Goal: Task Accomplishment & Management: Use online tool/utility

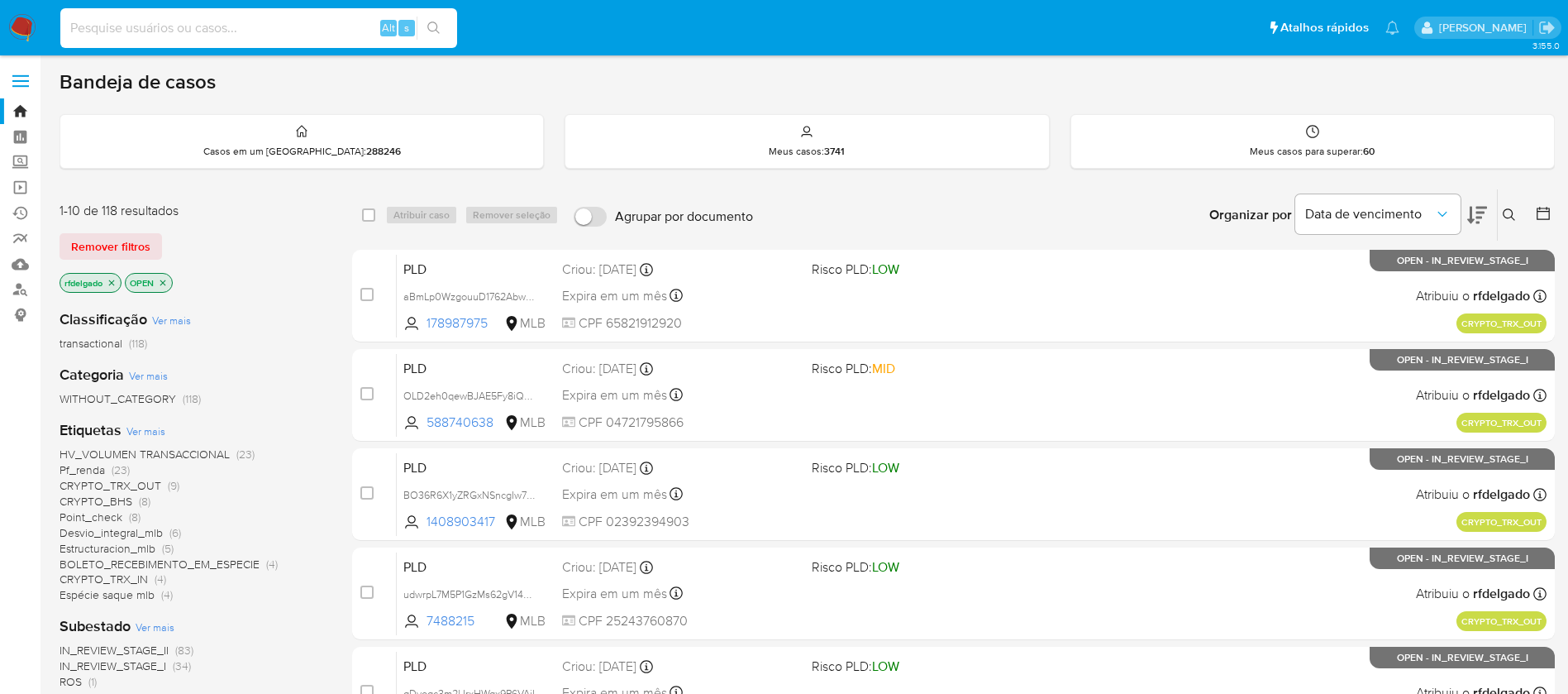
click at [321, 28] on input at bounding box center [259, 28] width 397 height 21
paste input "L1fXE4VkcusUS8kMO8yQPq2i"
type input "L1fXE4VkcusUS8kMO8yQPq2i"
click at [434, 29] on icon "search-icon" at bounding box center [433, 27] width 12 height 12
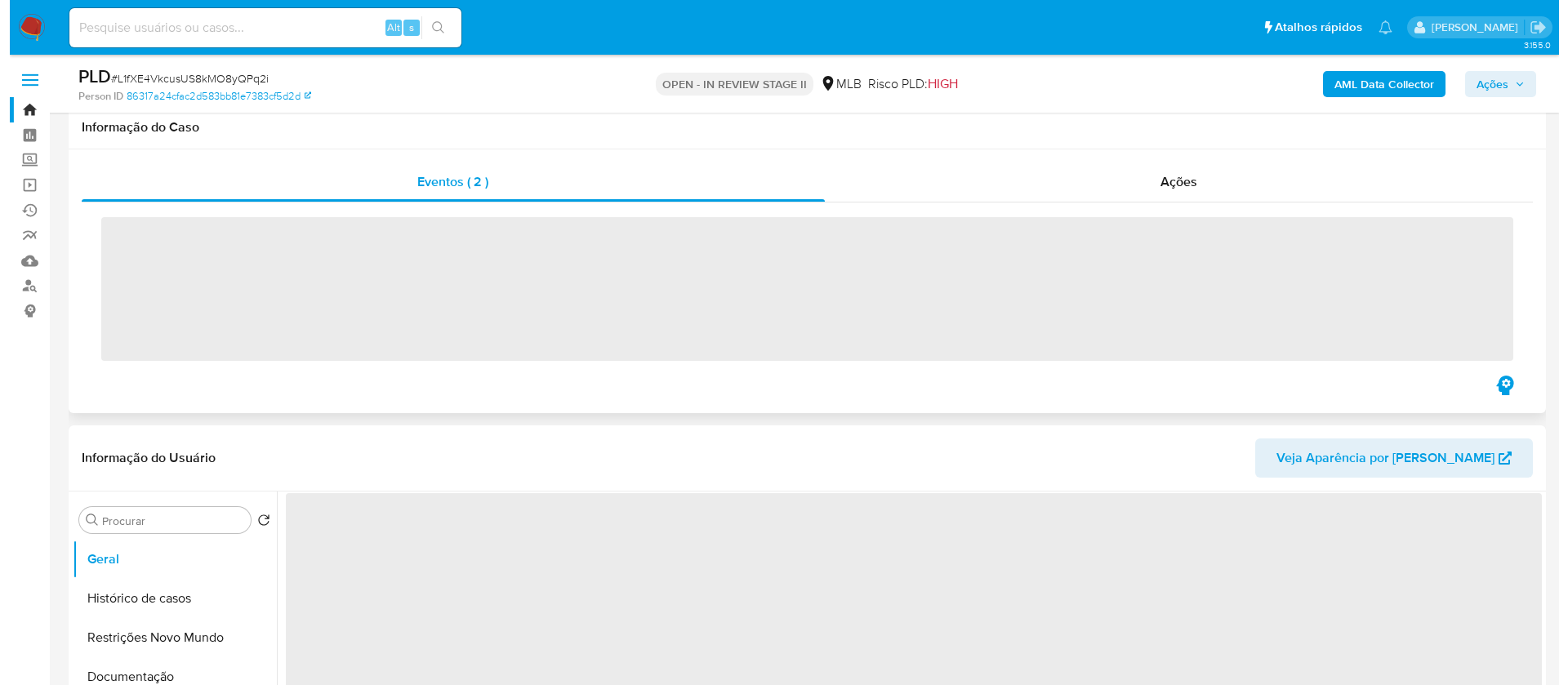
scroll to position [245, 0]
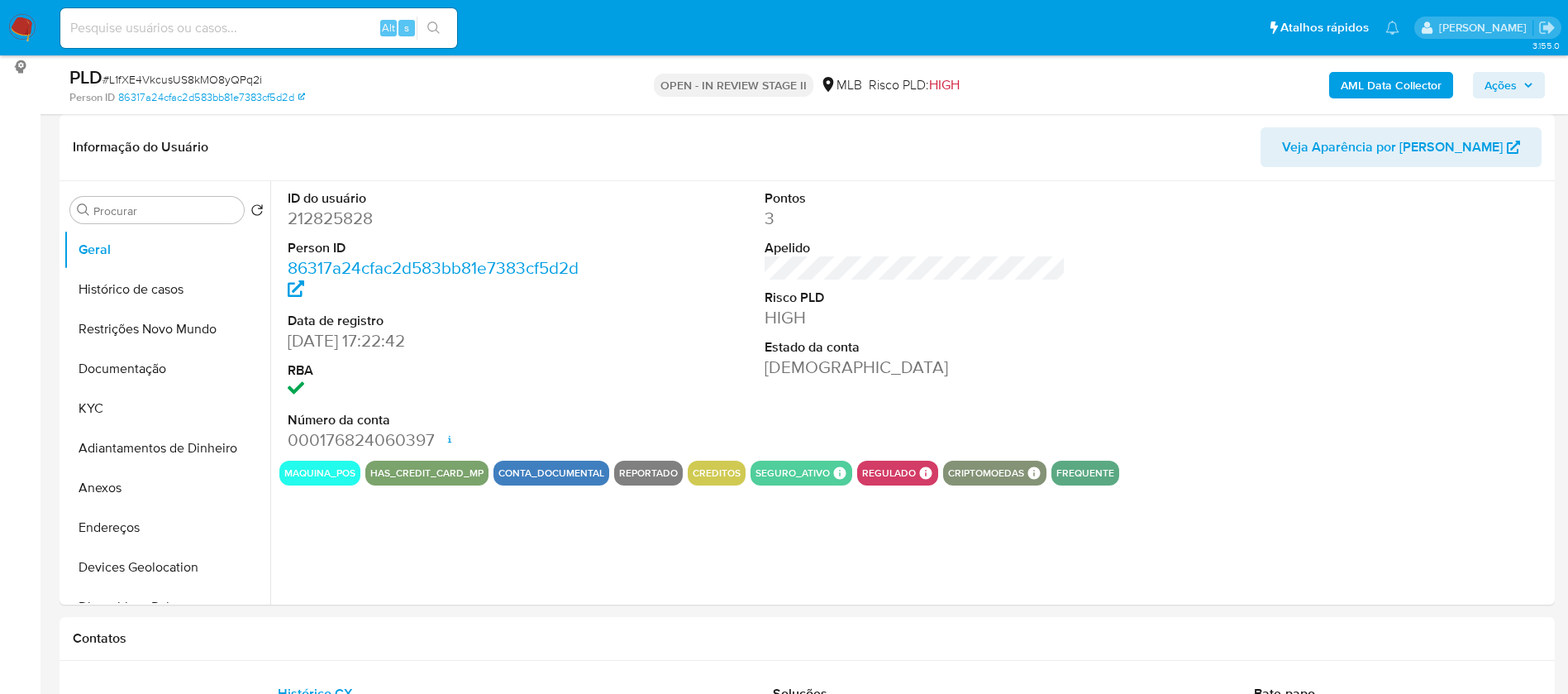
select select "10"
click at [1396, 358] on div at bounding box center [1392, 321] width 318 height 279
click at [115, 404] on button "KYC" at bounding box center [160, 408] width 193 height 40
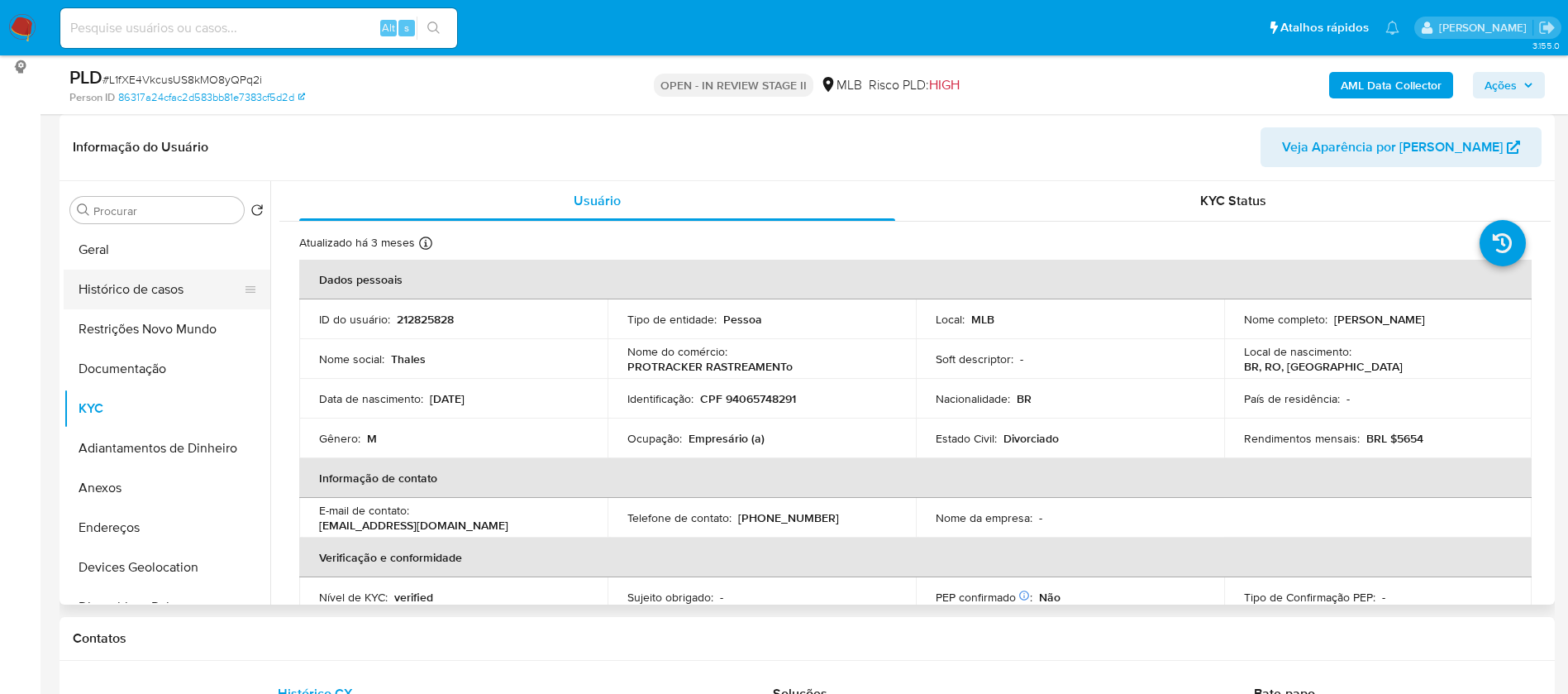
click at [144, 294] on button "Histórico de casos" at bounding box center [160, 289] width 193 height 40
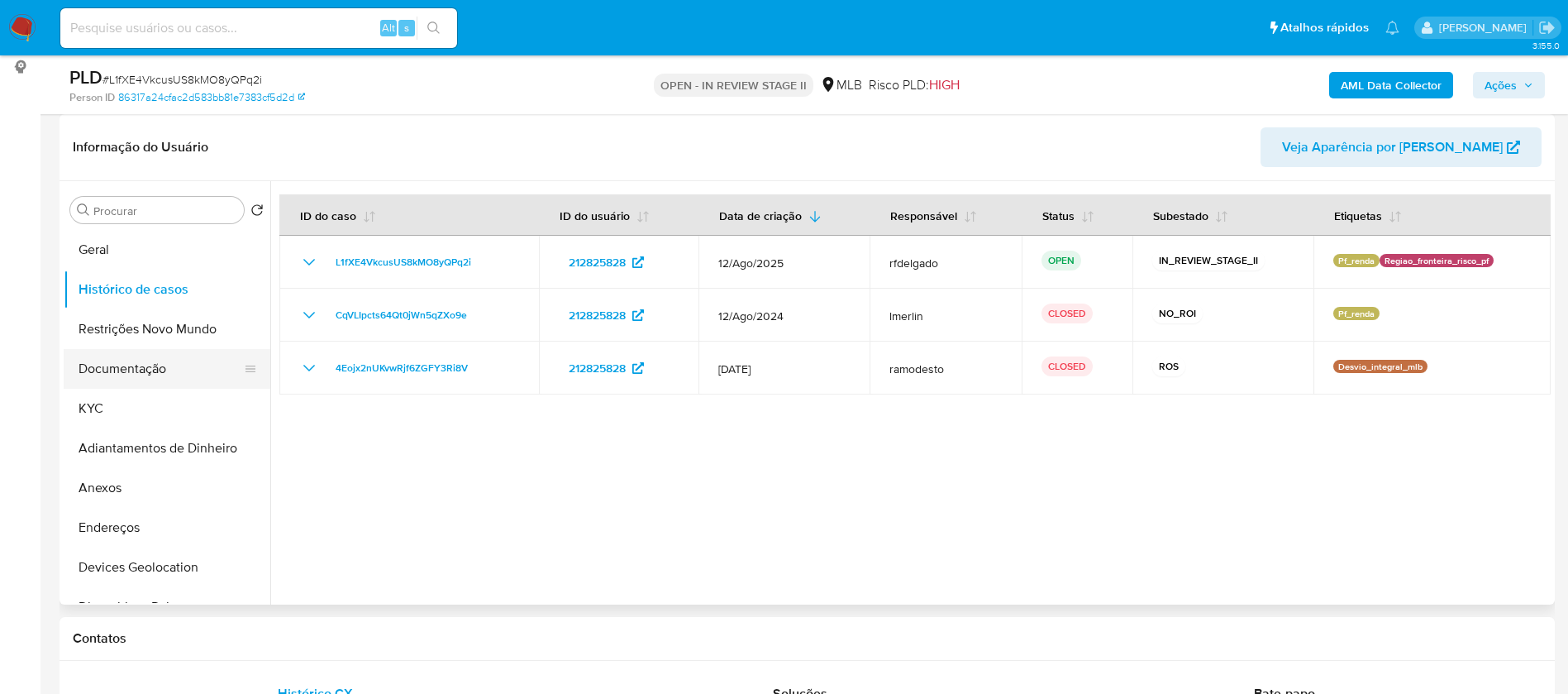
click at [148, 377] on button "Documentação" at bounding box center [160, 369] width 193 height 40
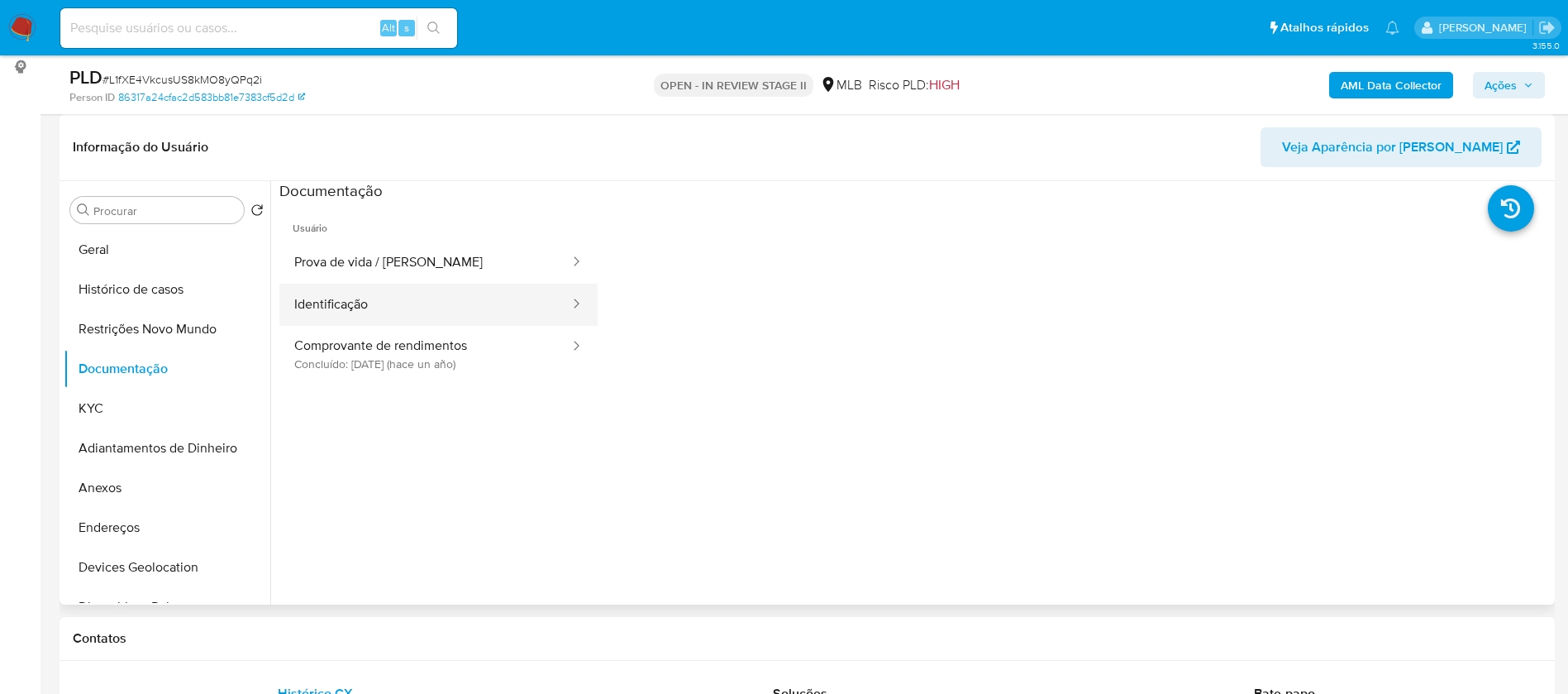
click at [388, 306] on button "Identificação" at bounding box center [426, 305] width 292 height 42
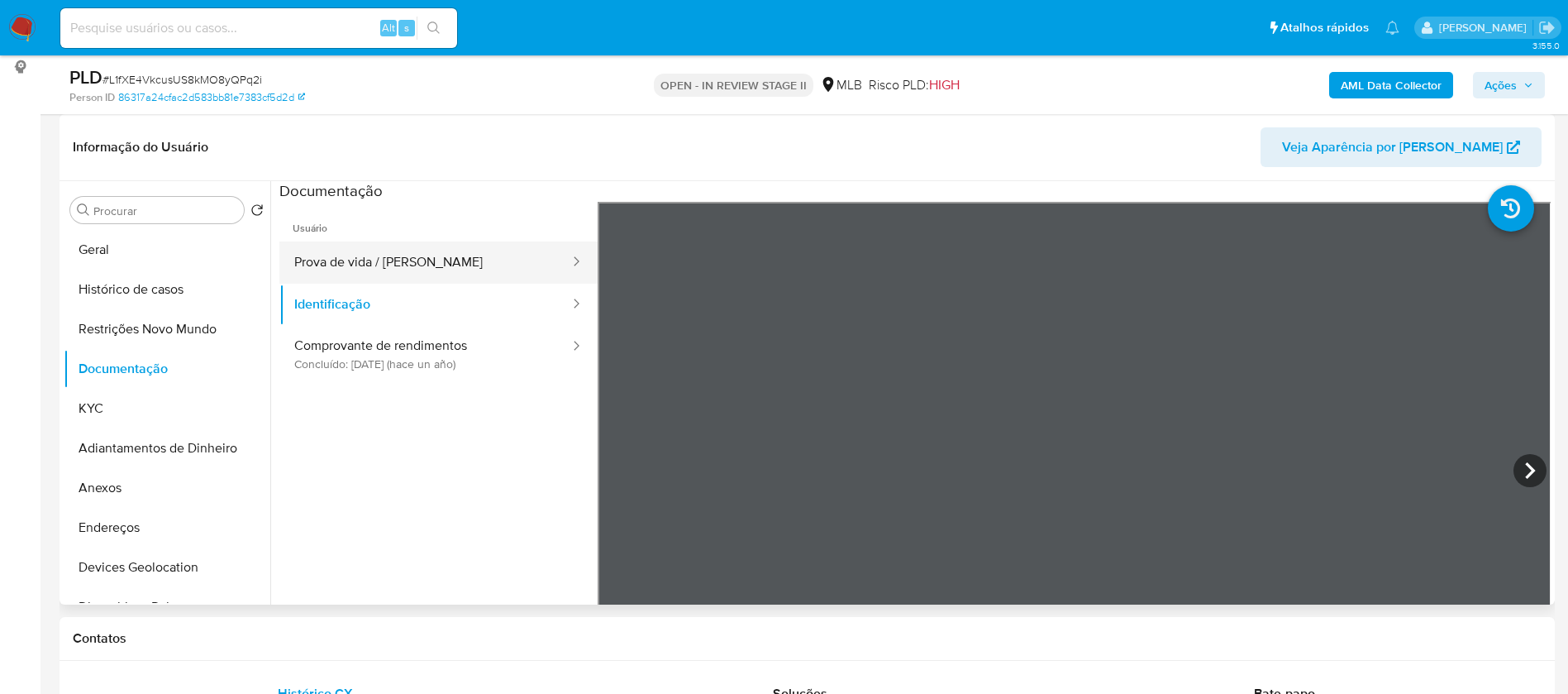
click at [424, 267] on button "Prova de vida / [PERSON_NAME]" at bounding box center [426, 263] width 292 height 42
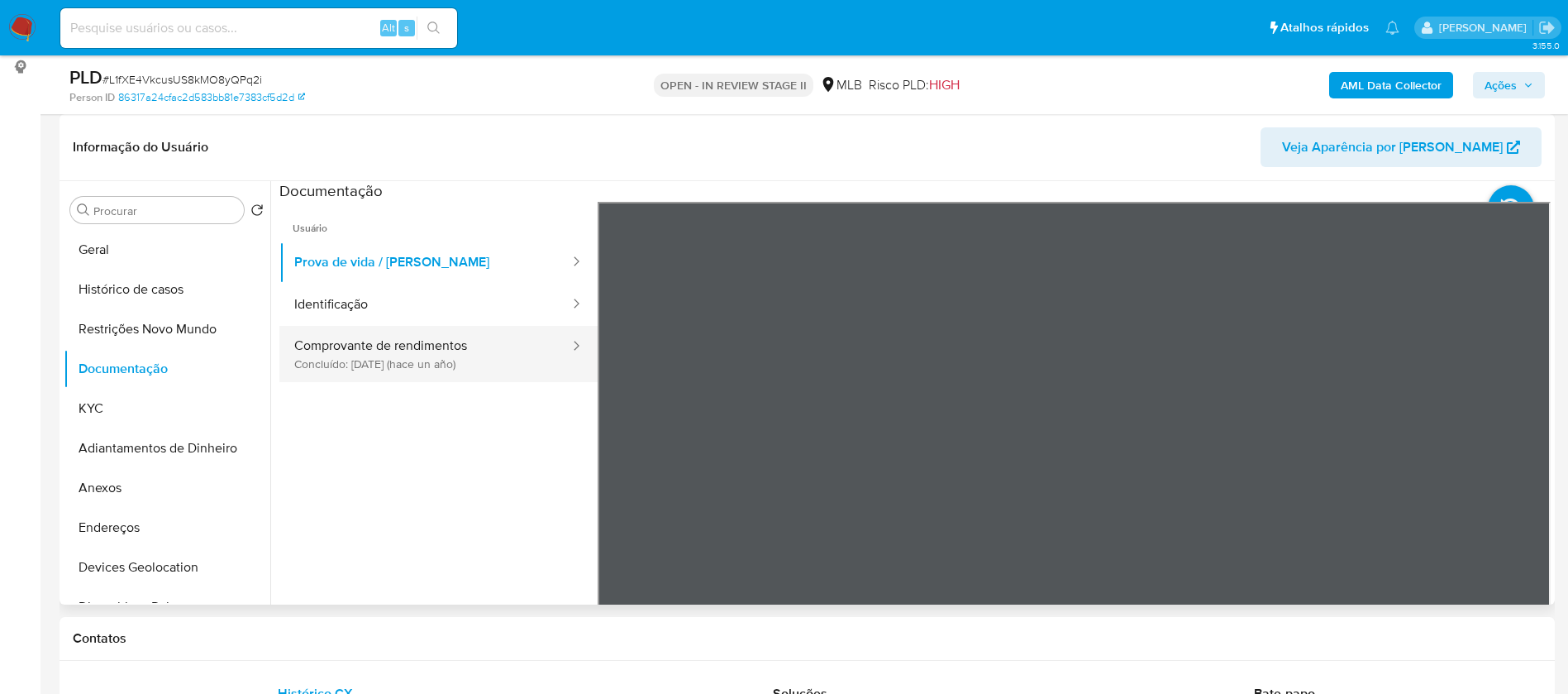
click at [359, 339] on button "Comprovante de rendimentos Concluído: 24/07/2024 (hace un año)" at bounding box center [426, 353] width 292 height 56
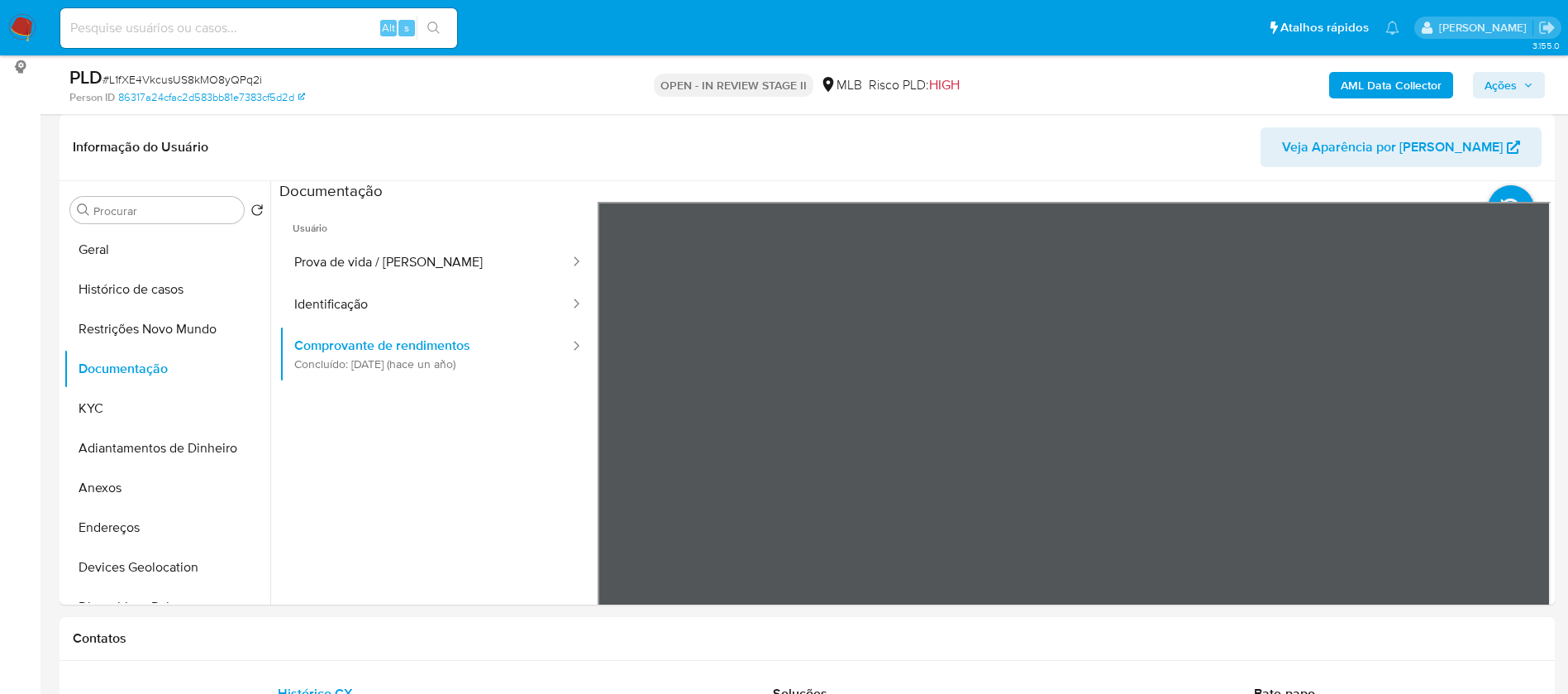
click at [1362, 85] on b "AML Data Collector" at bounding box center [1392, 85] width 101 height 27
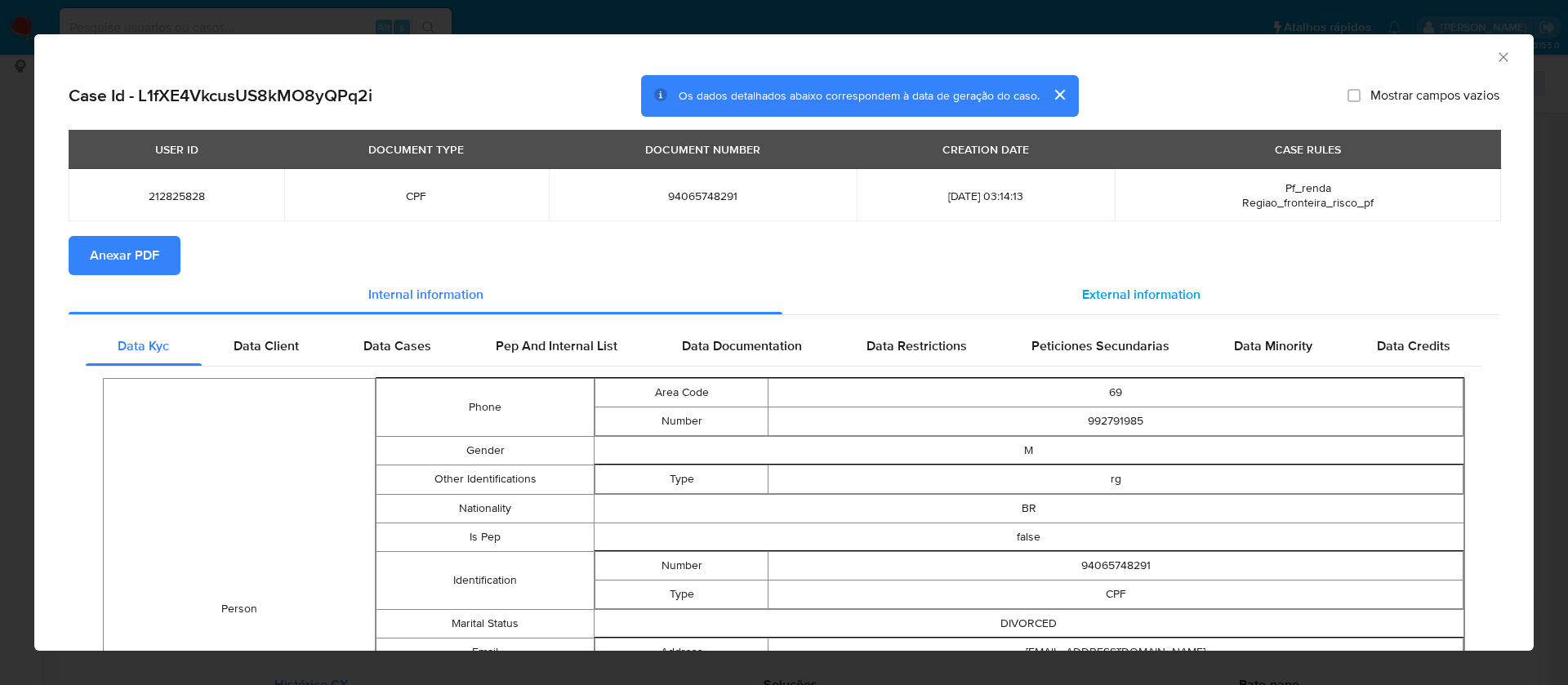
click at [1129, 296] on span "External information" at bounding box center [1141, 294] width 118 height 19
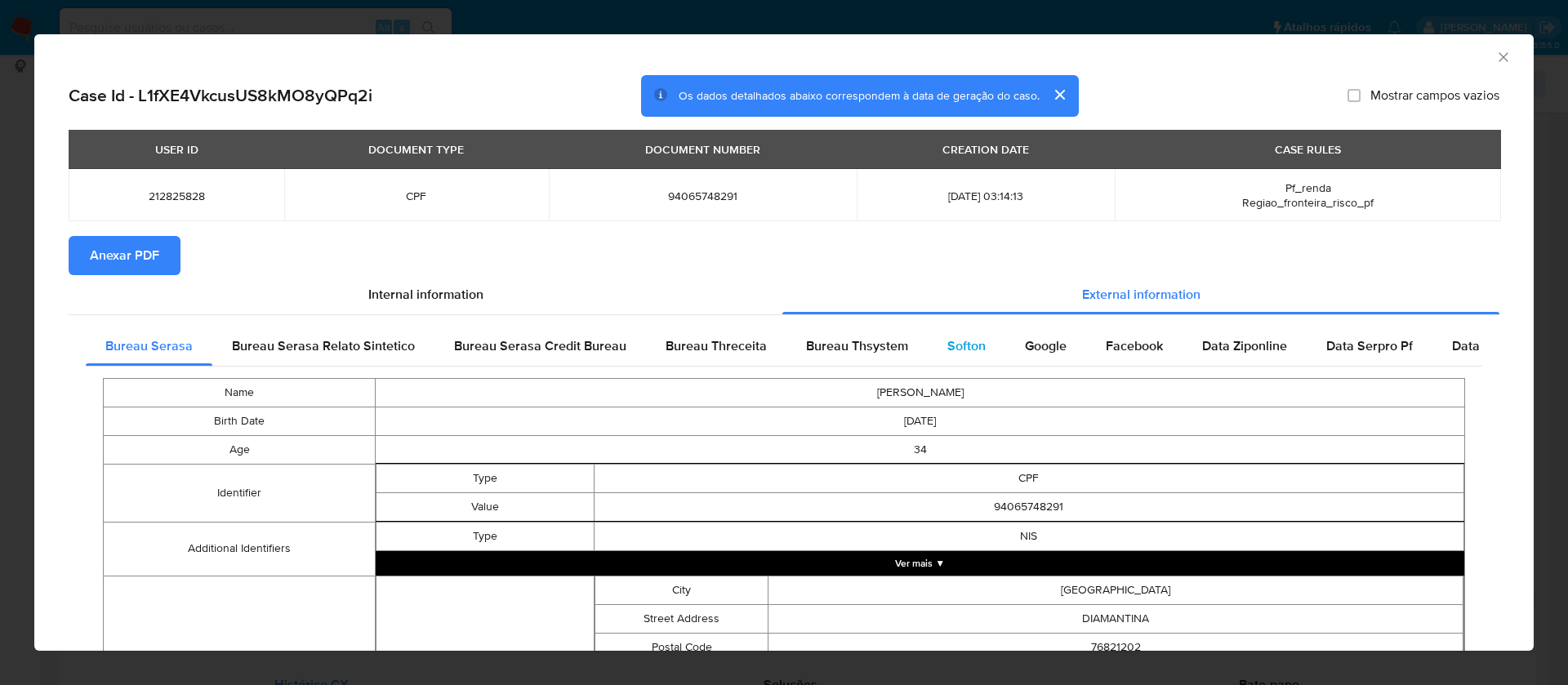
click at [960, 341] on span "Softon" at bounding box center [966, 346] width 38 height 19
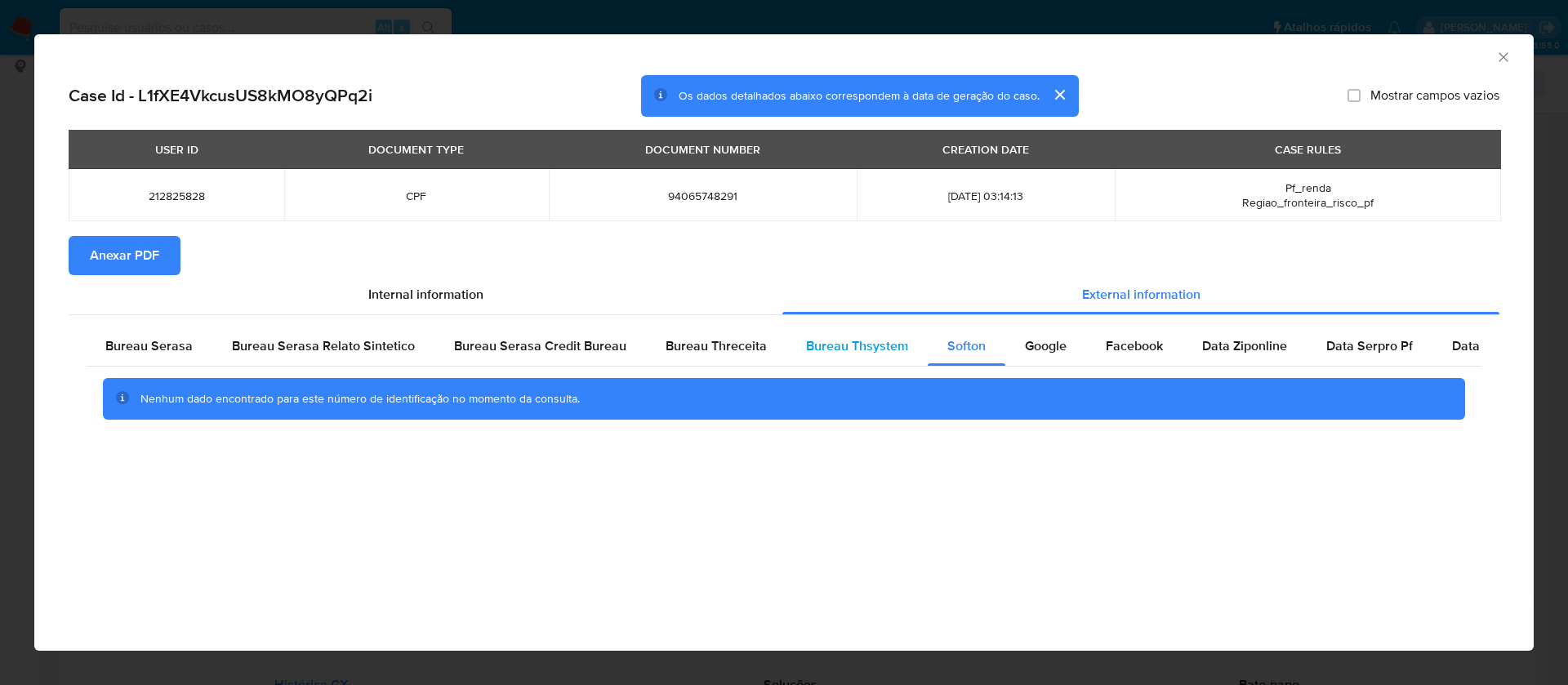
click at [863, 337] on span "Bureau Thsystem" at bounding box center [857, 346] width 102 height 19
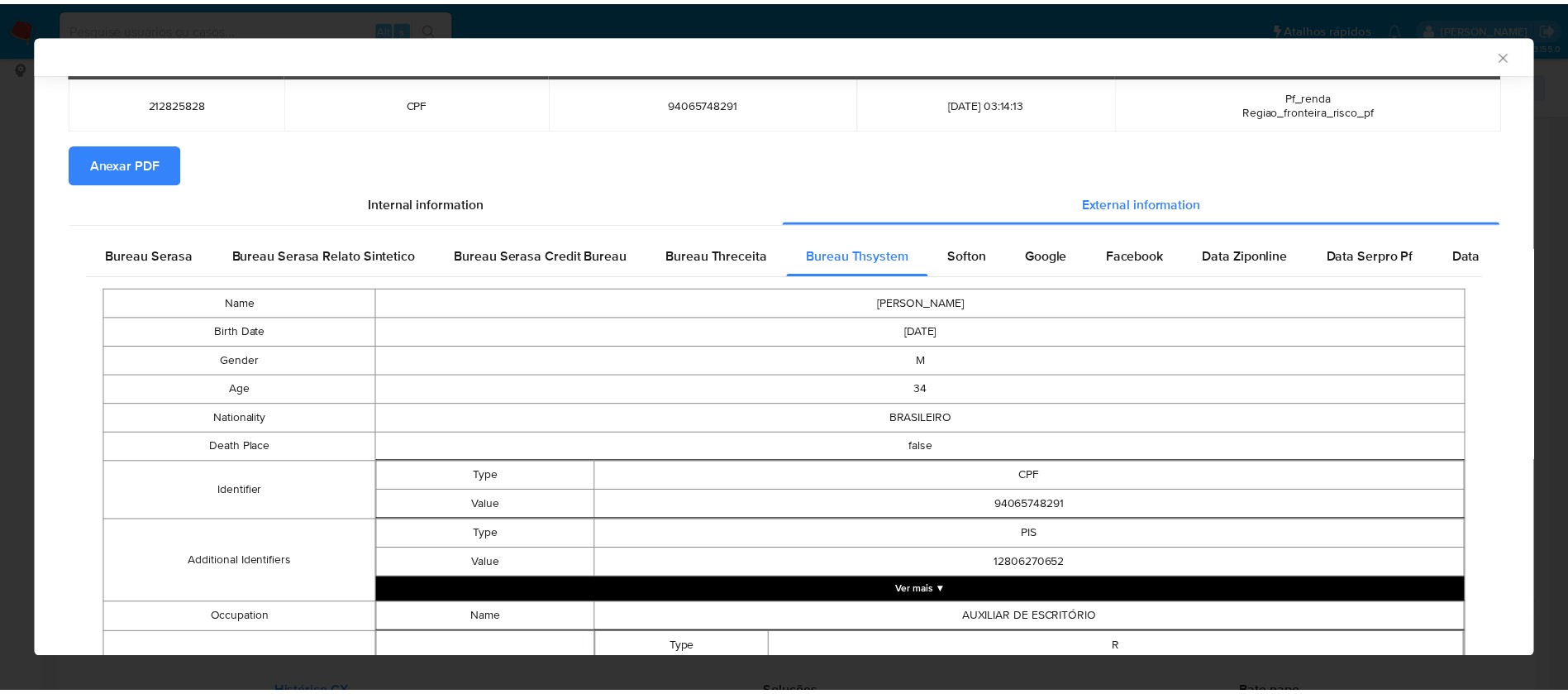
scroll to position [0, 0]
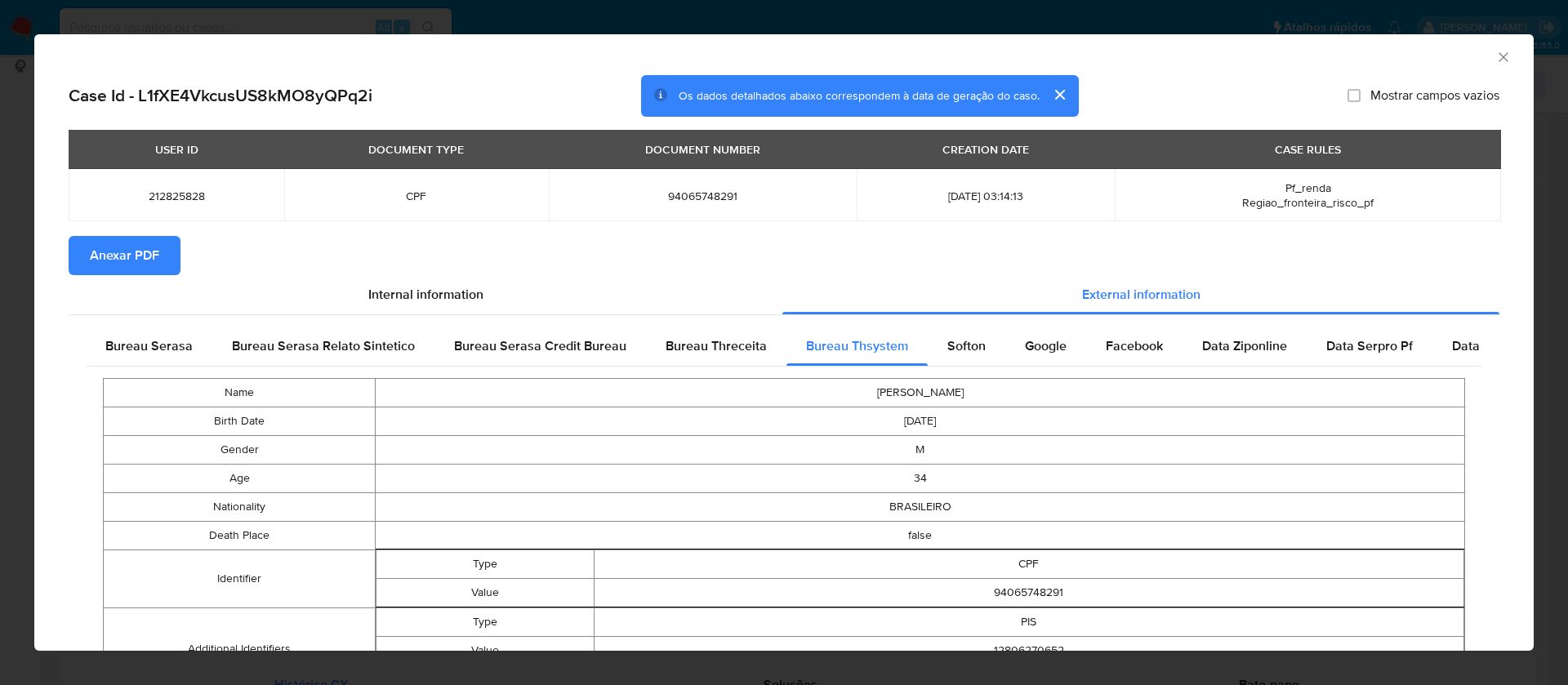
click at [139, 246] on span "Anexar PDF" at bounding box center [124, 256] width 69 height 36
click at [1495, 61] on icon "Fechar a janela" at bounding box center [1504, 57] width 16 height 16
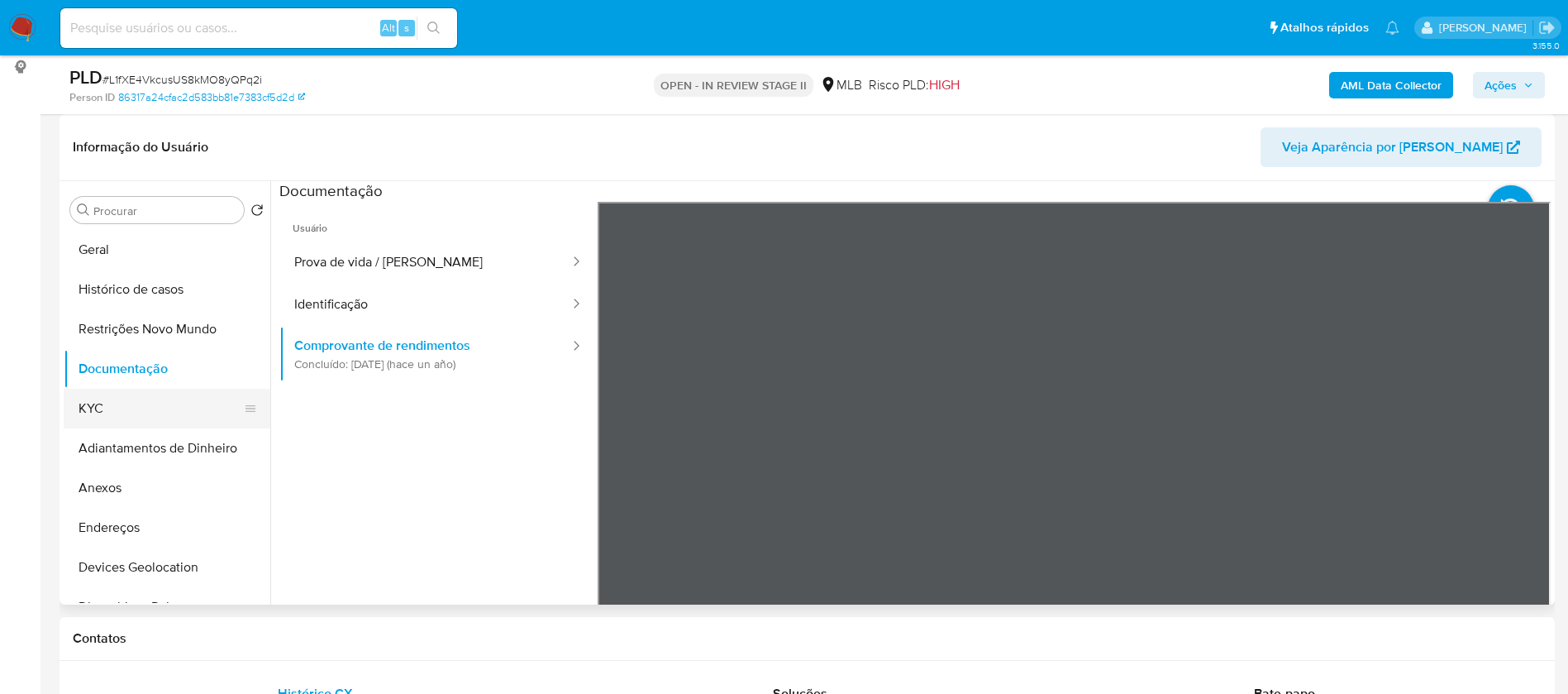
drag, startPoint x: 102, startPoint y: 401, endPoint x: 112, endPoint y: 397, distance: 10.8
click at [102, 400] on button "KYC" at bounding box center [160, 408] width 193 height 40
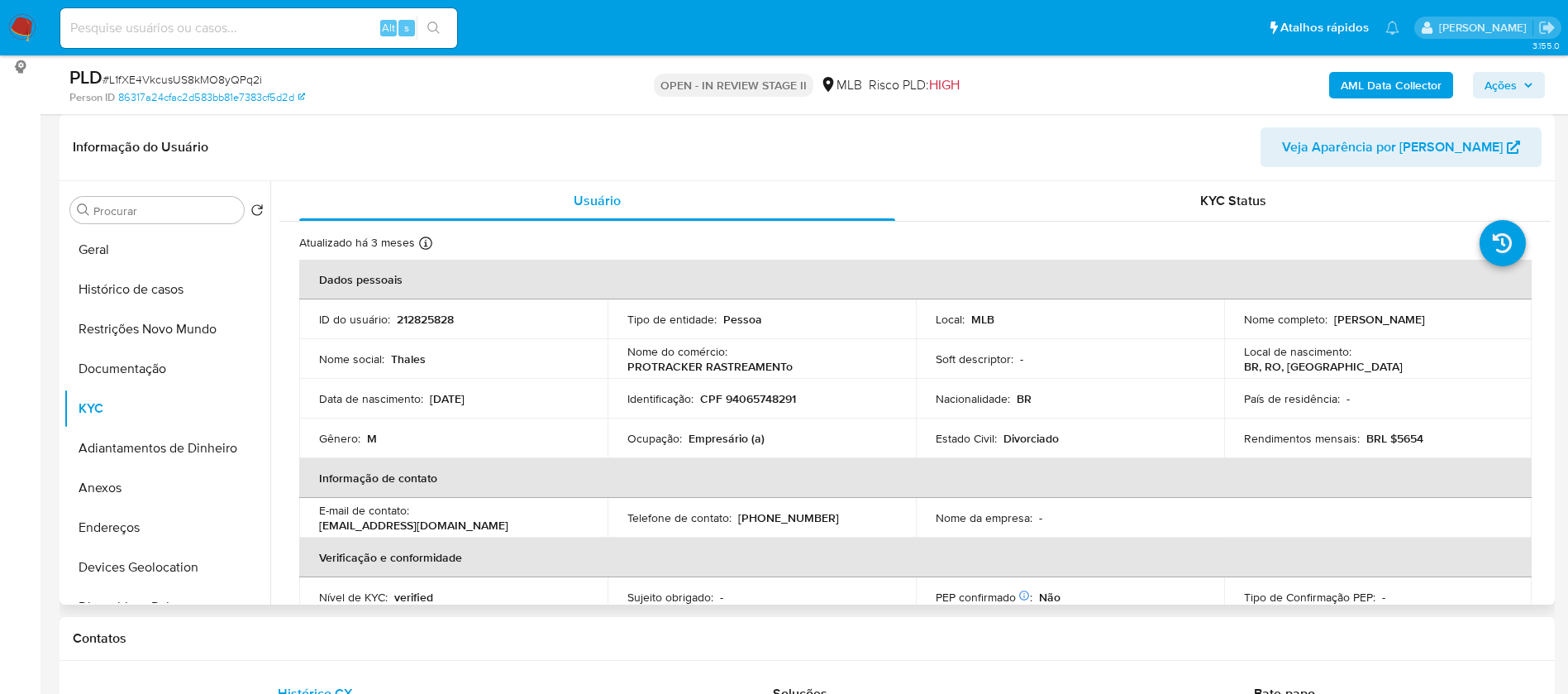
drag, startPoint x: 1487, startPoint y: 317, endPoint x: 1331, endPoint y: 316, distance: 156.0
click at [1331, 316] on div "Nome completo : Thales Milan Lopes de Oliveira" at bounding box center [1379, 319] width 268 height 15
copy p "Thales Milan Lopes de Oliveira"
click at [420, 319] on p "212825828" at bounding box center [426, 319] width 57 height 15
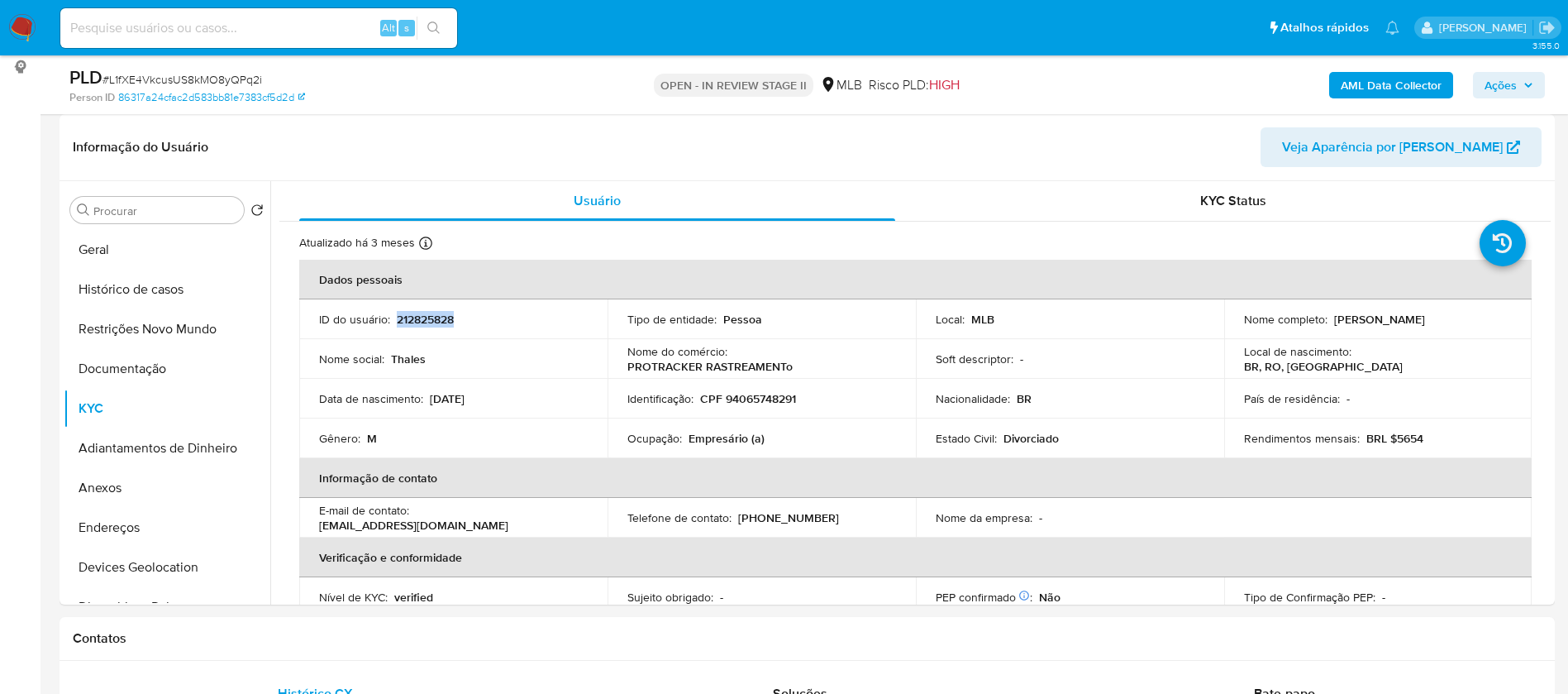
copy p "212825828"
click at [156, 249] on button "Geral" at bounding box center [160, 249] width 193 height 40
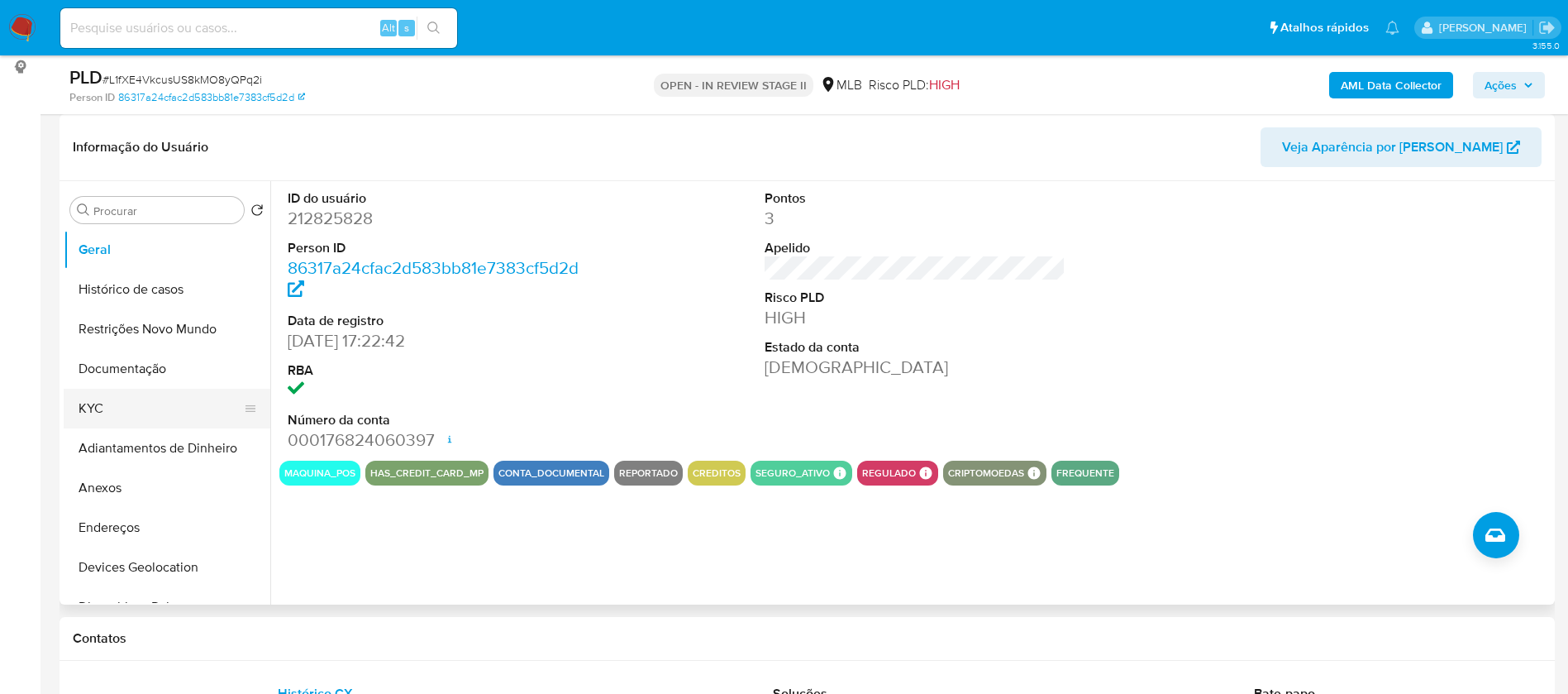
click at [172, 396] on button "KYC" at bounding box center [160, 408] width 193 height 40
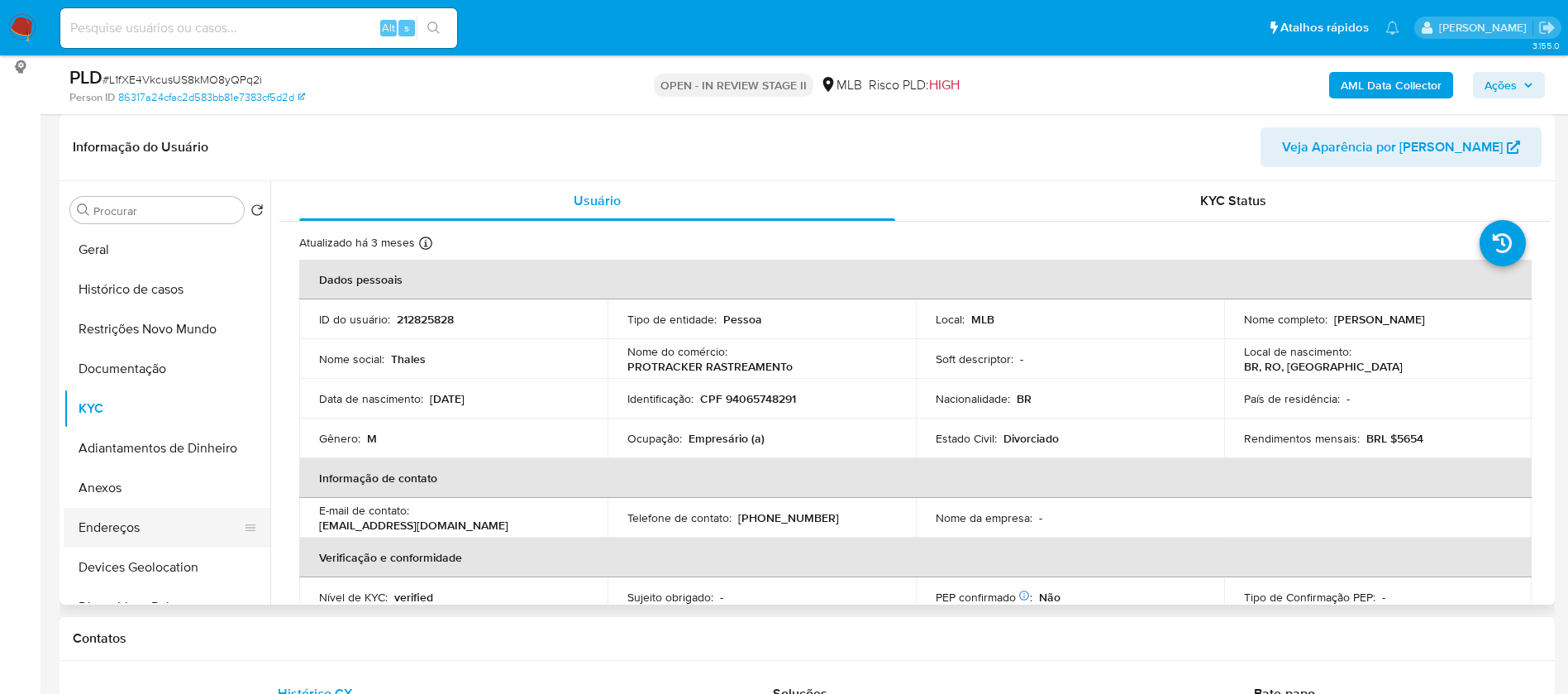
click at [176, 526] on button "Endereços" at bounding box center [160, 527] width 193 height 40
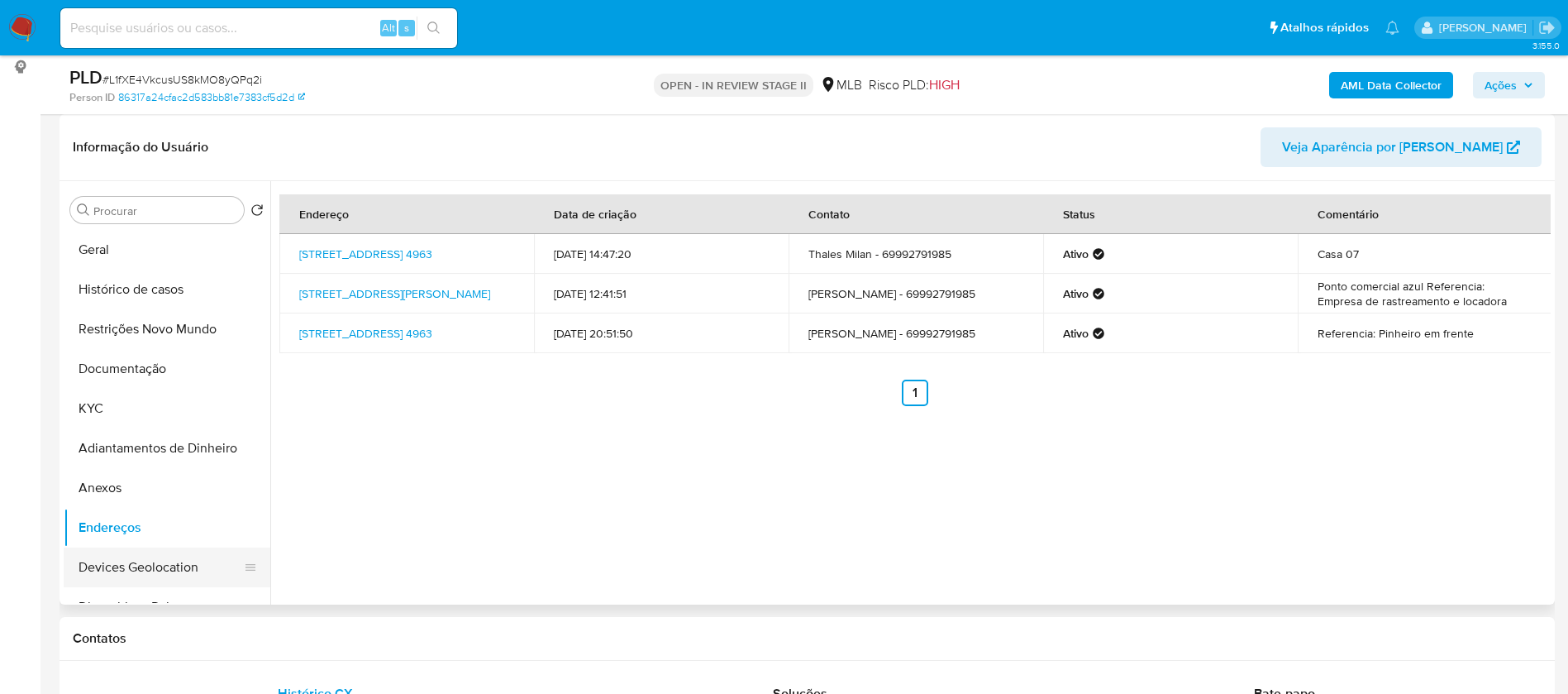
click at [165, 568] on button "Devices Geolocation" at bounding box center [160, 567] width 193 height 40
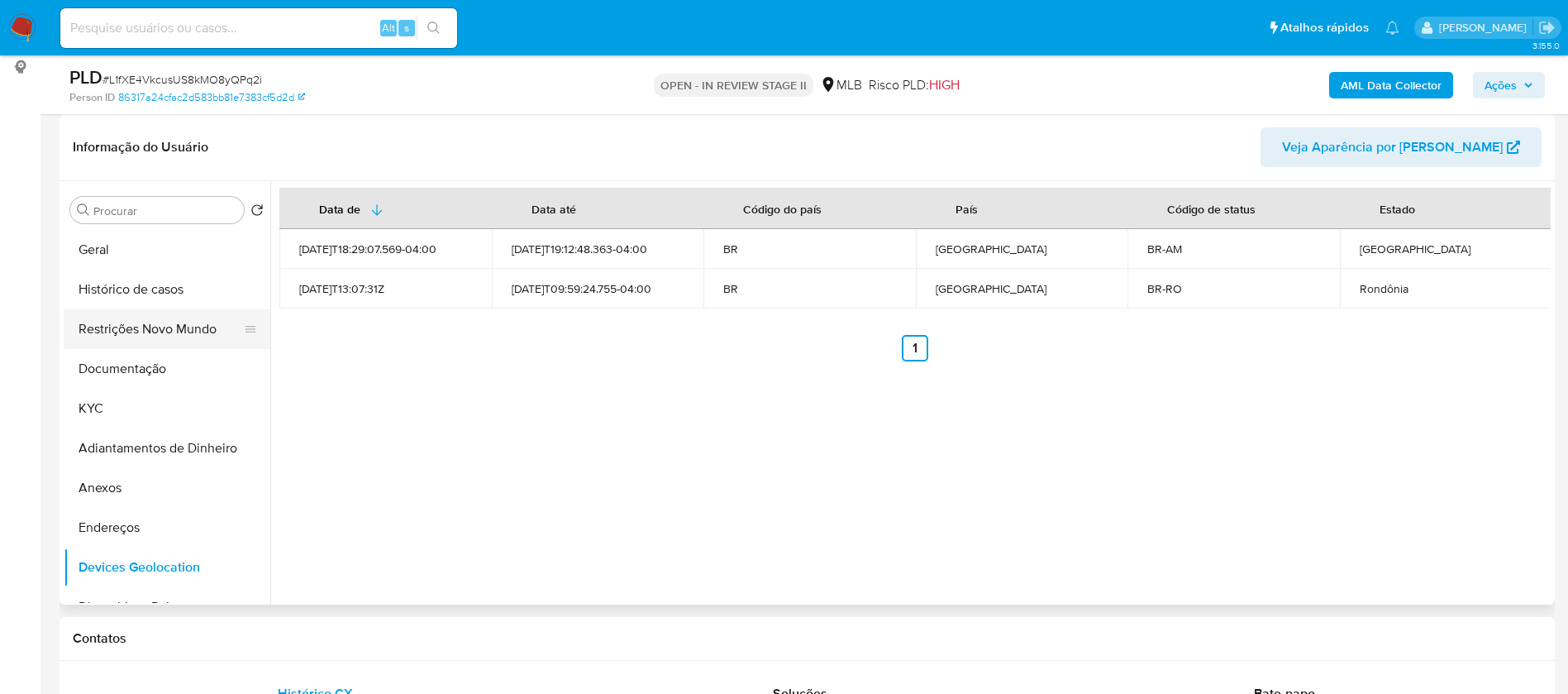
click at [131, 347] on button "Restrições Novo Mundo" at bounding box center [160, 328] width 193 height 40
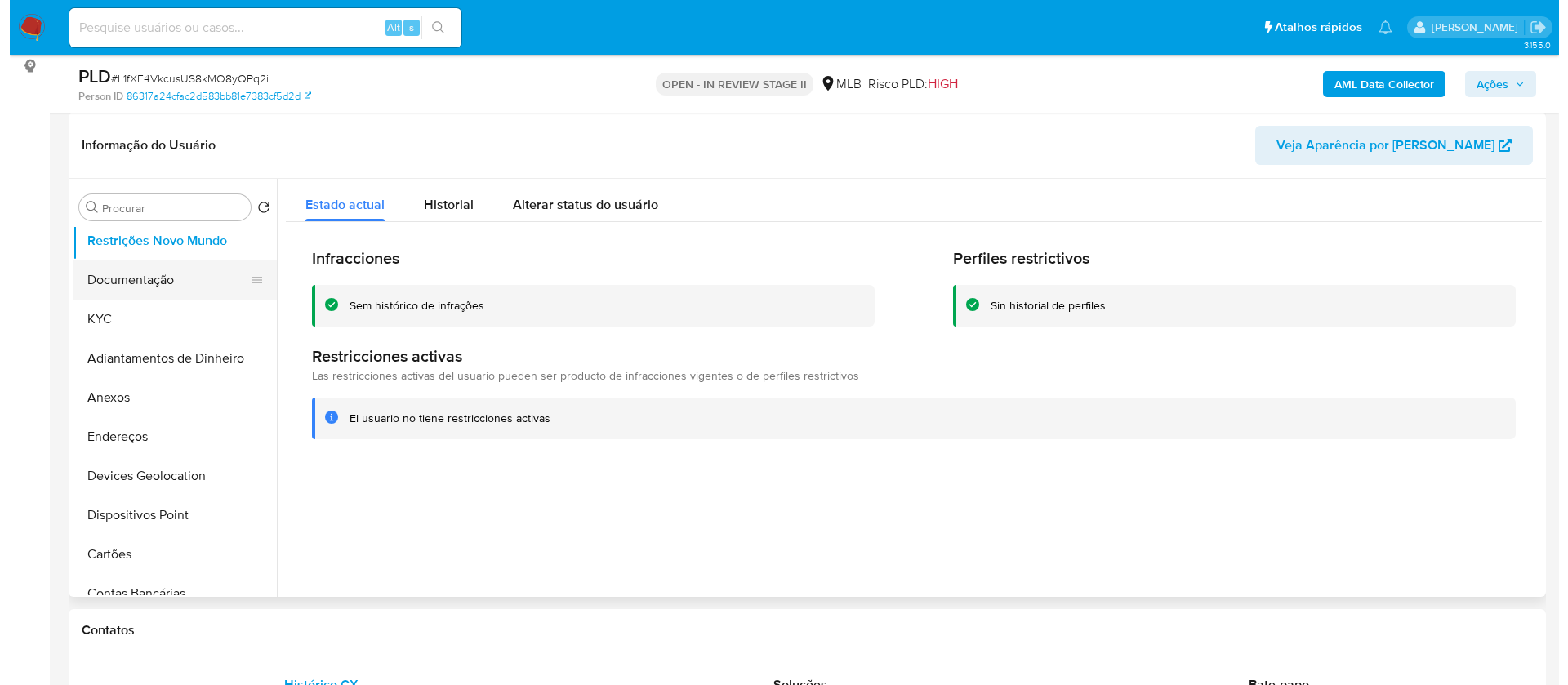
scroll to position [122, 0]
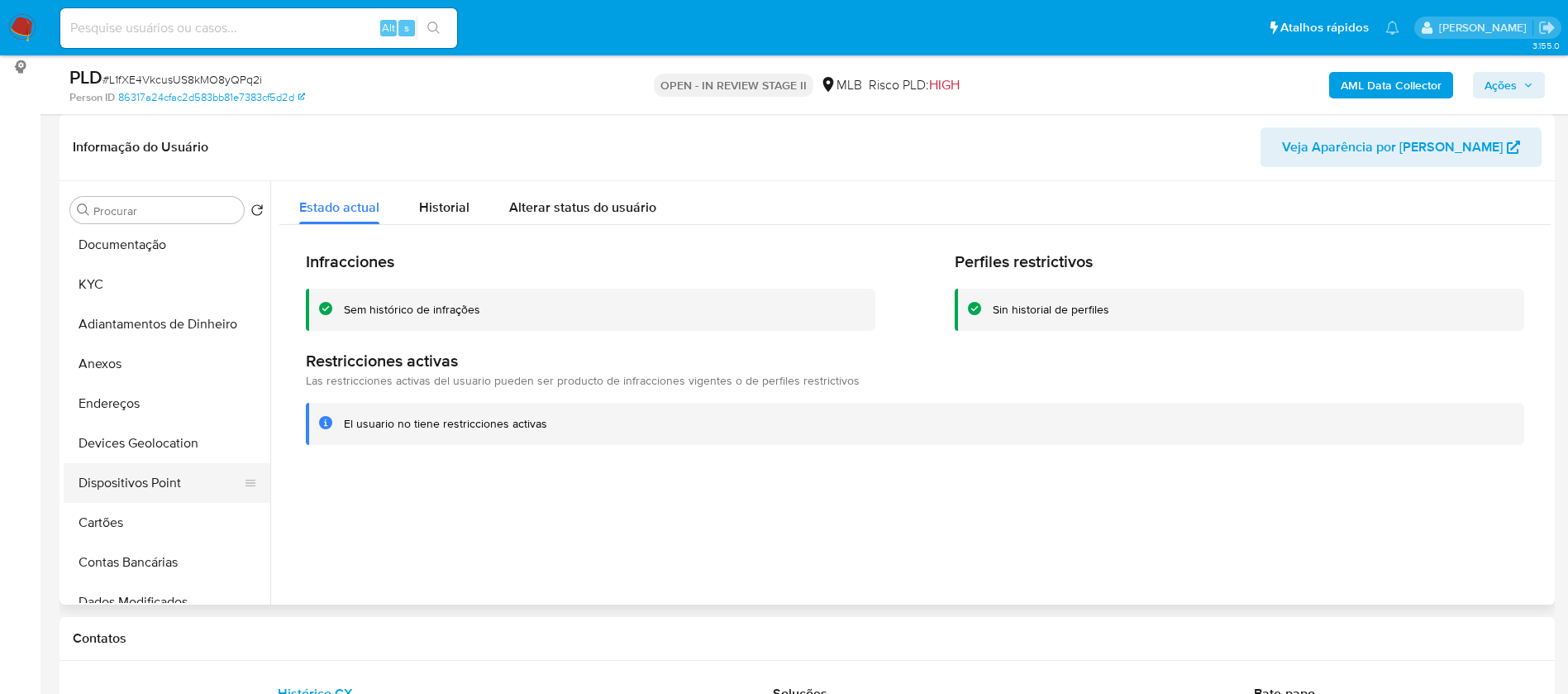
click at [166, 478] on button "Dispositivos Point" at bounding box center [160, 483] width 193 height 40
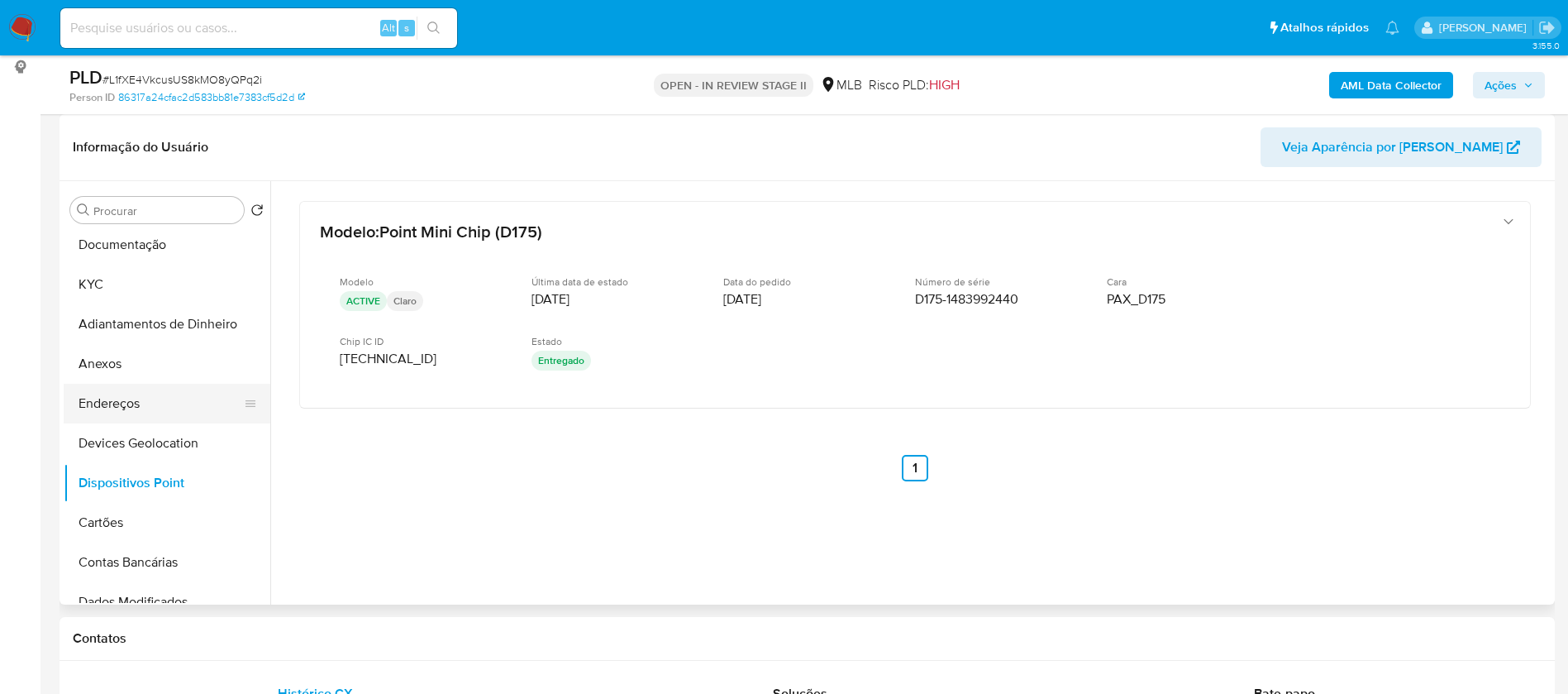
click at [160, 407] on button "Endereços" at bounding box center [160, 403] width 193 height 40
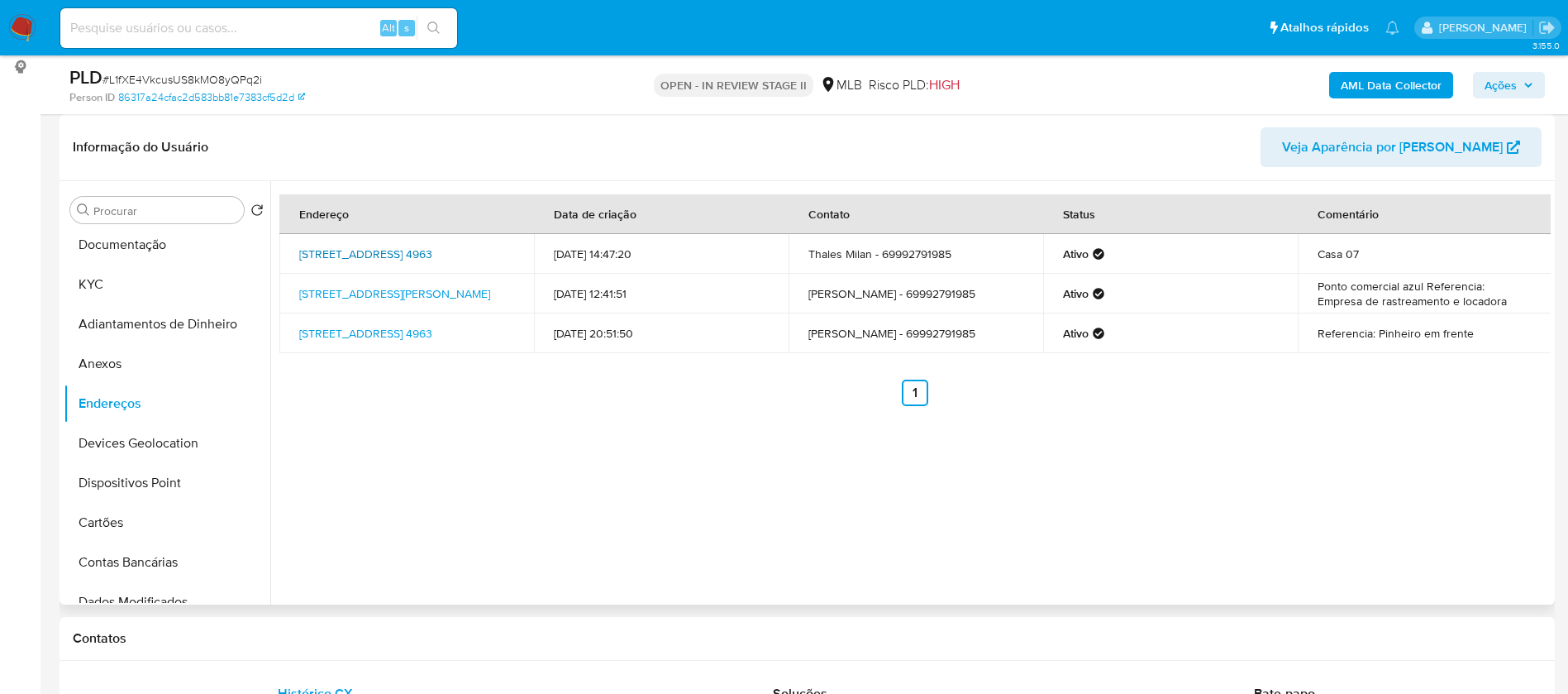
click at [345, 251] on link "Rua Diamantina 4963, Porto Velho, Rondônia, 76821202, Brasil 4963" at bounding box center [366, 254] width 133 height 17
click at [94, 370] on button "Anexos" at bounding box center [160, 363] width 193 height 40
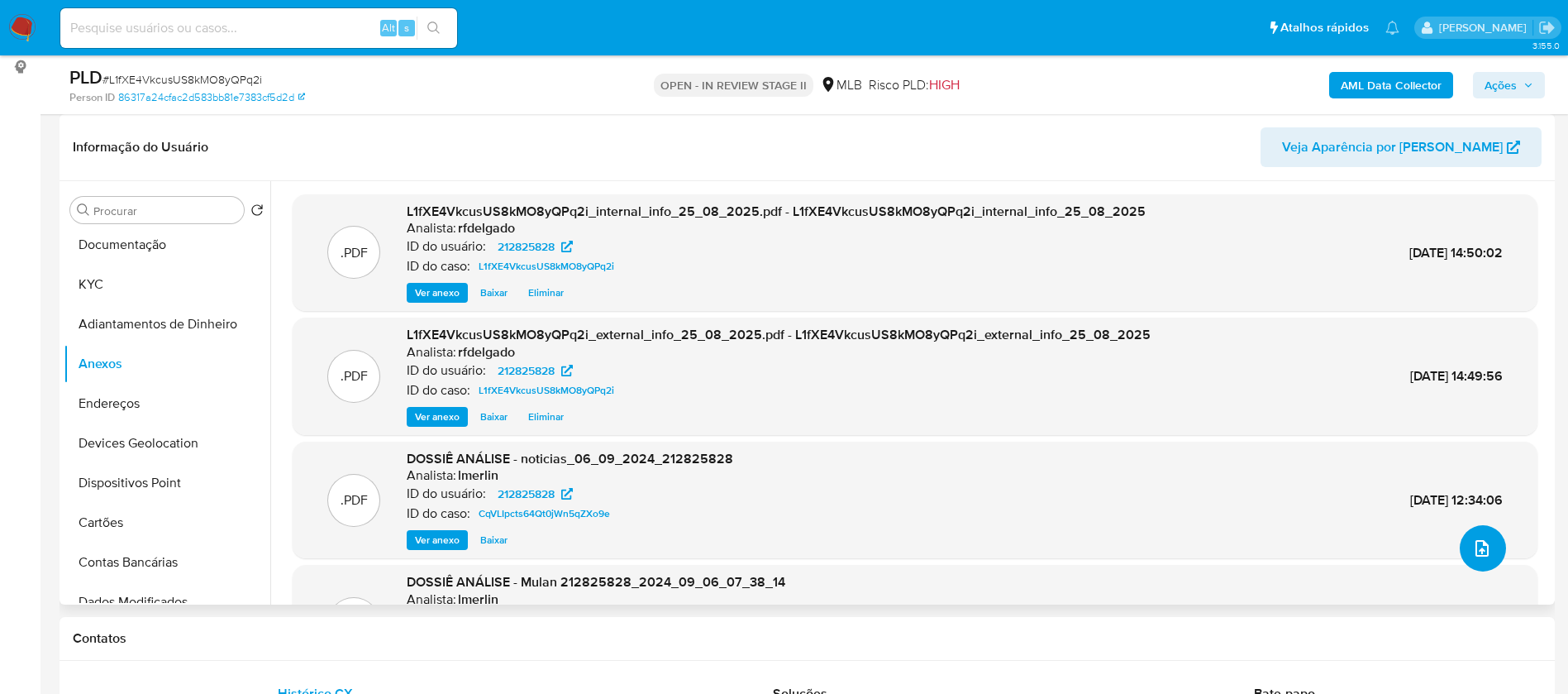
click at [1478, 562] on button "upload-file" at bounding box center [1483, 548] width 46 height 46
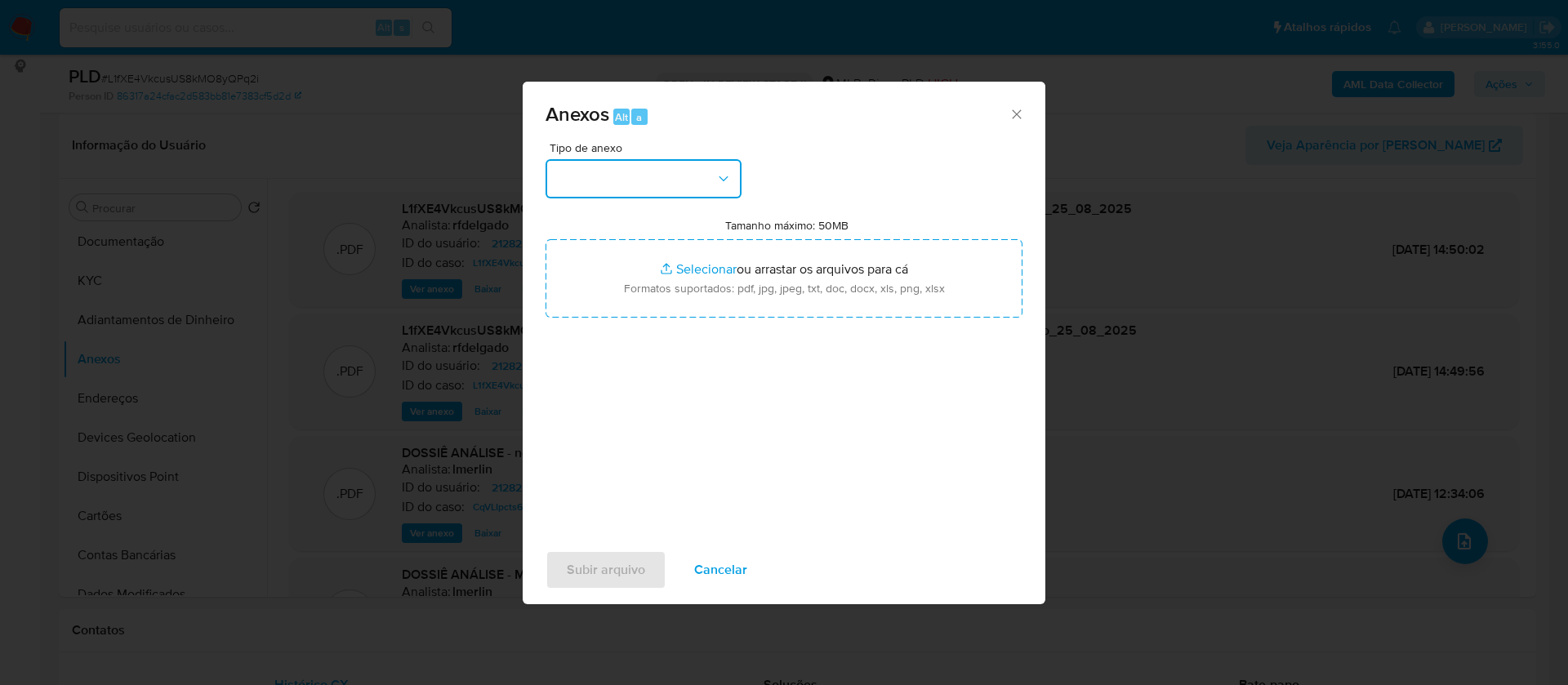
click at [706, 178] on button "button" at bounding box center [644, 178] width 196 height 39
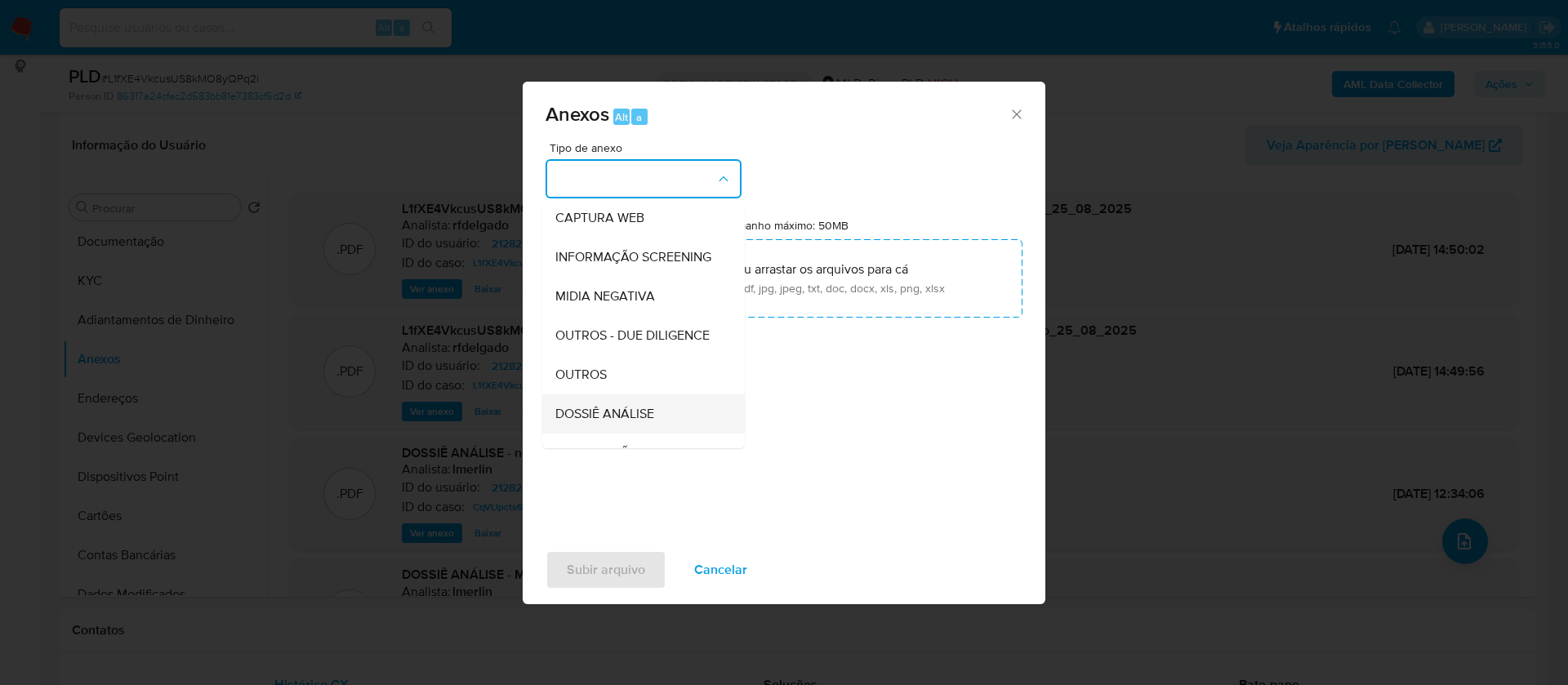
click at [634, 422] on span "DOSSIÊ ANÁLISE" at bounding box center [605, 414] width 99 height 16
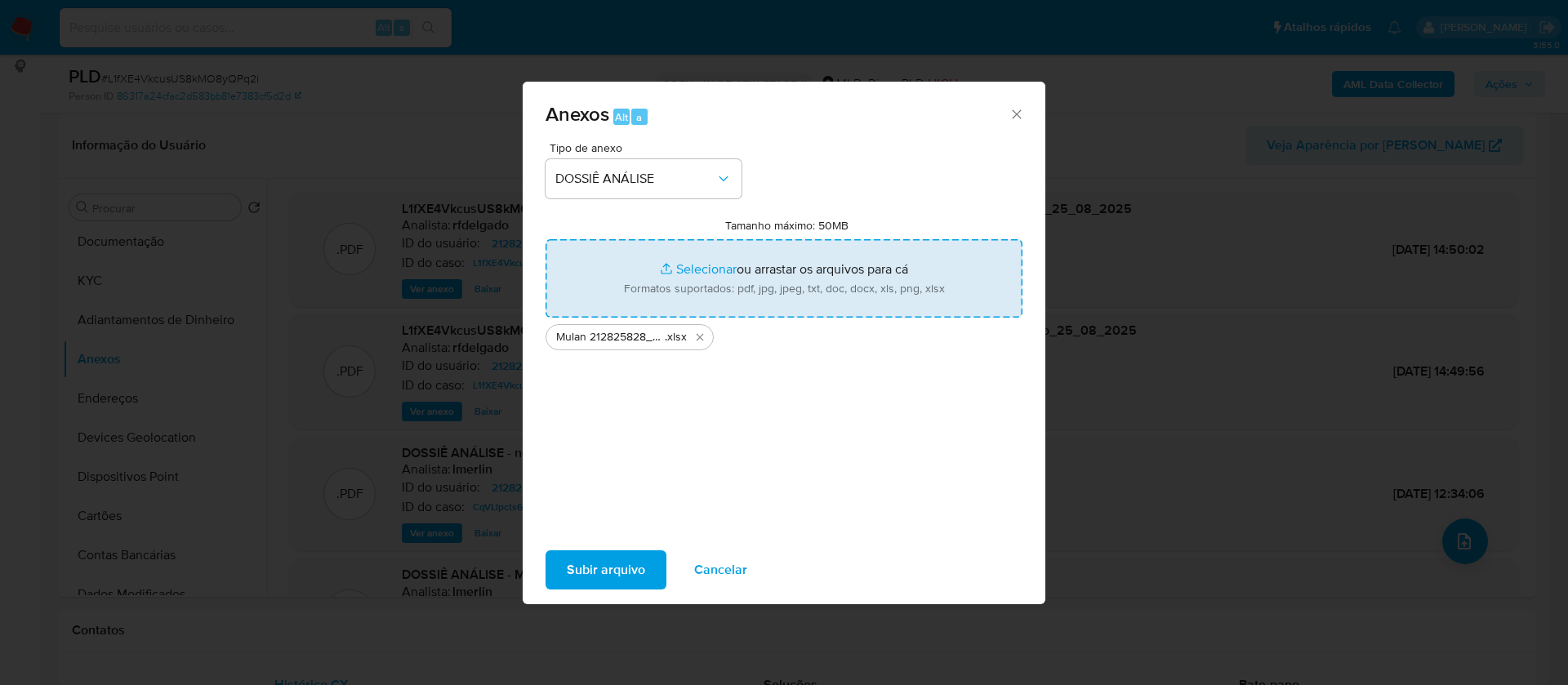
type input "C:\fakepath\_CPF 94065748291 - THALES MILAN LOPES DE OLIVEIRA.pdf"
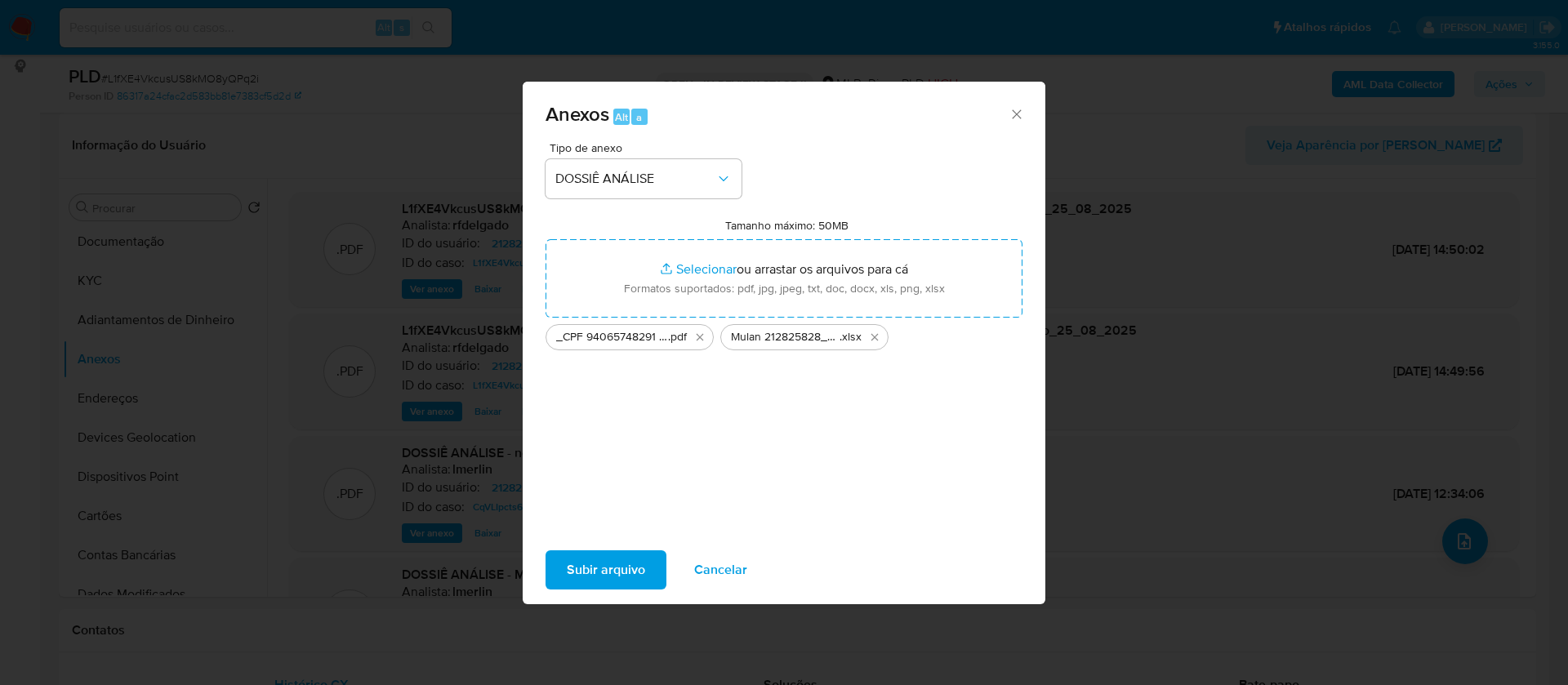
click at [601, 567] on span "Subir arquivo" at bounding box center [606, 570] width 78 height 36
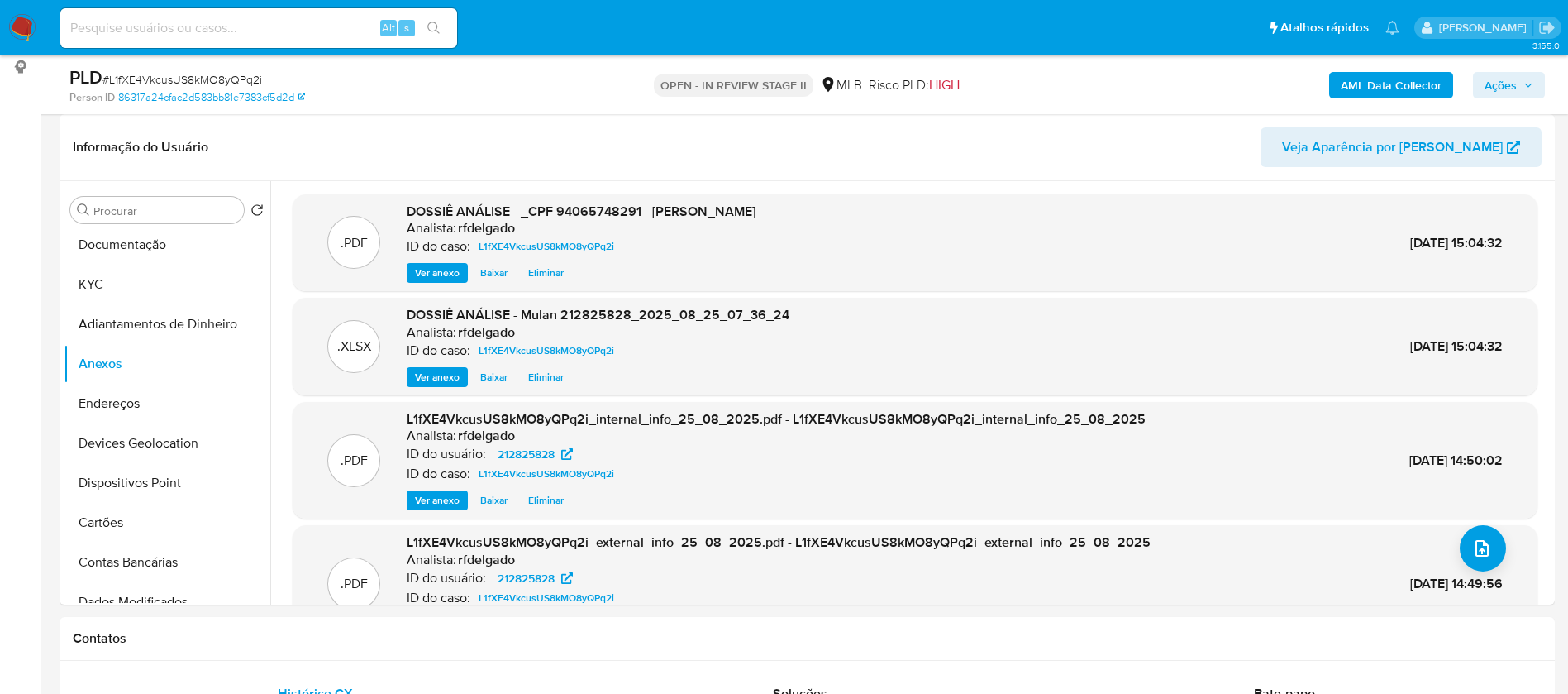
click at [1517, 77] on span "Ações" at bounding box center [1501, 85] width 32 height 27
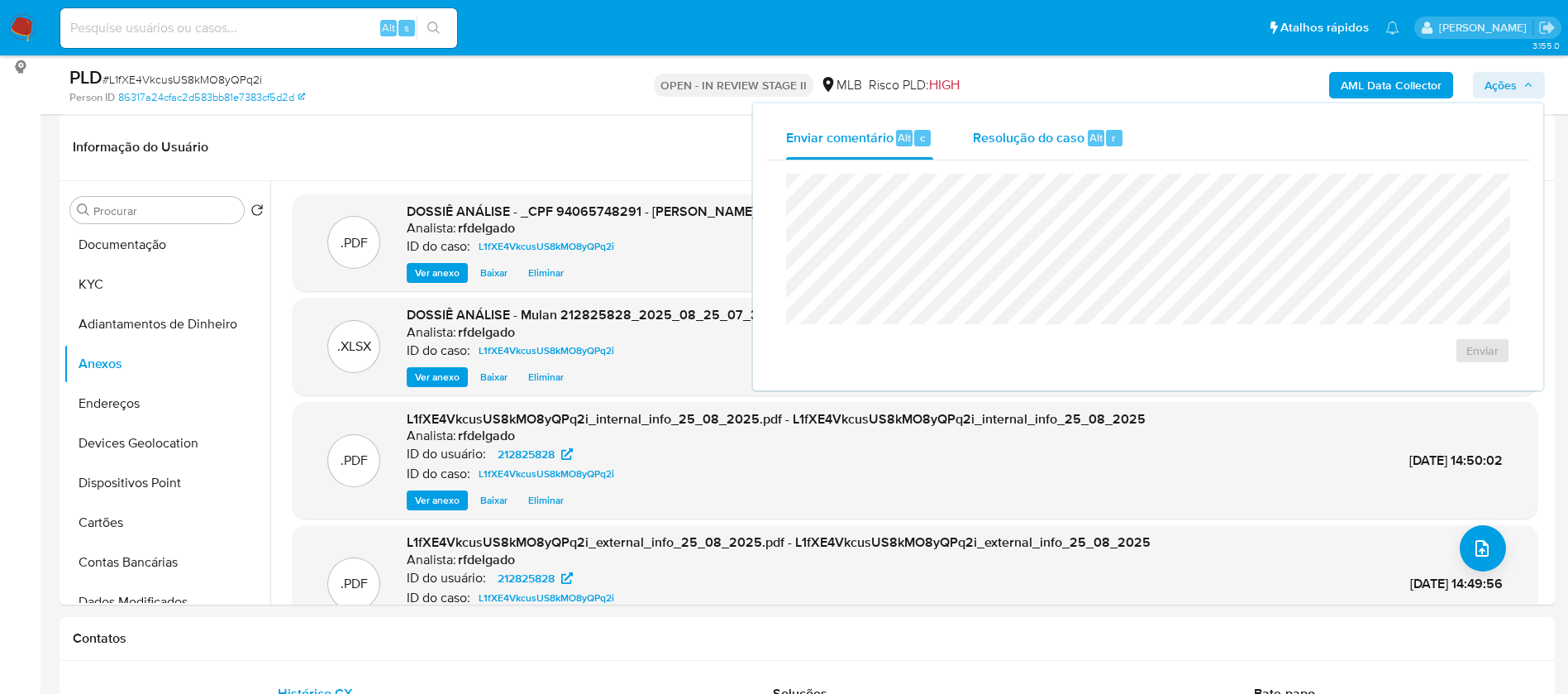
click at [1027, 136] on span "Resolução do caso" at bounding box center [1028, 137] width 111 height 19
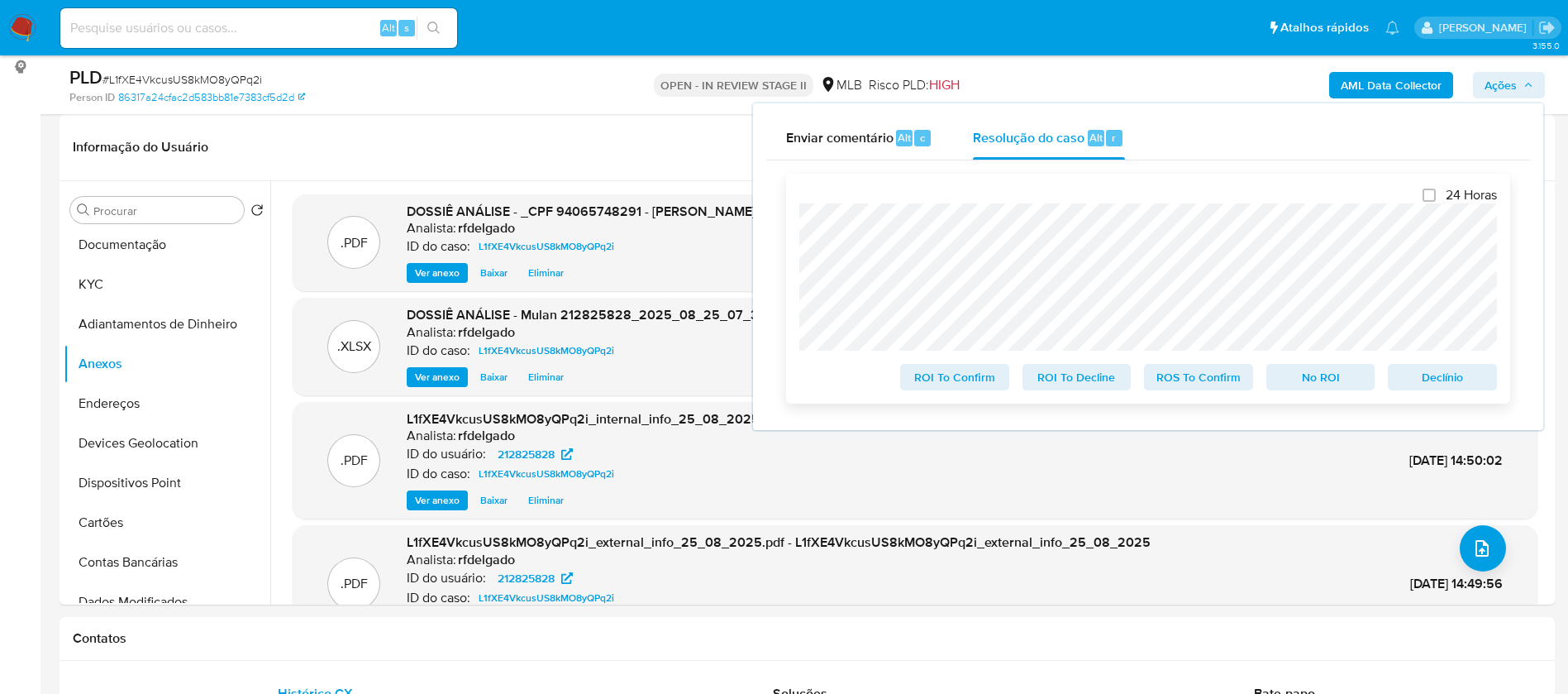
click at [1287, 385] on span "No ROI" at bounding box center [1322, 377] width 86 height 23
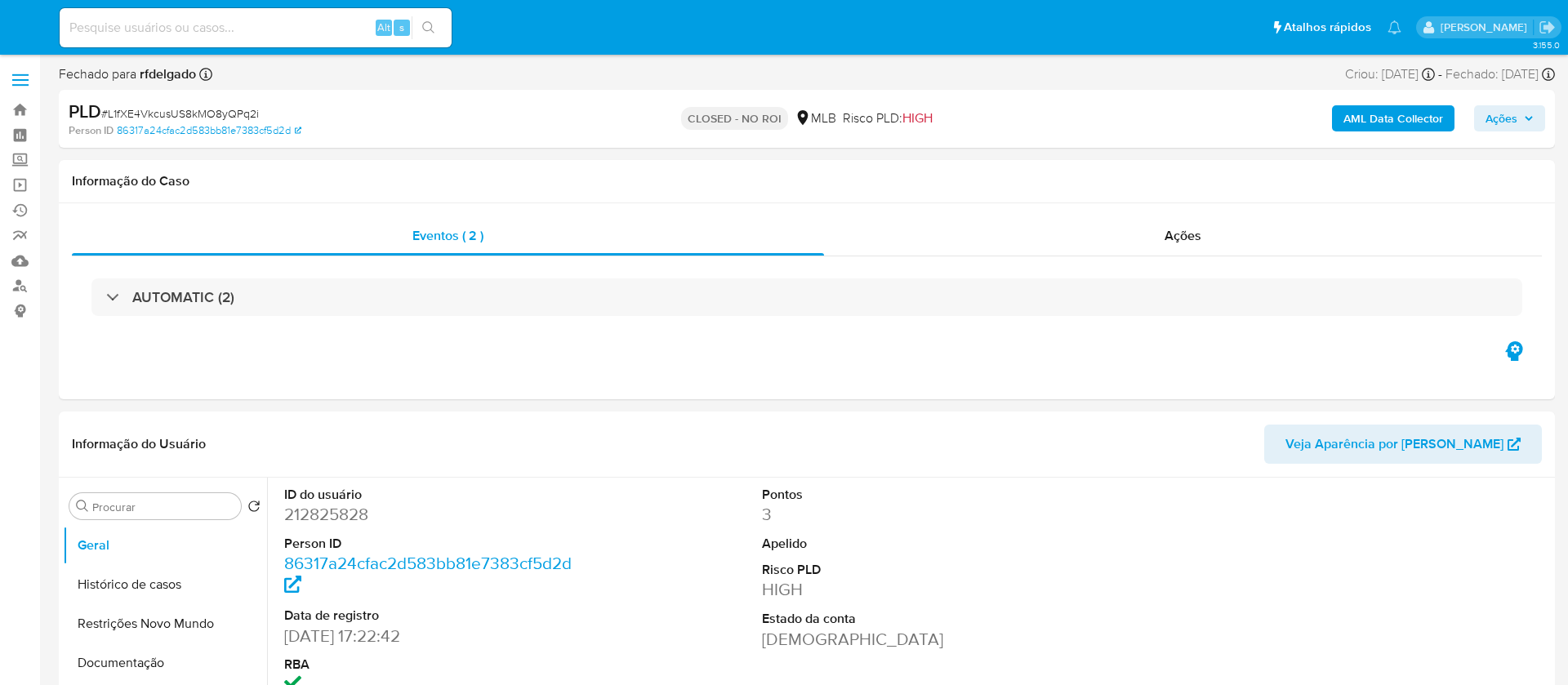
select select "10"
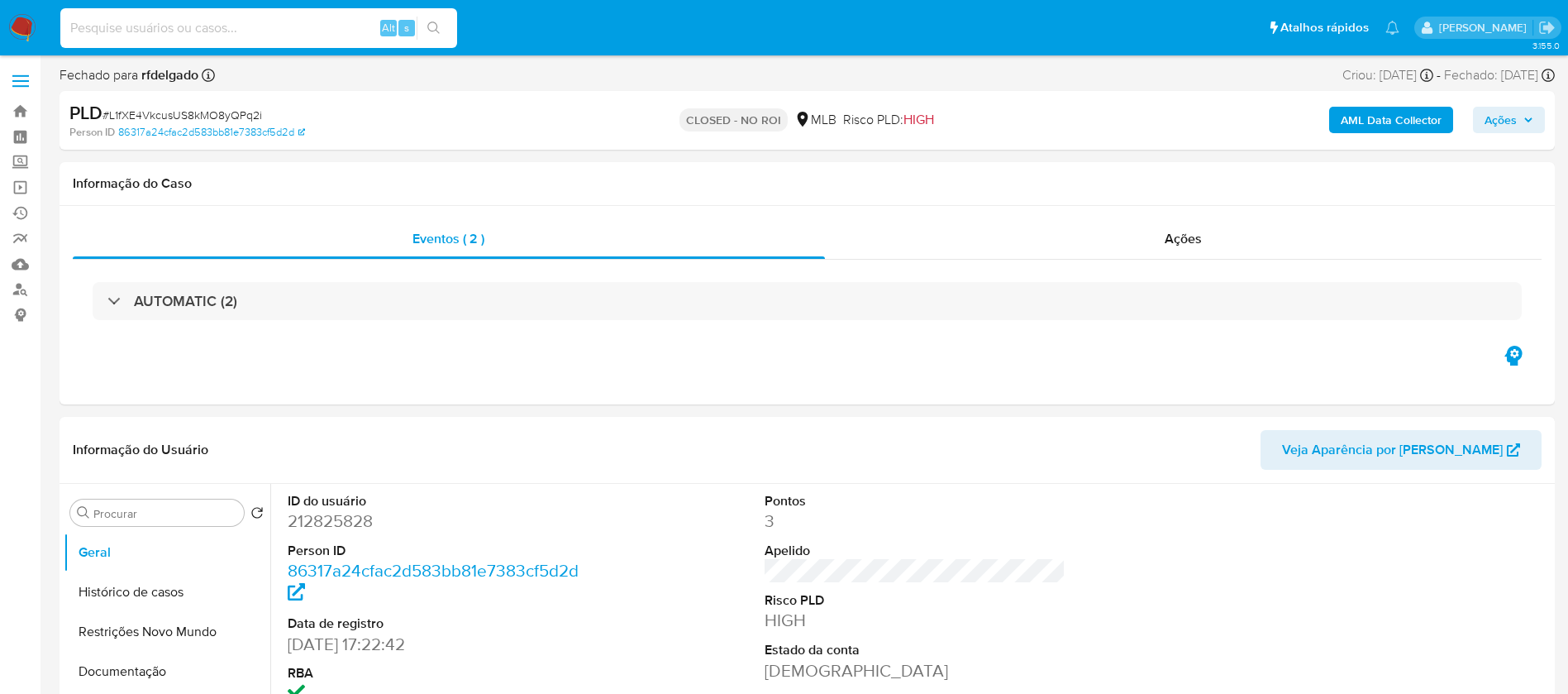
click at [325, 29] on input at bounding box center [259, 28] width 397 height 21
paste input "Sbh4USuvXaqytOvOhy97OutG"
type input "Sbh4USuvXaqytOvOhy97OutG"
click at [428, 32] on icon "search-icon" at bounding box center [434, 28] width 13 height 13
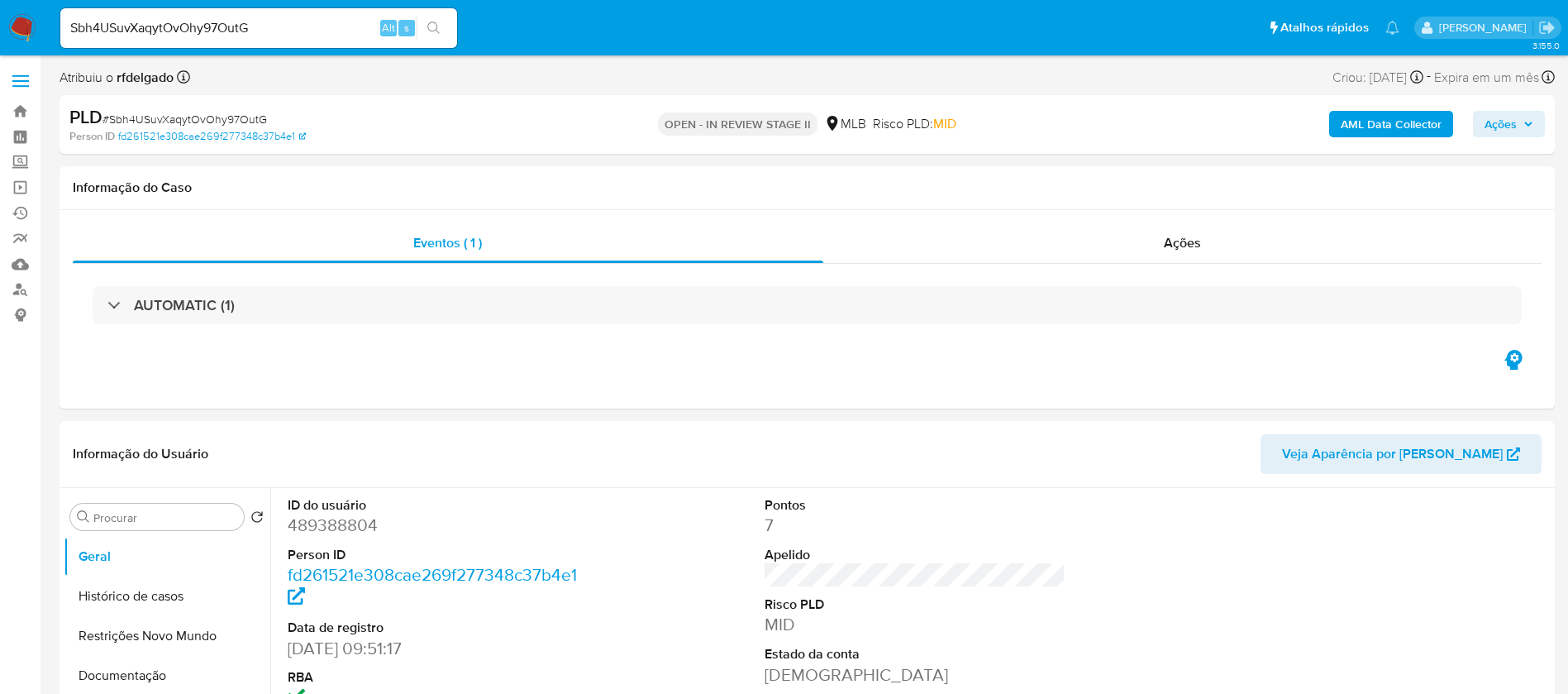
select select "10"
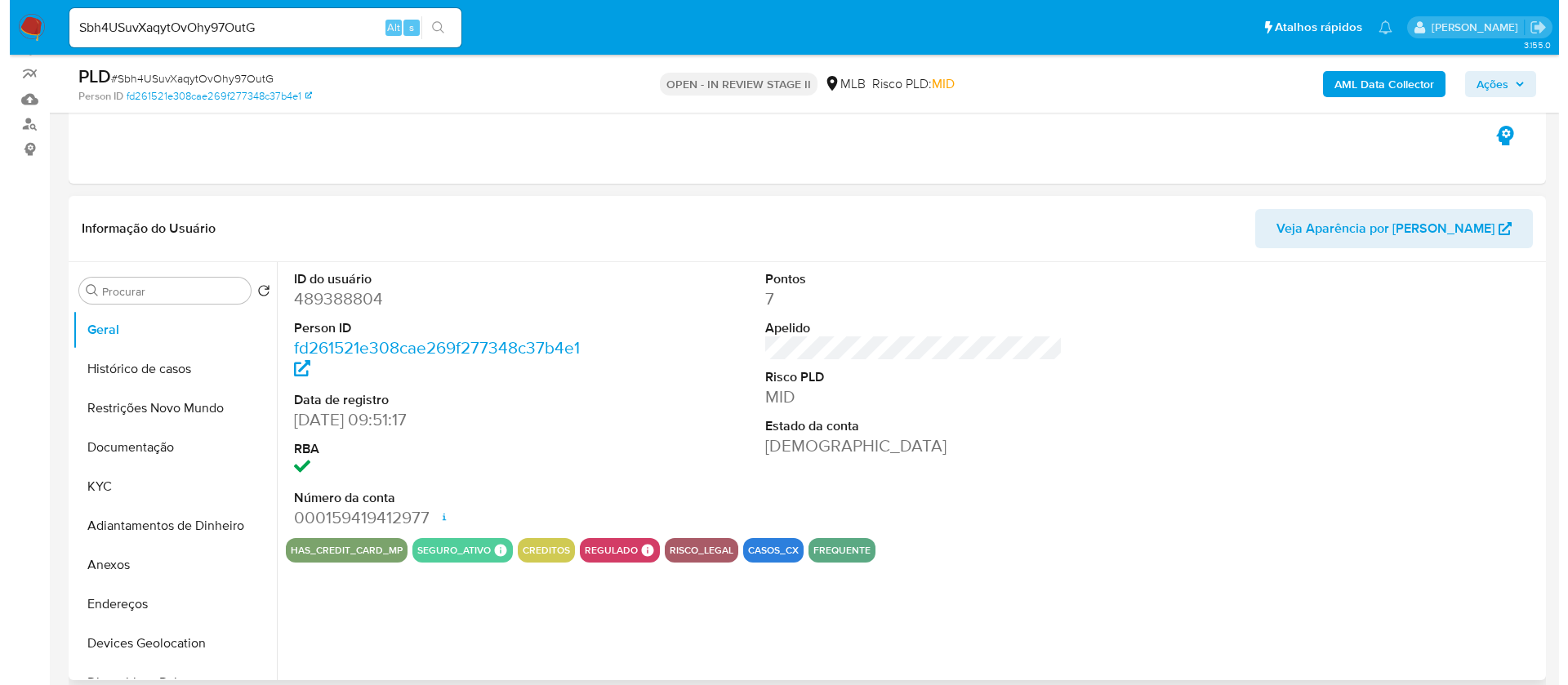
scroll to position [245, 0]
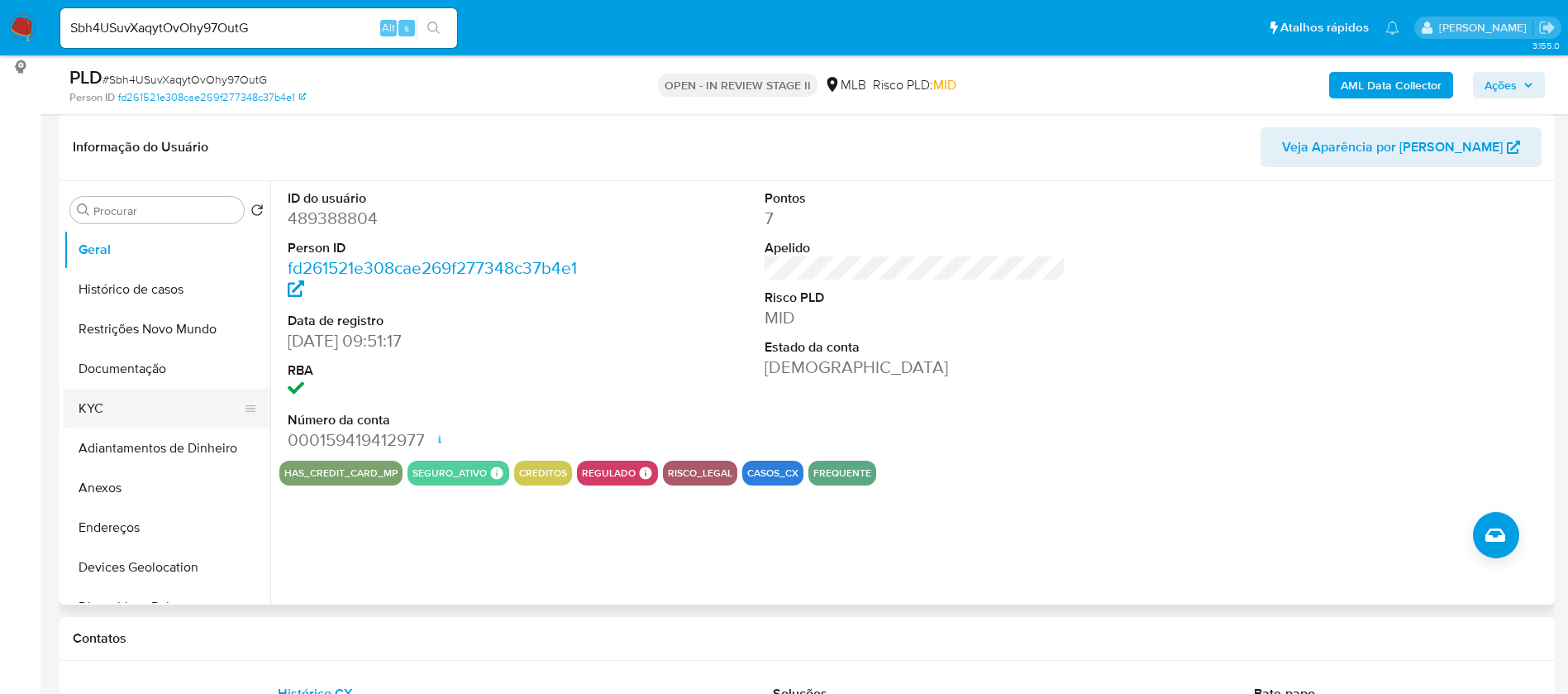
click at [126, 410] on button "KYC" at bounding box center [160, 408] width 193 height 40
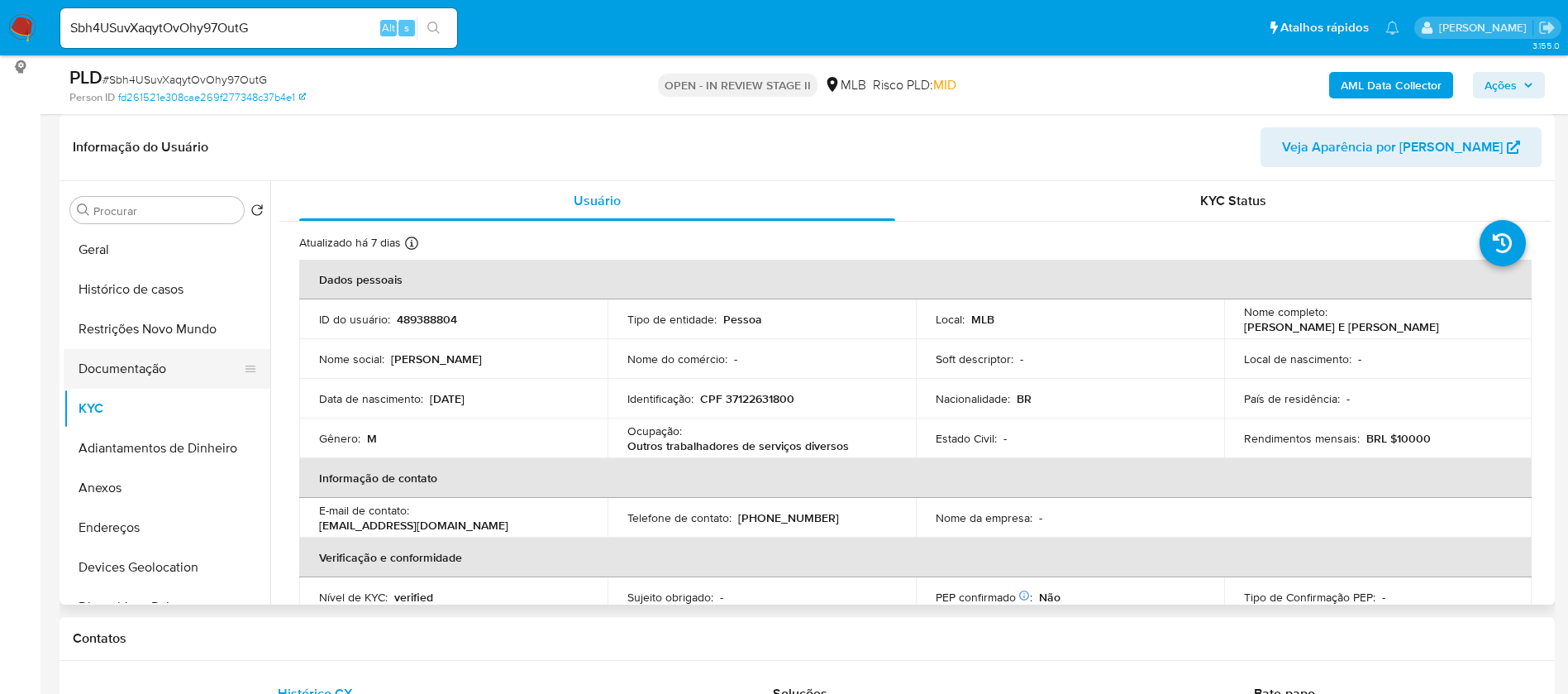
click at [161, 355] on button "Documentação" at bounding box center [160, 369] width 193 height 40
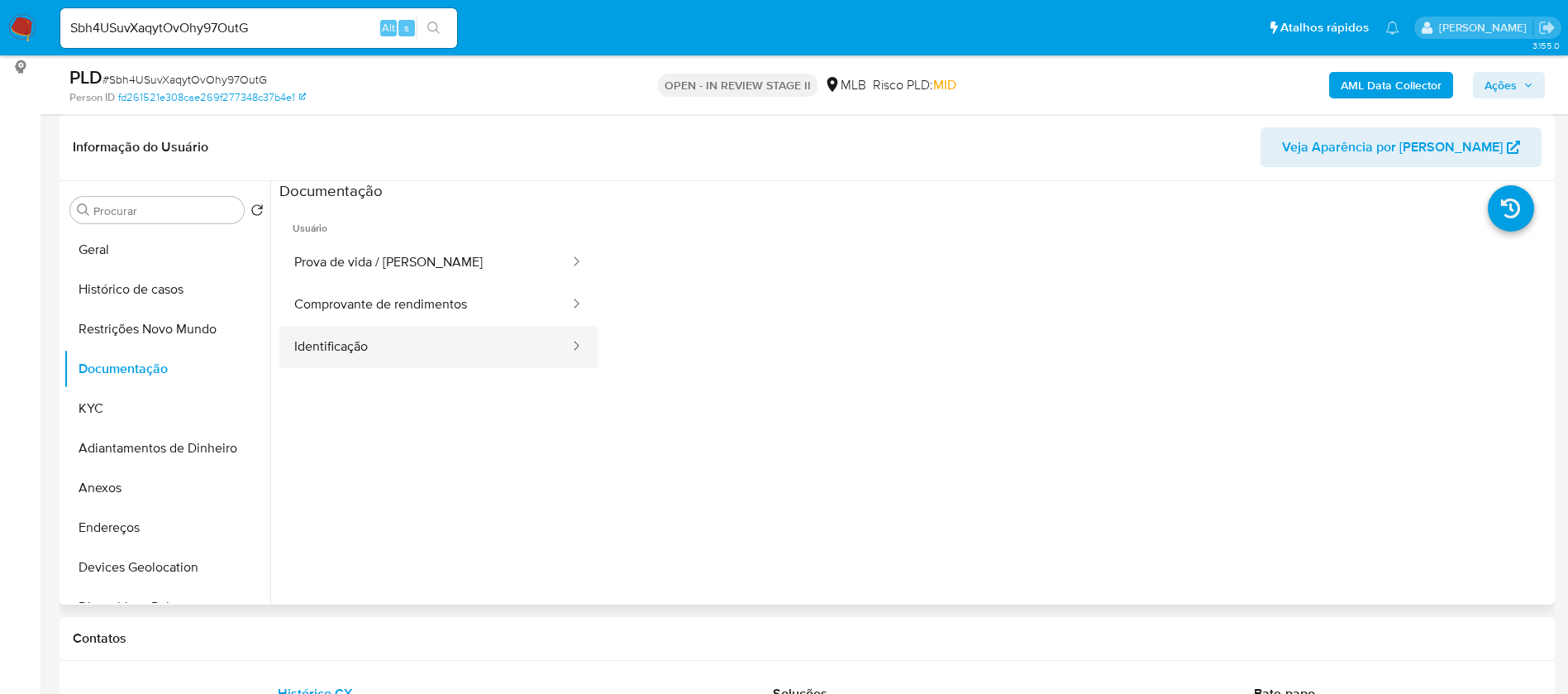
click at [403, 355] on button "Identificação" at bounding box center [426, 347] width 292 height 42
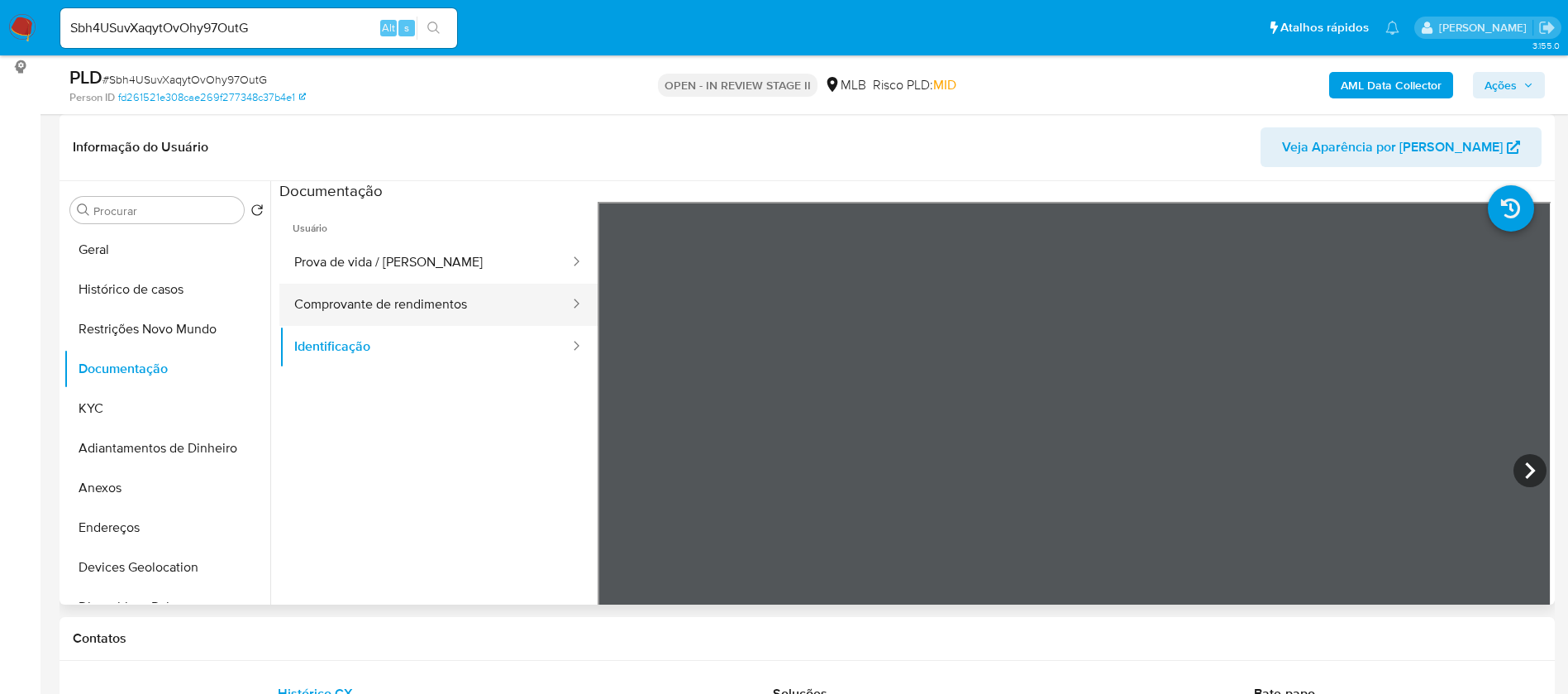
click at [404, 305] on button "Comprovante de rendimentos" at bounding box center [426, 305] width 292 height 42
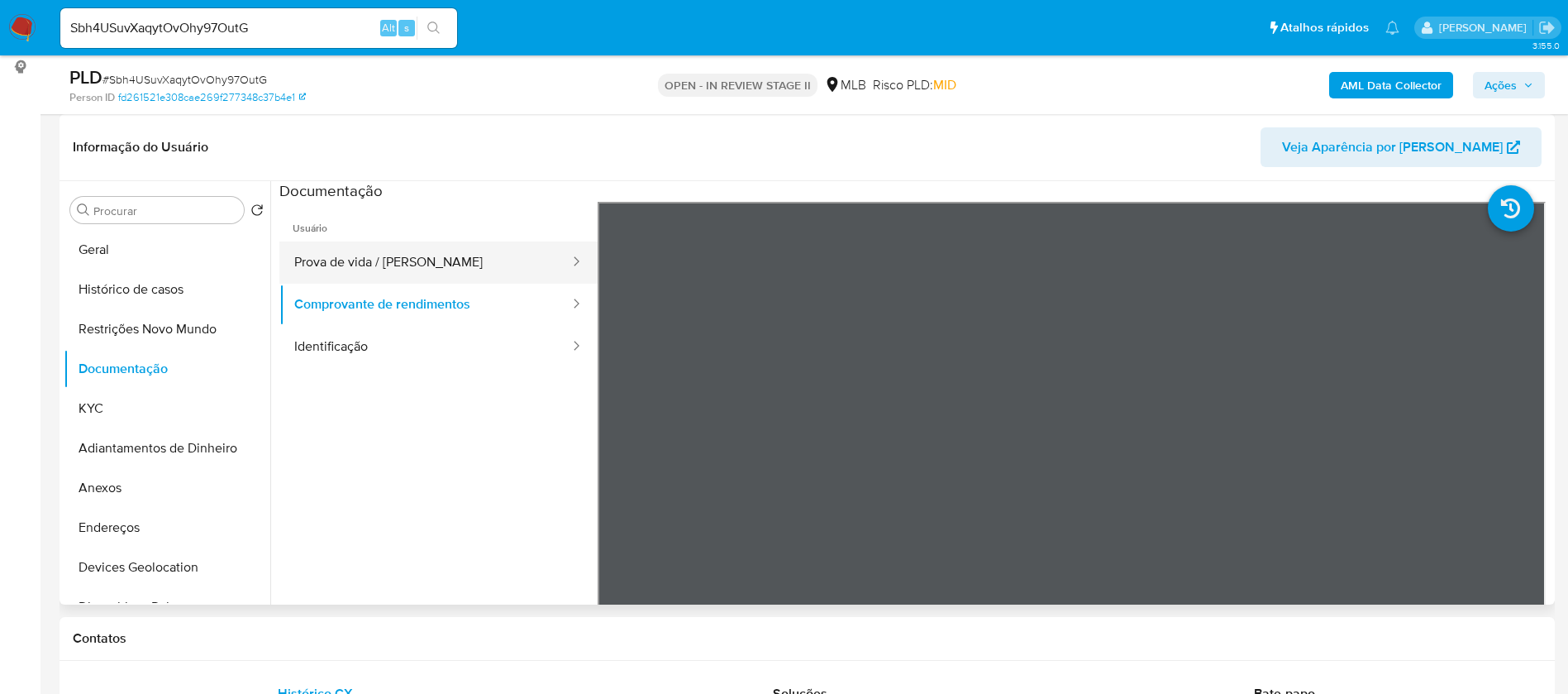
click at [408, 259] on button "Prova de vida / [PERSON_NAME]" at bounding box center [426, 263] width 292 height 42
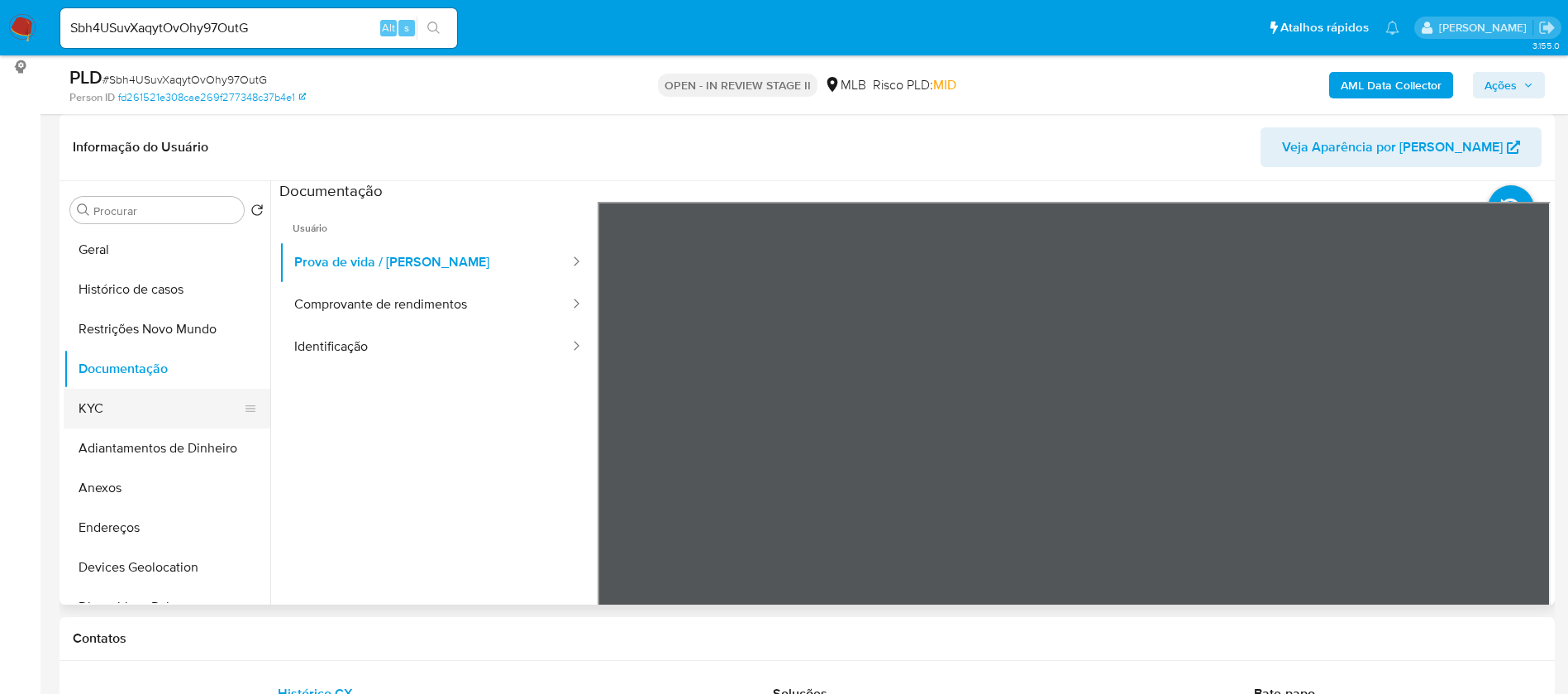
click at [88, 402] on button "KYC" at bounding box center [160, 408] width 193 height 40
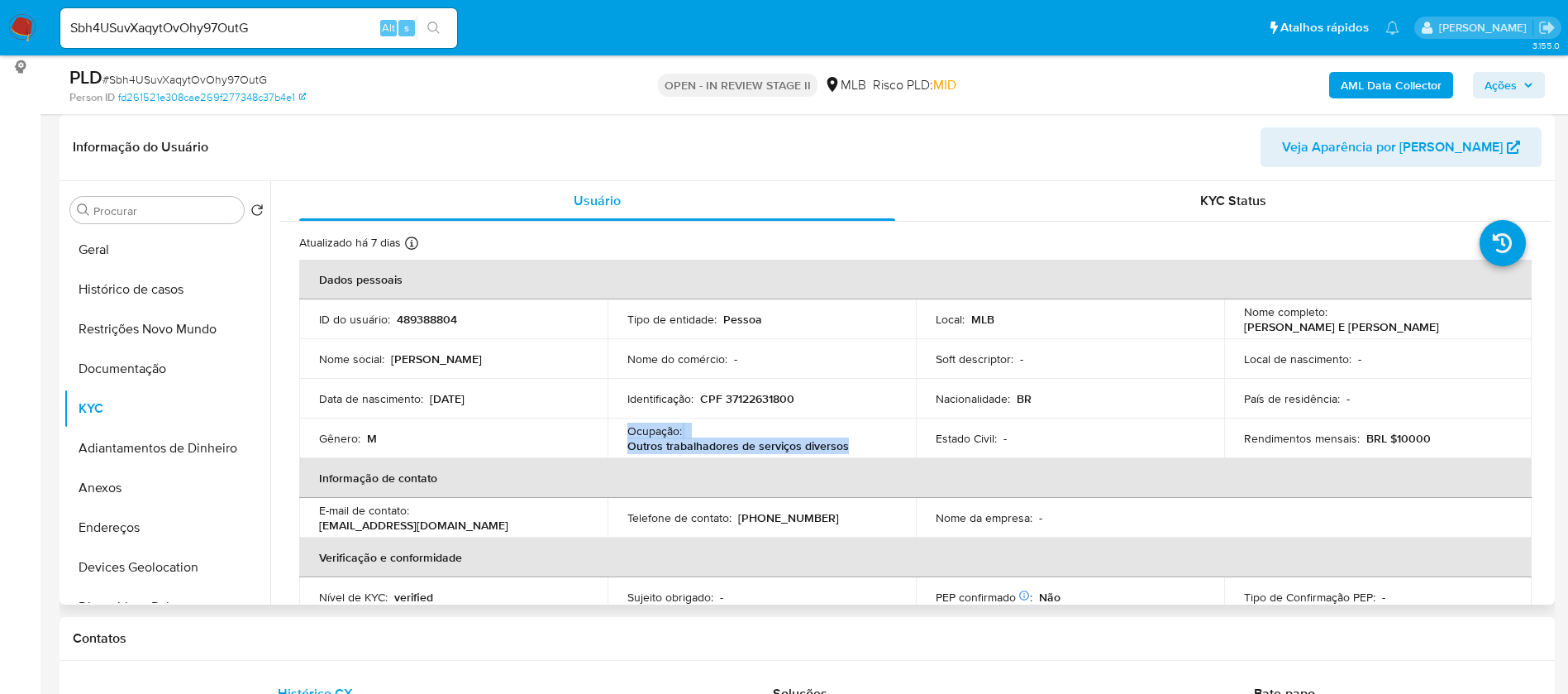
drag, startPoint x: 859, startPoint y: 446, endPoint x: 625, endPoint y: 430, distance: 234.5
click at [628, 430] on div "Ocupação : Outros trabalhadores de serviços diversos" at bounding box center [762, 438] width 268 height 29
copy div "Ocupação : Outros trabalhadores de serviços diversos"
click at [1372, 84] on b "AML Data Collector" at bounding box center [1392, 85] width 101 height 27
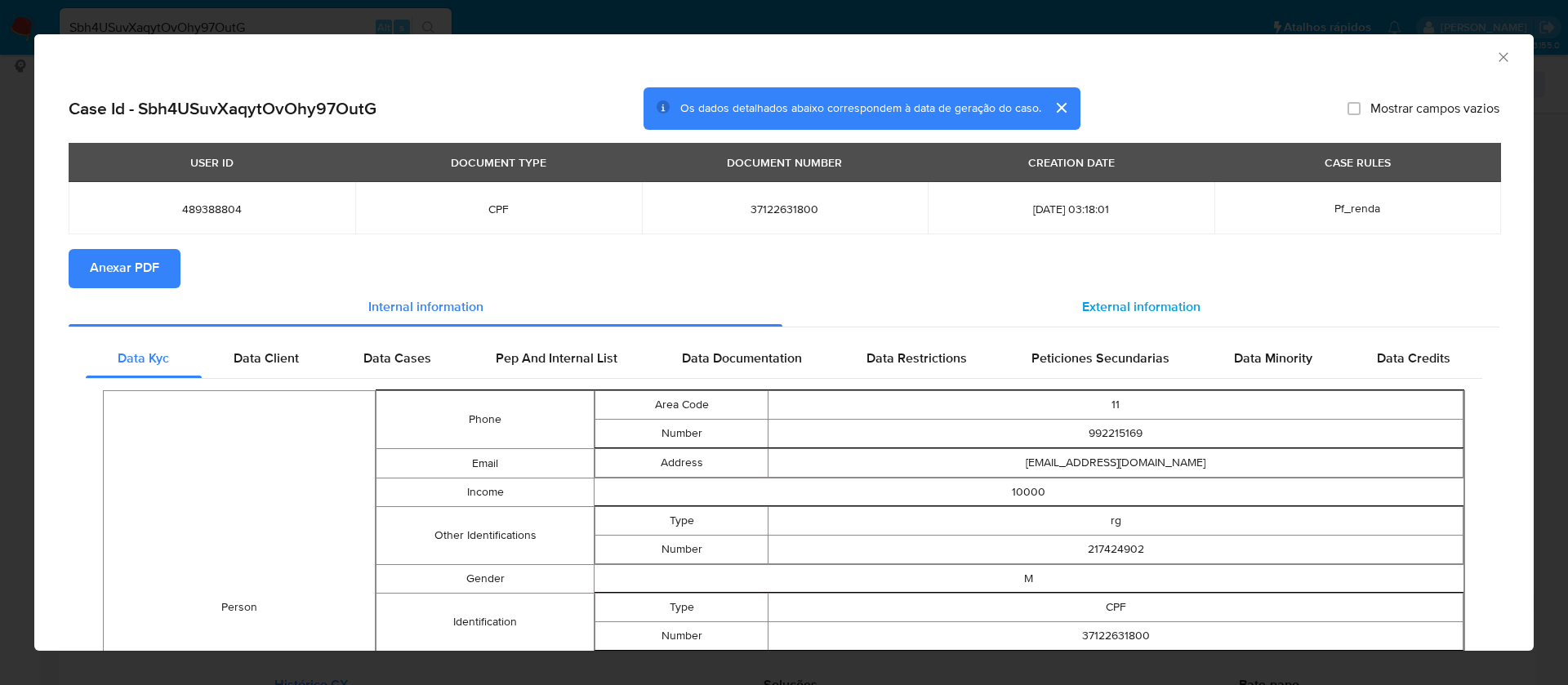
click at [1086, 307] on span "External information" at bounding box center [1141, 307] width 118 height 19
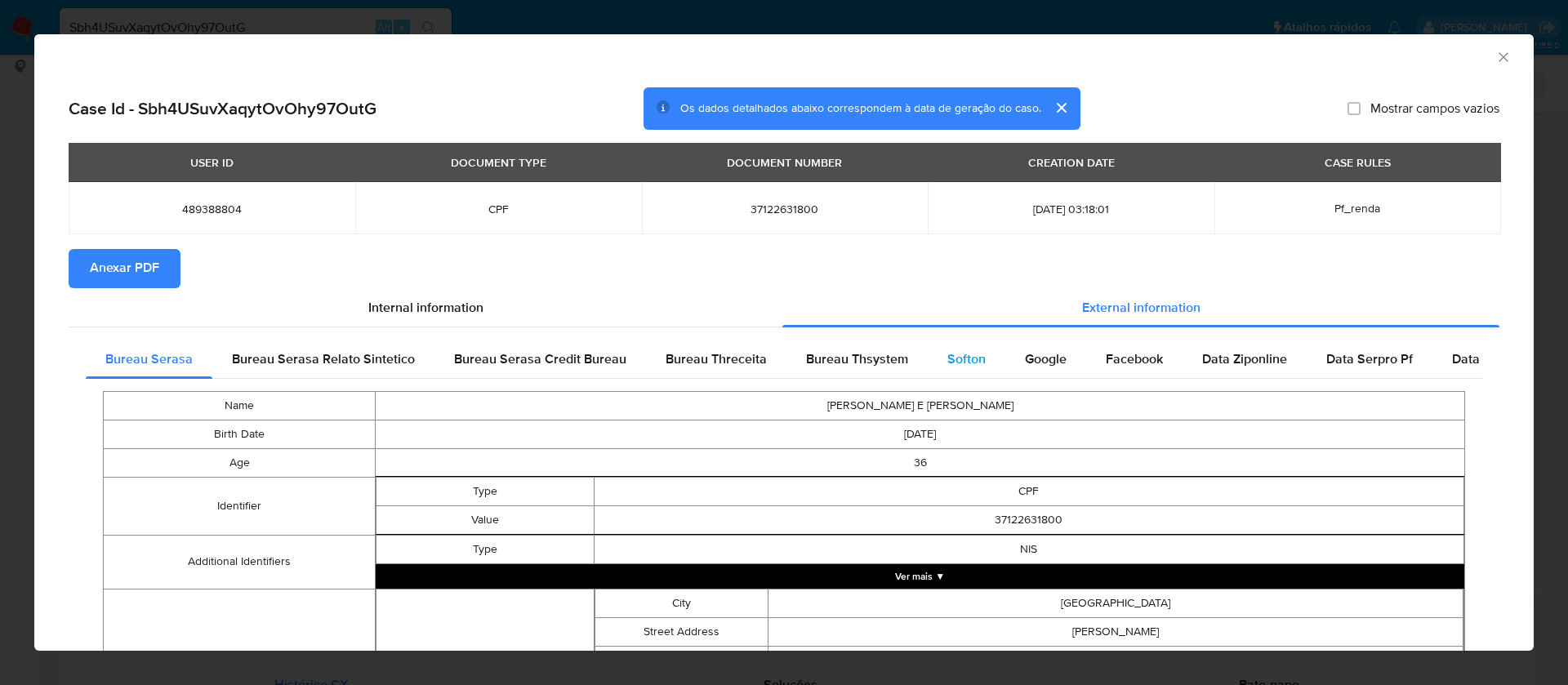
click at [963, 353] on span "Softon" at bounding box center [966, 358] width 38 height 19
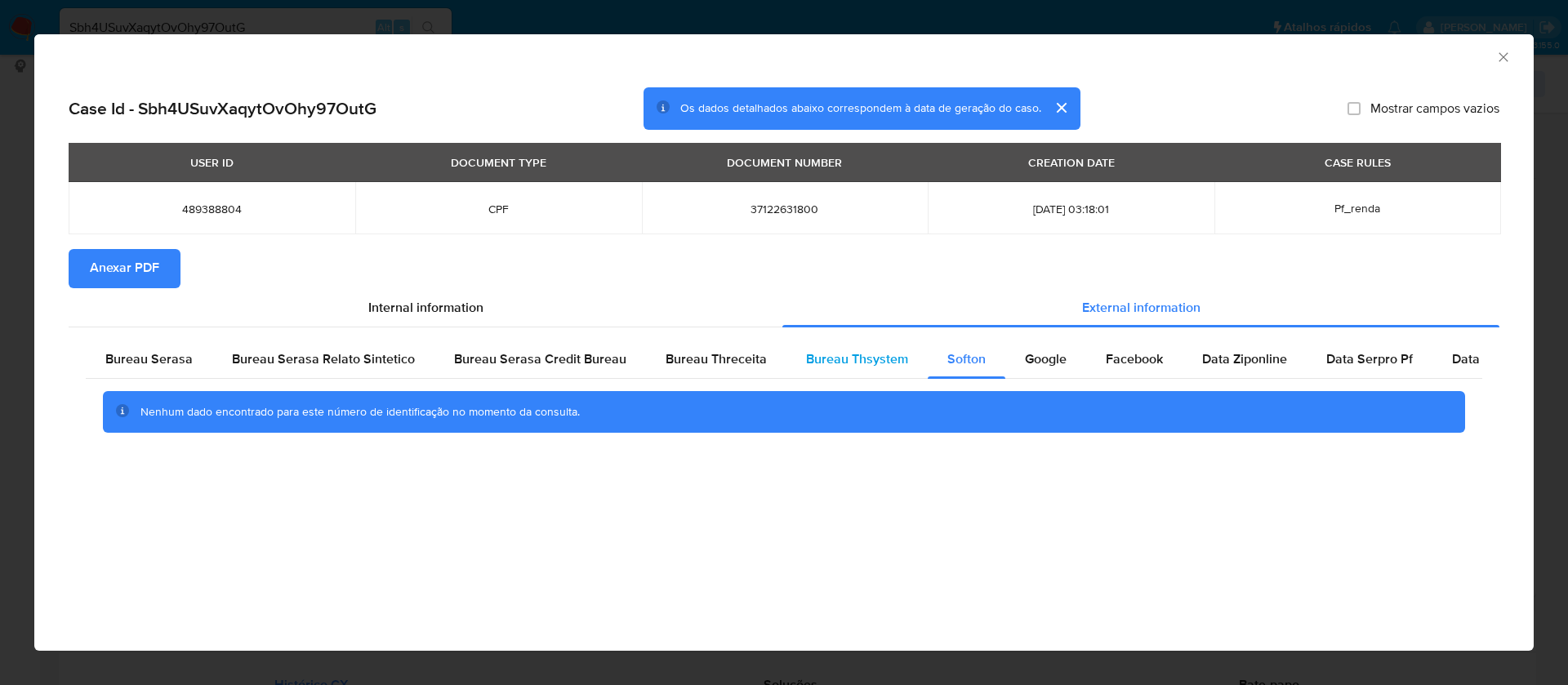
click at [860, 350] on span "Bureau Thsystem" at bounding box center [857, 358] width 102 height 19
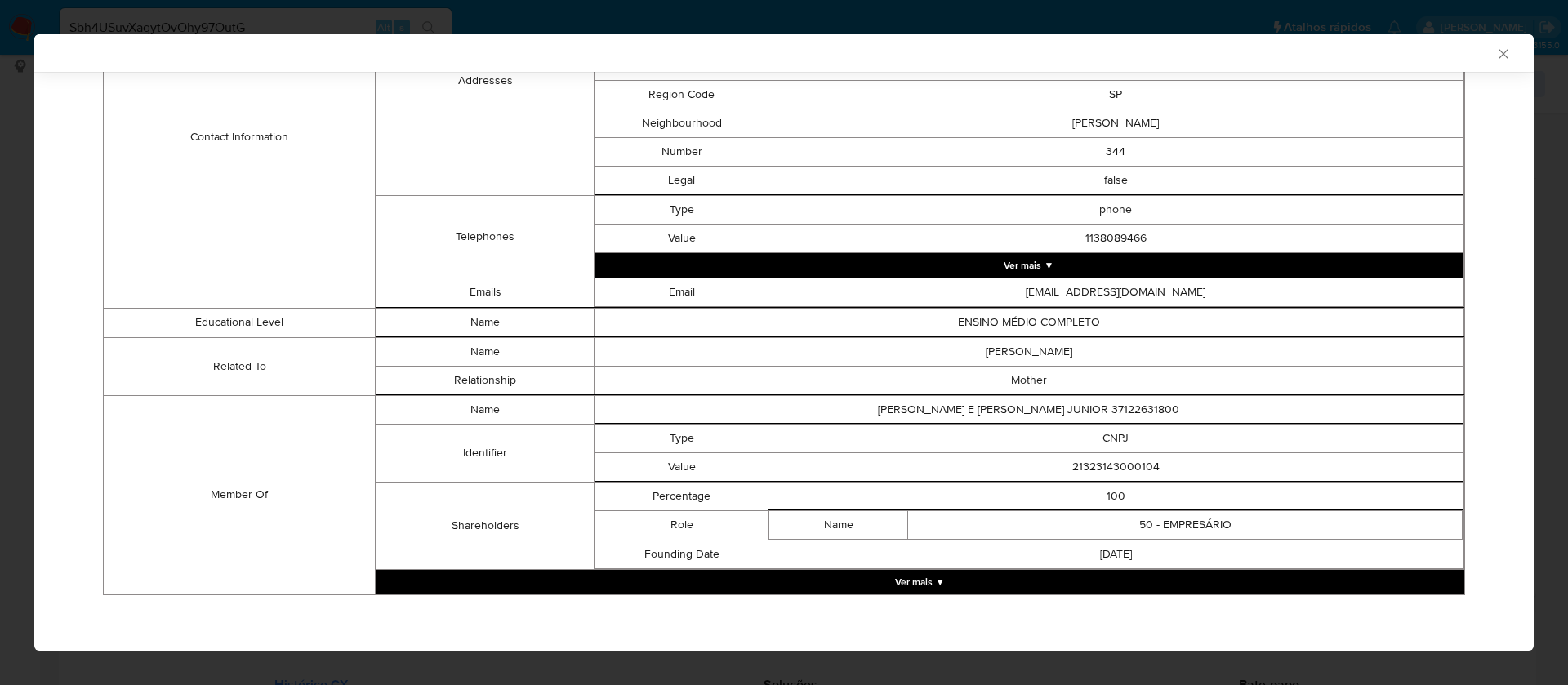
scroll to position [739, 0]
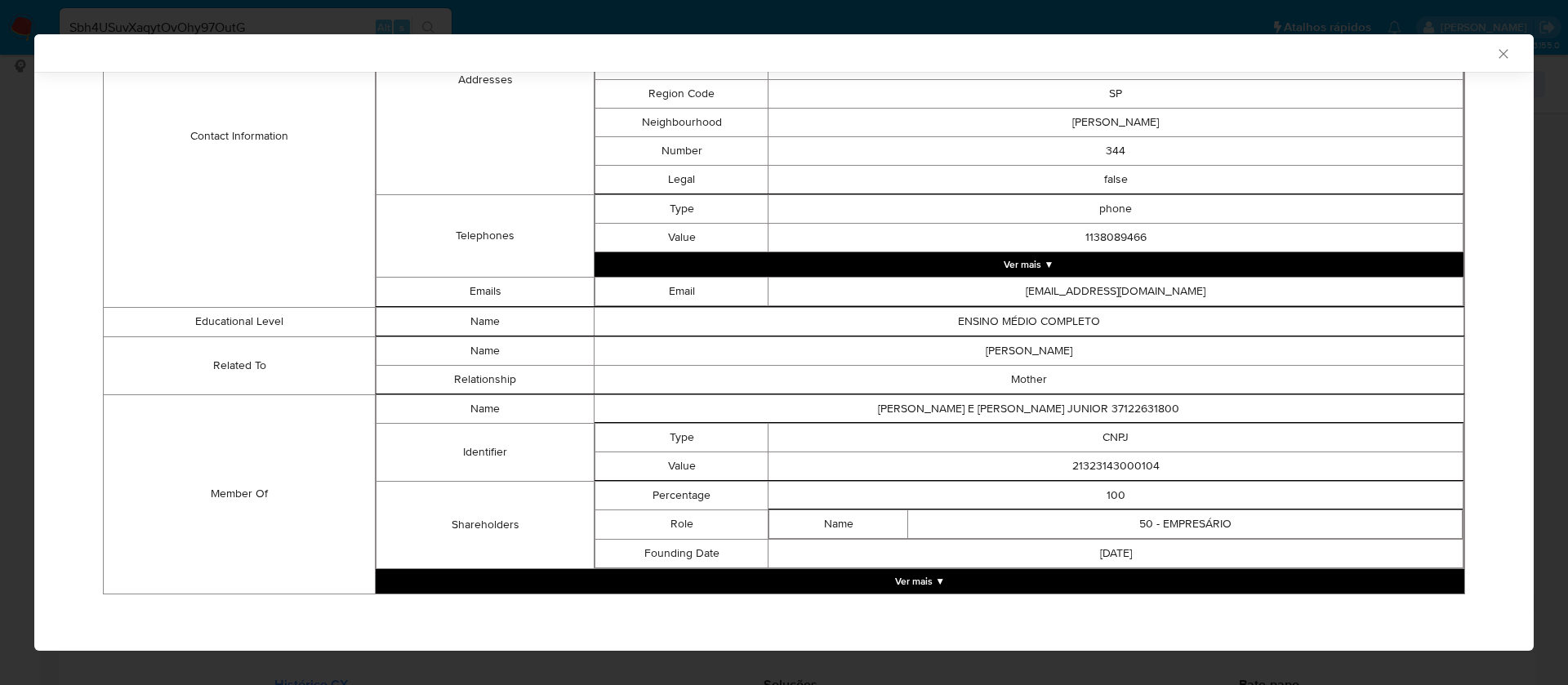
click at [1108, 470] on td "21323143000104" at bounding box center [1116, 465] width 695 height 28
copy td "21323143000104"
click at [932, 574] on button "Ver mais ▼" at bounding box center [920, 581] width 1089 height 24
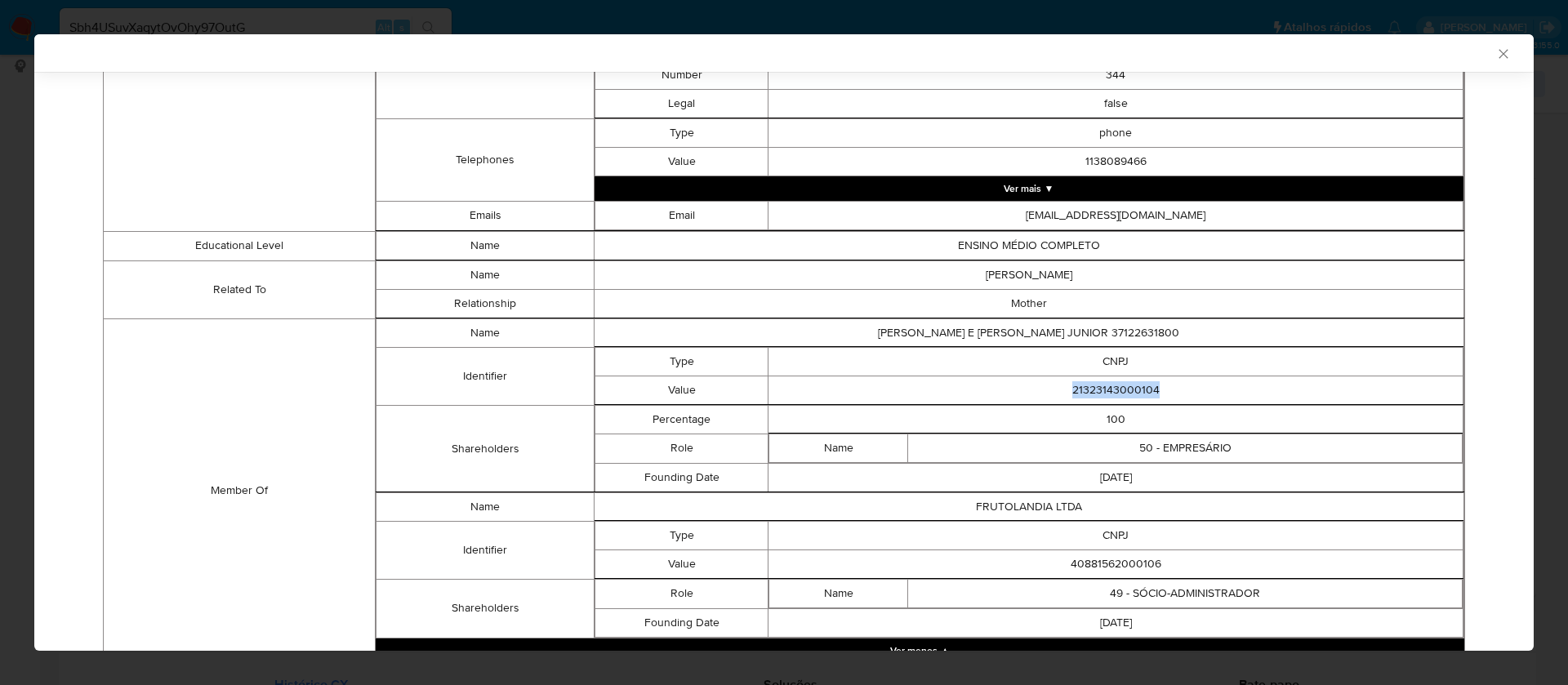
scroll to position [885, 0]
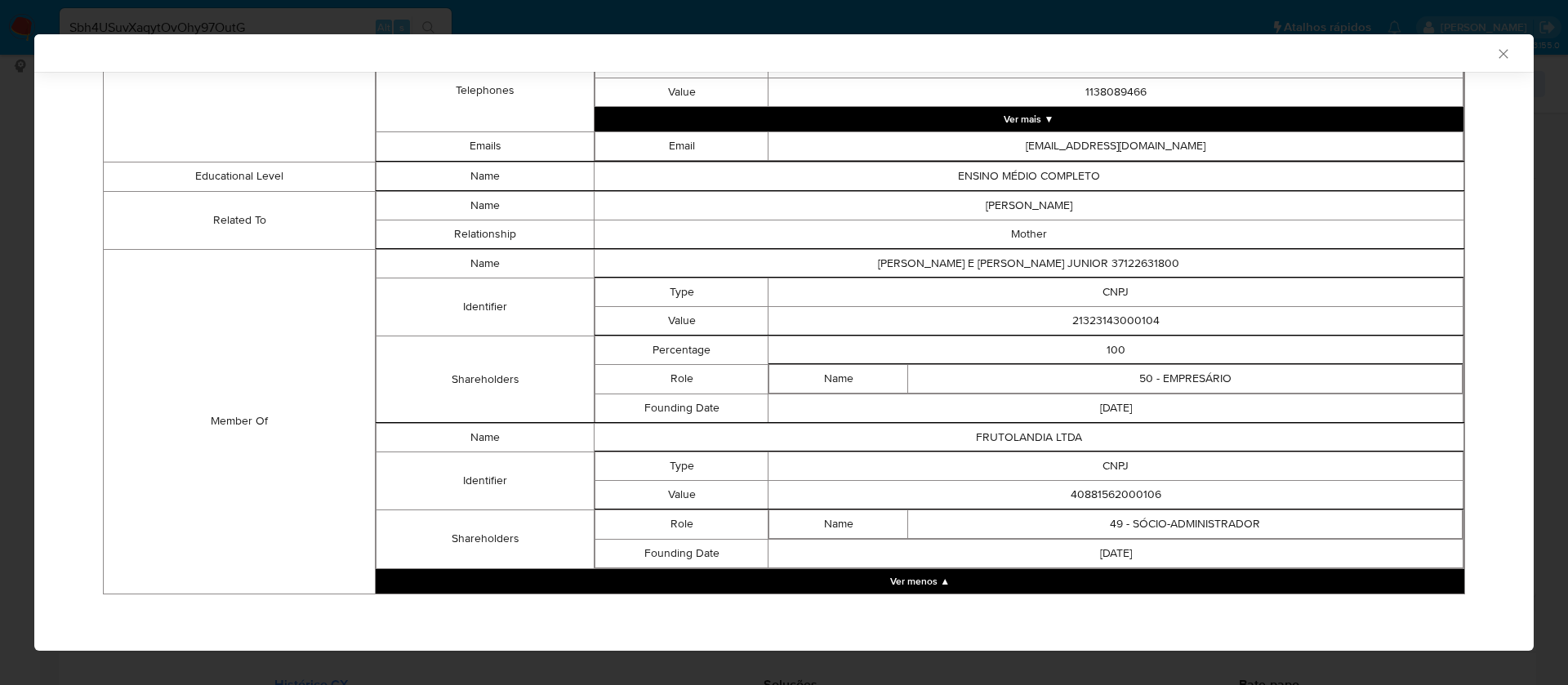
click at [1124, 492] on td "40881562000106" at bounding box center [1116, 494] width 695 height 28
copy td "40881562000106"
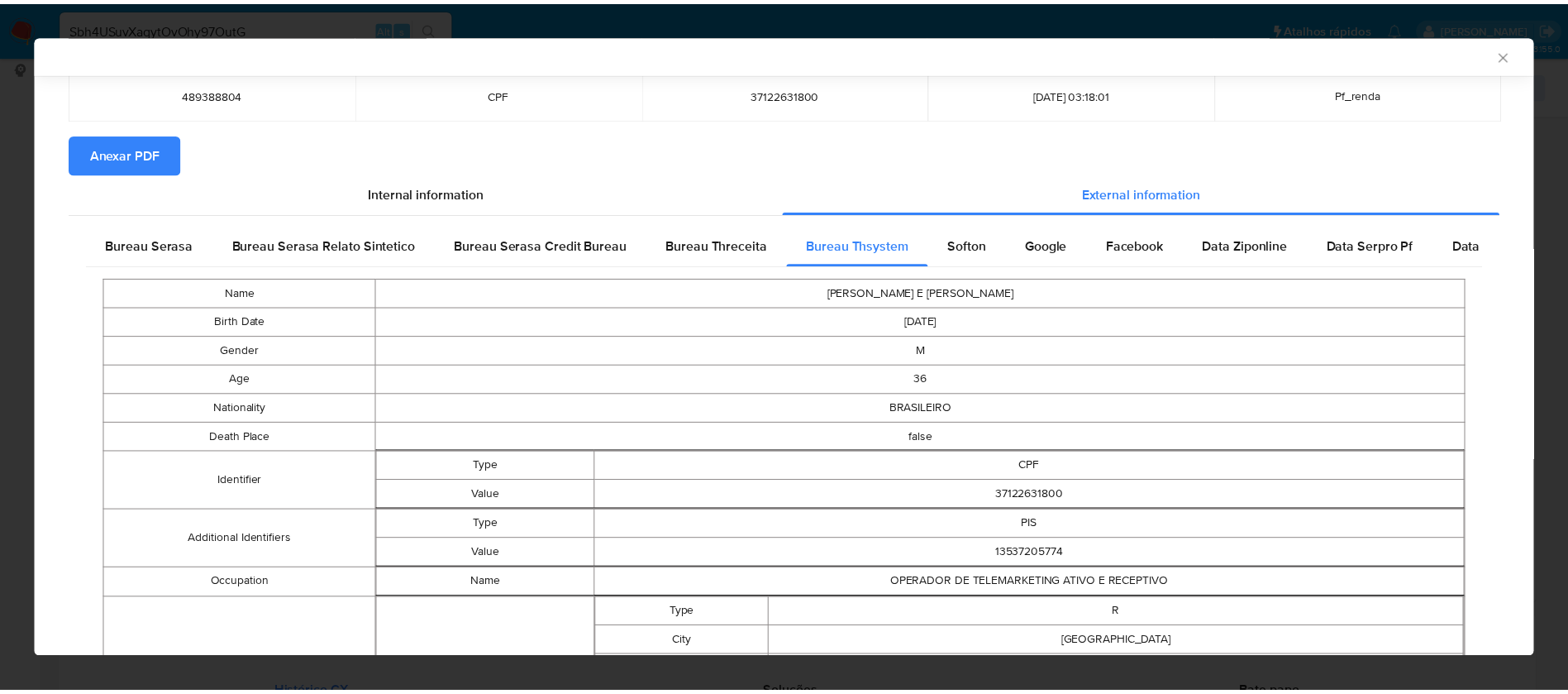
scroll to position [0, 0]
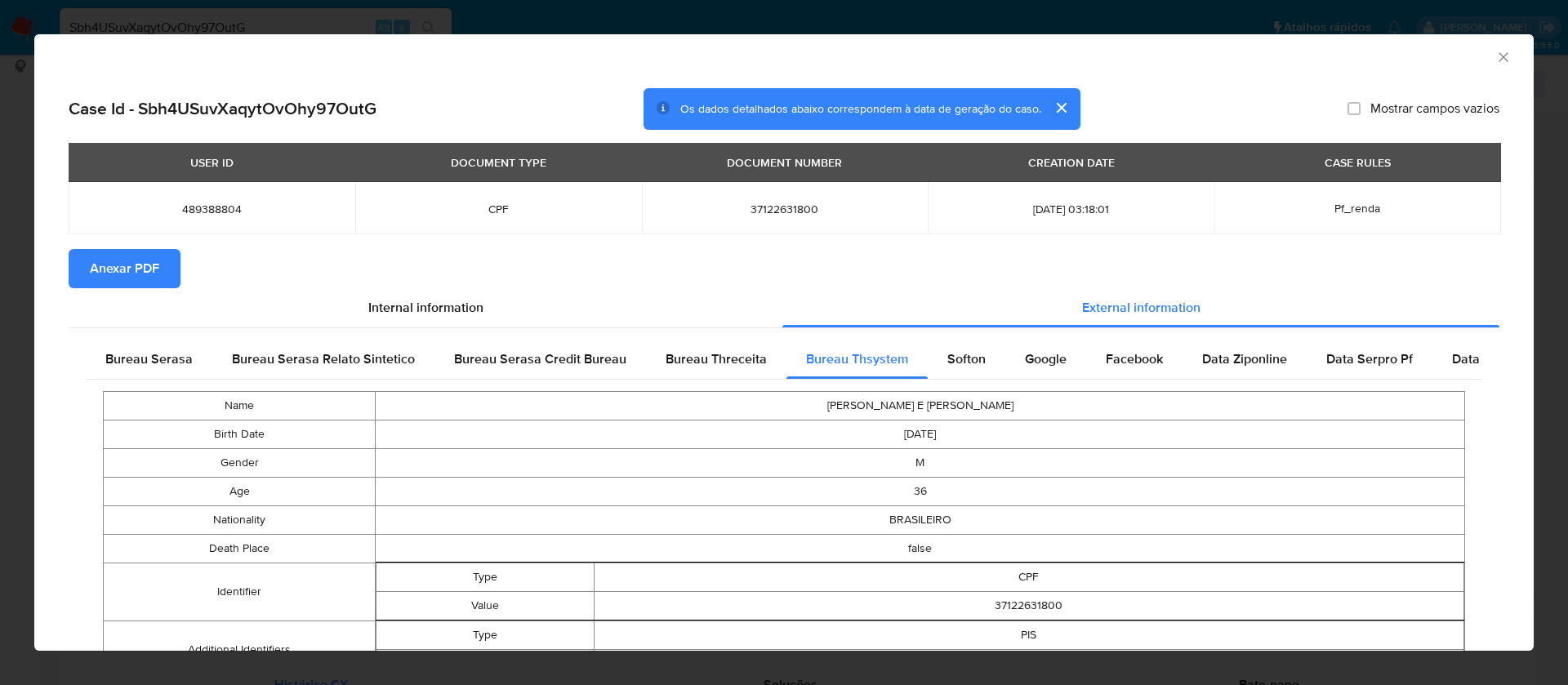
click at [134, 266] on span "Anexar PDF" at bounding box center [124, 269] width 69 height 36
click at [1495, 54] on icon "Fechar a janela" at bounding box center [1504, 57] width 16 height 16
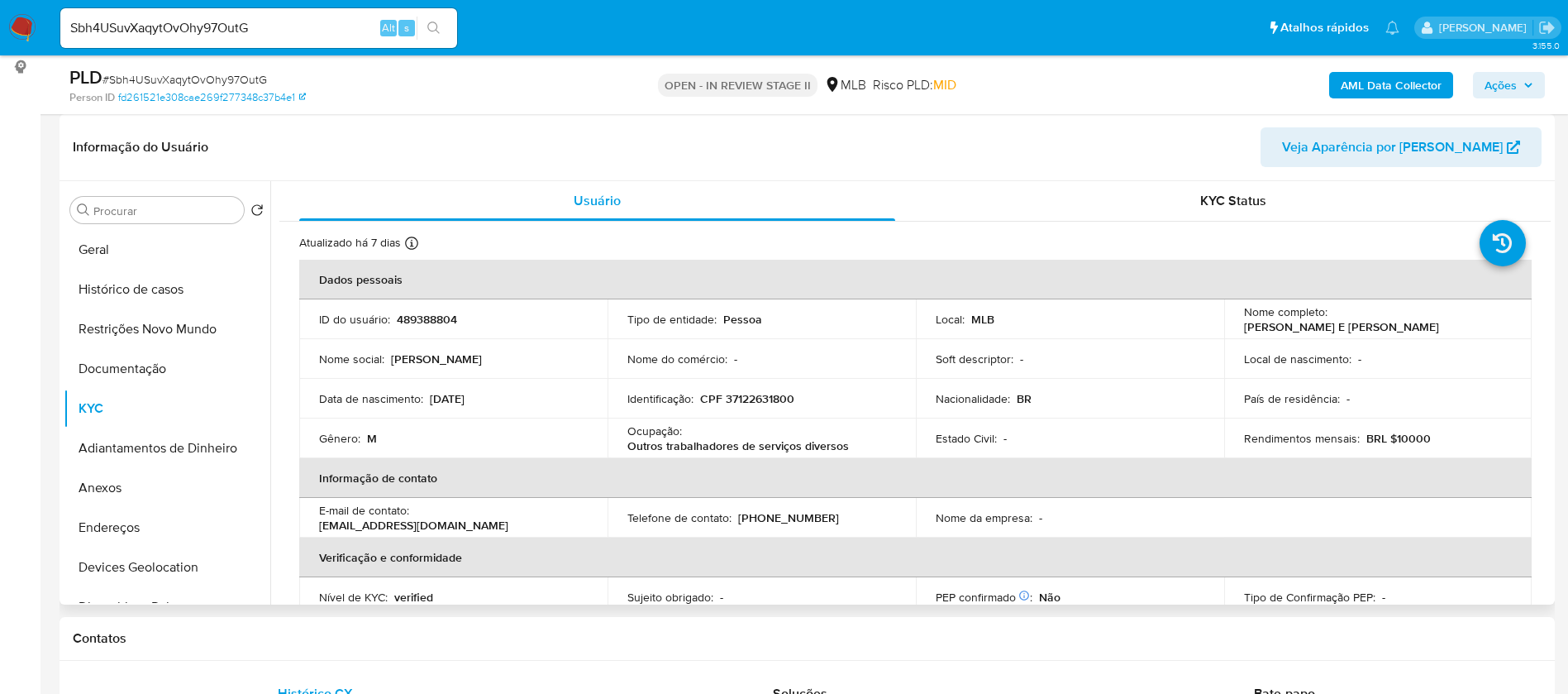
drag, startPoint x: 1426, startPoint y: 326, endPoint x: 1238, endPoint y: 325, distance: 188.0
click at [1238, 325] on td "Nome completo : Robinson Nascimento E Silva Junior" at bounding box center [1379, 319] width 309 height 40
copy p "Robinson Nascimento E Silva Junior"
click at [437, 324] on p "489388804" at bounding box center [427, 319] width 61 height 15
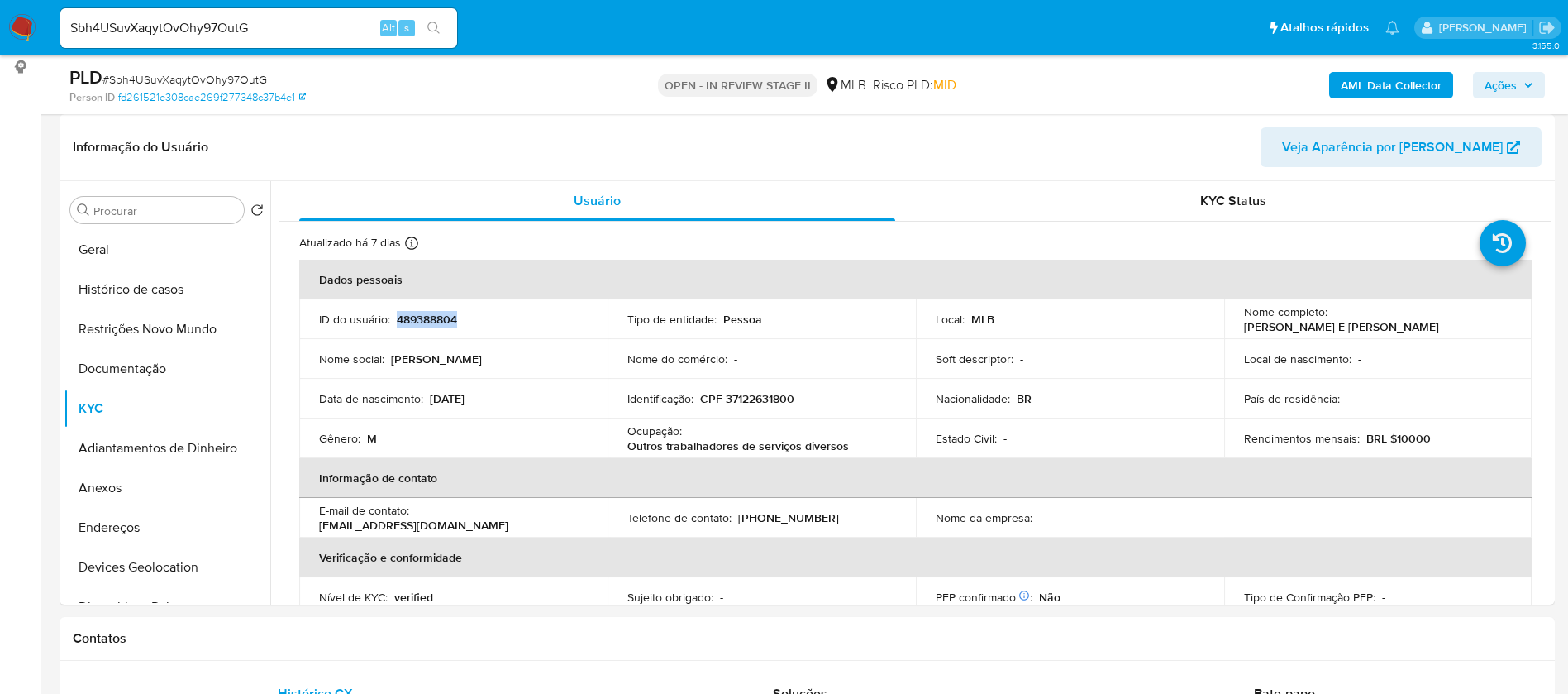
copy p "489388804"
click at [100, 250] on button "Geral" at bounding box center [160, 249] width 193 height 40
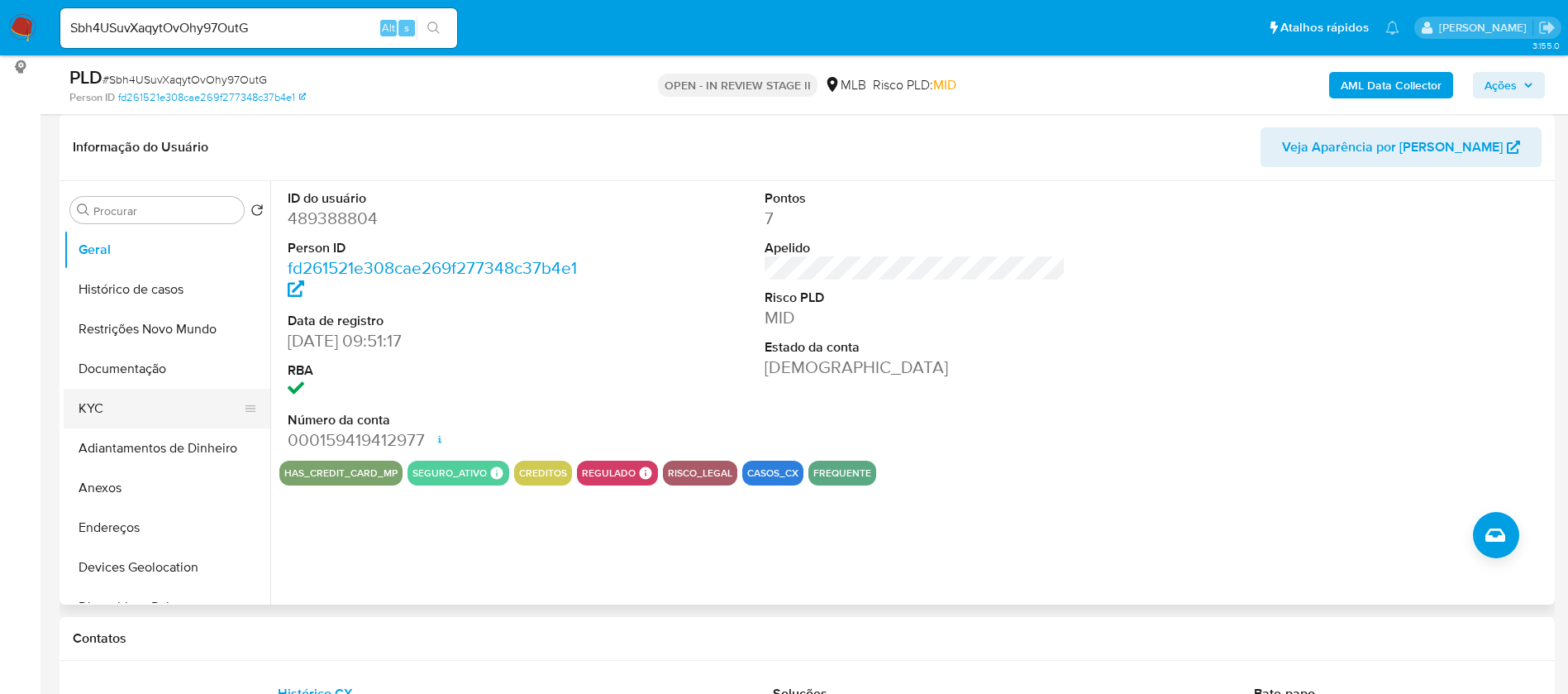
click at [134, 407] on button "KYC" at bounding box center [160, 408] width 193 height 40
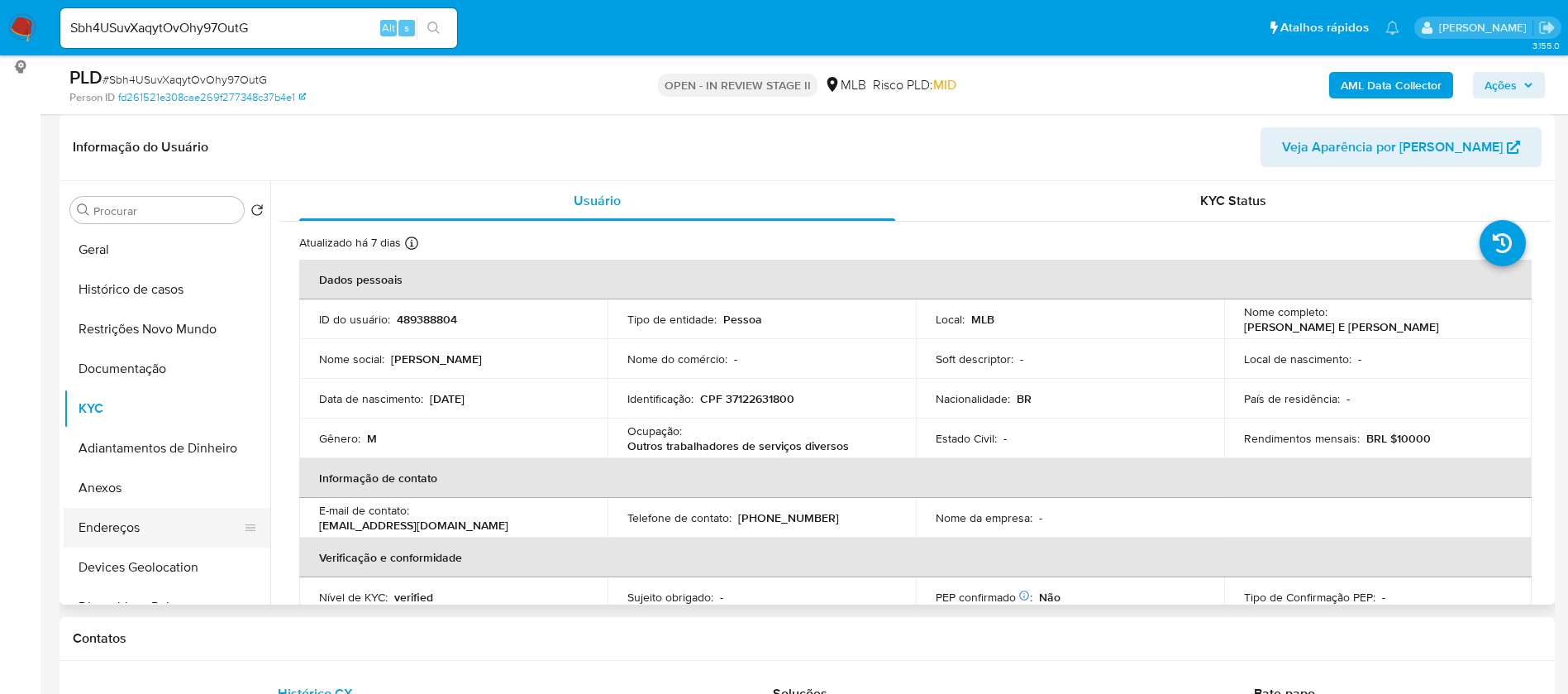
click at [147, 531] on button "Endereços" at bounding box center [160, 527] width 193 height 40
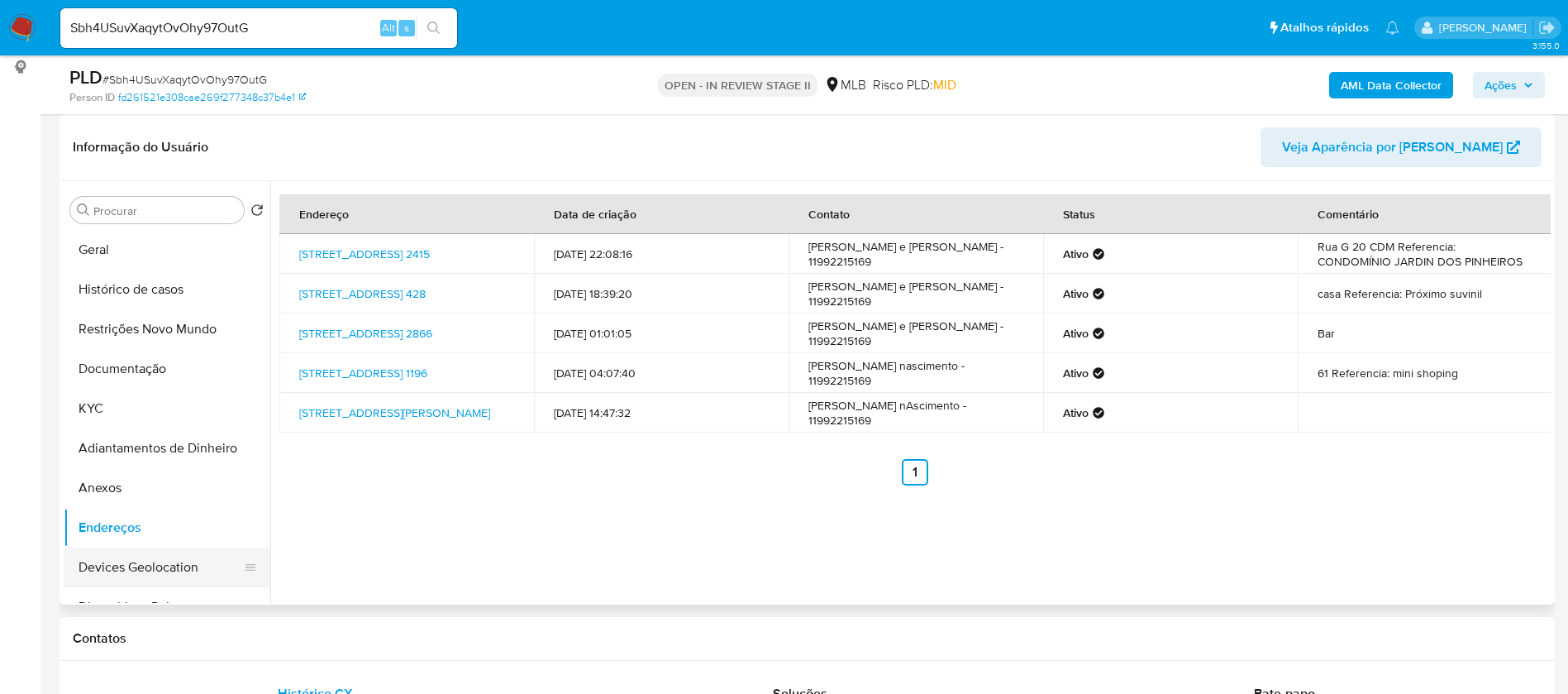
click at [147, 565] on button "Devices Geolocation" at bounding box center [160, 567] width 193 height 40
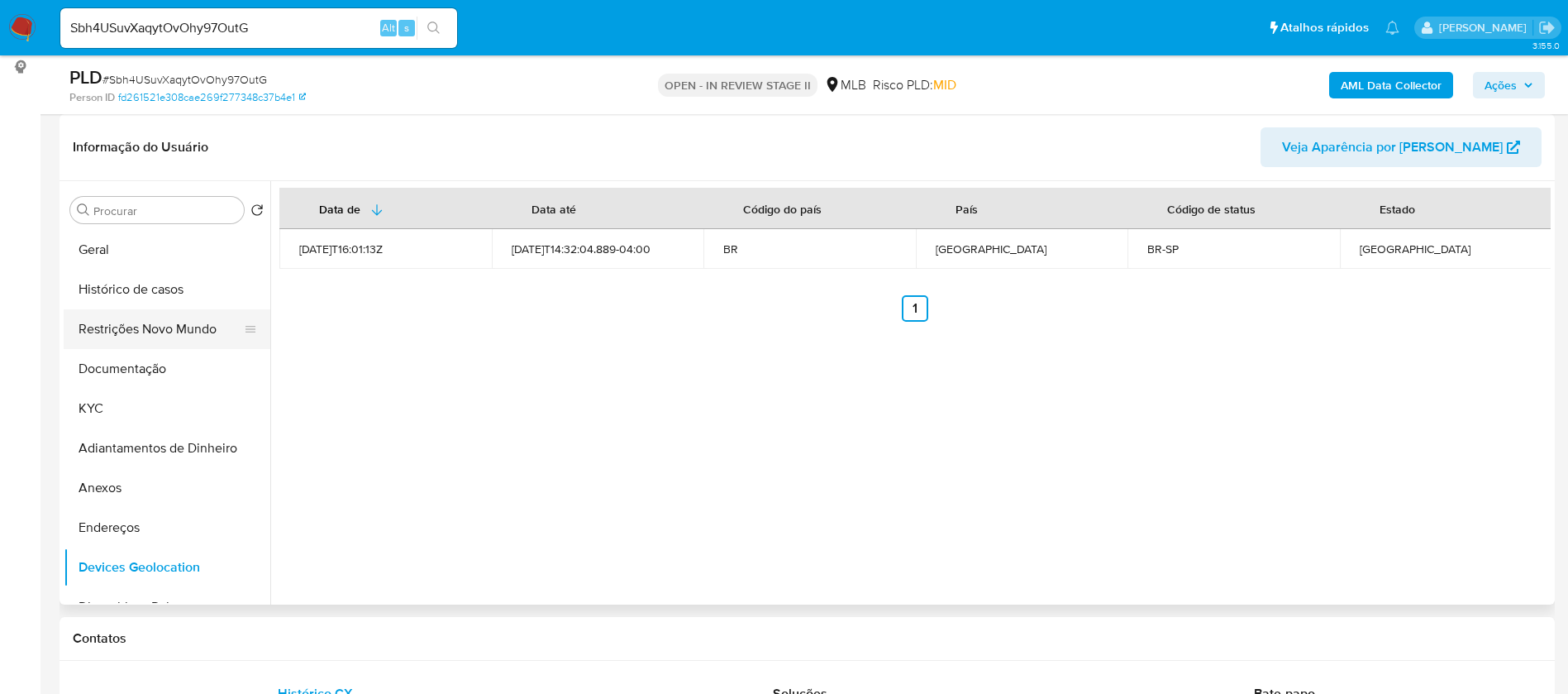
click at [152, 340] on button "Restrições Novo Mundo" at bounding box center [160, 328] width 193 height 40
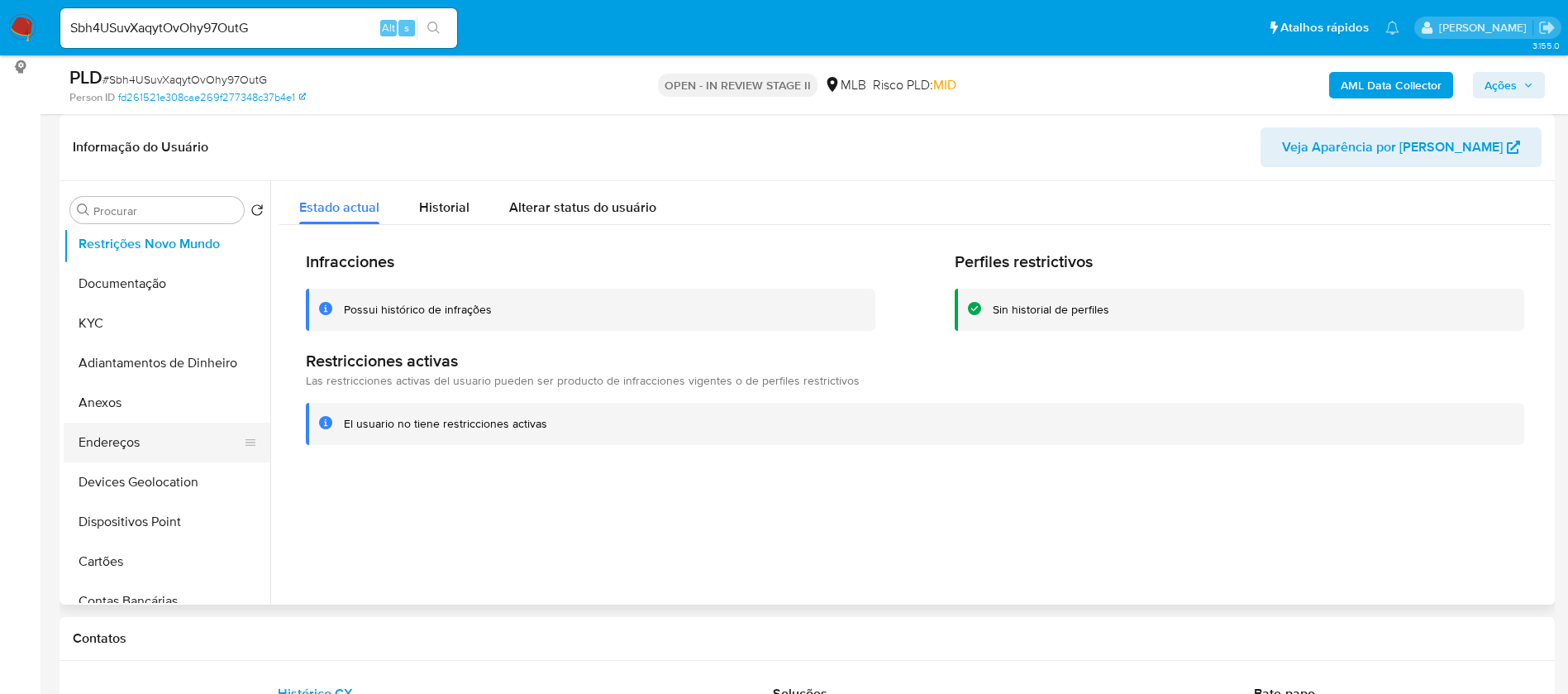
scroll to position [124, 0]
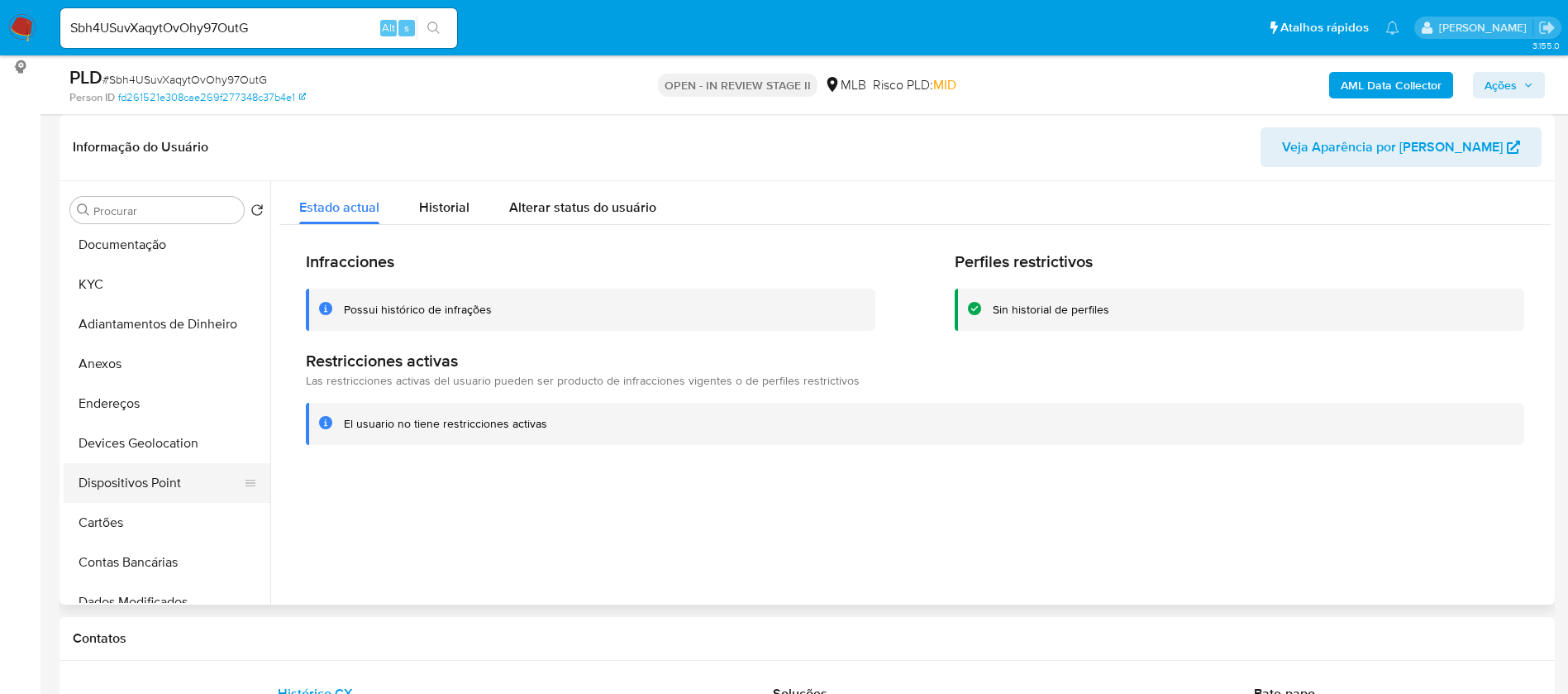
click at [179, 487] on button "Dispositivos Point" at bounding box center [160, 483] width 193 height 40
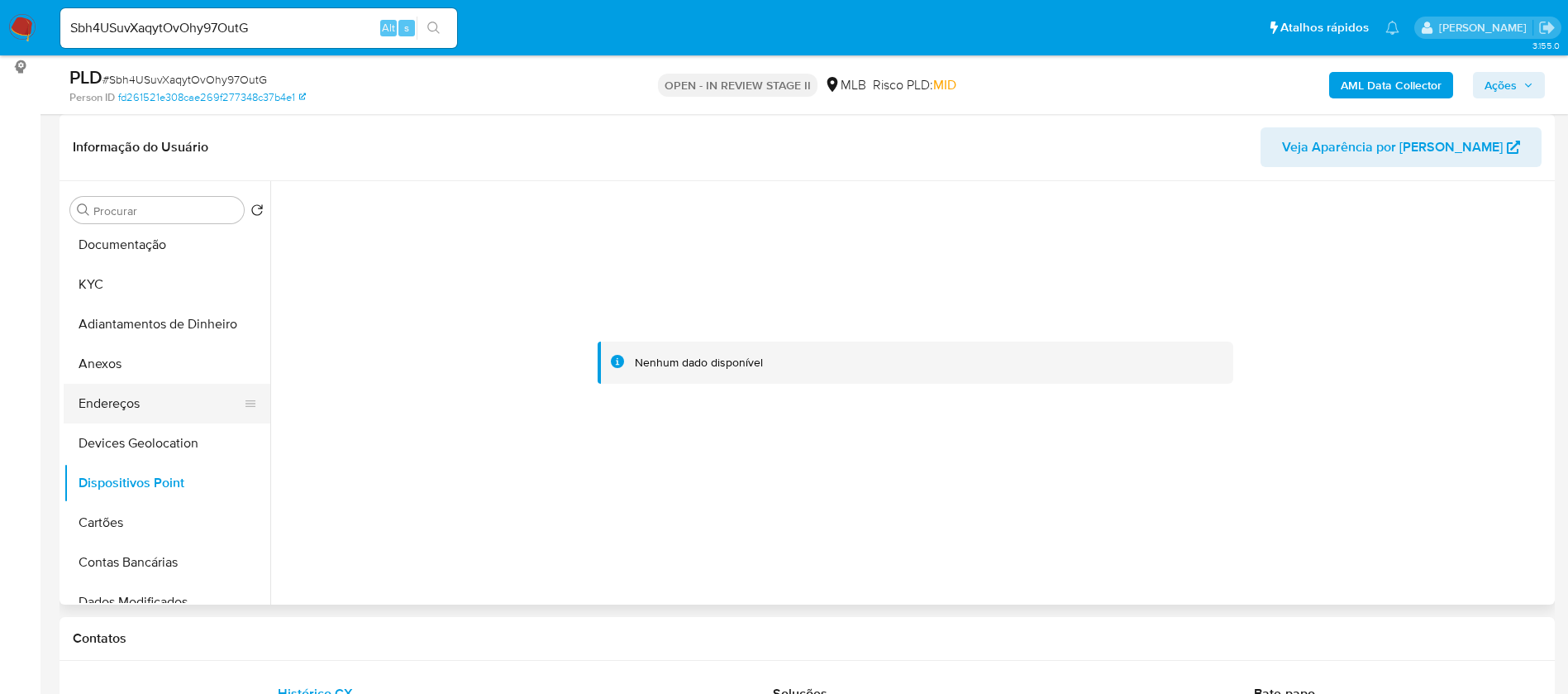
click at [86, 392] on button "Endereços" at bounding box center [160, 403] width 193 height 40
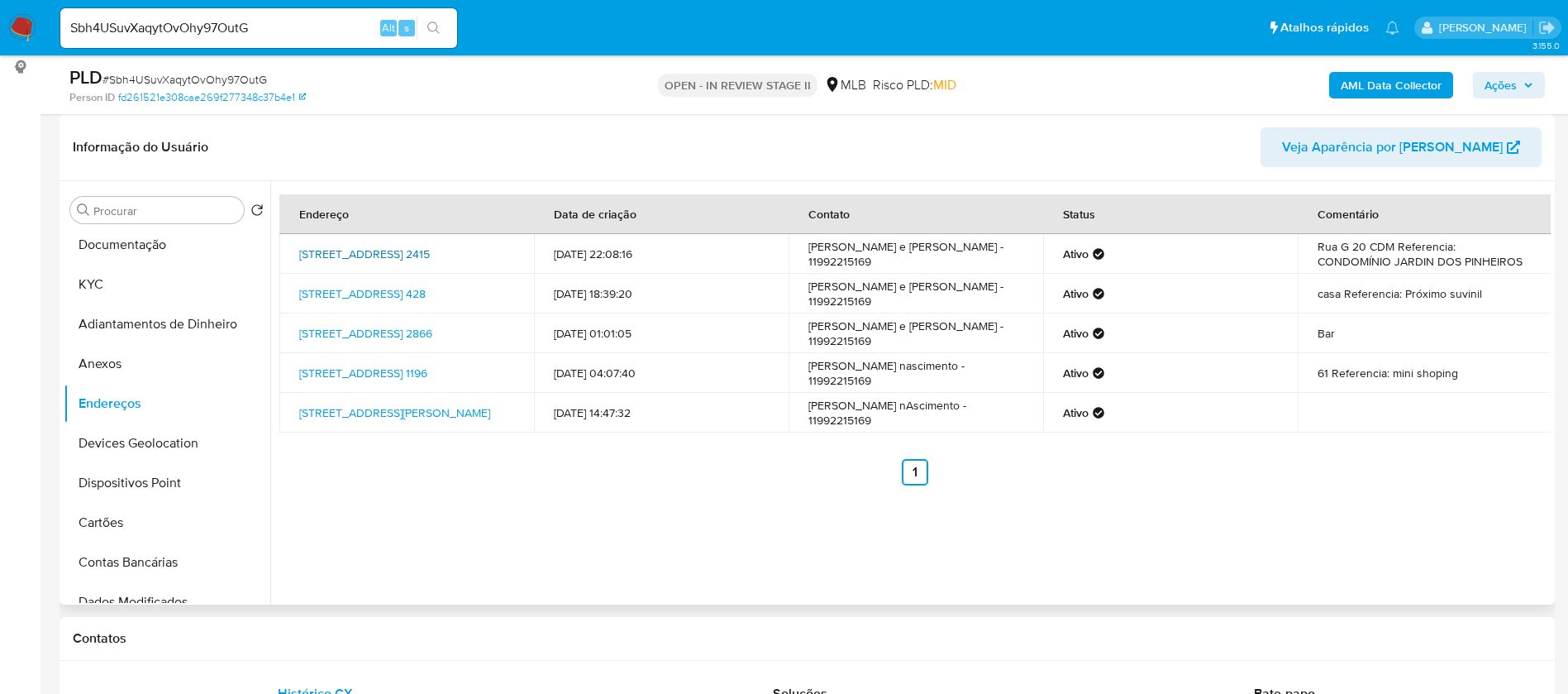
click at [386, 261] on link "Estrada Itaquera-guaianases 2415, São Paulo, São Paulo, 08420000, Brasil 2415" at bounding box center [365, 254] width 131 height 17
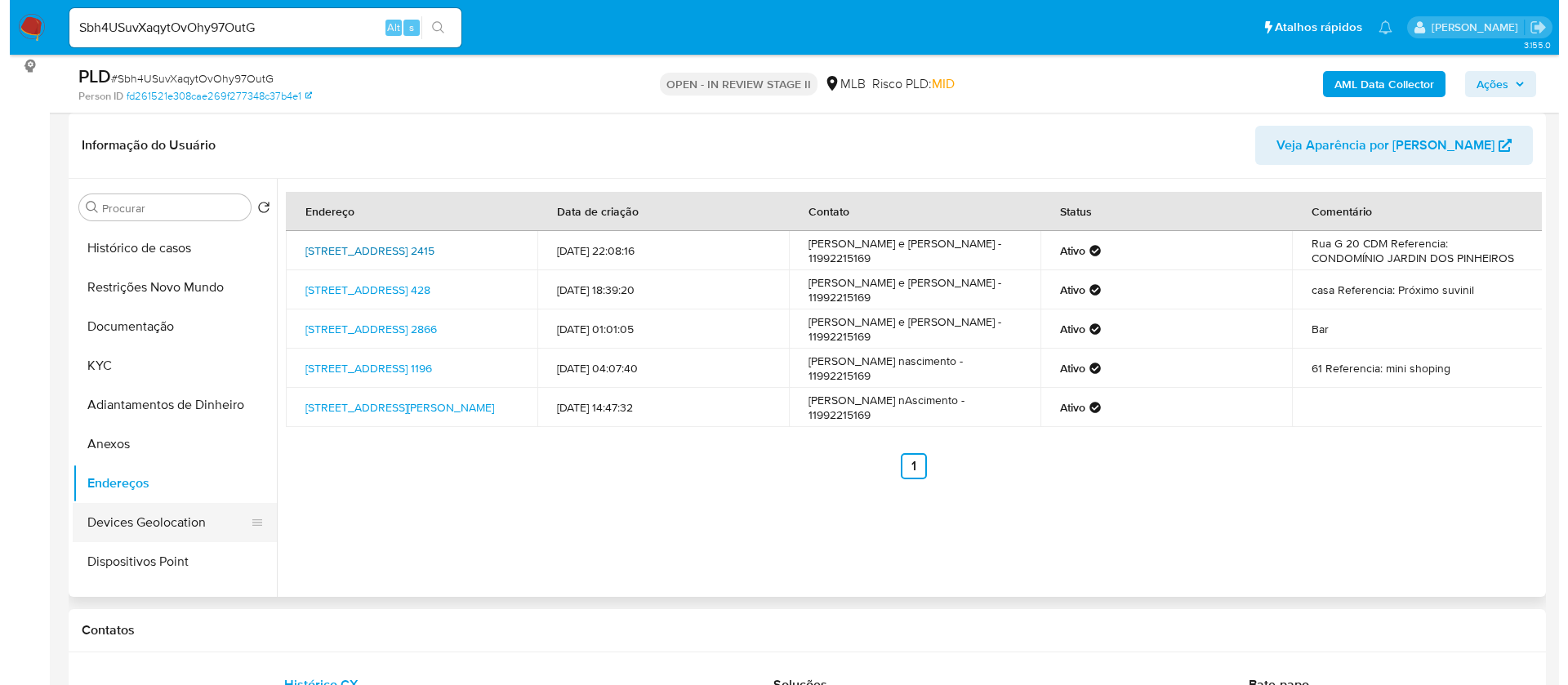
scroll to position [0, 0]
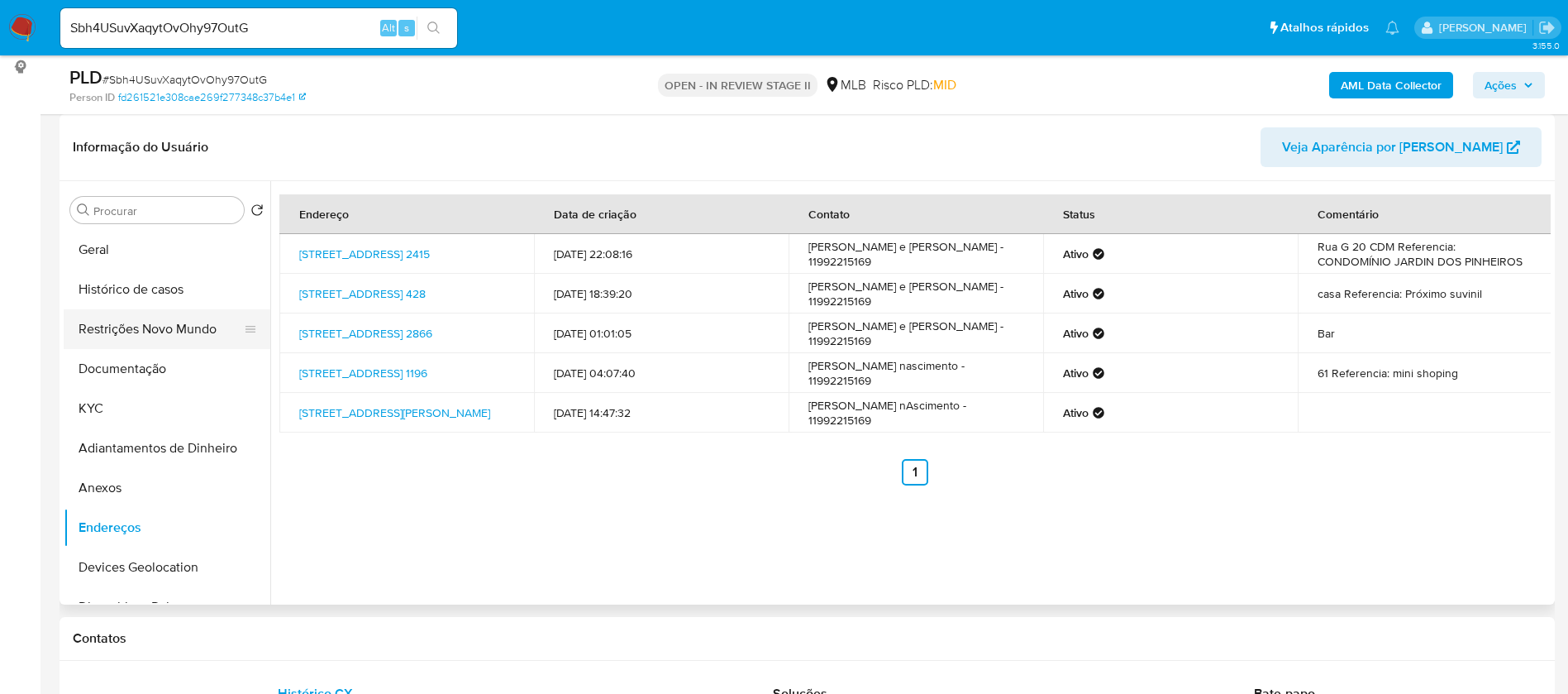
click at [168, 322] on button "Restrições Novo Mundo" at bounding box center [160, 328] width 193 height 40
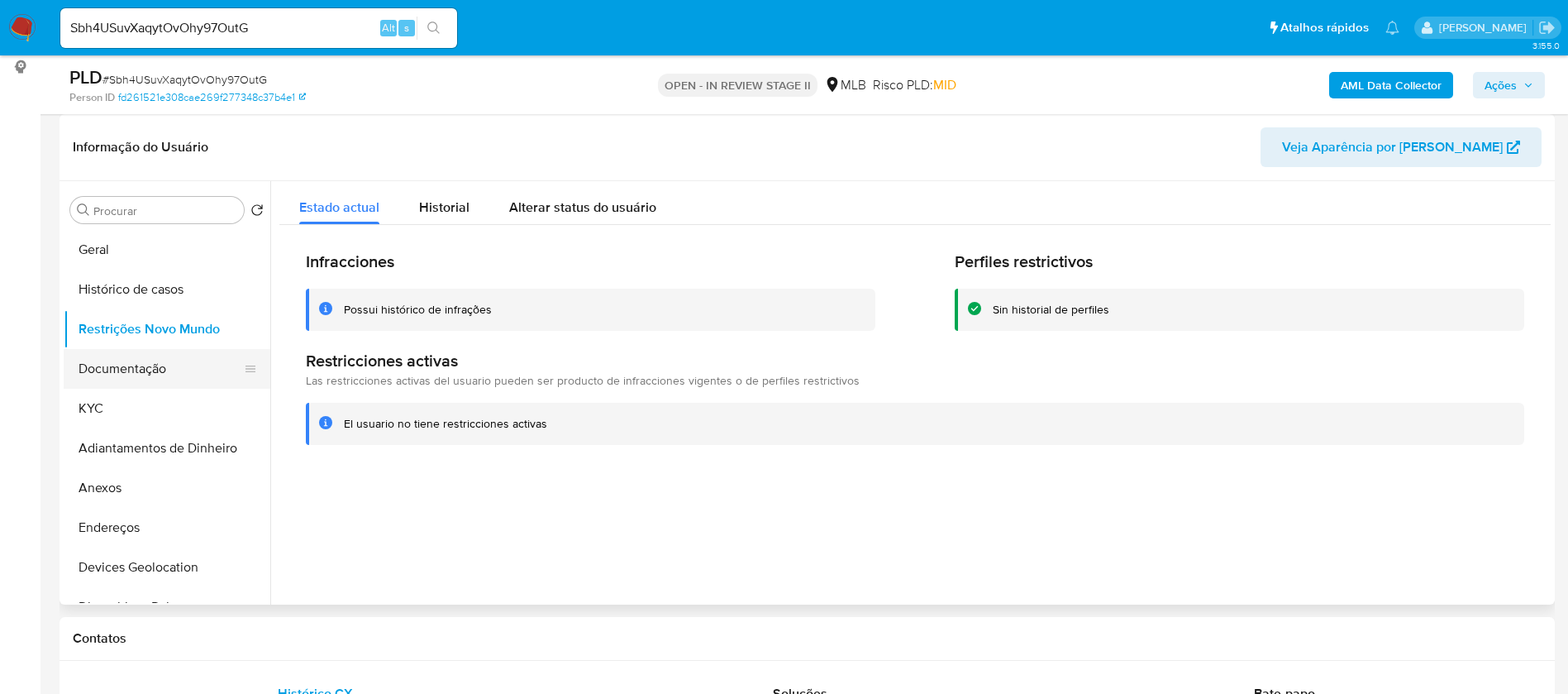
click at [172, 374] on button "Documentação" at bounding box center [160, 369] width 193 height 40
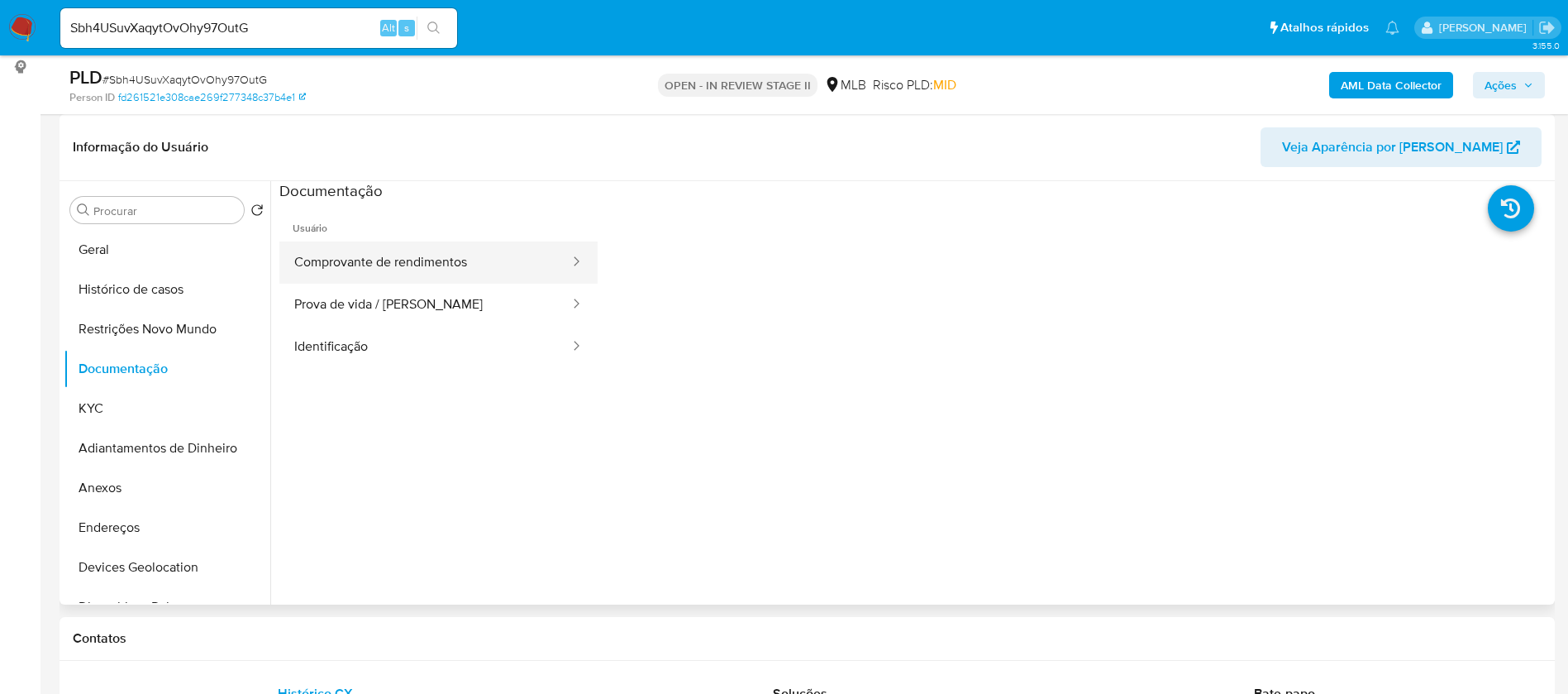
click at [432, 257] on button "Comprovante de rendimentos" at bounding box center [426, 263] width 292 height 42
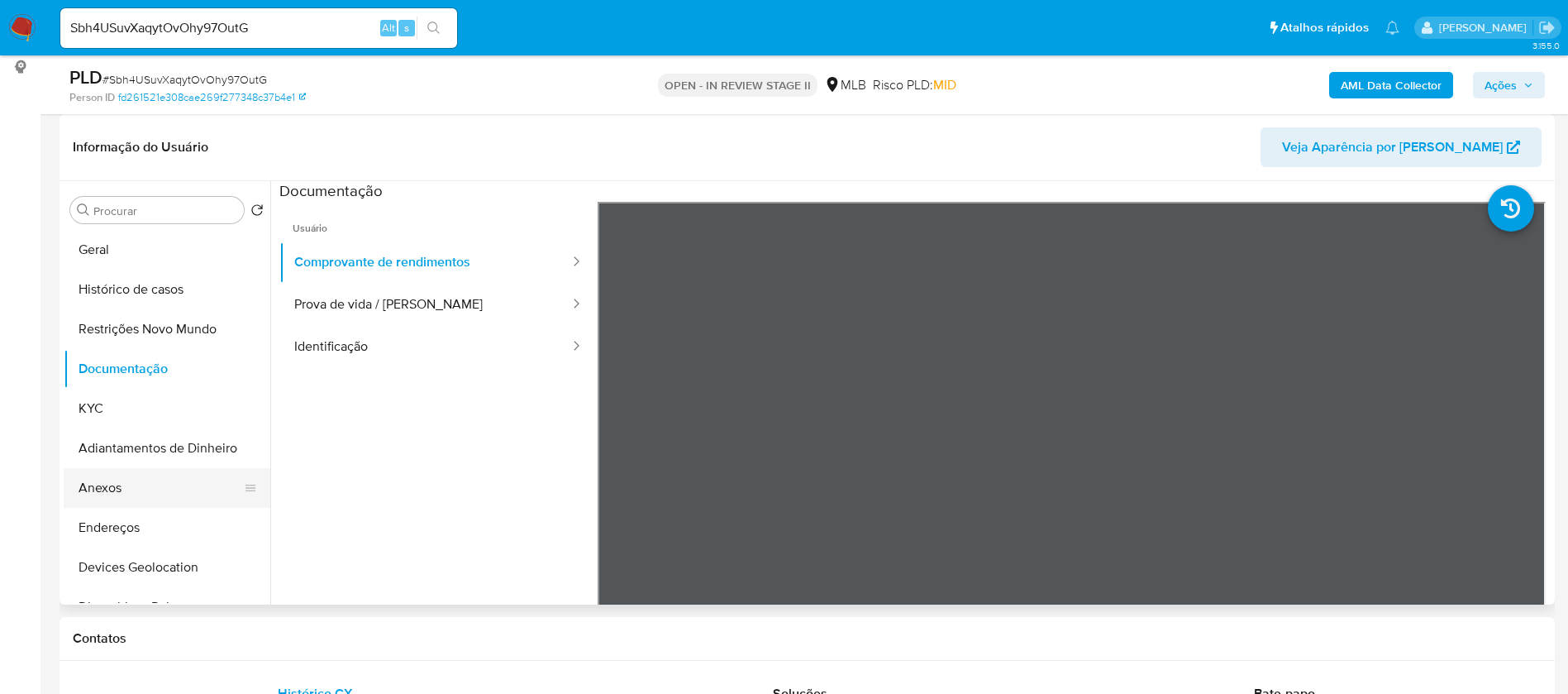
click at [111, 486] on button "Anexos" at bounding box center [160, 487] width 193 height 40
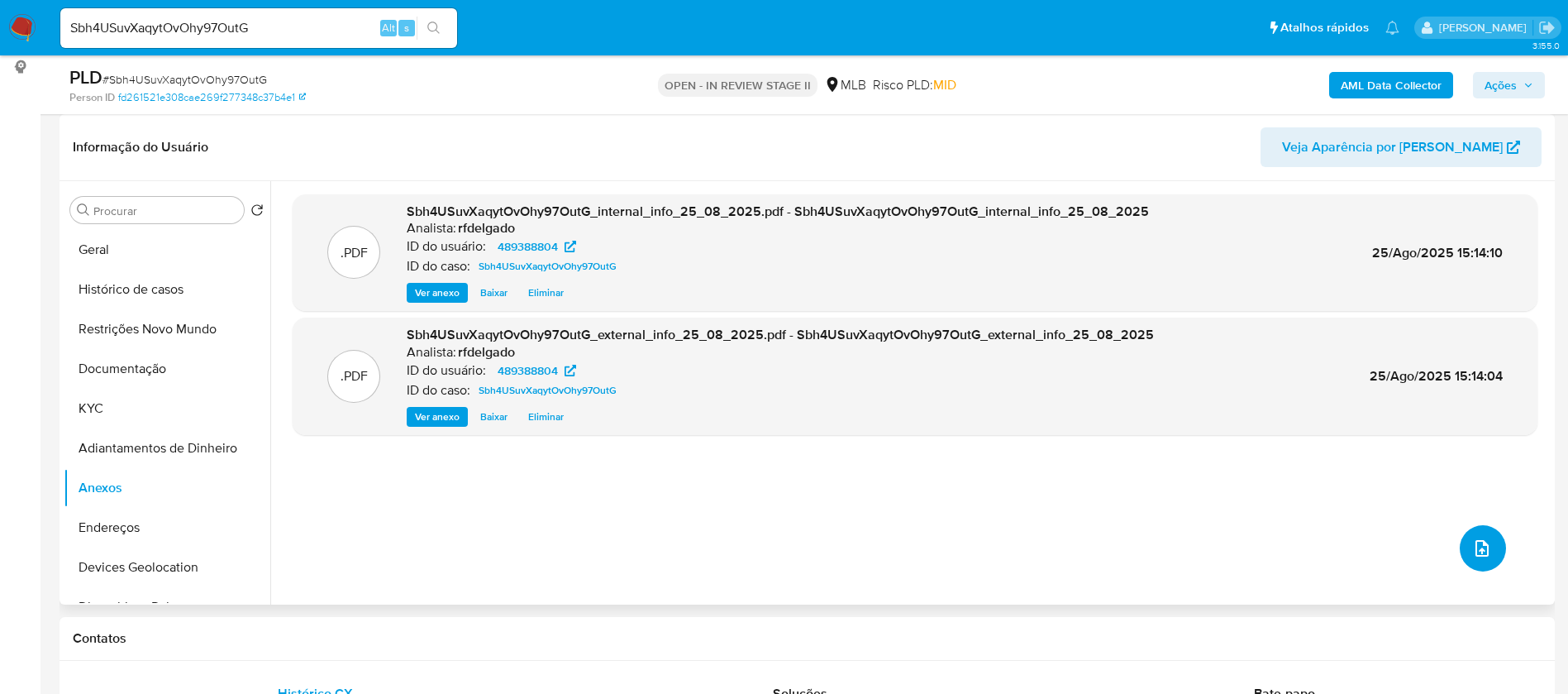
click at [1480, 555] on icon "upload-file" at bounding box center [1483, 549] width 20 height 20
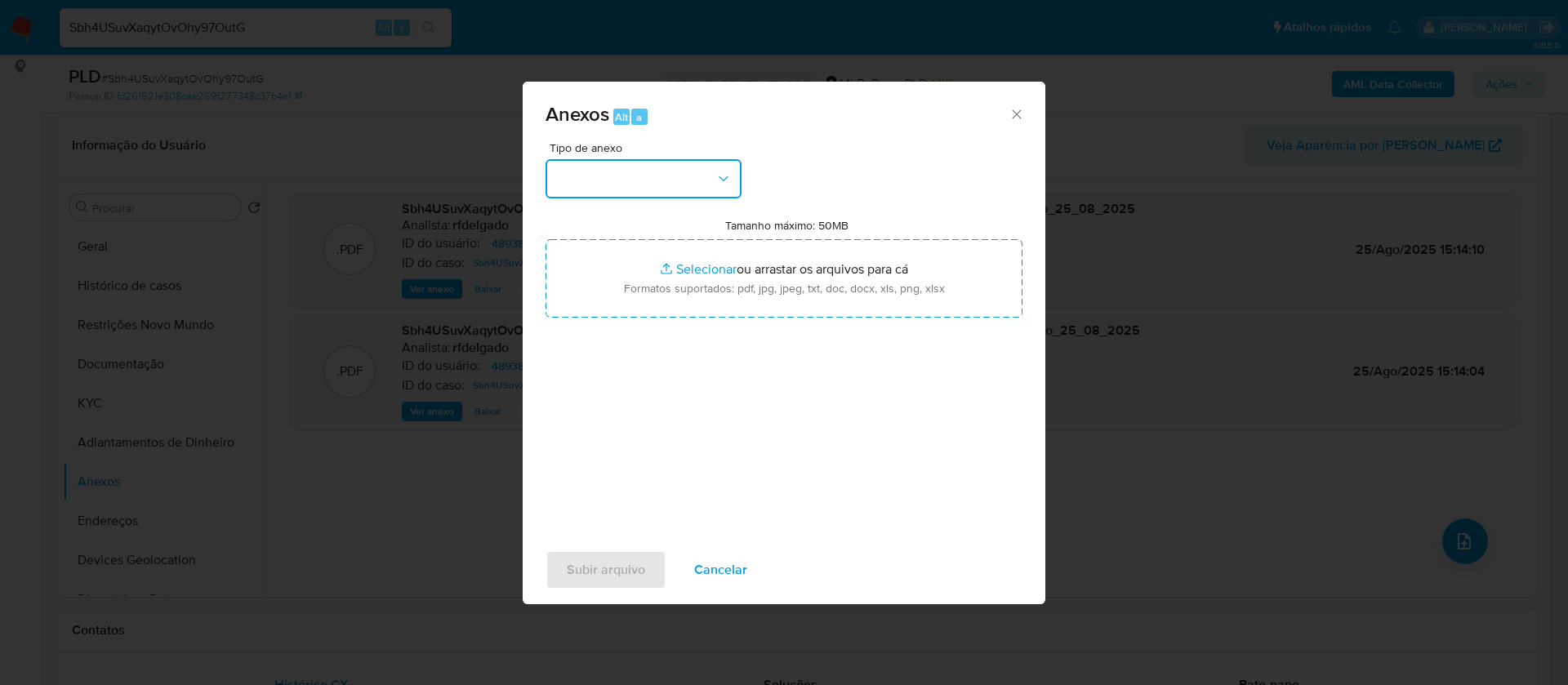
click at [705, 181] on button "button" at bounding box center [644, 178] width 196 height 39
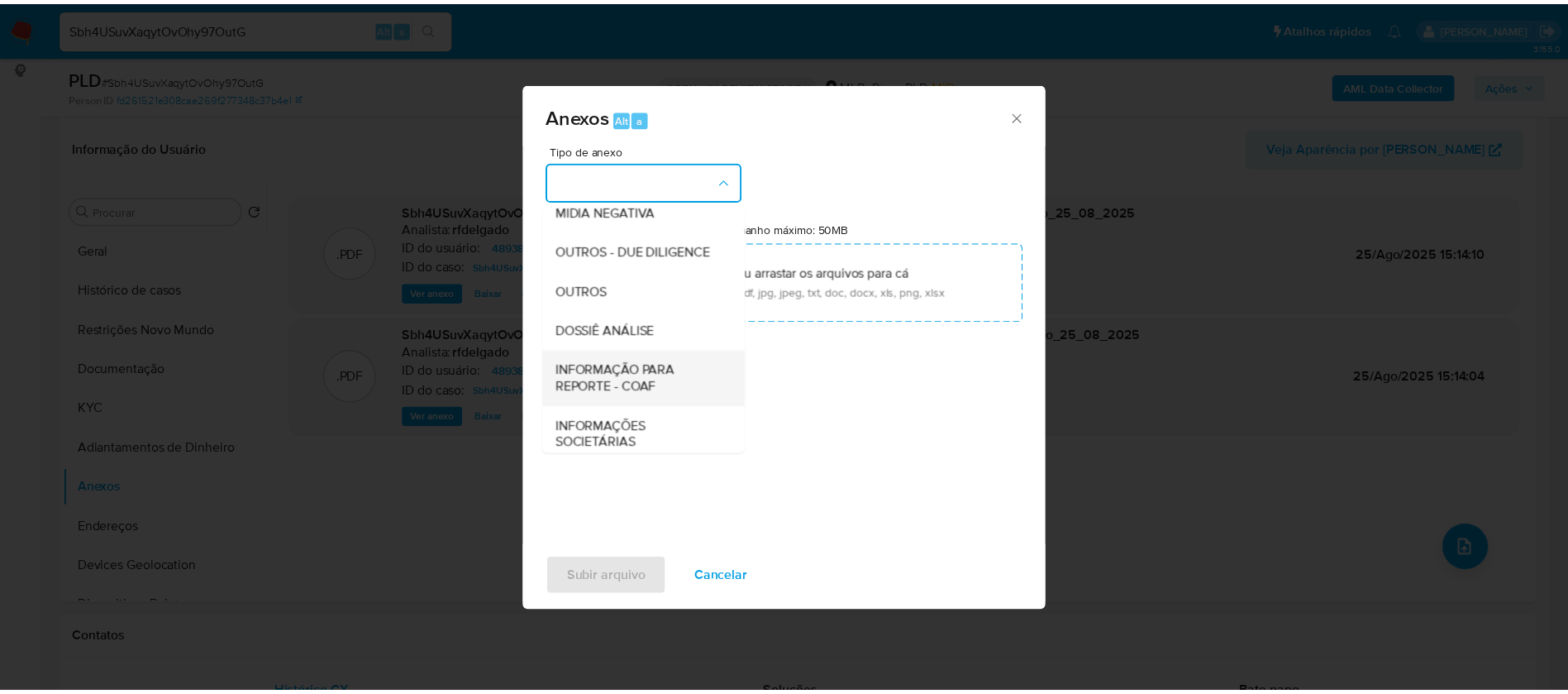
scroll to position [248, 0]
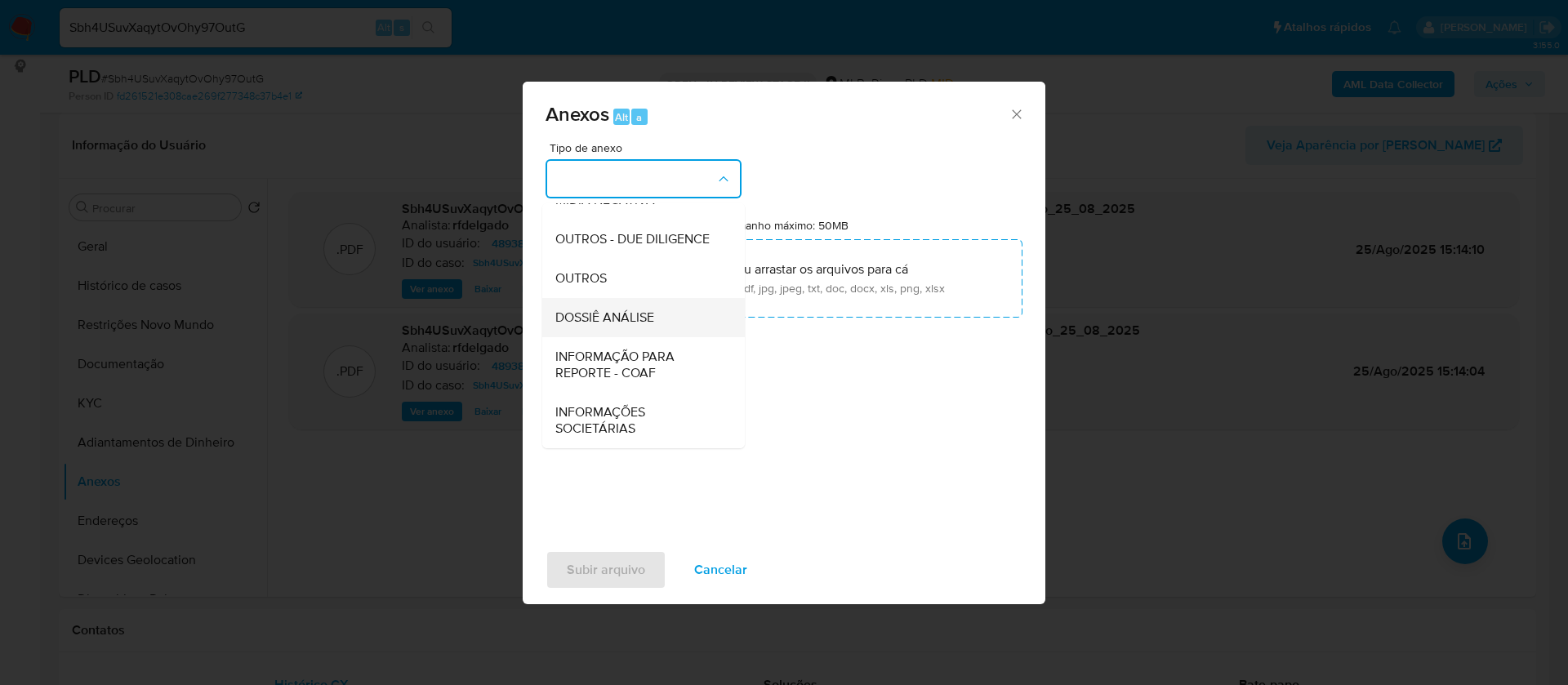
click at [659, 320] on div "DOSSIÊ ANÁLISE" at bounding box center [639, 317] width 167 height 39
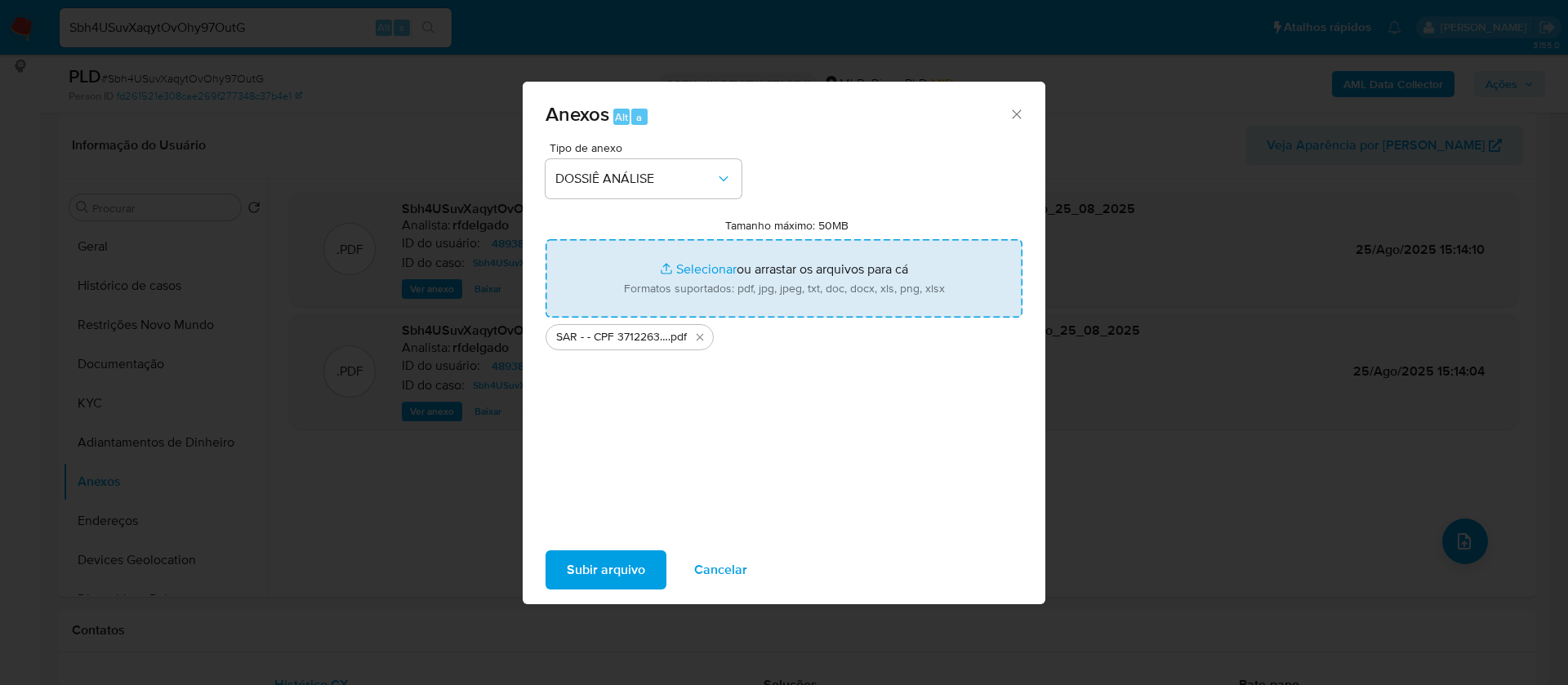
type input "C:\fakepath\Mulan 489388804_2025_08_25_07_36_23.xlsx"
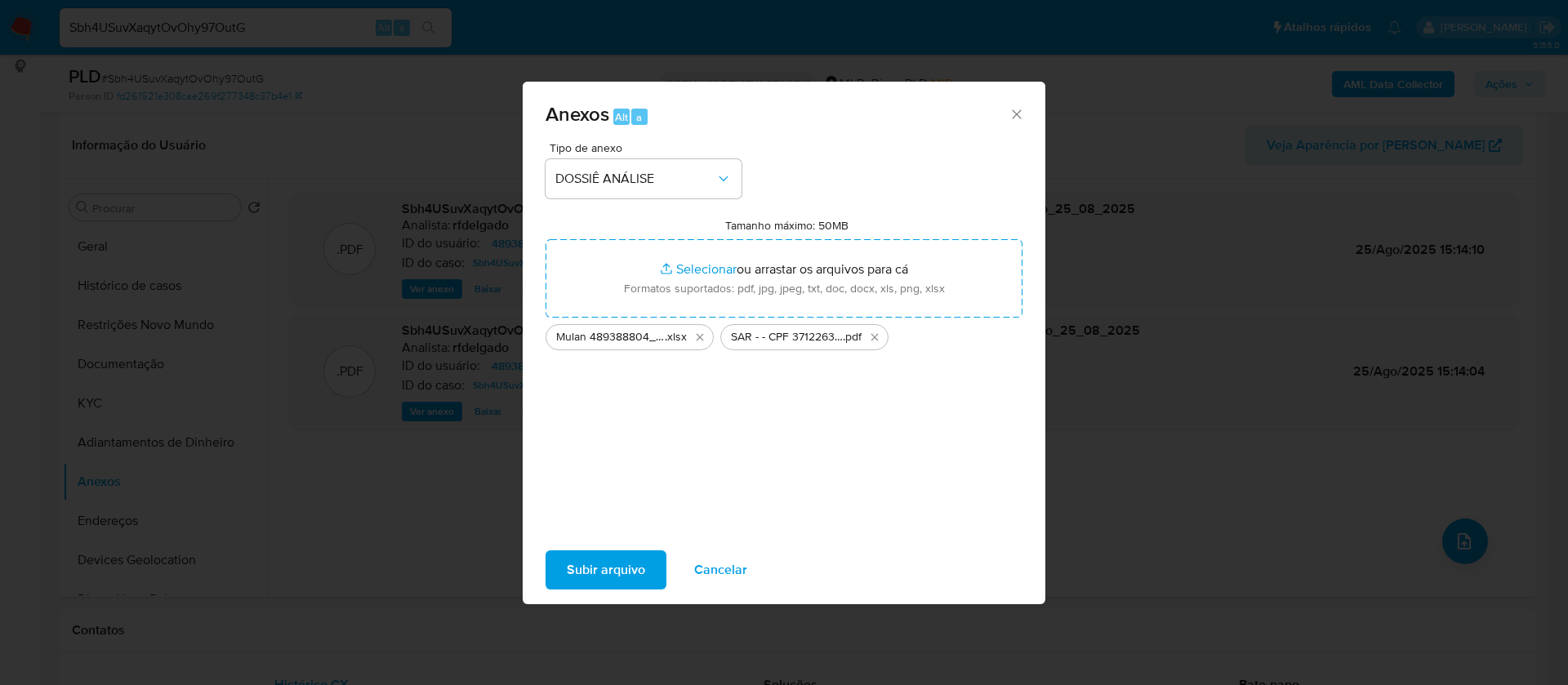
click at [623, 575] on span "Subir arquivo" at bounding box center [606, 570] width 78 height 36
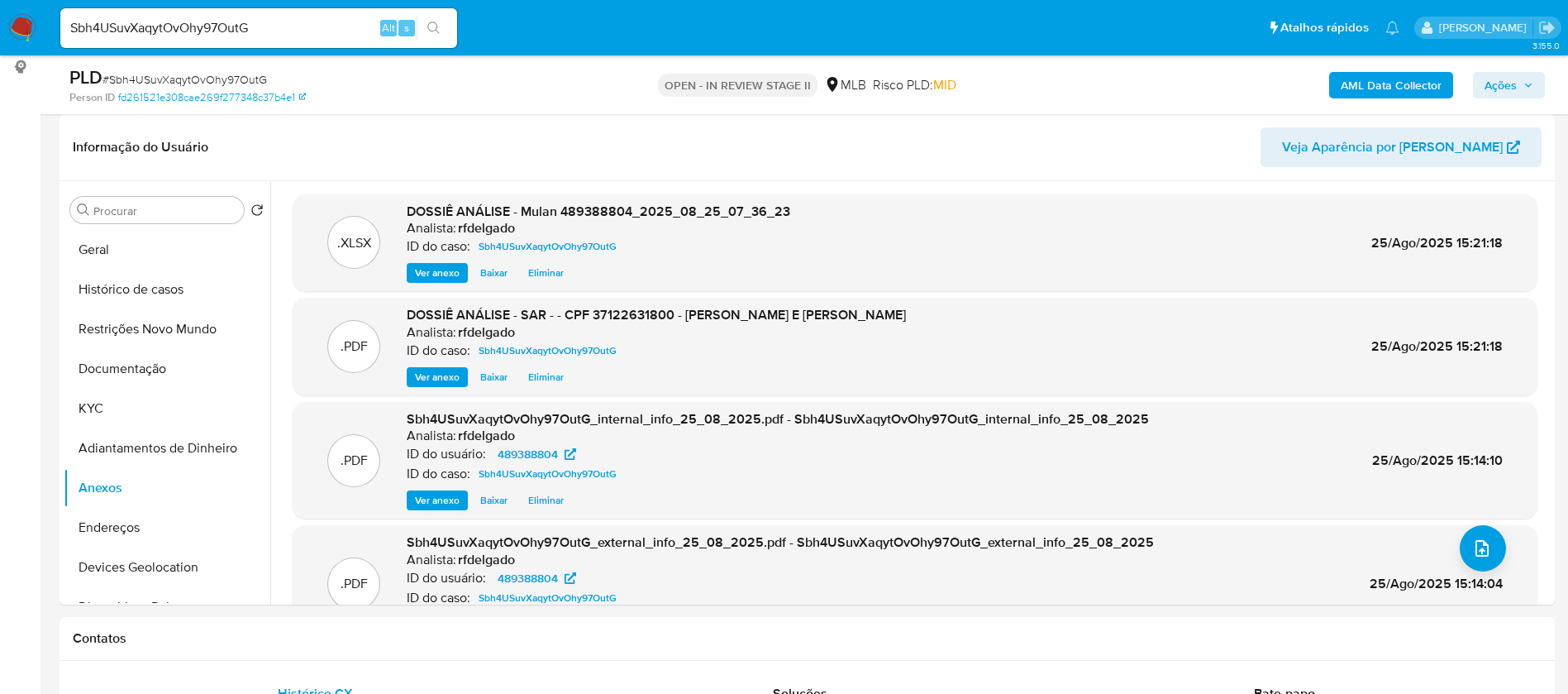
click at [1536, 86] on button "Ações" at bounding box center [1509, 85] width 72 height 27
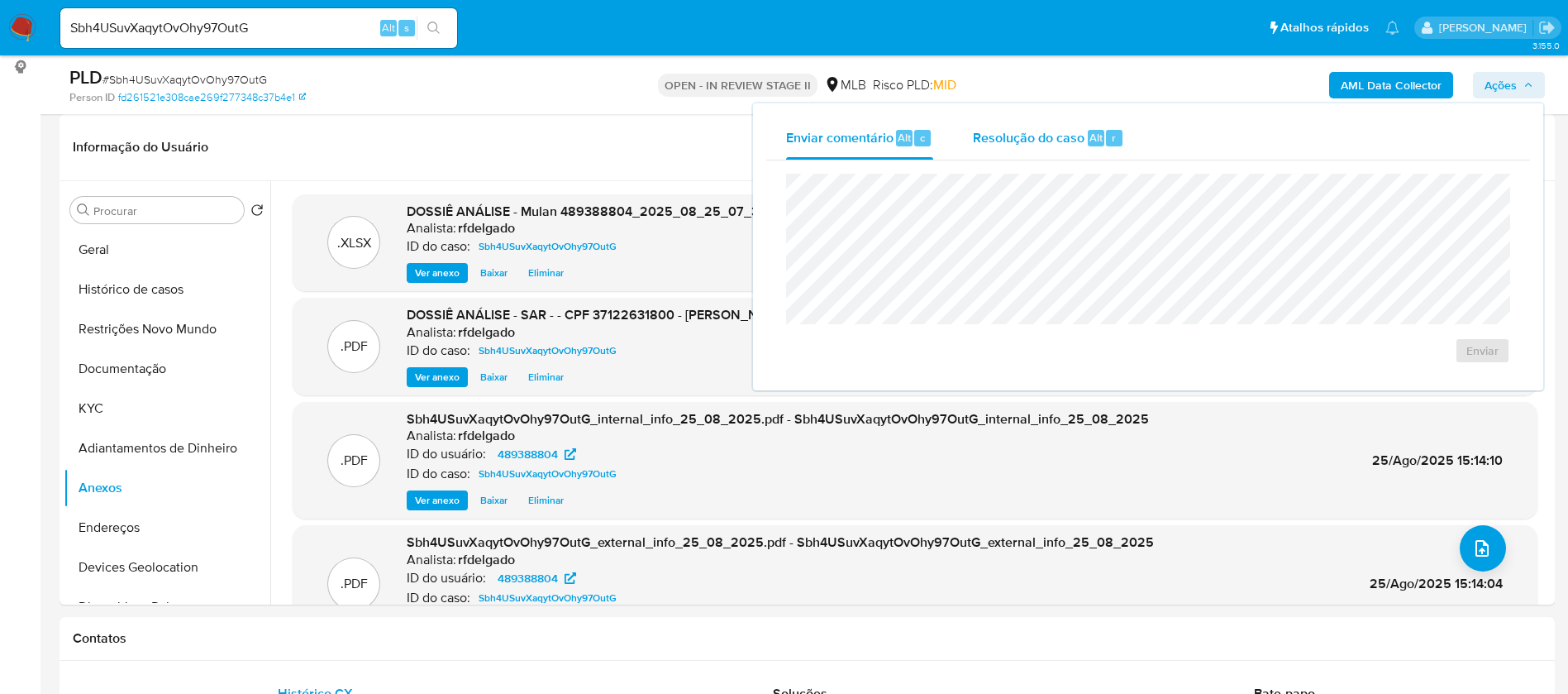
click at [975, 149] on div "Resolução do caso Alt r" at bounding box center [1049, 138] width 152 height 43
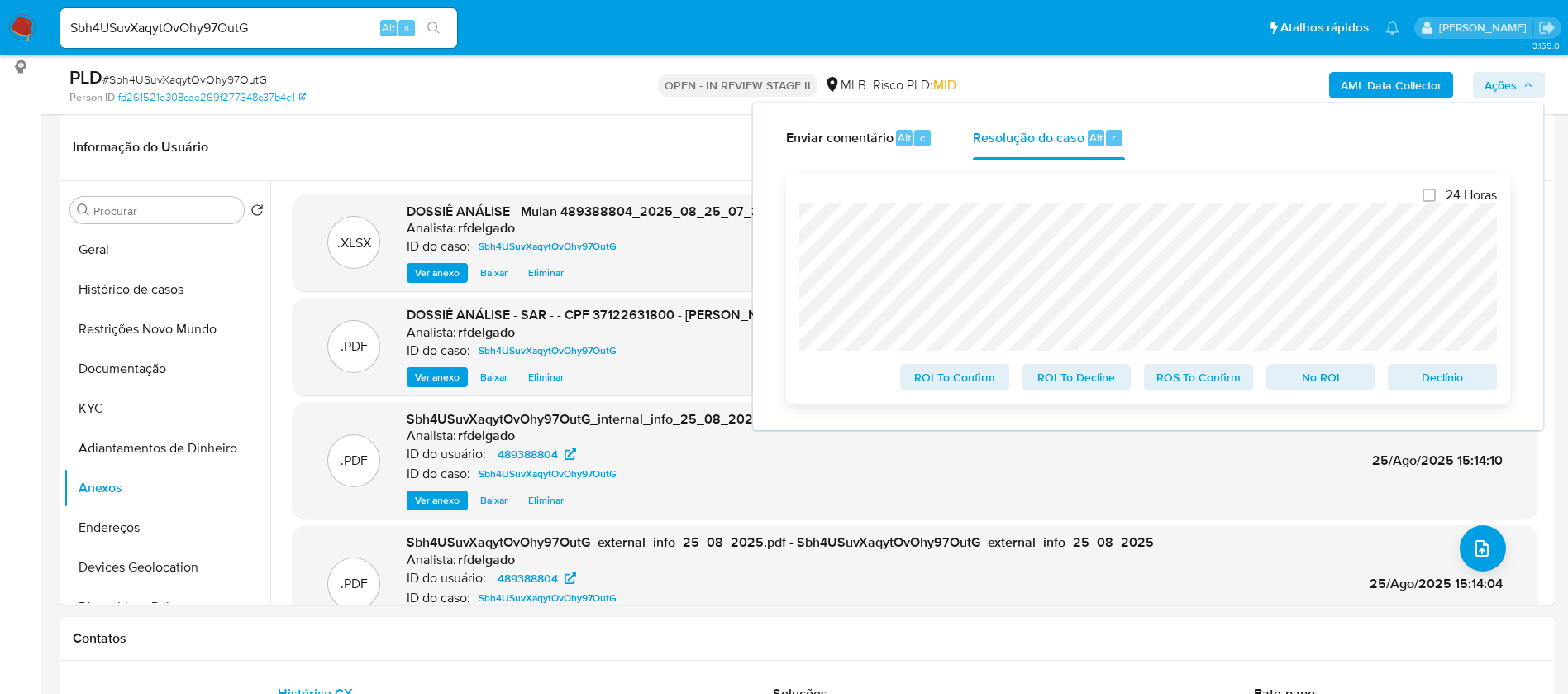
click at [1442, 380] on span "Declínio" at bounding box center [1443, 377] width 86 height 23
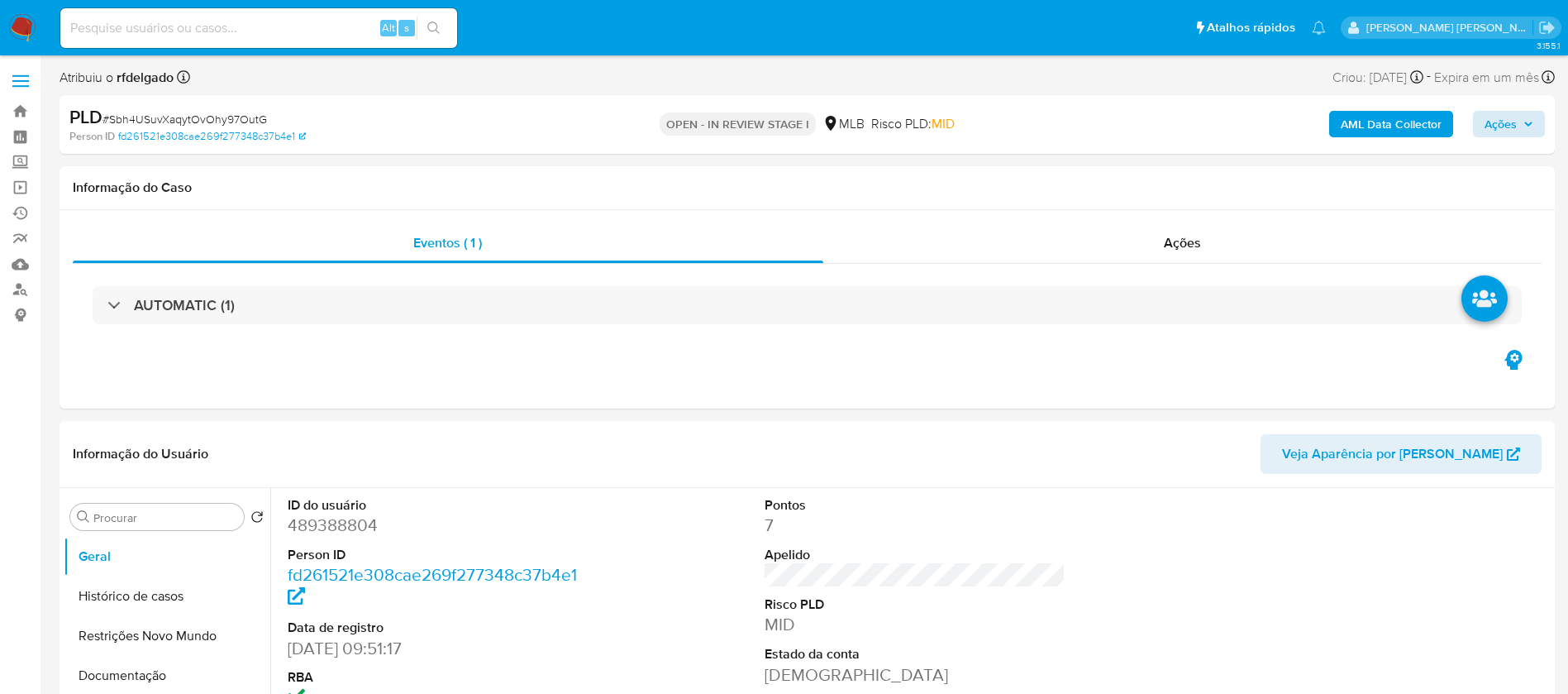
select select "10"
click at [1489, 123] on span "Ações" at bounding box center [1501, 124] width 32 height 27
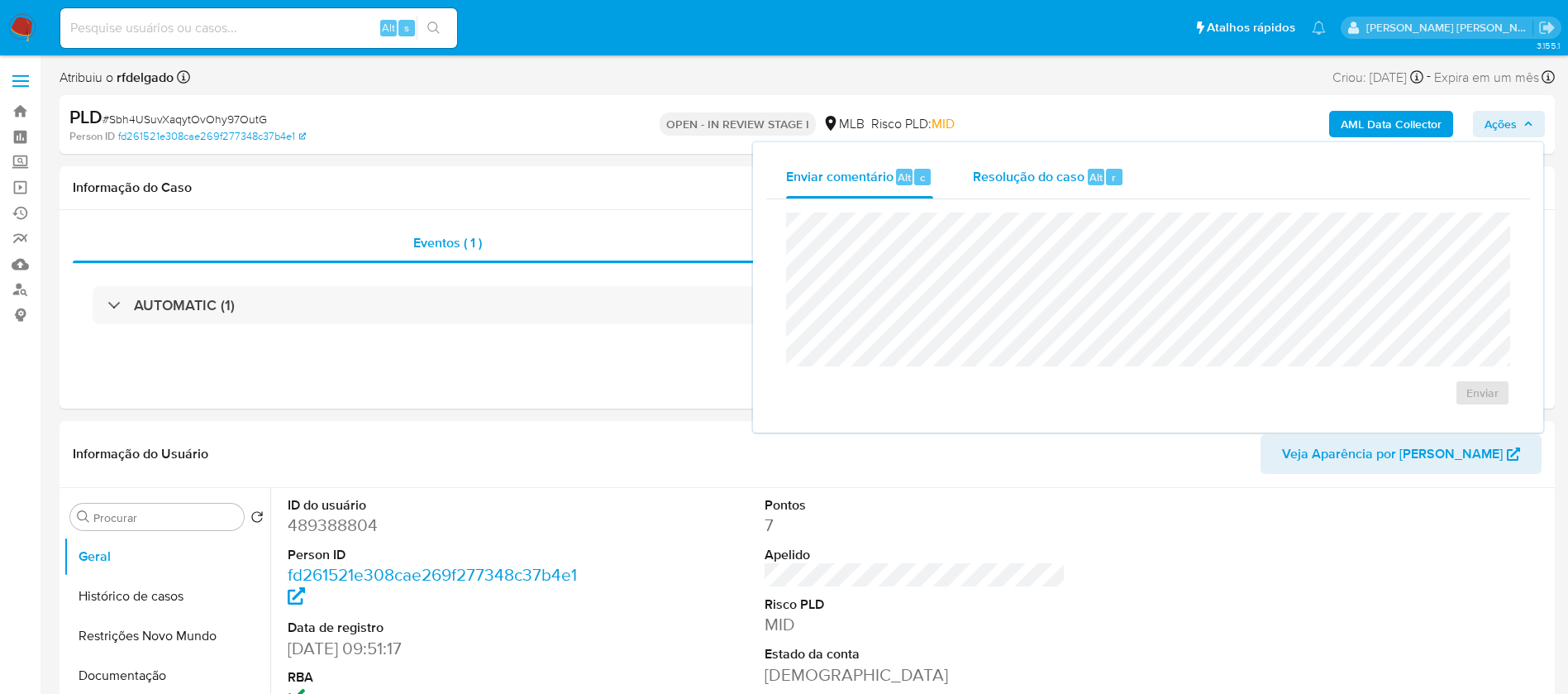
click at [1024, 176] on span "Resolução do caso" at bounding box center [1028, 176] width 111 height 19
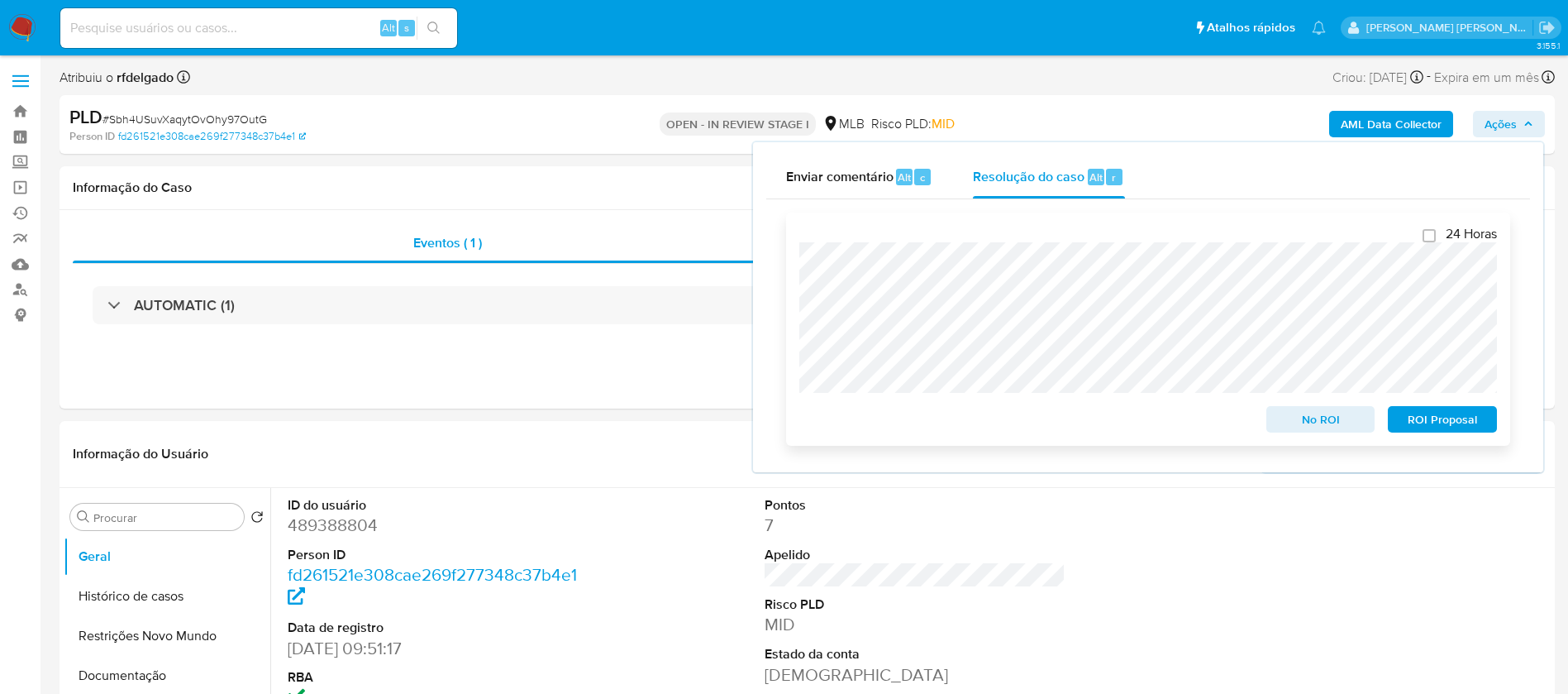
click at [1449, 427] on span "ROI Proposal" at bounding box center [1443, 418] width 86 height 23
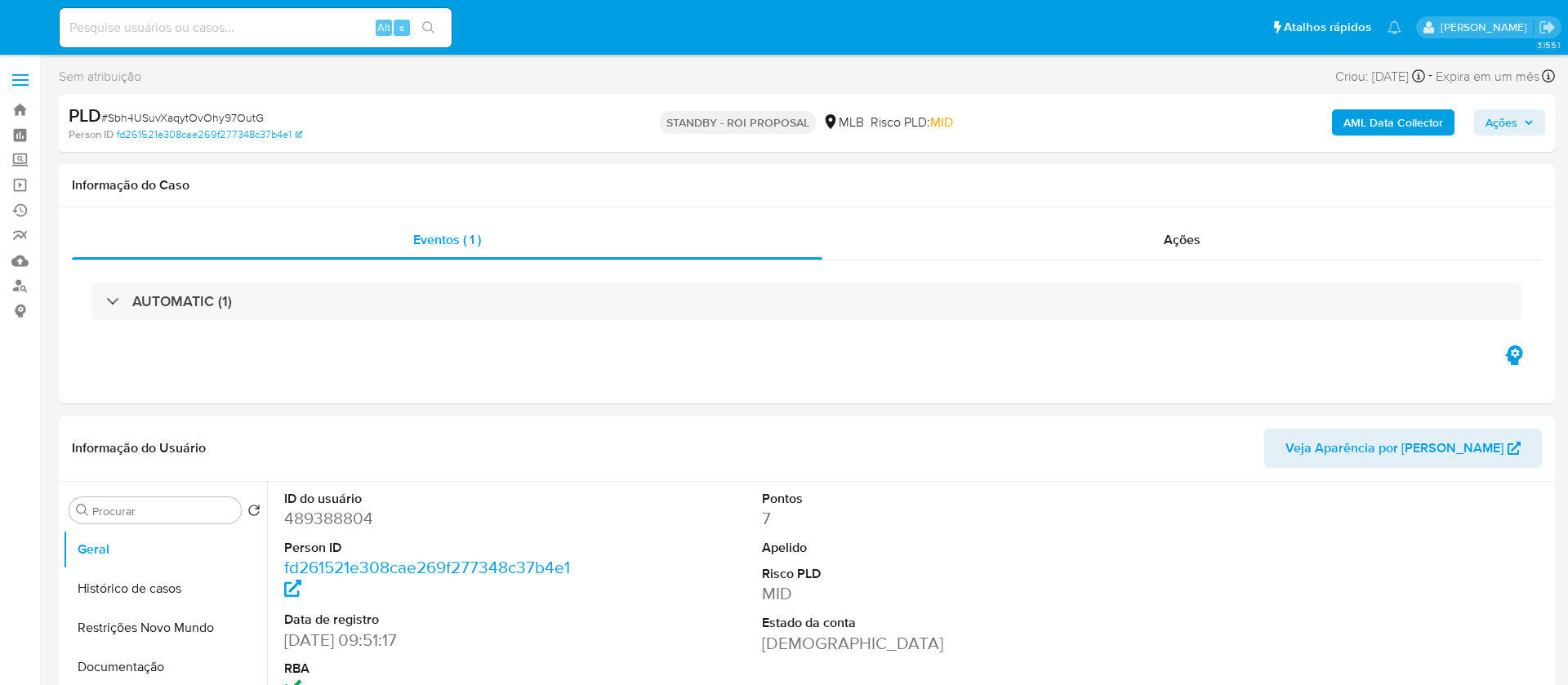
select select "10"
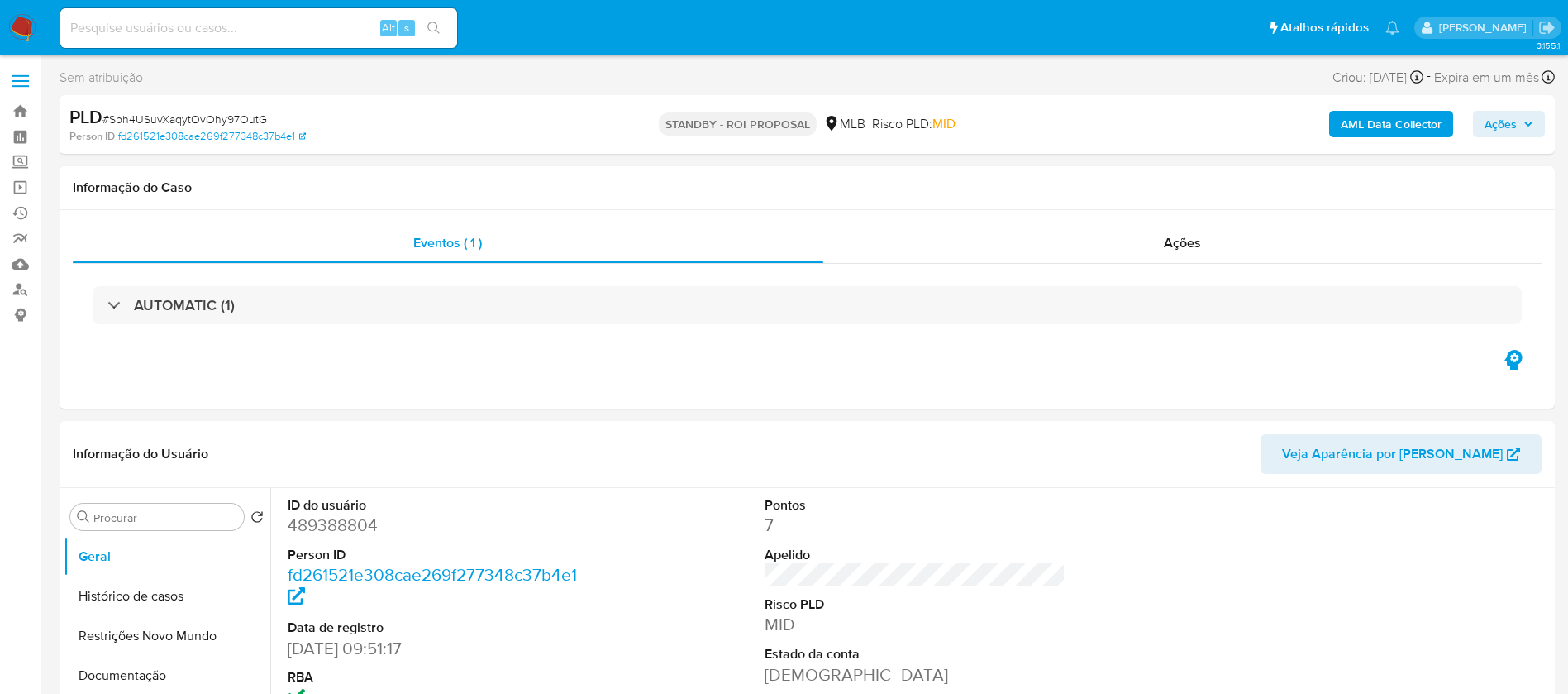
click at [304, 24] on input at bounding box center [259, 28] width 397 height 21
paste input "qWQ1DRUAL82dUdqu7b0qnelK"
type input "qWQ1DRUAL82dUdqu7b0qnelK"
click at [428, 31] on icon "search-icon" at bounding box center [434, 28] width 13 height 13
select select "10"
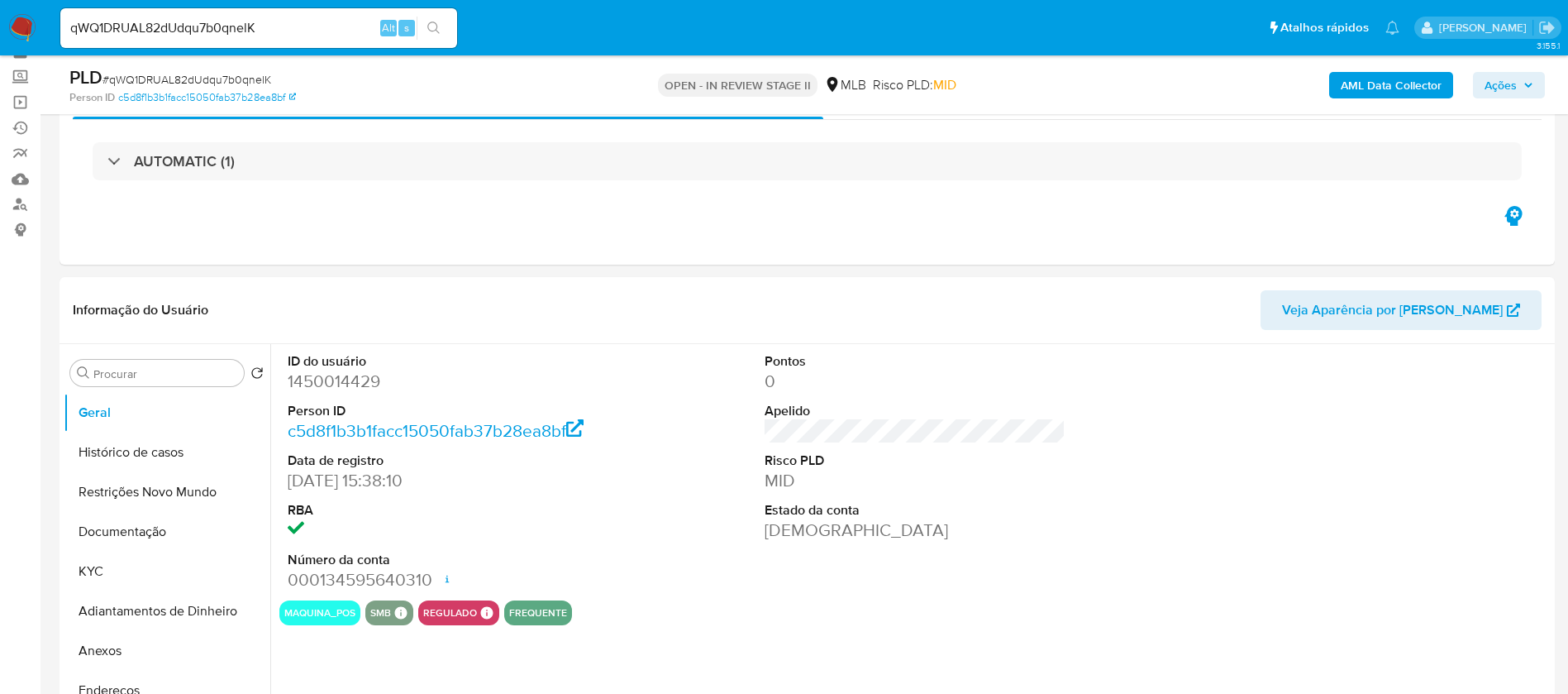
scroll to position [124, 0]
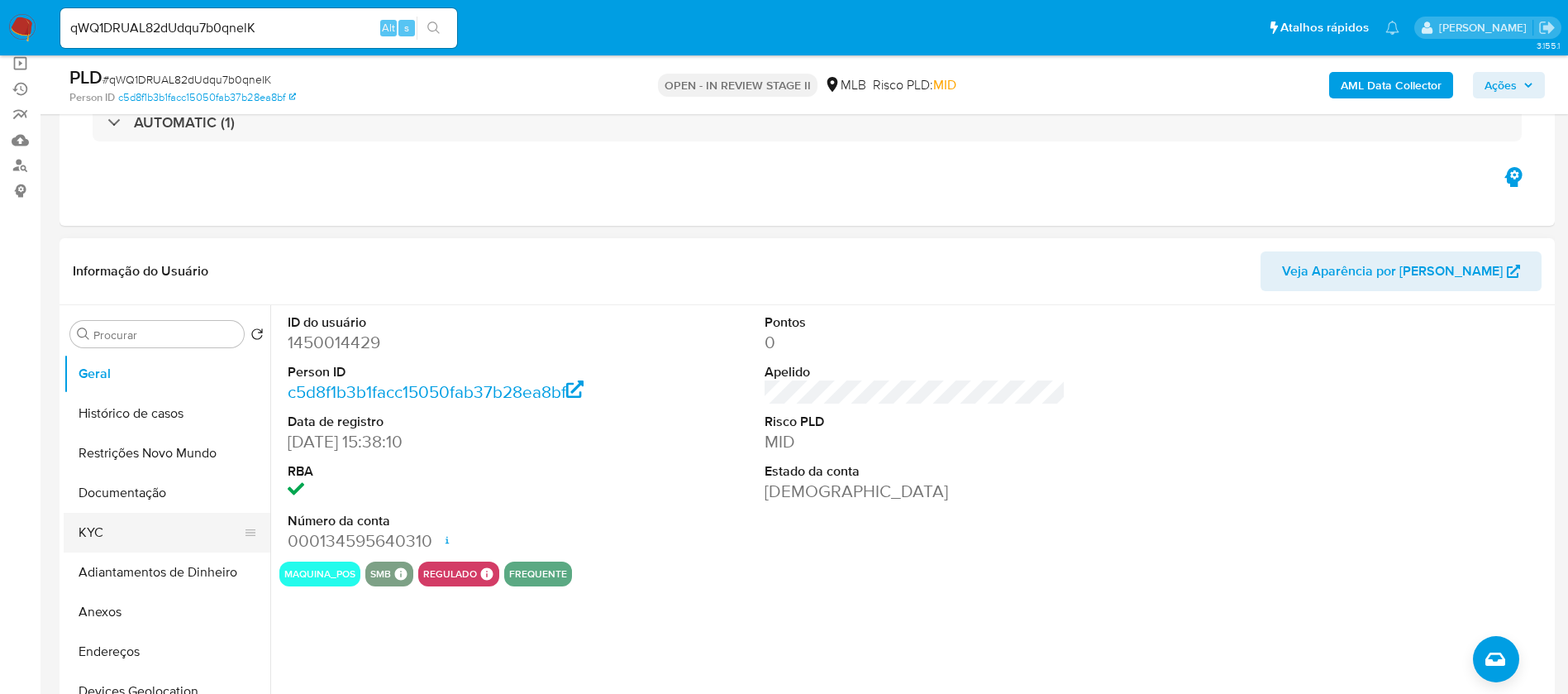
click at [131, 527] on button "KYC" at bounding box center [160, 532] width 193 height 40
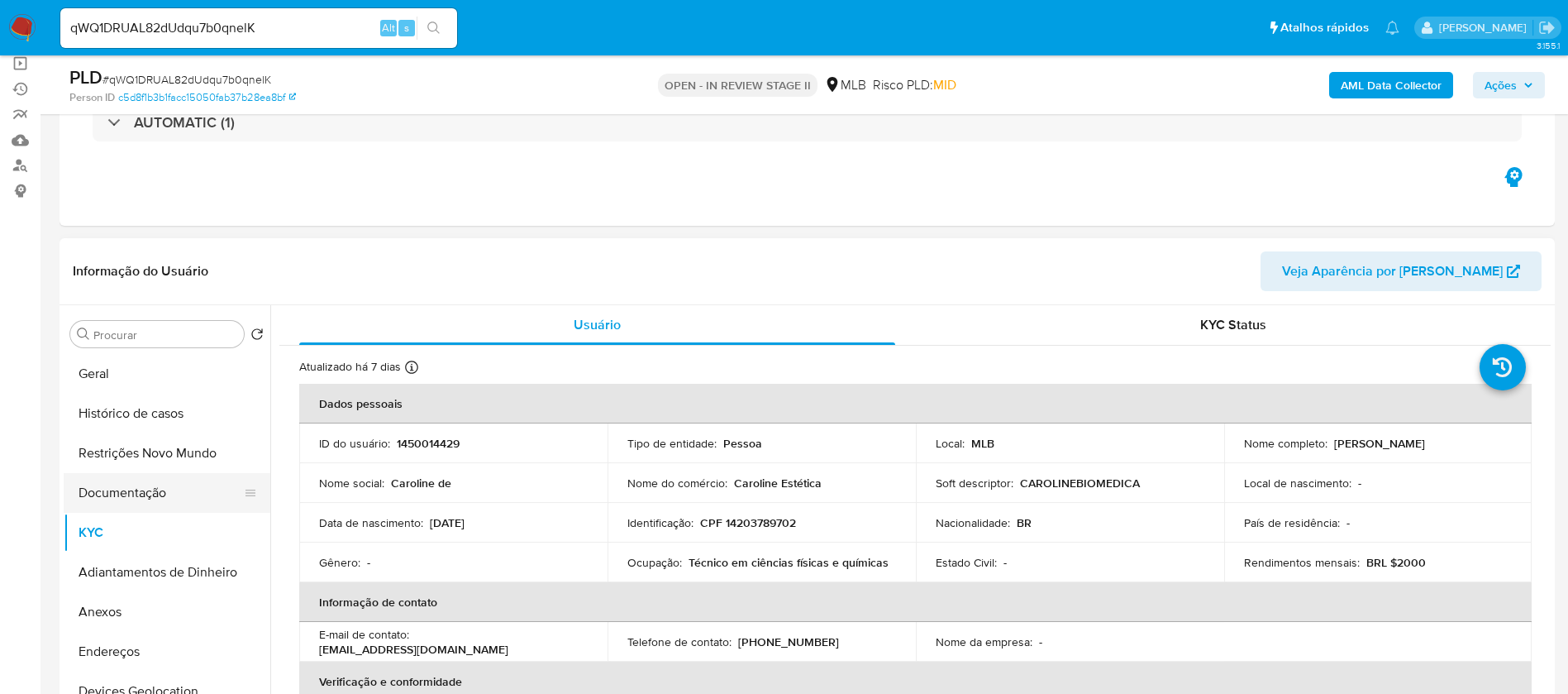
click at [131, 501] on button "Documentação" at bounding box center [160, 493] width 193 height 40
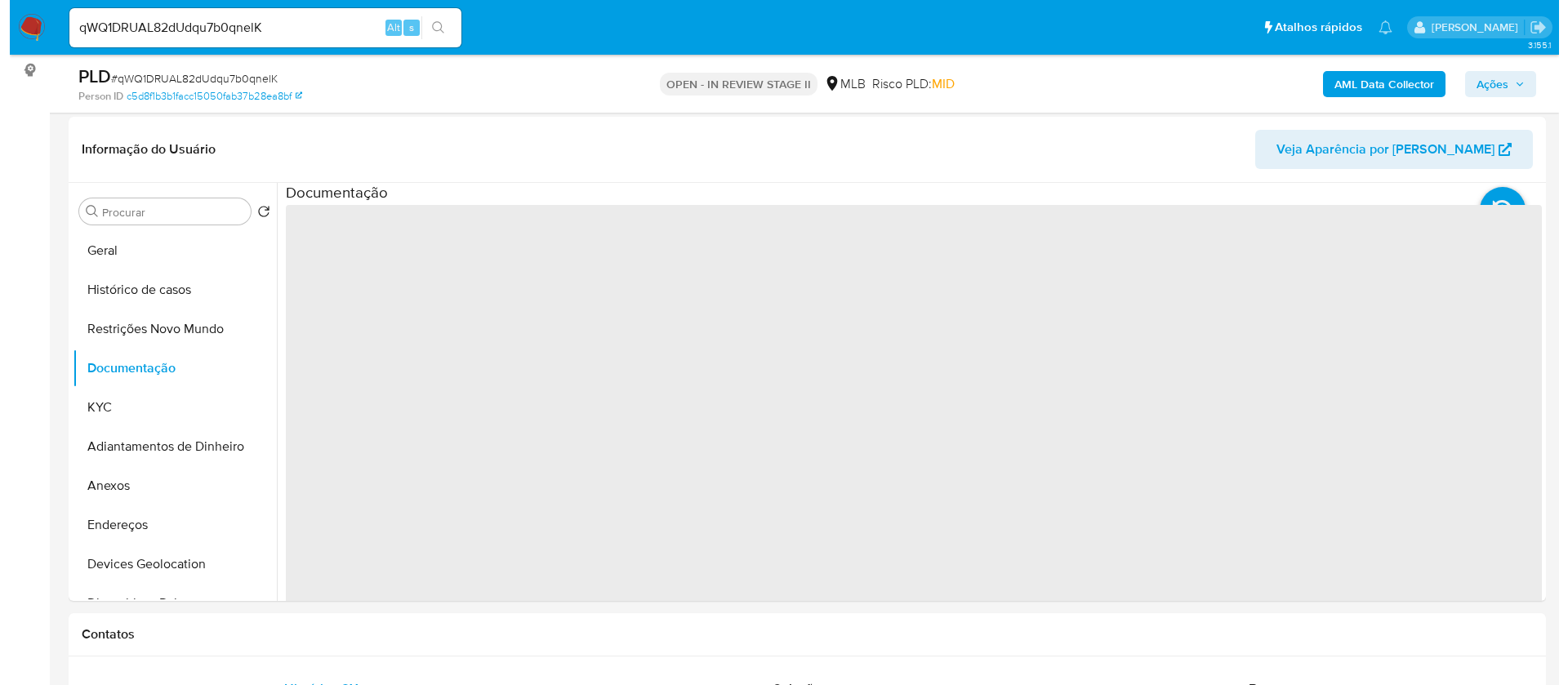
scroll to position [245, 0]
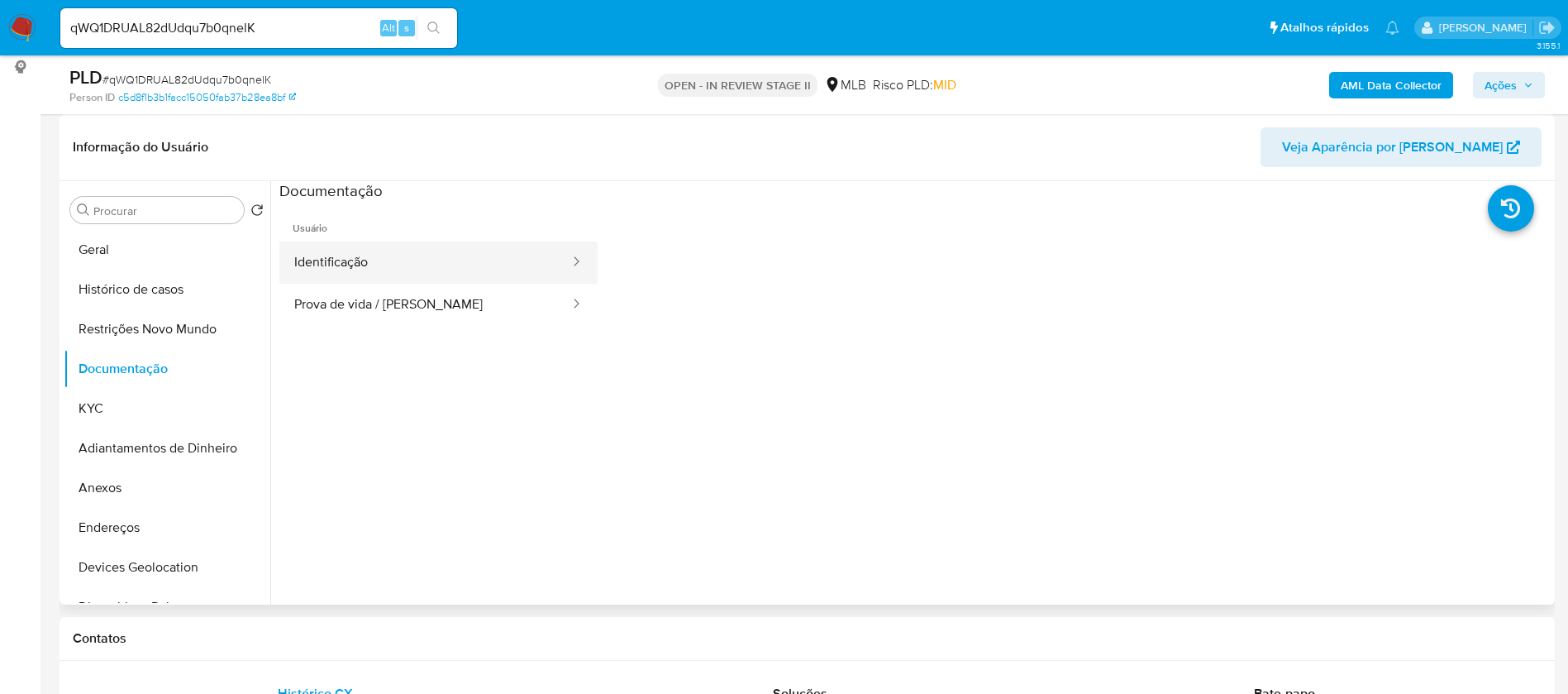
click at [425, 251] on button "Identificação" at bounding box center [426, 263] width 292 height 42
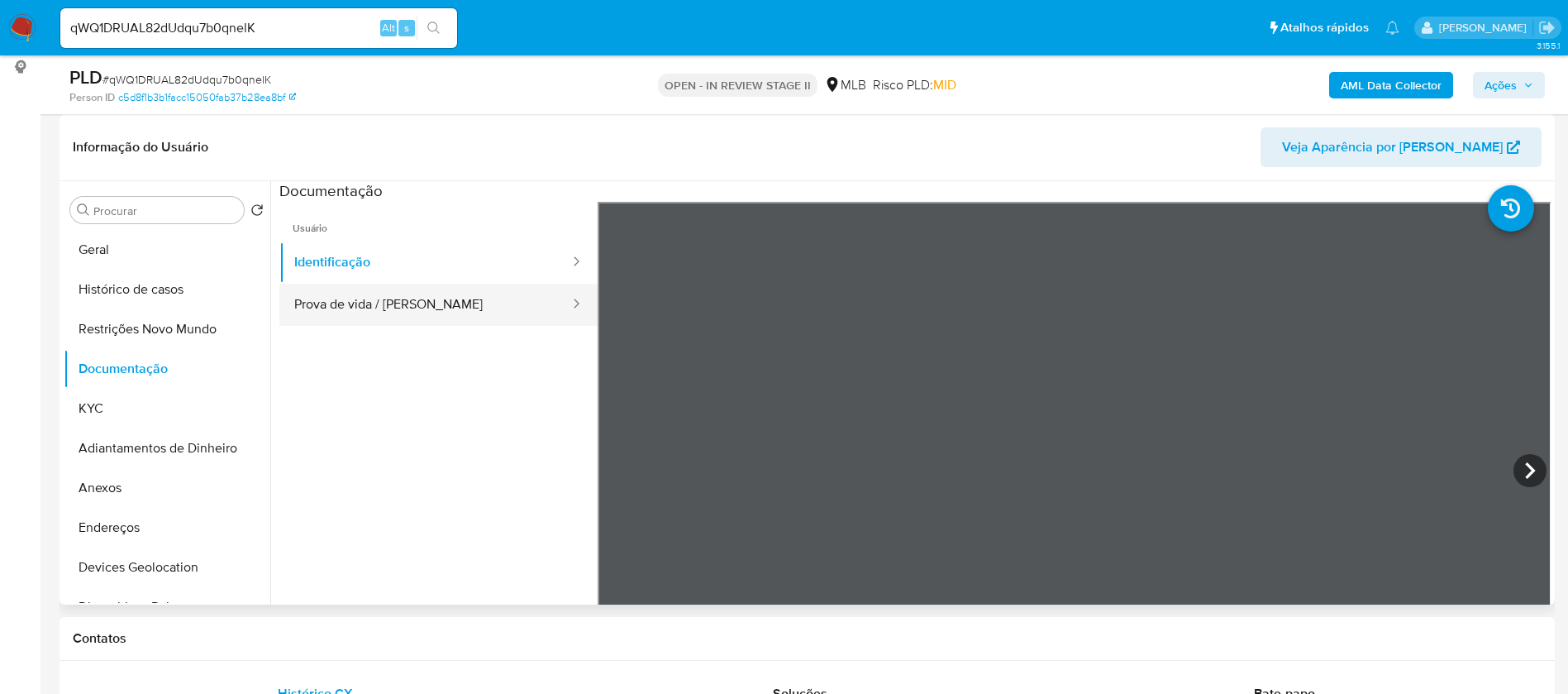
click at [451, 314] on button "Prova de vida / Selfie" at bounding box center [426, 305] width 292 height 42
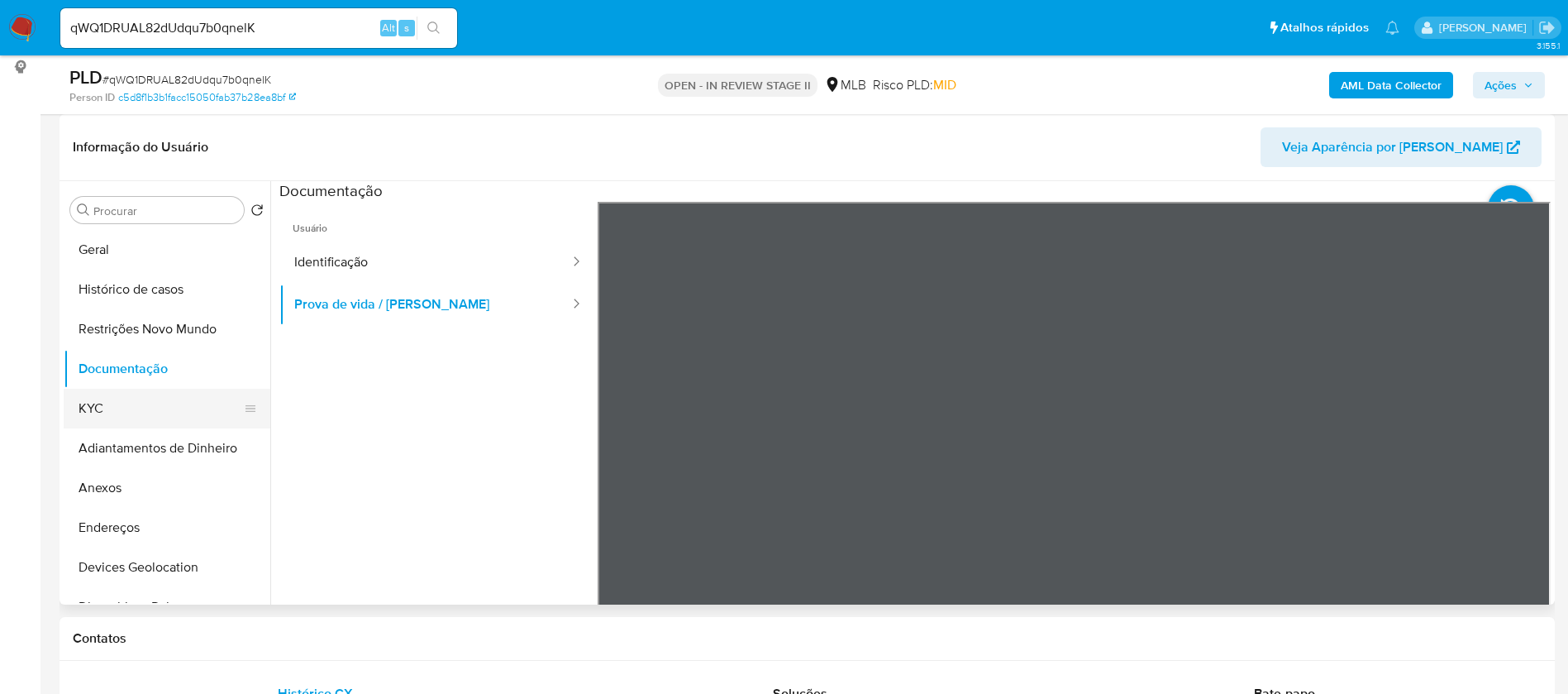
click at [133, 405] on button "KYC" at bounding box center [160, 408] width 193 height 40
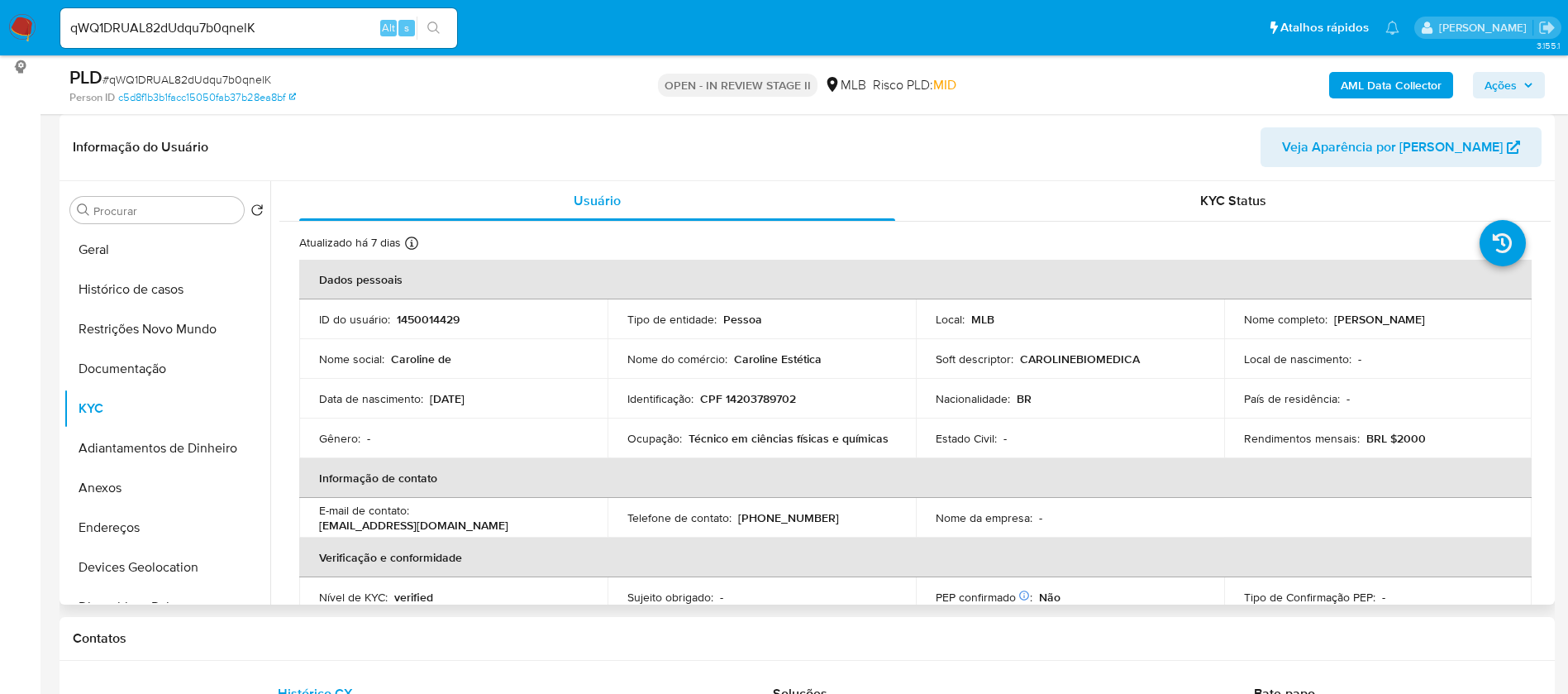
click at [782, 439] on p "Técnico em ciências físicas e químicas" at bounding box center [789, 438] width 200 height 15
copy div "Ocupação : Técnico em ciências físicas e químicas"
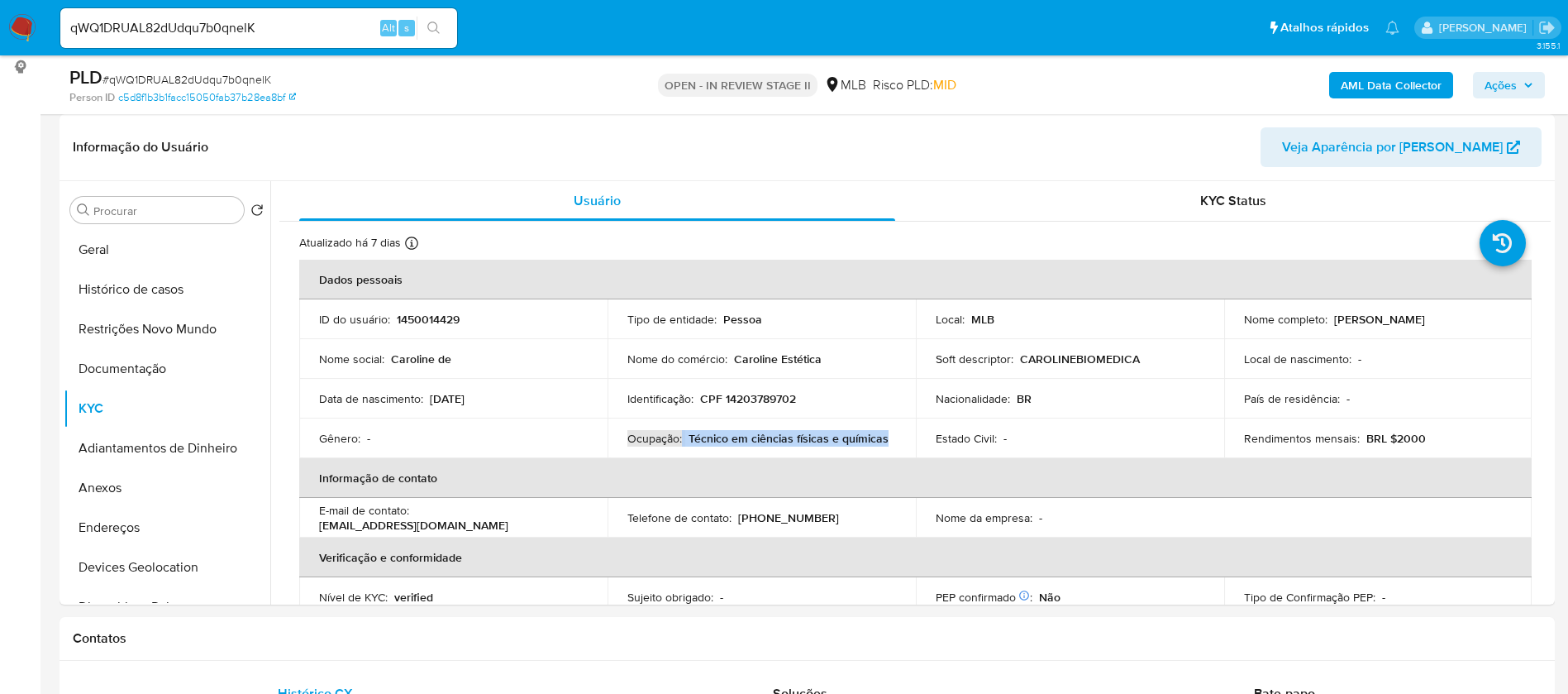
click at [1407, 81] on b "AML Data Collector" at bounding box center [1392, 85] width 101 height 27
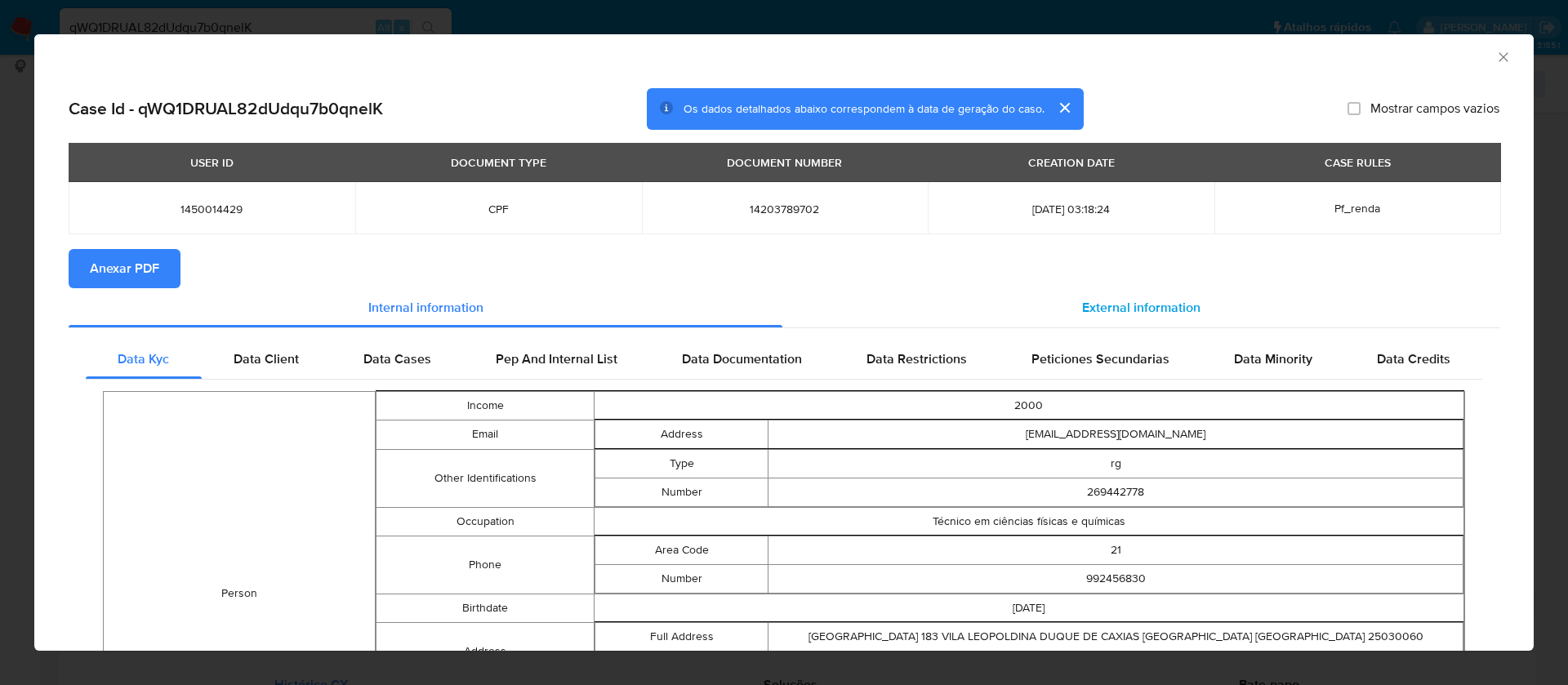
click at [1085, 298] on span "External information" at bounding box center [1141, 307] width 118 height 19
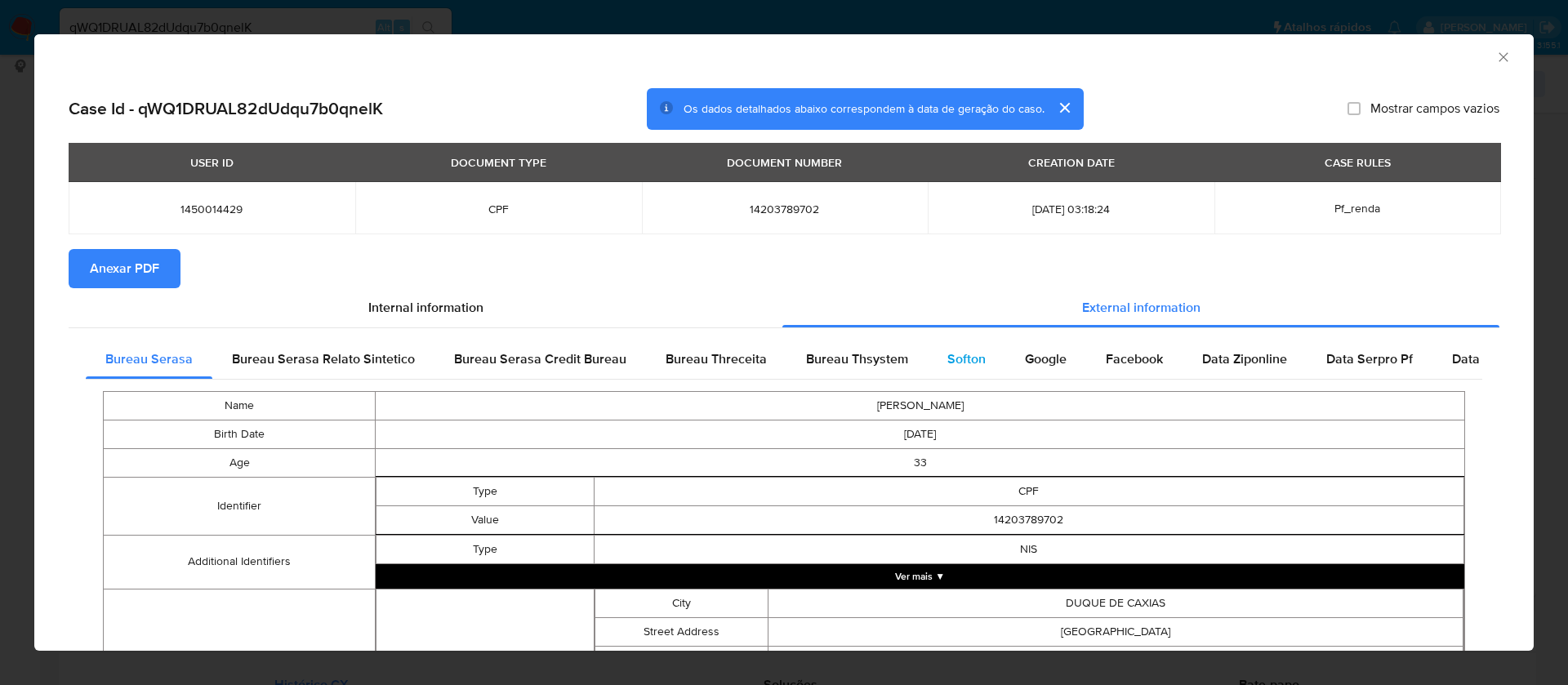
click at [947, 362] on span "Softon" at bounding box center [966, 358] width 38 height 19
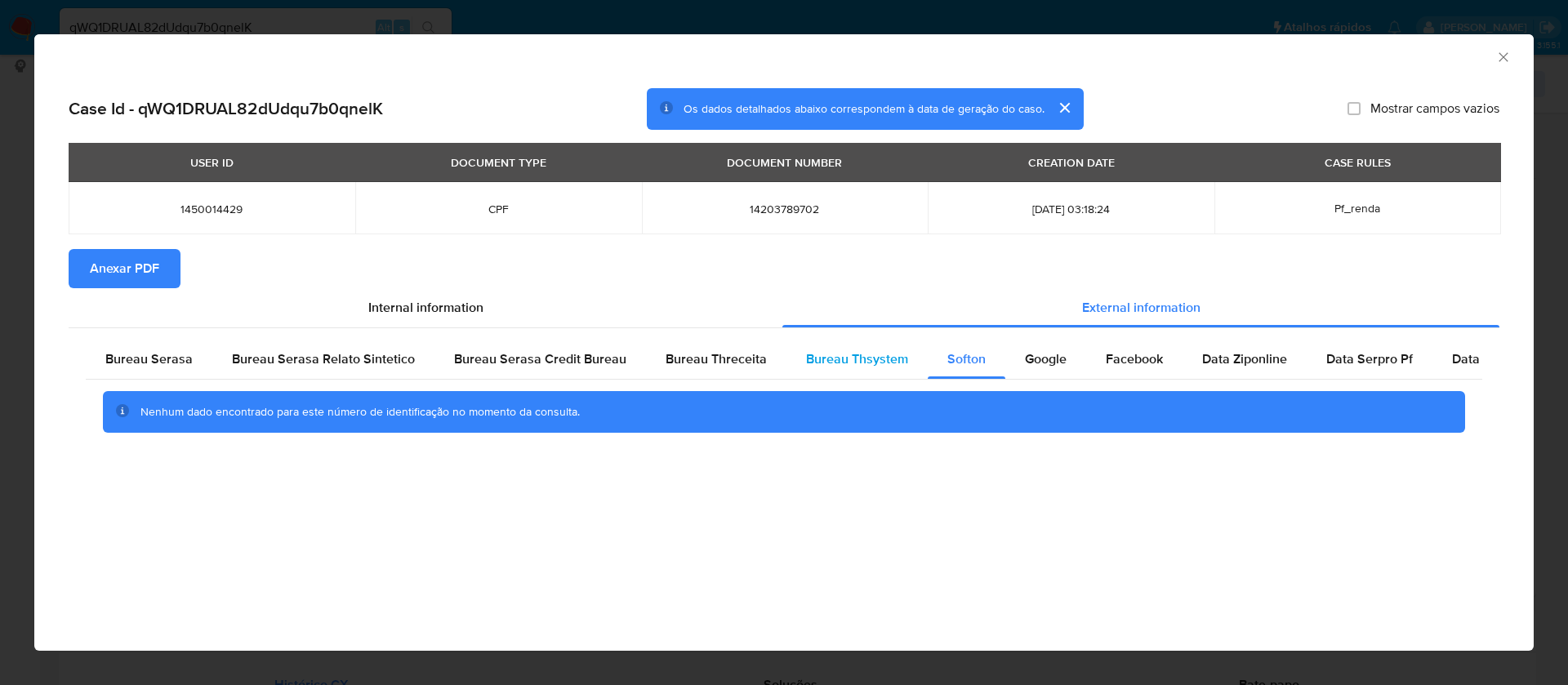
click at [836, 351] on span "Bureau Thsystem" at bounding box center [857, 358] width 102 height 19
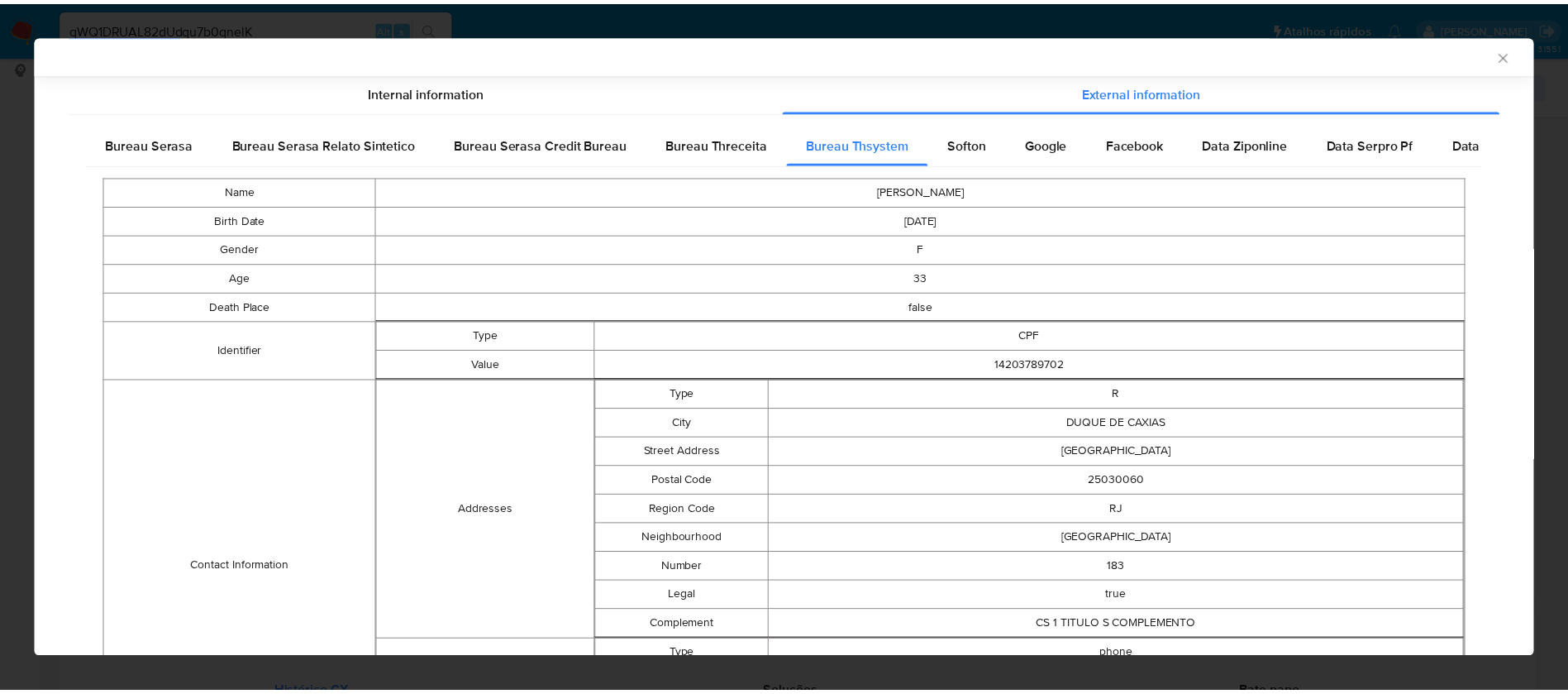
scroll to position [0, 0]
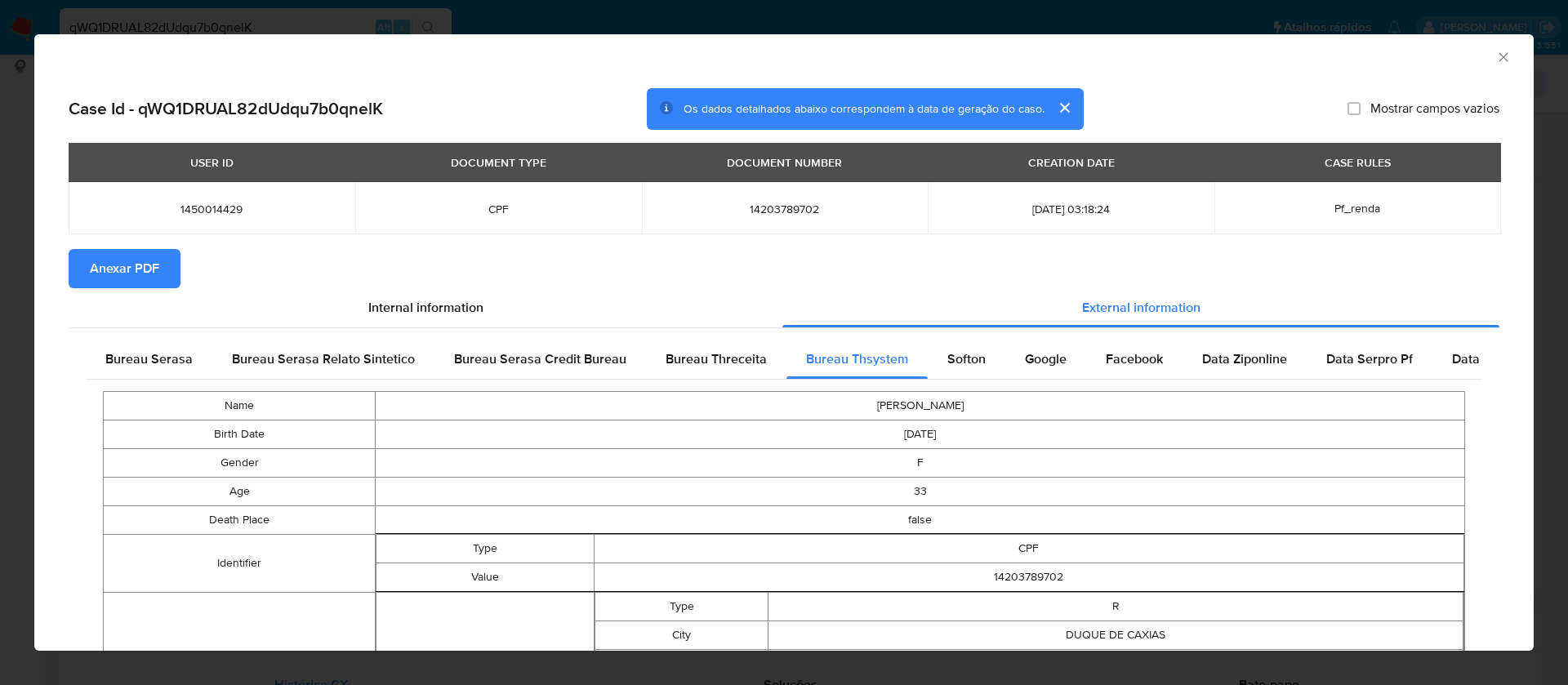
click at [121, 269] on span "Anexar PDF" at bounding box center [124, 269] width 69 height 36
click at [1495, 54] on icon "Fechar a janela" at bounding box center [1504, 57] width 16 height 16
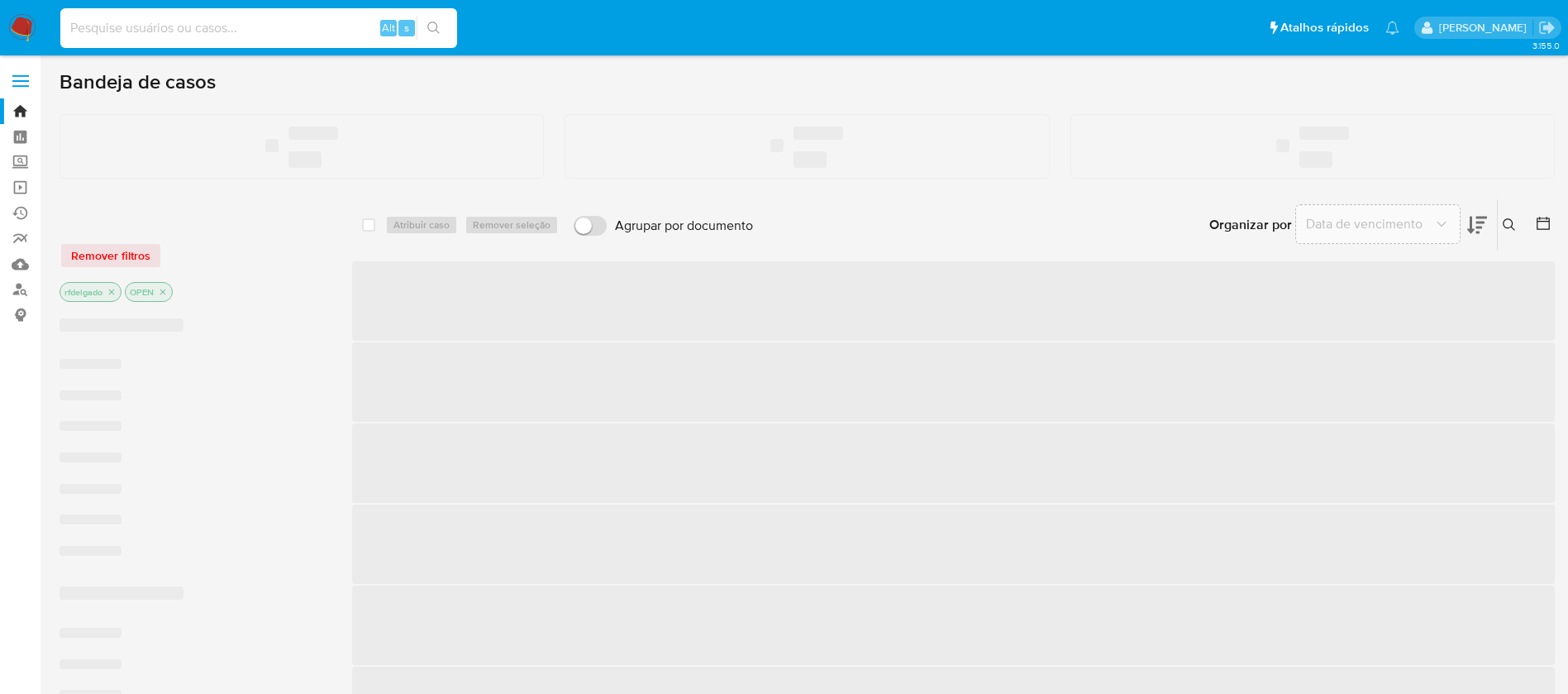
click at [338, 28] on input at bounding box center [259, 28] width 397 height 21
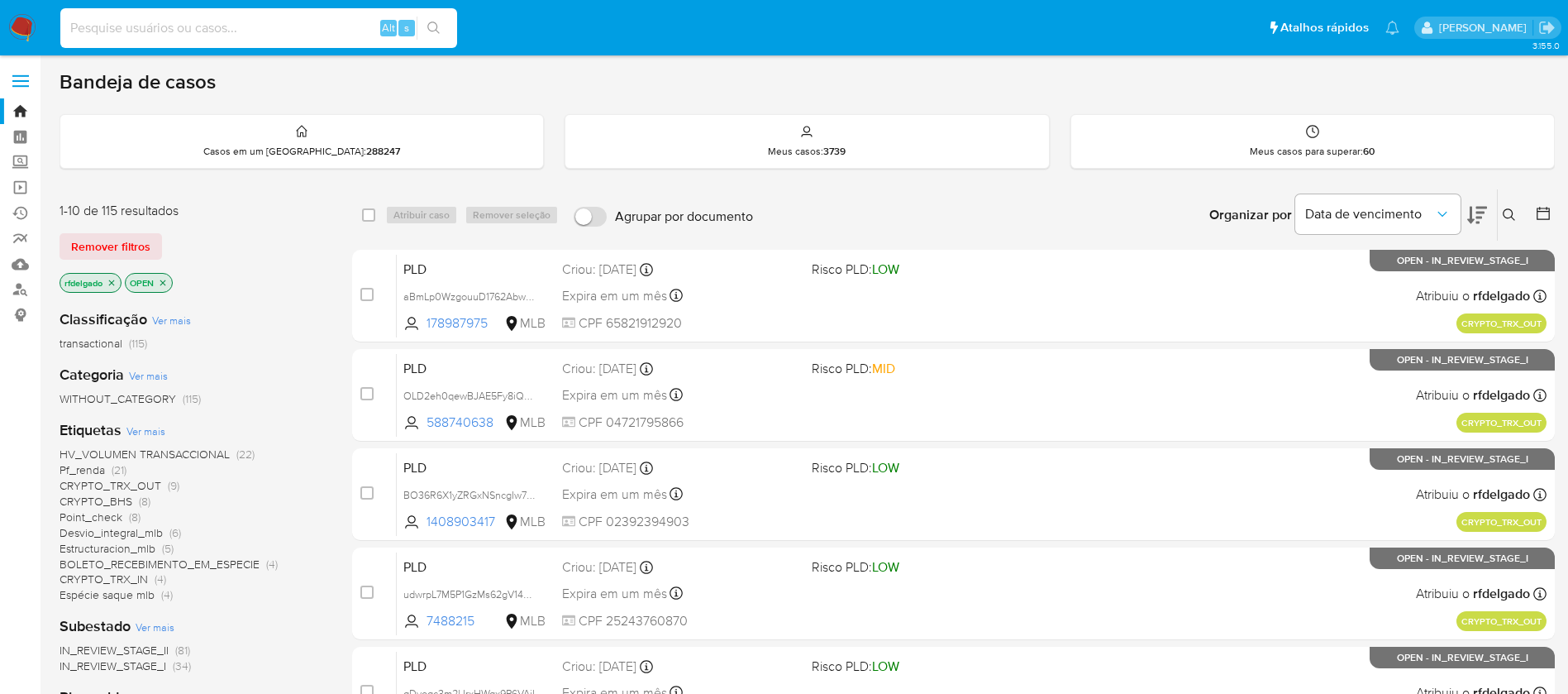
paste input "585320984"
type input "585320984"
click at [436, 33] on icon "search-icon" at bounding box center [434, 28] width 13 height 13
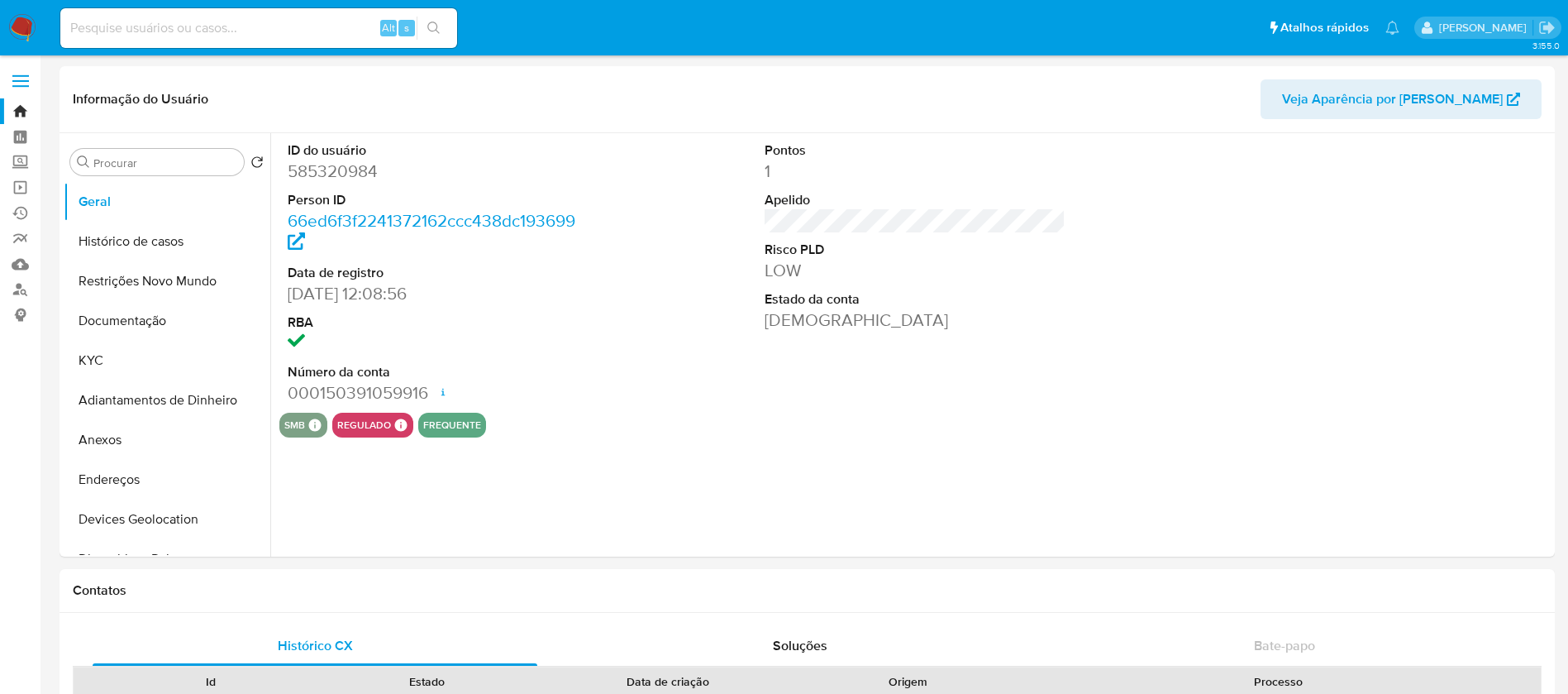
select select "10"
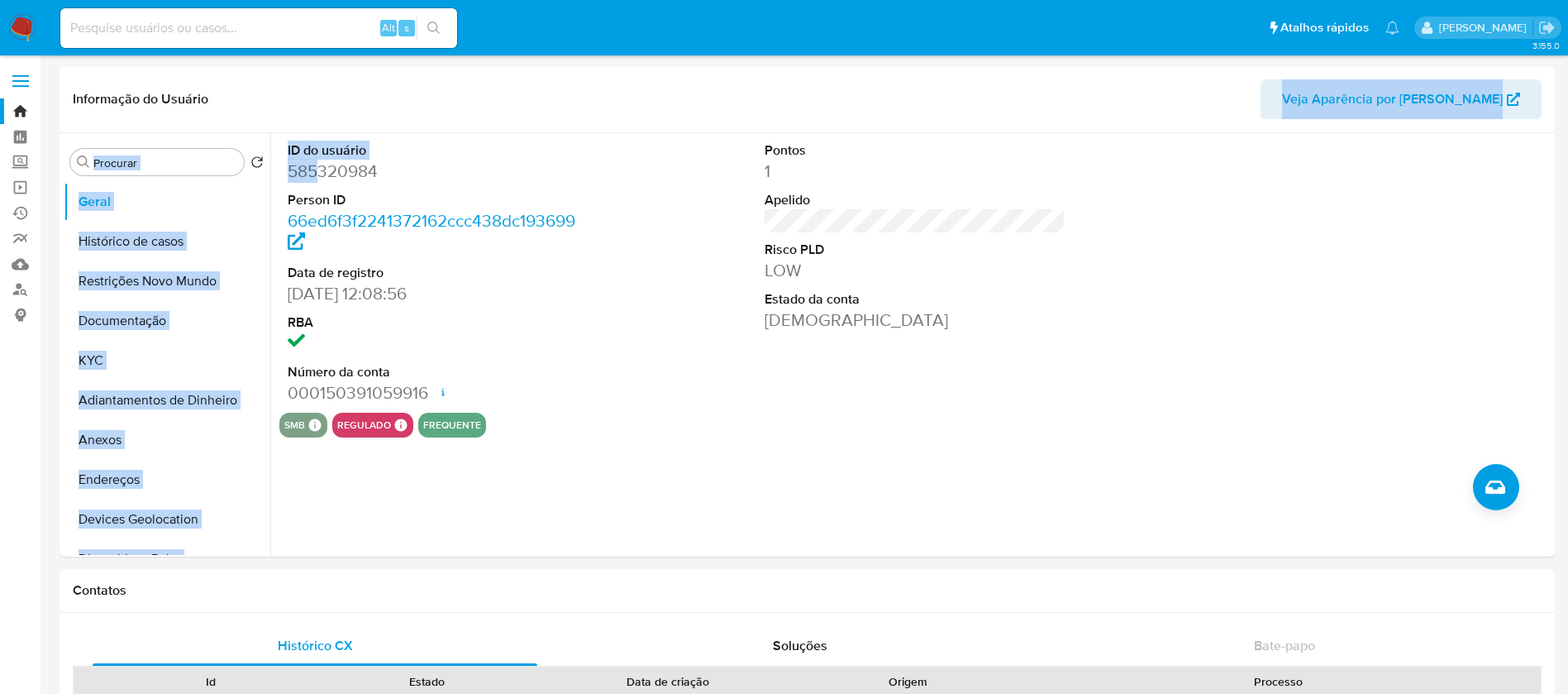
drag, startPoint x: 317, startPoint y: 177, endPoint x: 0, endPoint y: 4, distance: 361.1
click at [716, 348] on div "ID do usuário 585320984 Person ID 66ed6f3f2241372162ccc438dc193699 Data de regi…" at bounding box center [915, 273] width 1272 height 279
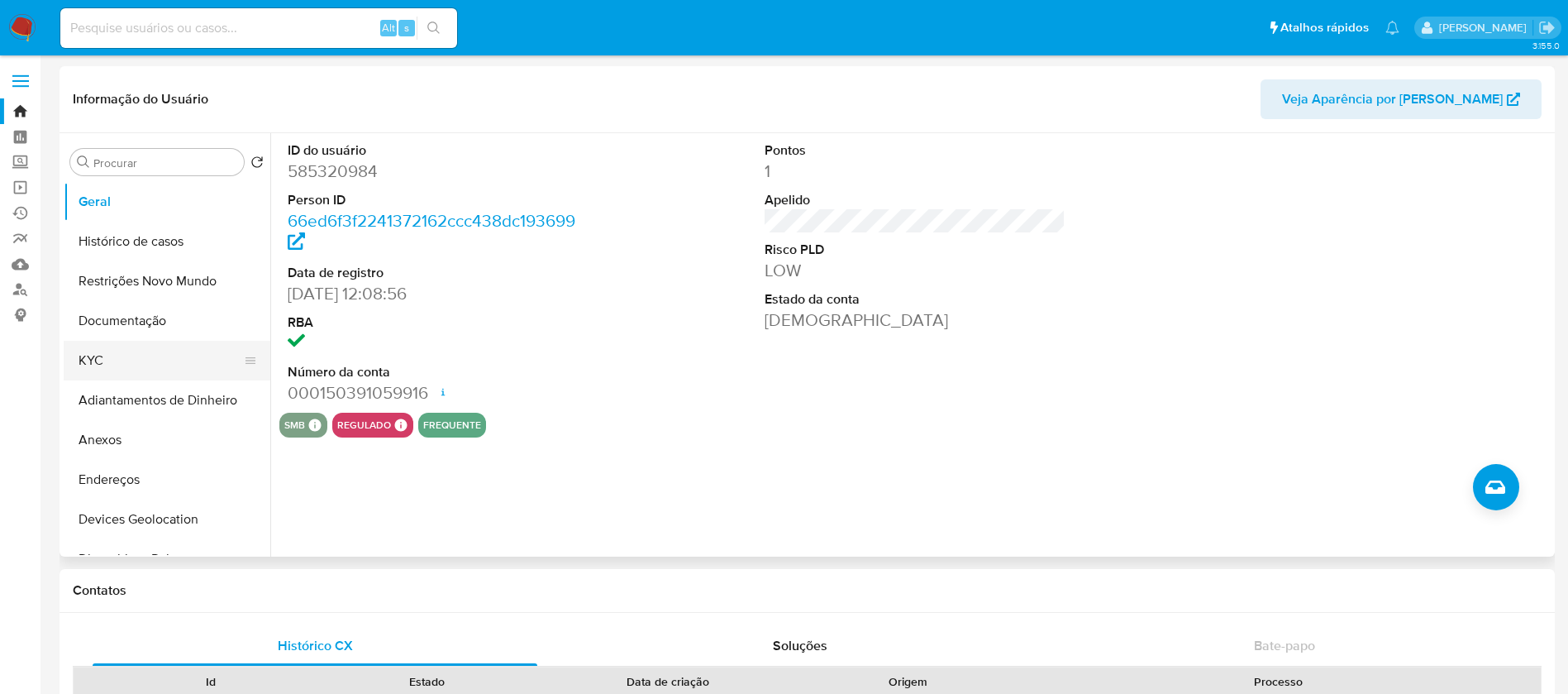
click at [118, 361] on button "KYC" at bounding box center [160, 360] width 193 height 40
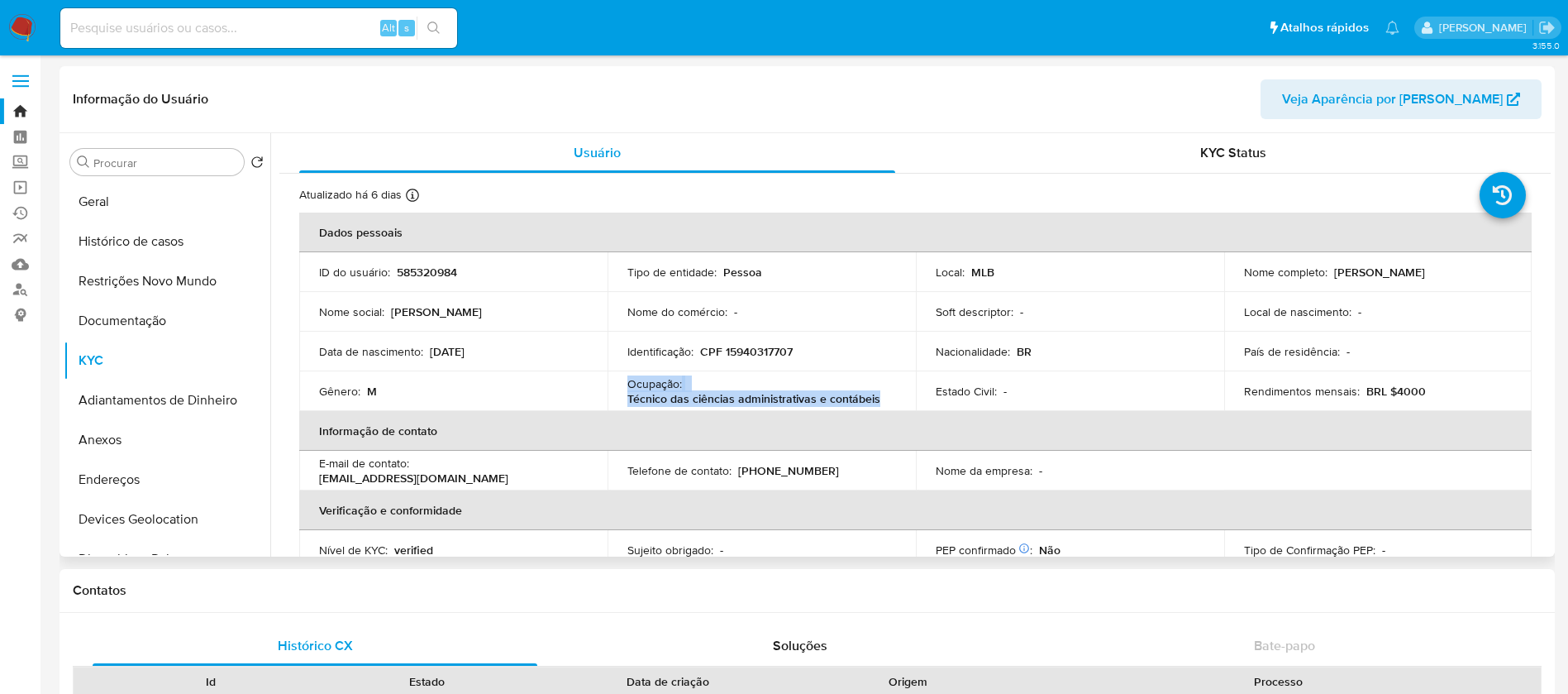
drag, startPoint x: 893, startPoint y: 394, endPoint x: 642, endPoint y: 347, distance: 255.4
click at [626, 385] on td "Ocupação : Técnico das ciências administrativas e contábeis" at bounding box center [762, 391] width 309 height 40
copy div "Ocupação : Técnico das ciências administrativas e contábeis"
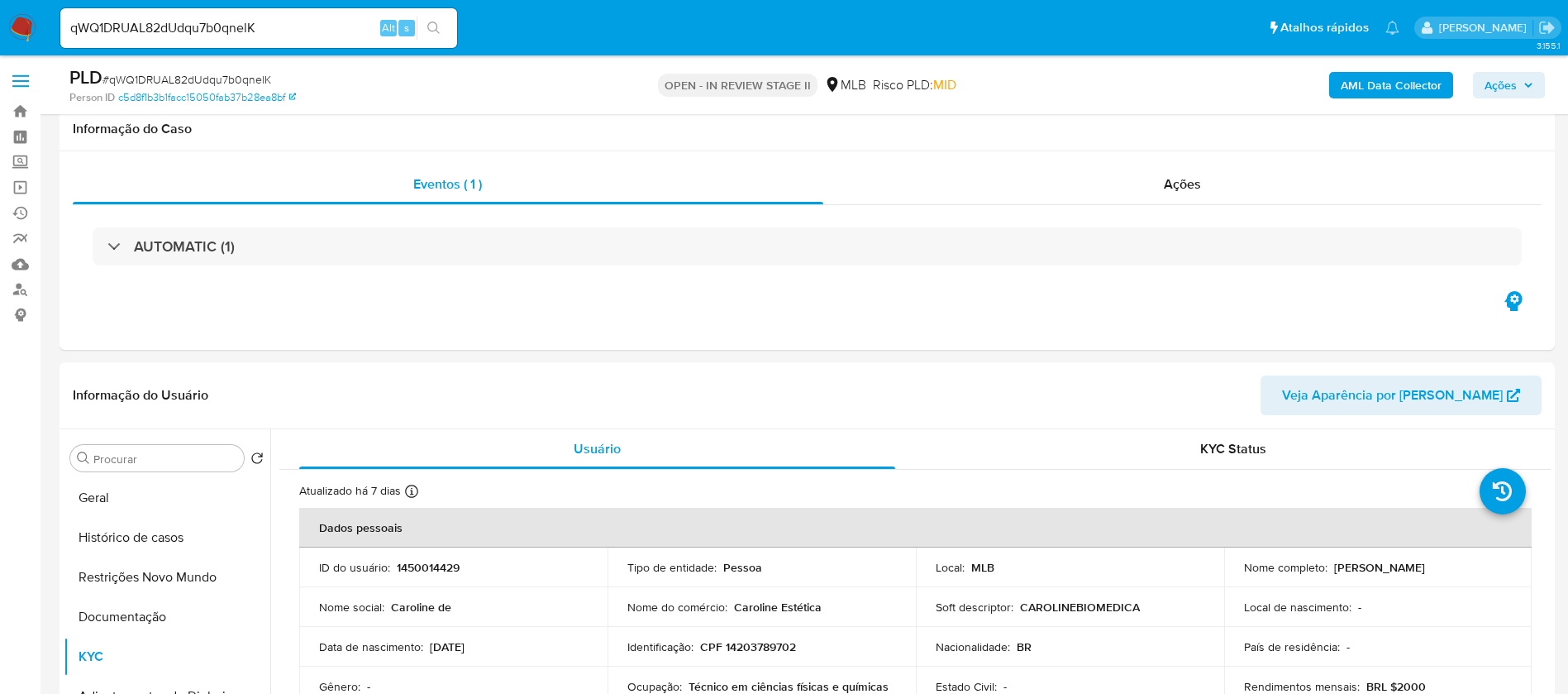
select select "10"
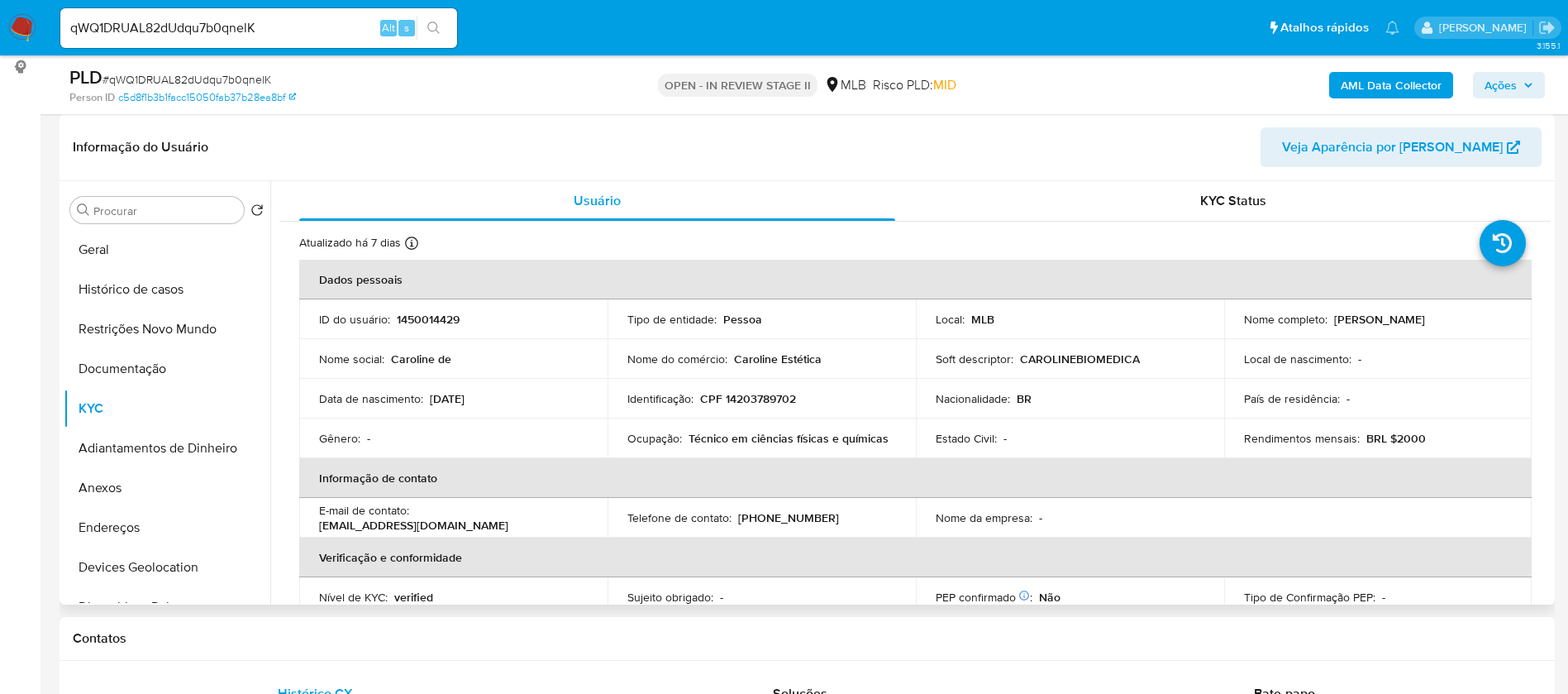
click at [1330, 317] on div "Nome completo : [PERSON_NAME]" at bounding box center [1379, 319] width 268 height 15
click at [780, 399] on p "CPF 14203789702" at bounding box center [748, 398] width 96 height 15
copy p "14203789702"
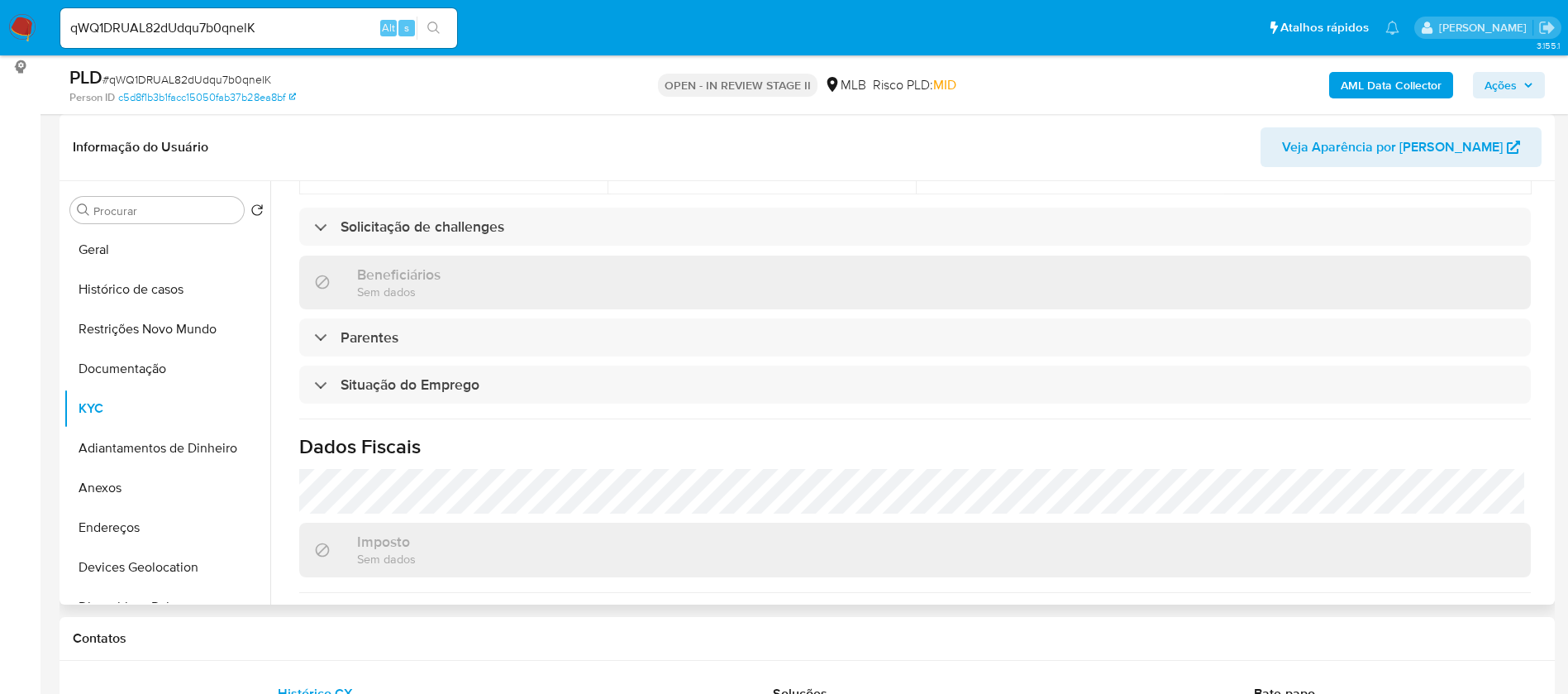
scroll to position [688, 0]
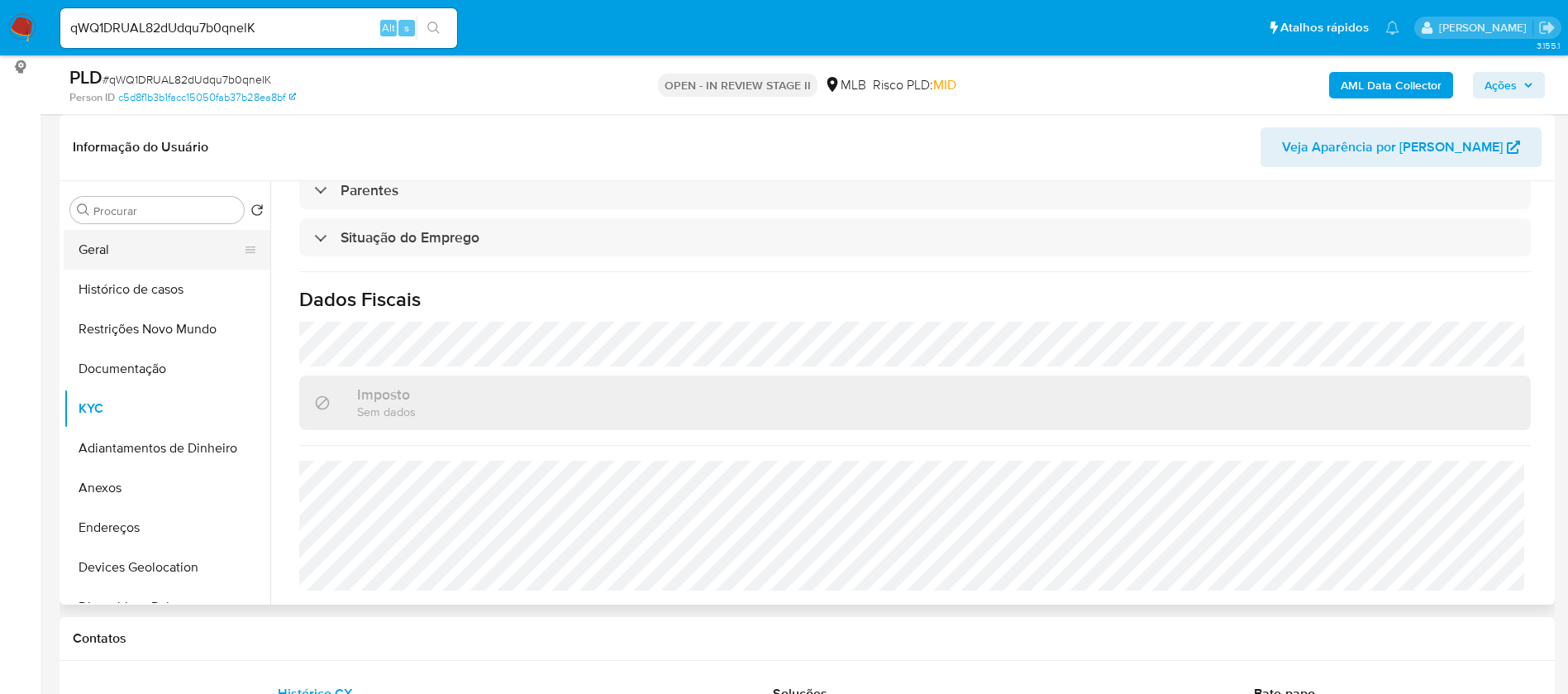
click at [163, 254] on button "Geral" at bounding box center [160, 249] width 193 height 40
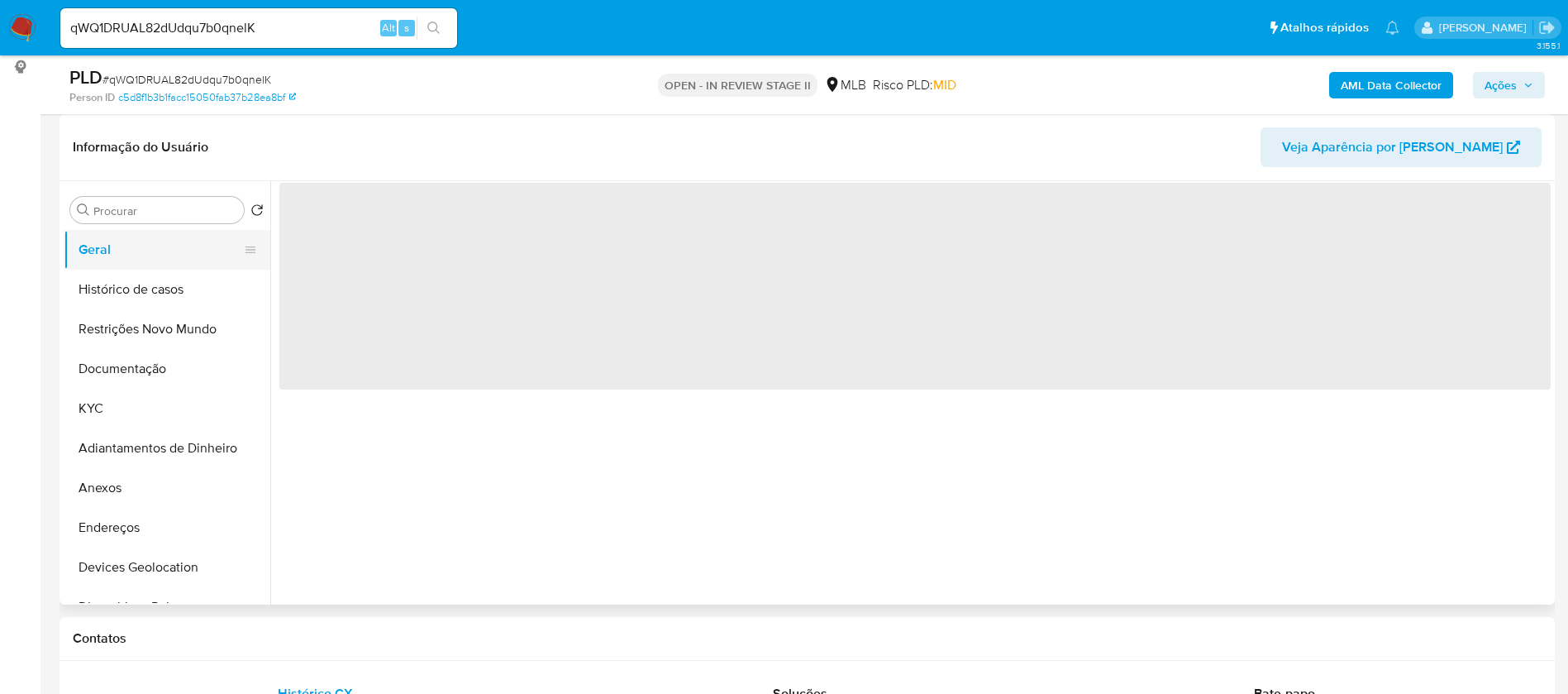
scroll to position [0, 0]
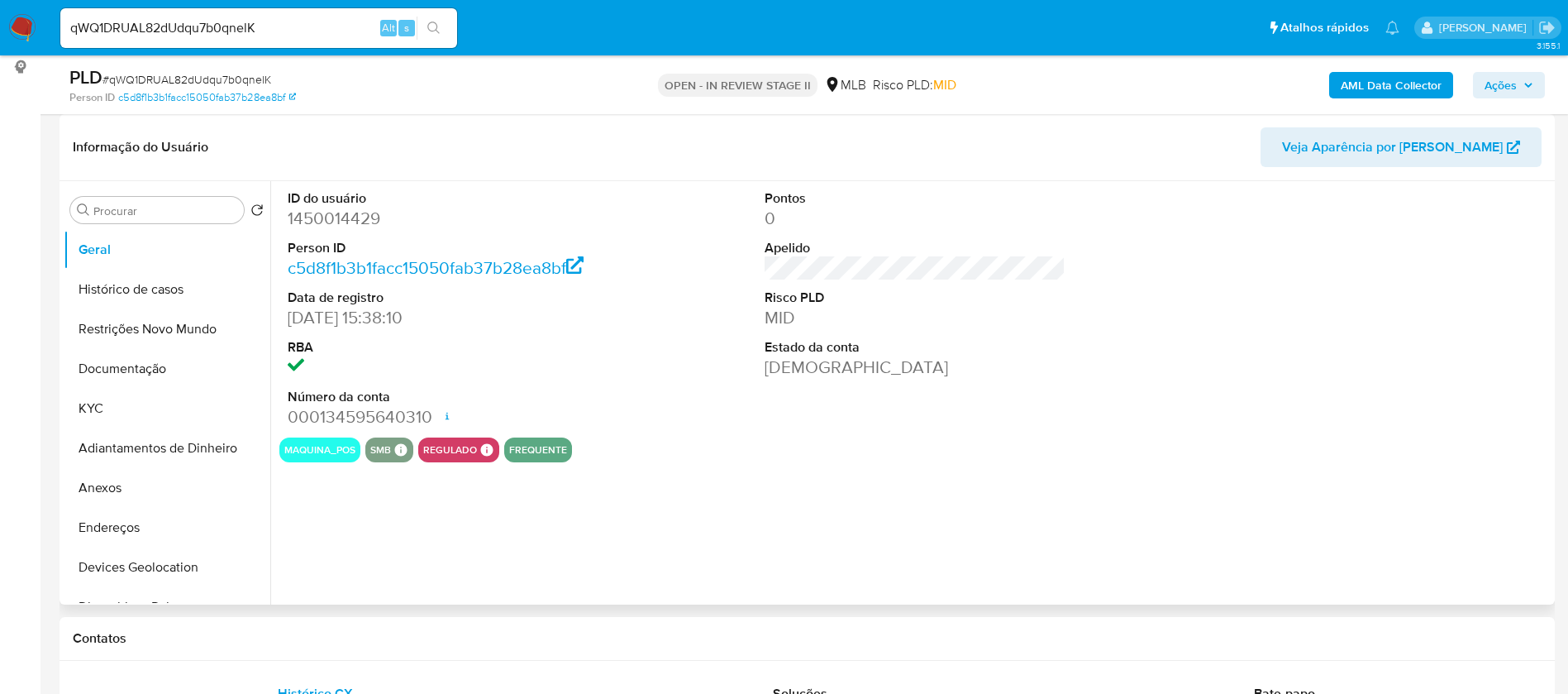
click at [357, 225] on dd "1450014429" at bounding box center [438, 218] width 301 height 23
click at [357, 224] on dd "1450014429" at bounding box center [438, 218] width 301 height 23
copy dd "1450014429"
click at [813, 479] on div "ID do usuário 1450014429 Person ID c5d8f1b3b1facc15050fab37b28ea8bf Data de reg…" at bounding box center [910, 393] width 1280 height 424
click at [161, 402] on button "KYC" at bounding box center [160, 408] width 193 height 40
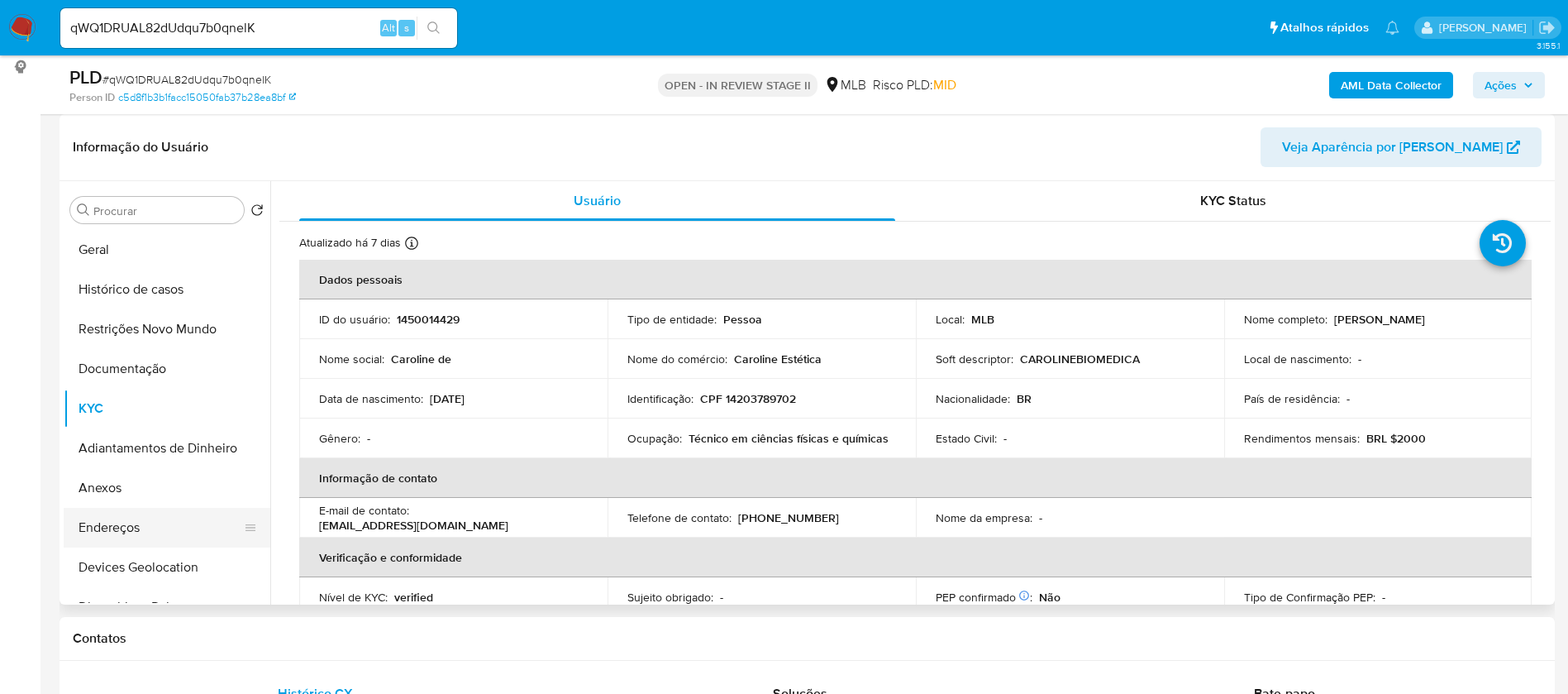
click at [153, 529] on button "Endereços" at bounding box center [160, 527] width 193 height 40
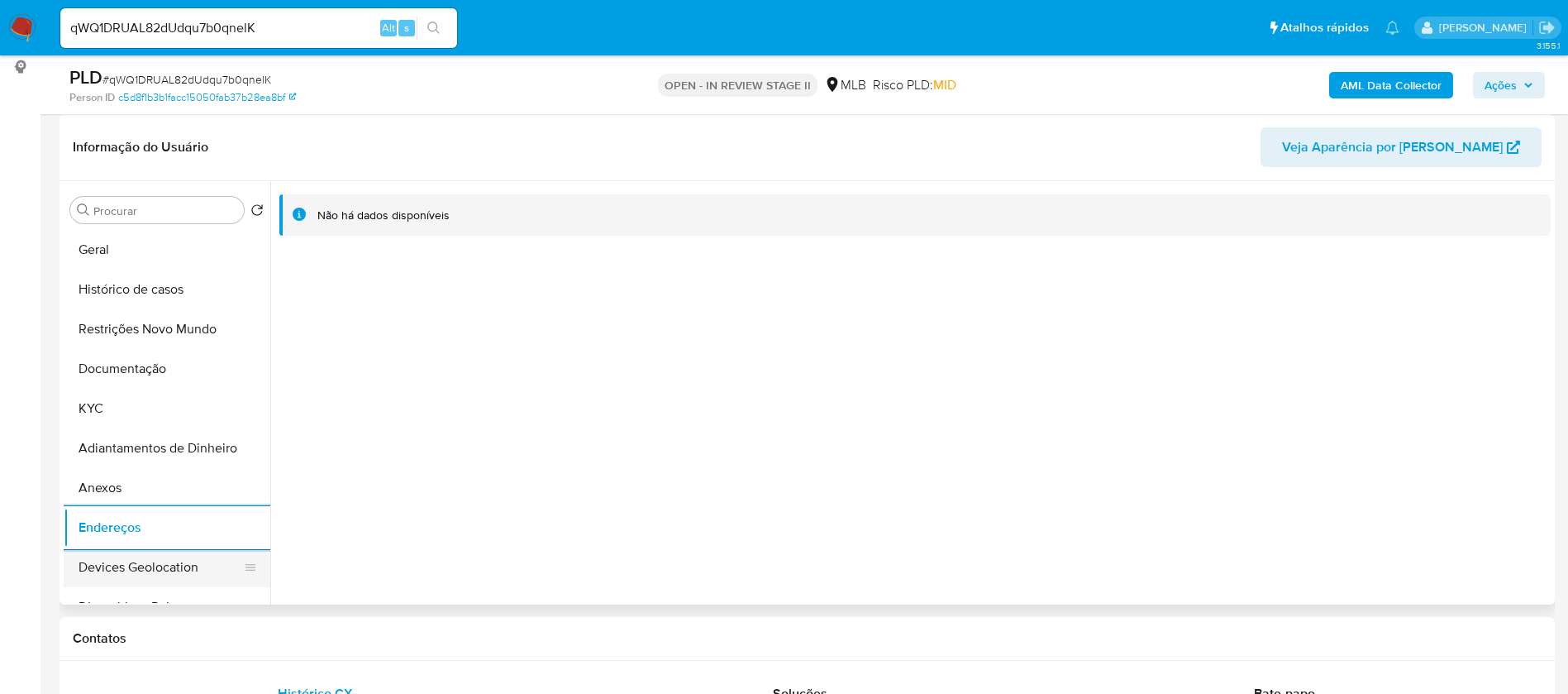
click at [133, 563] on button "Devices Geolocation" at bounding box center [160, 567] width 193 height 40
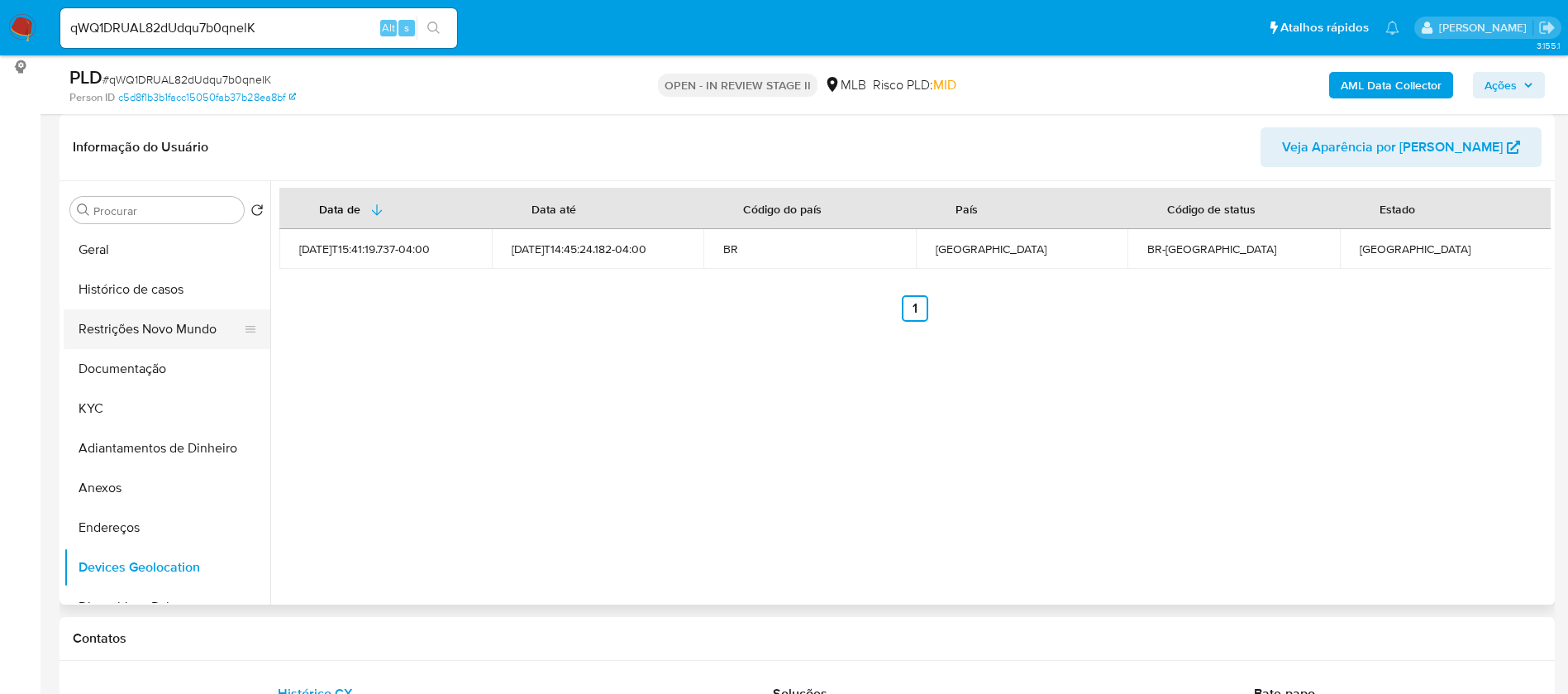
click at [183, 315] on button "Restrições Novo Mundo" at bounding box center [160, 328] width 193 height 40
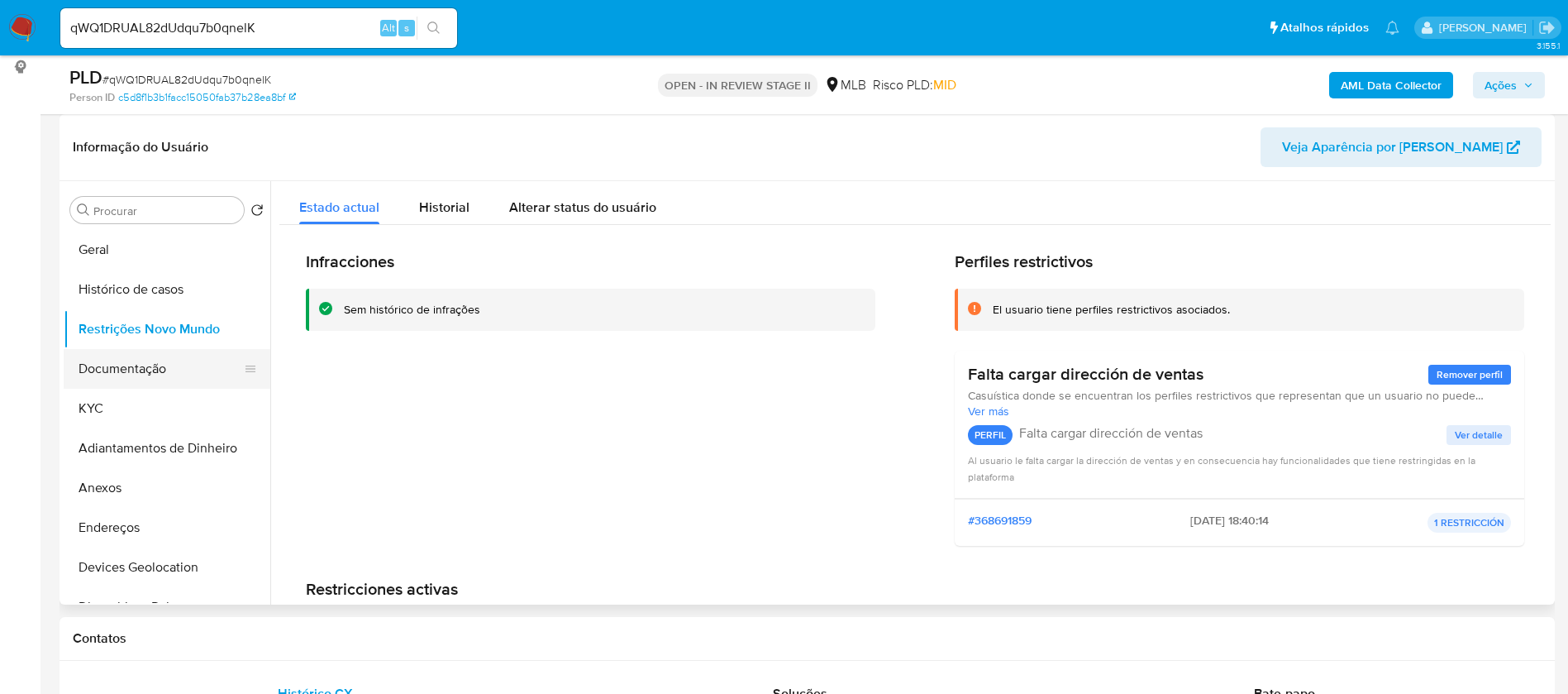
scroll to position [124, 0]
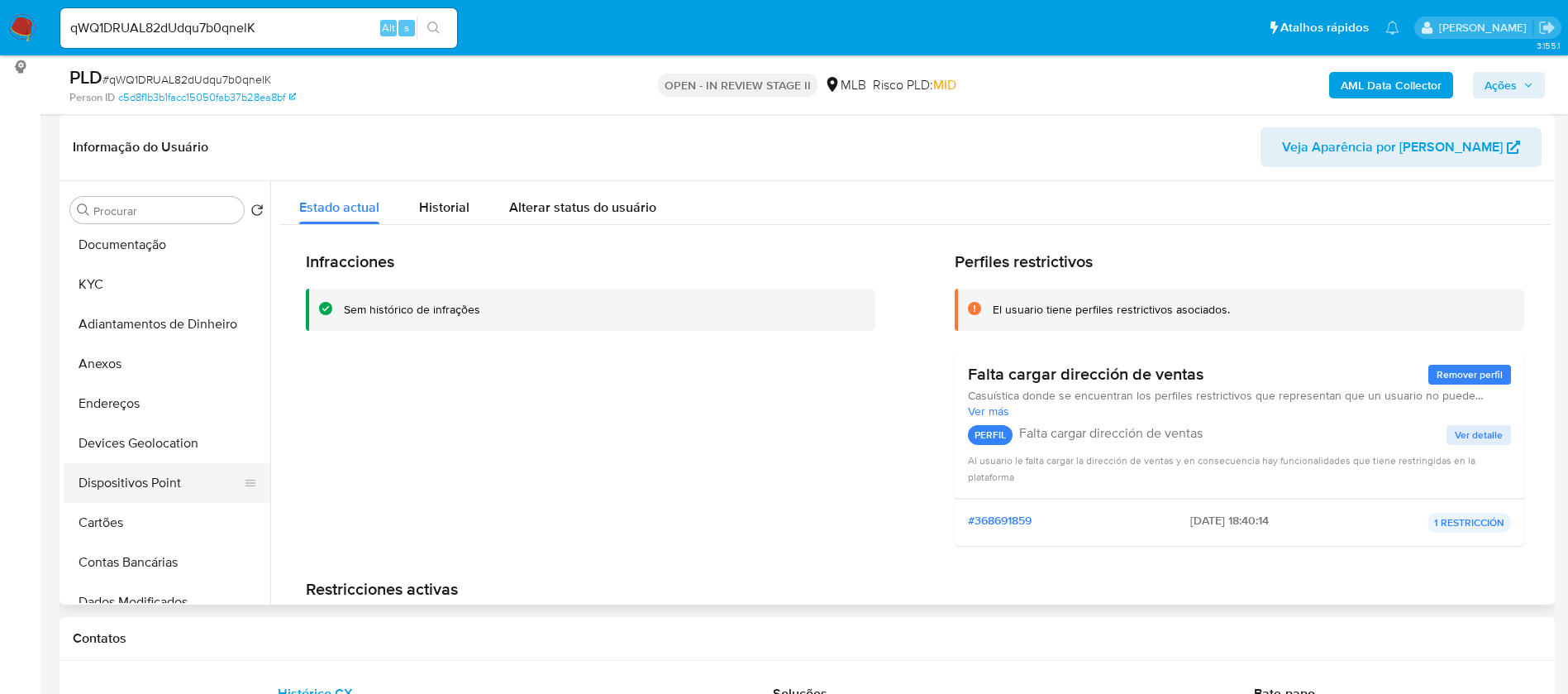
click at [185, 481] on button "Dispositivos Point" at bounding box center [160, 483] width 193 height 40
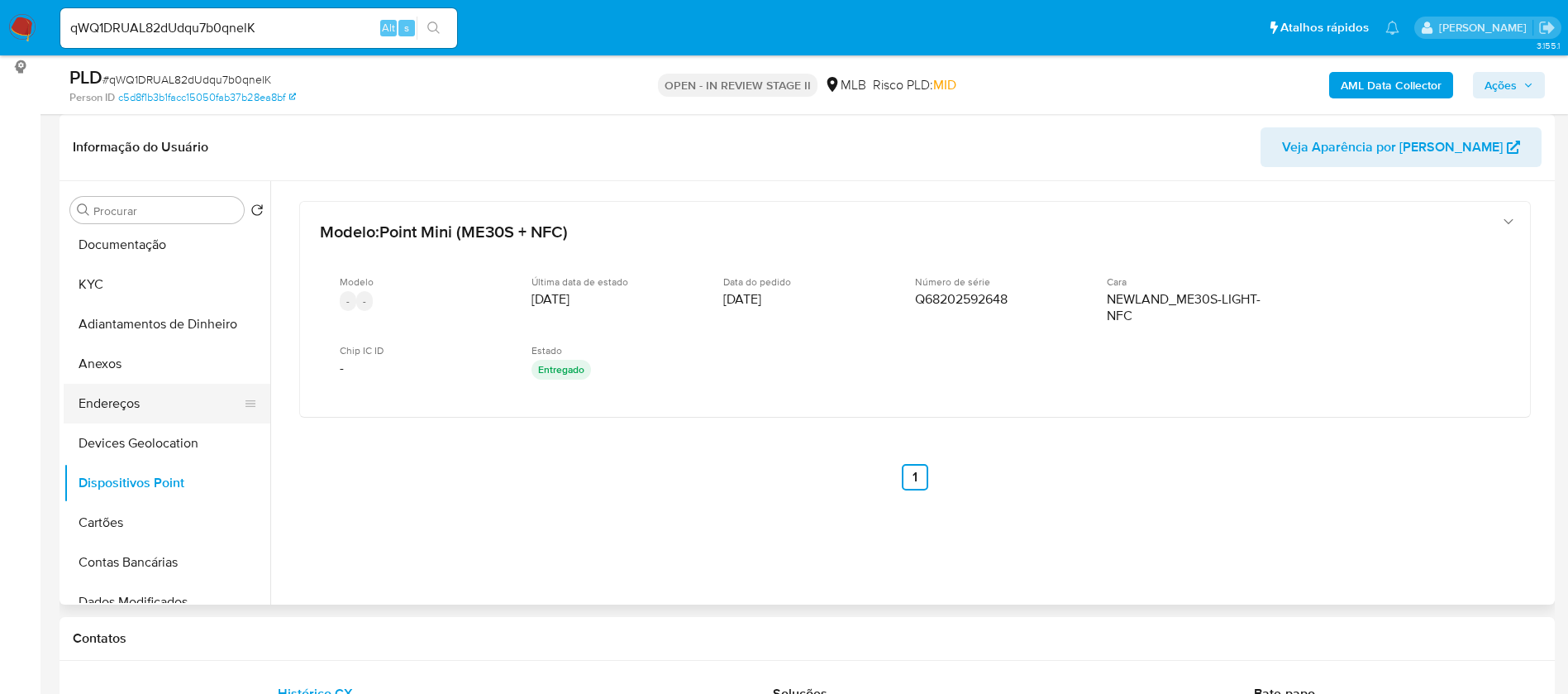
click at [131, 408] on button "Endereços" at bounding box center [160, 403] width 193 height 40
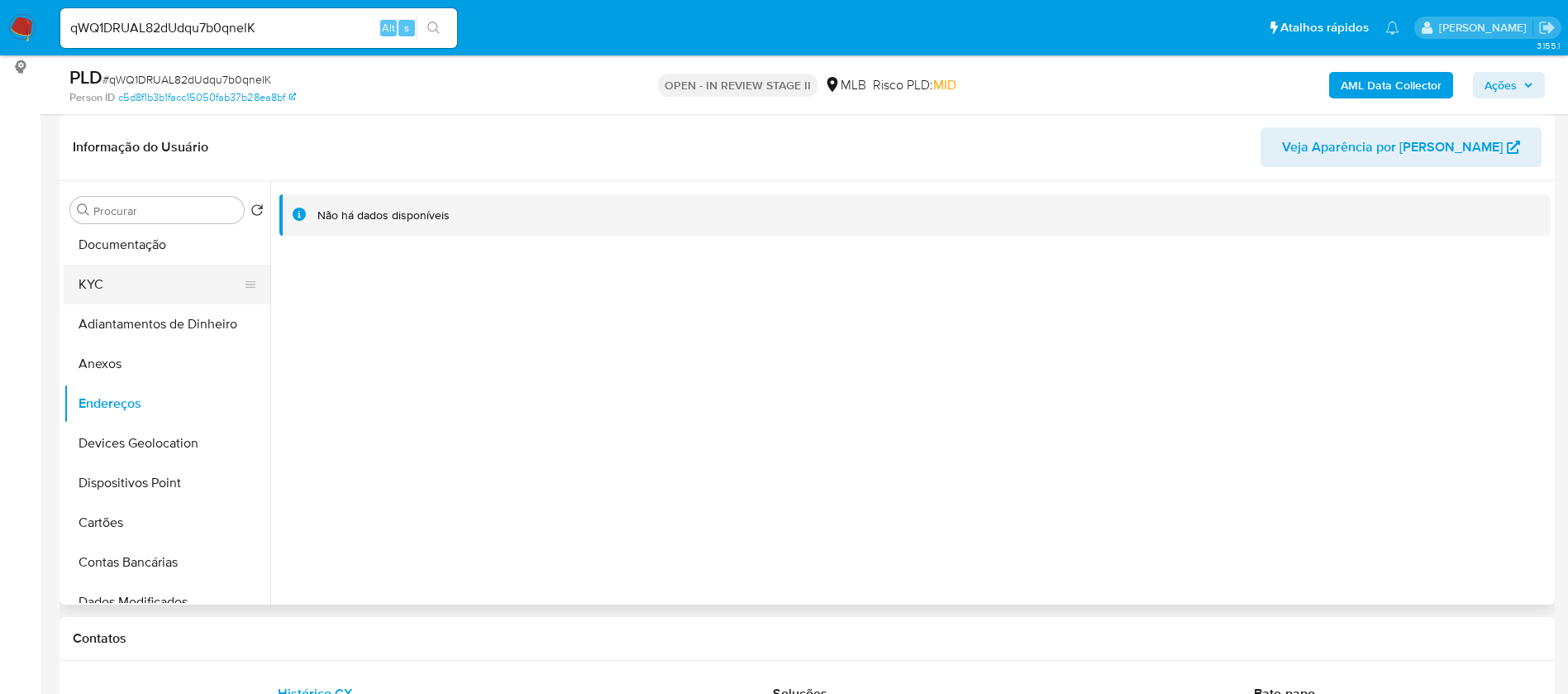
click at [119, 288] on button "KYC" at bounding box center [160, 284] width 193 height 40
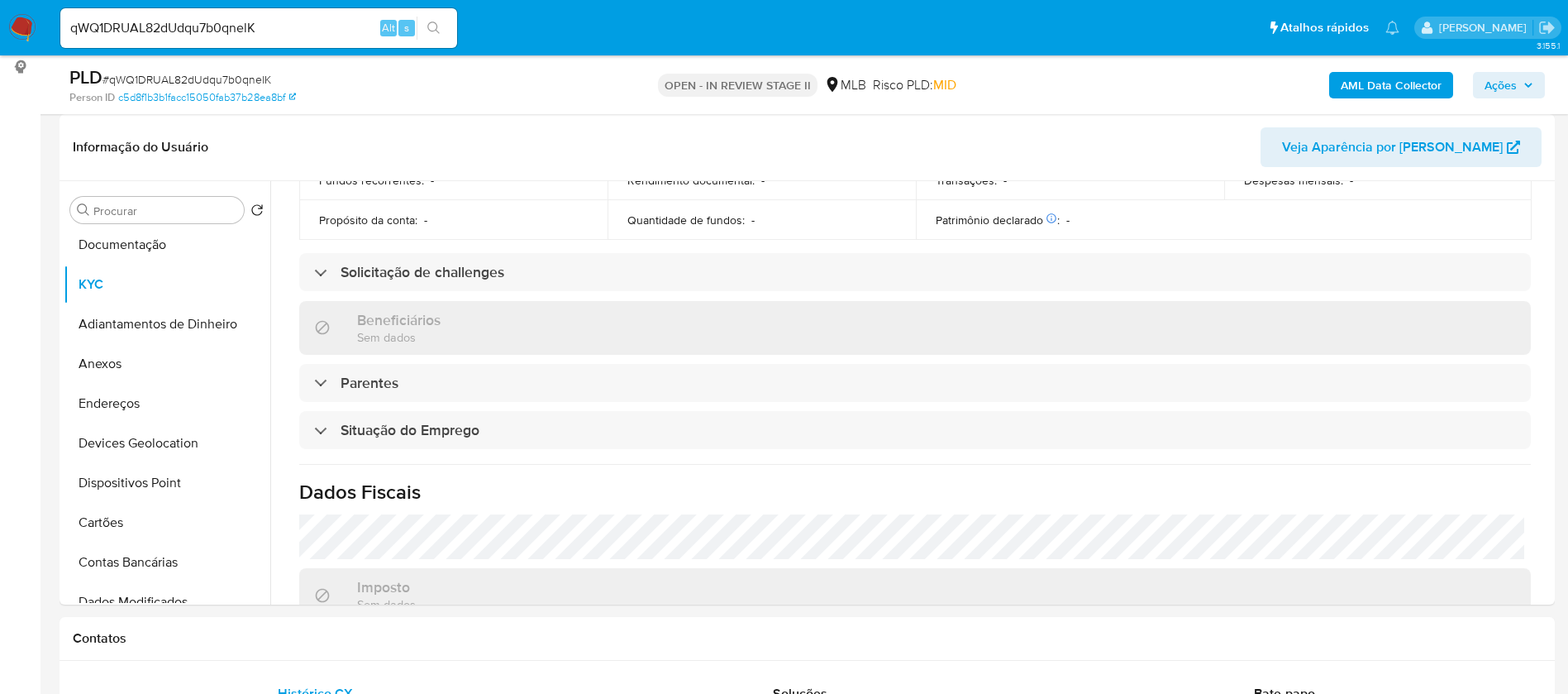
scroll to position [688, 0]
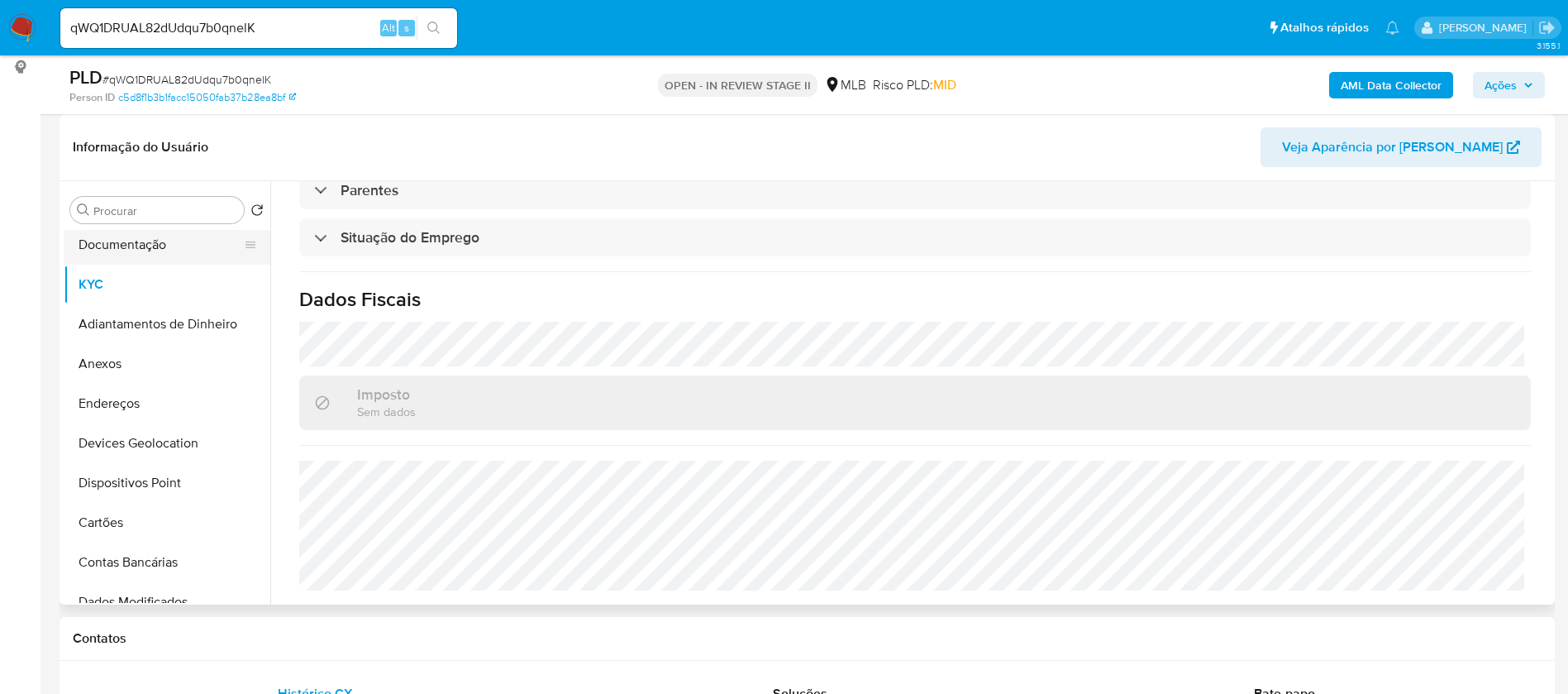
click at [178, 247] on button "Documentação" at bounding box center [160, 245] width 193 height 40
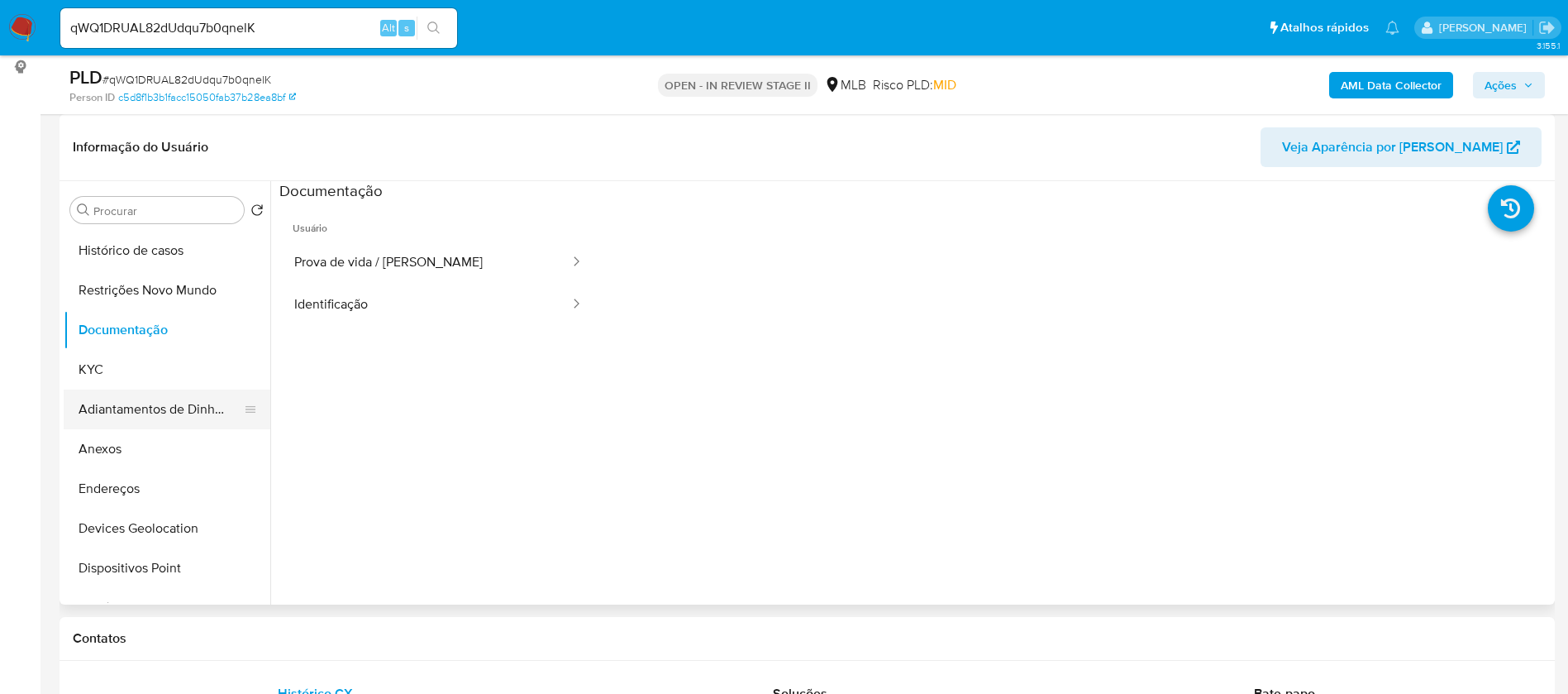
scroll to position [0, 0]
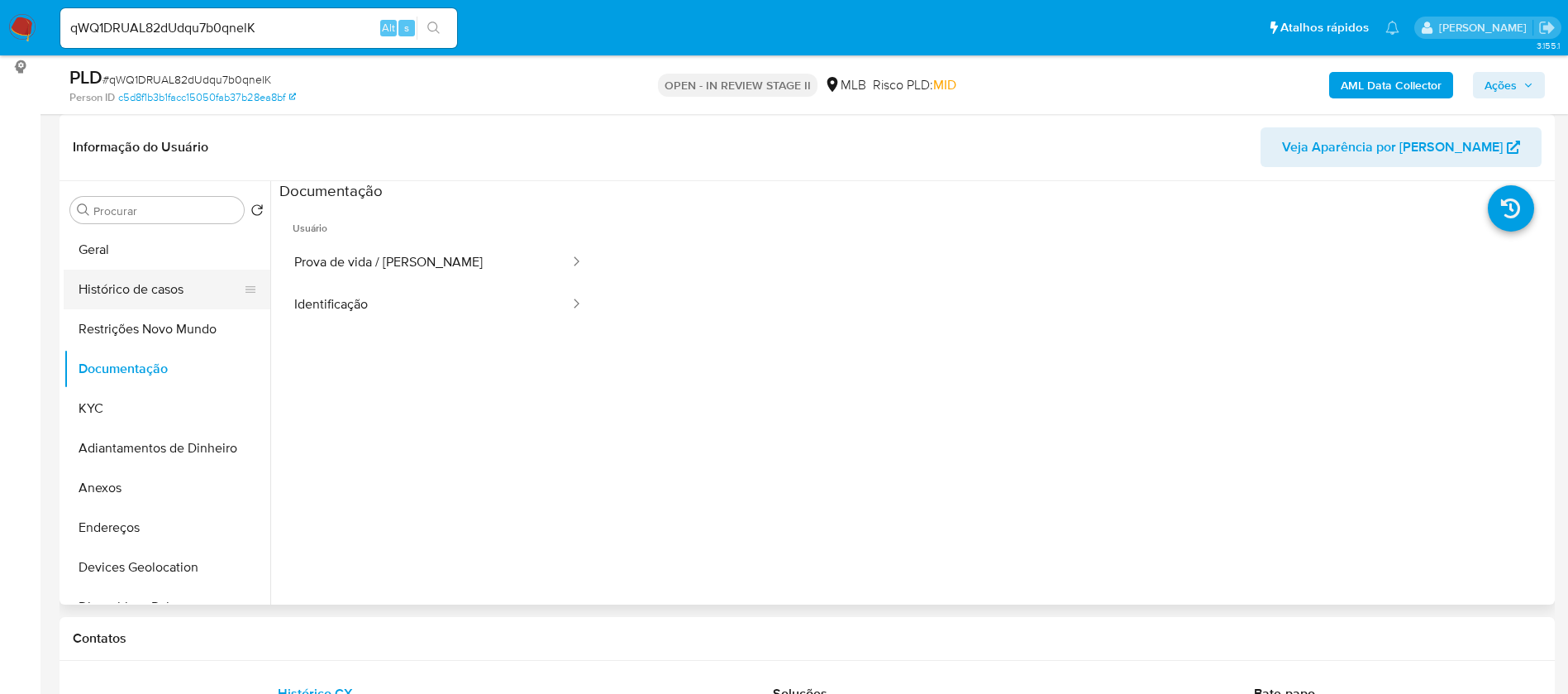
click at [142, 293] on button "Histórico de casos" at bounding box center [160, 289] width 193 height 40
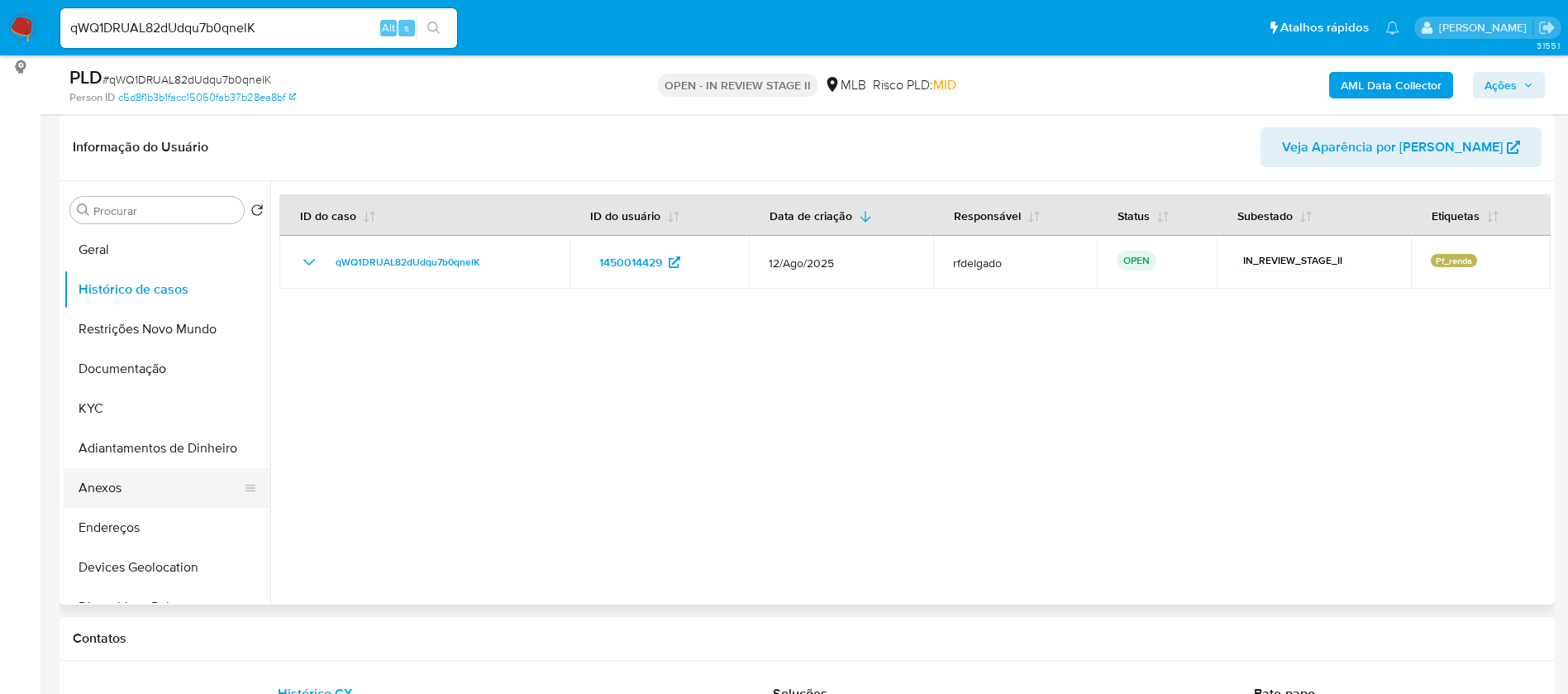
drag, startPoint x: 136, startPoint y: 490, endPoint x: 150, endPoint y: 501, distance: 17.8
click at [137, 490] on button "Anexos" at bounding box center [160, 487] width 193 height 40
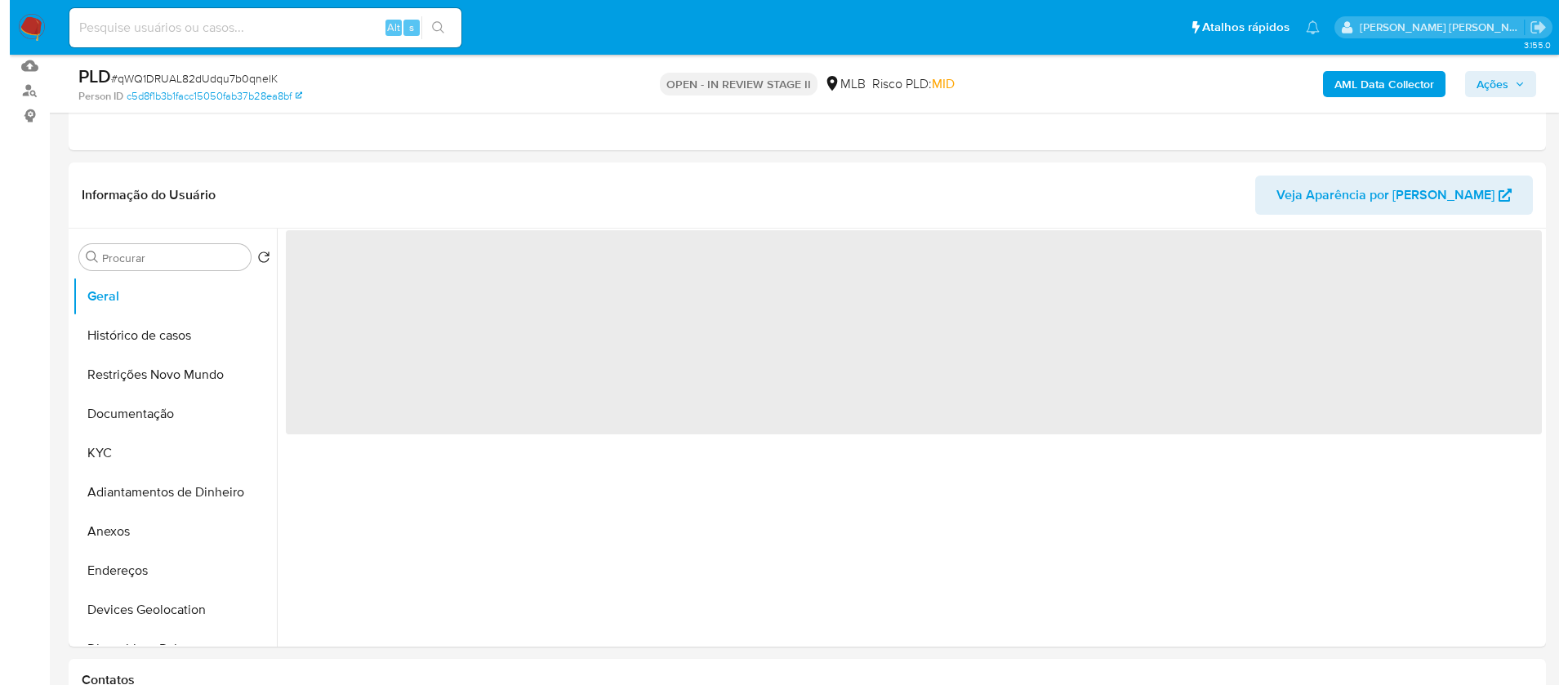
scroll to position [245, 0]
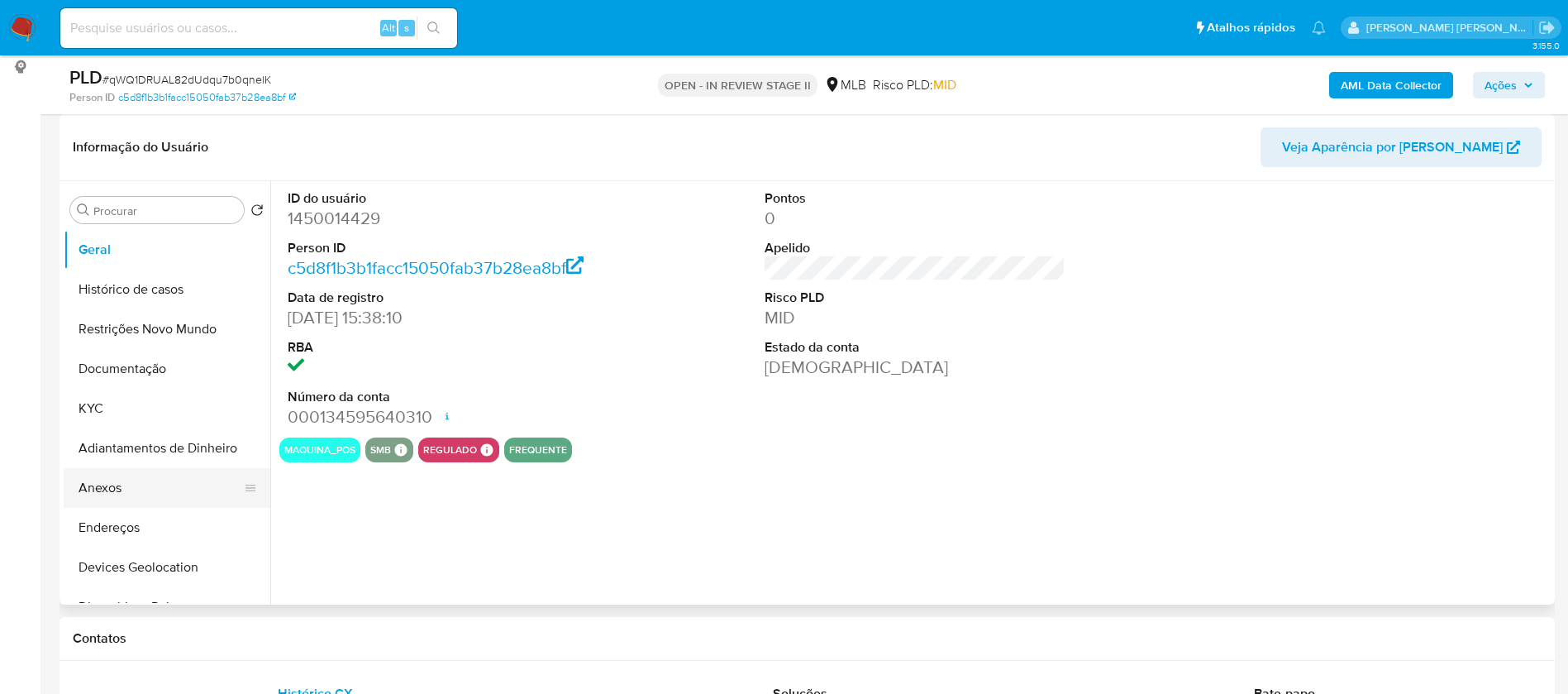
click at [112, 488] on button "Anexos" at bounding box center [160, 487] width 193 height 40
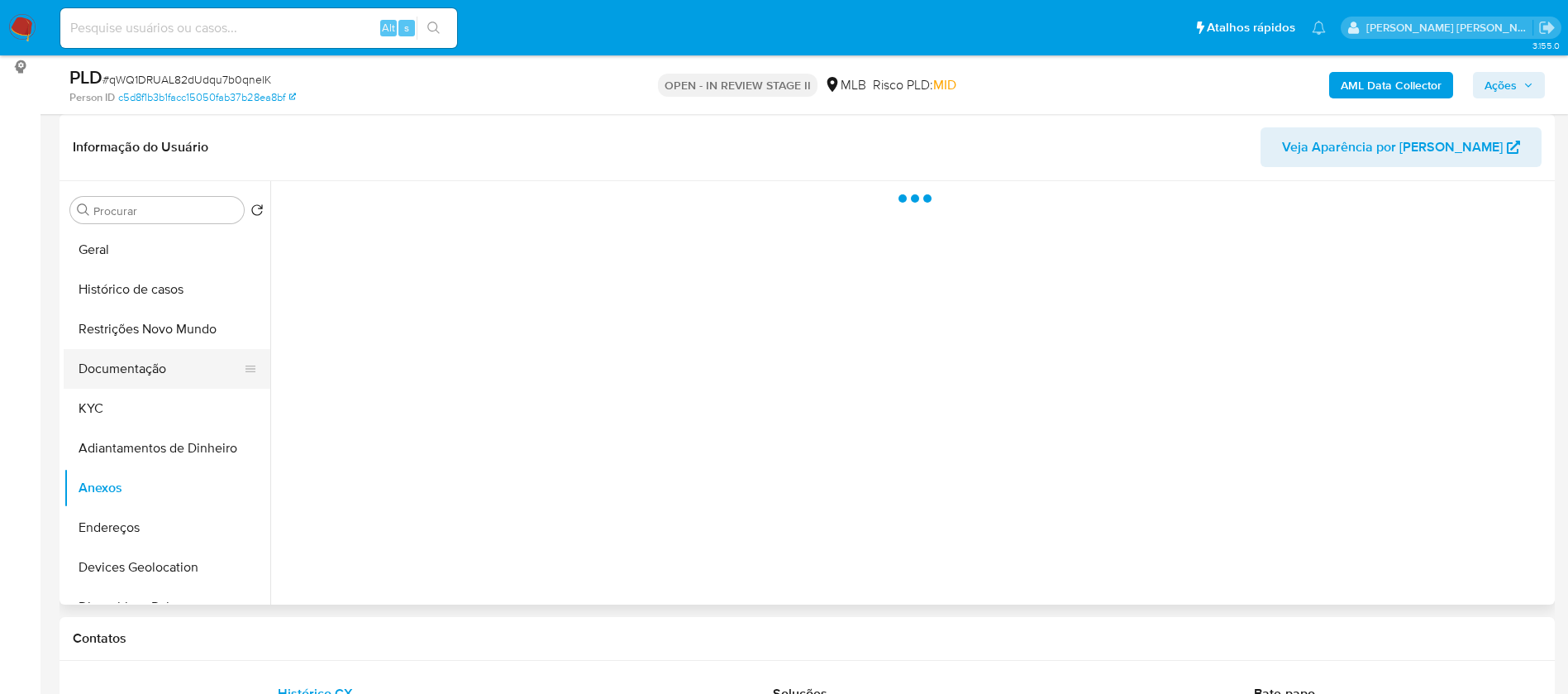
select select "10"
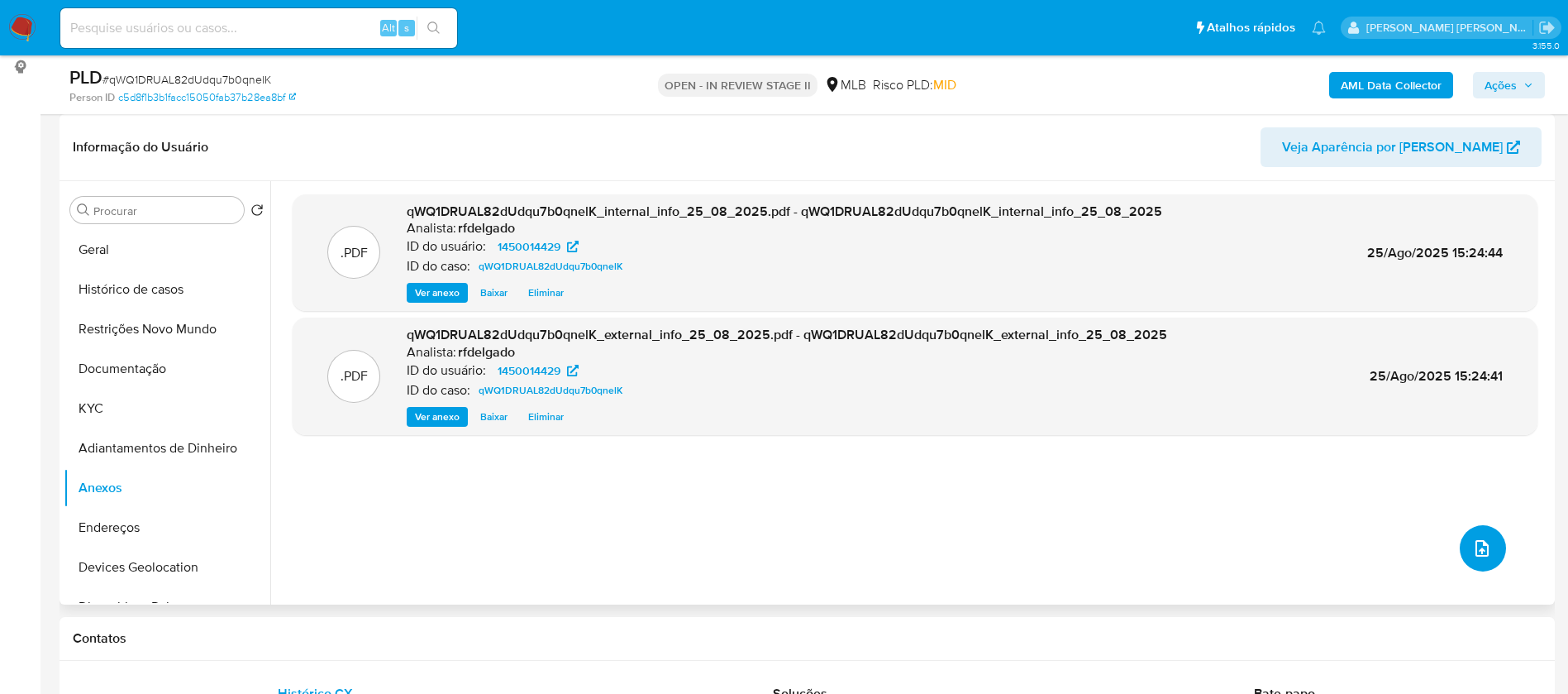
click at [1481, 558] on button "upload-file" at bounding box center [1483, 548] width 46 height 46
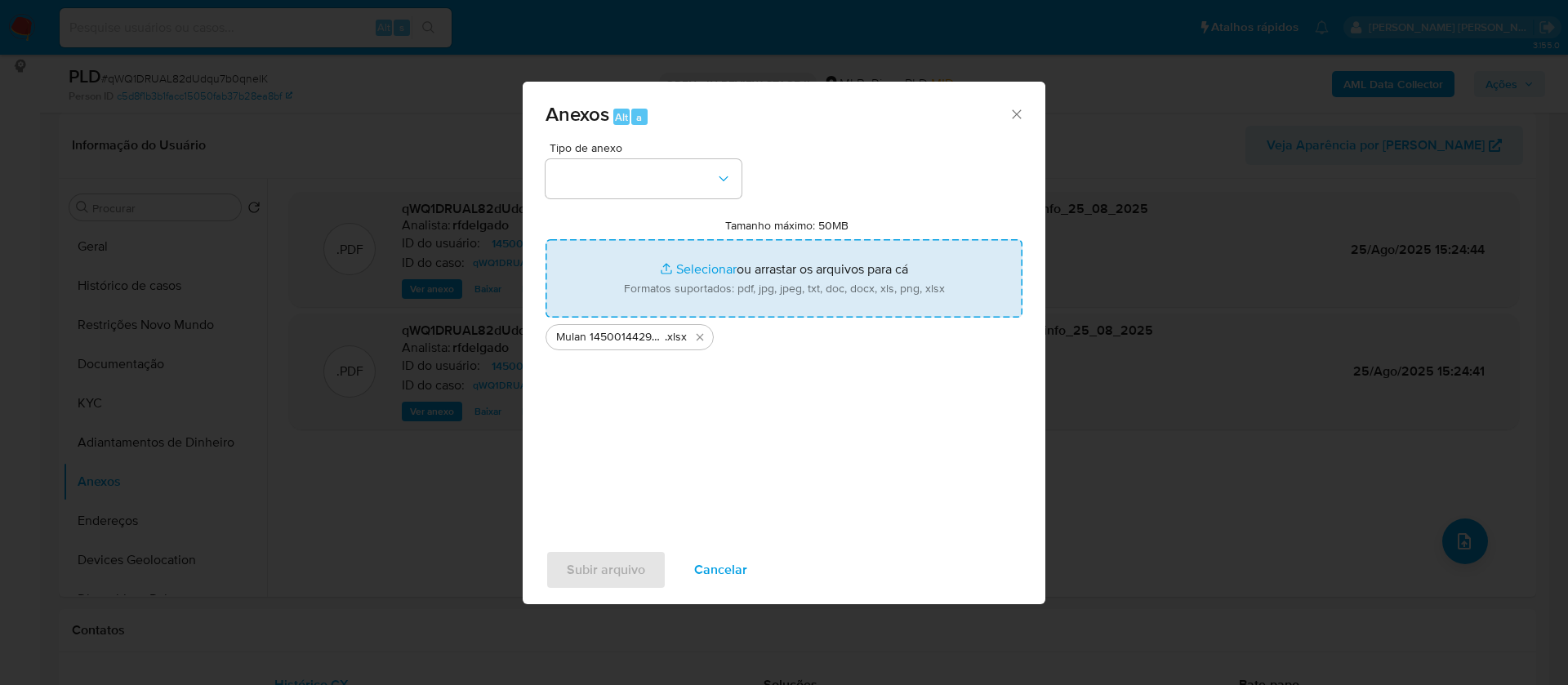
type input "C:\fakepath\SAR - - CPF 14203789702 - [PERSON_NAME] [PERSON_NAME].pdf"
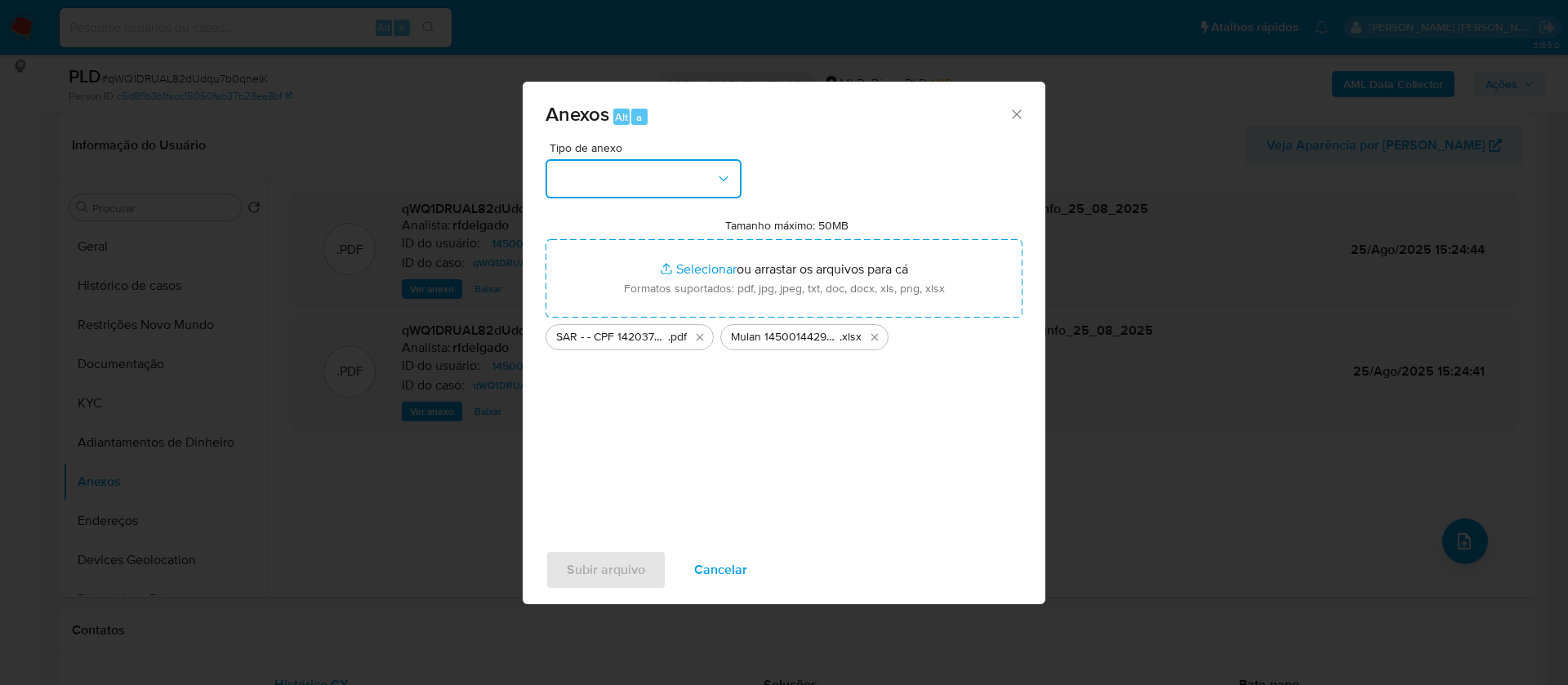
click at [663, 181] on button "button" at bounding box center [644, 178] width 196 height 39
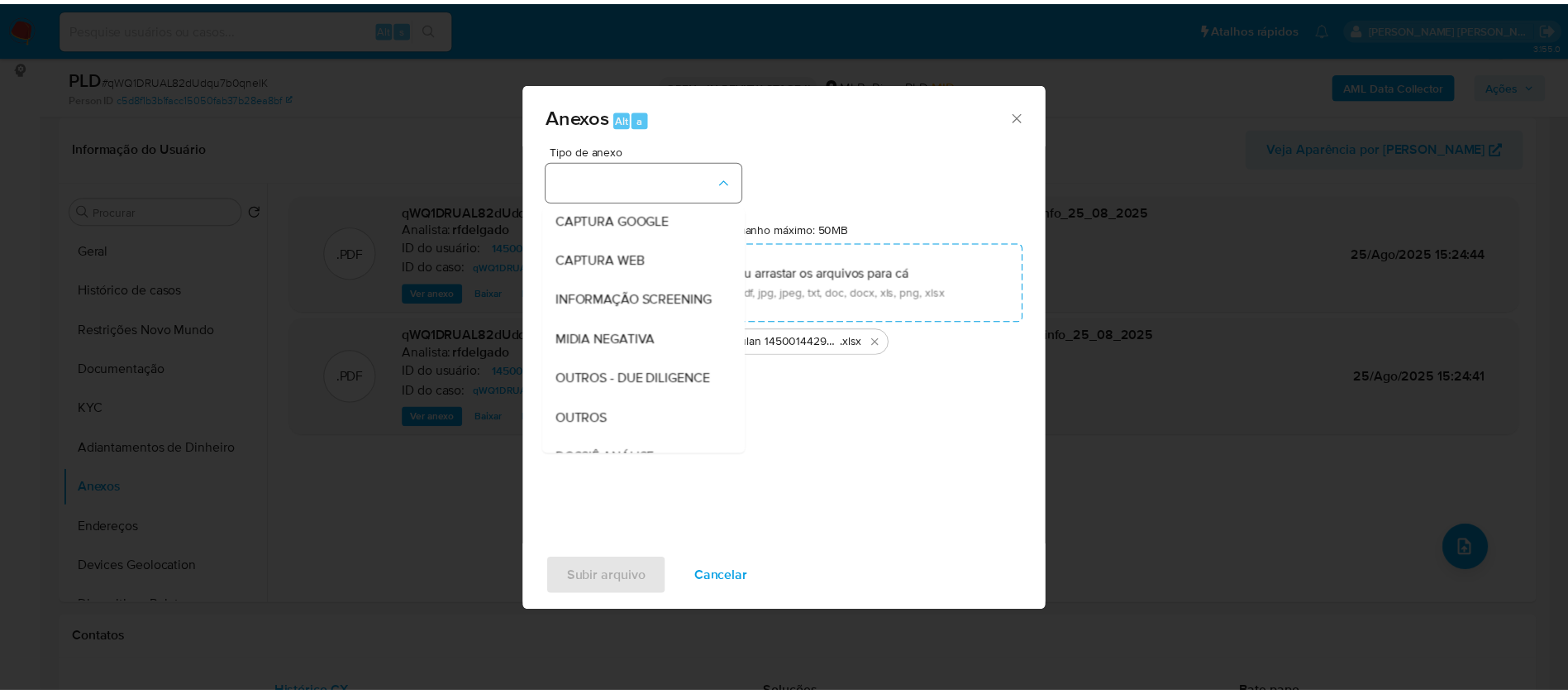
scroll to position [124, 0]
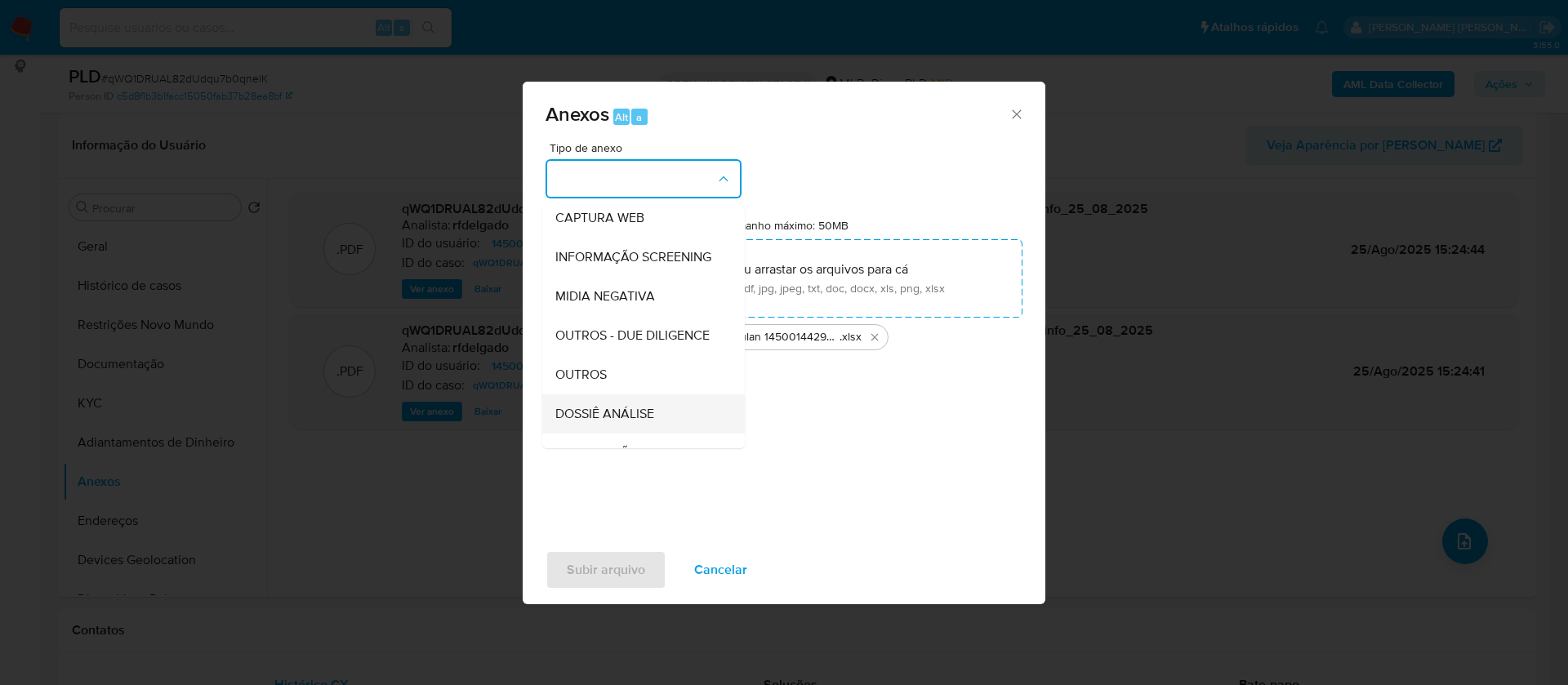
click at [627, 422] on span "DOSSIÊ ANÁLISE" at bounding box center [605, 414] width 99 height 16
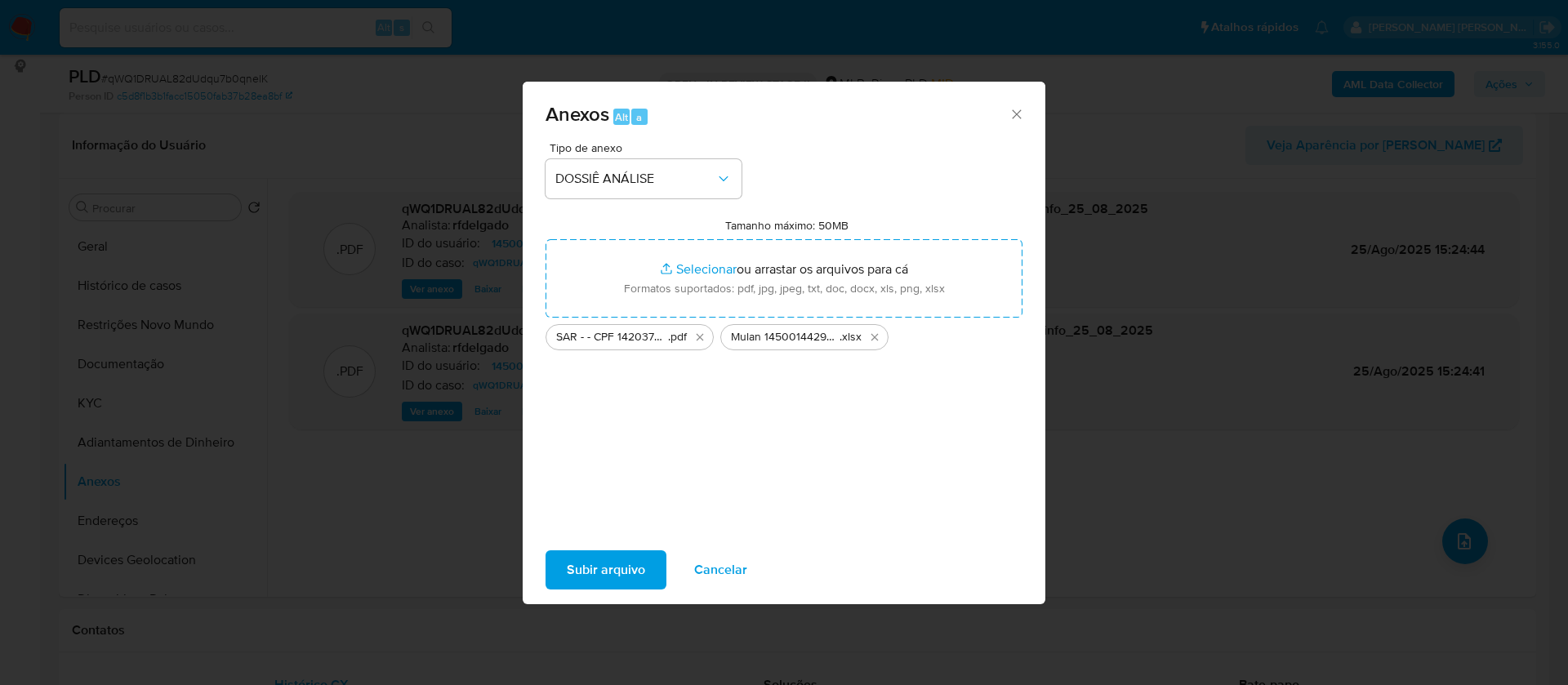
click at [615, 567] on span "Subir arquivo" at bounding box center [606, 570] width 78 height 36
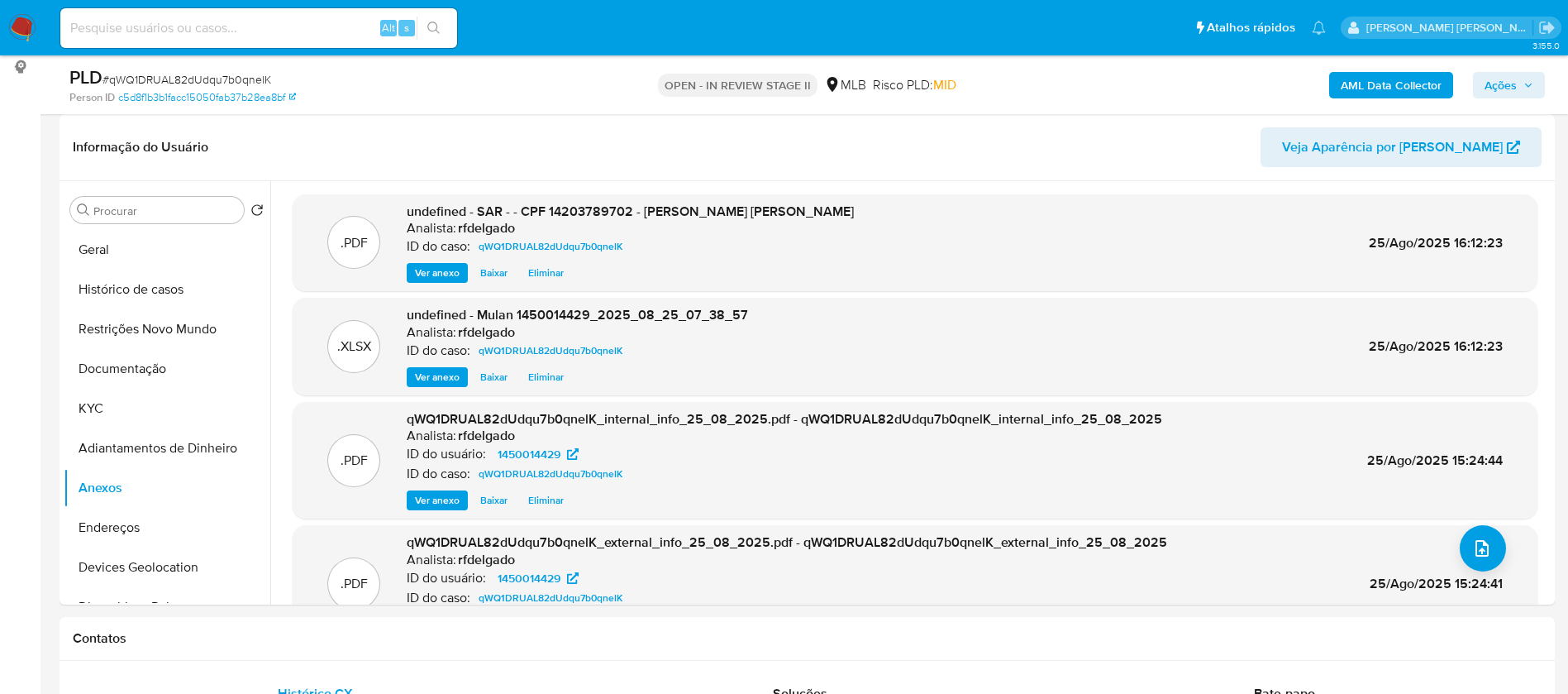
click at [1528, 80] on icon "button" at bounding box center [1528, 85] width 10 height 10
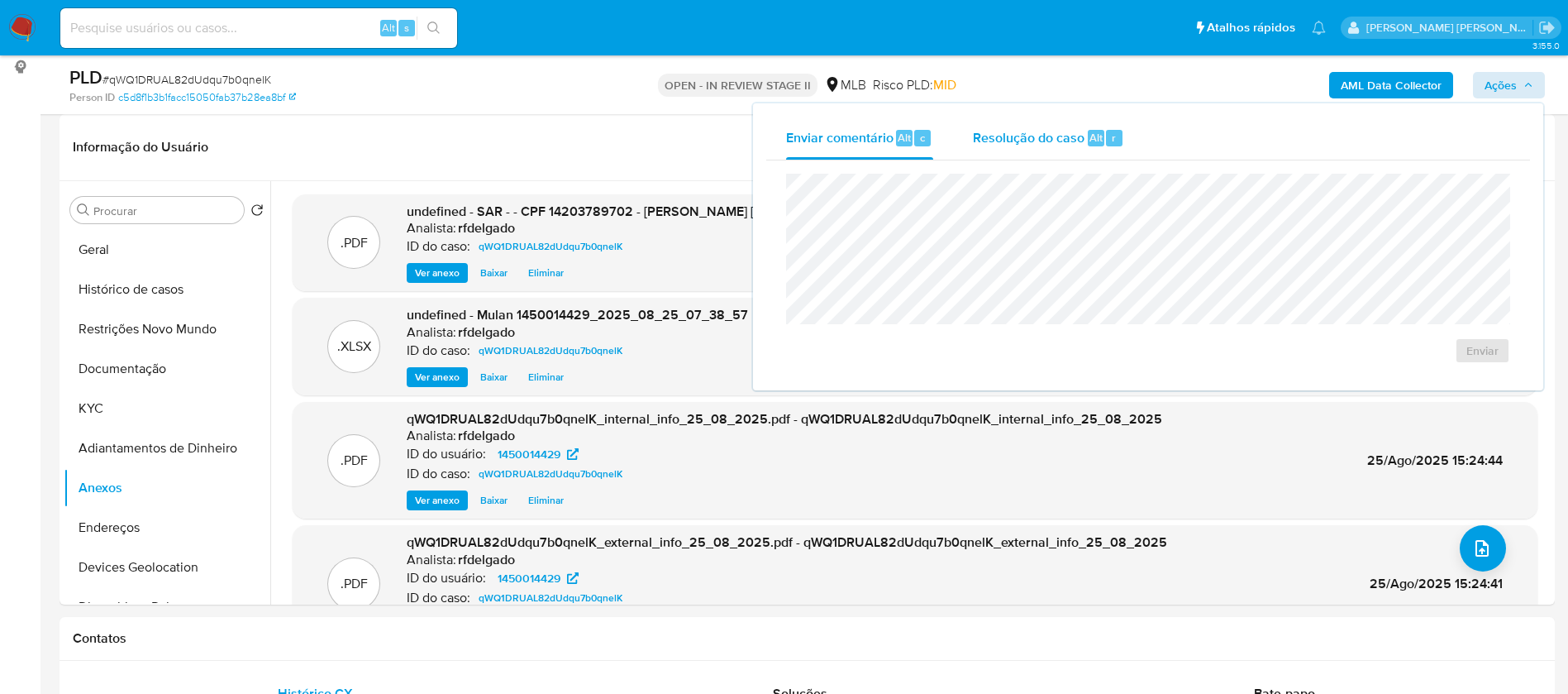
click at [1037, 131] on span "Resolução do caso" at bounding box center [1028, 137] width 111 height 19
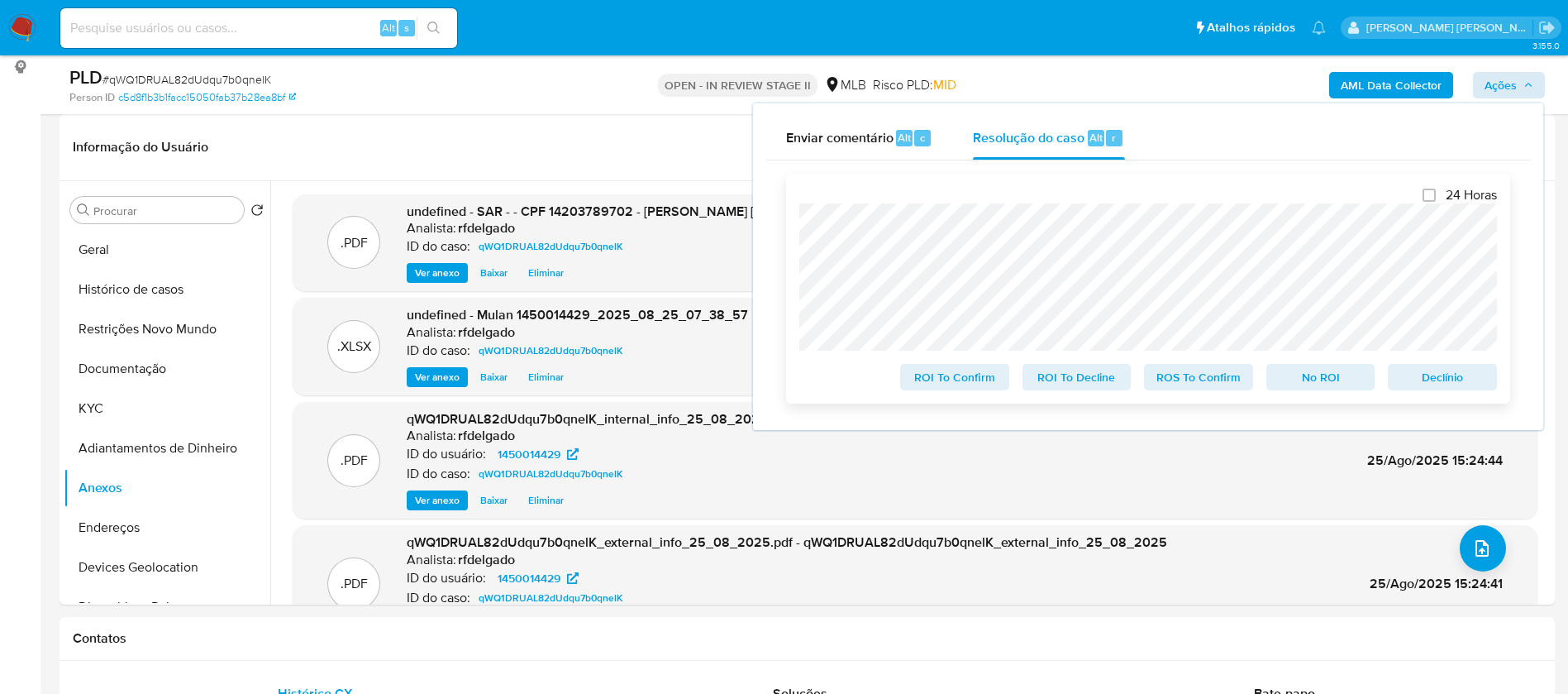
click at [1313, 384] on span "No ROI" at bounding box center [1322, 377] width 86 height 23
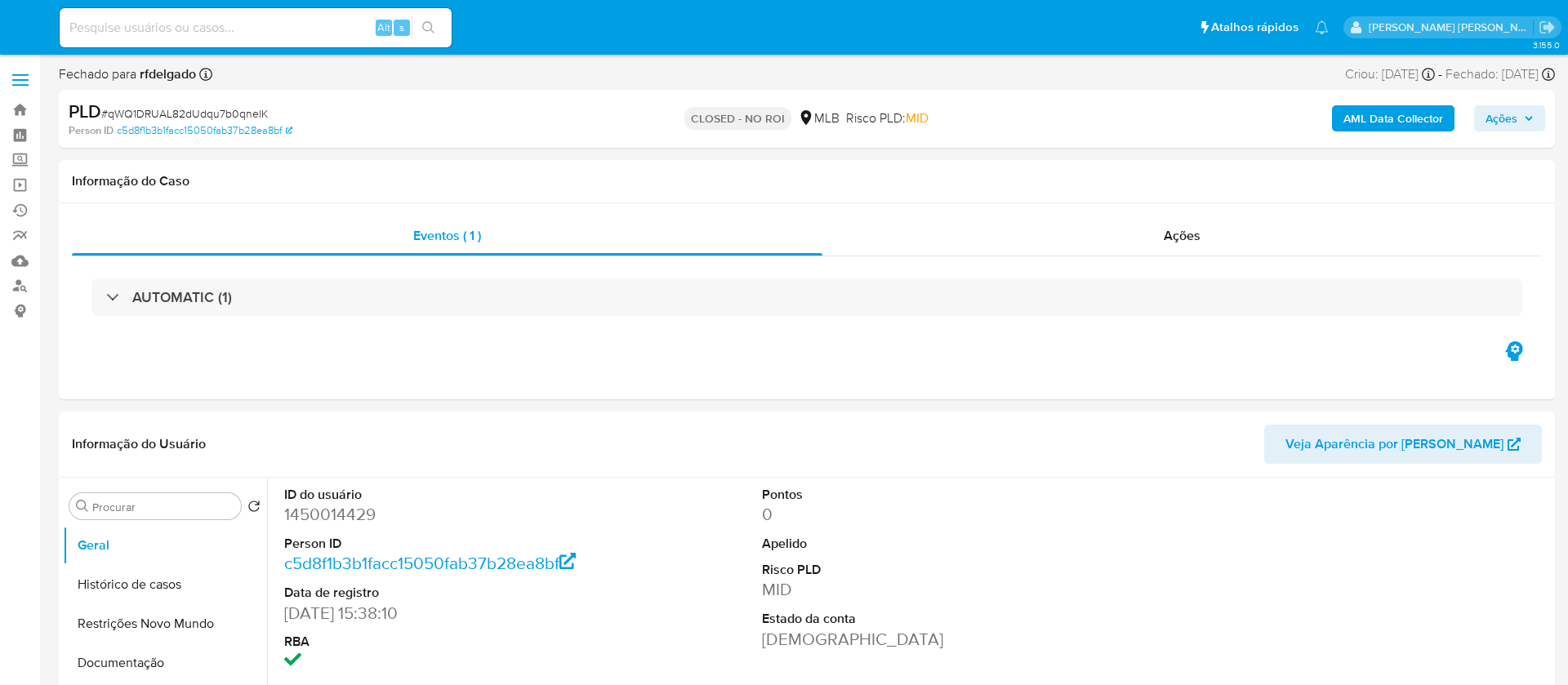
select select "10"
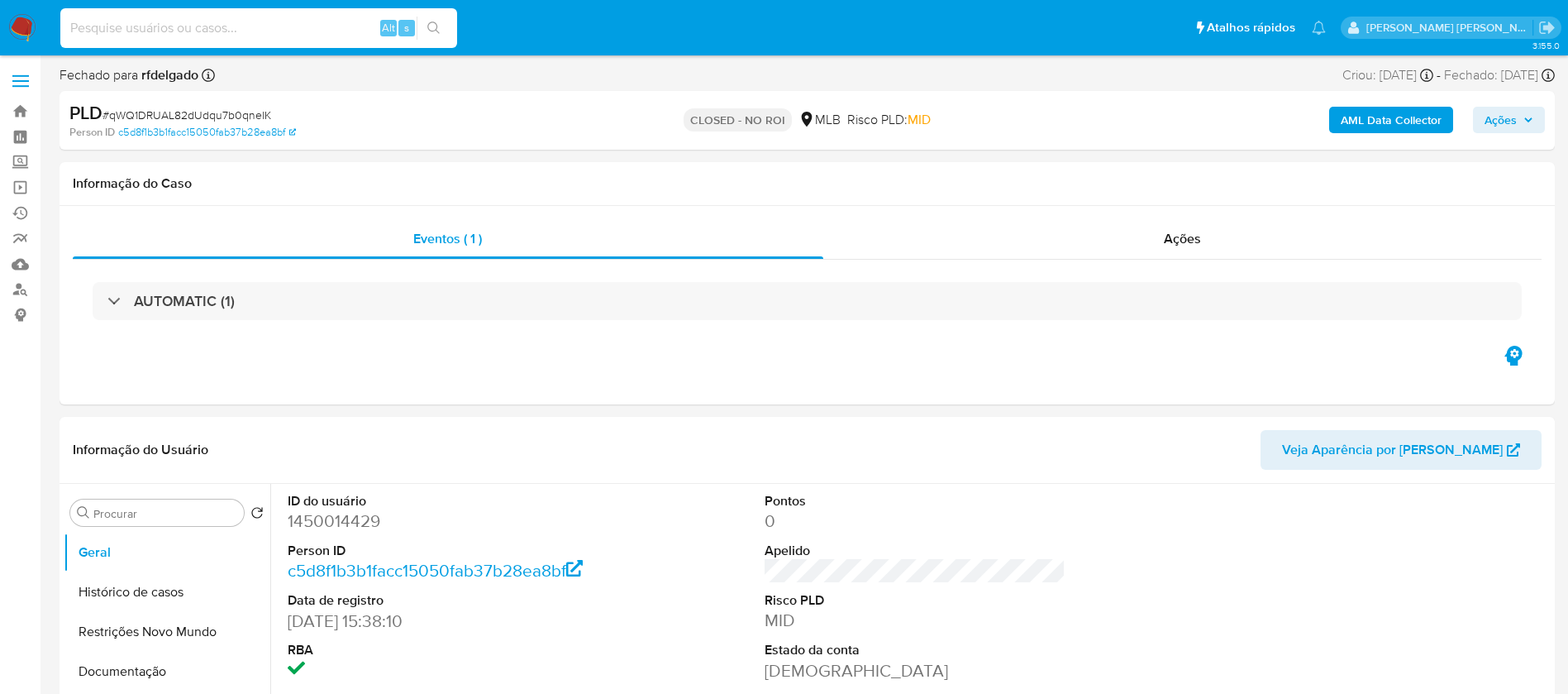
click at [339, 24] on input at bounding box center [259, 28] width 397 height 21
paste input "no roi"
click at [331, 29] on input "no roi" at bounding box center [259, 28] width 397 height 21
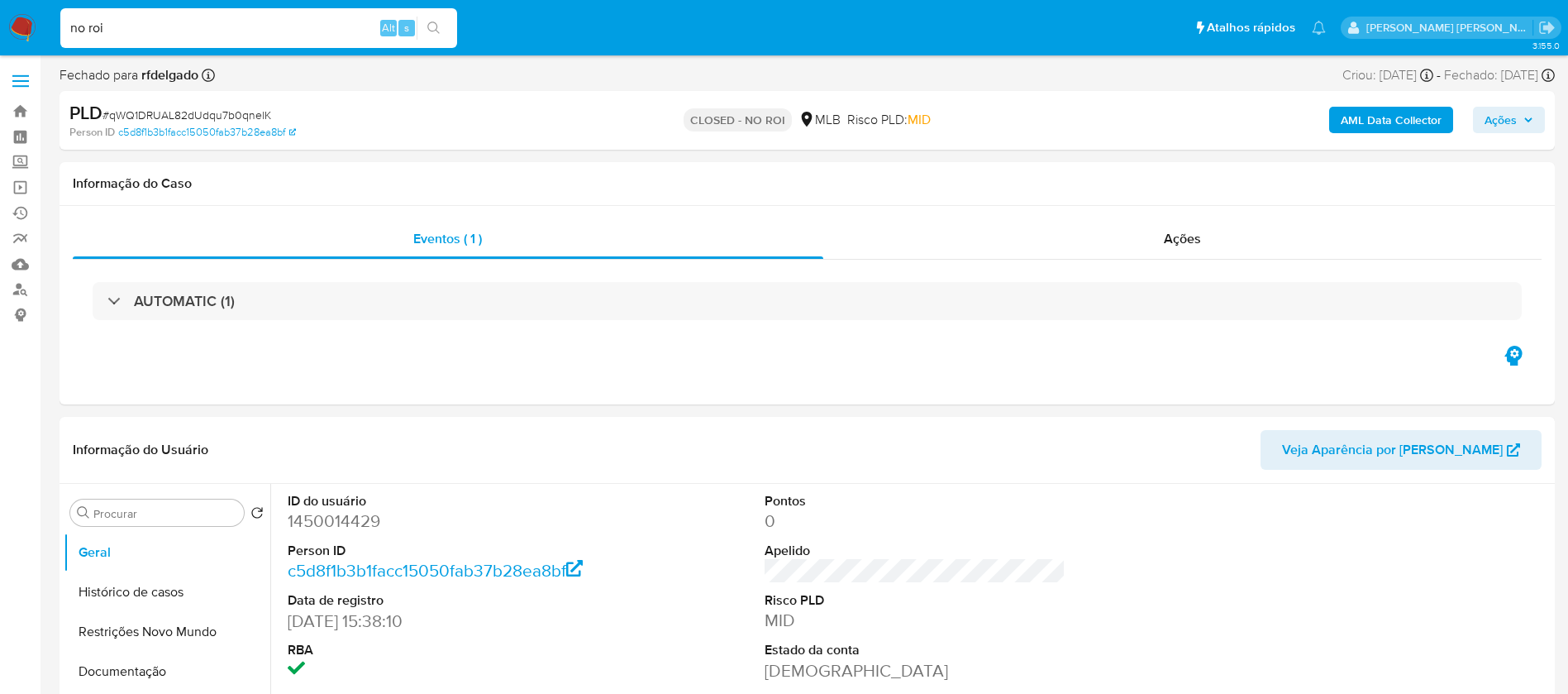
paste input "GQYUFlwWnIXqyIULvG3oryKm"
type input "GQYUFlwWnIXqyIULvG3oryKm"
click at [440, 28] on icon "search-icon" at bounding box center [434, 28] width 13 height 13
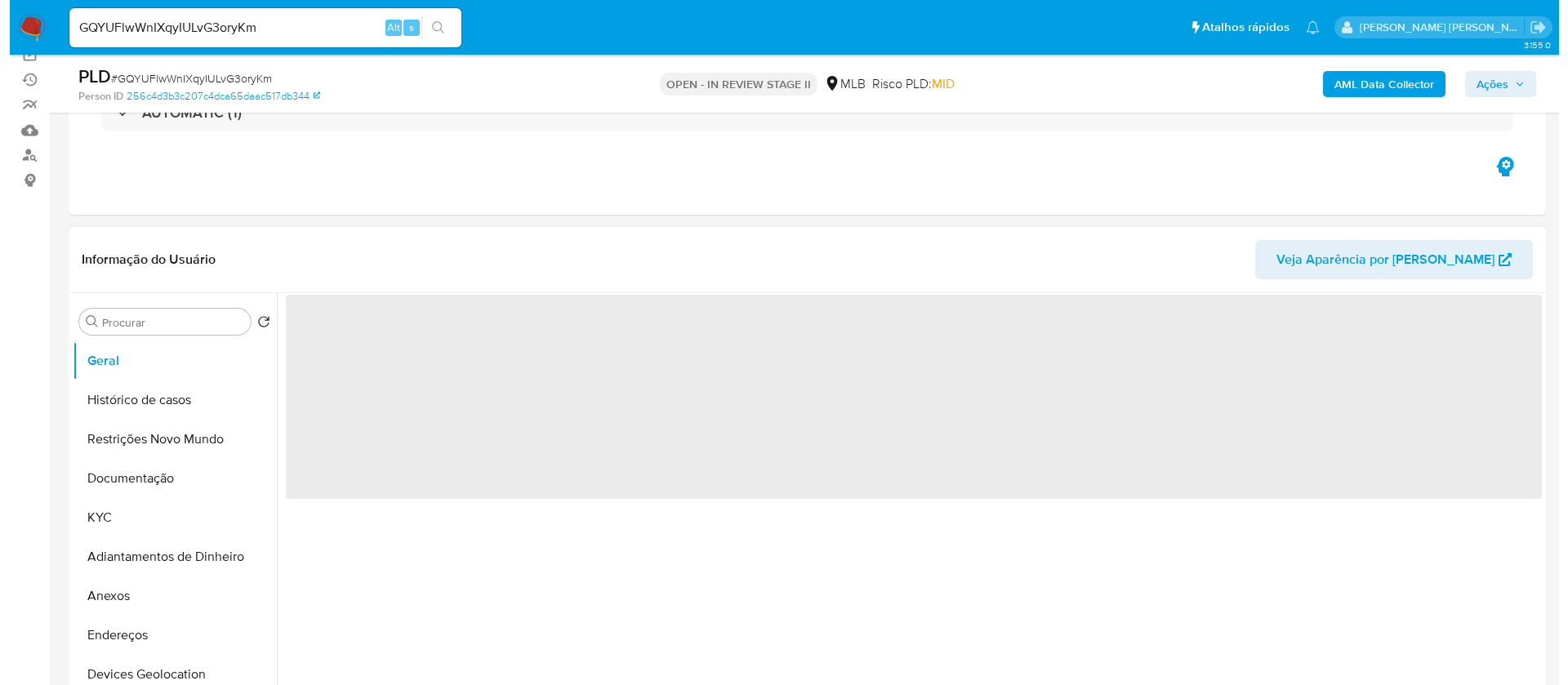
scroll to position [245, 0]
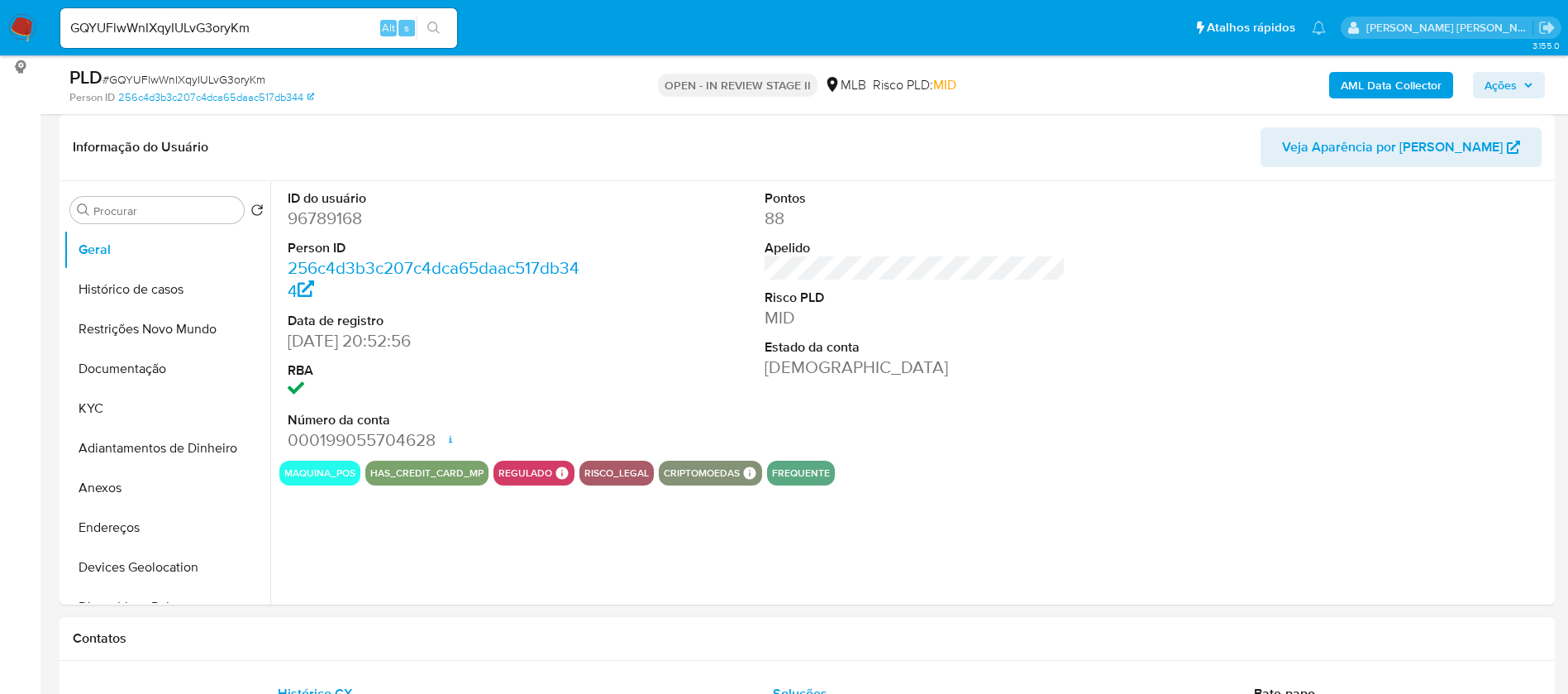
select select "10"
click at [153, 413] on button "KYC" at bounding box center [160, 408] width 193 height 40
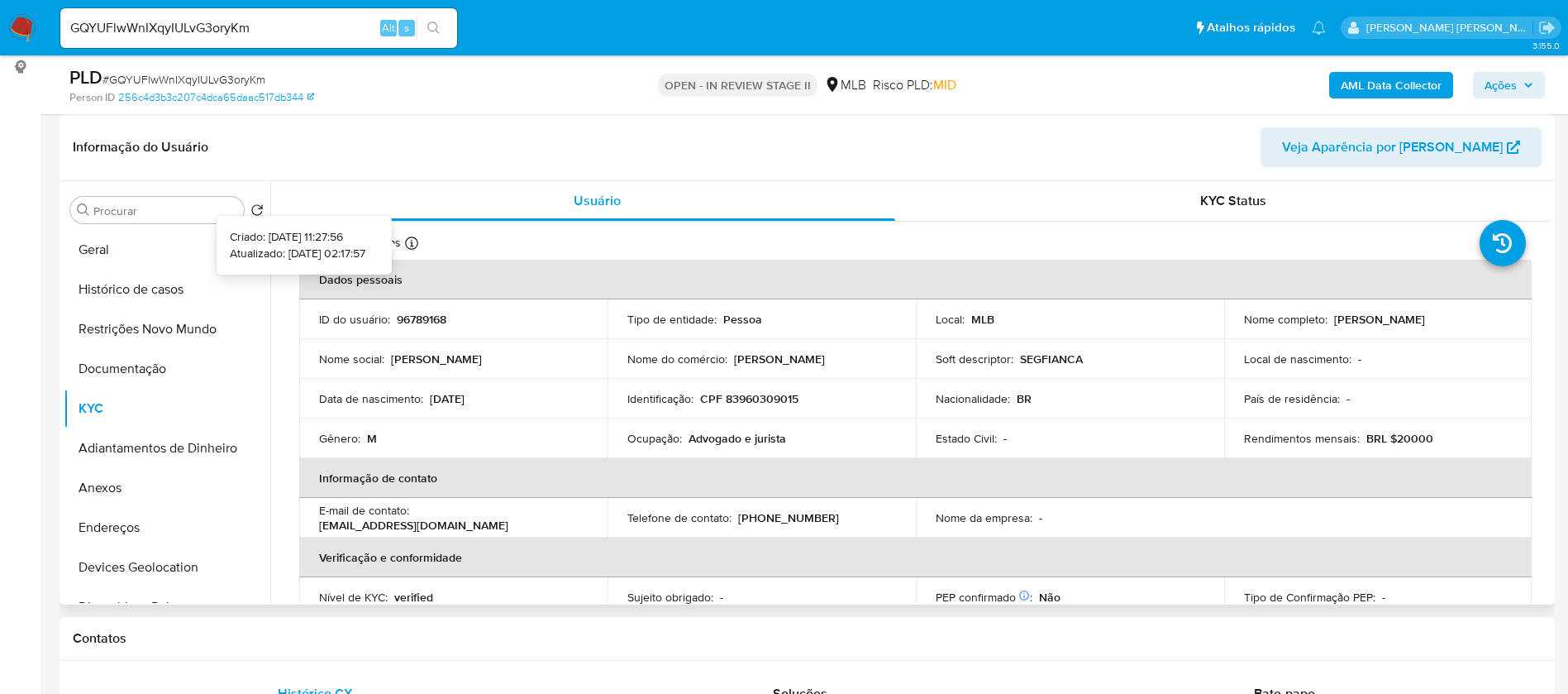
click at [411, 242] on icon at bounding box center [412, 243] width 13 height 13
click at [734, 438] on p "Advogado e jurista" at bounding box center [737, 438] width 97 height 15
copy div "Ocupação : Advogado e jurista"
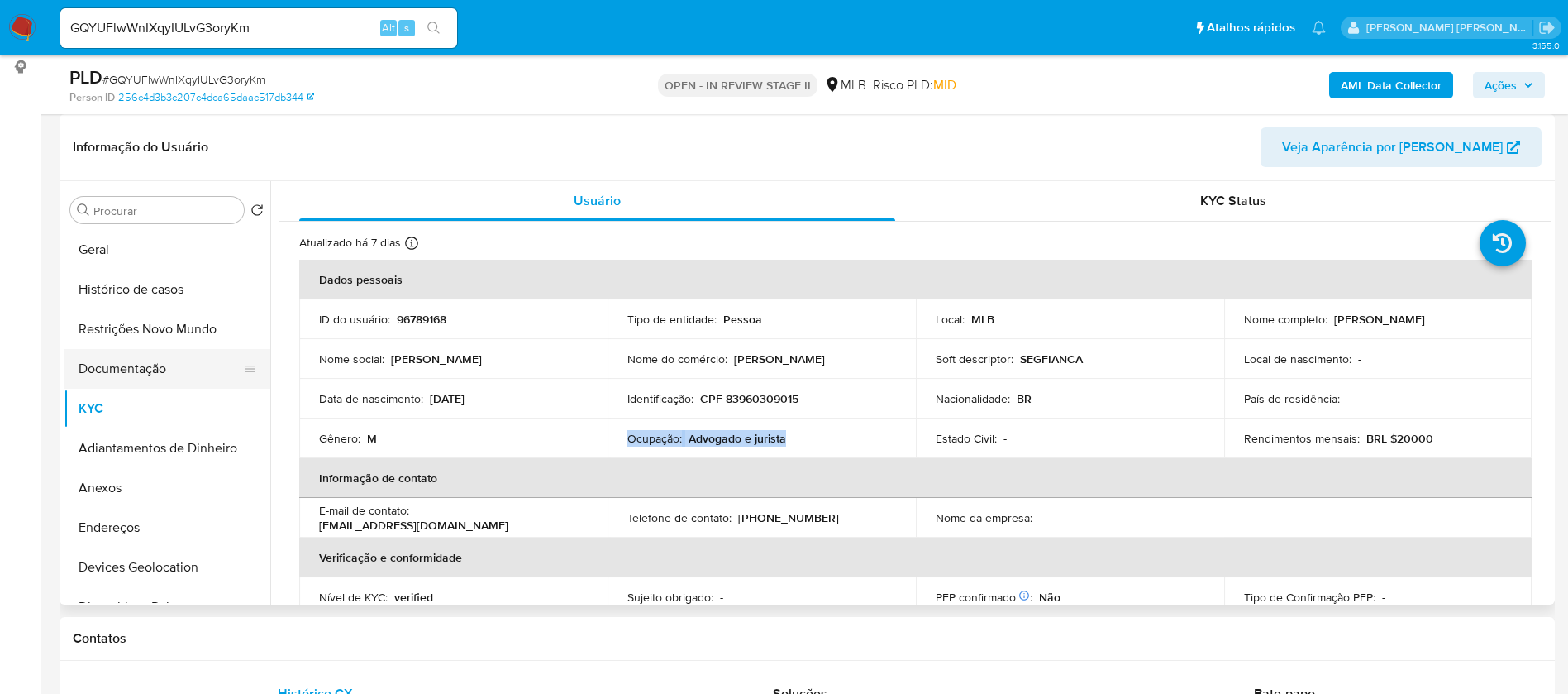
click at [159, 373] on button "Documentação" at bounding box center [160, 369] width 193 height 40
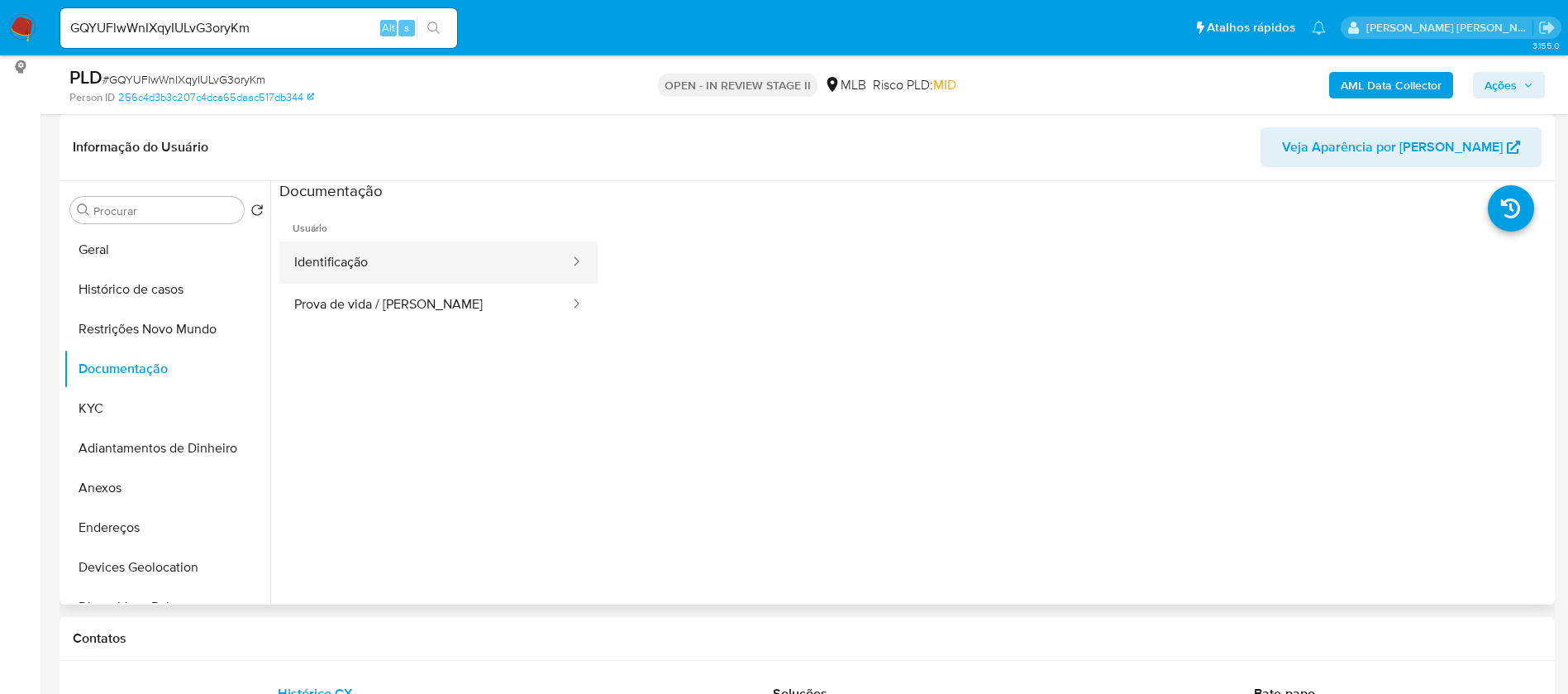
click at [394, 258] on button "Identificação" at bounding box center [426, 263] width 292 height 42
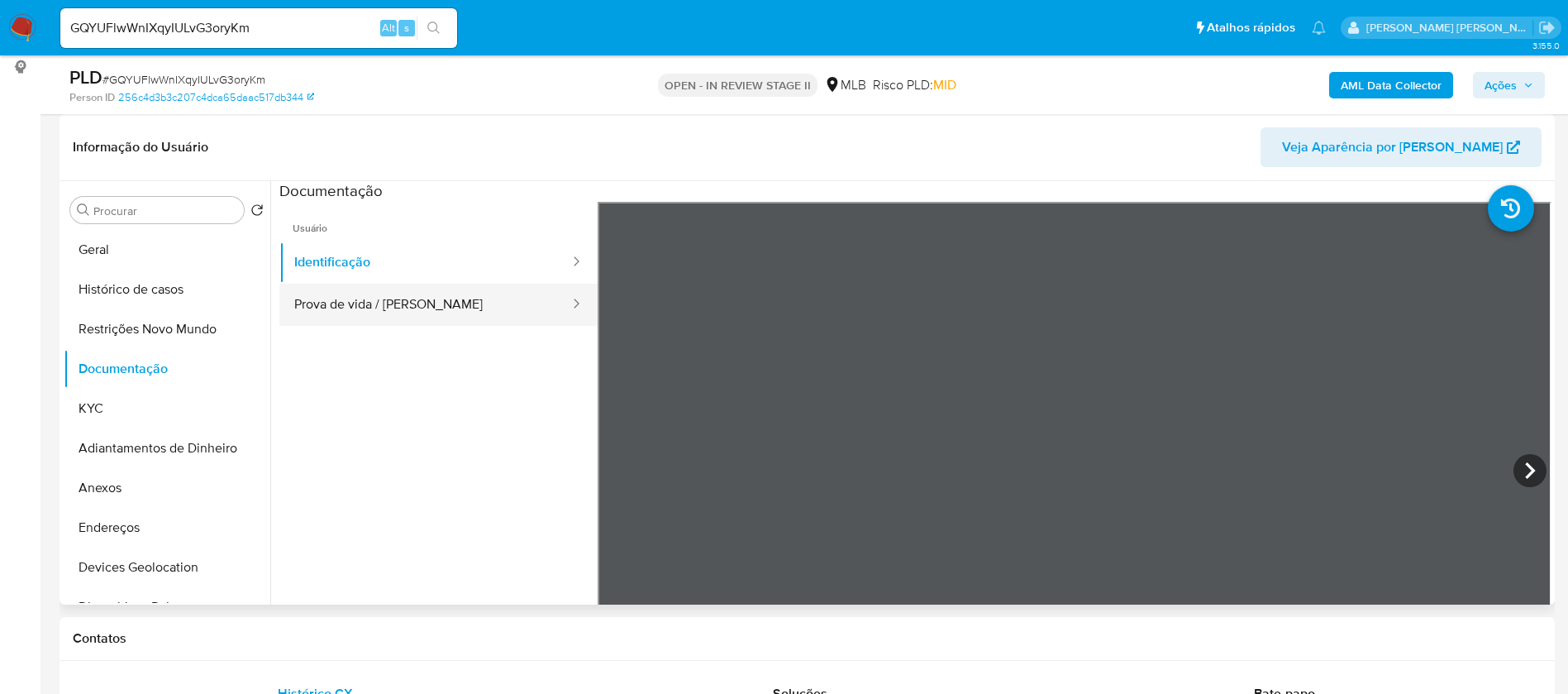
click at [406, 321] on button "Prova de vida / Selfie" at bounding box center [426, 305] width 292 height 42
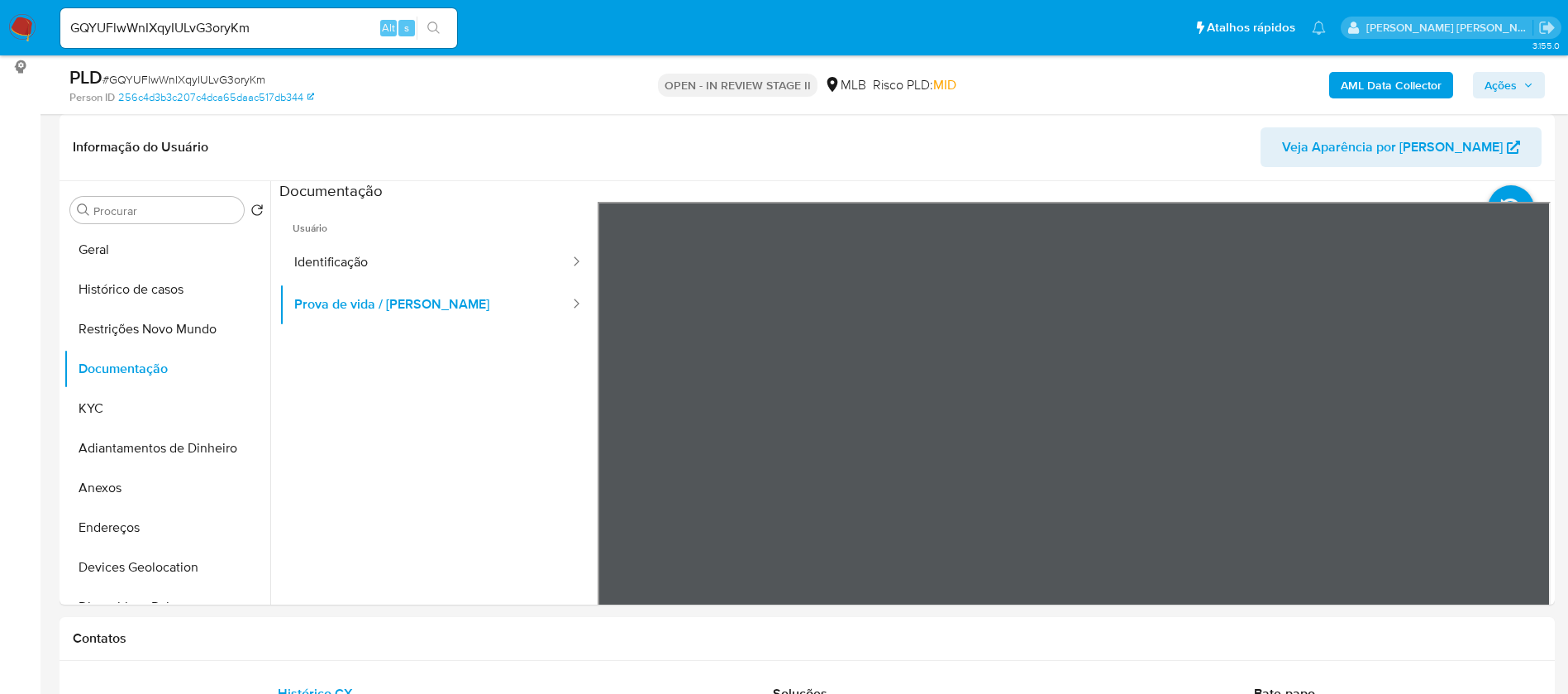
click at [1396, 94] on b "AML Data Collector" at bounding box center [1392, 85] width 101 height 27
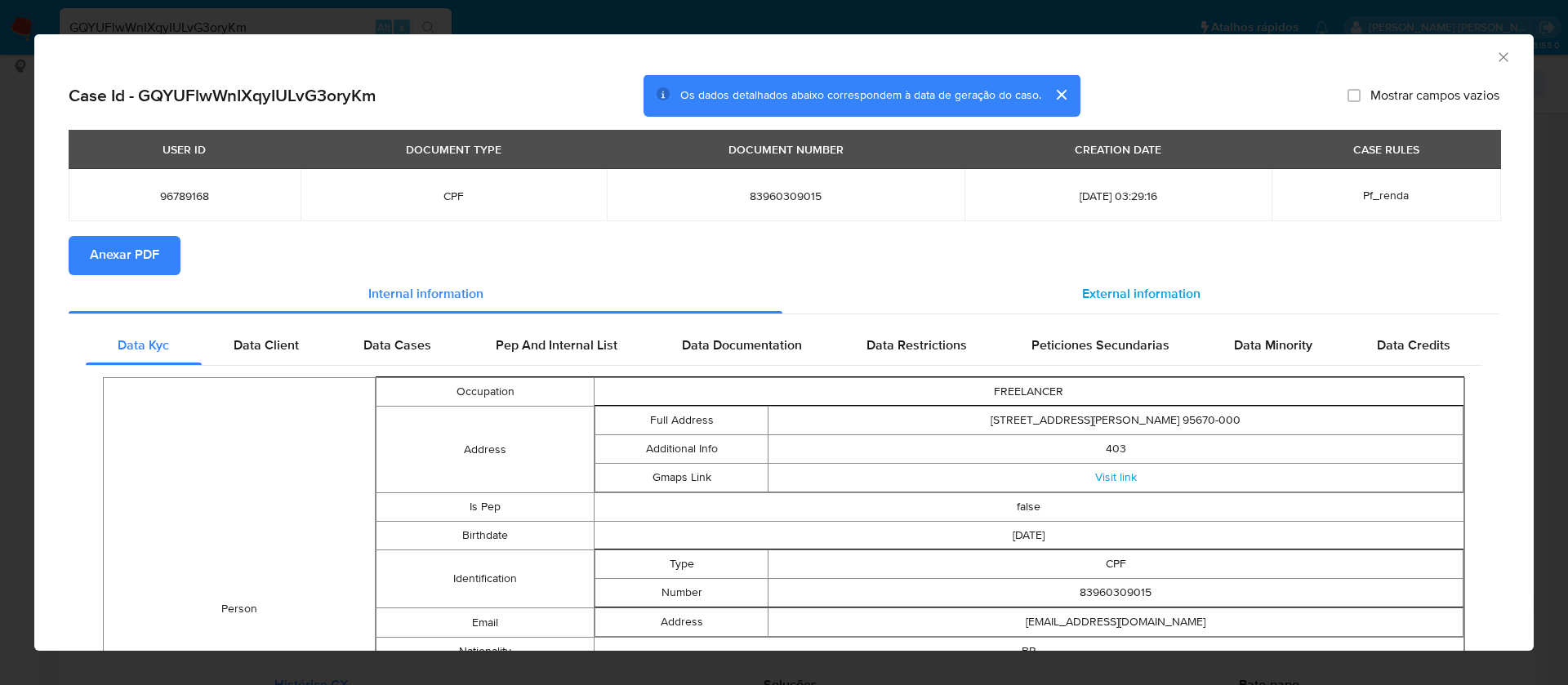
click at [1100, 302] on span "External information" at bounding box center [1141, 294] width 118 height 19
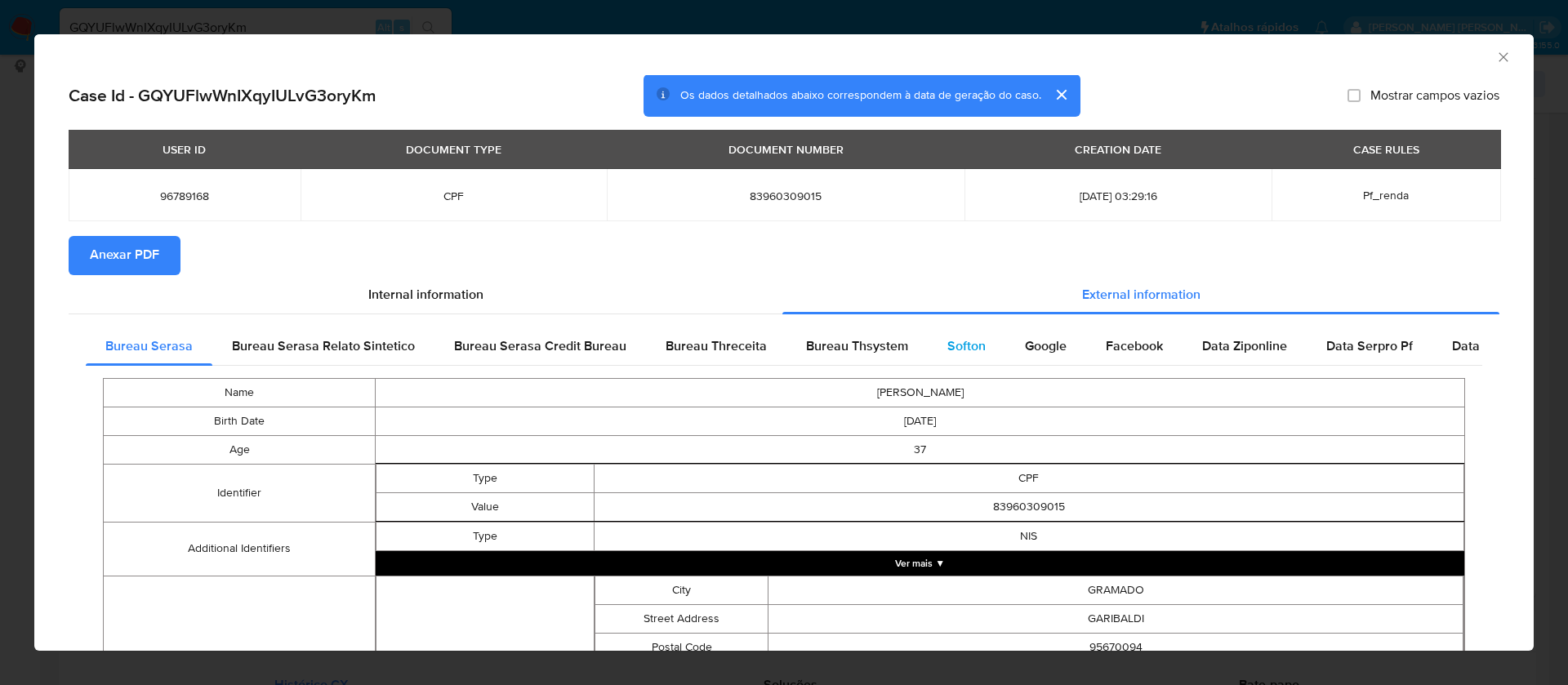
click at [952, 338] on span "Softon" at bounding box center [966, 346] width 38 height 19
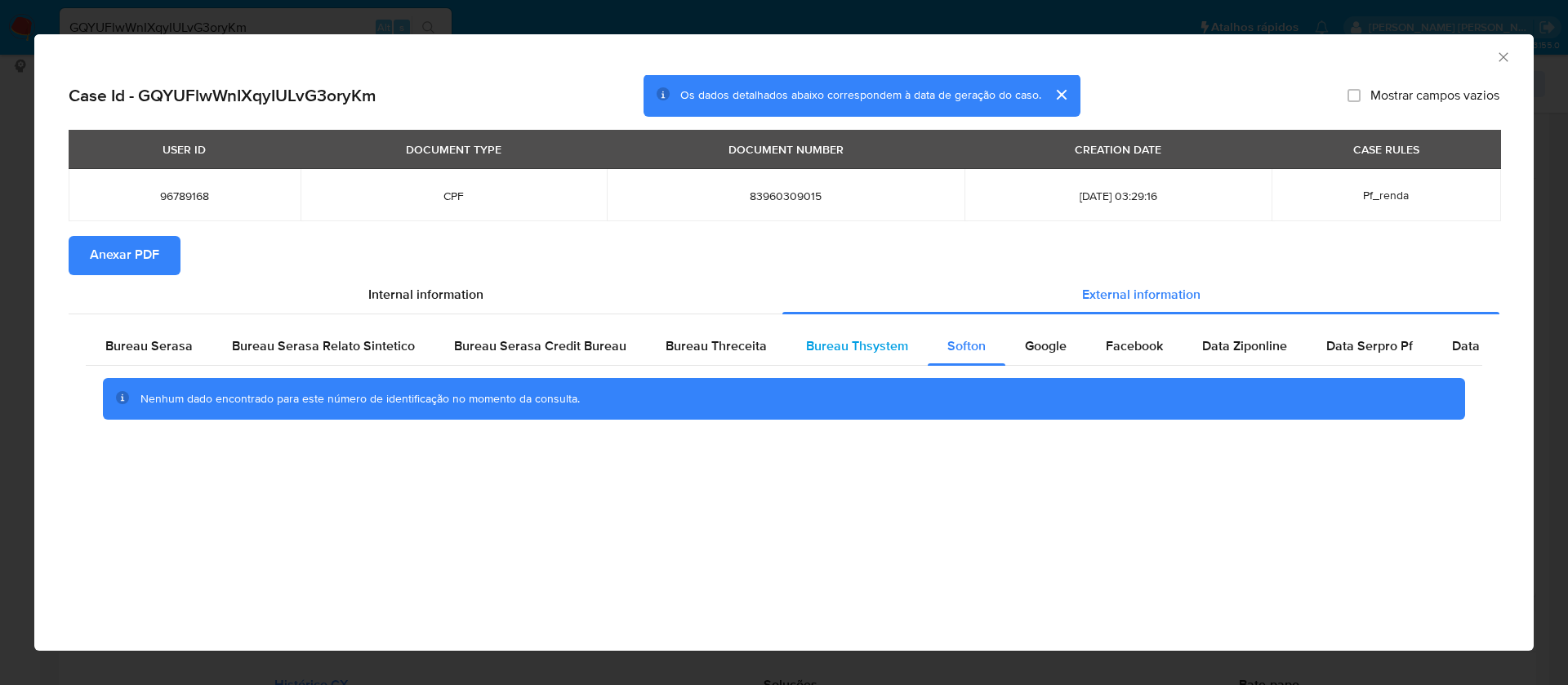
click at [869, 344] on span "Bureau Thsystem" at bounding box center [857, 346] width 102 height 19
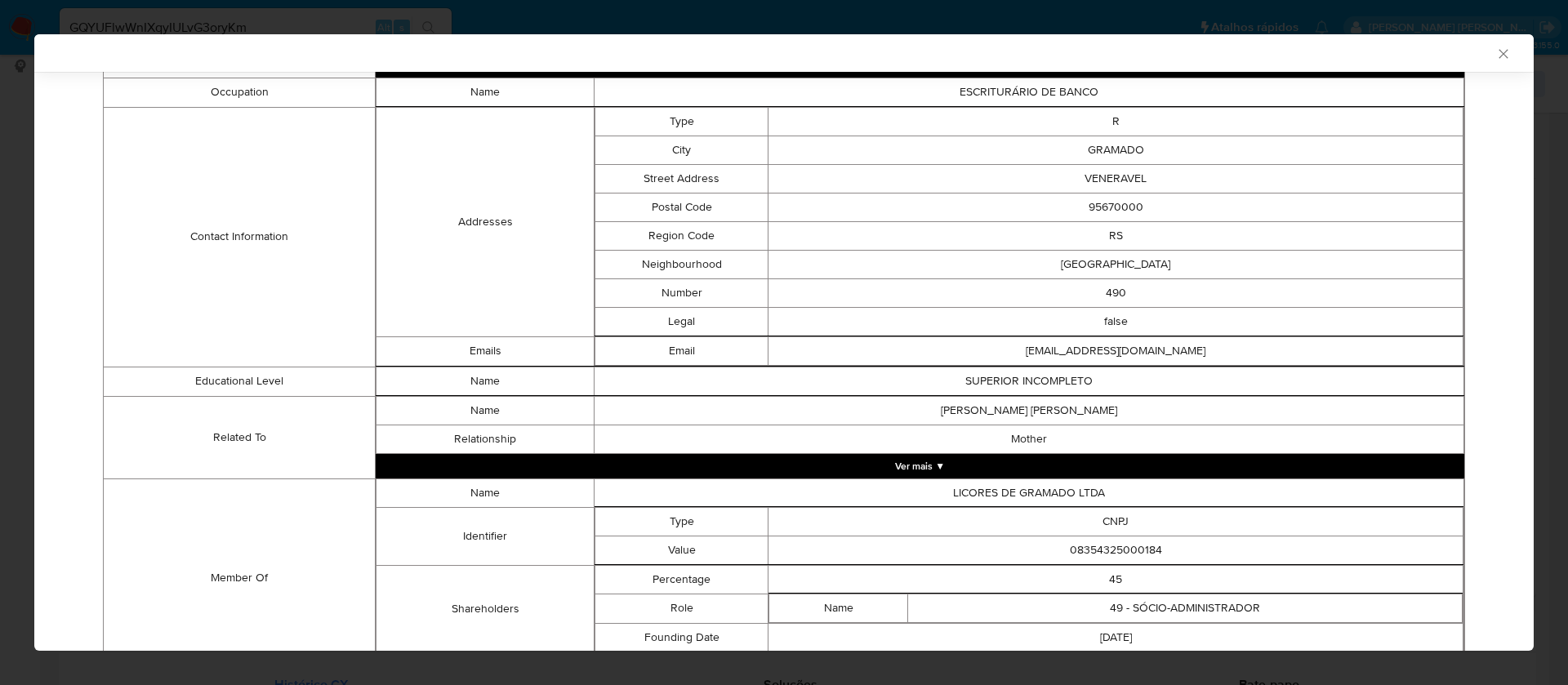
scroll to position [693, 0]
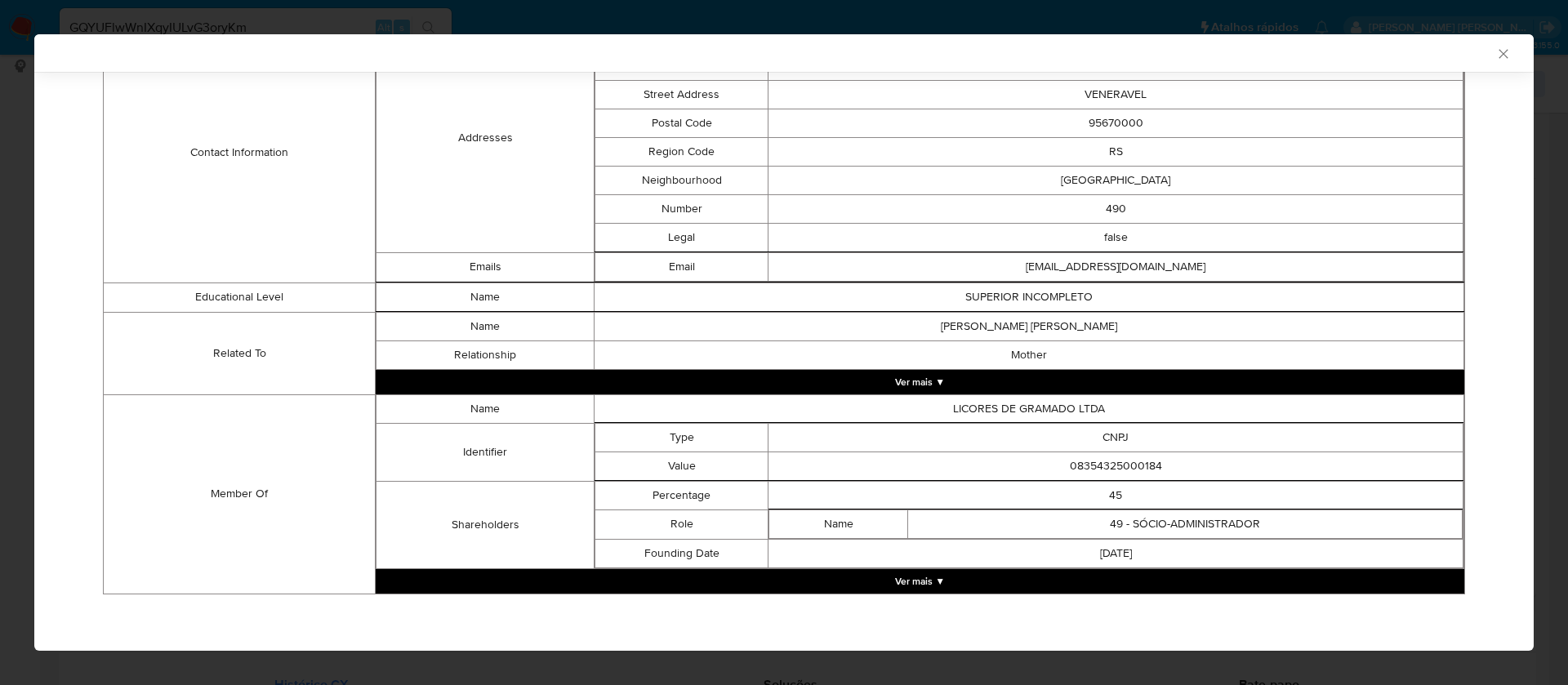
click at [1089, 469] on td "08354325000184" at bounding box center [1116, 465] width 695 height 28
copy td "08354325000184"
drag, startPoint x: 930, startPoint y: 574, endPoint x: 958, endPoint y: 544, distance: 41.0
click at [929, 572] on button "Ver mais ▼" at bounding box center [920, 581] width 1089 height 24
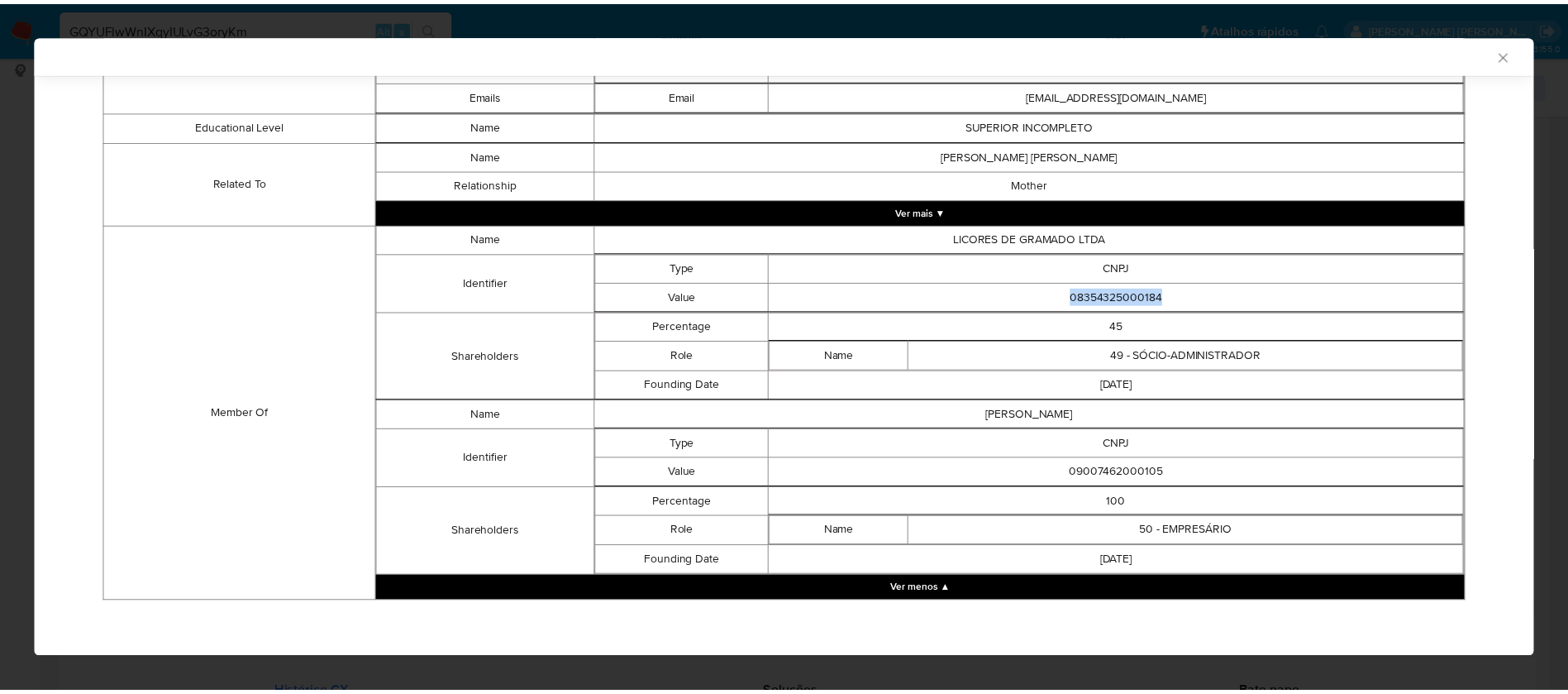
scroll to position [878, 0]
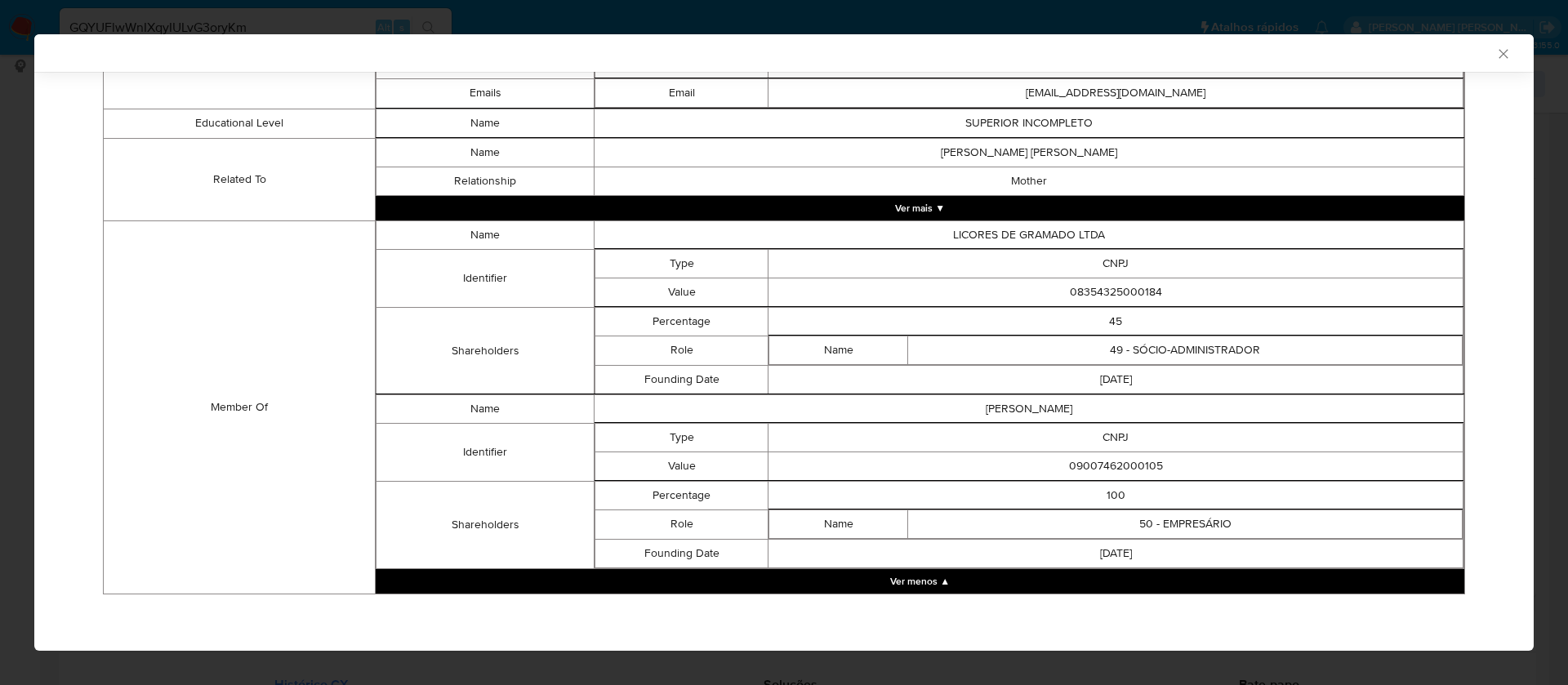
click at [1125, 461] on td "09007462000105" at bounding box center [1116, 465] width 695 height 28
copy td "09007462000105"
click at [1495, 53] on icon "Fechar a janela" at bounding box center [1504, 54] width 16 height 16
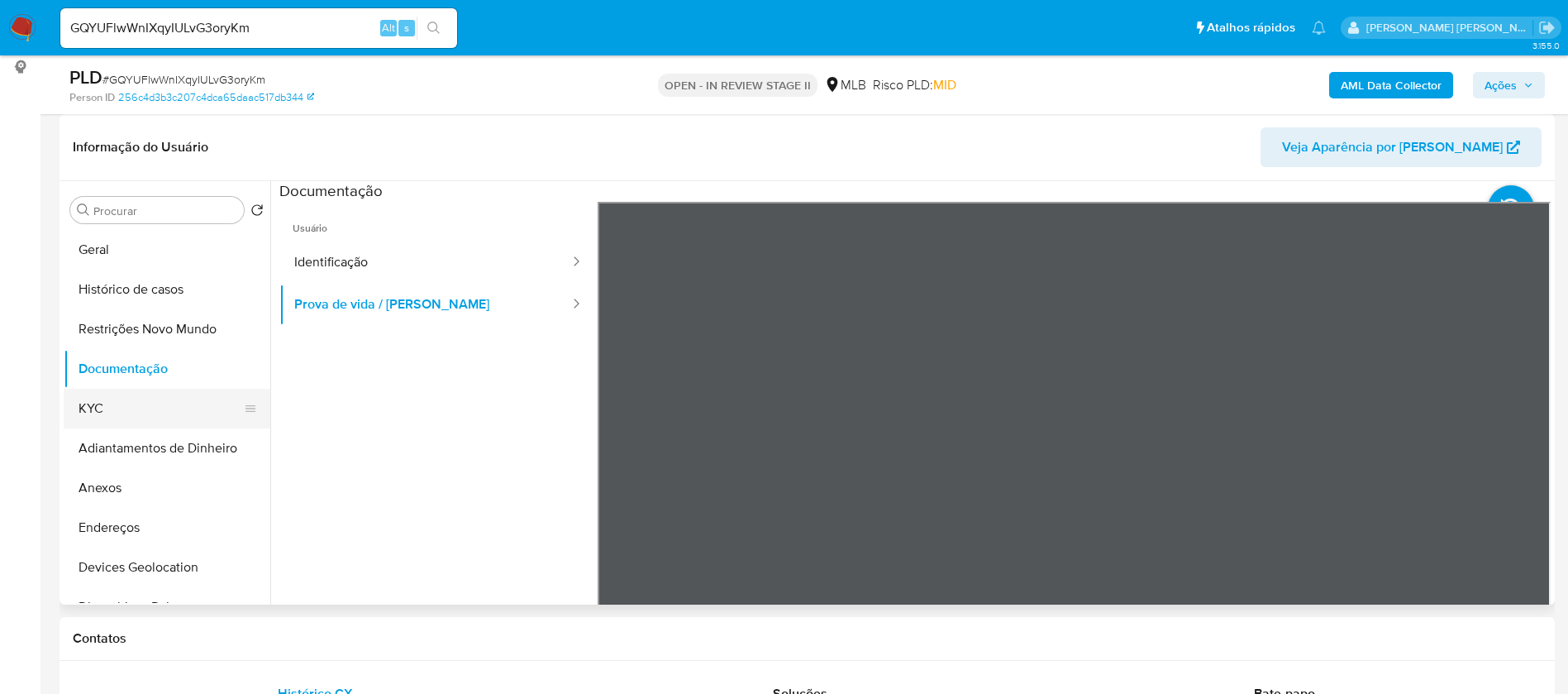
click at [87, 407] on button "KYC" at bounding box center [160, 408] width 193 height 40
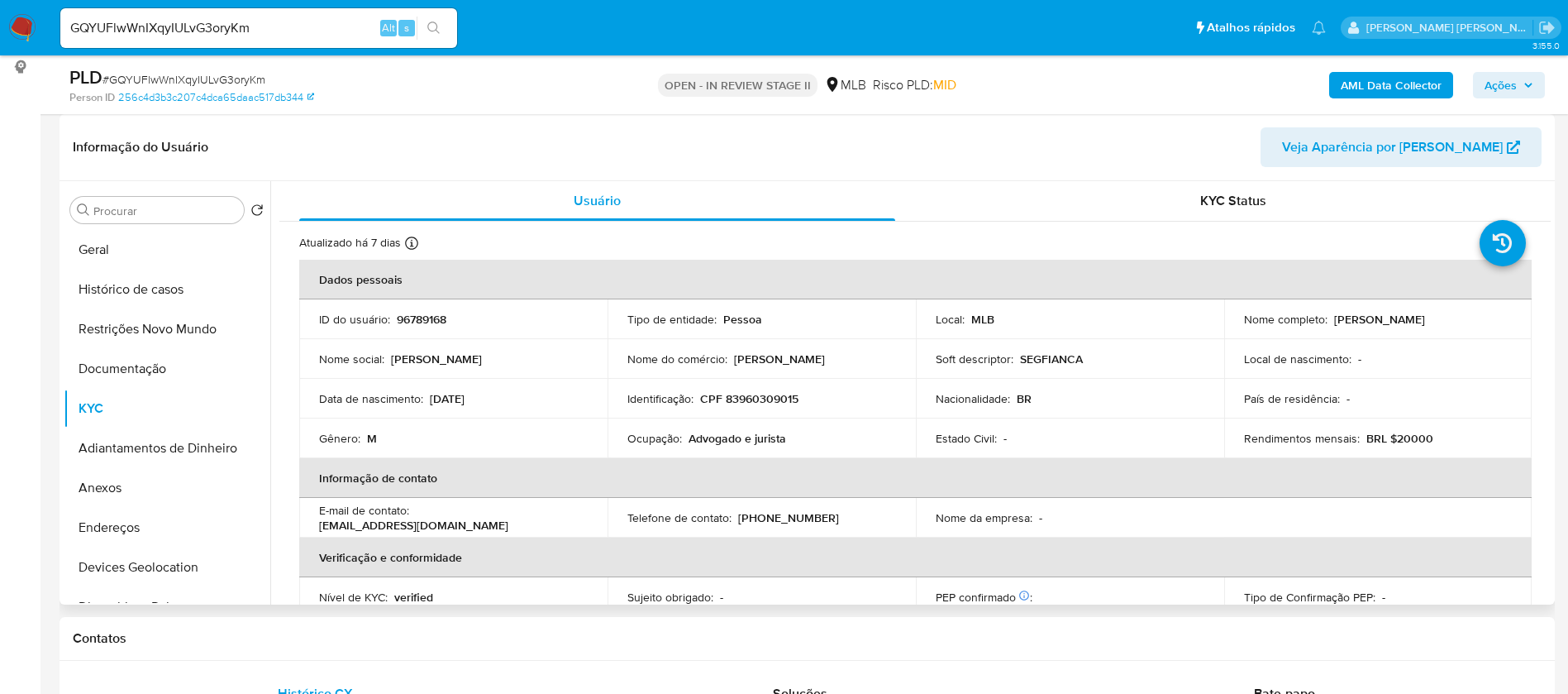
click at [1373, 316] on p "Gustavo Catani" at bounding box center [1380, 319] width 91 height 15
click at [1433, 324] on div "Nome completo : Gustavo Catani" at bounding box center [1379, 319] width 268 height 15
drag, startPoint x: 1418, startPoint y: 317, endPoint x: 1332, endPoint y: 319, distance: 86.0
click at [1332, 319] on div "Nome completo : Gustavo Catani" at bounding box center [1379, 319] width 268 height 15
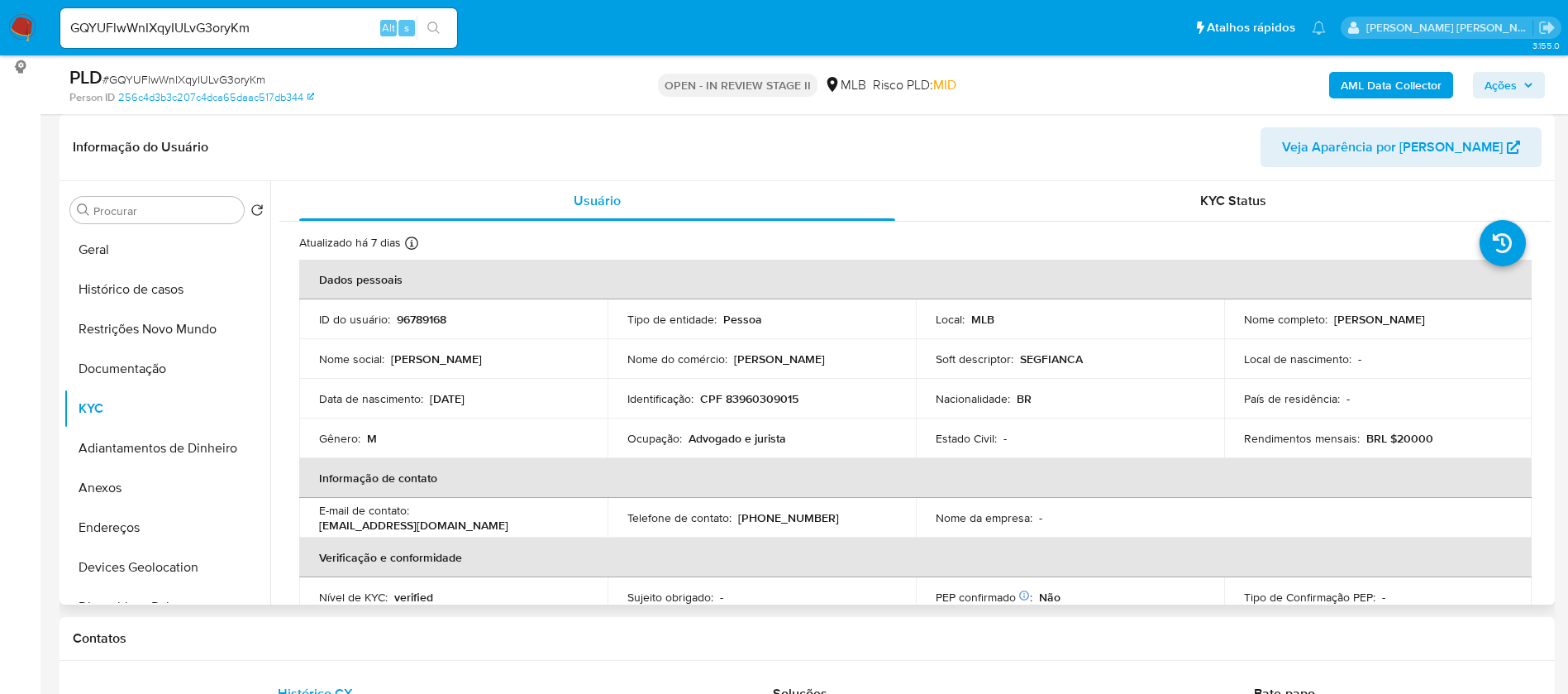
copy p "Gustavo Catani"
drag, startPoint x: 801, startPoint y: 401, endPoint x: 726, endPoint y: 399, distance: 75.0
click at [726, 399] on div "Identificação : CPF 83960309015" at bounding box center [762, 398] width 268 height 15
copy p "83960309015"
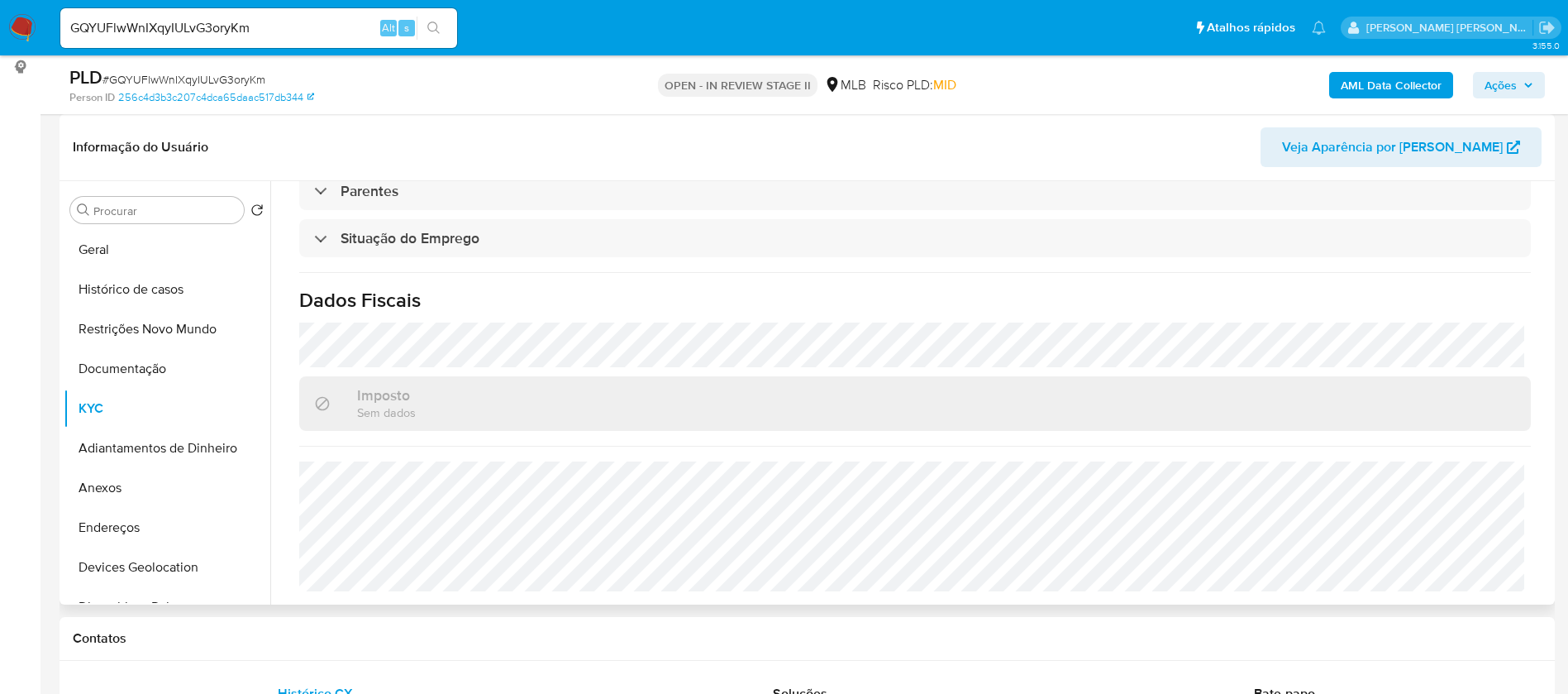
scroll to position [688, 0]
click at [187, 239] on button "Geral" at bounding box center [160, 249] width 193 height 40
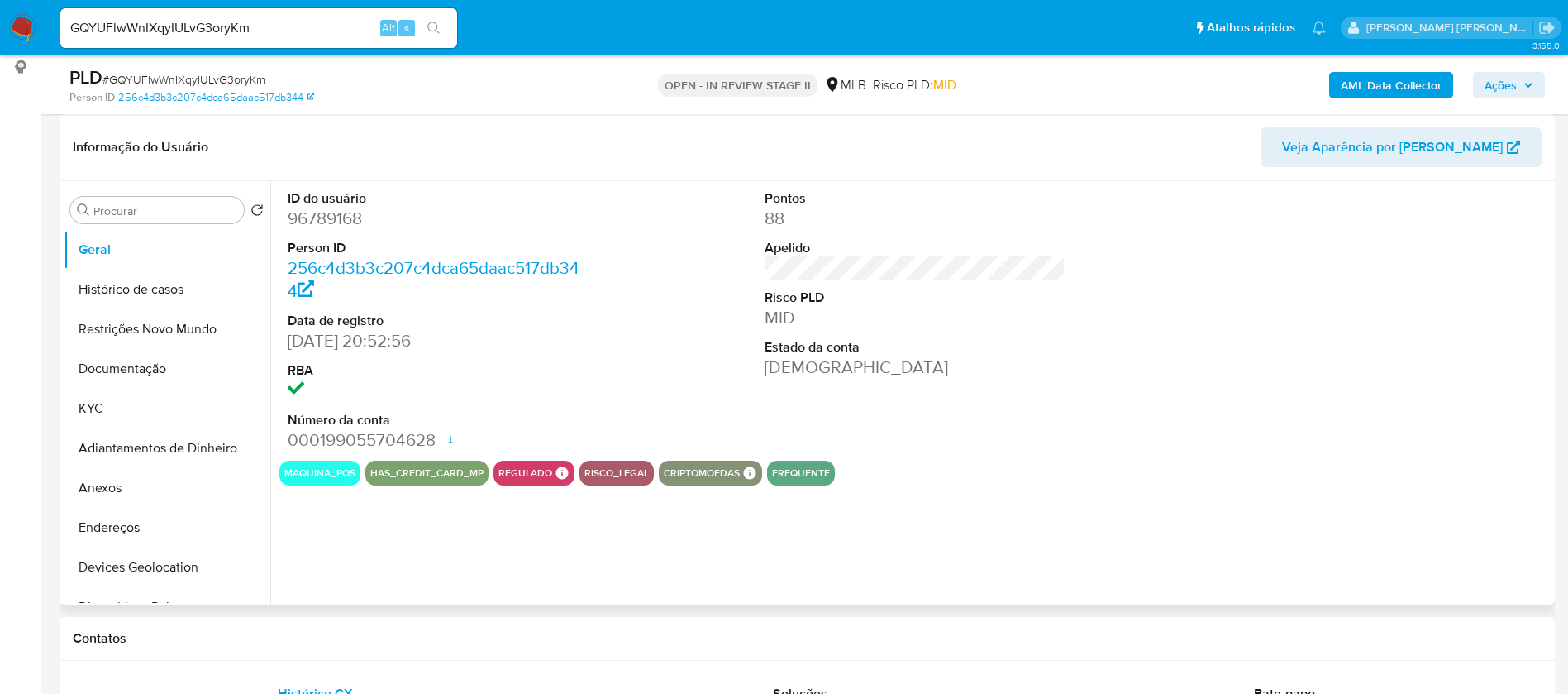
click at [352, 222] on dd "96789168" at bounding box center [438, 218] width 301 height 23
copy dd "96789168"
click at [770, 367] on dd "[DEMOGRAPHIC_DATA]" at bounding box center [915, 367] width 301 height 23
click at [169, 419] on button "KYC" at bounding box center [160, 408] width 193 height 40
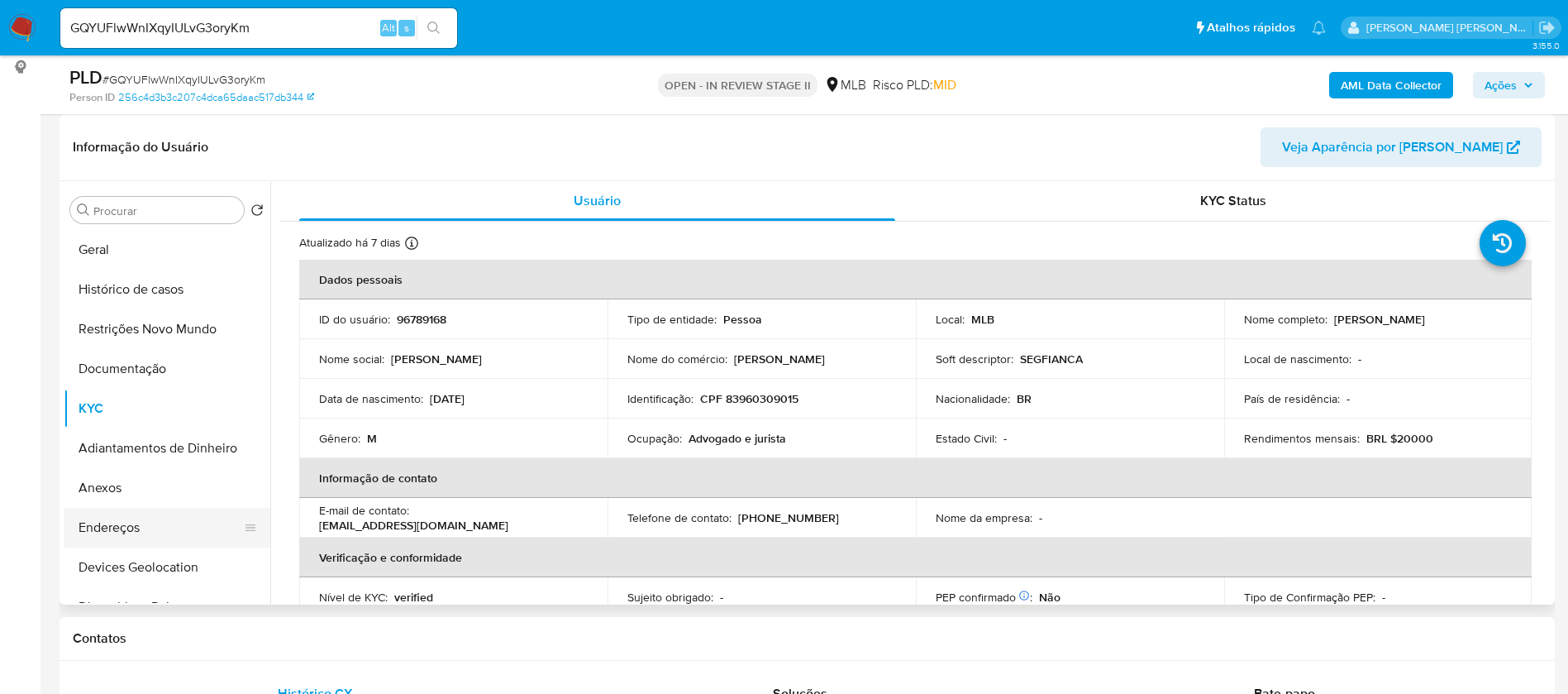
click at [132, 532] on button "Endereços" at bounding box center [160, 527] width 193 height 40
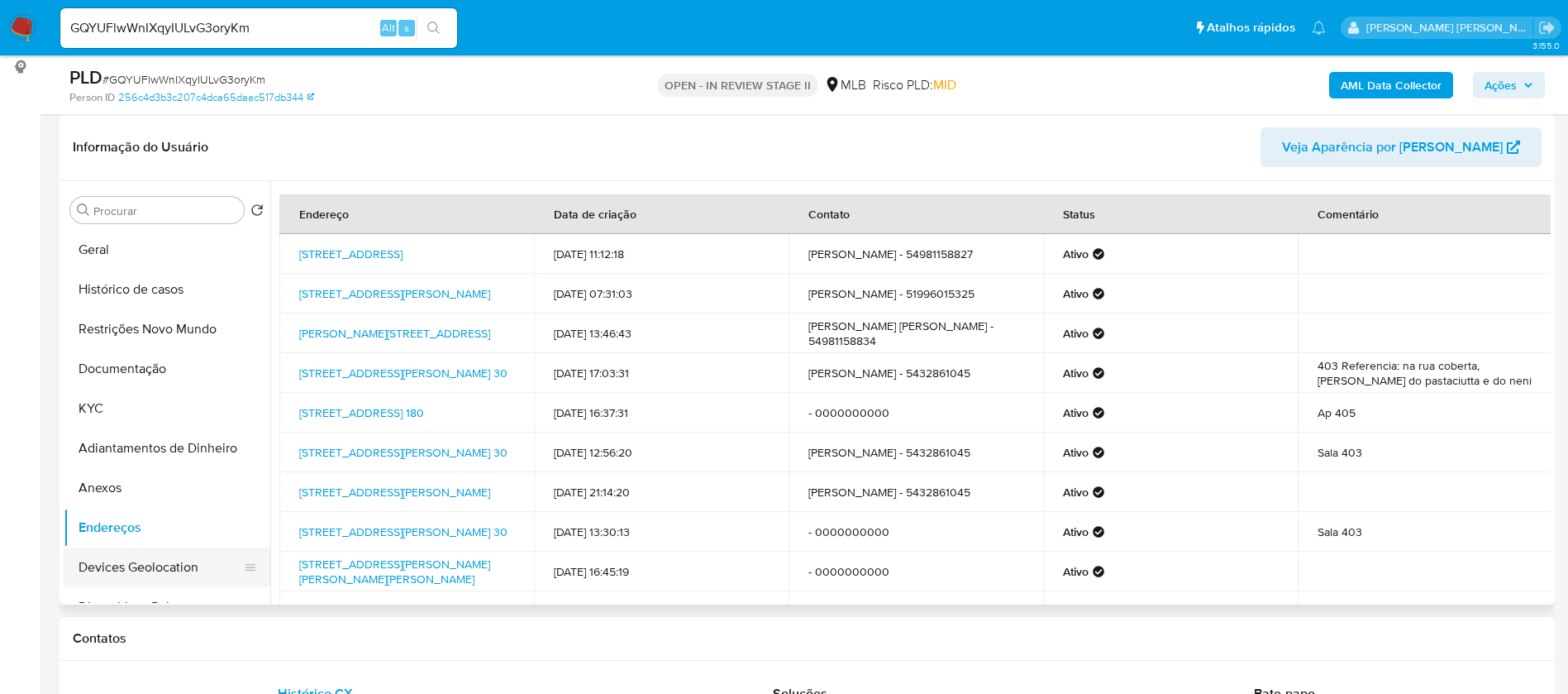
click at [172, 569] on button "Devices Geolocation" at bounding box center [160, 567] width 193 height 40
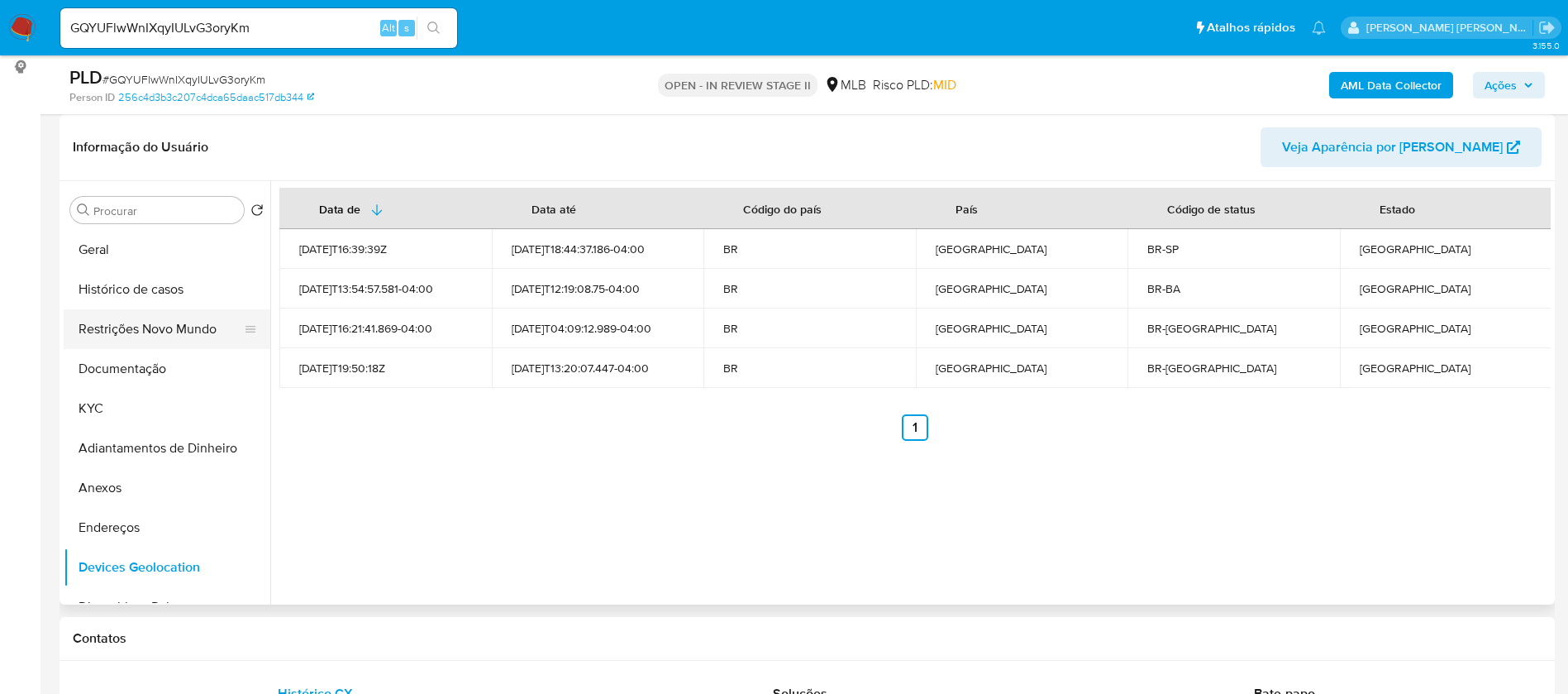
click at [195, 325] on button "Restrições Novo Mundo" at bounding box center [160, 328] width 193 height 40
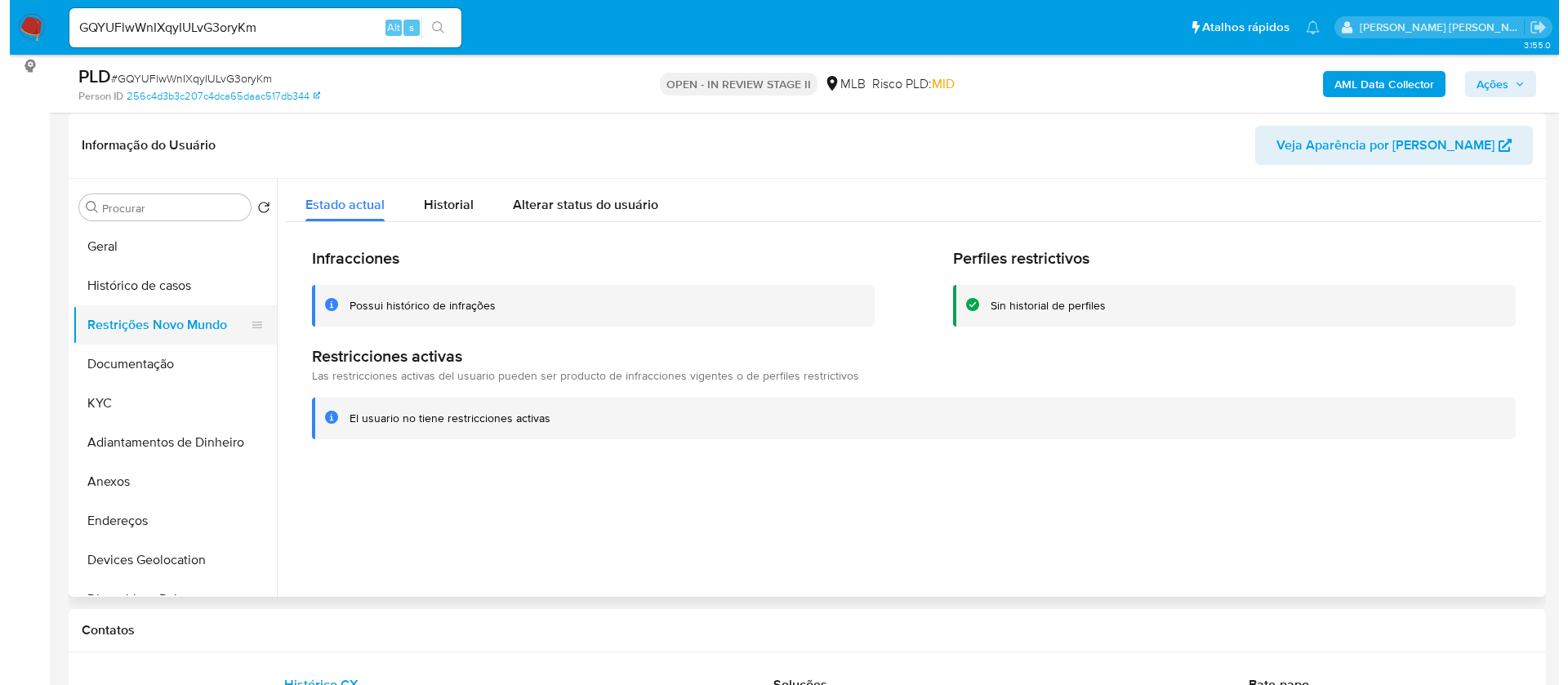
scroll to position [122, 0]
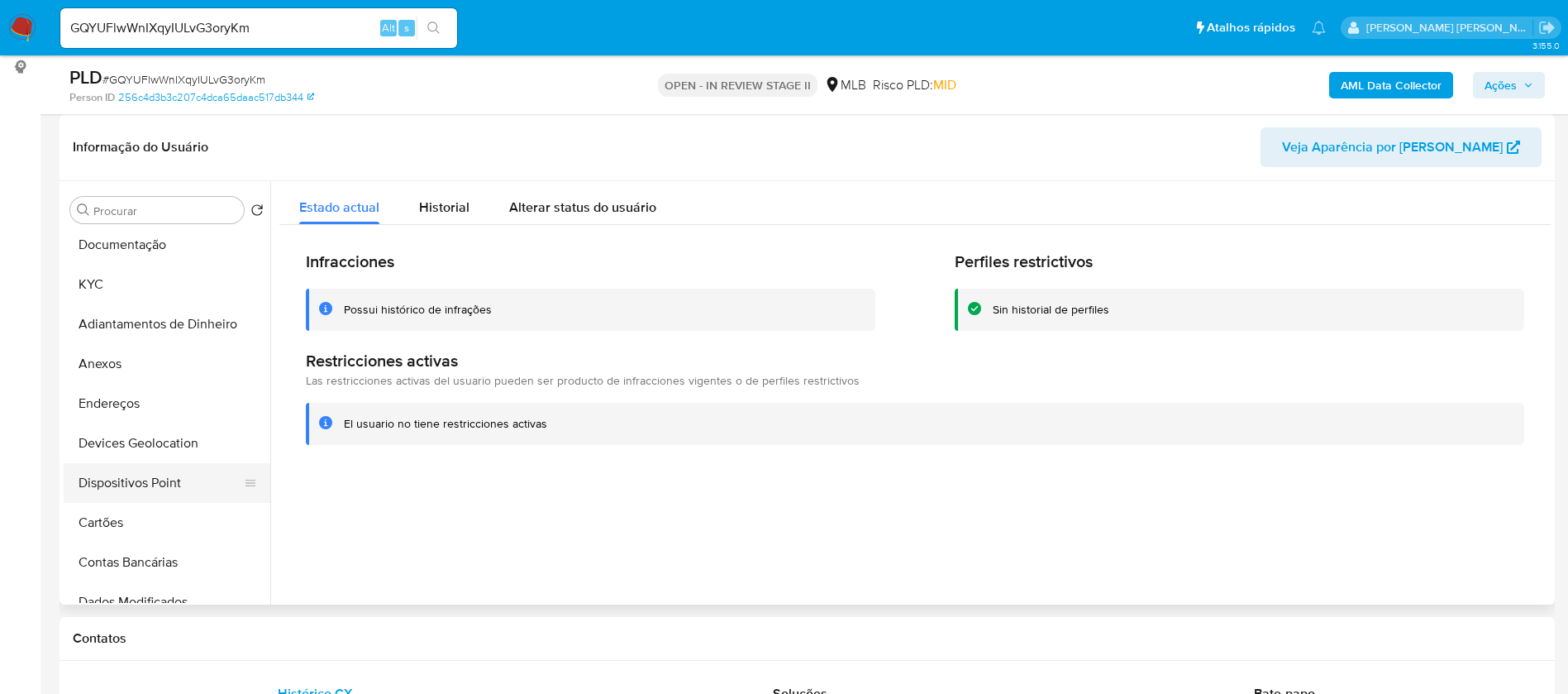
click at [187, 478] on button "Dispositivos Point" at bounding box center [160, 483] width 193 height 40
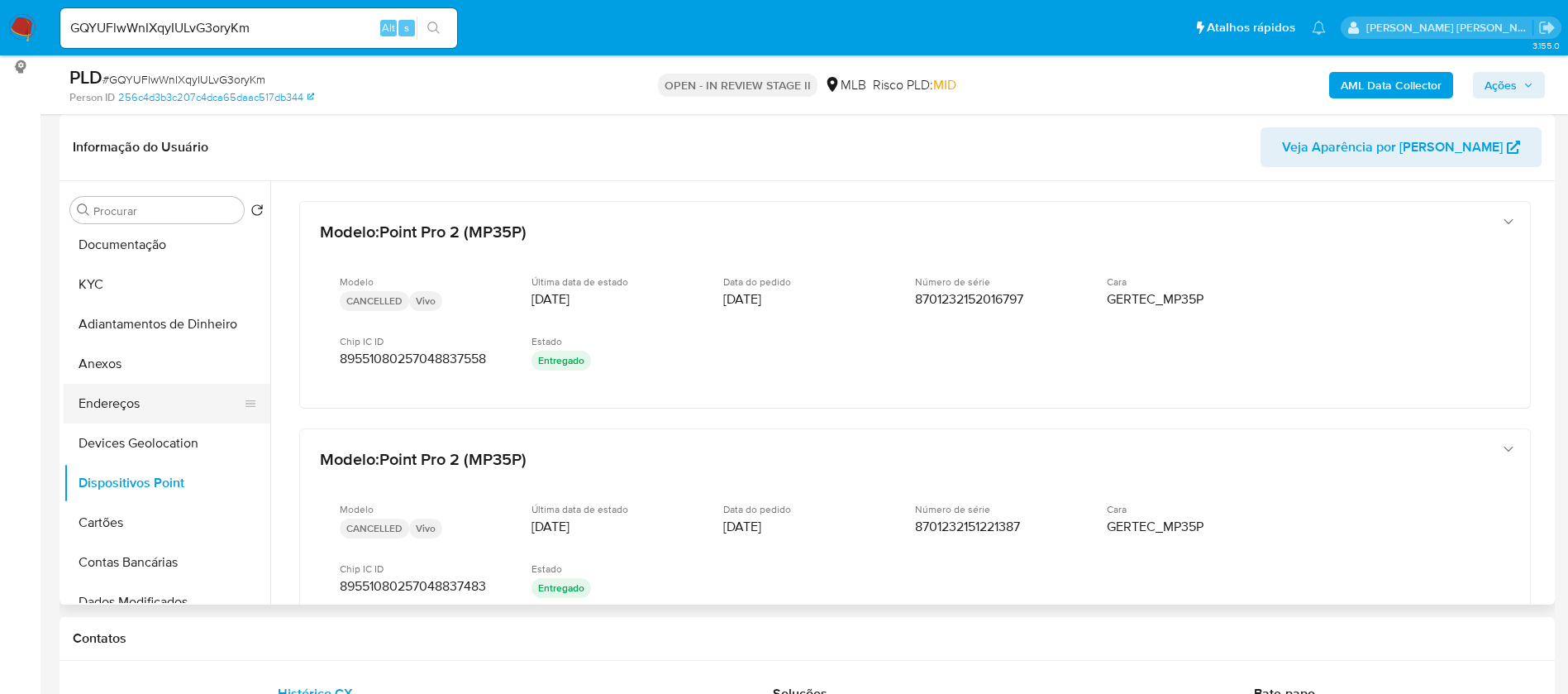
click at [149, 406] on button "Endereços" at bounding box center [160, 403] width 193 height 40
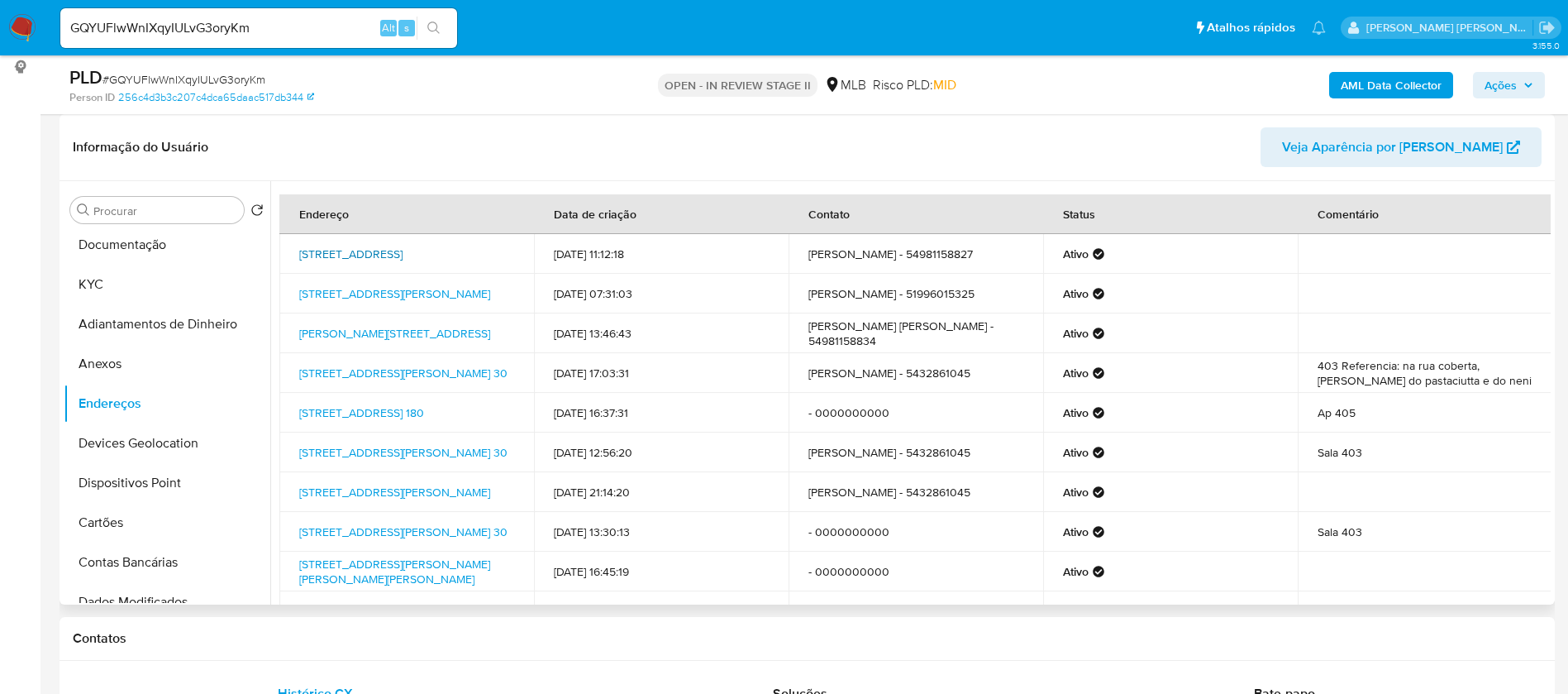
click at [403, 251] on link "Rua Venerável 490, Gramado, Rio Grande Do Sul, 95670610, Brasil 490" at bounding box center [351, 254] width 103 height 17
click at [173, 242] on button "Documentação" at bounding box center [160, 245] width 193 height 40
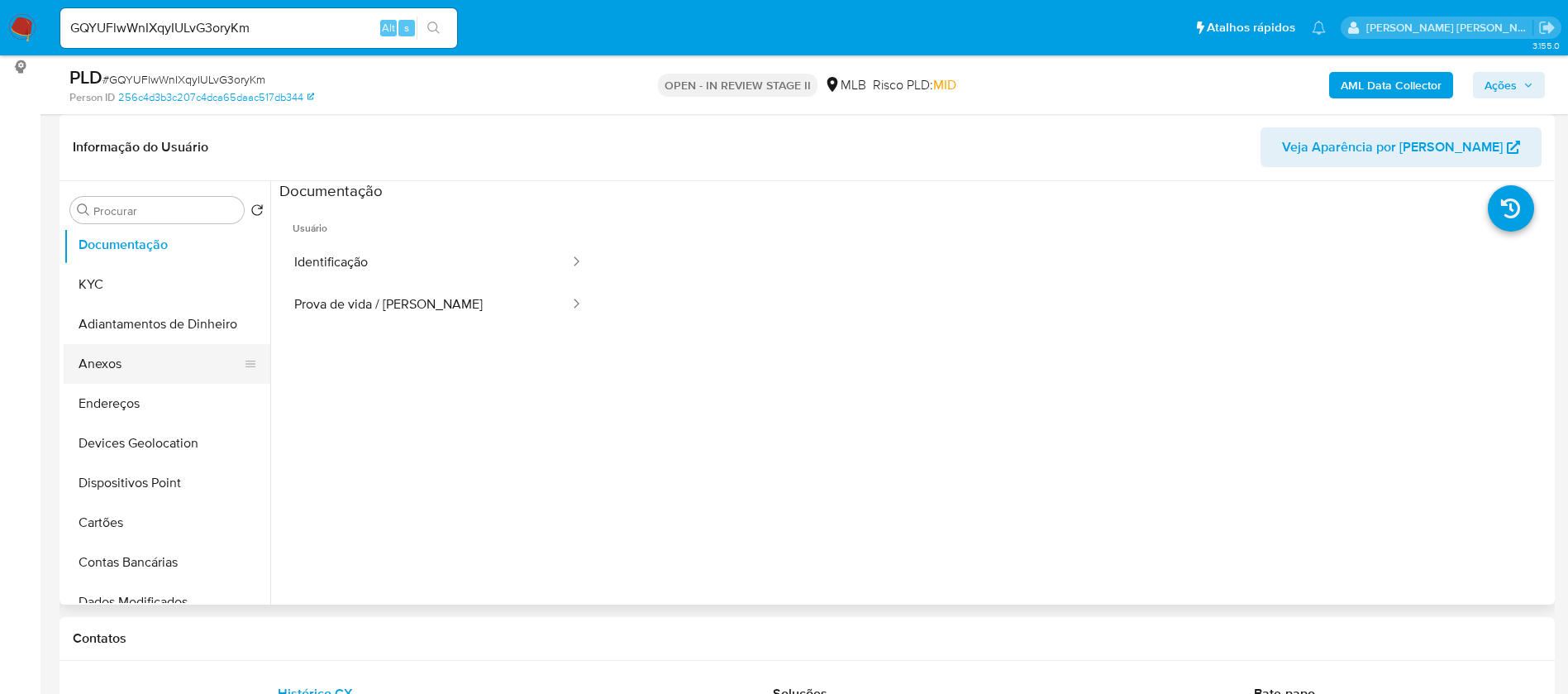
click at [146, 365] on button "Anexos" at bounding box center [160, 363] width 193 height 40
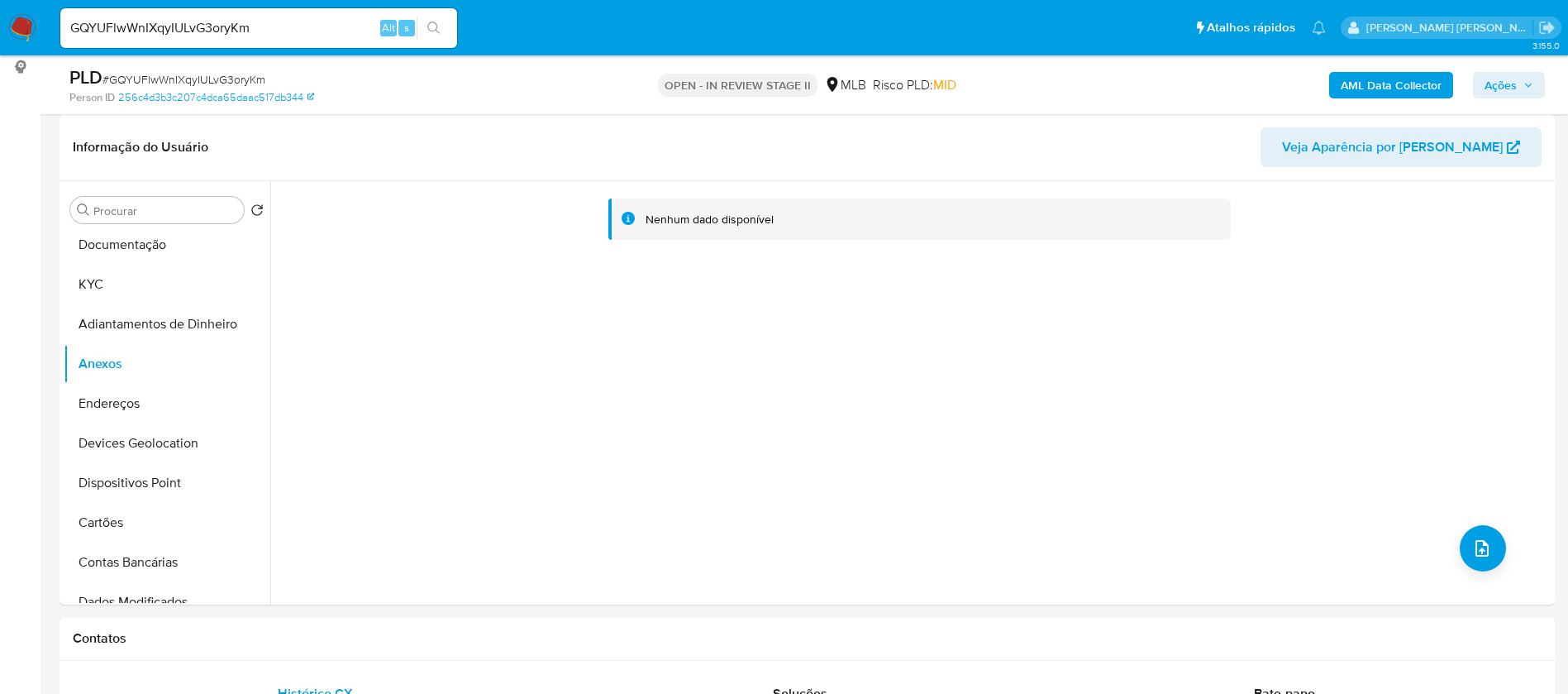
click at [1428, 86] on b "AML Data Collector" at bounding box center [1392, 85] width 101 height 27
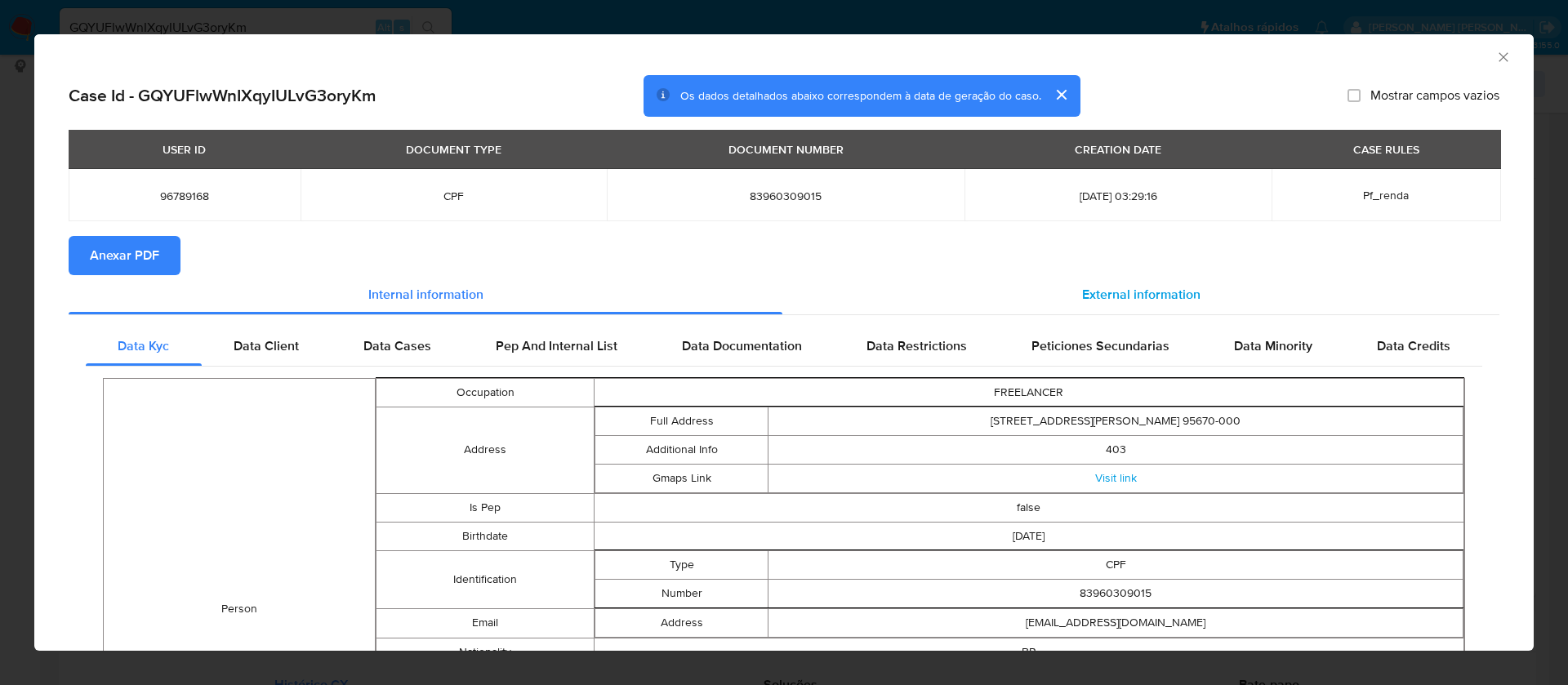
click at [1144, 296] on span "External information" at bounding box center [1141, 294] width 118 height 19
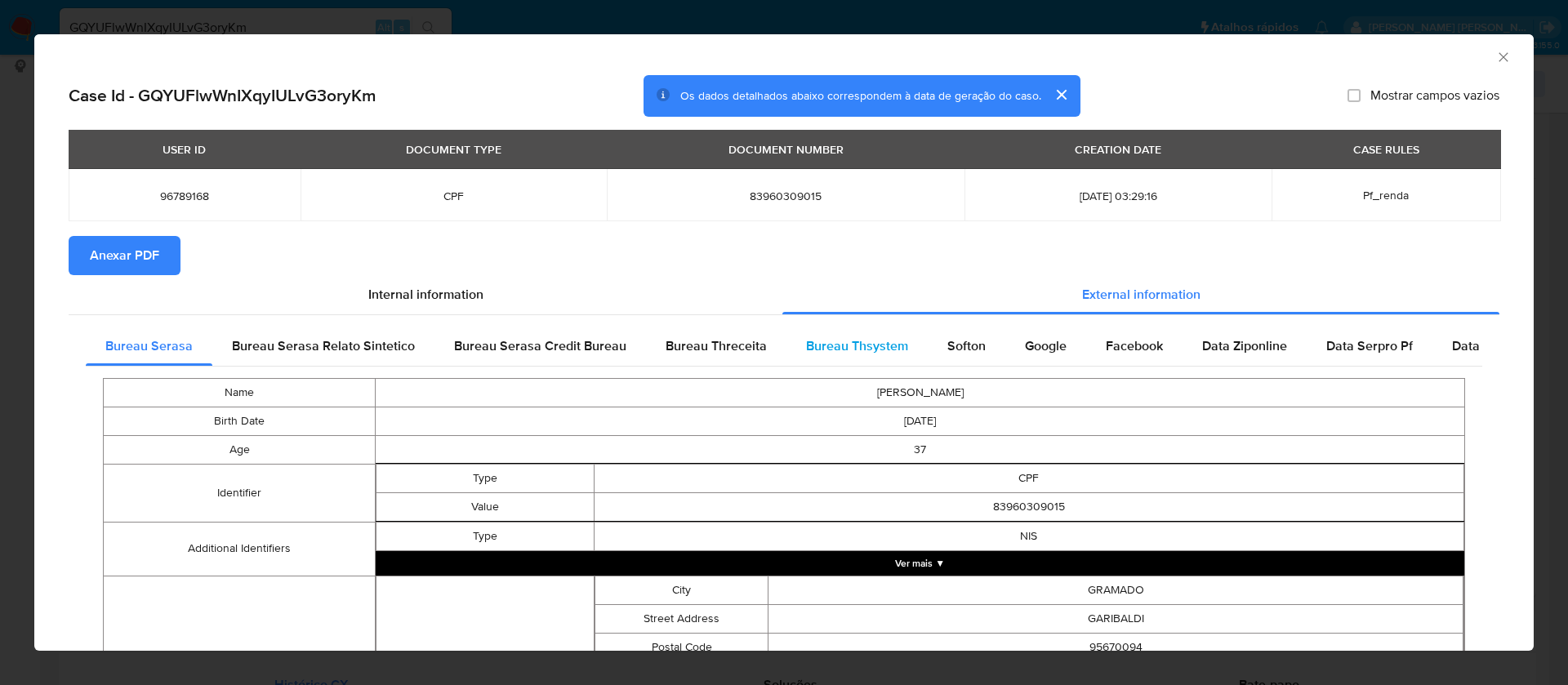
click at [858, 345] on span "Bureau Thsystem" at bounding box center [857, 346] width 102 height 19
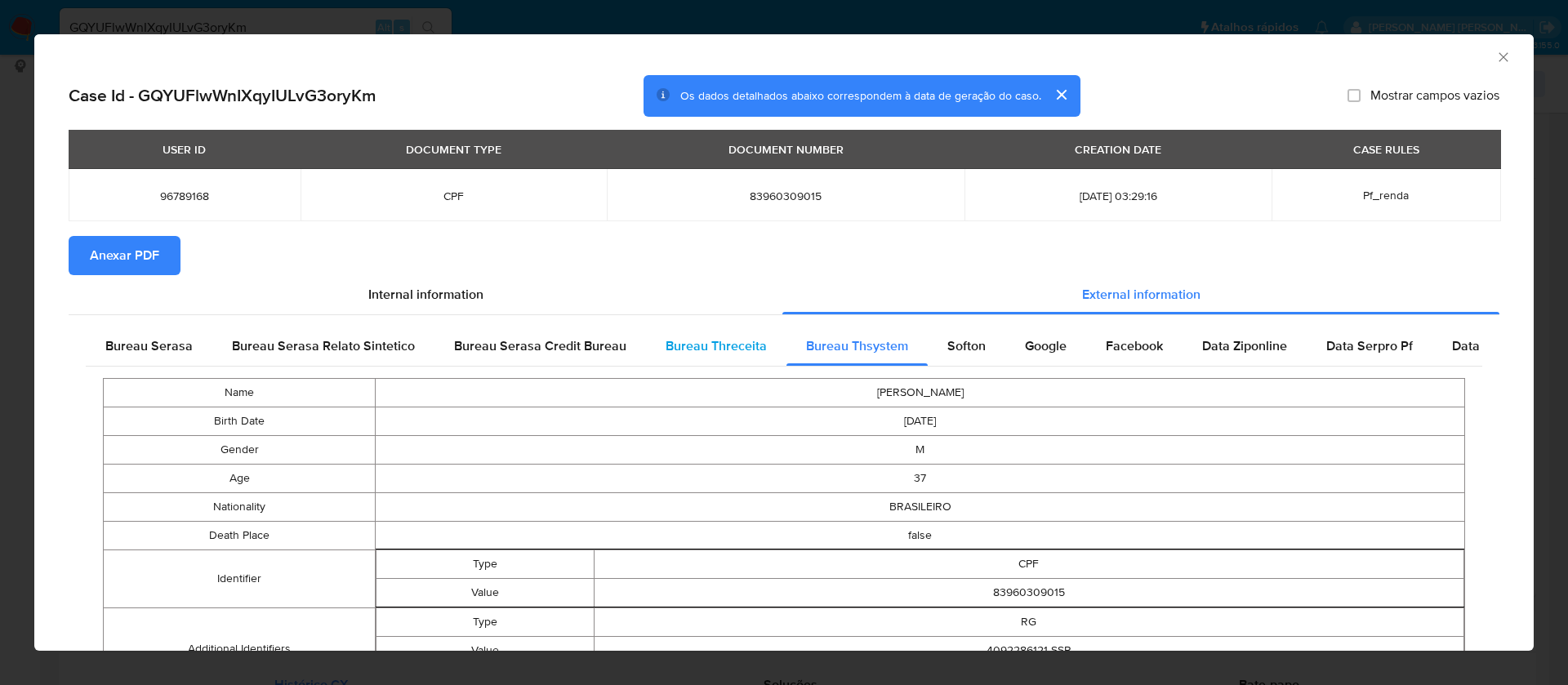
click at [729, 342] on span "Bureau Threceita" at bounding box center [716, 346] width 102 height 19
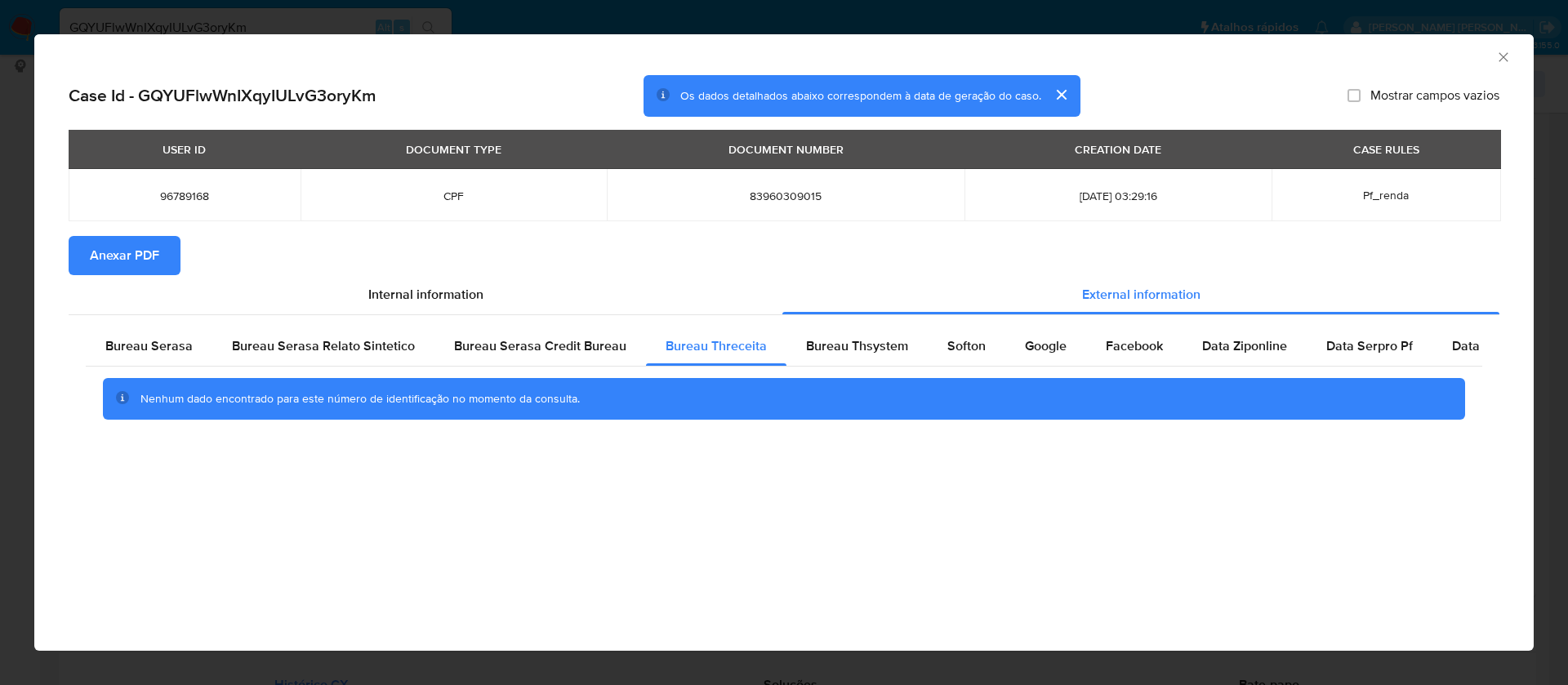
click at [136, 265] on span "Anexar PDF" at bounding box center [124, 256] width 69 height 36
click at [1502, 56] on icon "Fechar a janela" at bounding box center [1504, 57] width 16 height 16
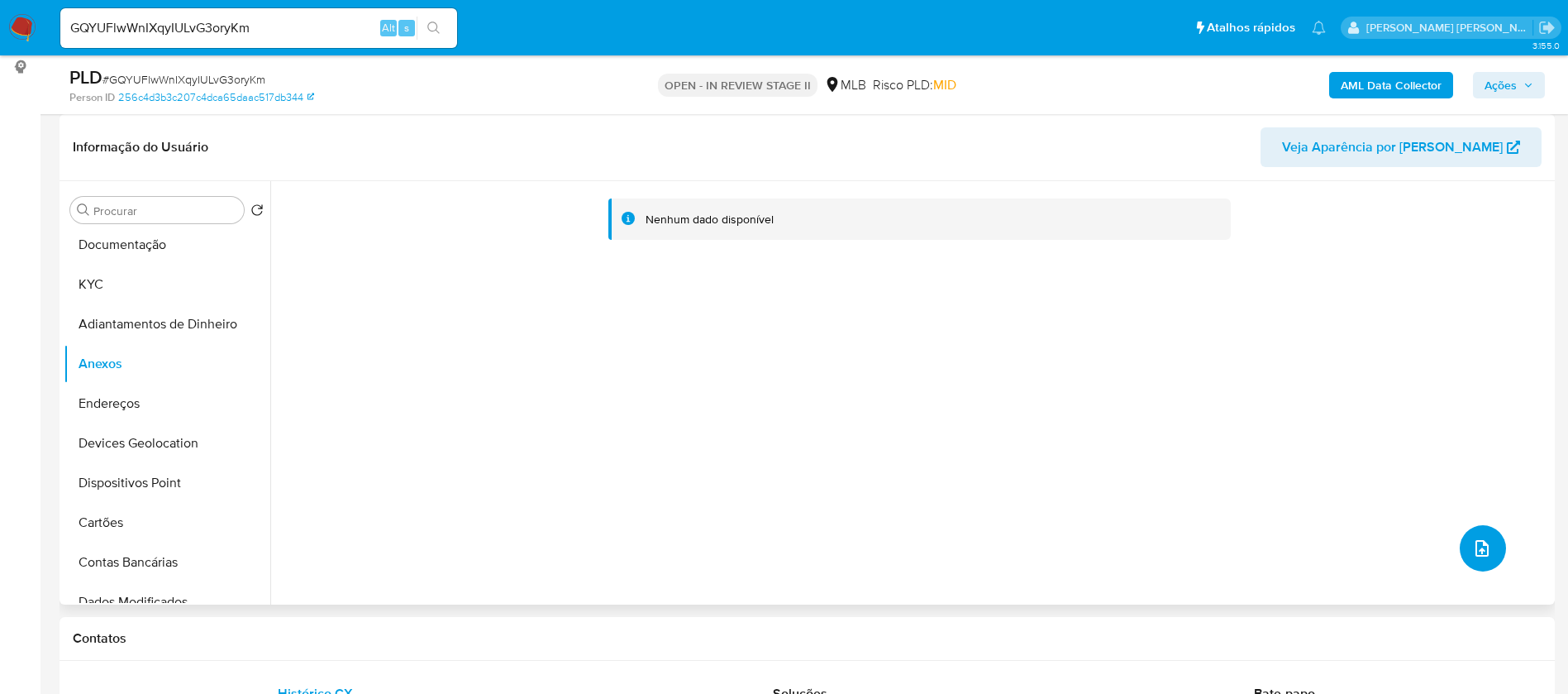
click at [1476, 544] on icon "upload-file" at bounding box center [1483, 548] width 13 height 17
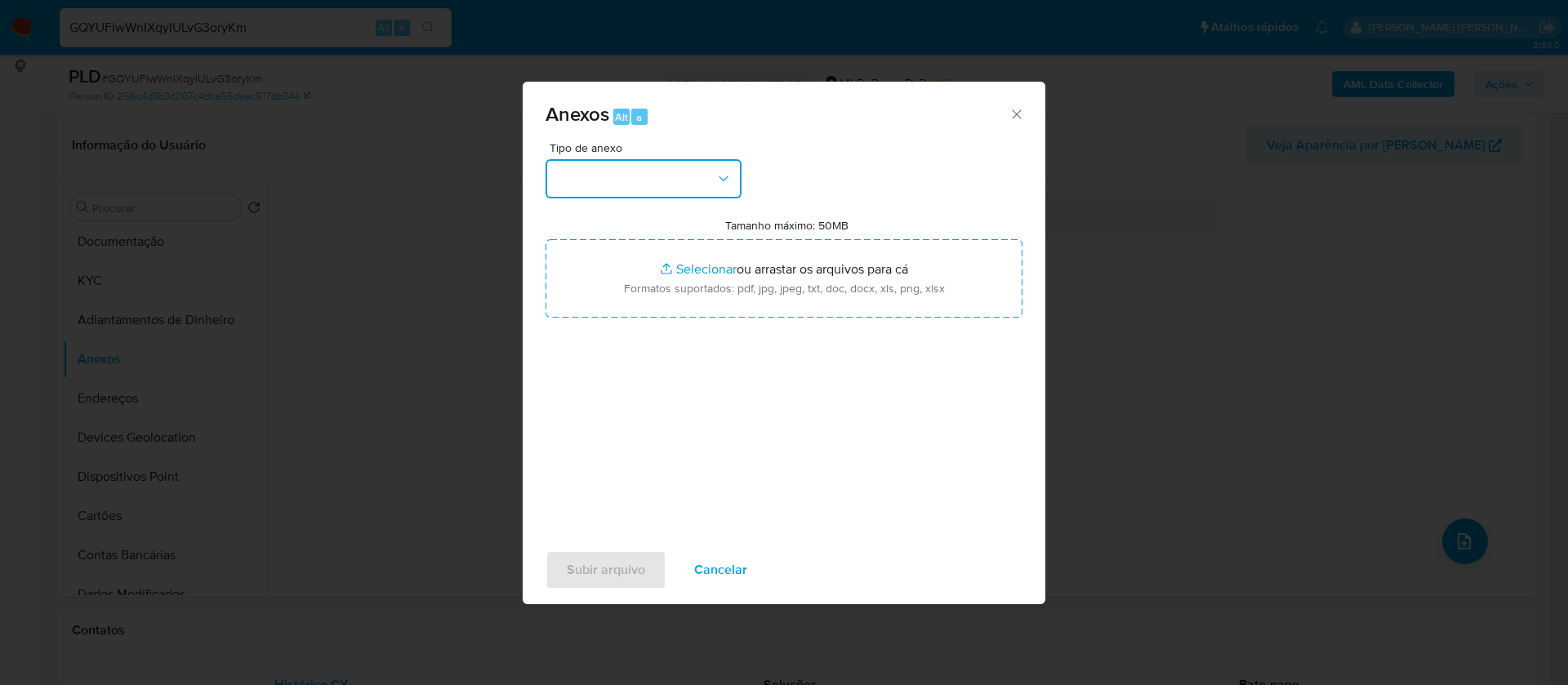
click at [689, 177] on button "button" at bounding box center [644, 178] width 196 height 39
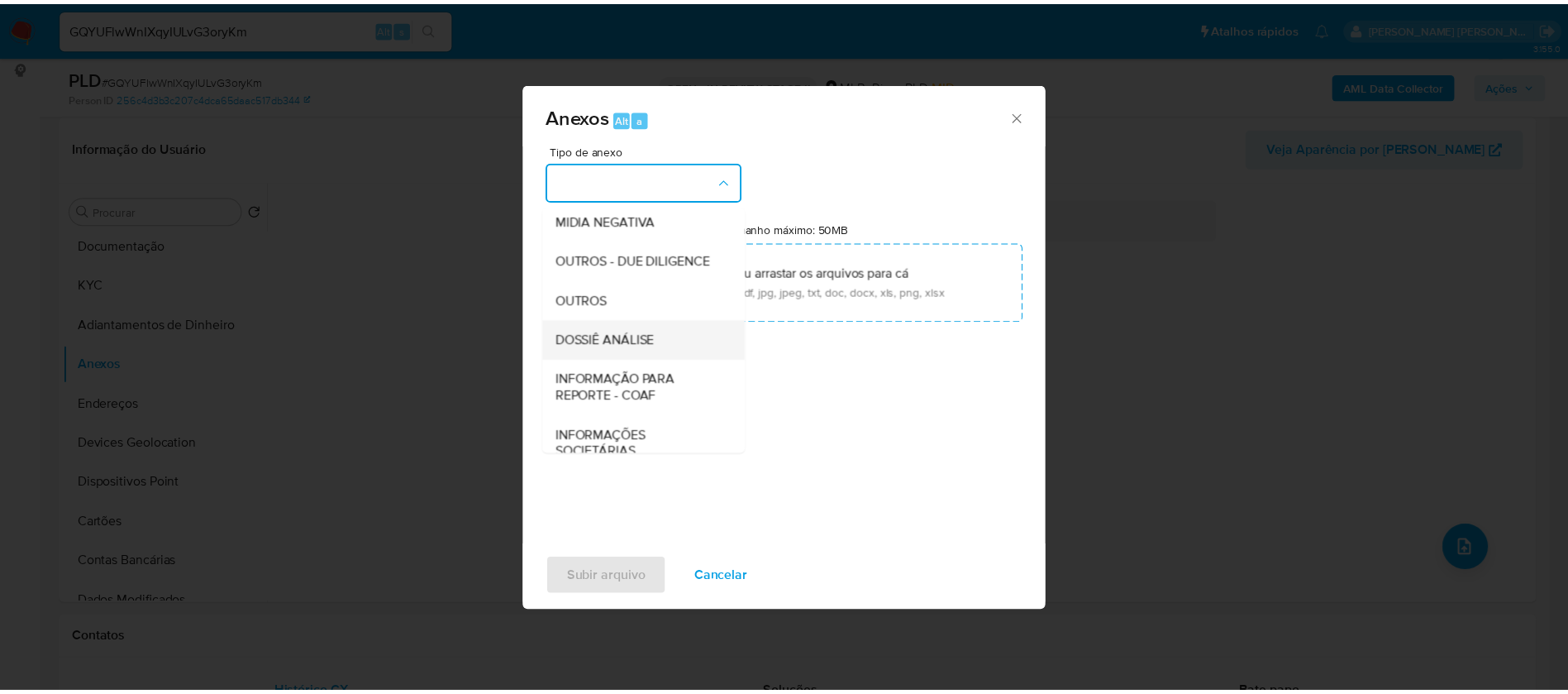
scroll to position [255, 0]
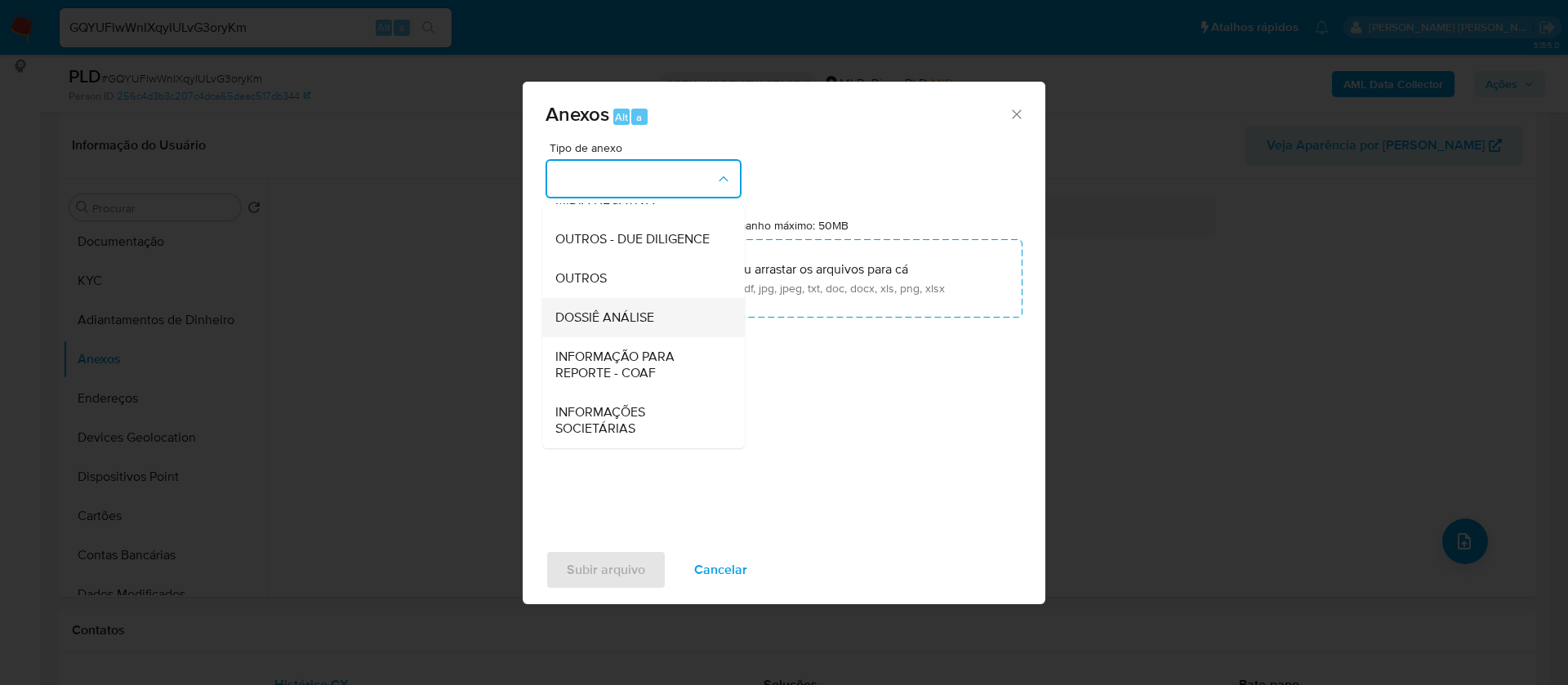
click at [656, 318] on div "DOSSIÊ ANÁLISE" at bounding box center [639, 317] width 167 height 39
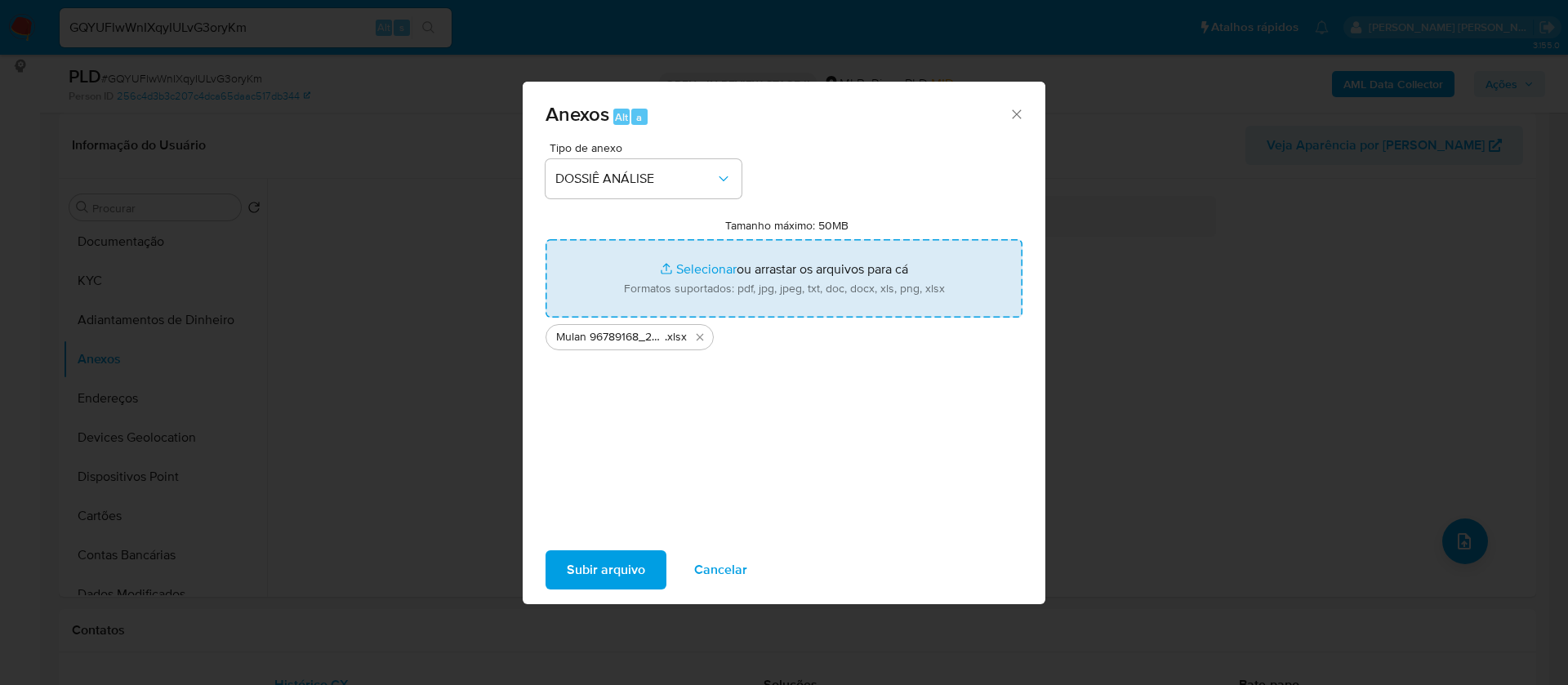
type input "C:\fakepath\SAR - - CPF 83960309015 - GUSTAVO CATANI.pdf"
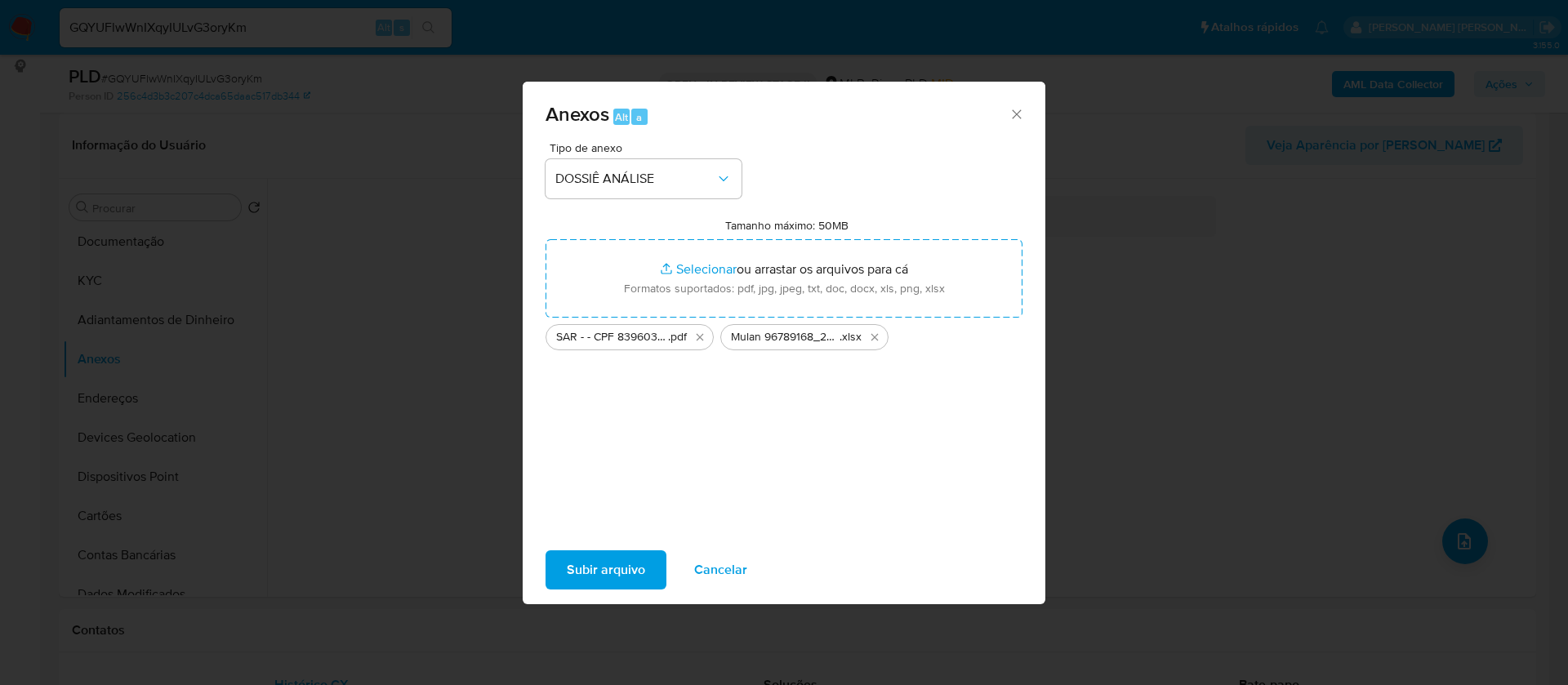
click at [629, 570] on span "Subir arquivo" at bounding box center [606, 570] width 78 height 36
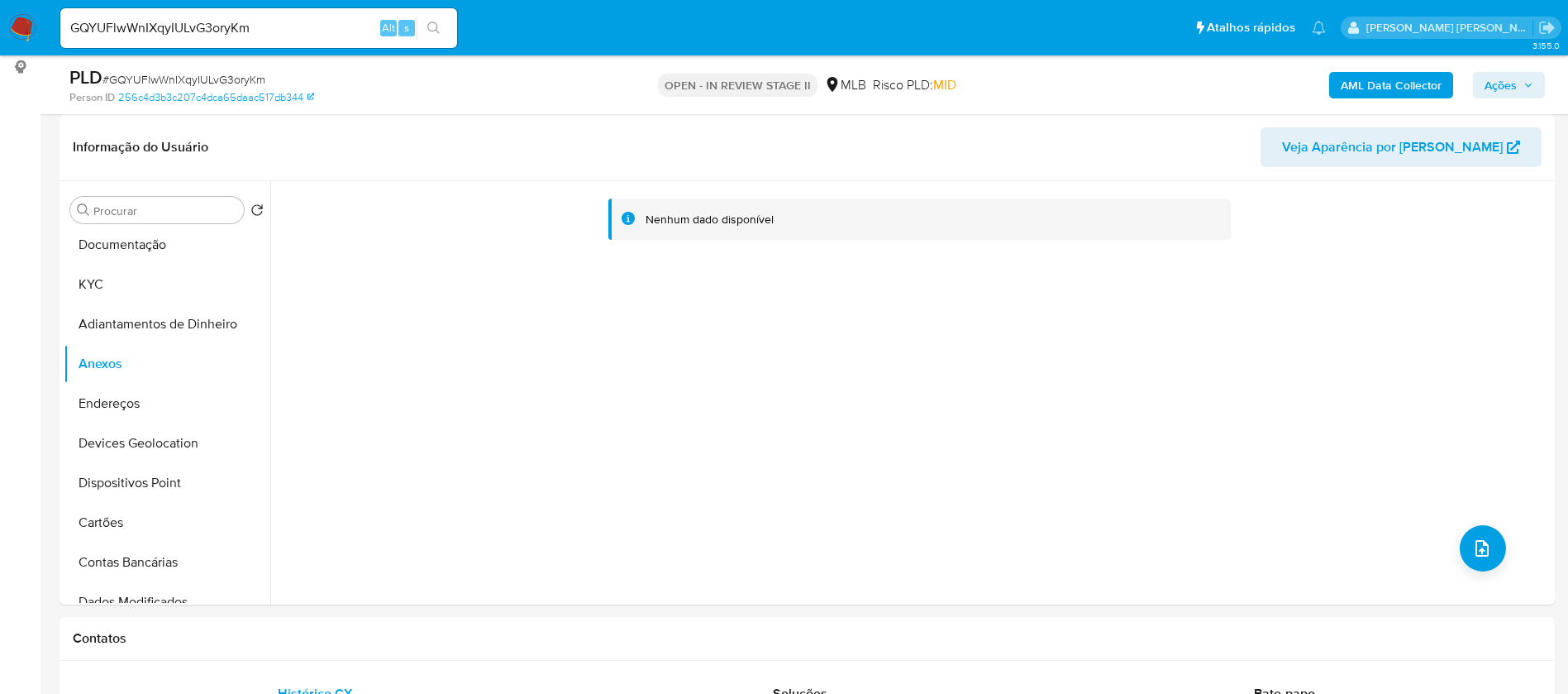
click at [1503, 83] on span "Ações" at bounding box center [1501, 85] width 32 height 27
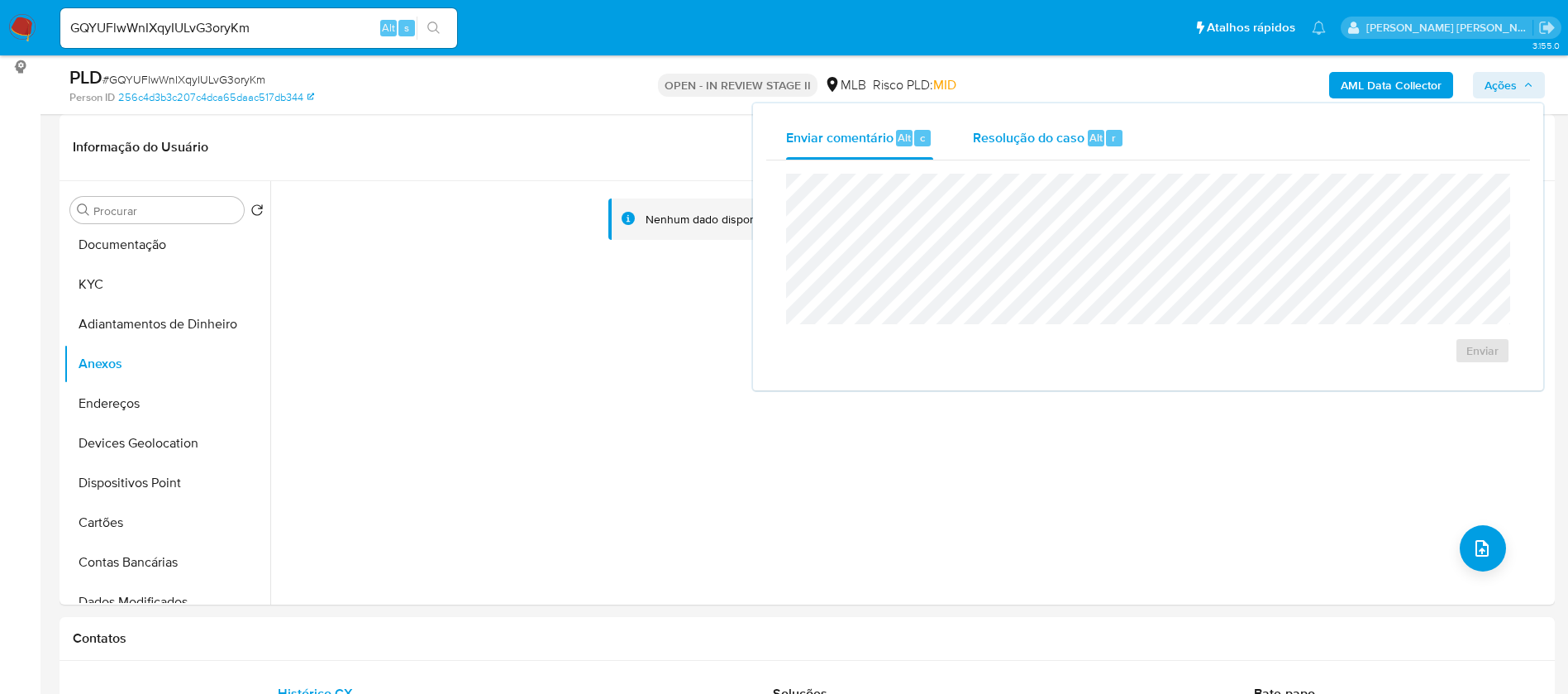
click at [1066, 137] on span "Resolução do caso" at bounding box center [1028, 137] width 111 height 19
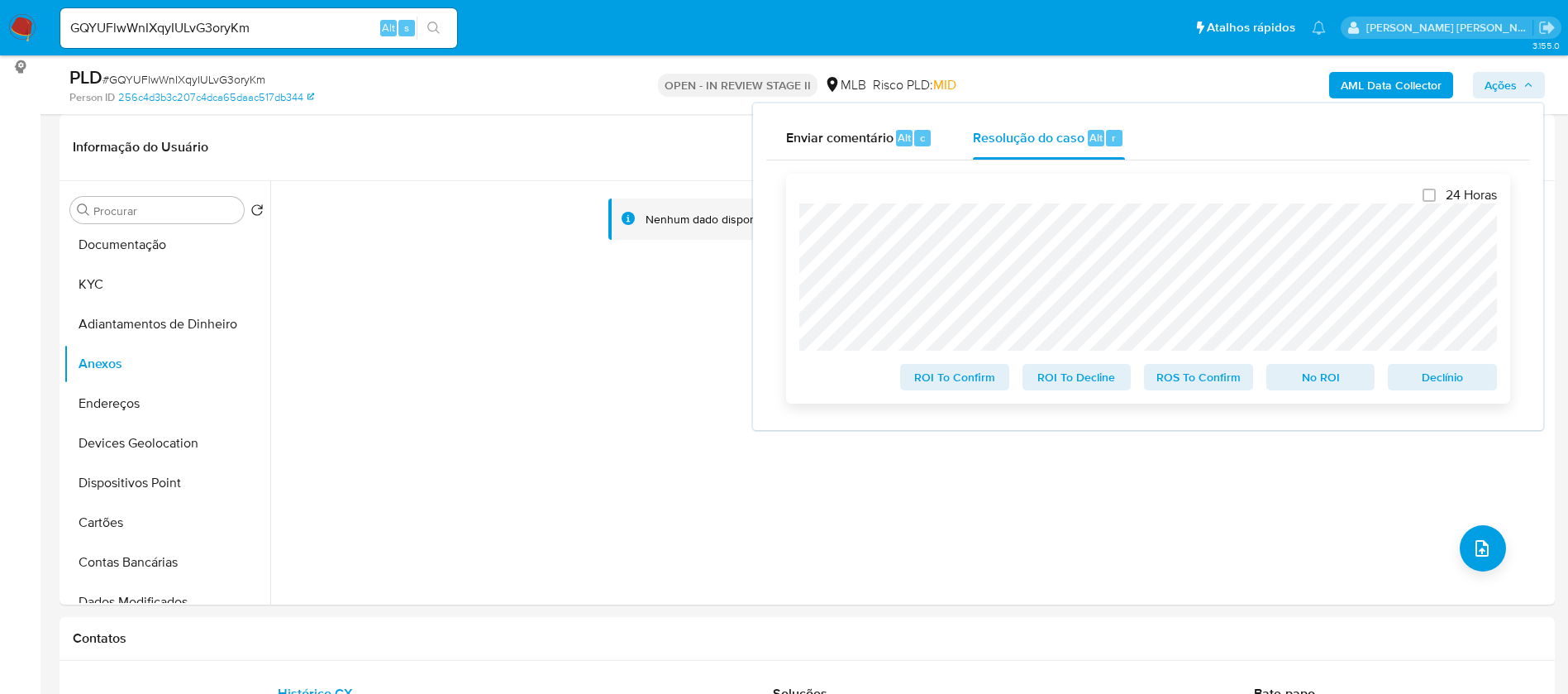
click at [1446, 385] on span "Declínio" at bounding box center [1443, 377] width 86 height 23
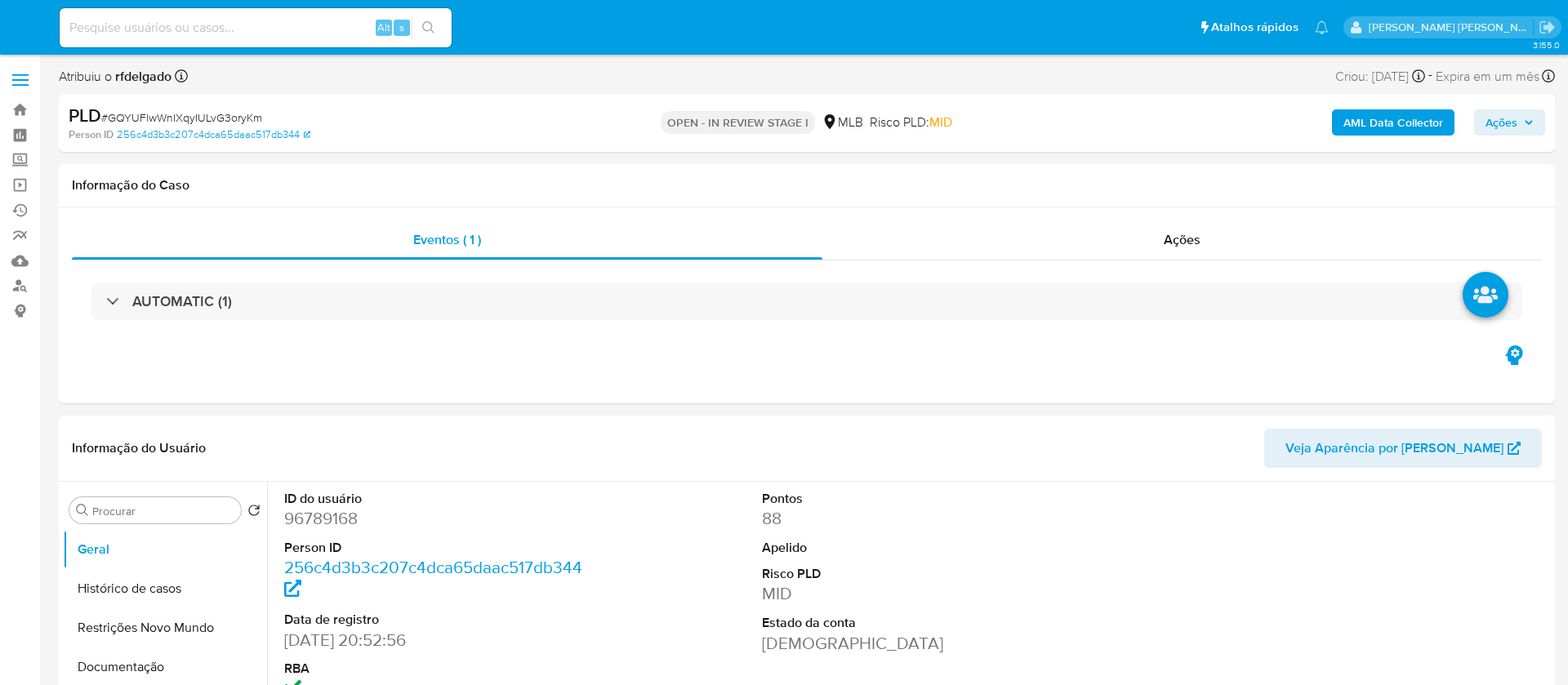
select select "10"
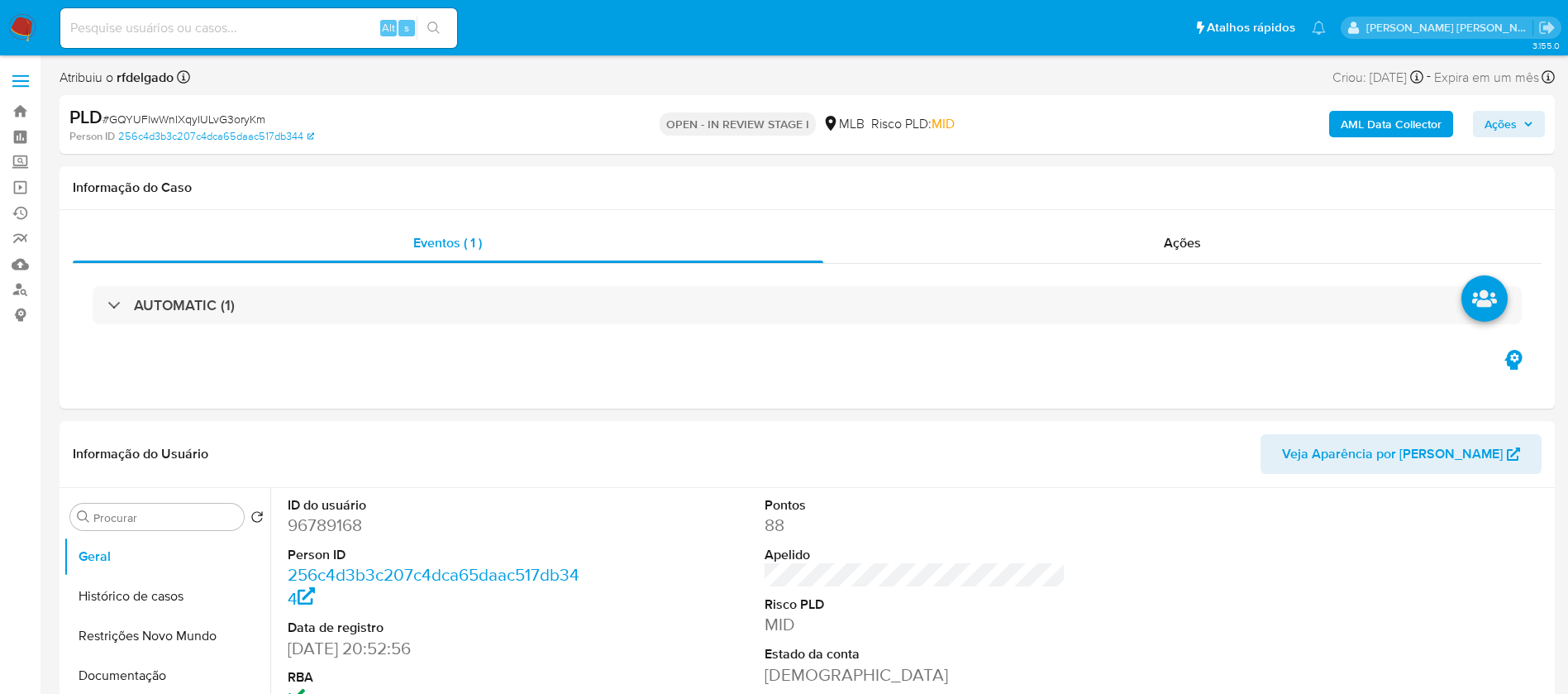
click at [1517, 128] on span "Ações" at bounding box center [1509, 123] width 49 height 23
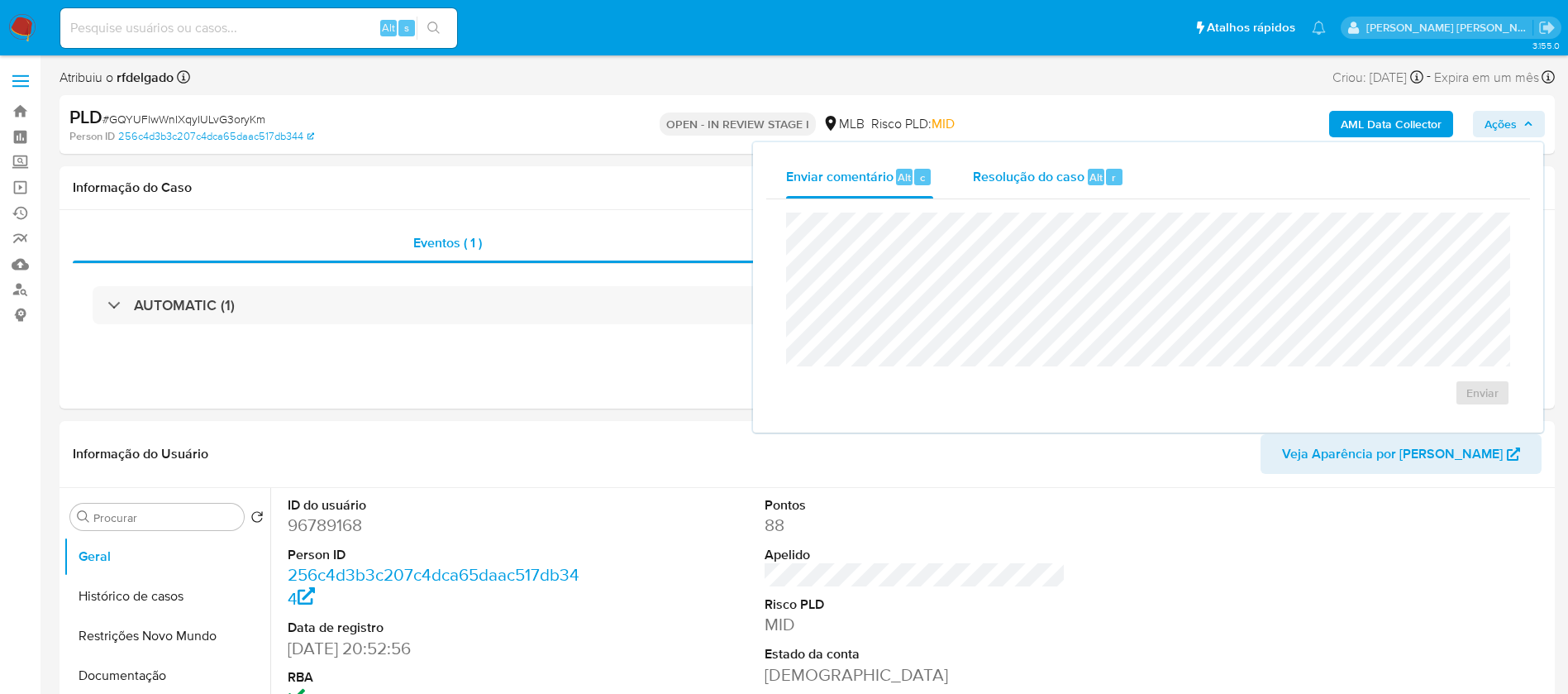
click at [1026, 179] on span "Resolução do caso" at bounding box center [1028, 176] width 111 height 19
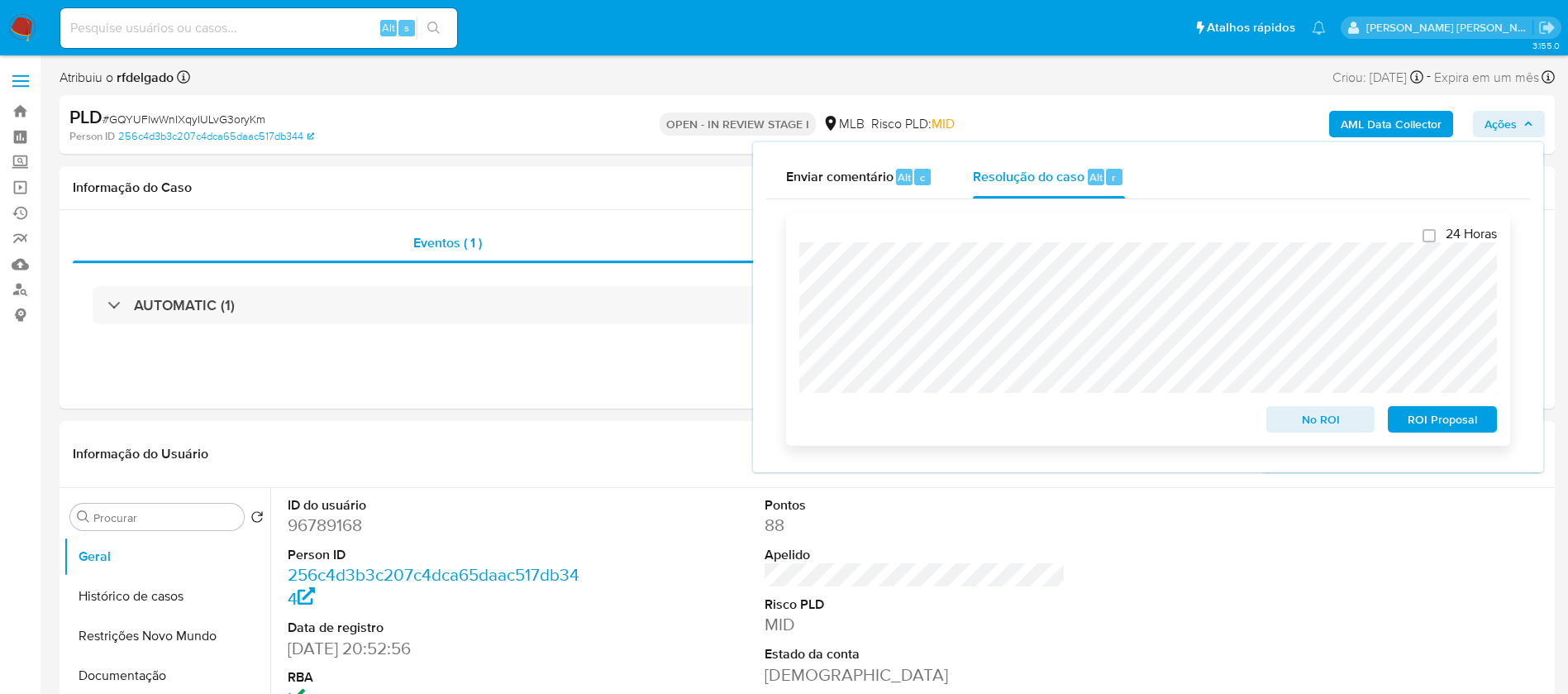
click at [1453, 425] on span "ROI Proposal" at bounding box center [1443, 418] width 86 height 23
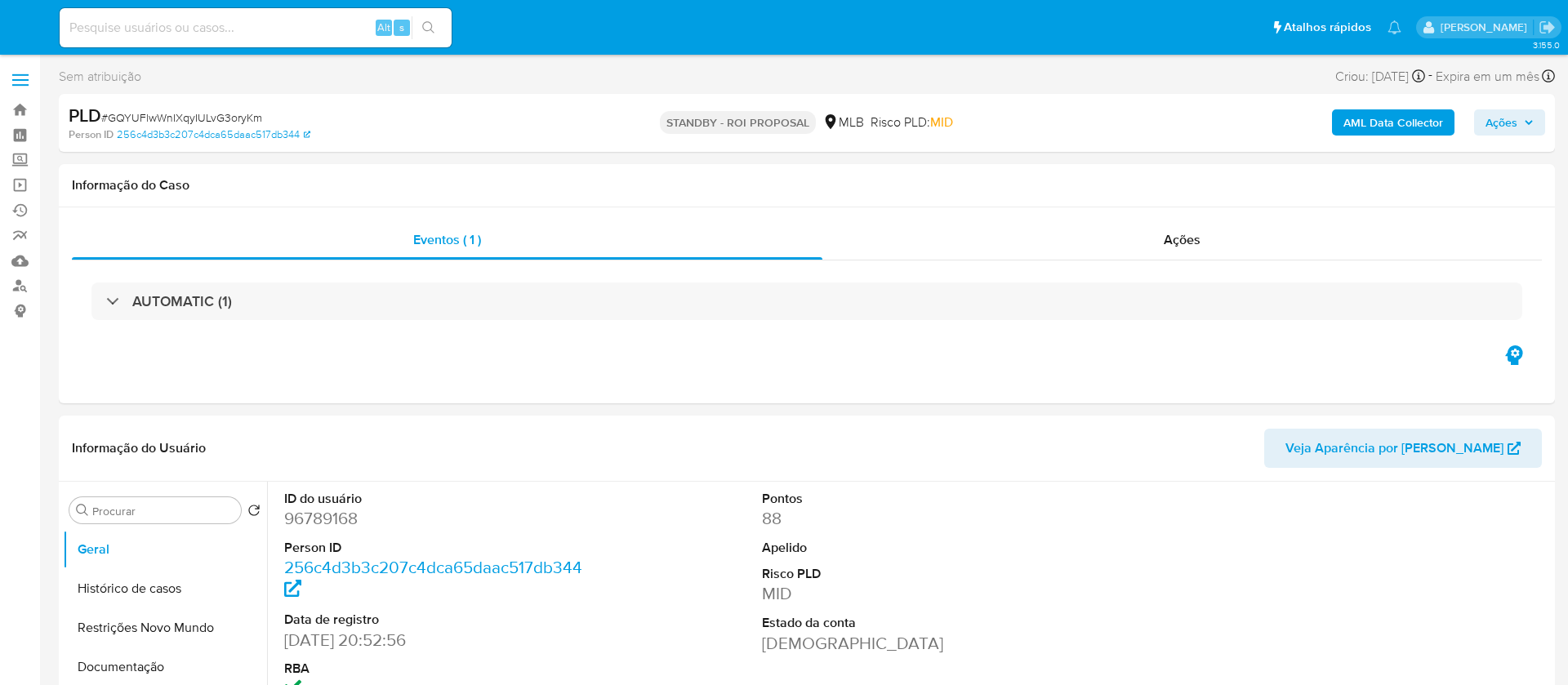
select select "10"
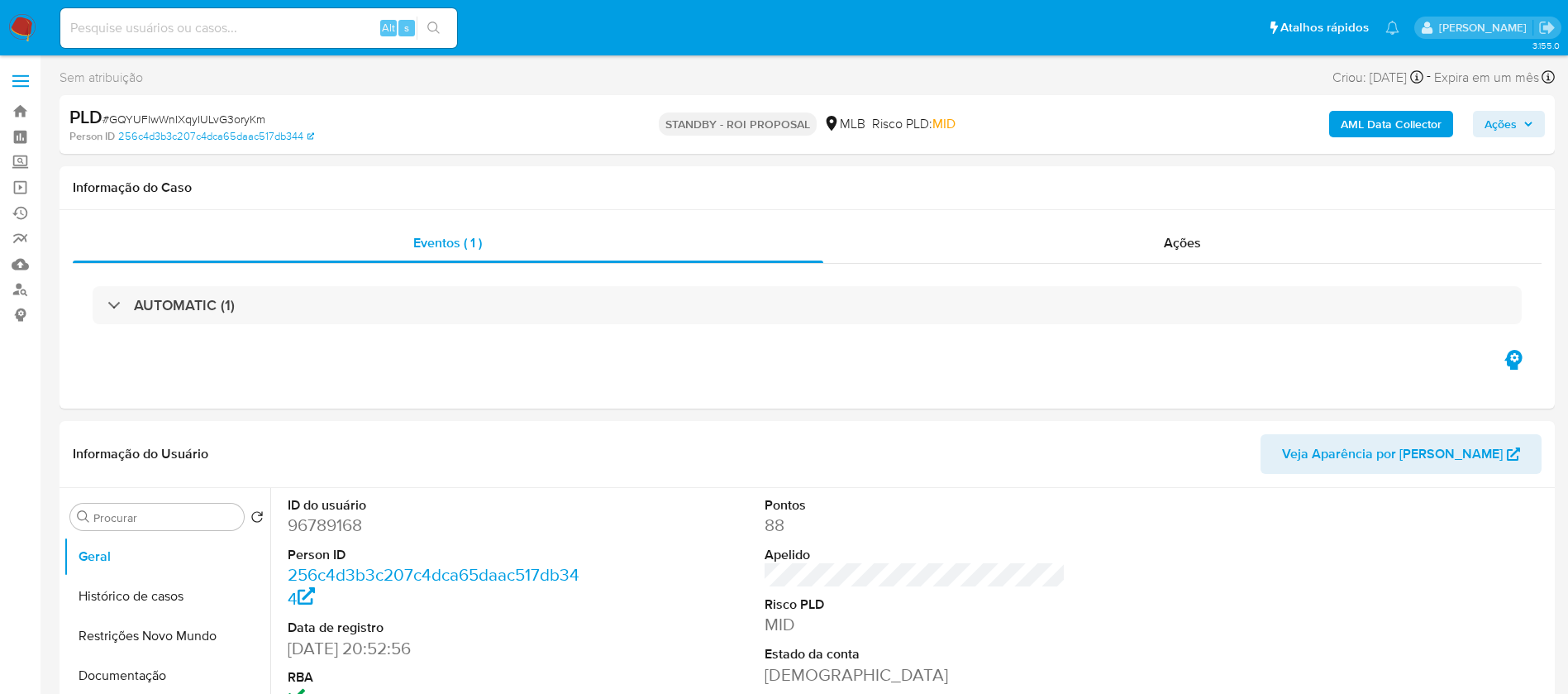
click at [328, 40] on div "Alt s" at bounding box center [259, 28] width 397 height 40
click at [323, 27] on input at bounding box center [259, 28] width 397 height 21
paste input "UUUxRqDs6QRCaCMrKynpFBbR"
type input "UUUxRqDs6QRCaCMrKynpFBbR"
select select "10"
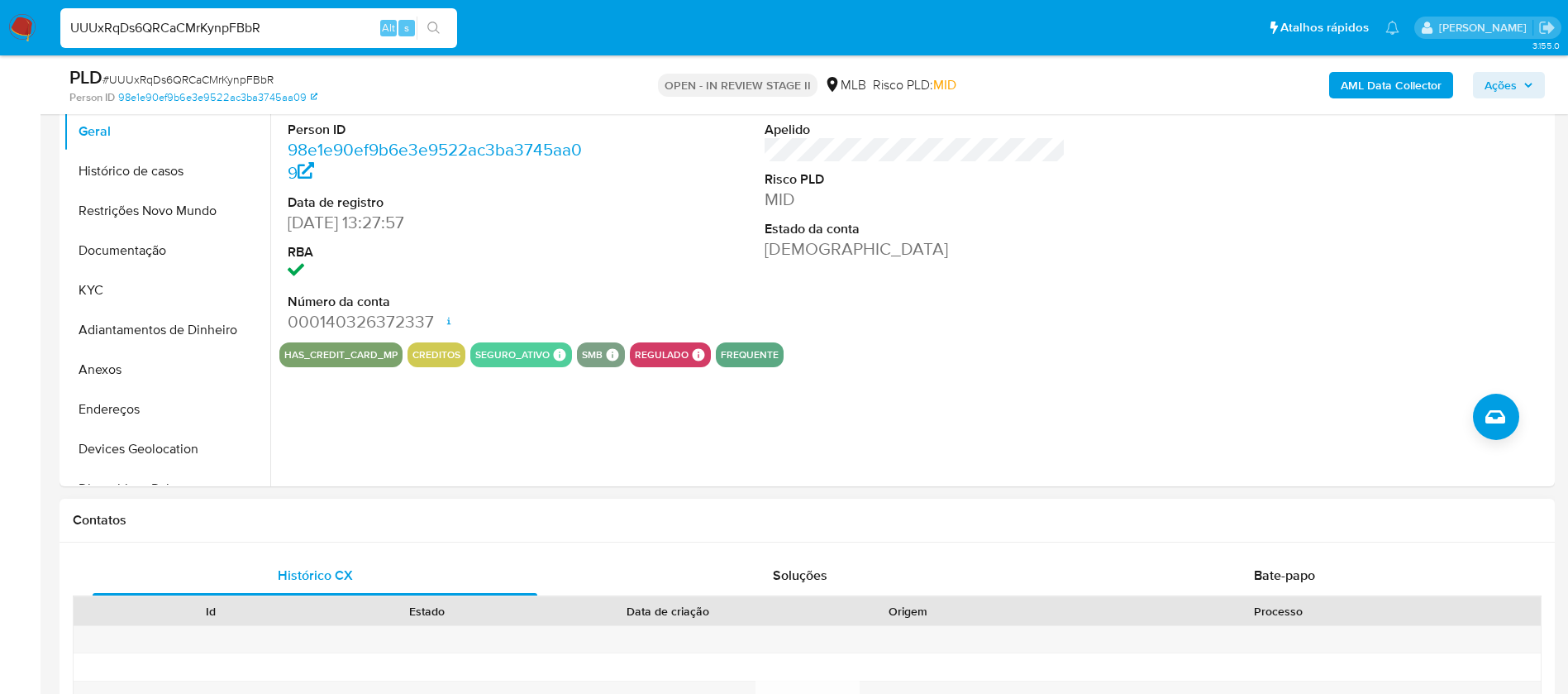
scroll to position [372, 0]
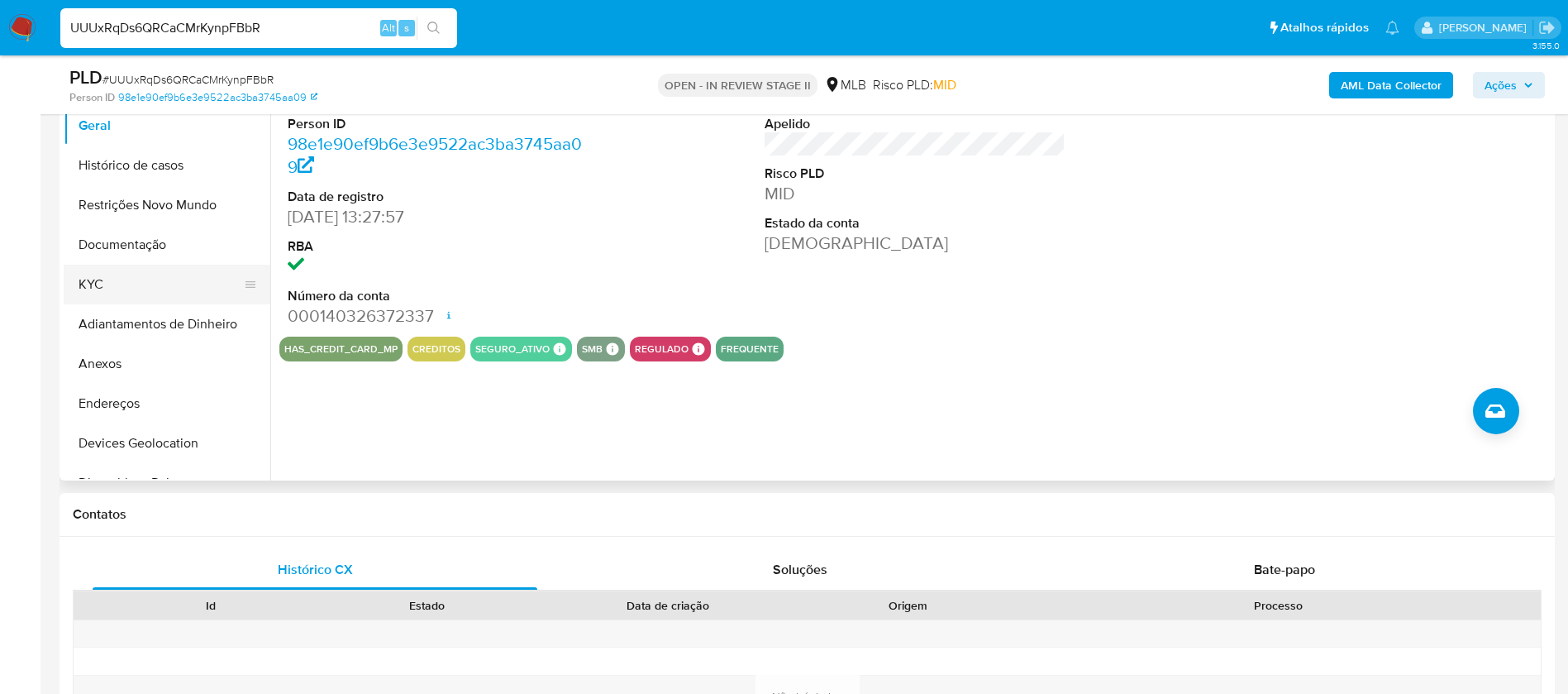
click at [73, 281] on button "KYC" at bounding box center [160, 284] width 193 height 40
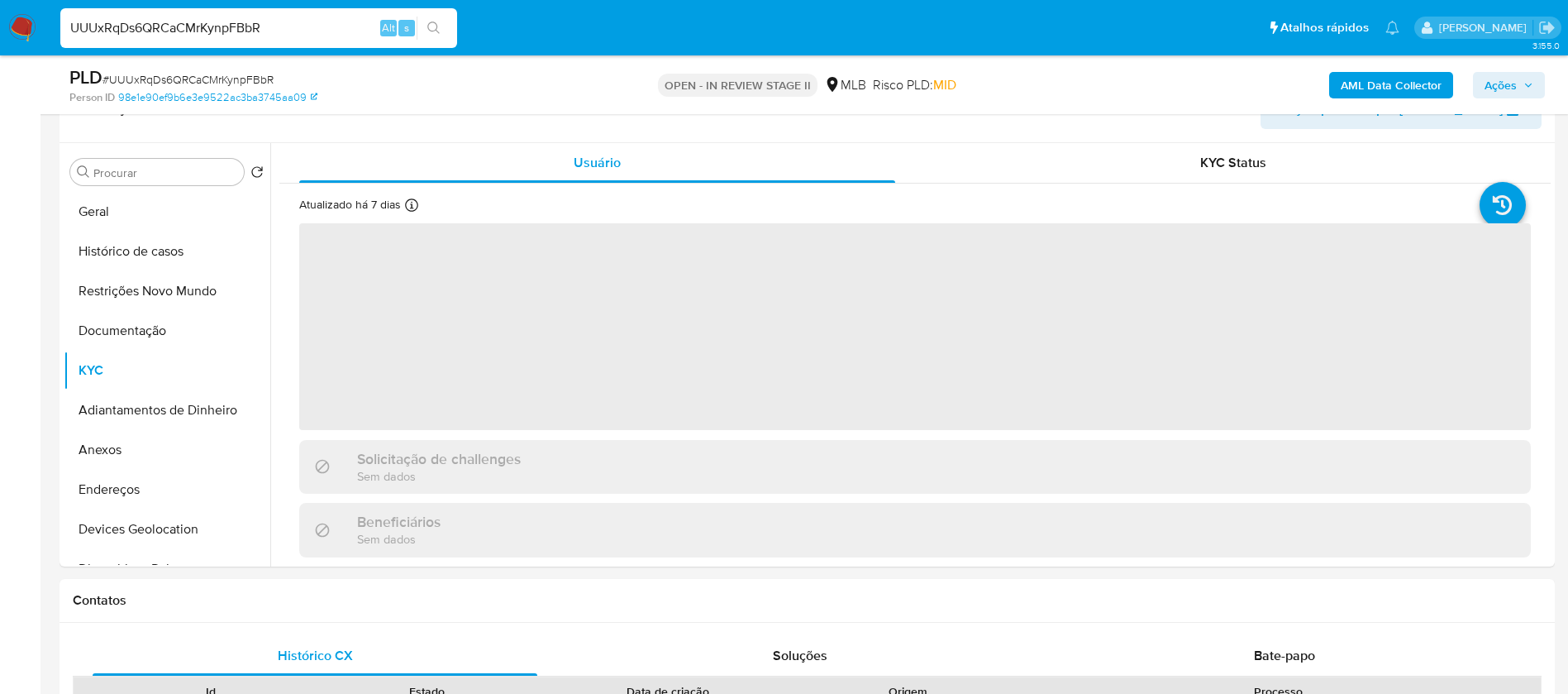
scroll to position [248, 0]
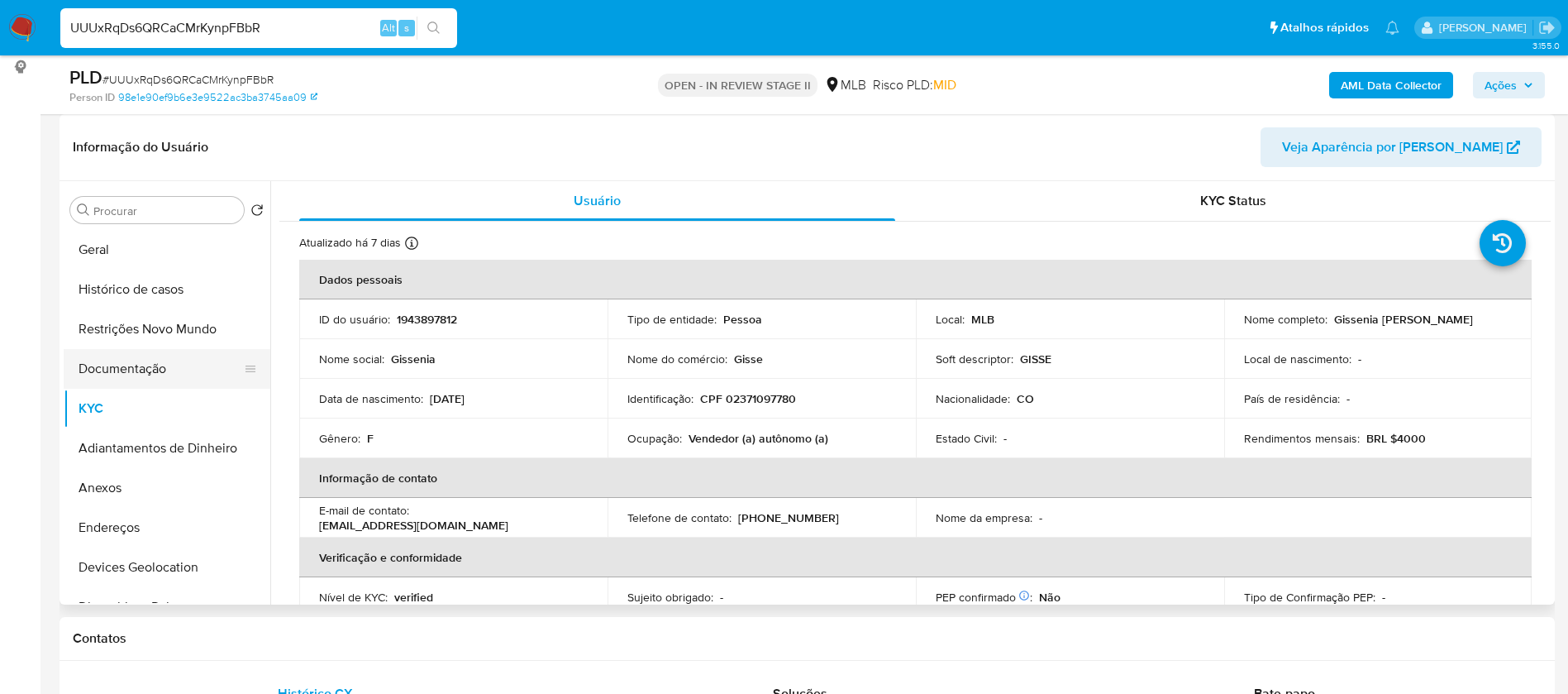
click at [171, 382] on button "Documentação" at bounding box center [160, 369] width 193 height 40
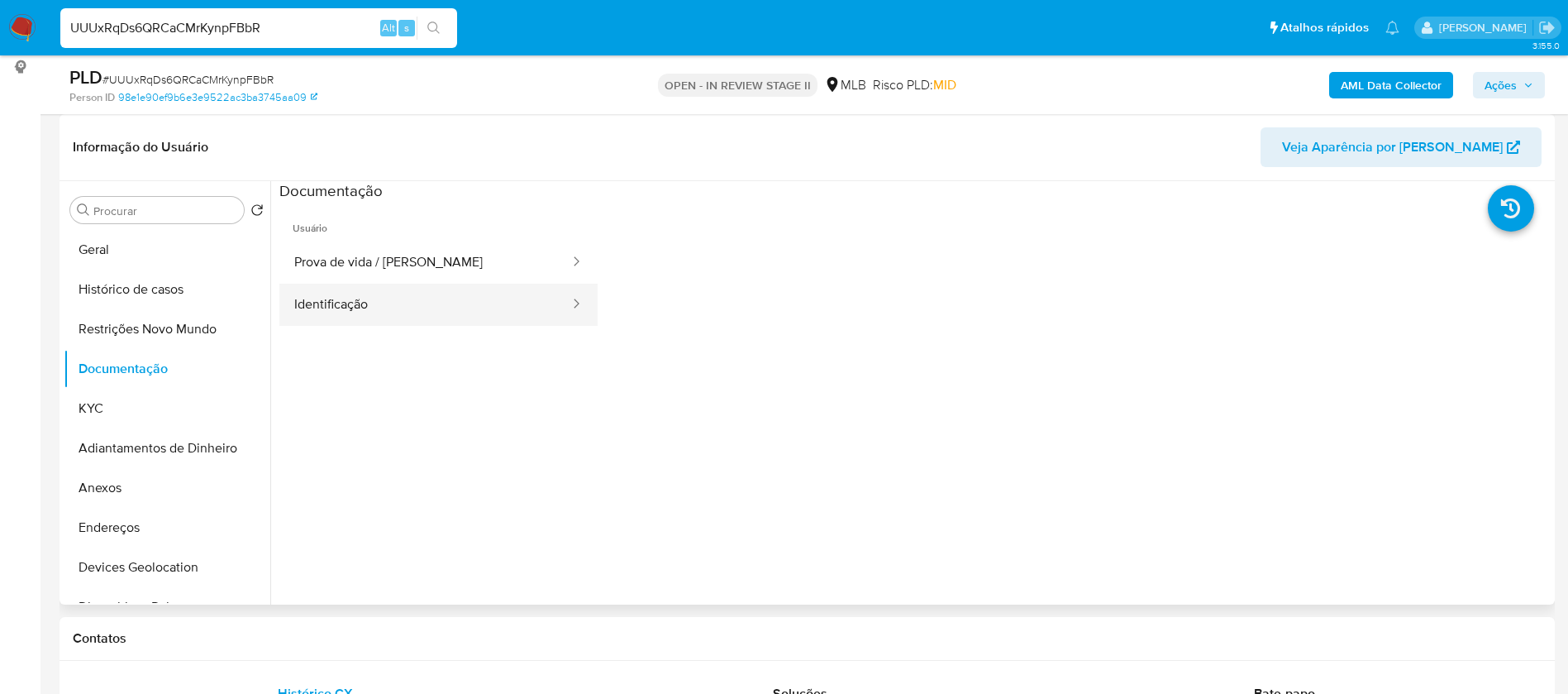
click at [369, 305] on button "Identificação" at bounding box center [426, 305] width 292 height 42
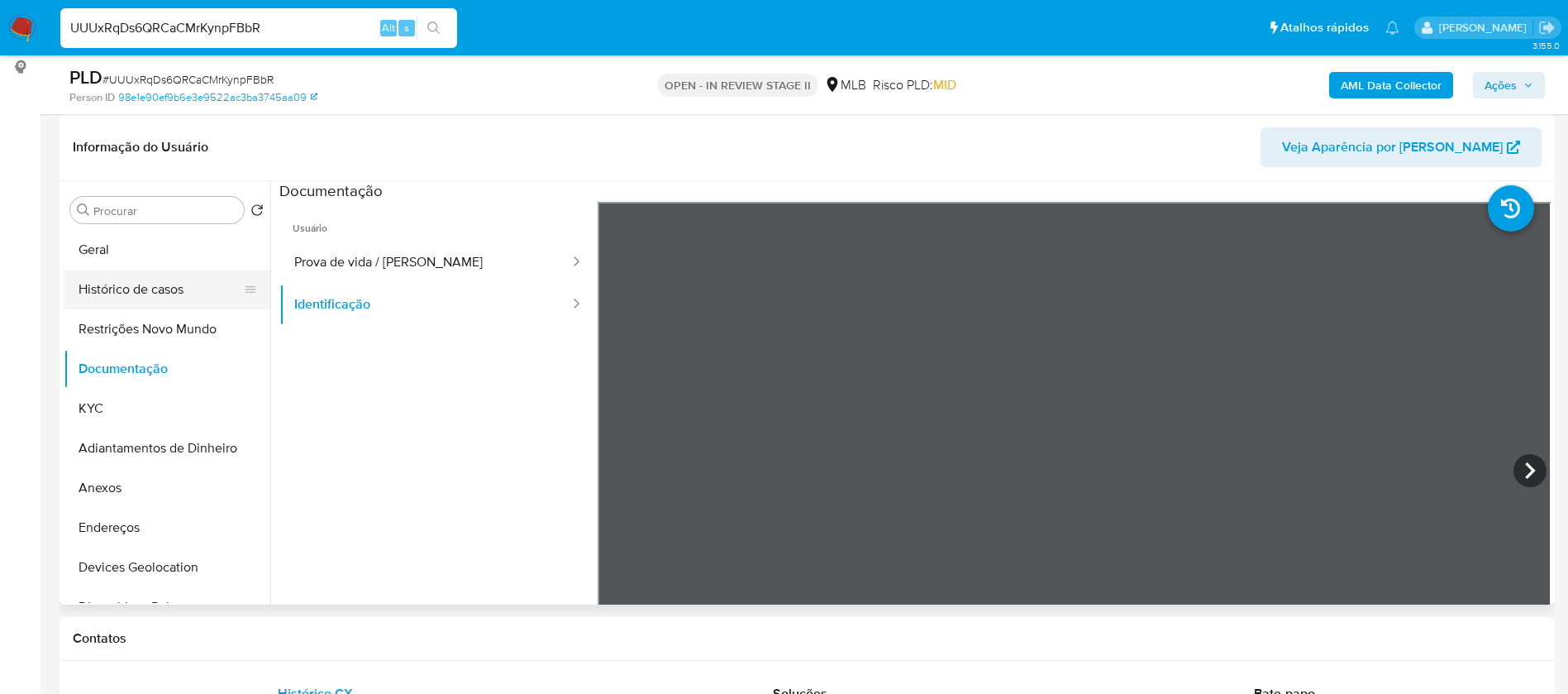
click at [170, 287] on button "Histórico de casos" at bounding box center [160, 289] width 193 height 40
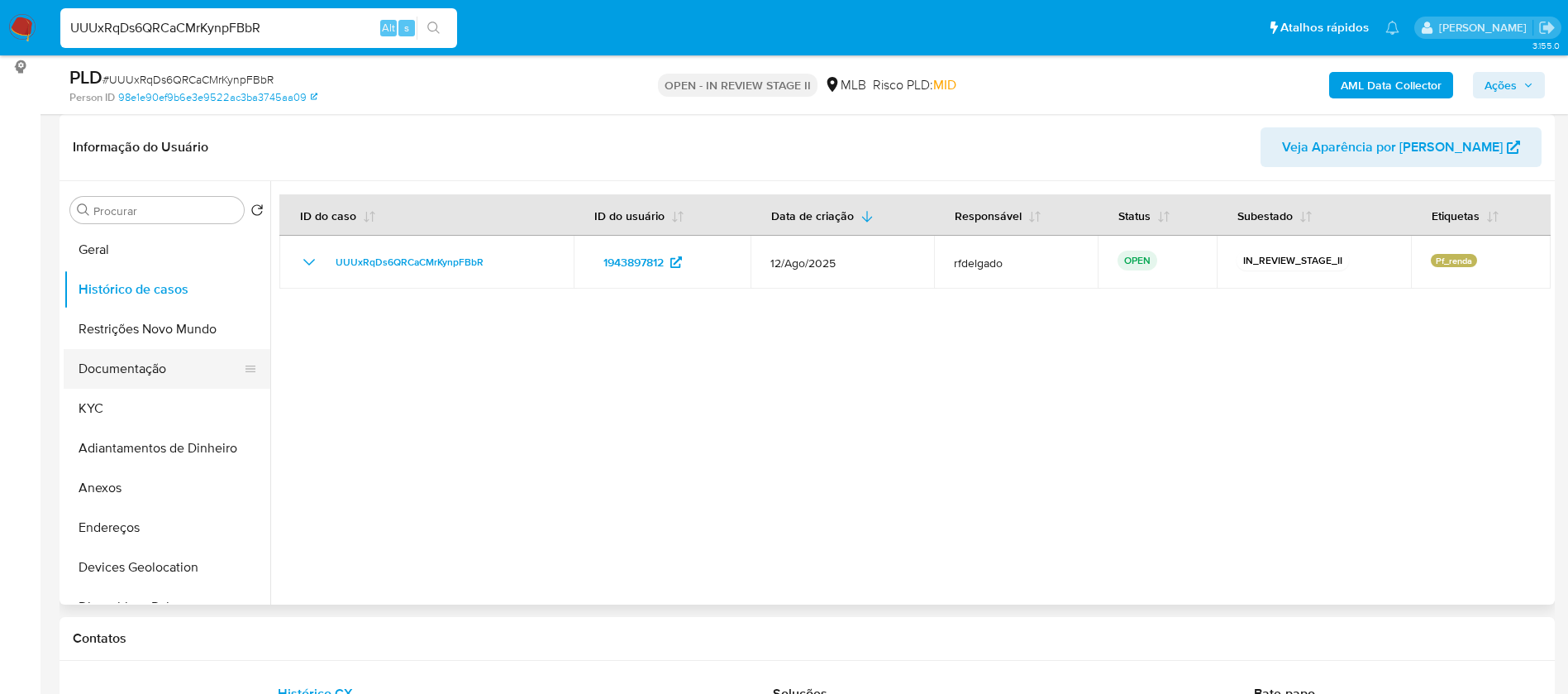
click at [169, 380] on button "Documentação" at bounding box center [160, 369] width 193 height 40
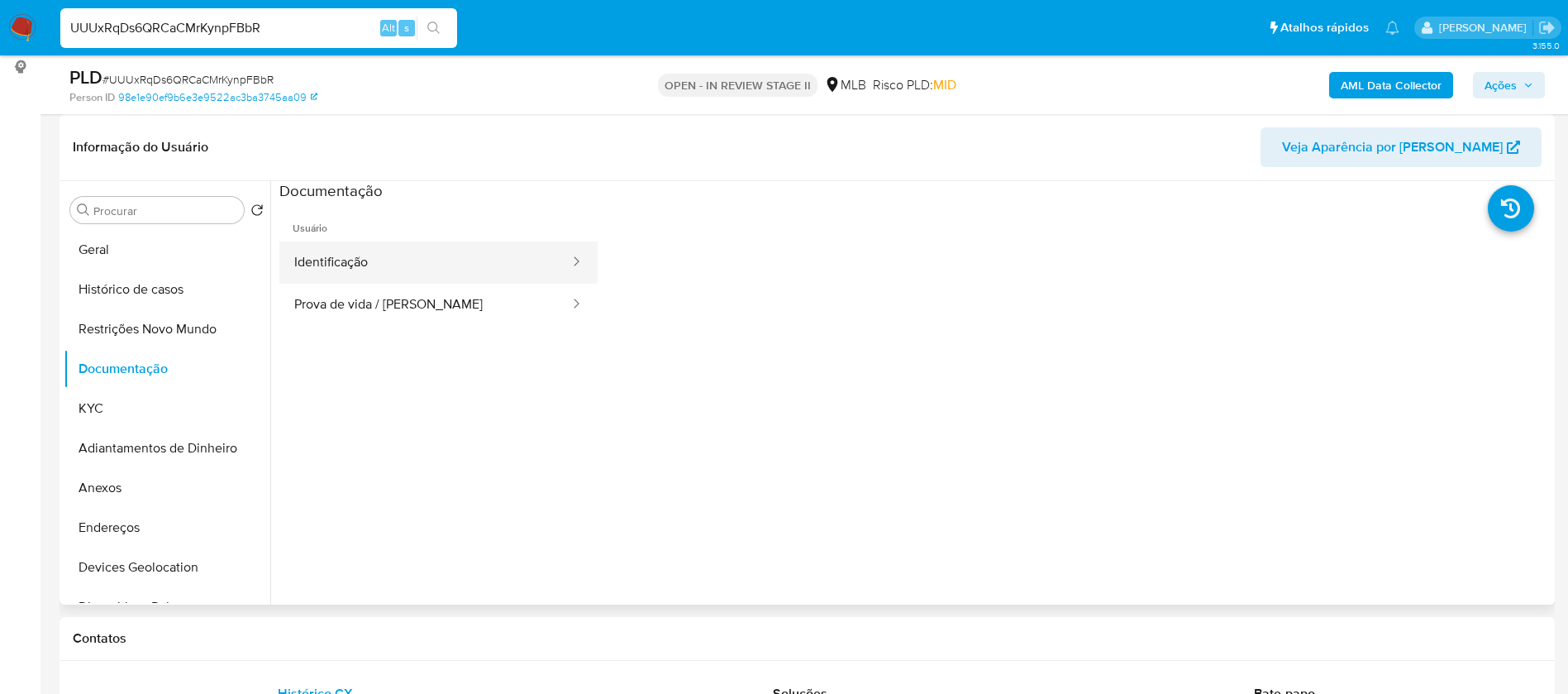
click at [393, 259] on button "Identificação" at bounding box center [426, 263] width 292 height 42
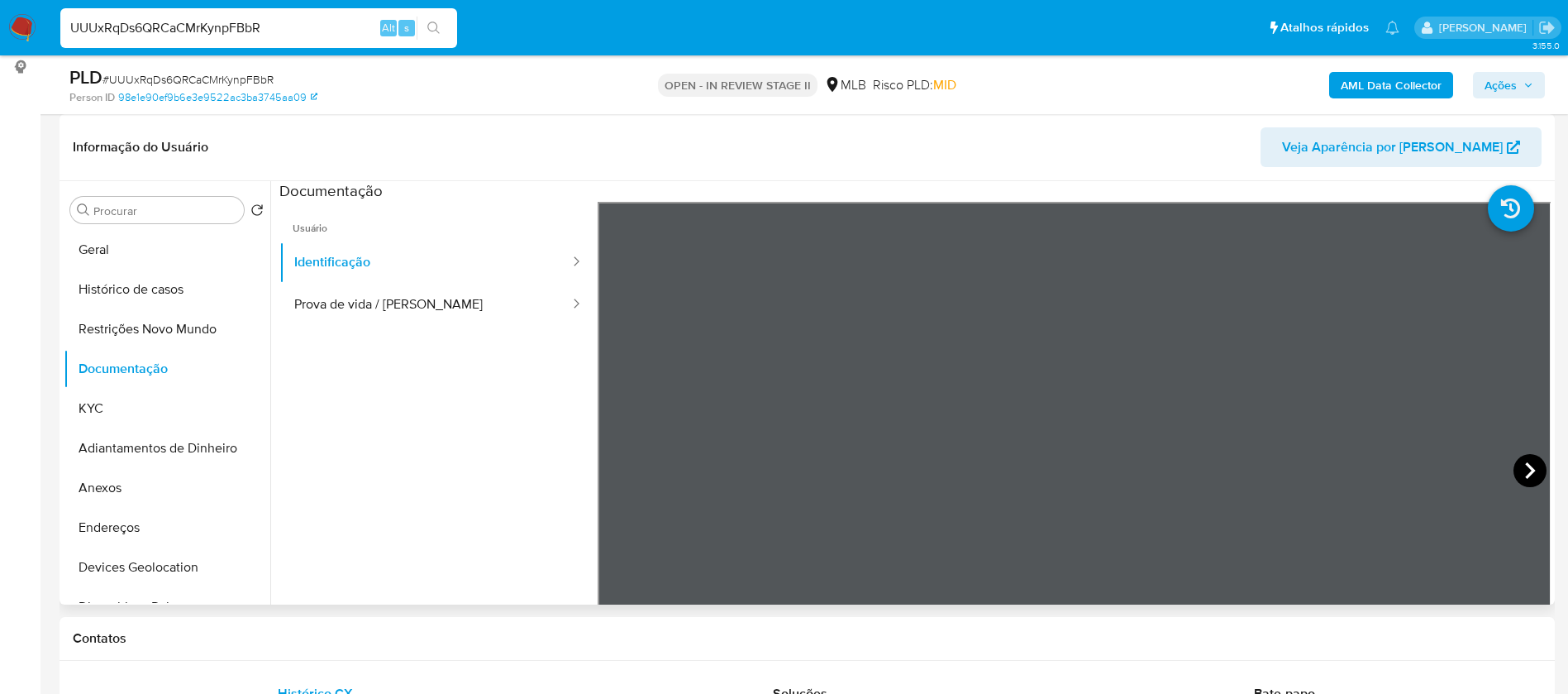
click at [1514, 462] on icon at bounding box center [1530, 471] width 33 height 33
click at [199, 420] on button "KYC" at bounding box center [160, 408] width 193 height 40
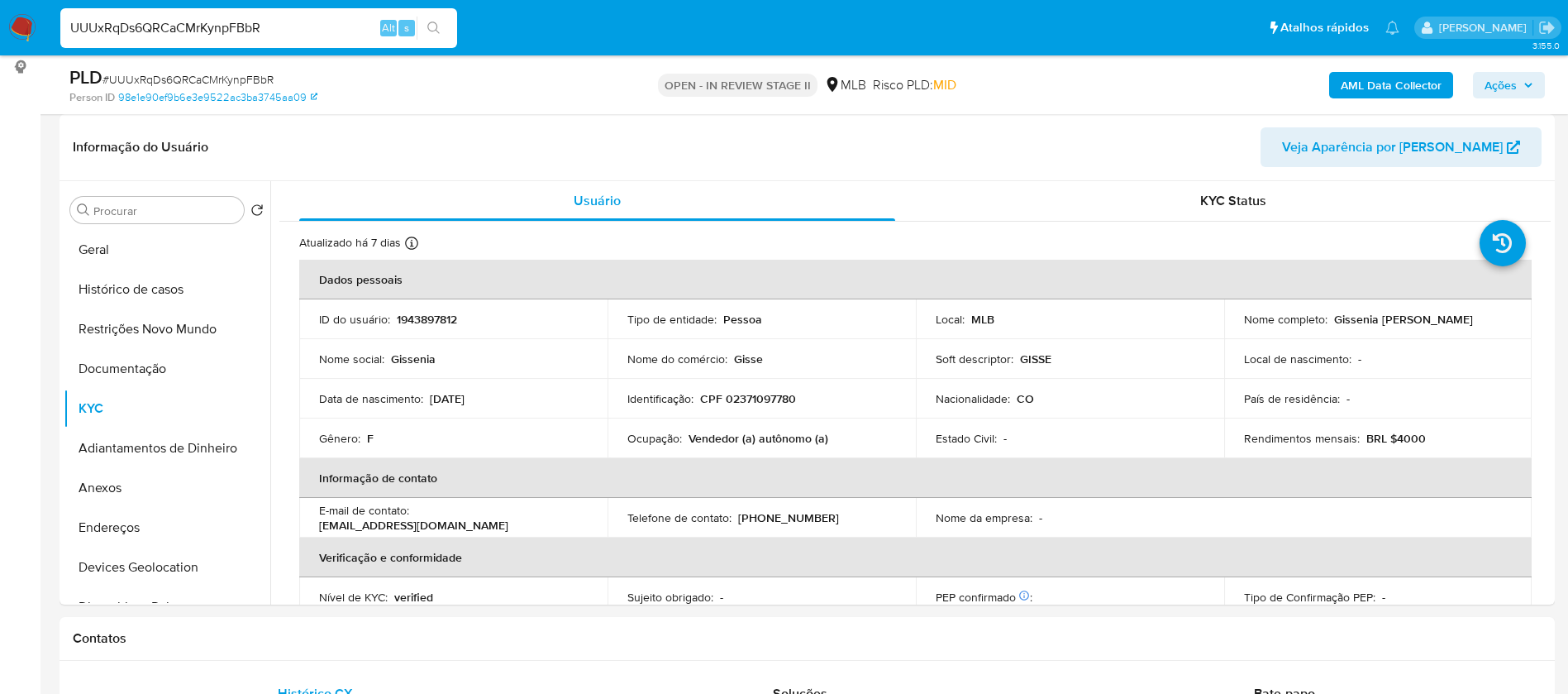
click at [732, 440] on p "Vendedor (a) autônomo (a)" at bounding box center [758, 438] width 140 height 15
copy div "Ocupação : Vendedor (a) autônomo (a)"
click at [1376, 70] on div "AML Data Collector Ações" at bounding box center [1301, 85] width 488 height 39
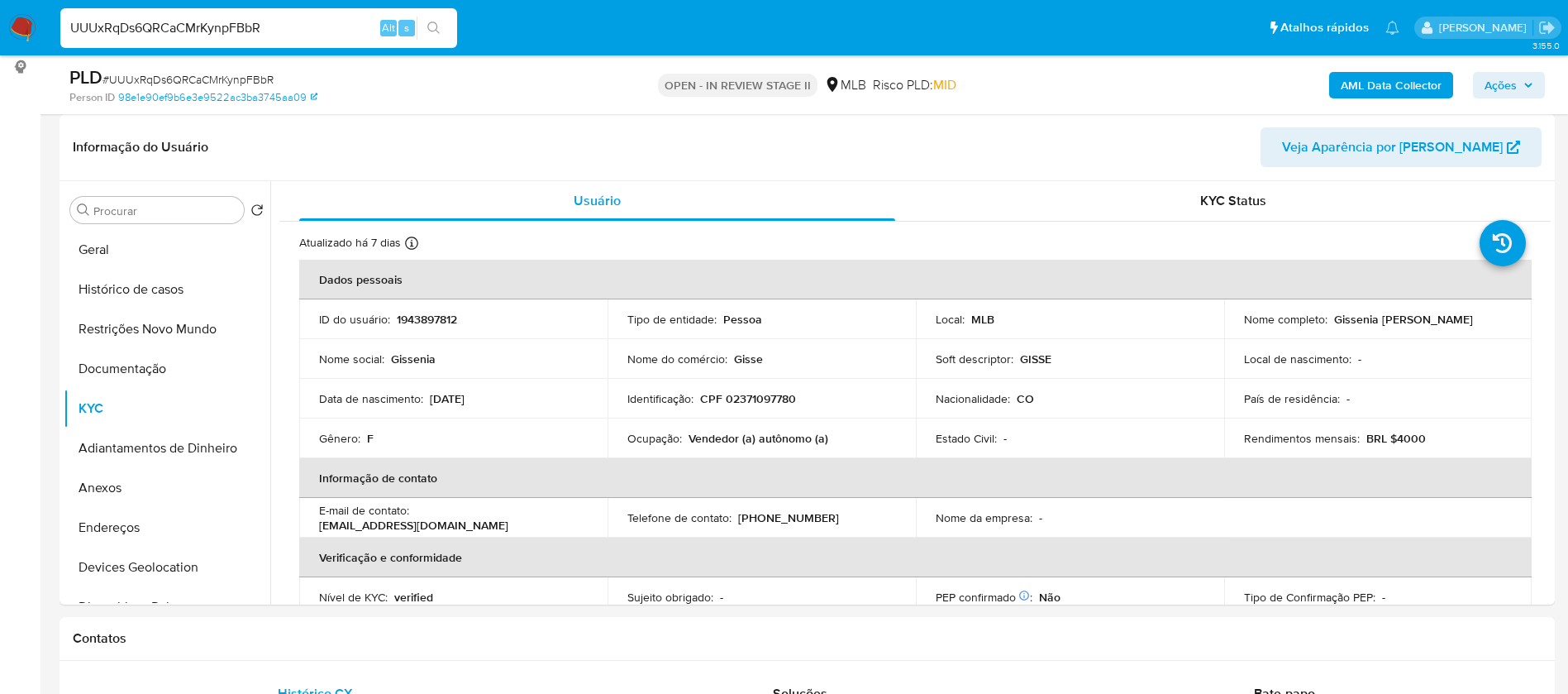
click at [1368, 89] on b "AML Data Collector" at bounding box center [1392, 85] width 101 height 27
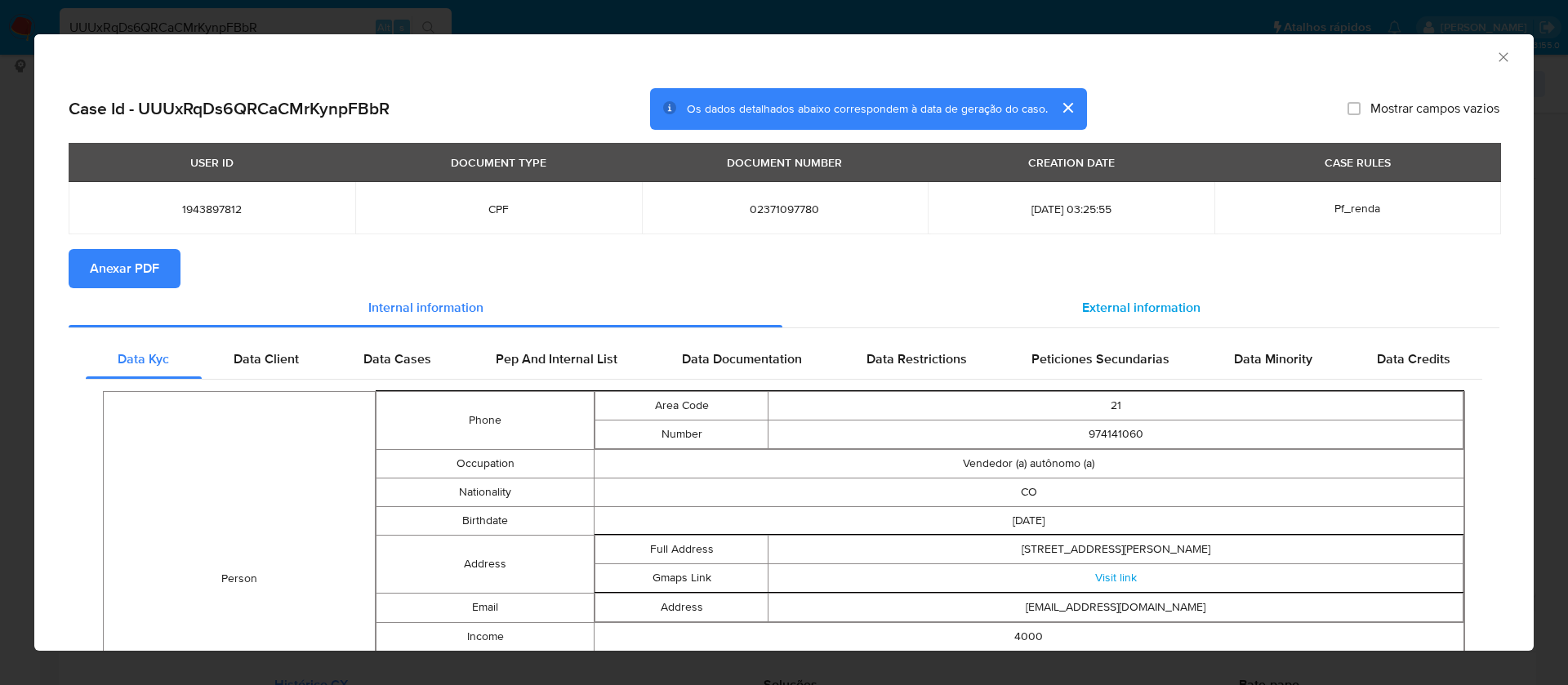
drag, startPoint x: 1093, startPoint y: 306, endPoint x: 1050, endPoint y: 304, distance: 43.0
click at [1093, 307] on span "External information" at bounding box center [1141, 307] width 118 height 19
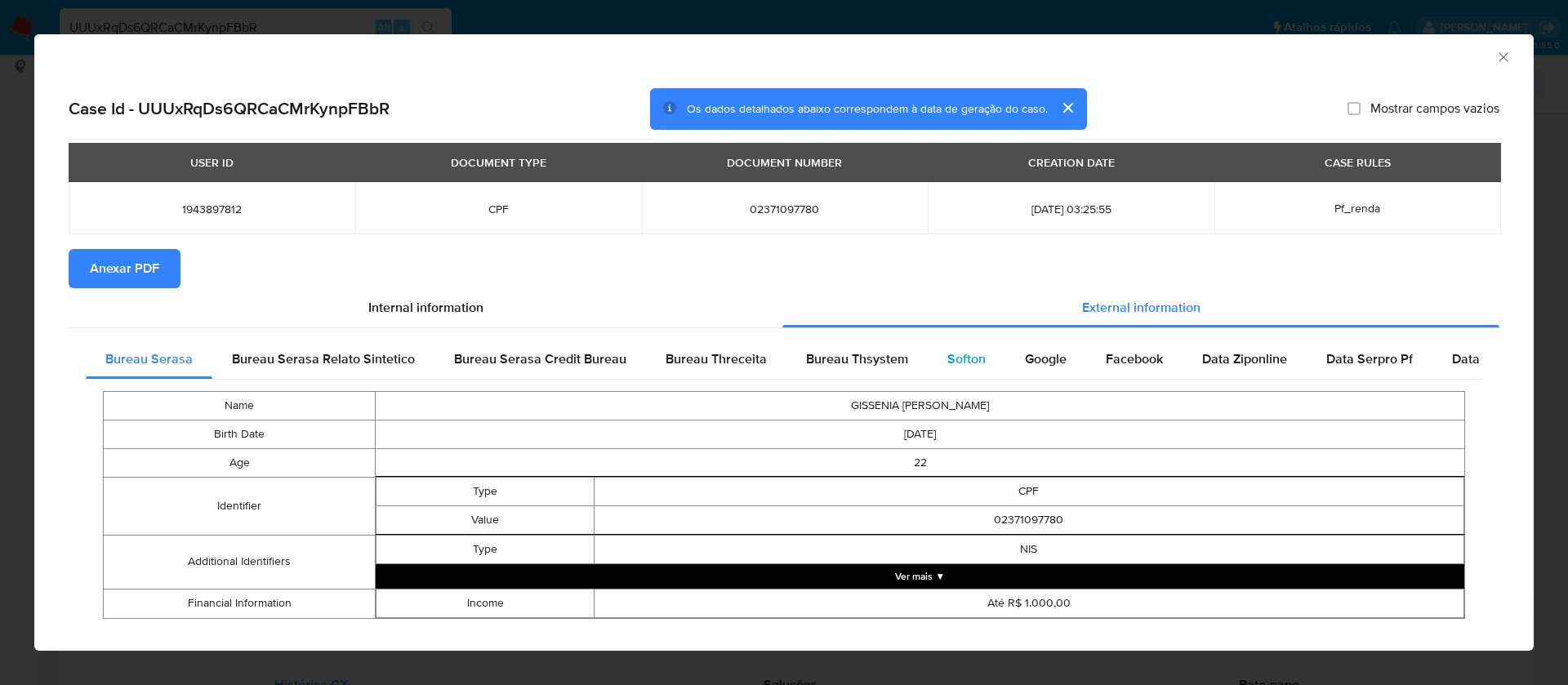
click at [966, 356] on span "Softon" at bounding box center [966, 358] width 38 height 19
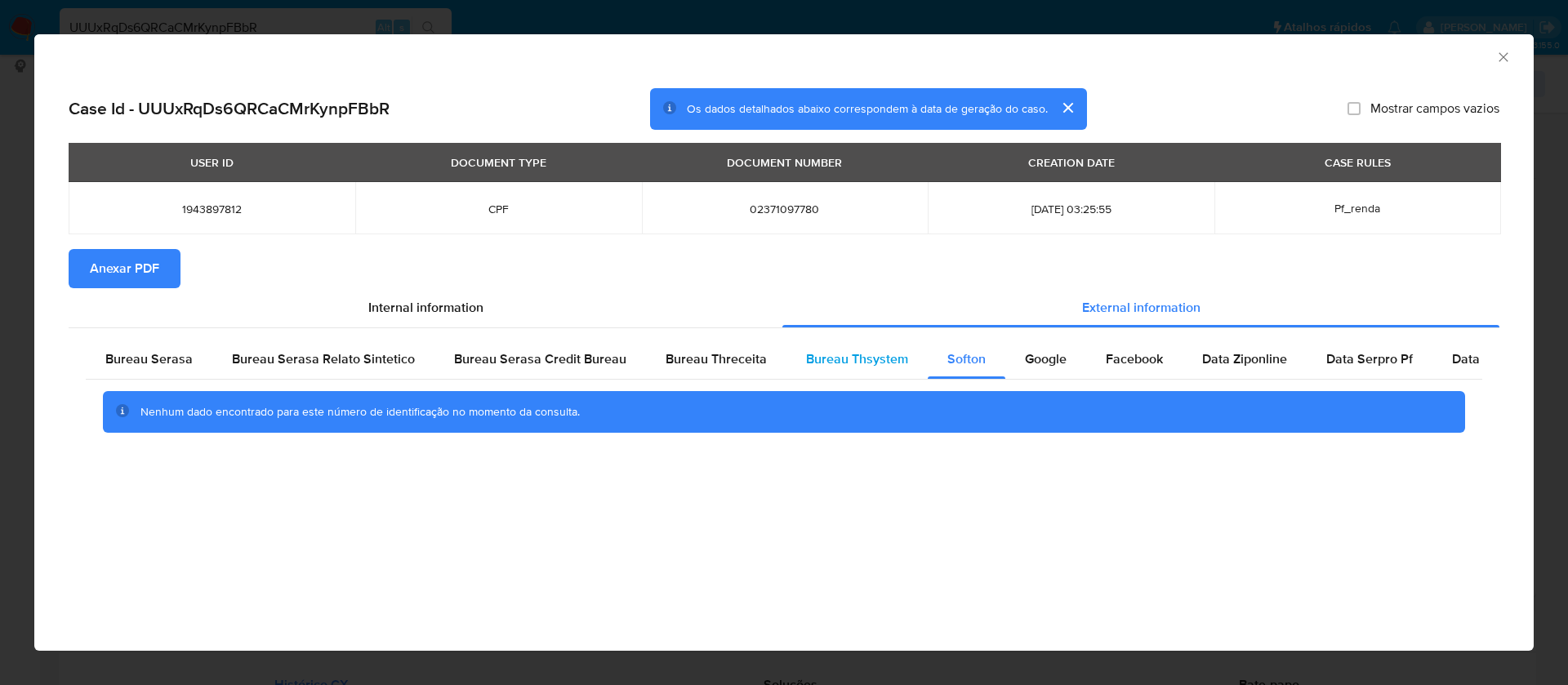
click at [856, 353] on span "Bureau Thsystem" at bounding box center [857, 358] width 102 height 19
click at [108, 273] on span "Anexar PDF" at bounding box center [124, 269] width 69 height 36
click at [1508, 49] on icon "Fechar a janela" at bounding box center [1504, 57] width 16 height 16
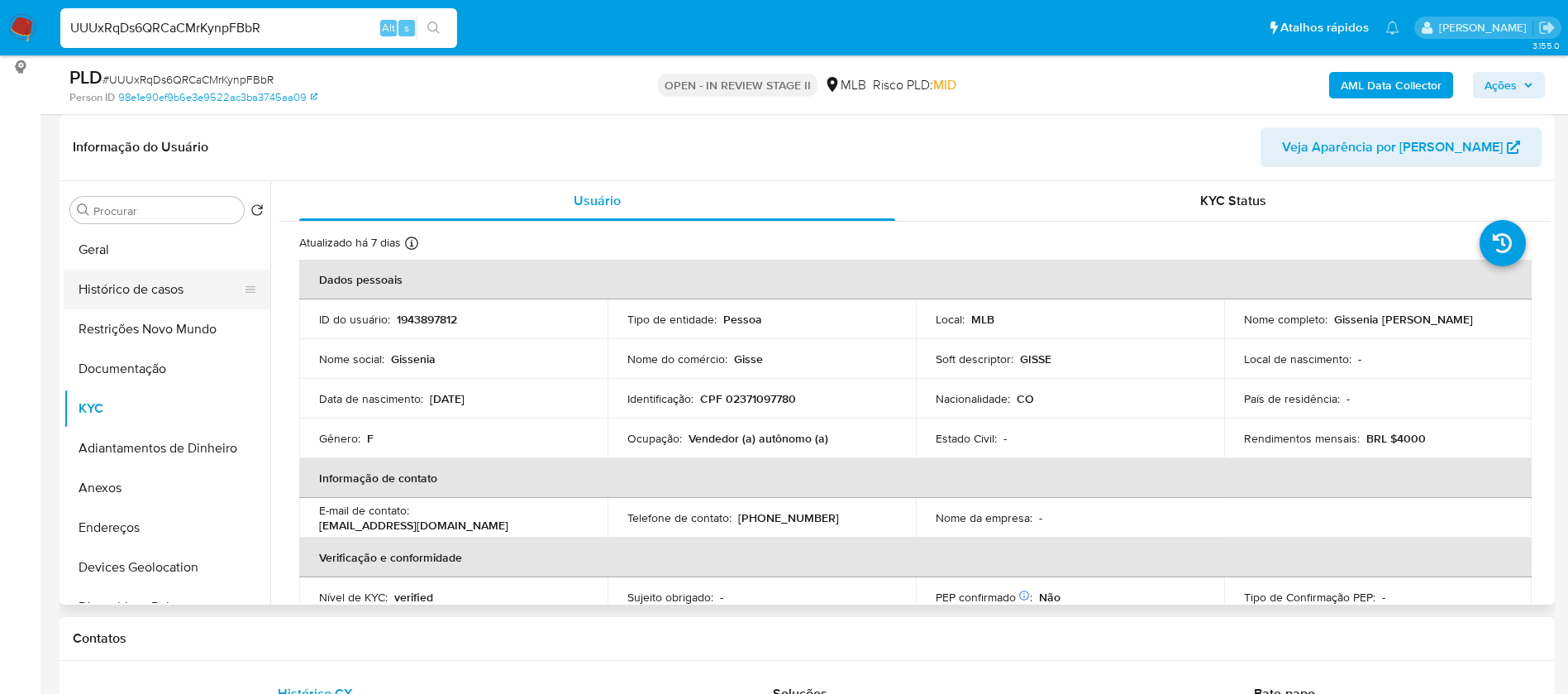
click at [182, 288] on button "Histórico de casos" at bounding box center [160, 289] width 193 height 40
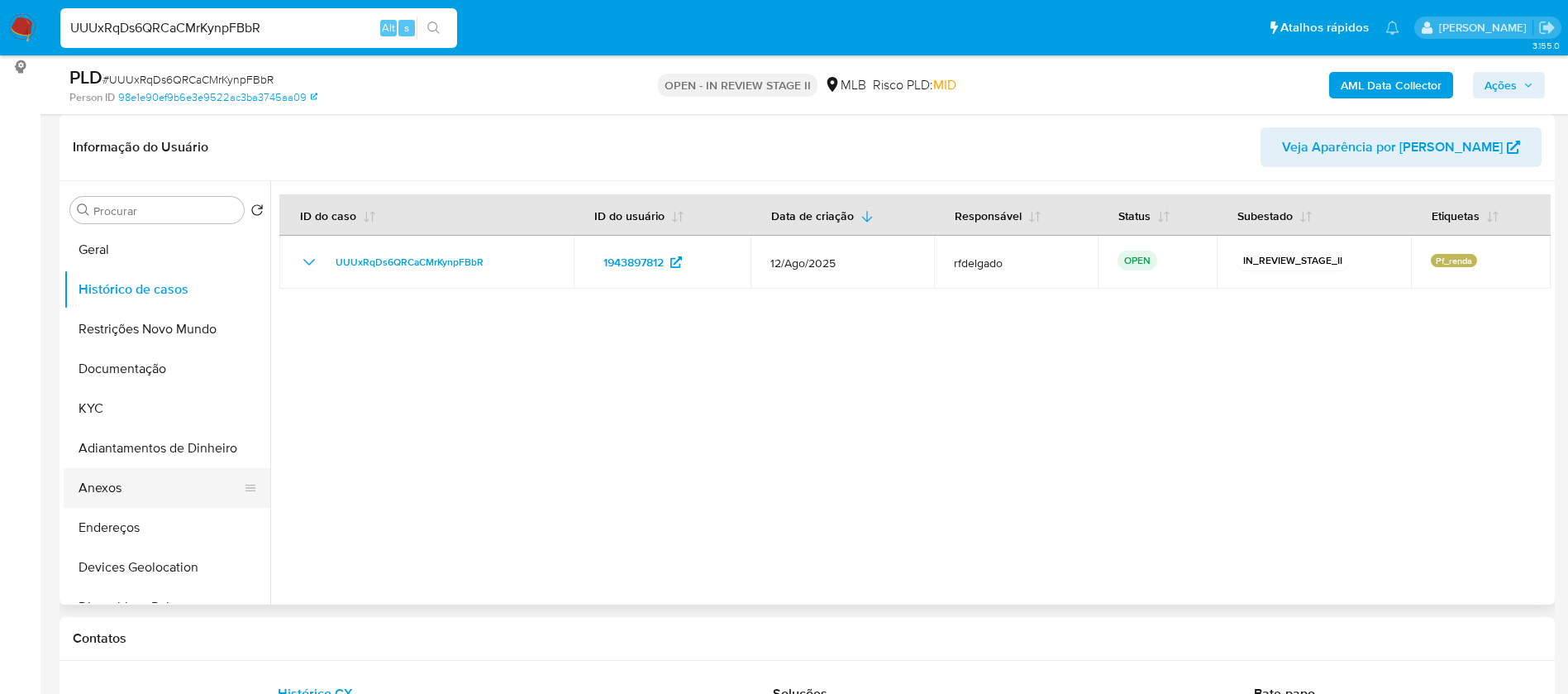
click at [135, 481] on button "Anexos" at bounding box center [160, 487] width 193 height 40
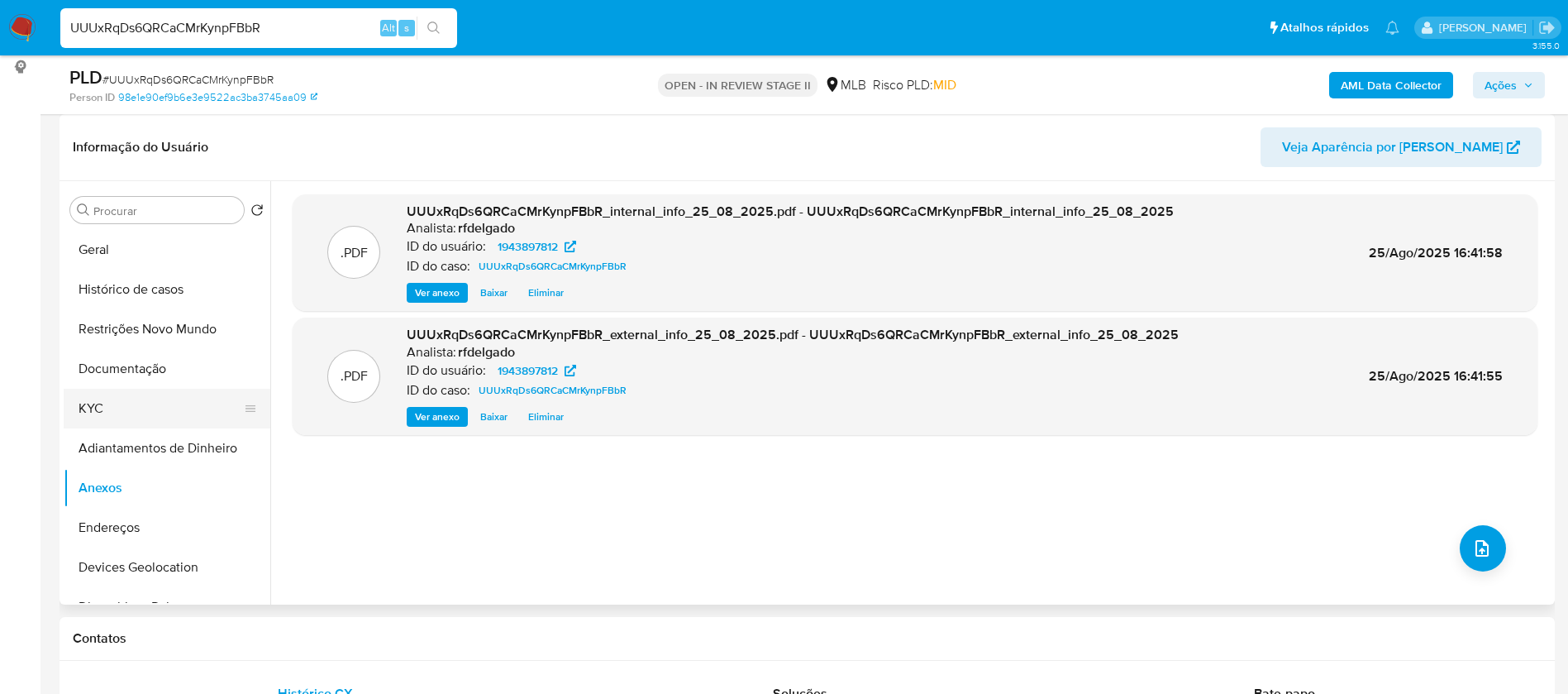
click at [158, 399] on button "KYC" at bounding box center [160, 408] width 193 height 40
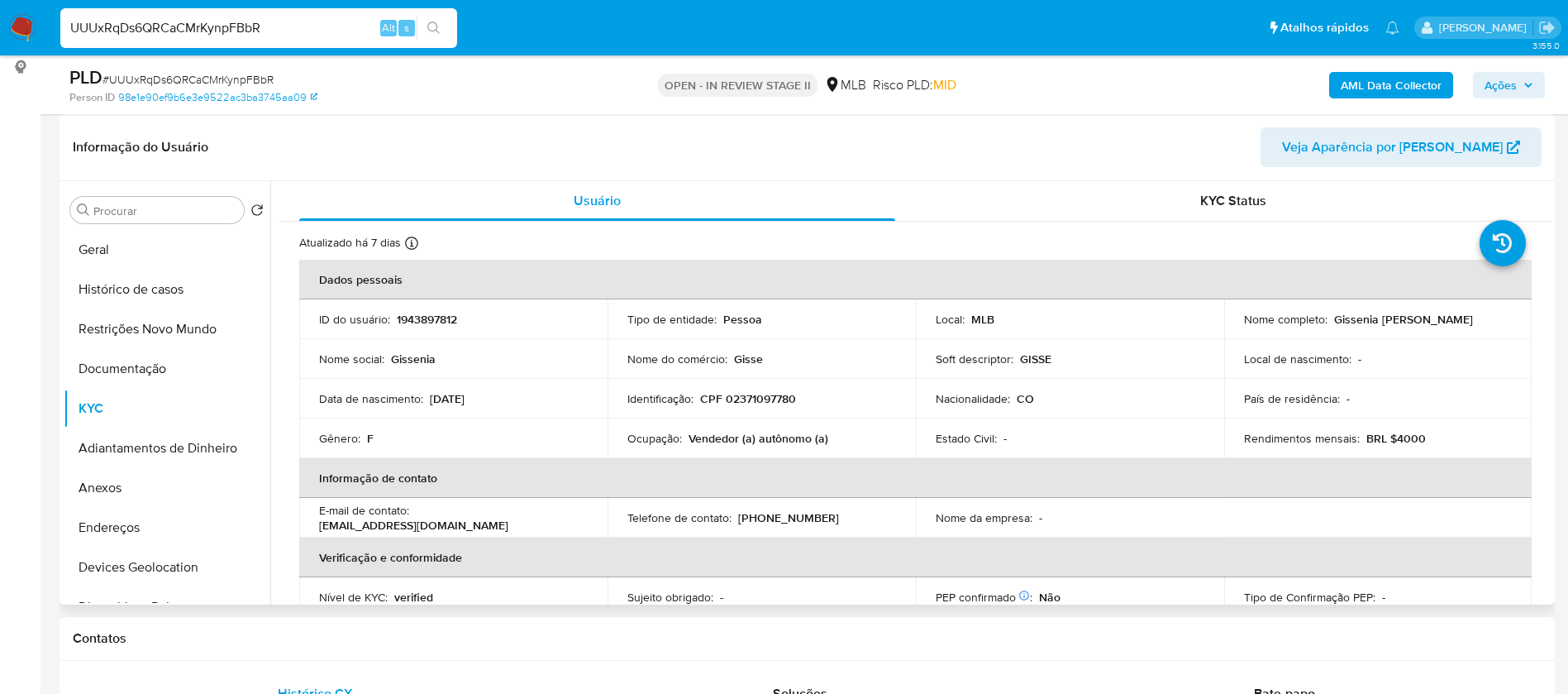
drag, startPoint x: 1456, startPoint y: 315, endPoint x: 1332, endPoint y: 314, distance: 124.0
click at [1332, 314] on div "Nome completo : Gissenia Marin Restrepo" at bounding box center [1379, 319] width 268 height 15
copy p "Gissenia Marin Restrepo"
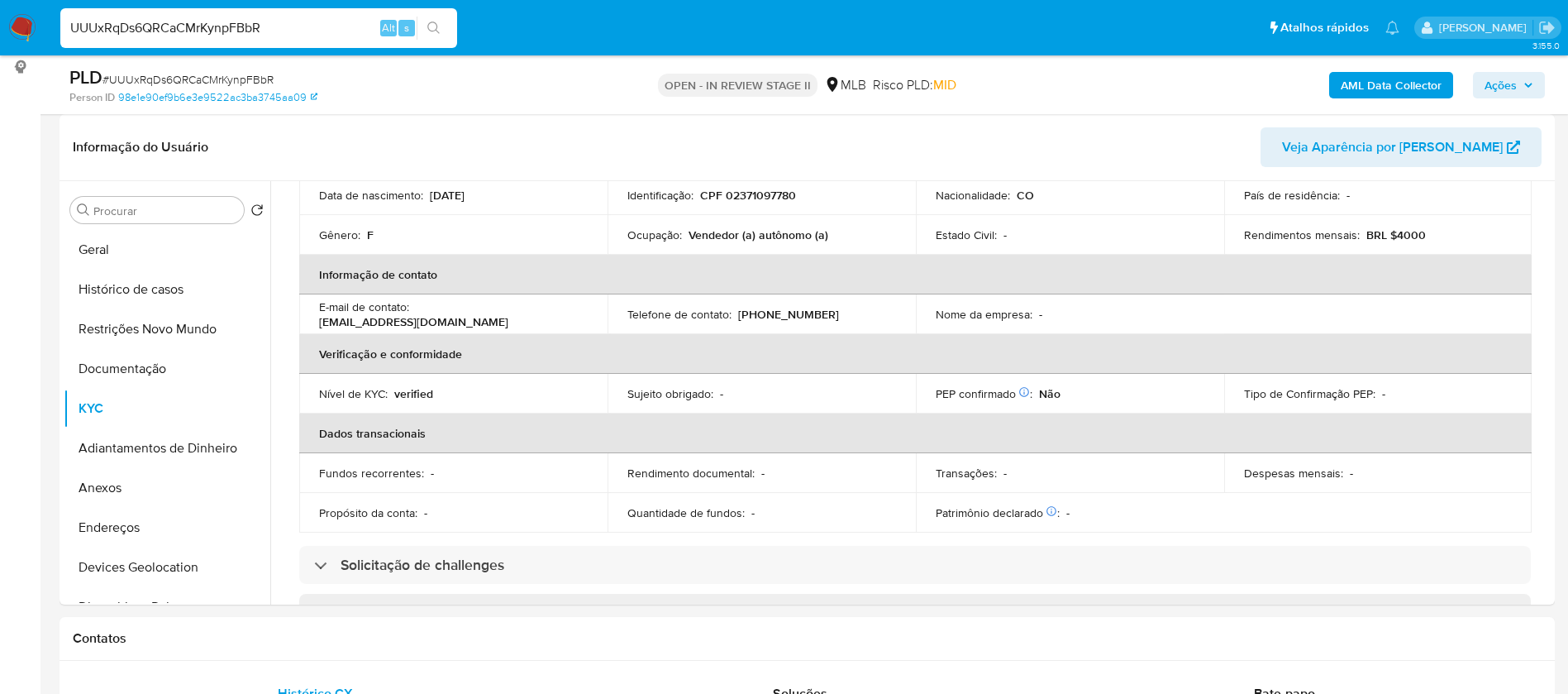
scroll to position [0, 0]
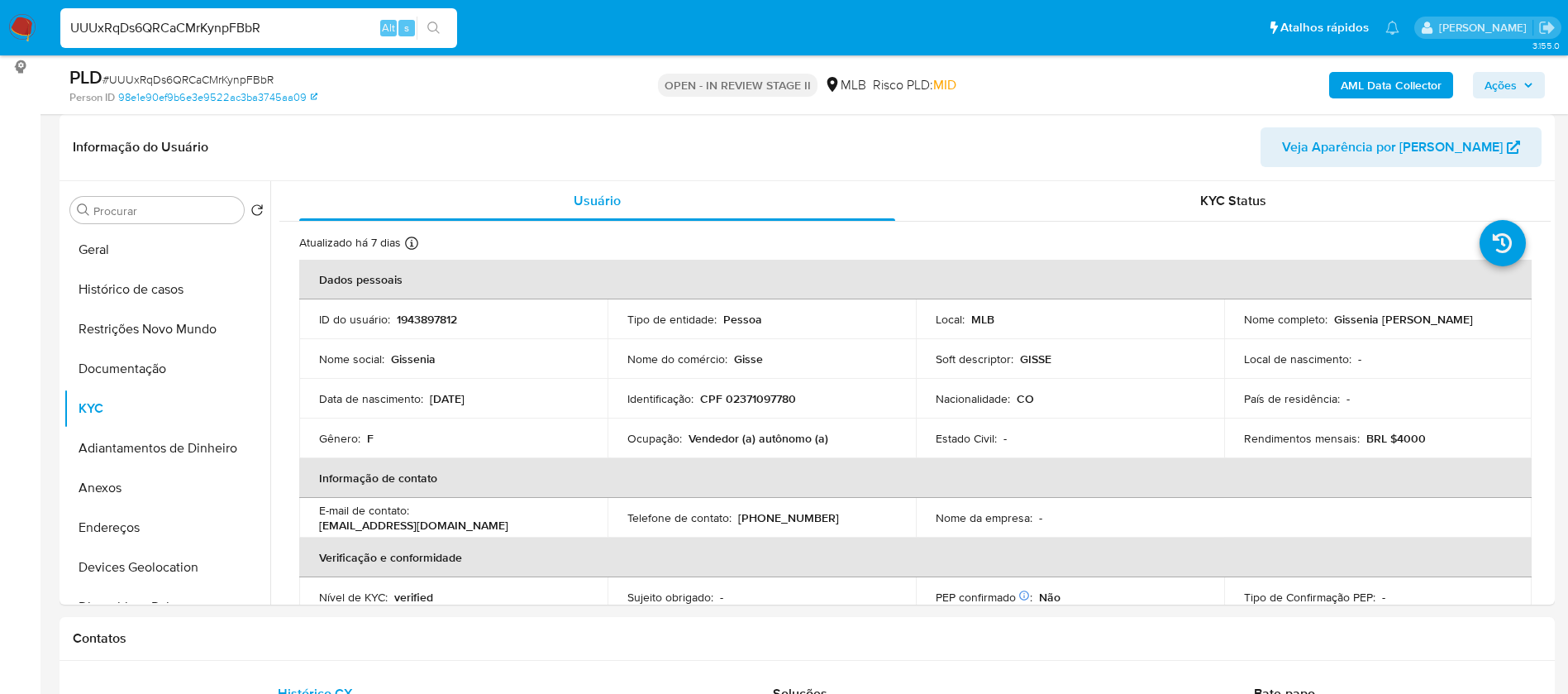
copy p "Gissenia Marin Restrepo"
click at [165, 255] on button "Geral" at bounding box center [160, 249] width 193 height 40
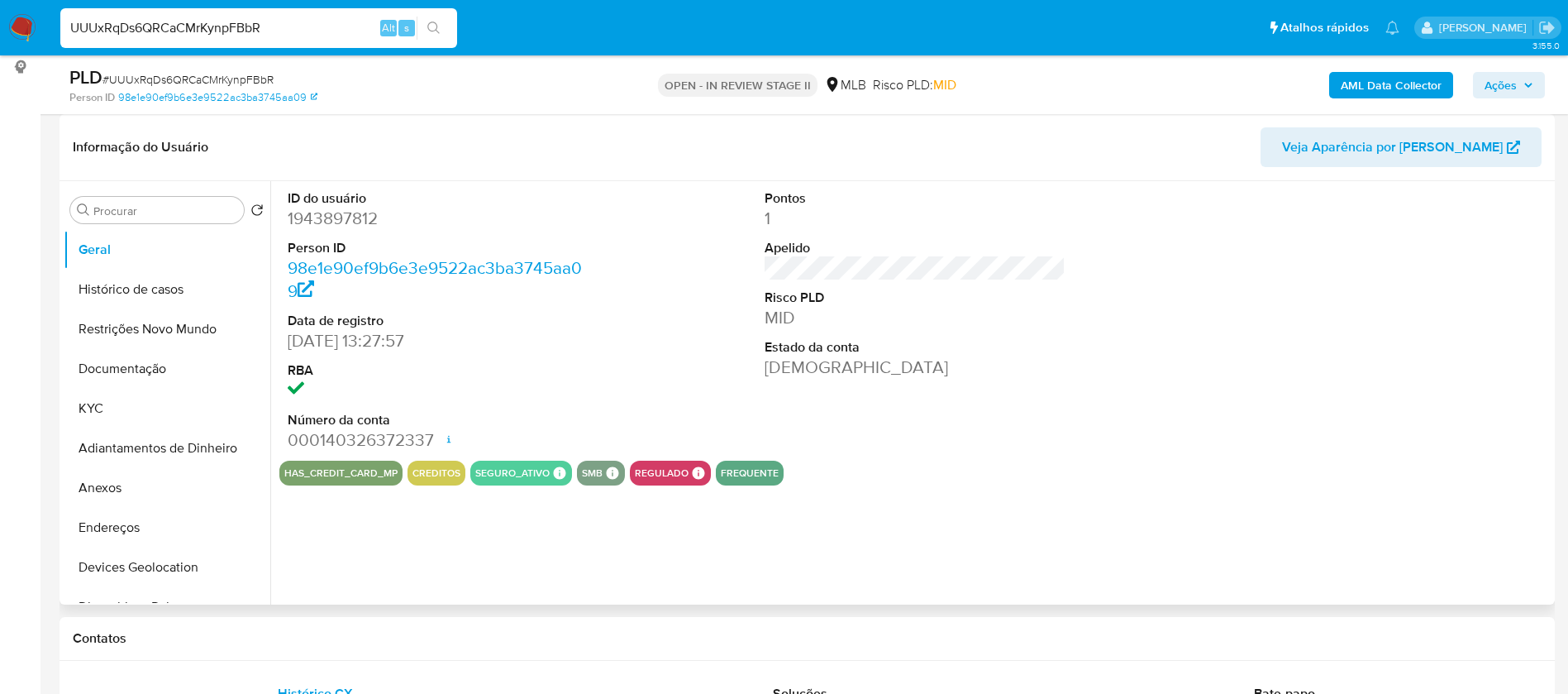
click at [345, 214] on dd "1943897812" at bounding box center [438, 218] width 301 height 23
copy dd "1943897812"
click at [763, 474] on button "frequente" at bounding box center [749, 472] width 58 height 6
click at [136, 409] on button "KYC" at bounding box center [160, 408] width 193 height 40
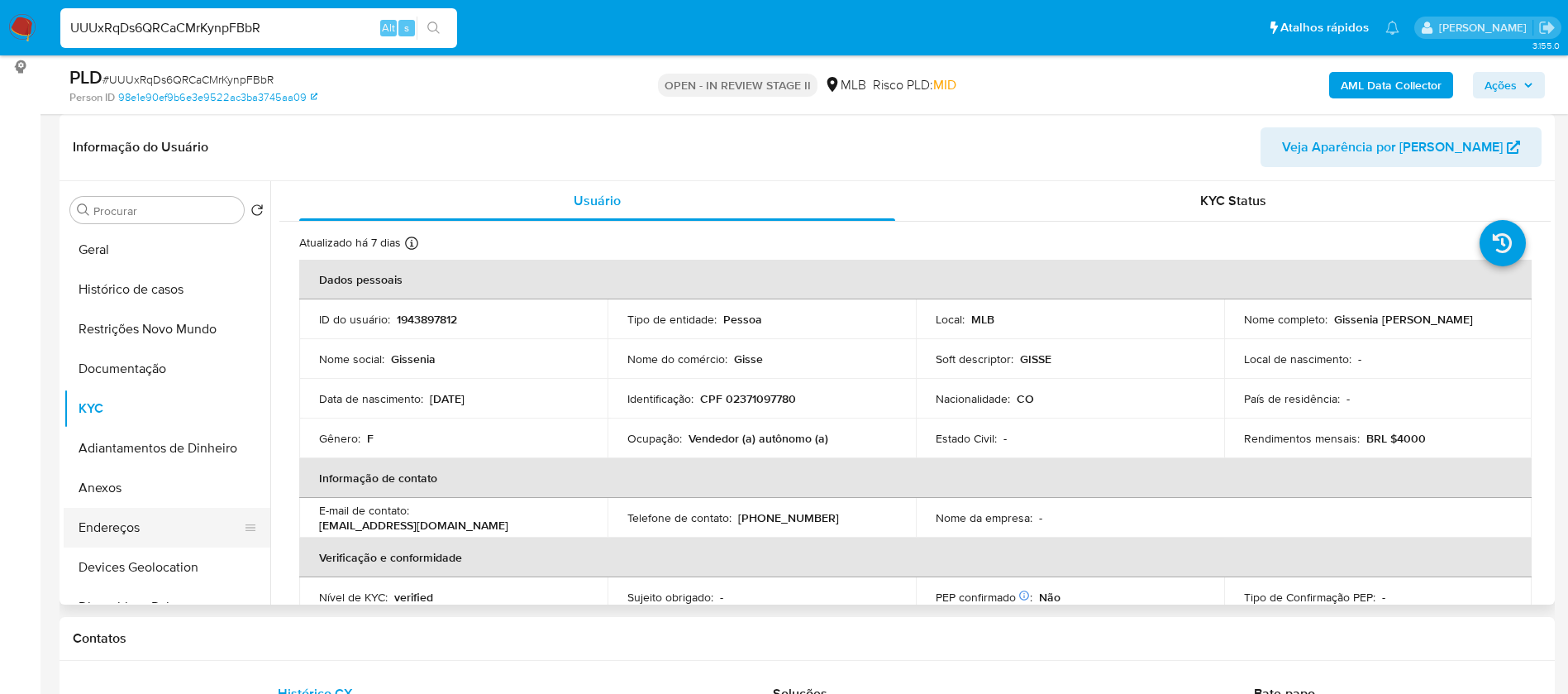
click at [147, 531] on button "Endereços" at bounding box center [160, 527] width 193 height 40
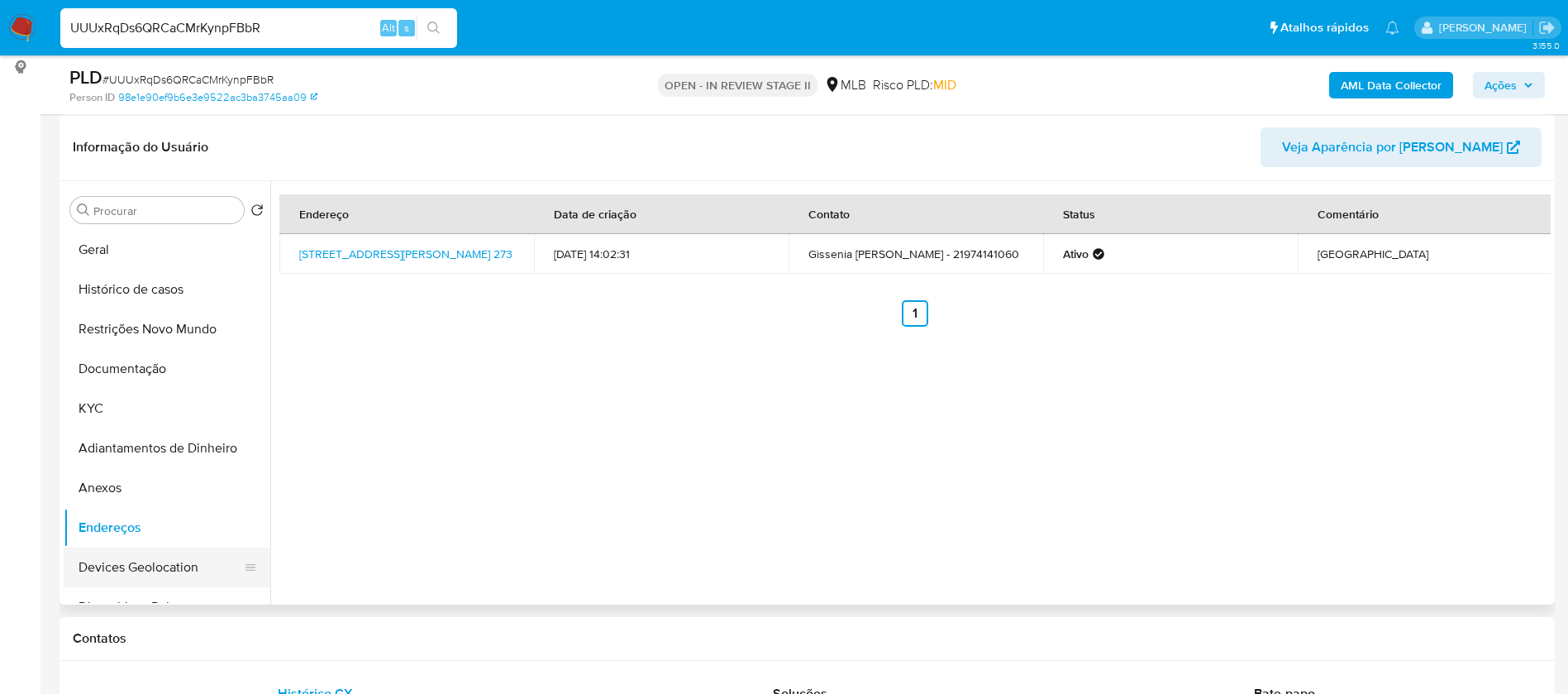
click at [173, 572] on button "Devices Geolocation" at bounding box center [160, 567] width 193 height 40
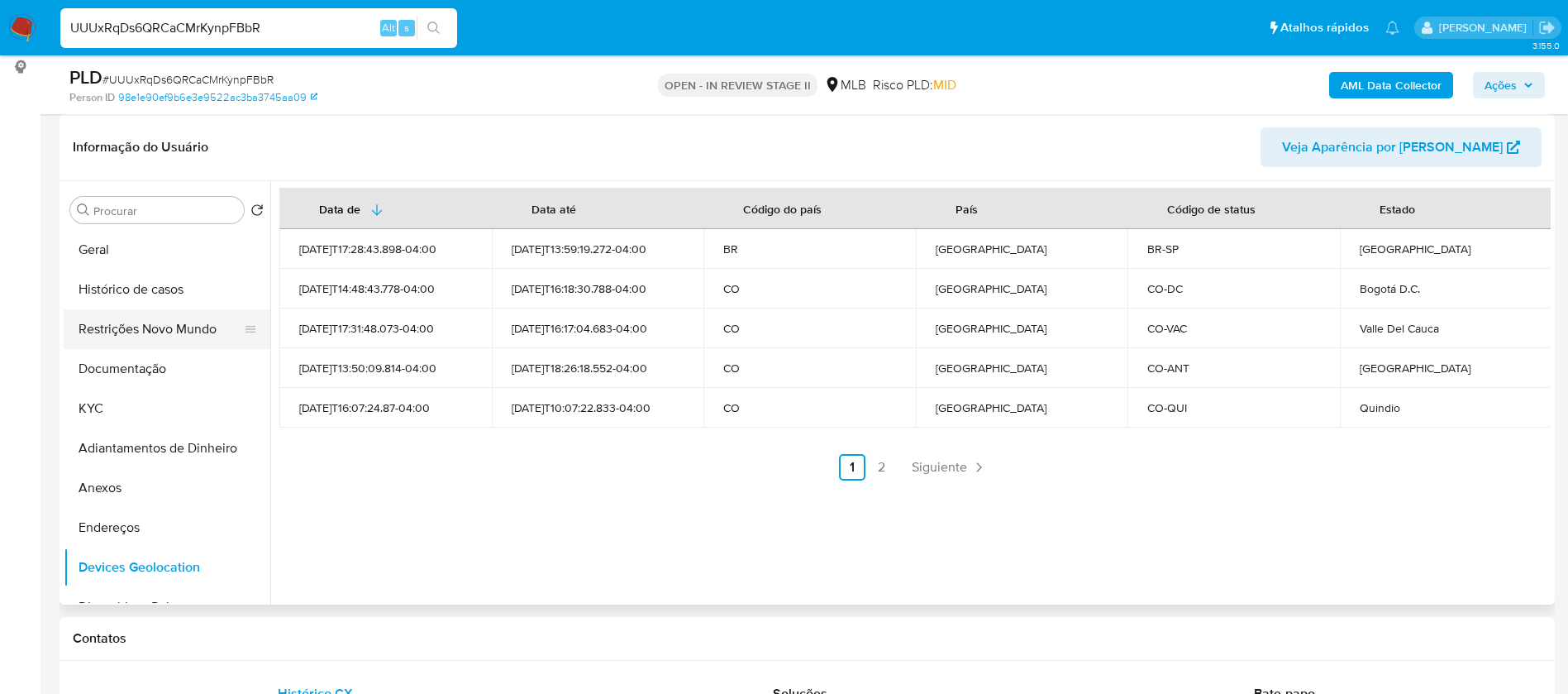
click at [135, 333] on button "Restrições Novo Mundo" at bounding box center [160, 328] width 193 height 40
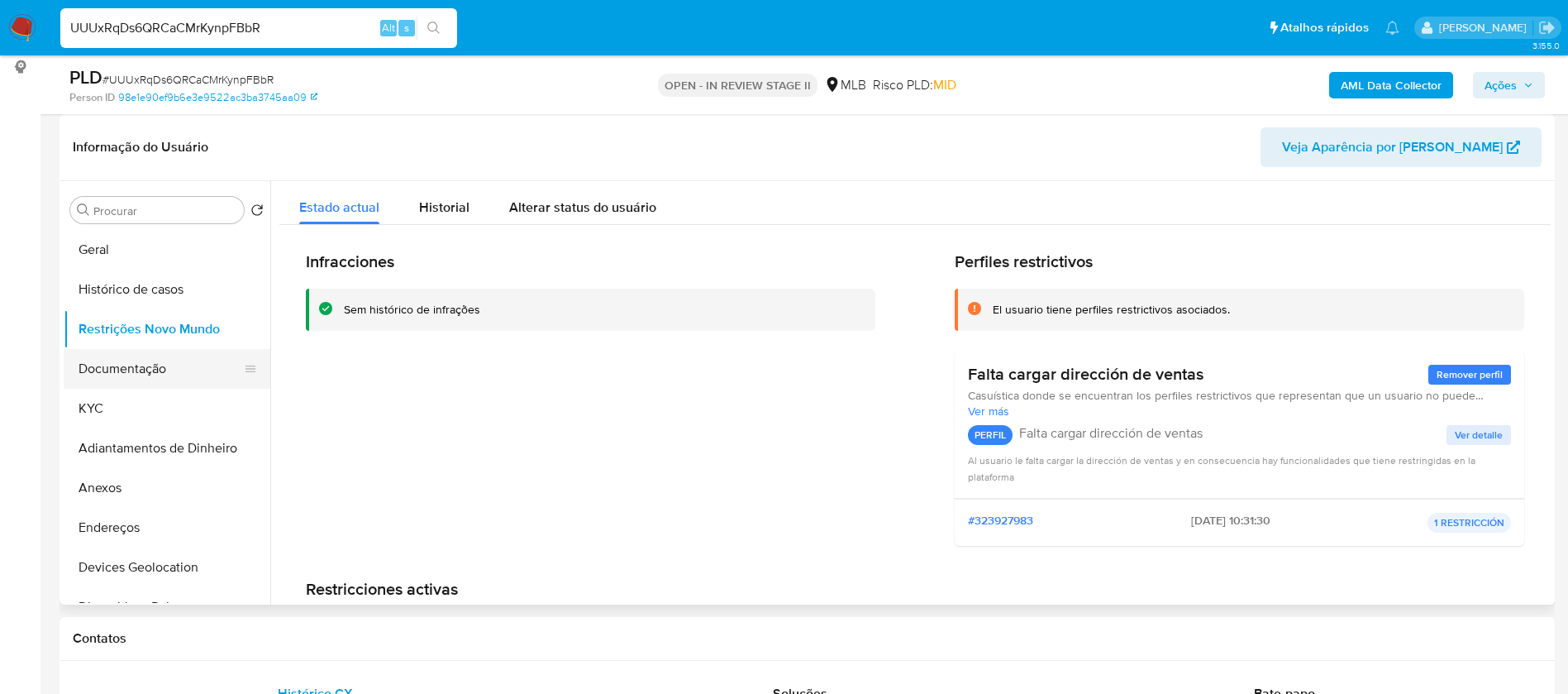
scroll to position [124, 0]
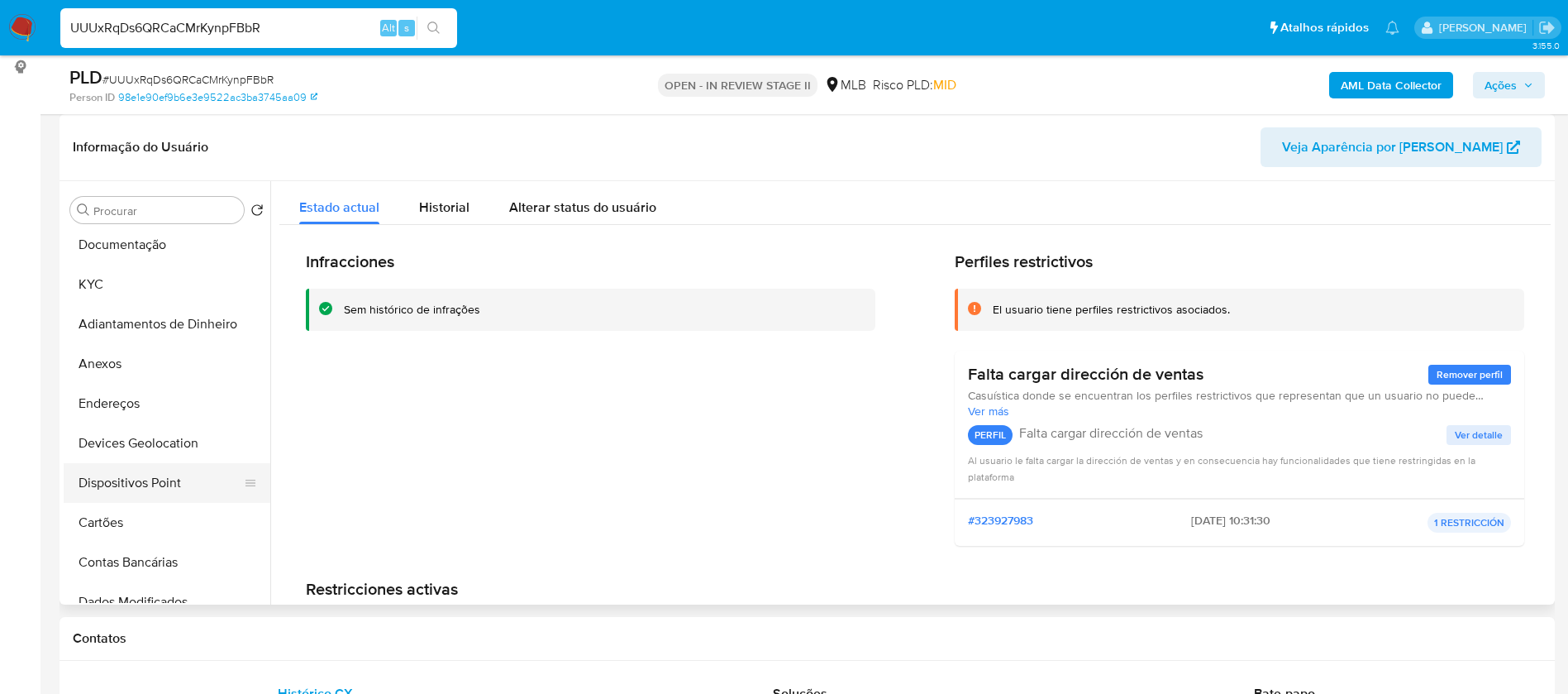
click at [187, 482] on button "Dispositivos Point" at bounding box center [160, 483] width 193 height 40
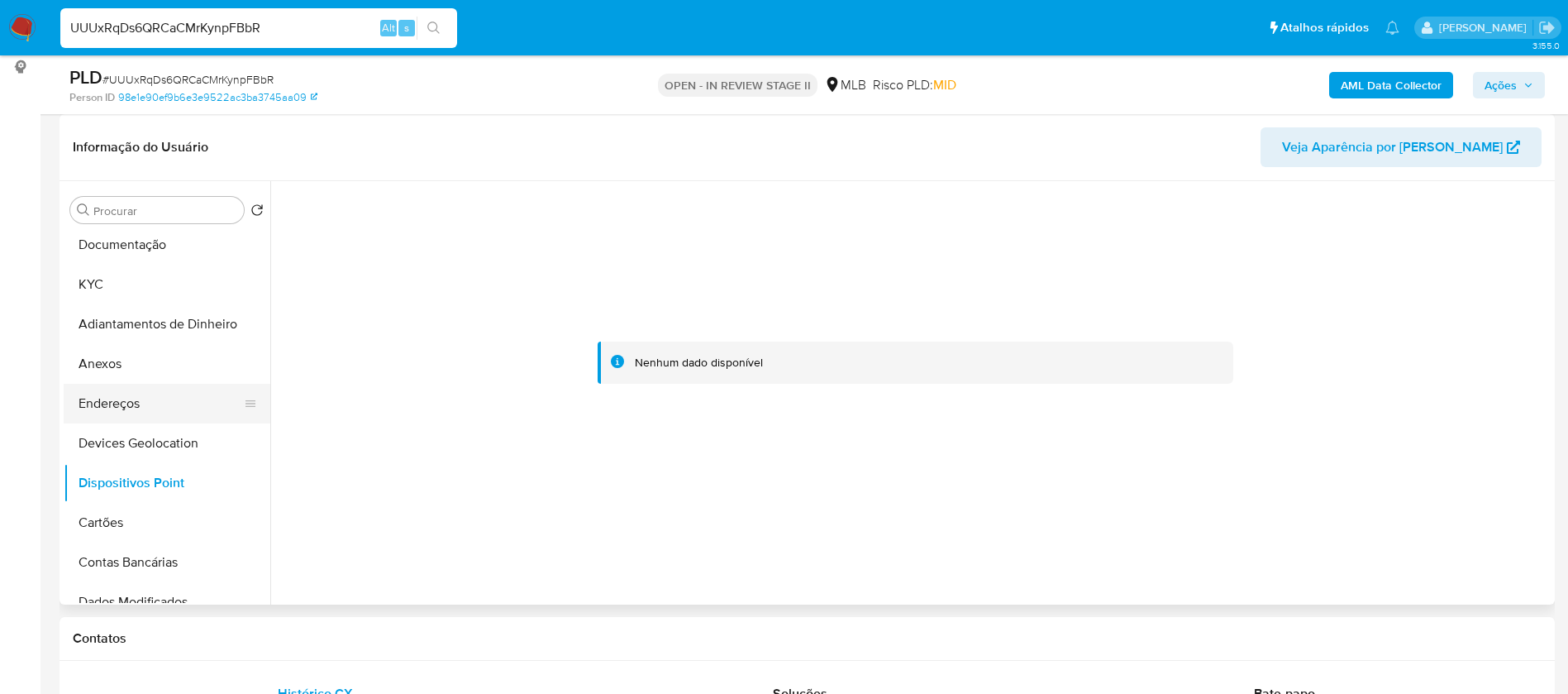
click at [146, 405] on button "Endereços" at bounding box center [160, 403] width 193 height 40
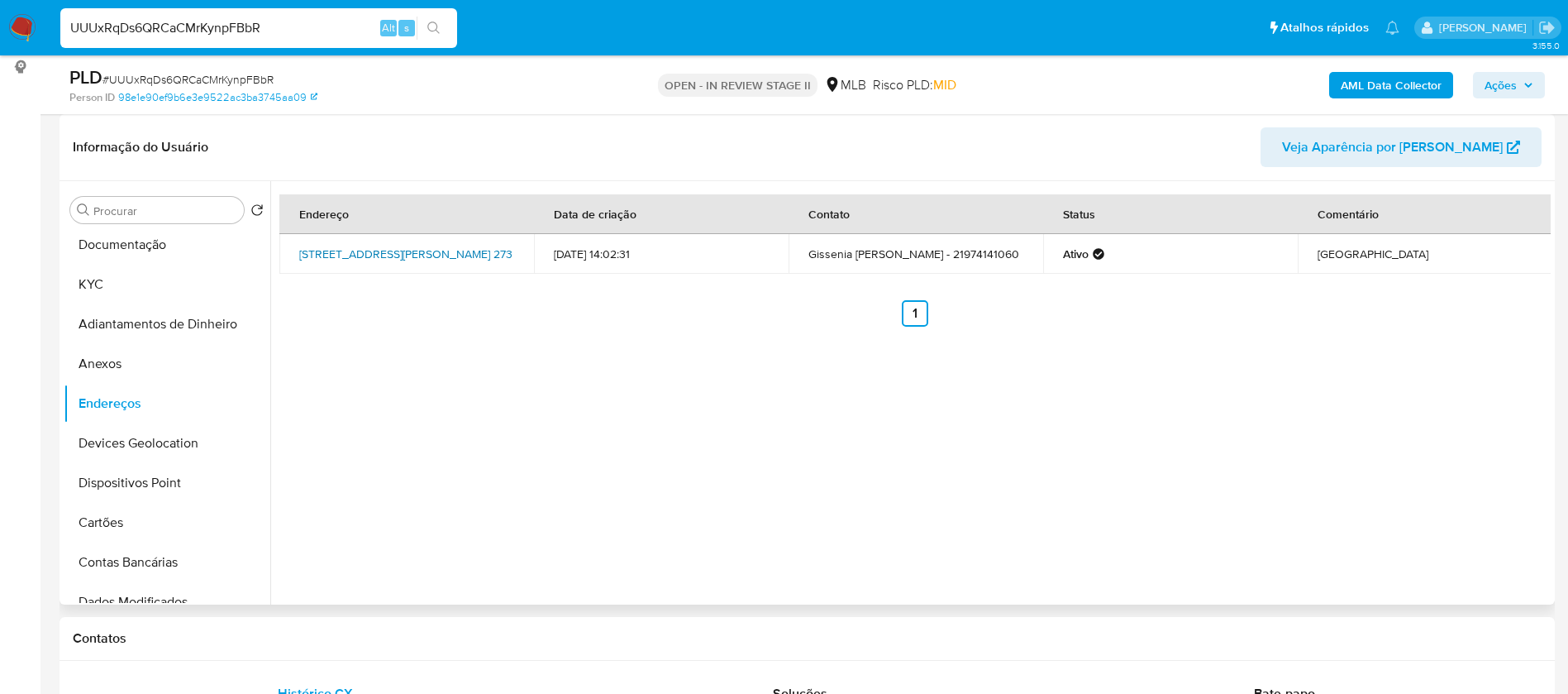
click at [395, 245] on link "Rua Júlio Horta Barbosa 273, São Gonçalo, Rio De Janeiro, 24460180, Brasil 273" at bounding box center [406, 254] width 213 height 17
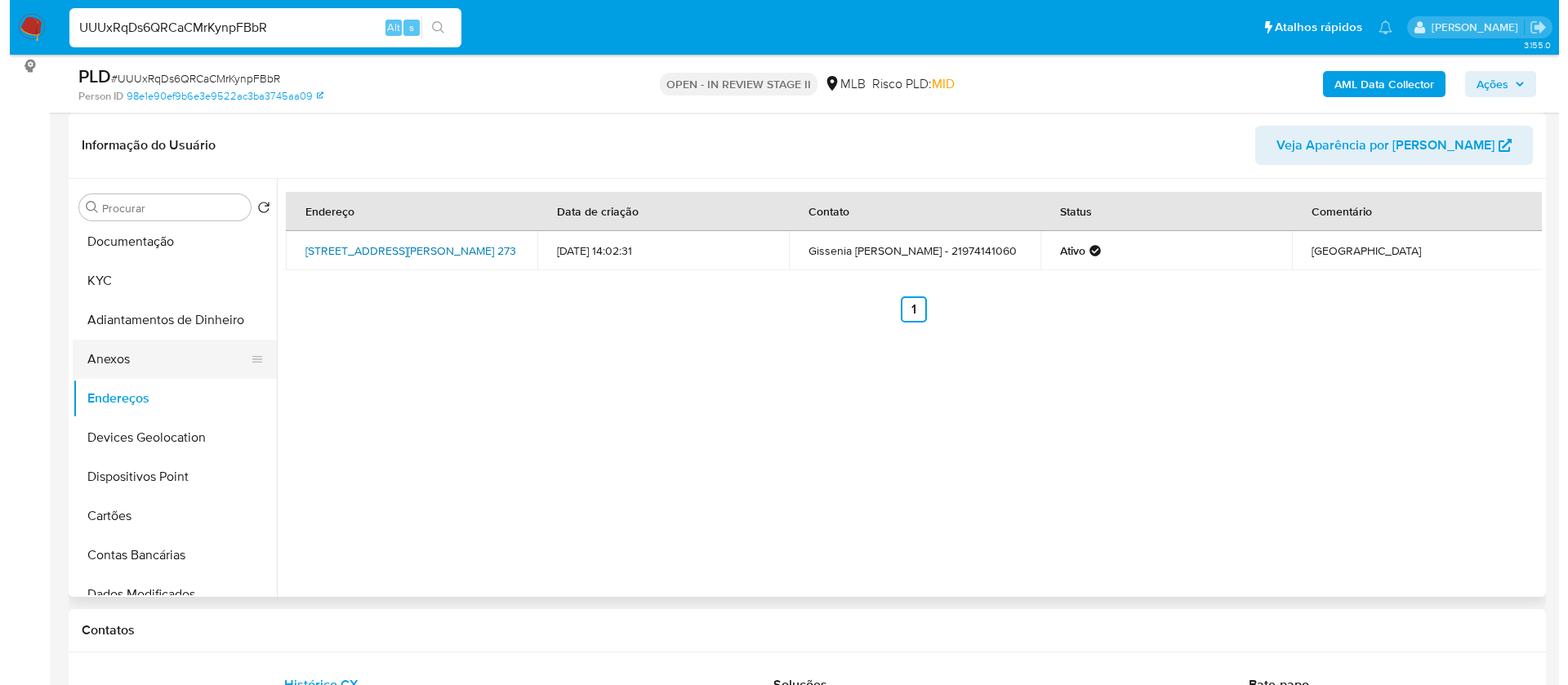
scroll to position [0, 0]
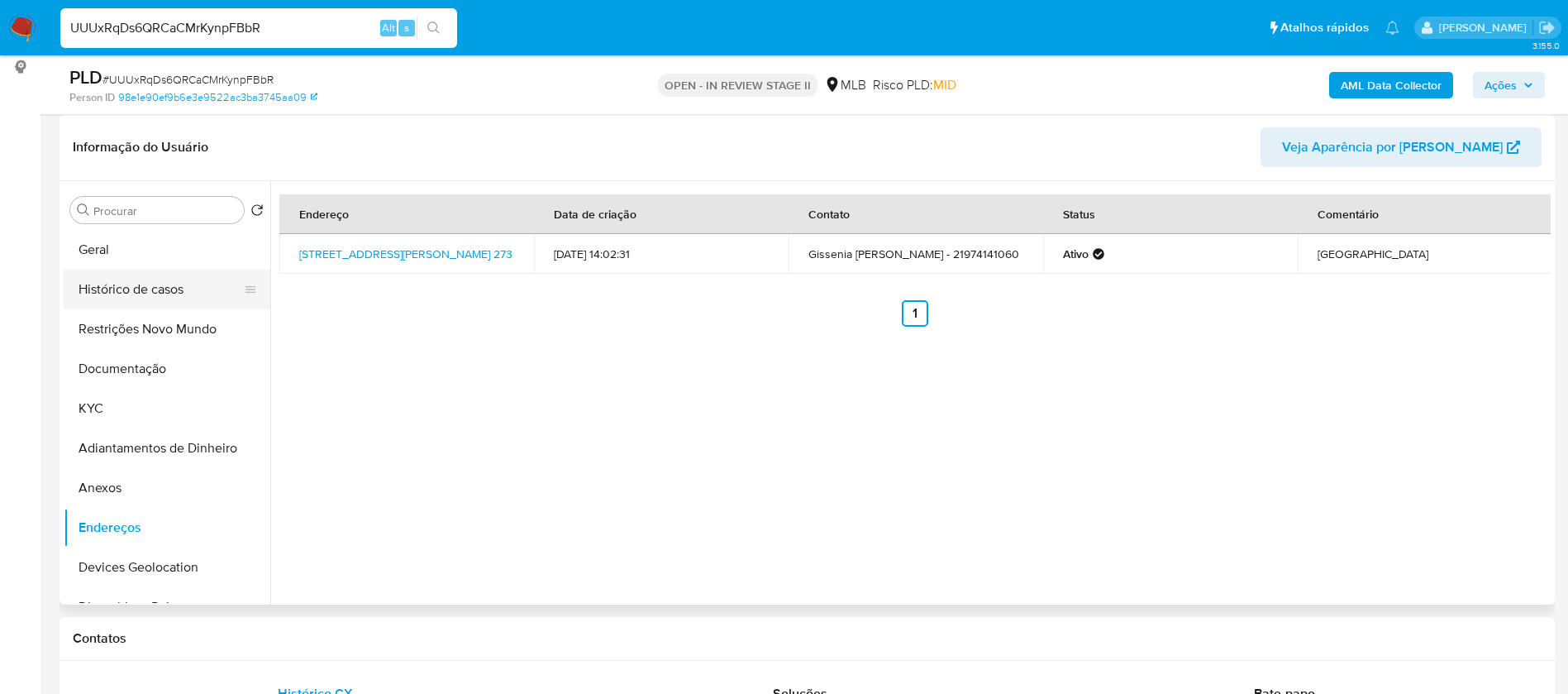
click at [148, 295] on button "Histórico de casos" at bounding box center [160, 289] width 193 height 40
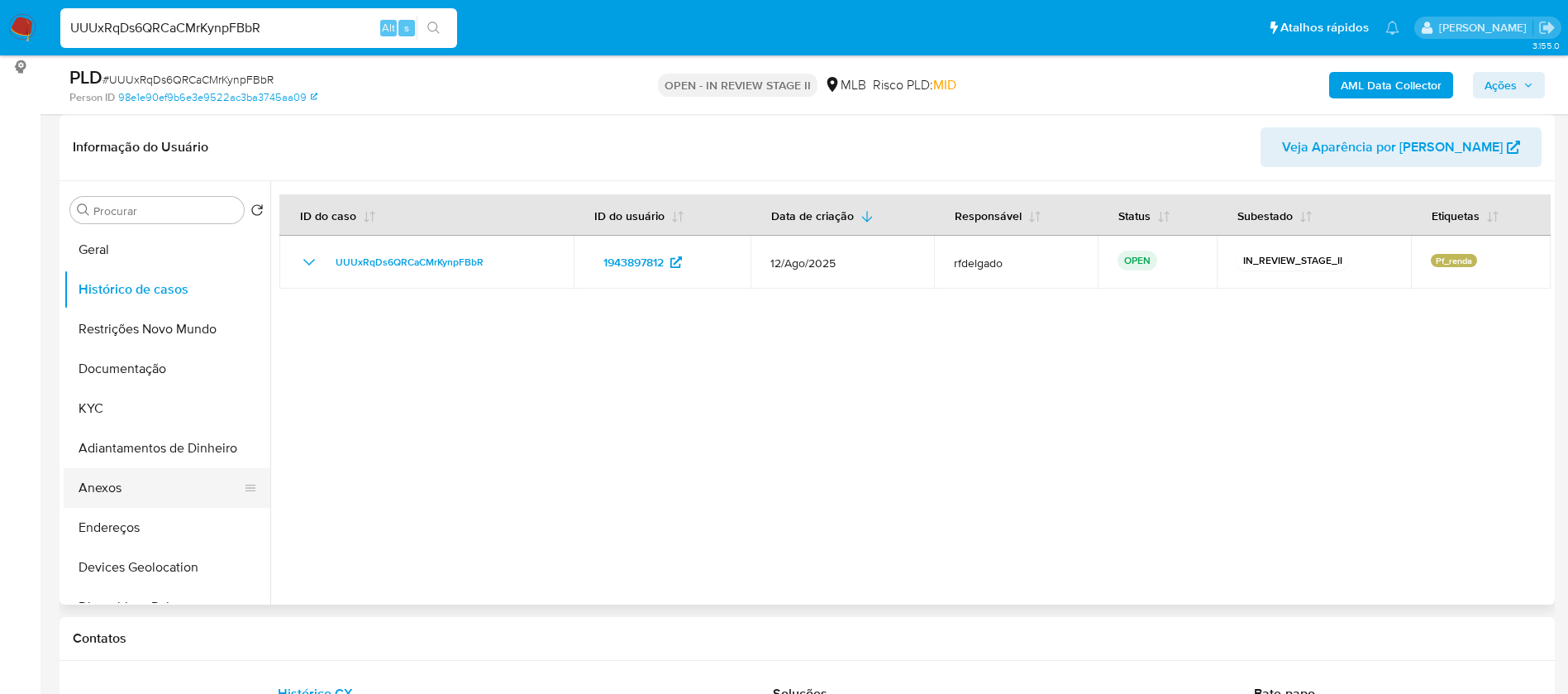
click at [148, 504] on button "Anexos" at bounding box center [160, 487] width 193 height 40
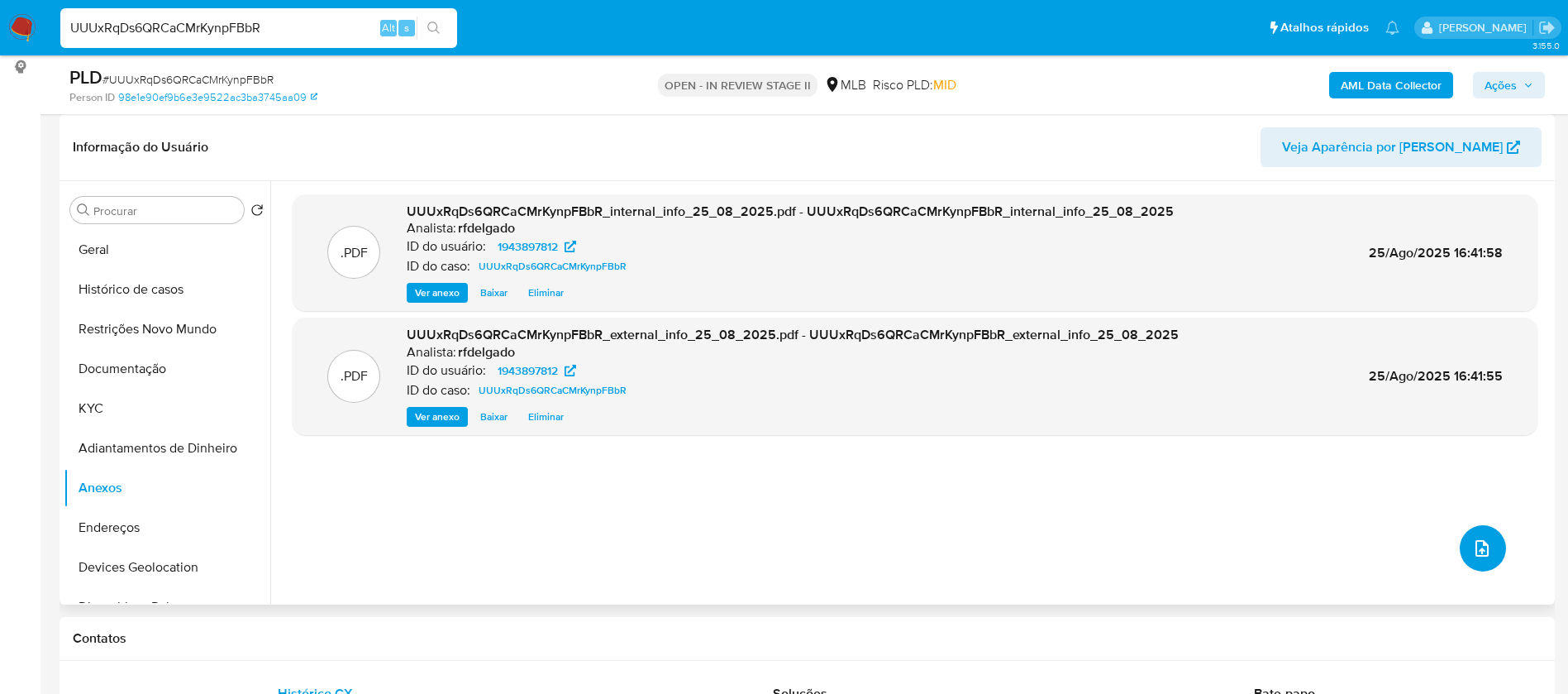
click at [1478, 550] on icon "upload-file" at bounding box center [1483, 548] width 13 height 17
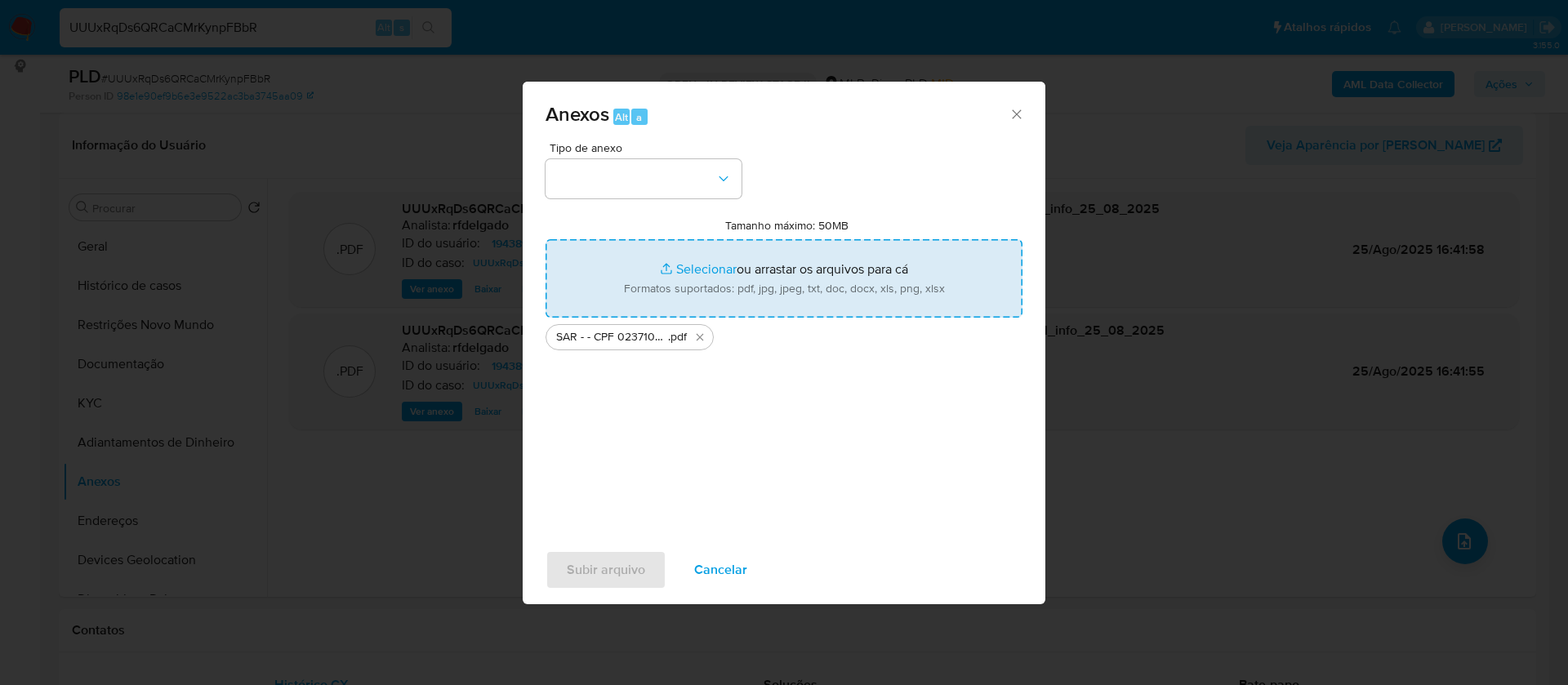
type input "C:\fakepath\Mulan 1943897812_2025_08_25_07_34_16.xlsx"
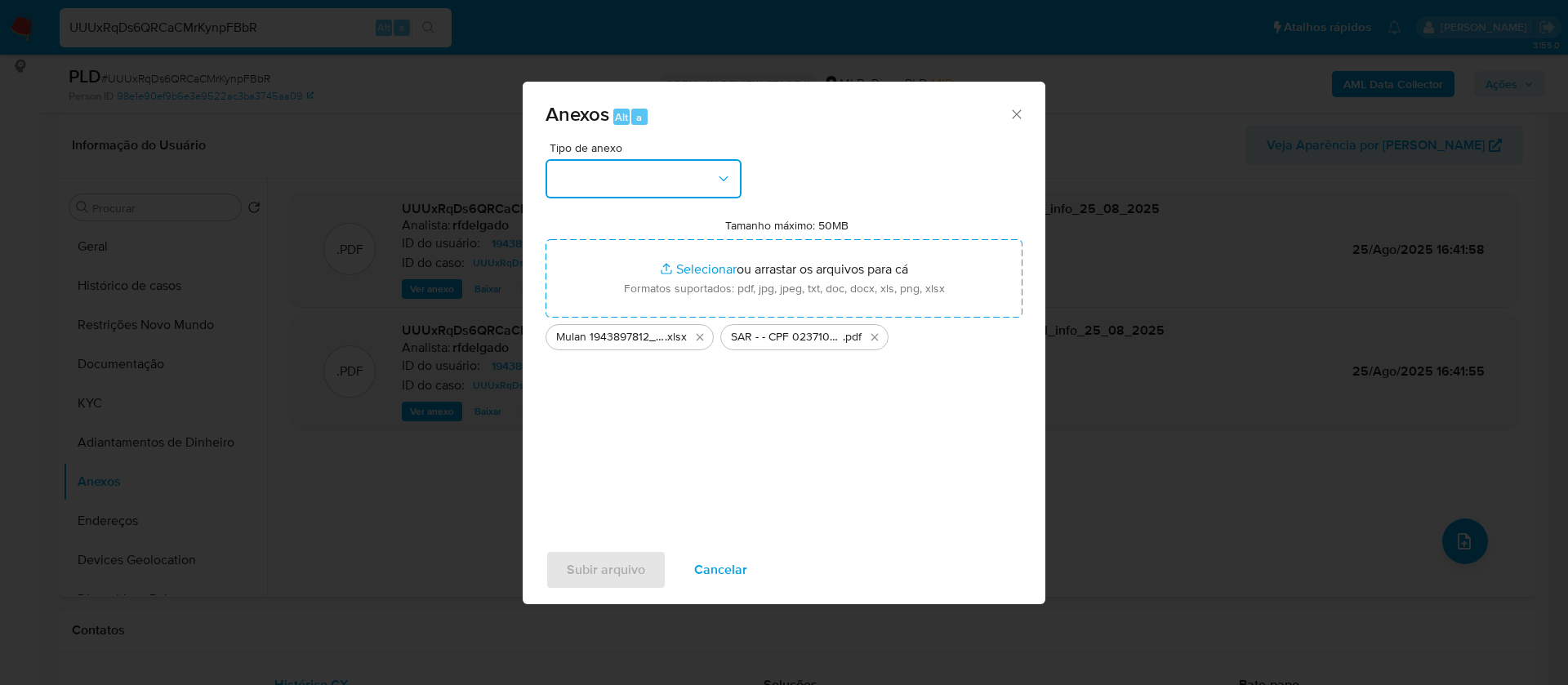
click at [705, 173] on button "button" at bounding box center [644, 178] width 196 height 39
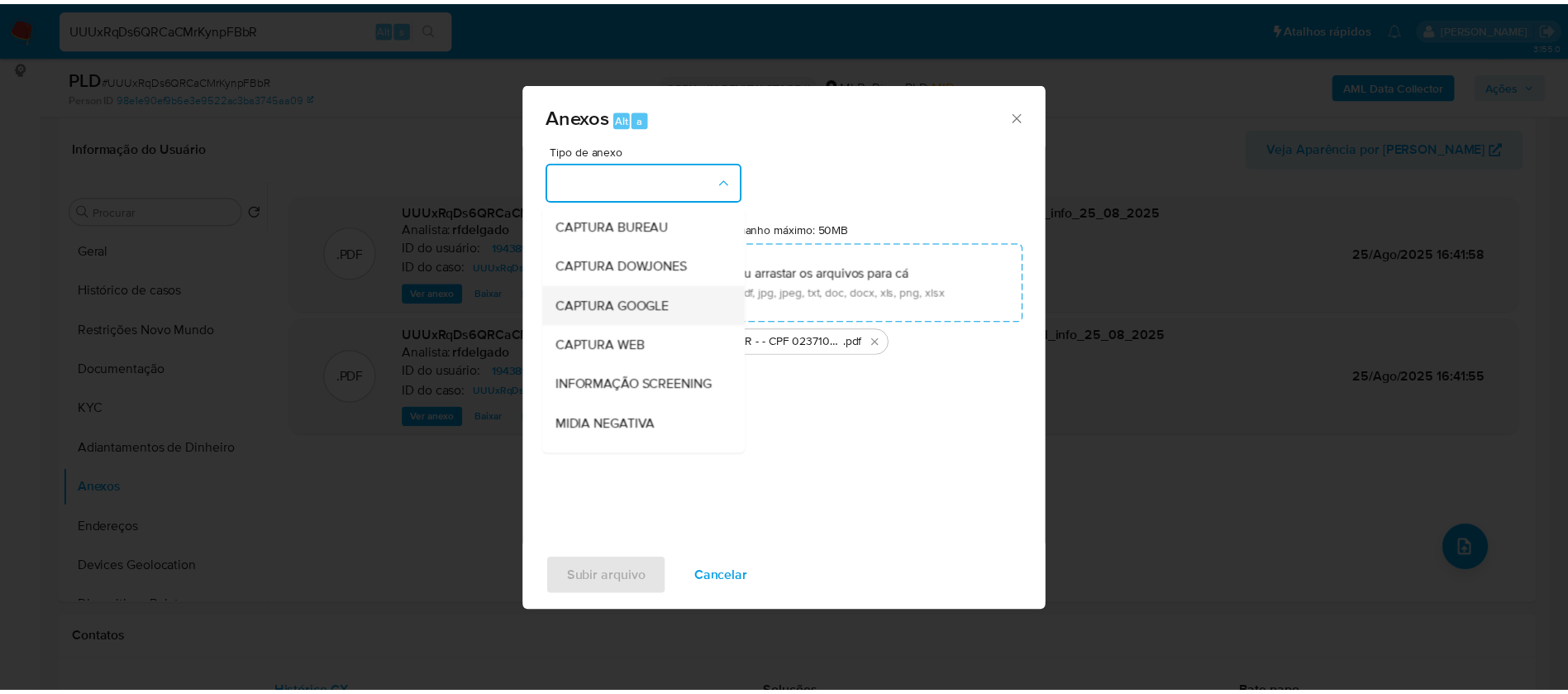
scroll to position [124, 0]
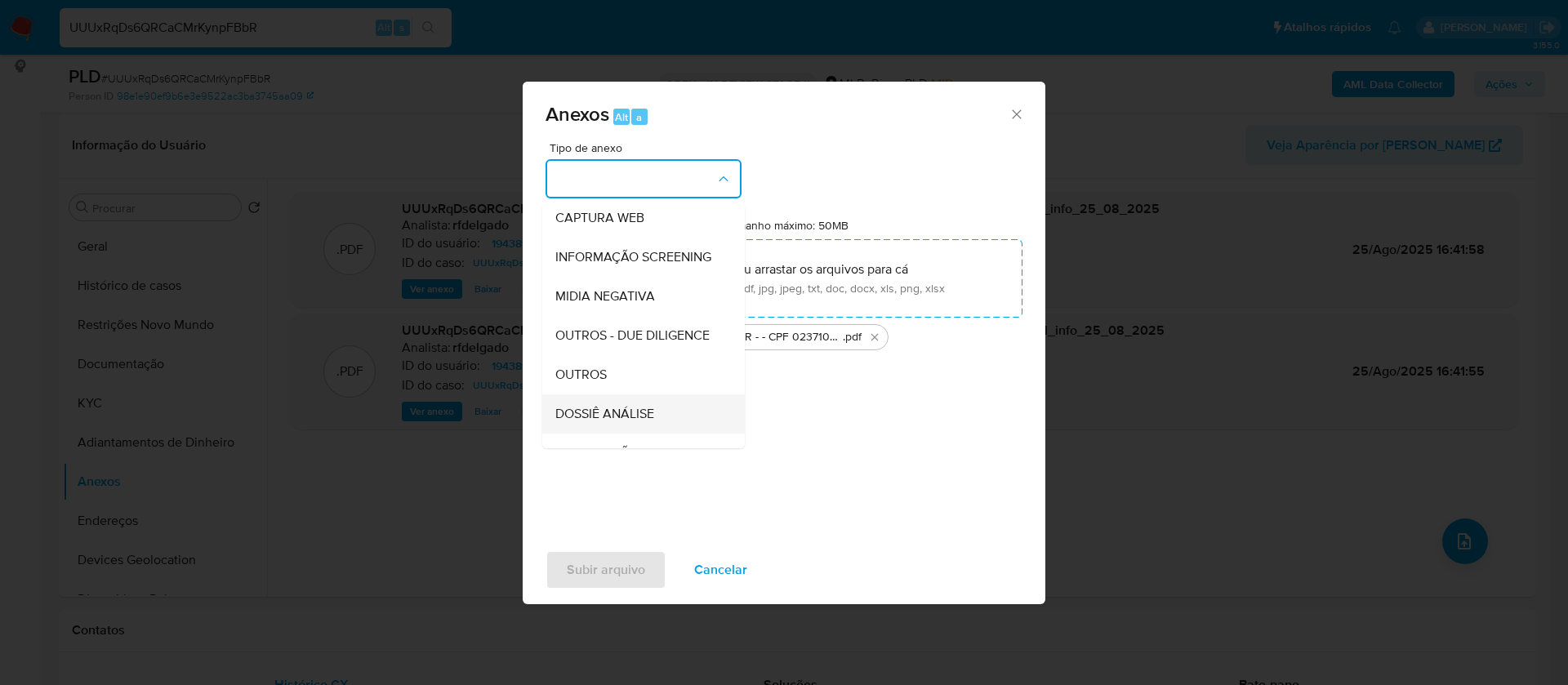
click at [637, 422] on span "DOSSIÊ ANÁLISE" at bounding box center [605, 414] width 99 height 16
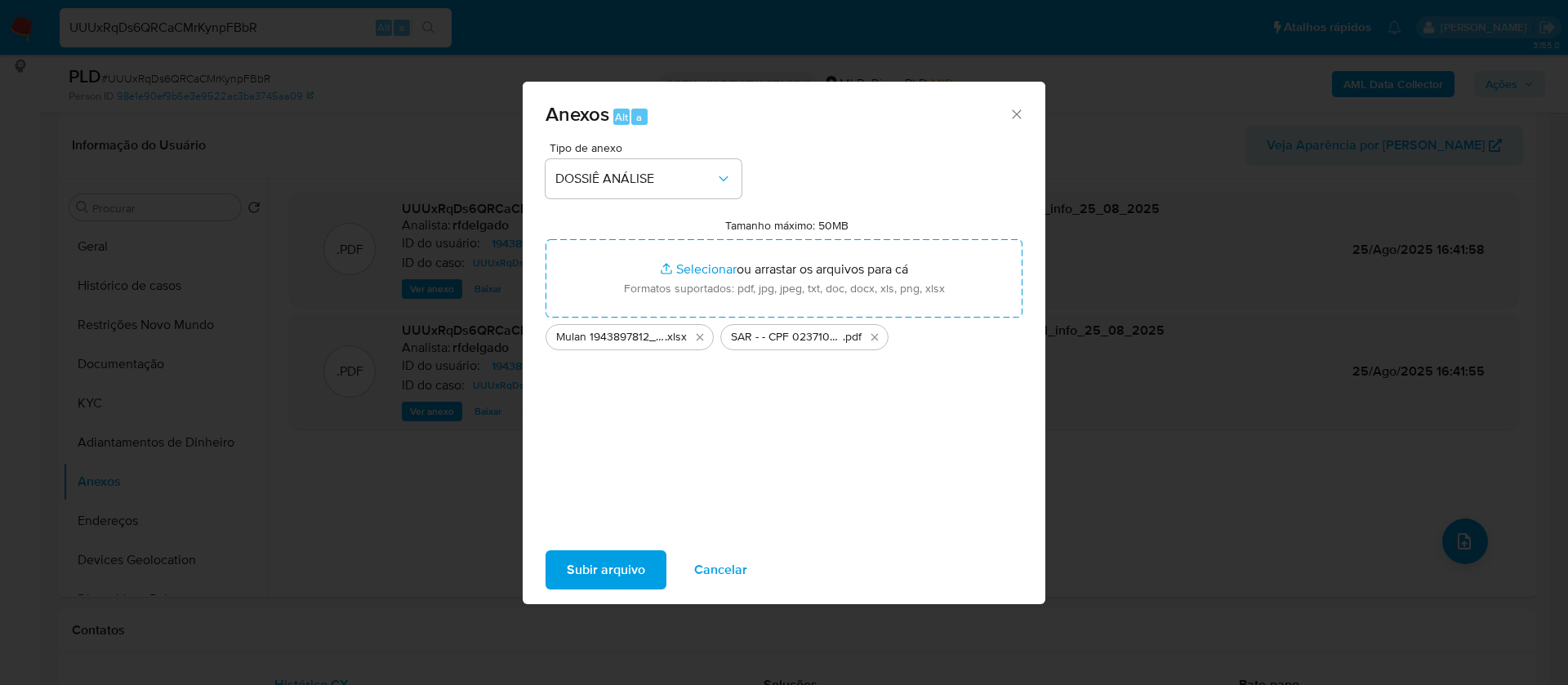
click at [579, 567] on span "Subir arquivo" at bounding box center [606, 570] width 78 height 36
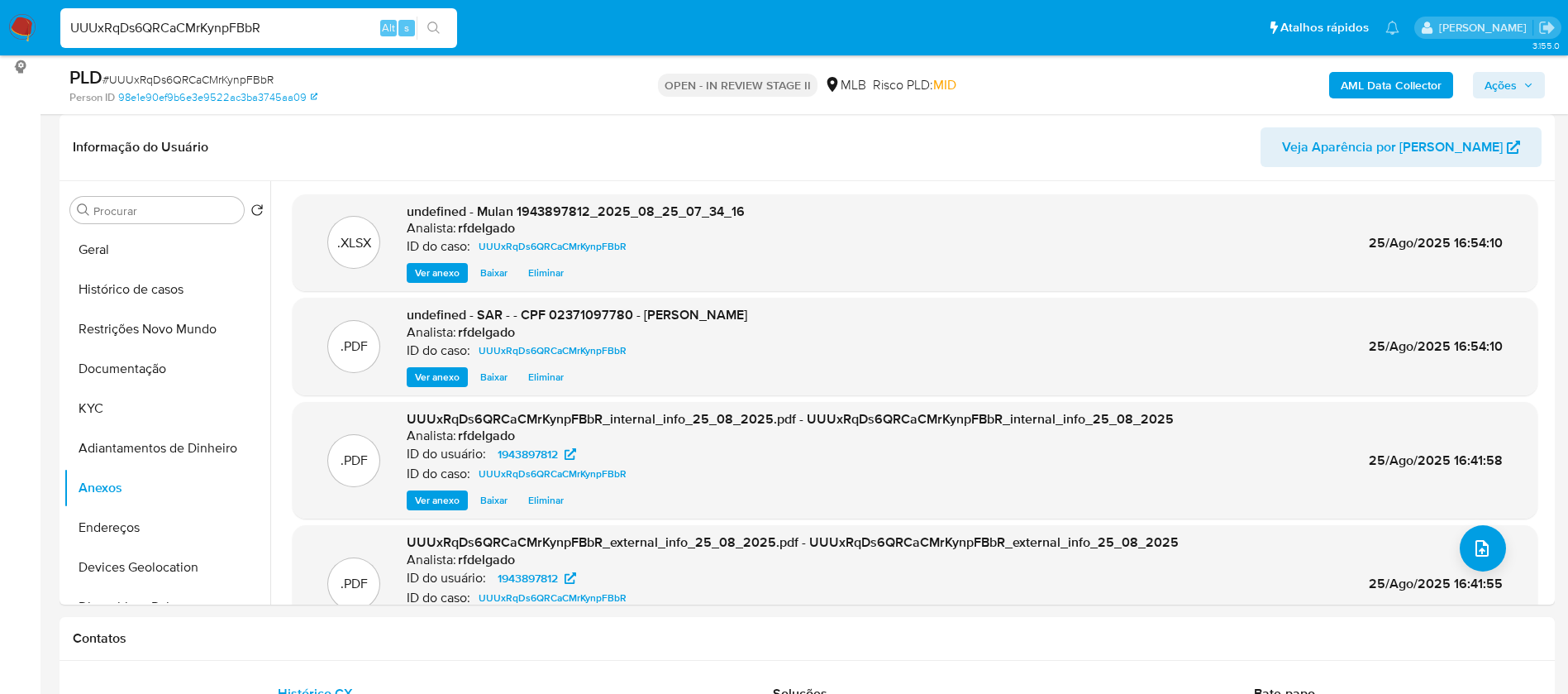
click at [1494, 86] on span "Ações" at bounding box center [1501, 85] width 32 height 27
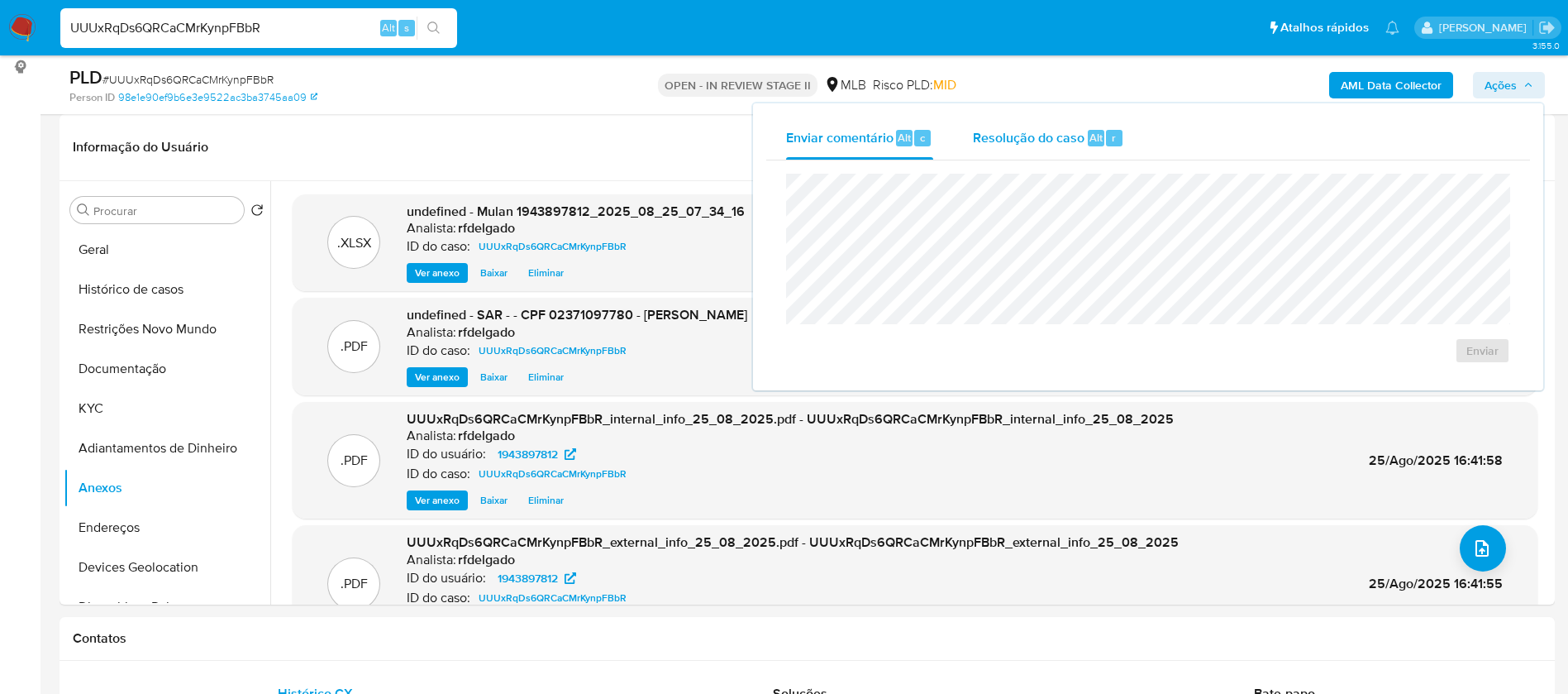
click at [1058, 133] on span "Resolução do caso" at bounding box center [1028, 137] width 111 height 19
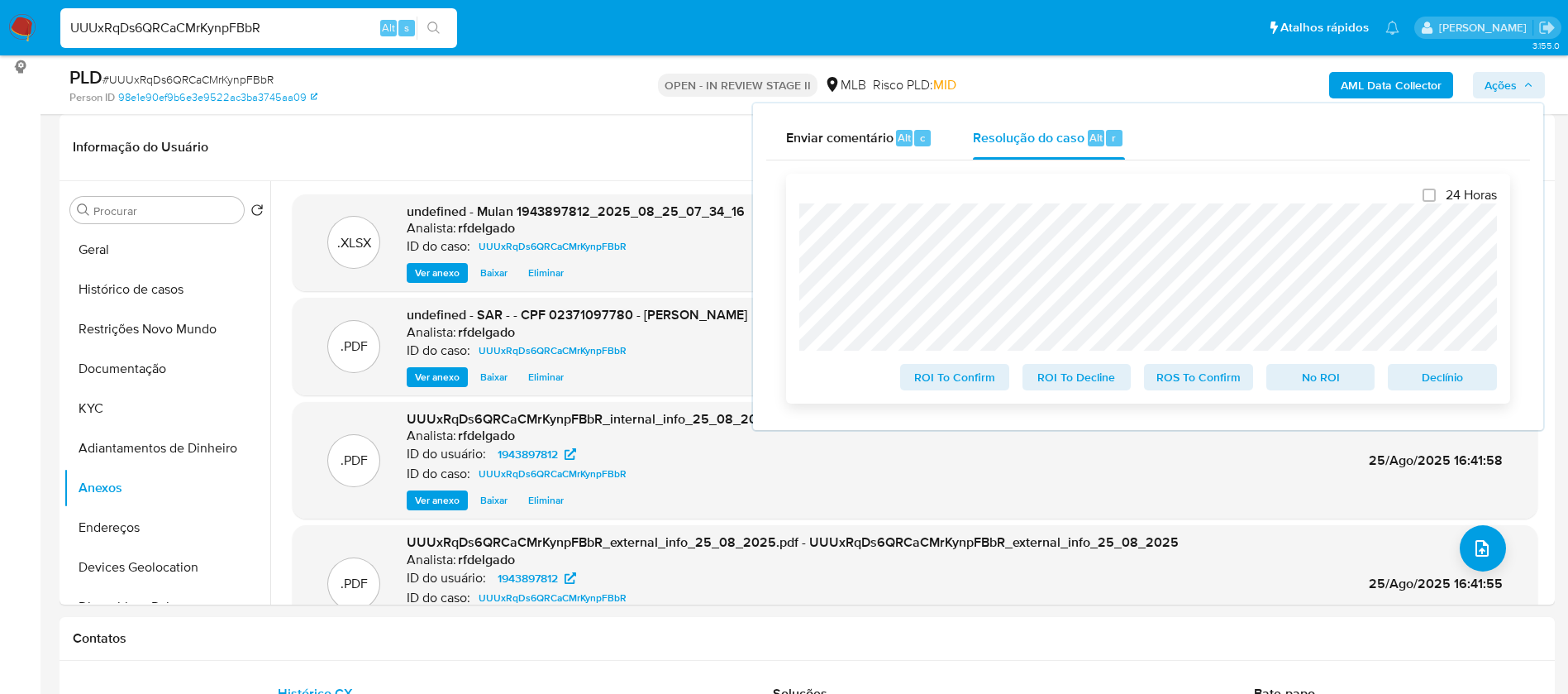
click at [1460, 379] on span "Declínio" at bounding box center [1443, 377] width 86 height 23
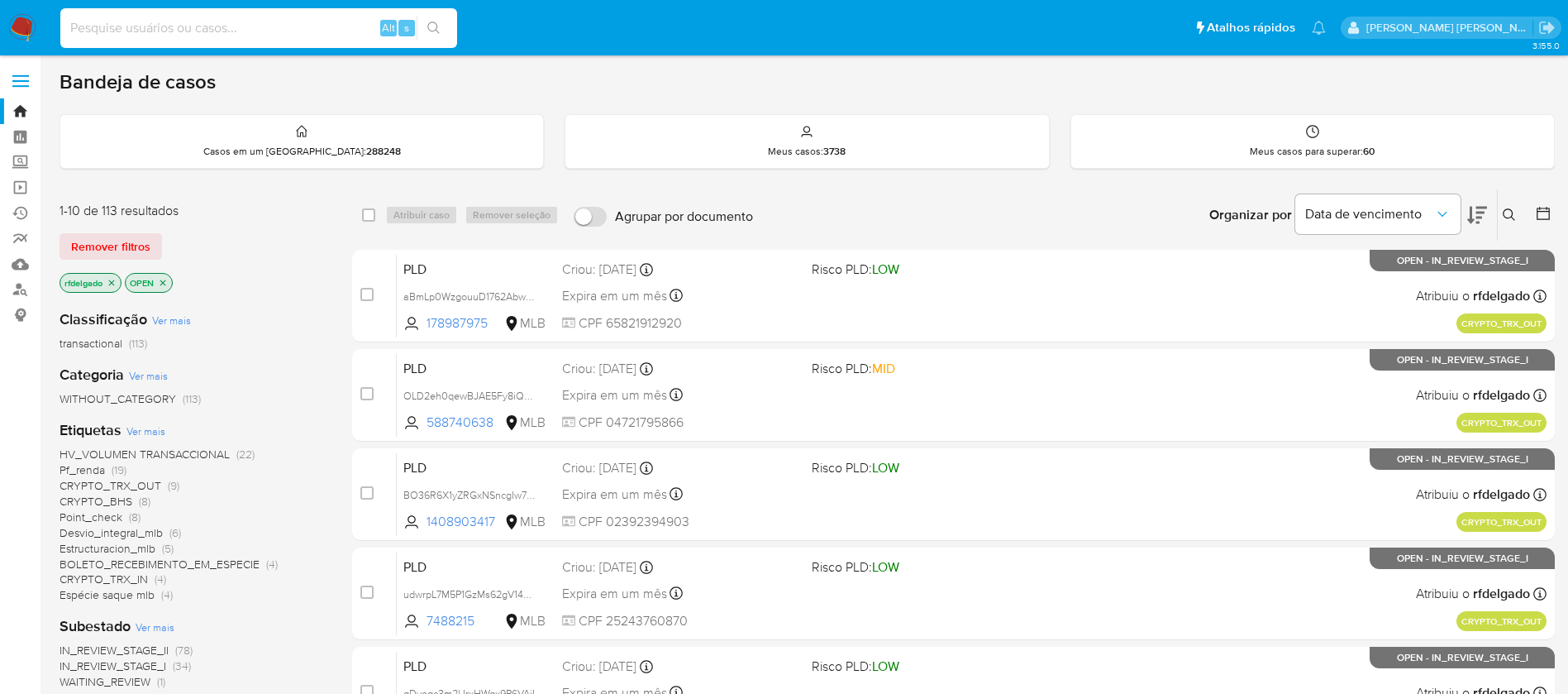
click at [274, 27] on input at bounding box center [259, 28] width 397 height 21
paste input "440823055"
type input "440823055"
click at [443, 19] on button "search-icon" at bounding box center [433, 28] width 34 height 23
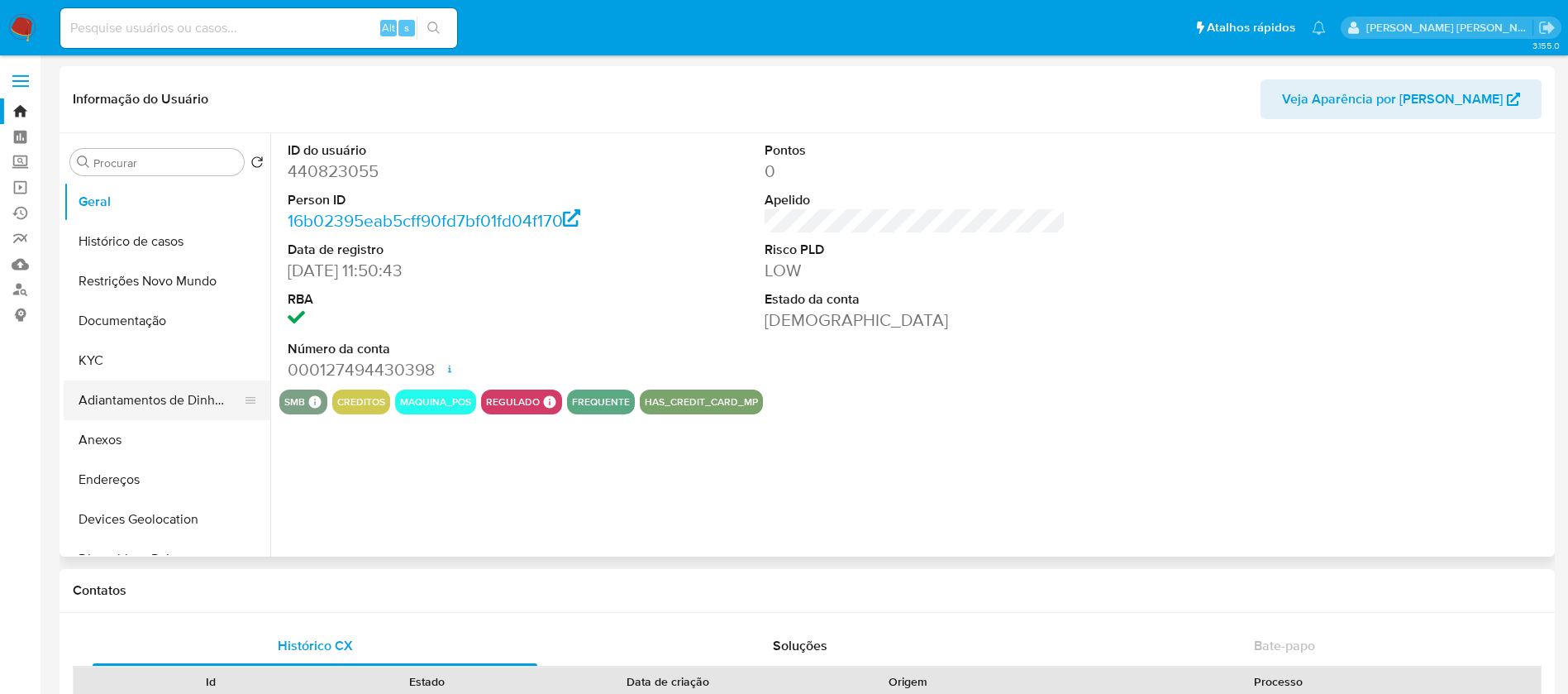
select select "10"
click at [144, 238] on button "Histórico de casos" at bounding box center [160, 241] width 193 height 40
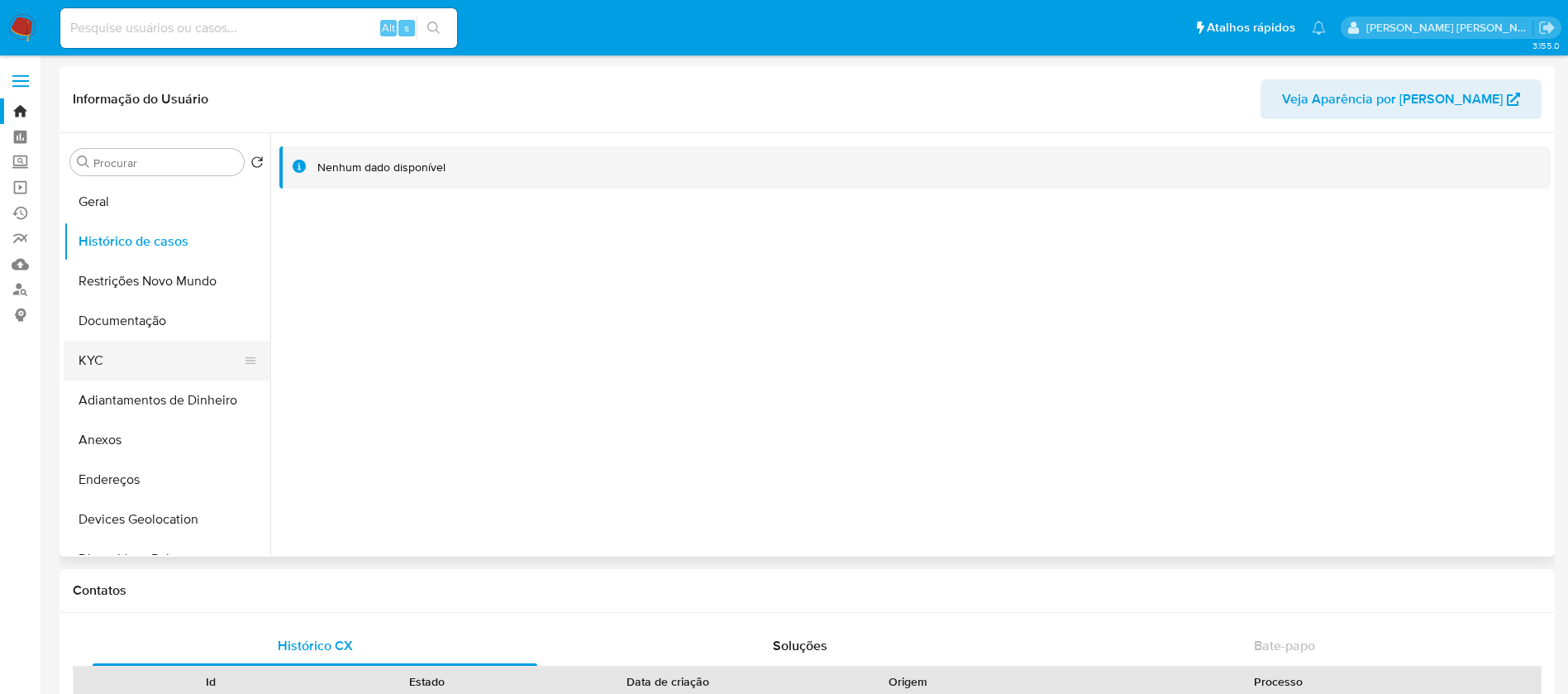
click at [142, 365] on button "KYC" at bounding box center [160, 360] width 193 height 40
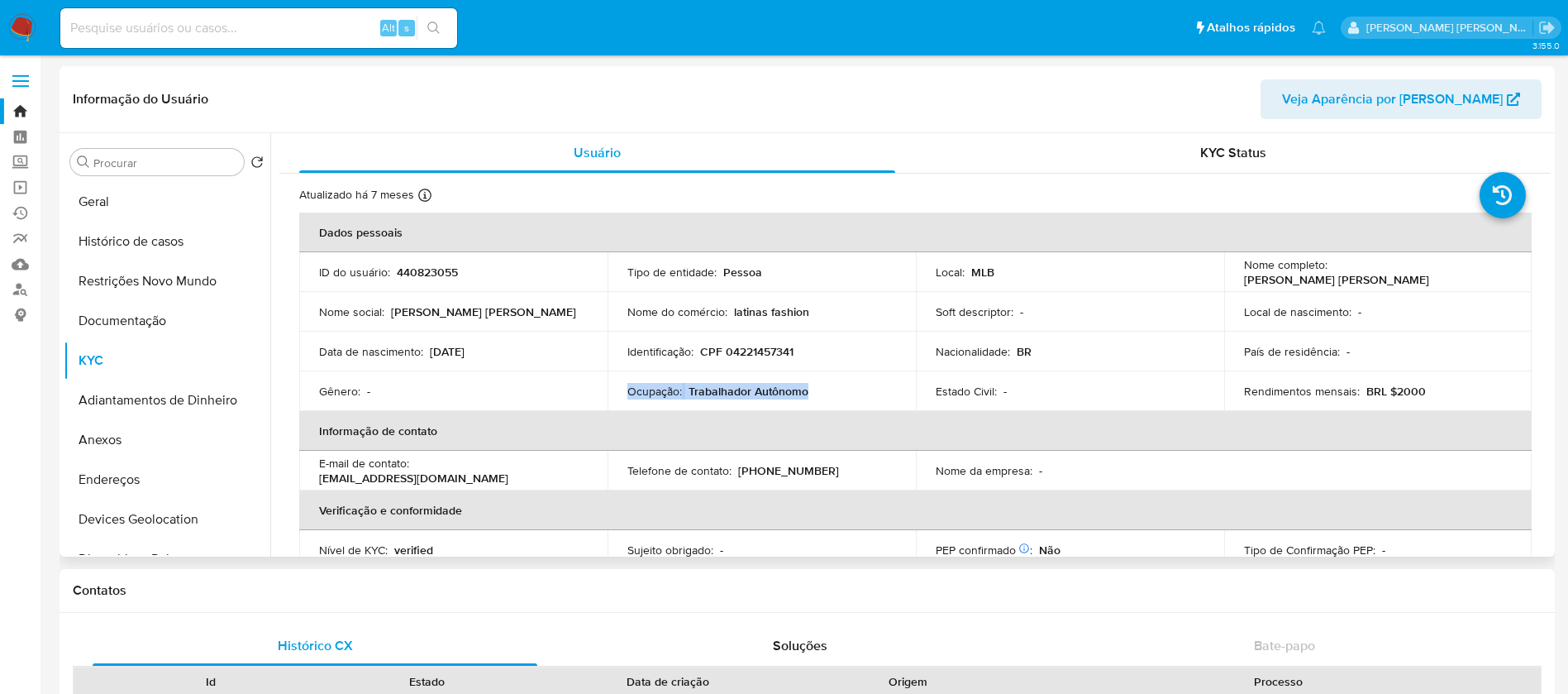
drag, startPoint x: 813, startPoint y: 391, endPoint x: 621, endPoint y: 389, distance: 192.0
click at [621, 389] on td "Ocupação : Trabalhador Autônomo" at bounding box center [762, 391] width 309 height 40
copy div "Ocupação : Trabalhador Autônomo"
click at [318, 28] on input at bounding box center [259, 28] width 397 height 21
paste input "772713736"
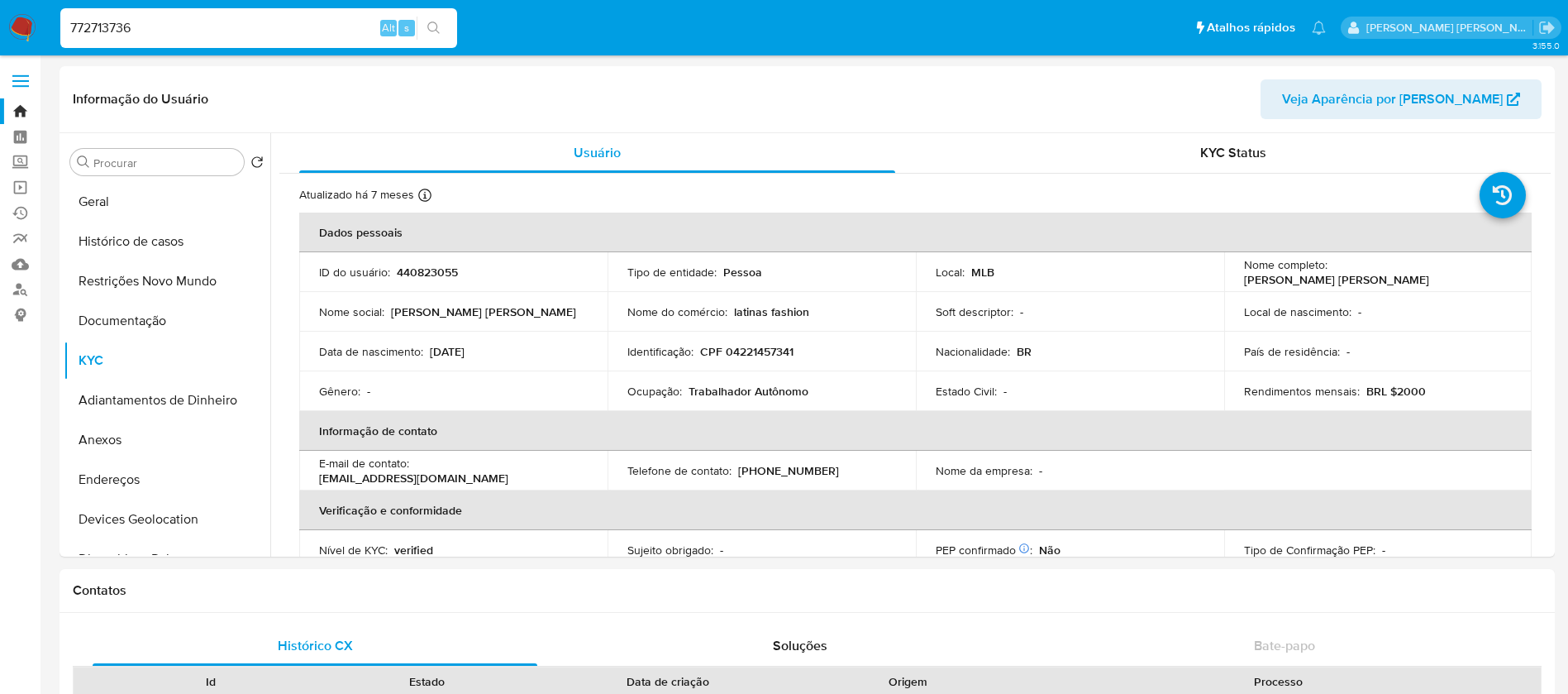
type input "772713736"
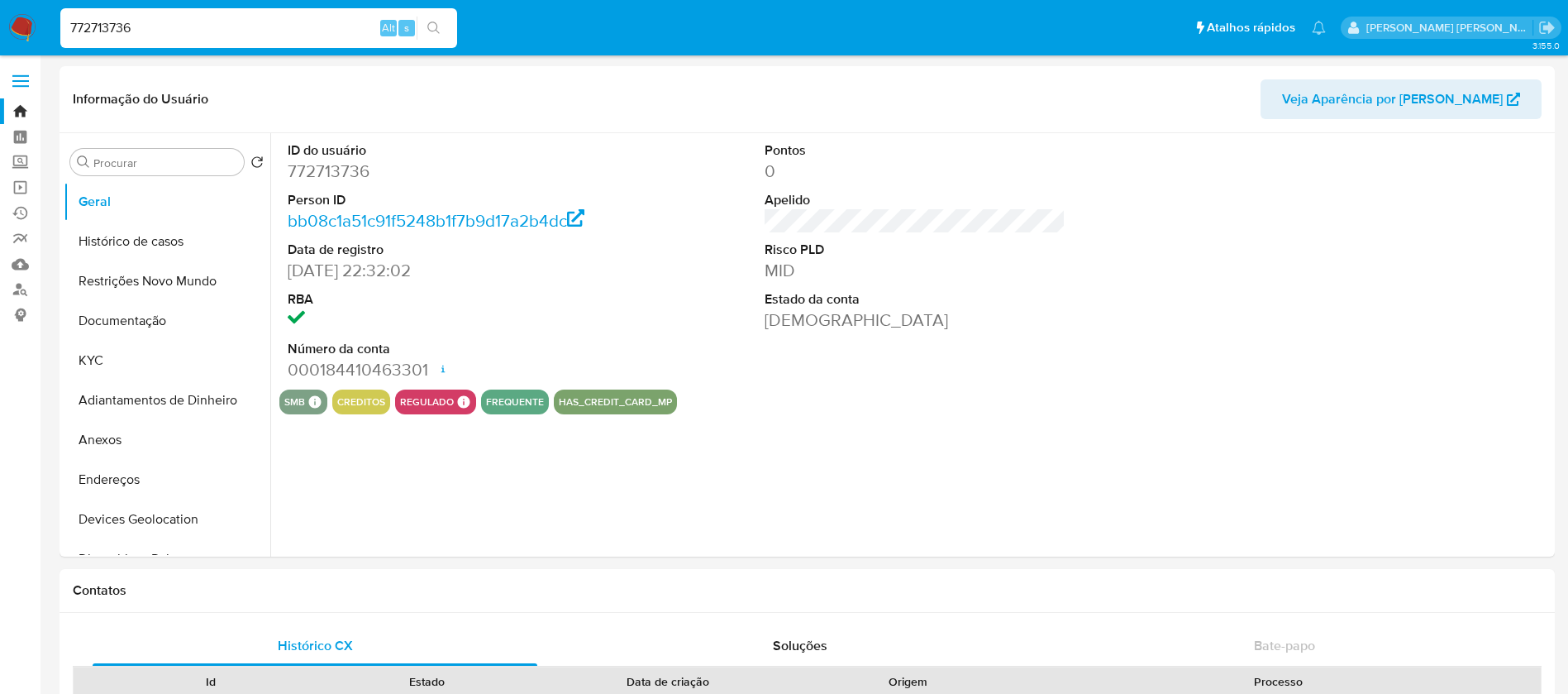
select select "10"
click at [128, 362] on button "KYC" at bounding box center [160, 360] width 193 height 40
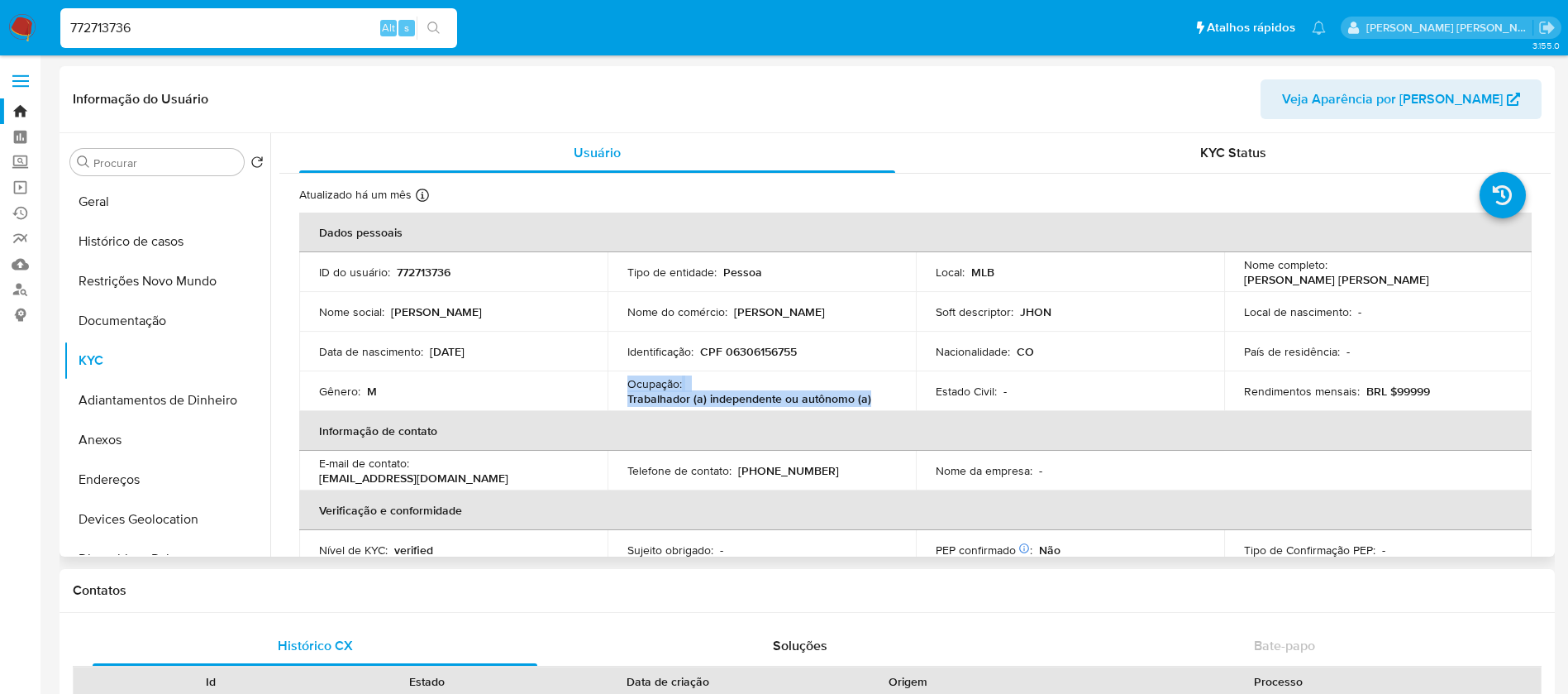
drag, startPoint x: 884, startPoint y: 398, endPoint x: 621, endPoint y: 382, distance: 263.5
click at [621, 382] on td "Ocupação : Trabalhador (a) independente ou autônomo (a)" at bounding box center [762, 391] width 309 height 40
copy div "Ocupação : Trabalhador (a) independente ou autônomo (a)"
click at [428, 269] on p "772713736" at bounding box center [424, 272] width 53 height 15
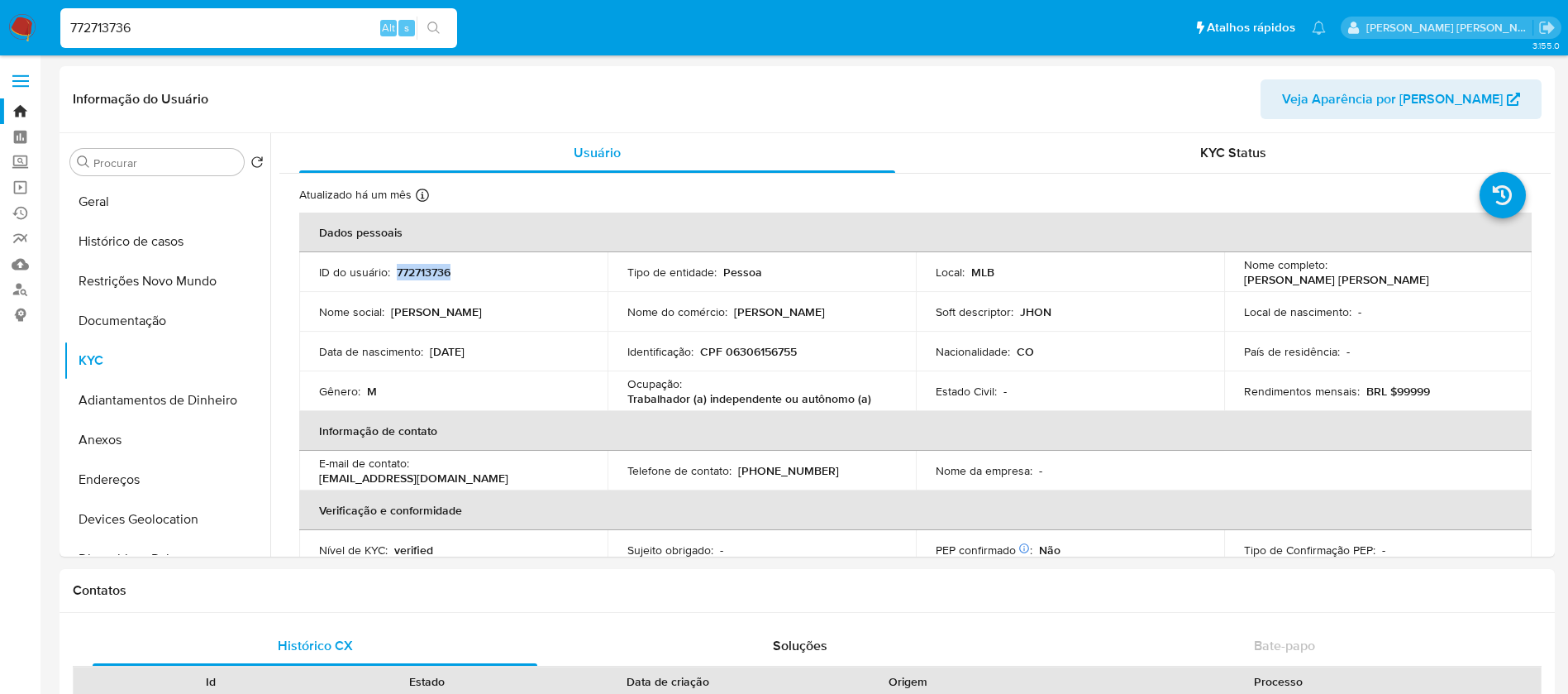
copy p "772713736"
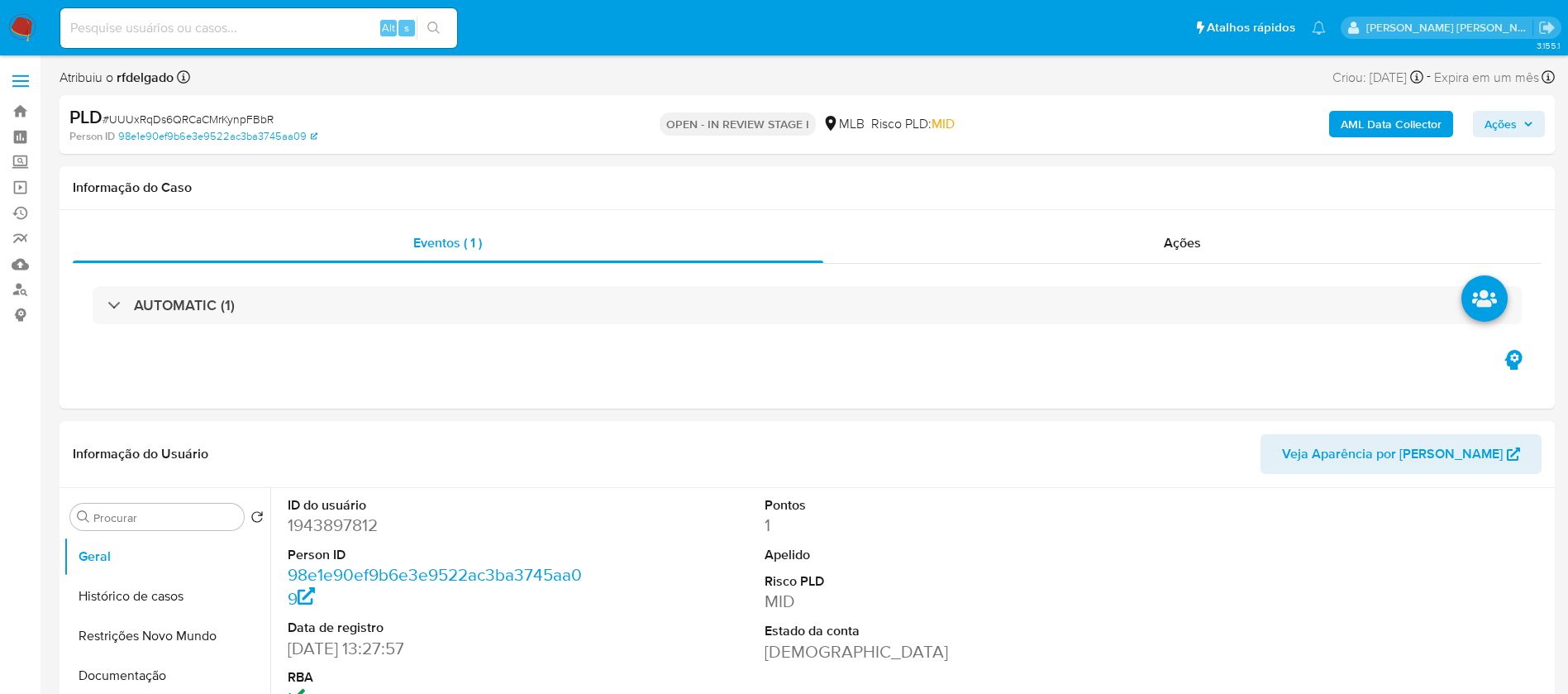
select select "10"
click at [1496, 119] on span "Ações" at bounding box center [1501, 124] width 32 height 27
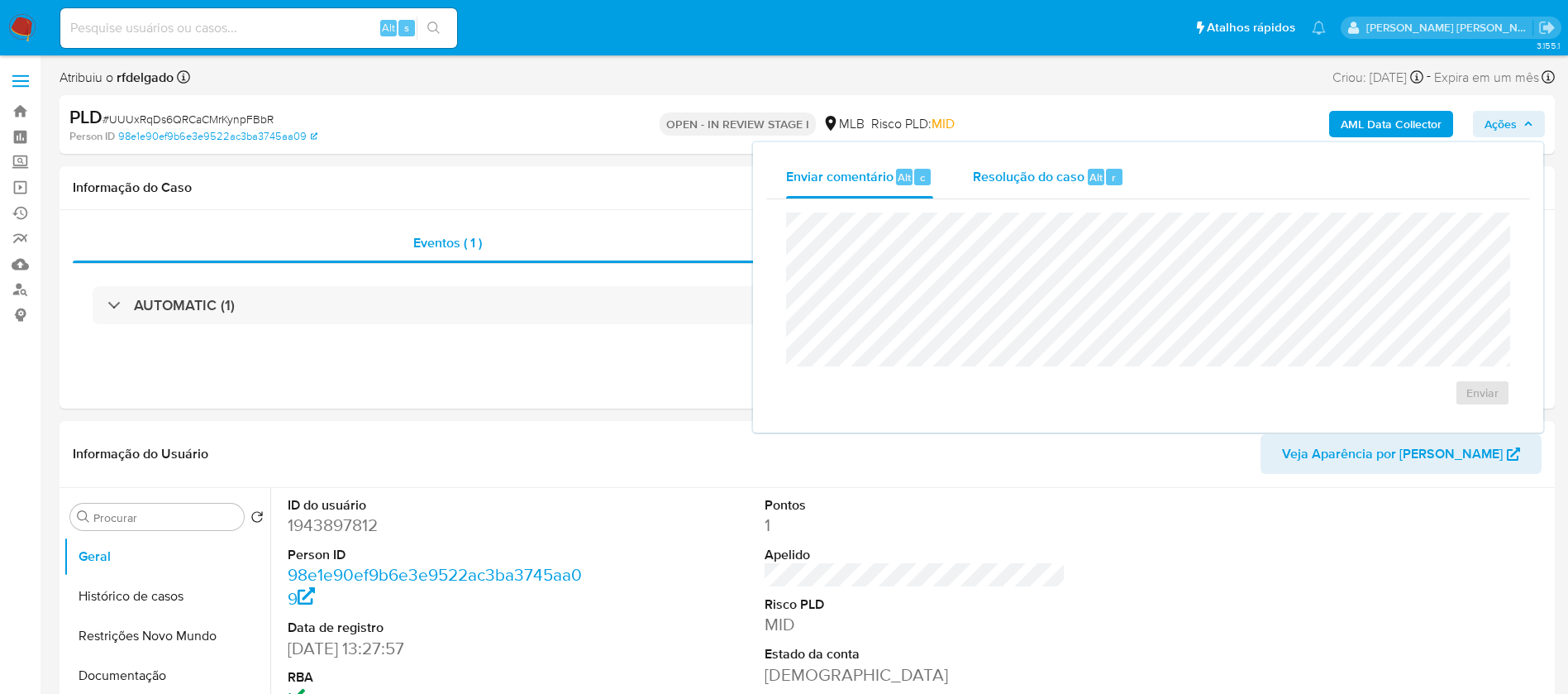
click at [1043, 164] on div "Resolução do caso Alt r" at bounding box center [1049, 176] width 152 height 43
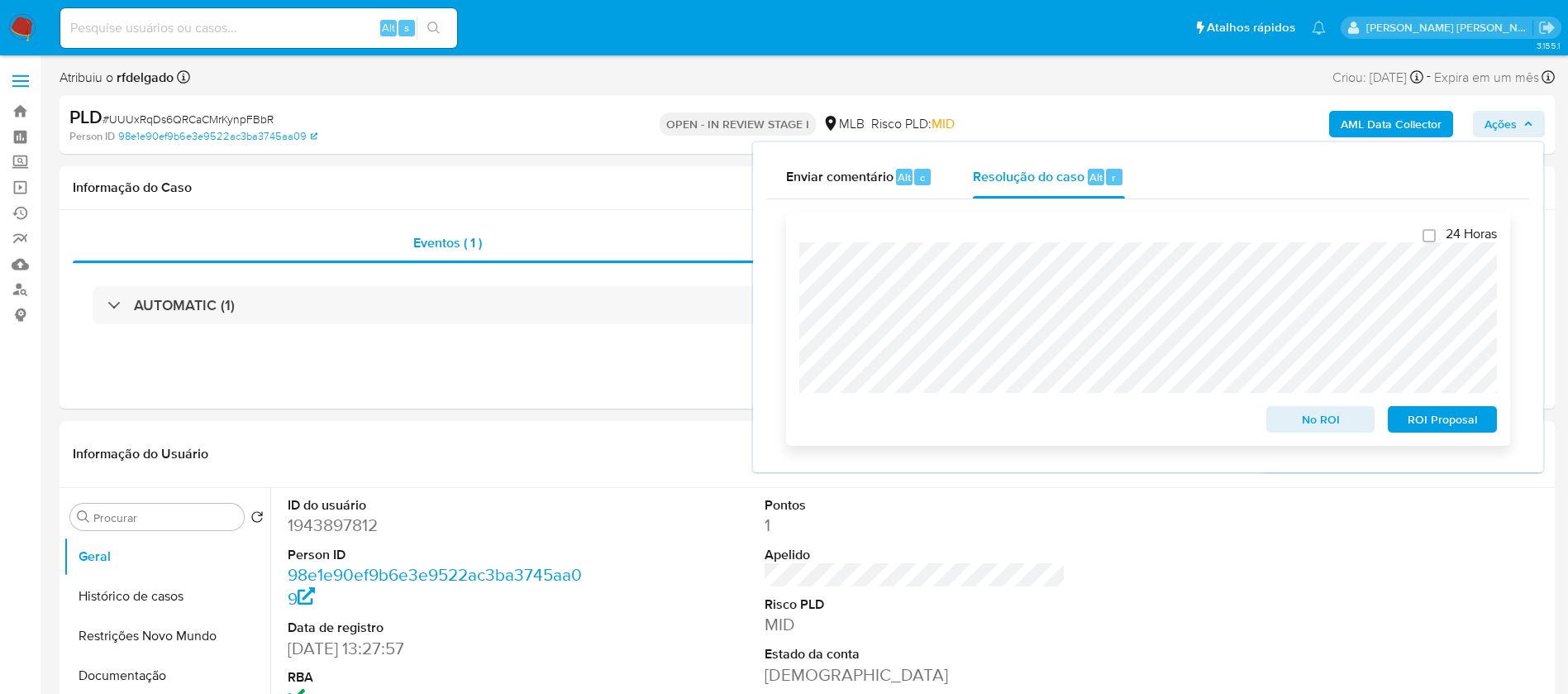
click at [1463, 431] on span "ROI Proposal" at bounding box center [1443, 418] width 86 height 23
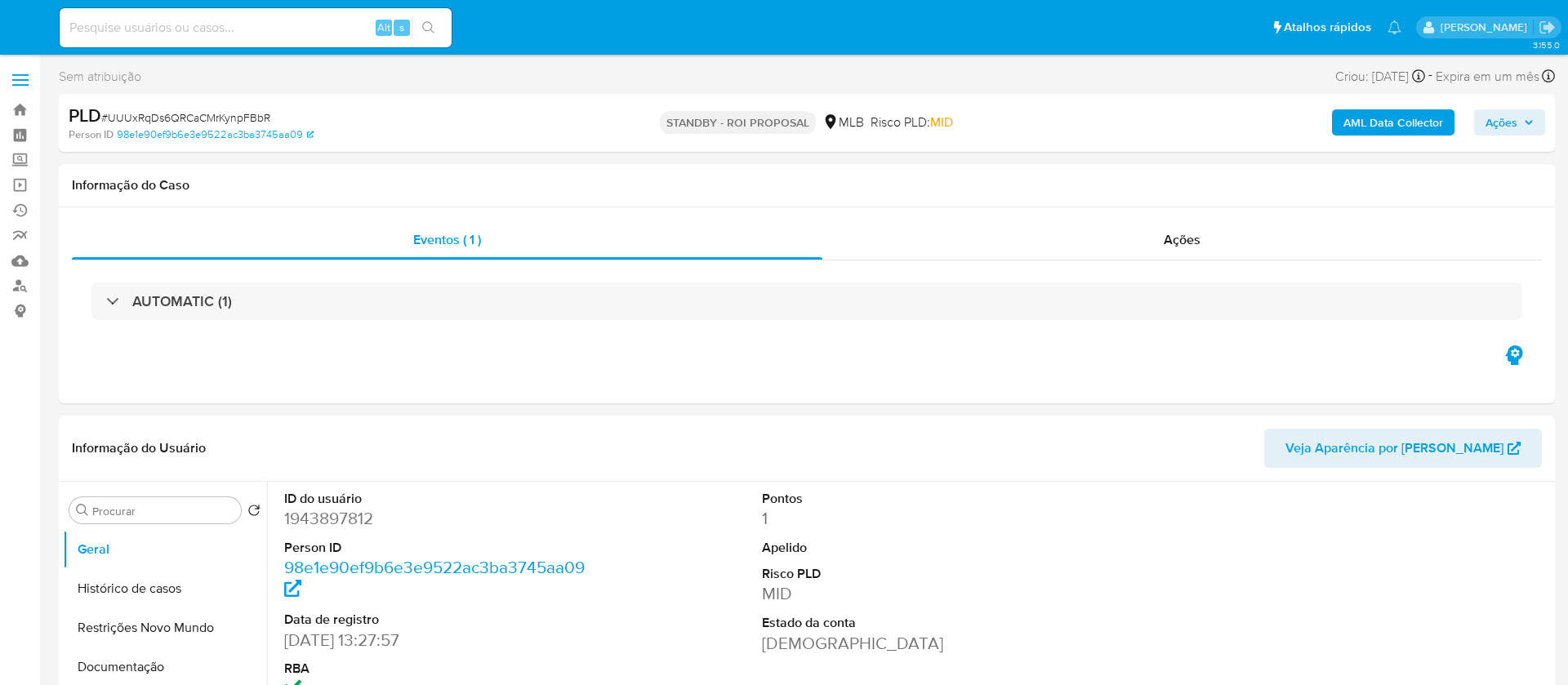
select select "10"
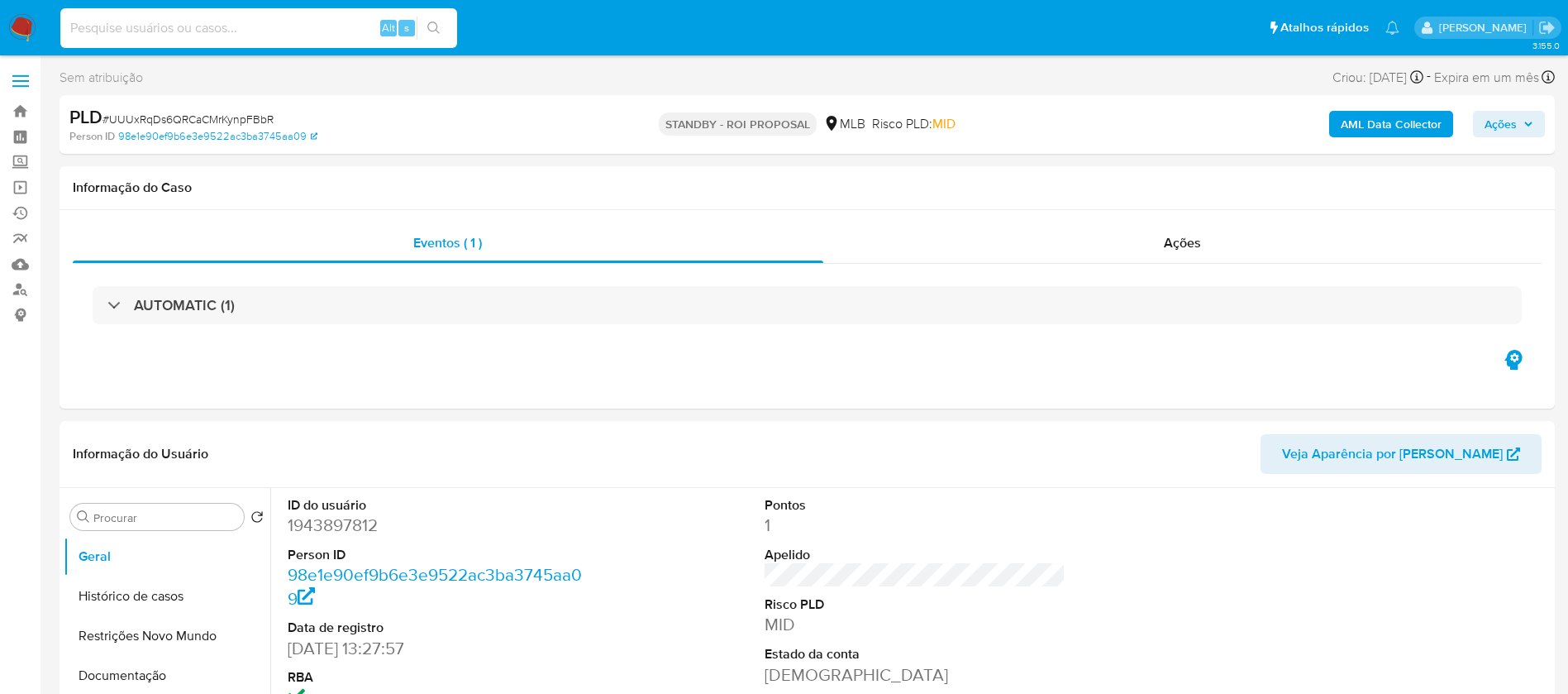
click at [334, 21] on input at bounding box center [259, 28] width 397 height 21
paste input "c5Td6ON8SveDGhwjqbySkjq4"
type input "c5Td6ON8SveDGhwjqbySkjq4"
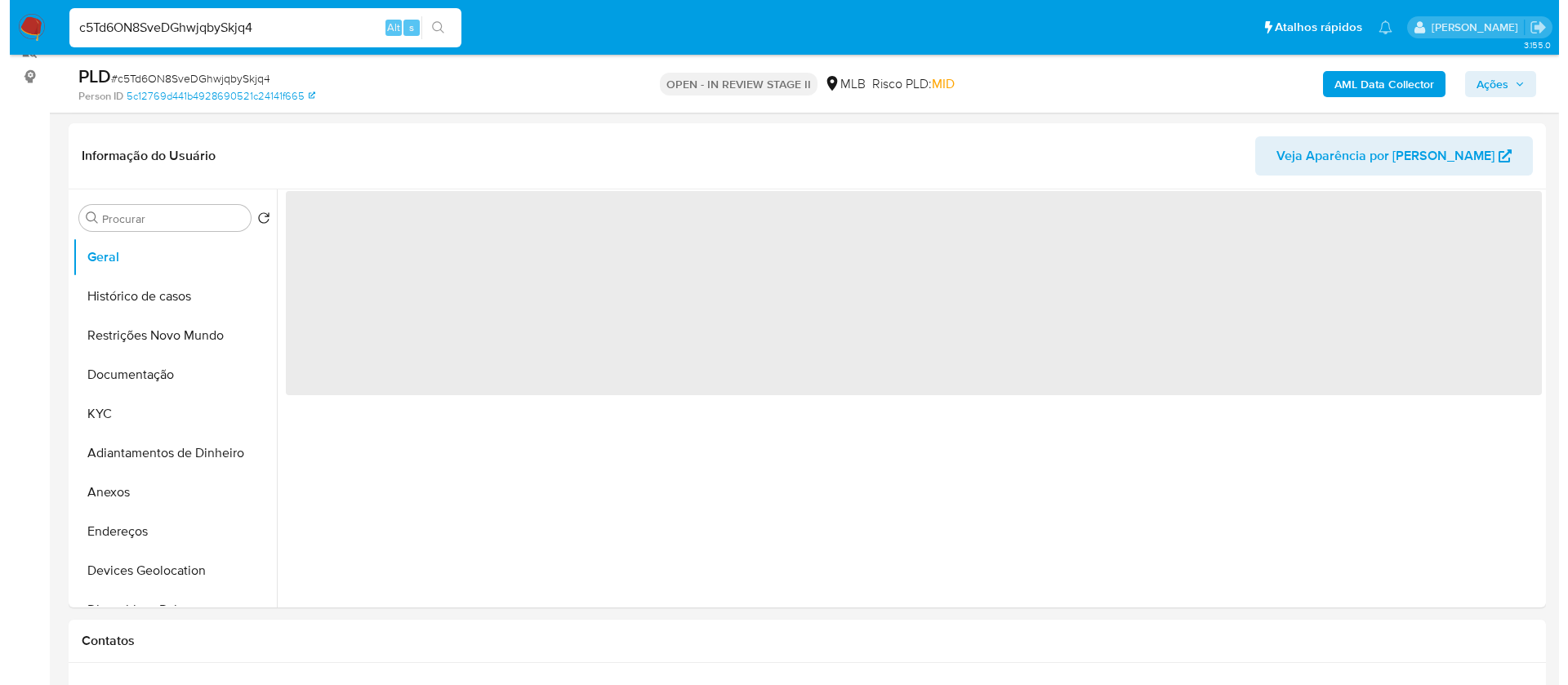
scroll to position [245, 0]
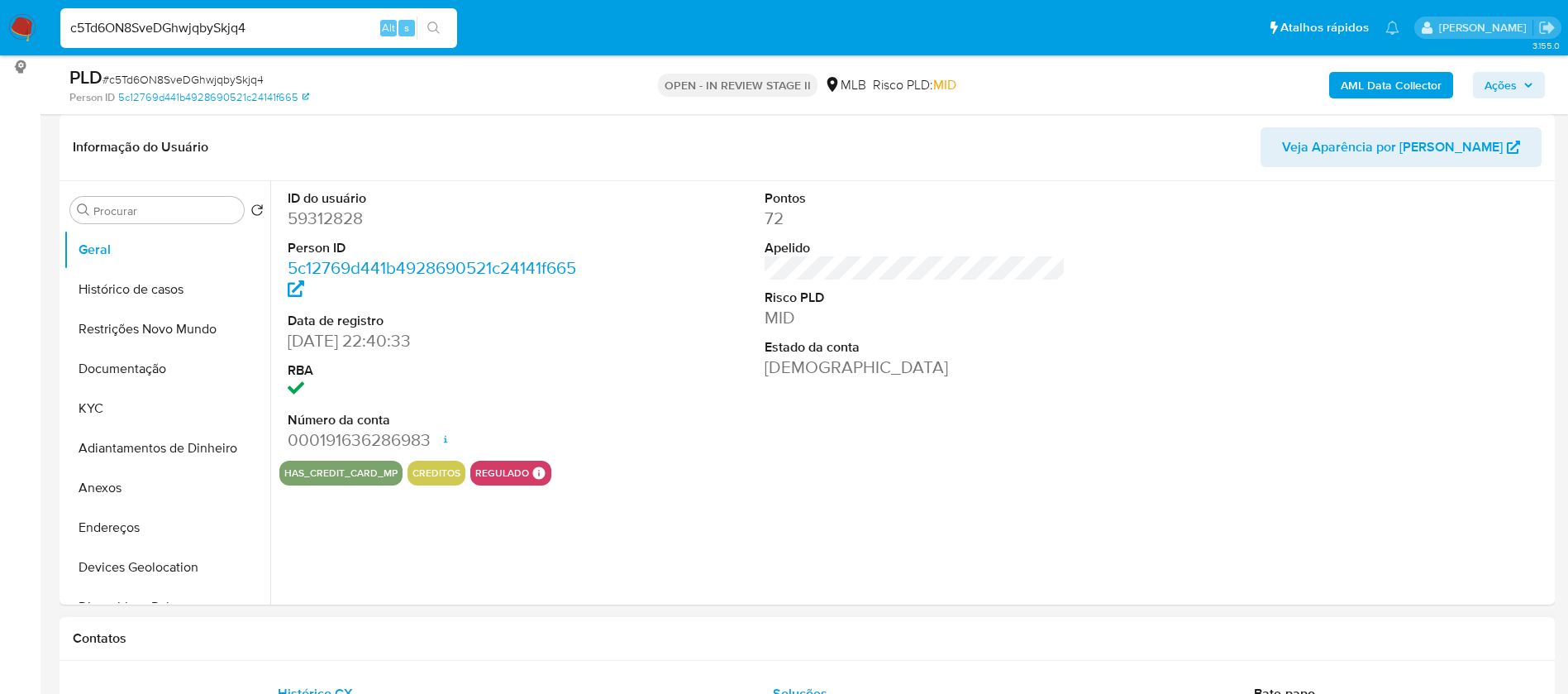
select select "10"
click at [117, 408] on button "KYC" at bounding box center [160, 408] width 193 height 40
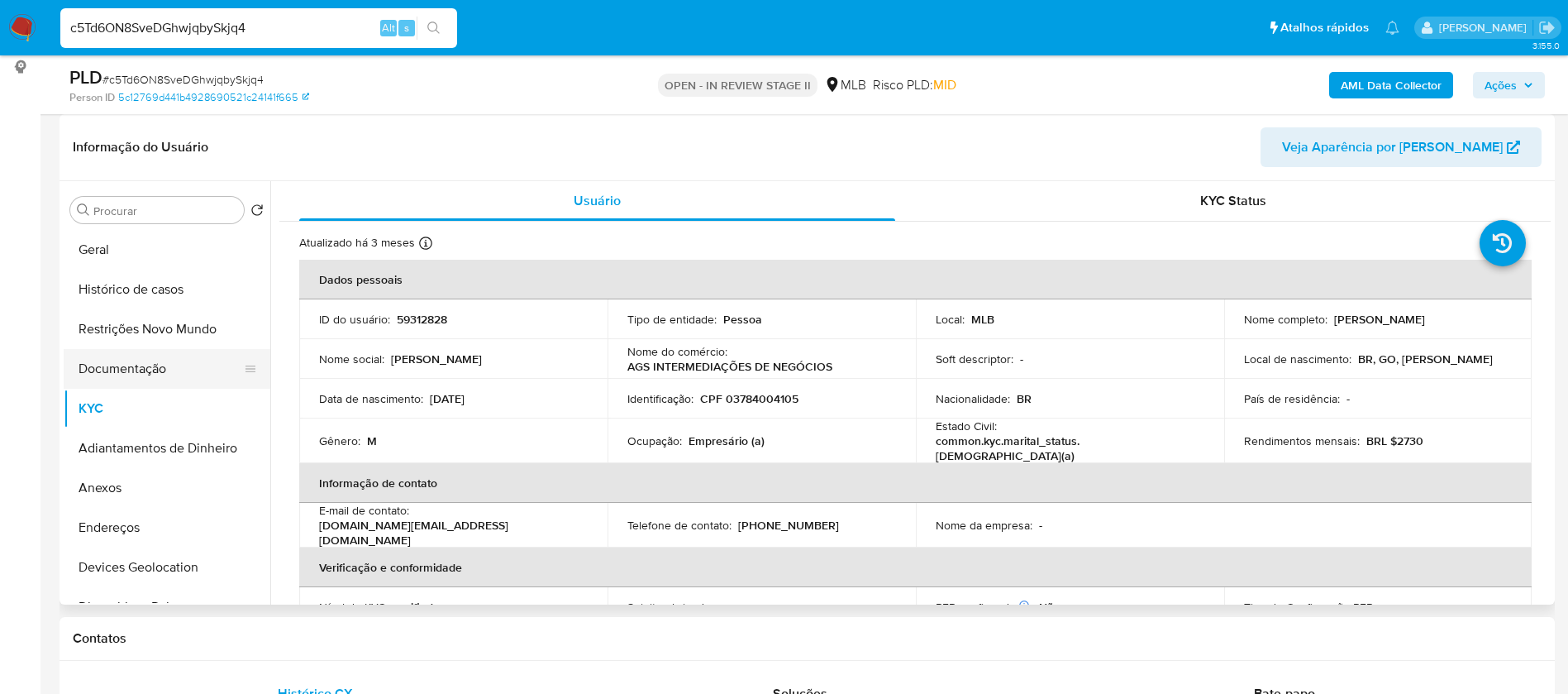
click at [157, 358] on button "Documentação" at bounding box center [160, 369] width 193 height 40
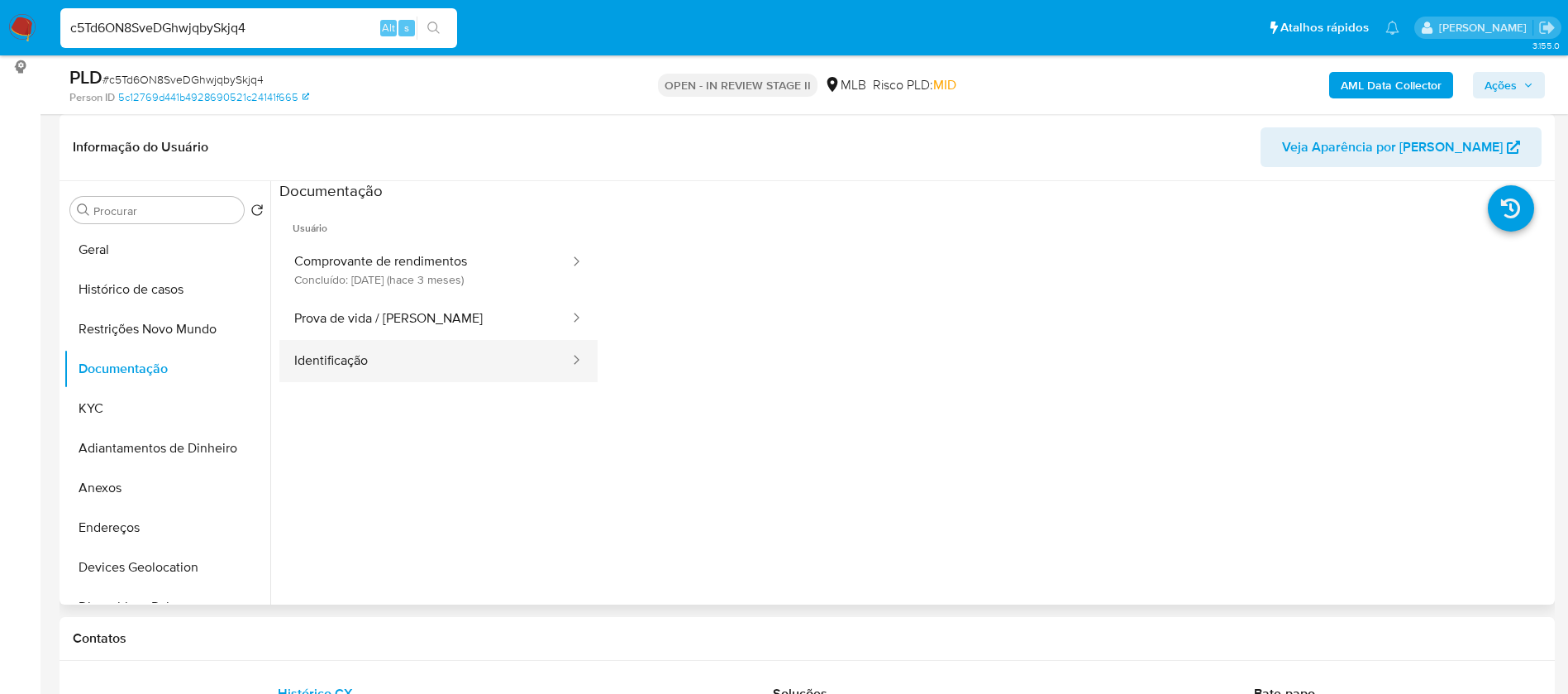
click at [376, 370] on button "Identificação" at bounding box center [426, 361] width 292 height 42
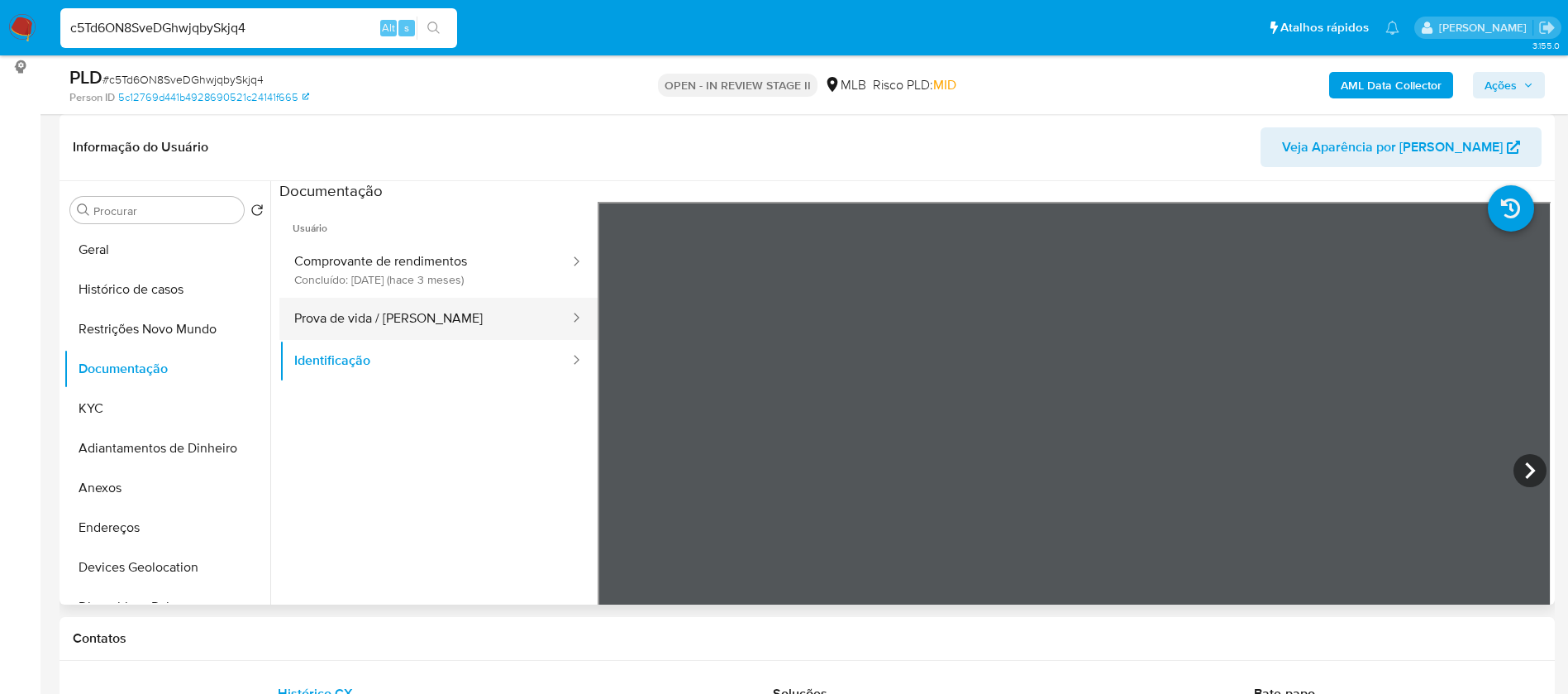
click at [446, 317] on button "Prova de vida / [PERSON_NAME]" at bounding box center [426, 319] width 292 height 42
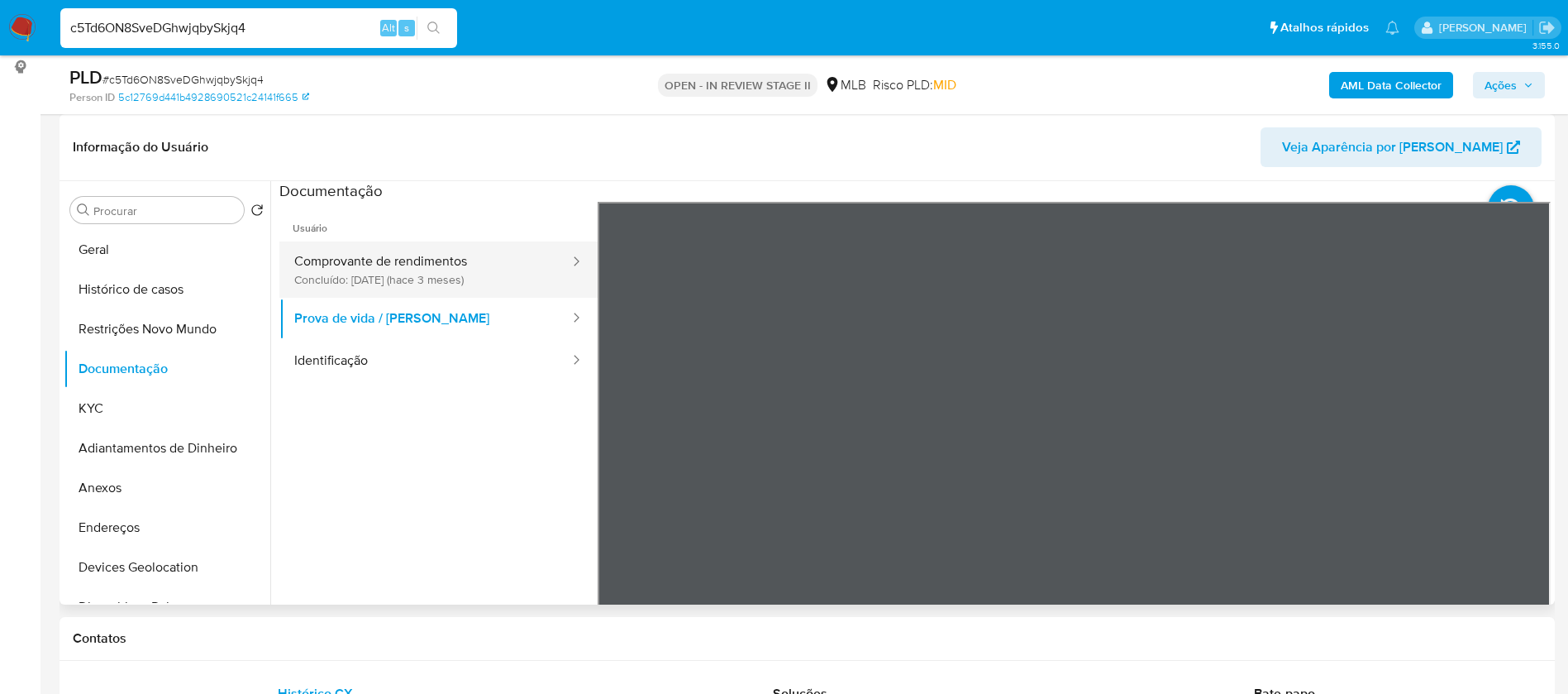
click at [468, 266] on button "Comprovante de rendimentos Concluído: 28/05/2025 (hace 3 meses)" at bounding box center [426, 269] width 292 height 56
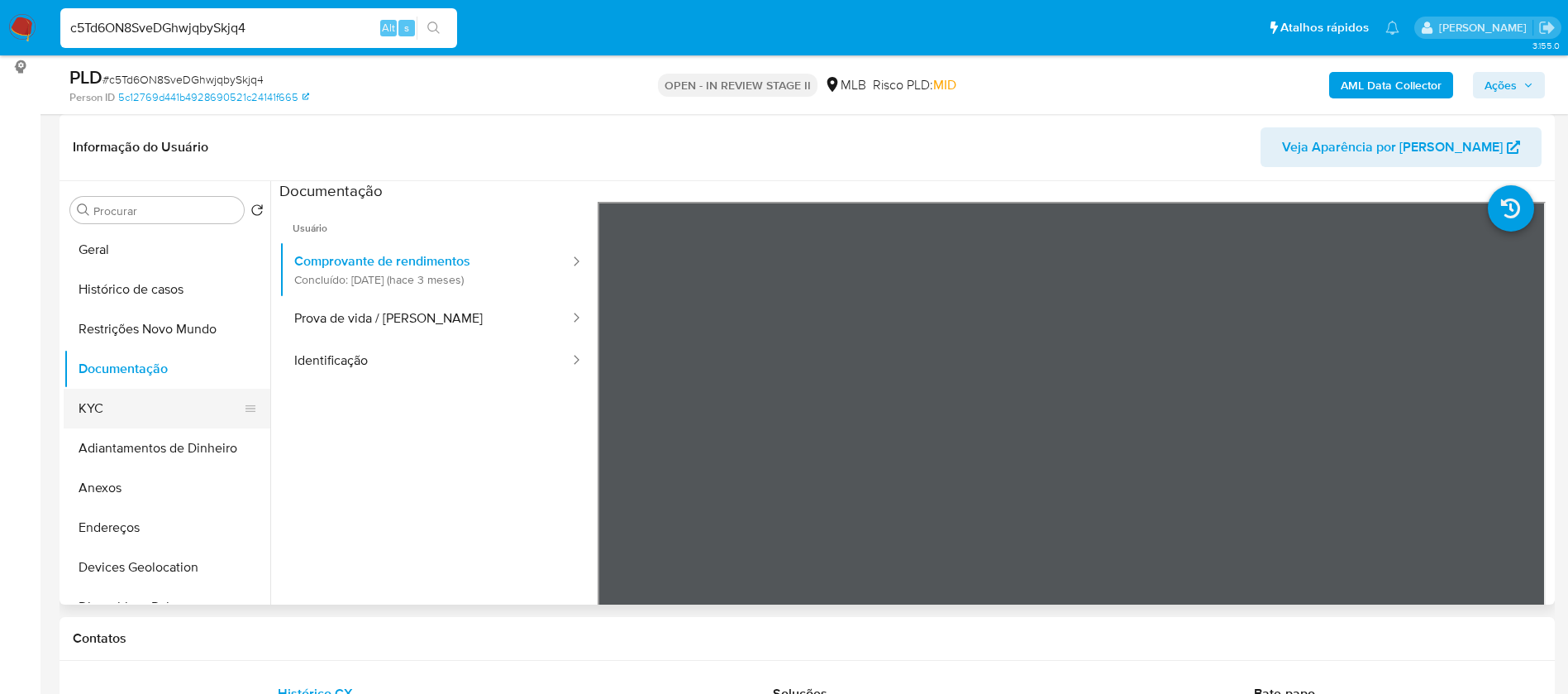
click at [166, 393] on button "KYC" at bounding box center [160, 408] width 193 height 40
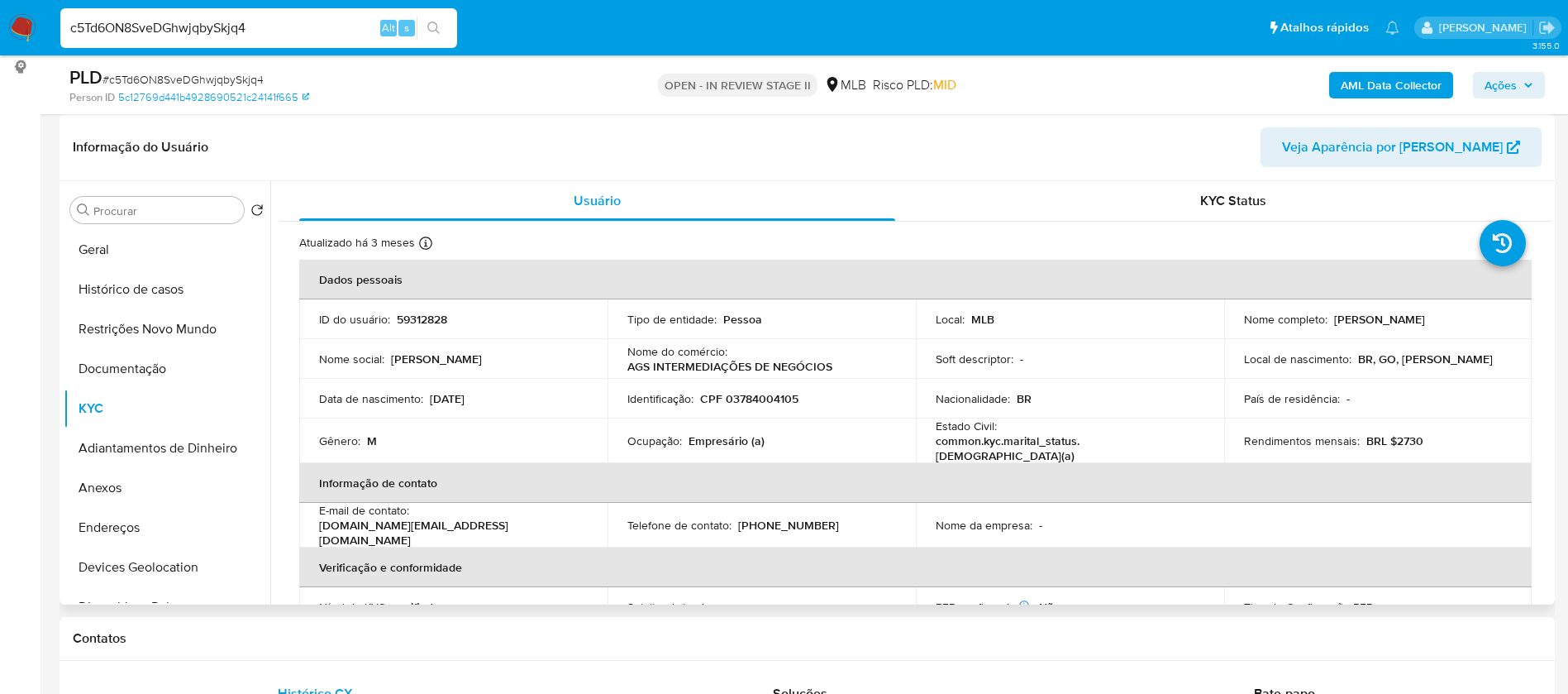
click at [728, 440] on p "Empresário (a)" at bounding box center [726, 440] width 76 height 15
copy div "Ocupação : Empresário (a)"
click at [1353, 80] on b "AML Data Collector" at bounding box center [1392, 85] width 101 height 27
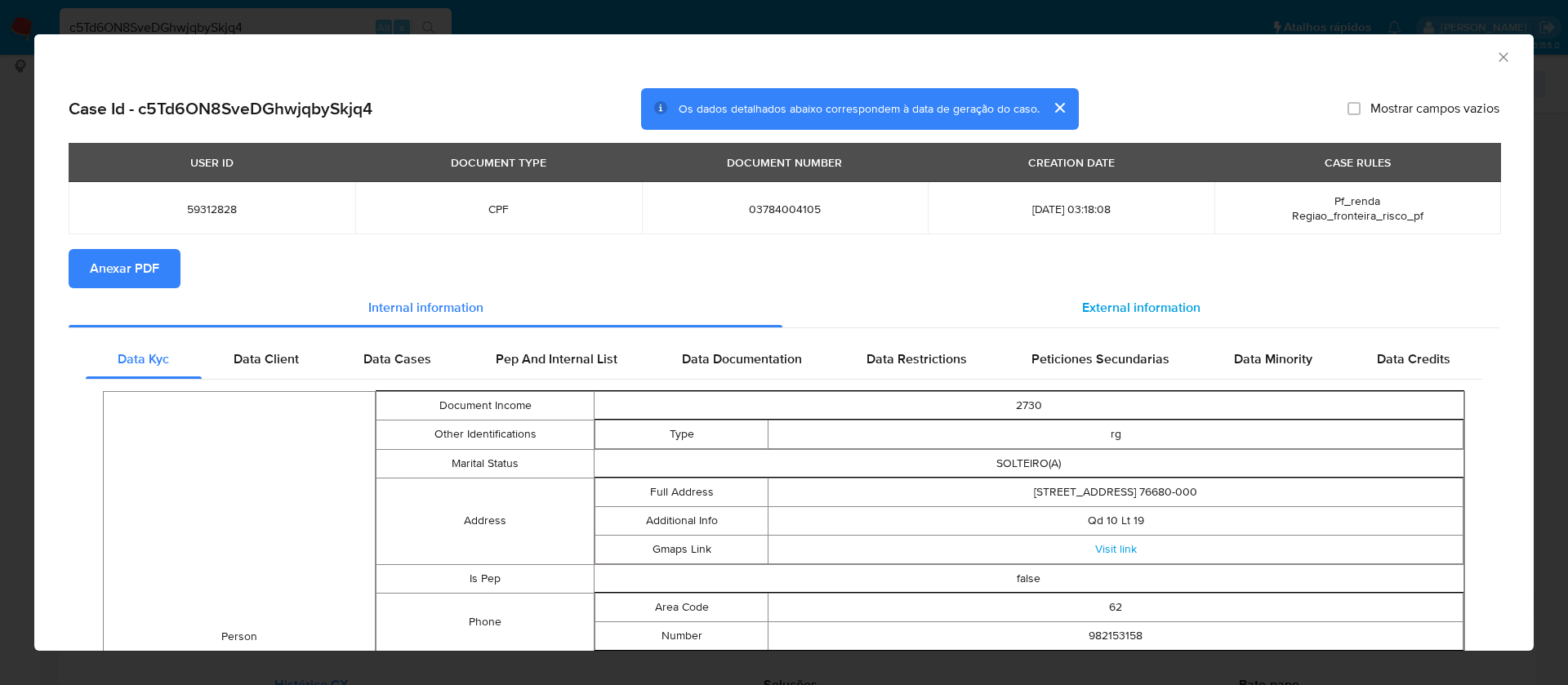
click at [1151, 298] on span "External information" at bounding box center [1141, 307] width 118 height 19
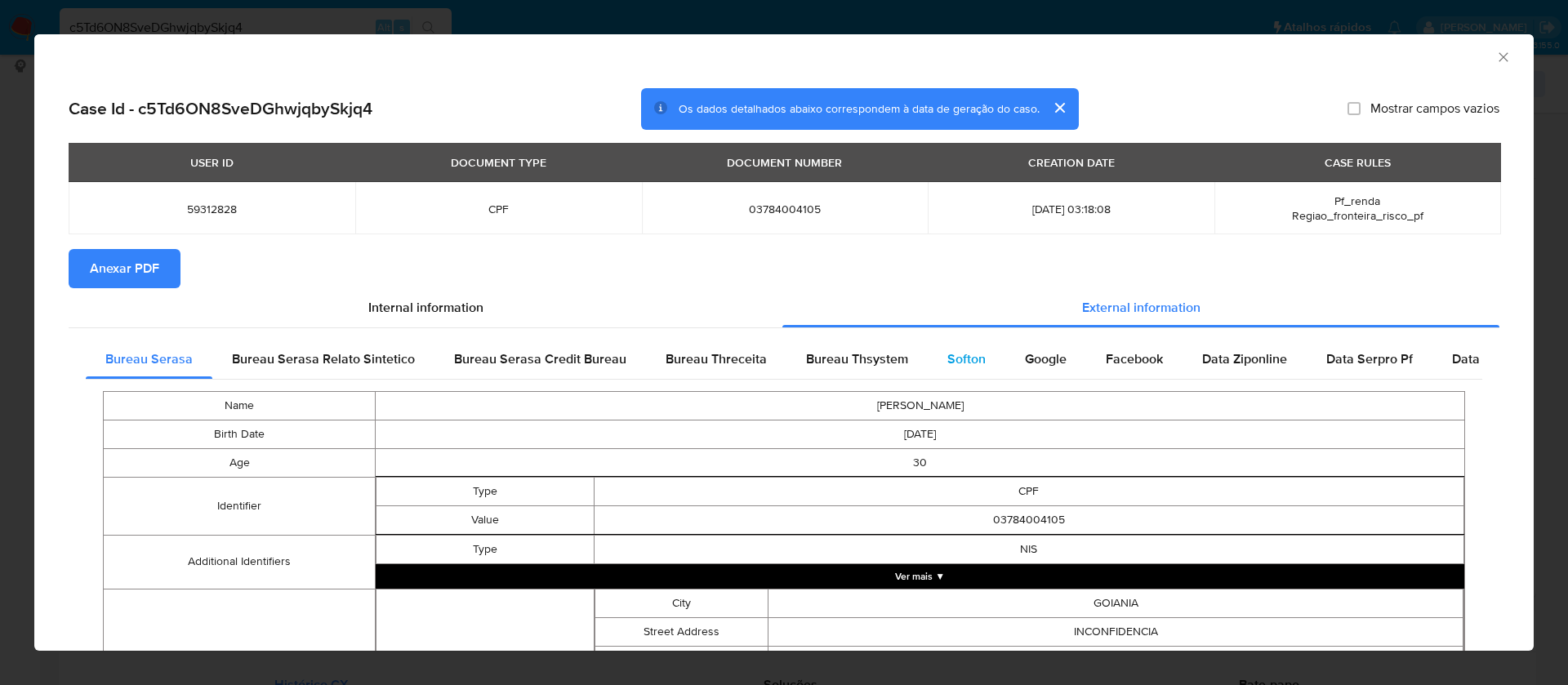
click at [962, 364] on span "Softon" at bounding box center [966, 358] width 38 height 19
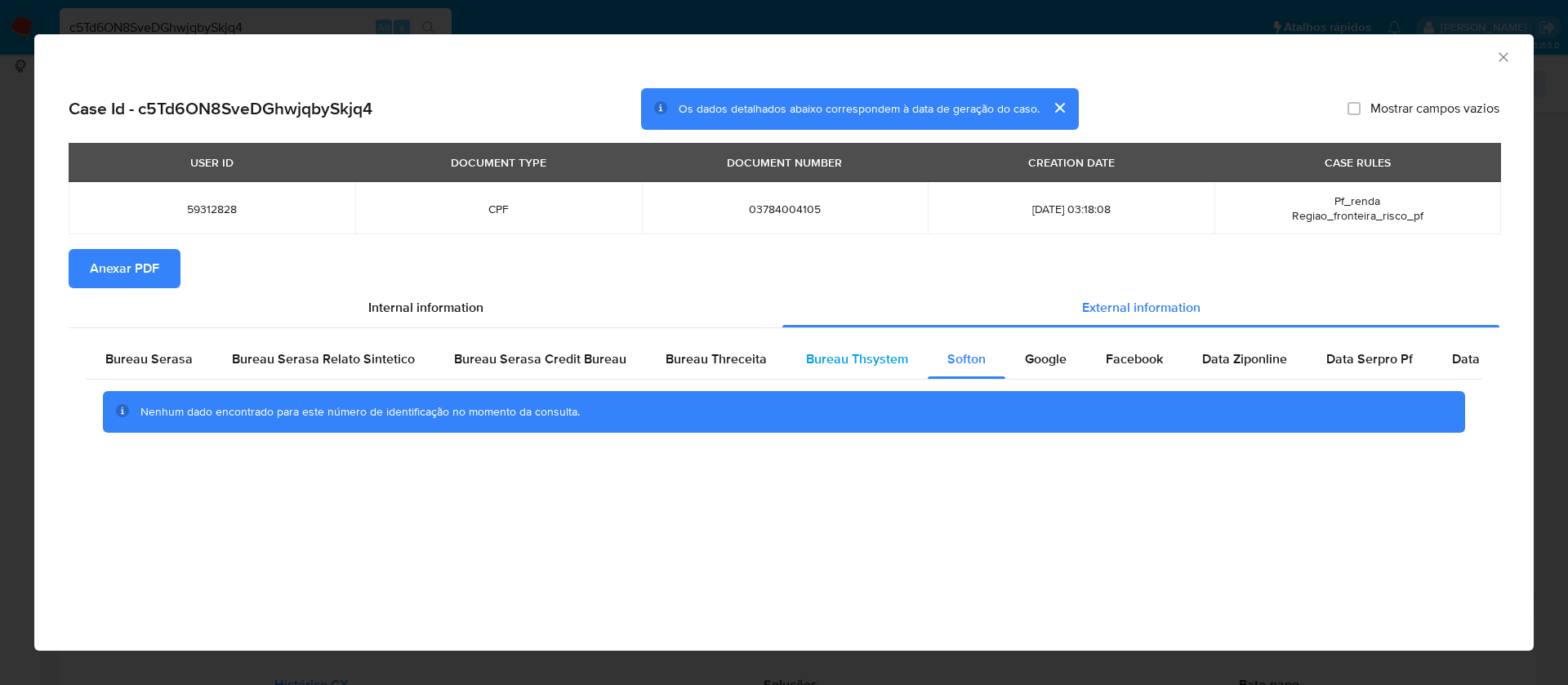
click at [864, 362] on span "Bureau Thsystem" at bounding box center [857, 358] width 102 height 19
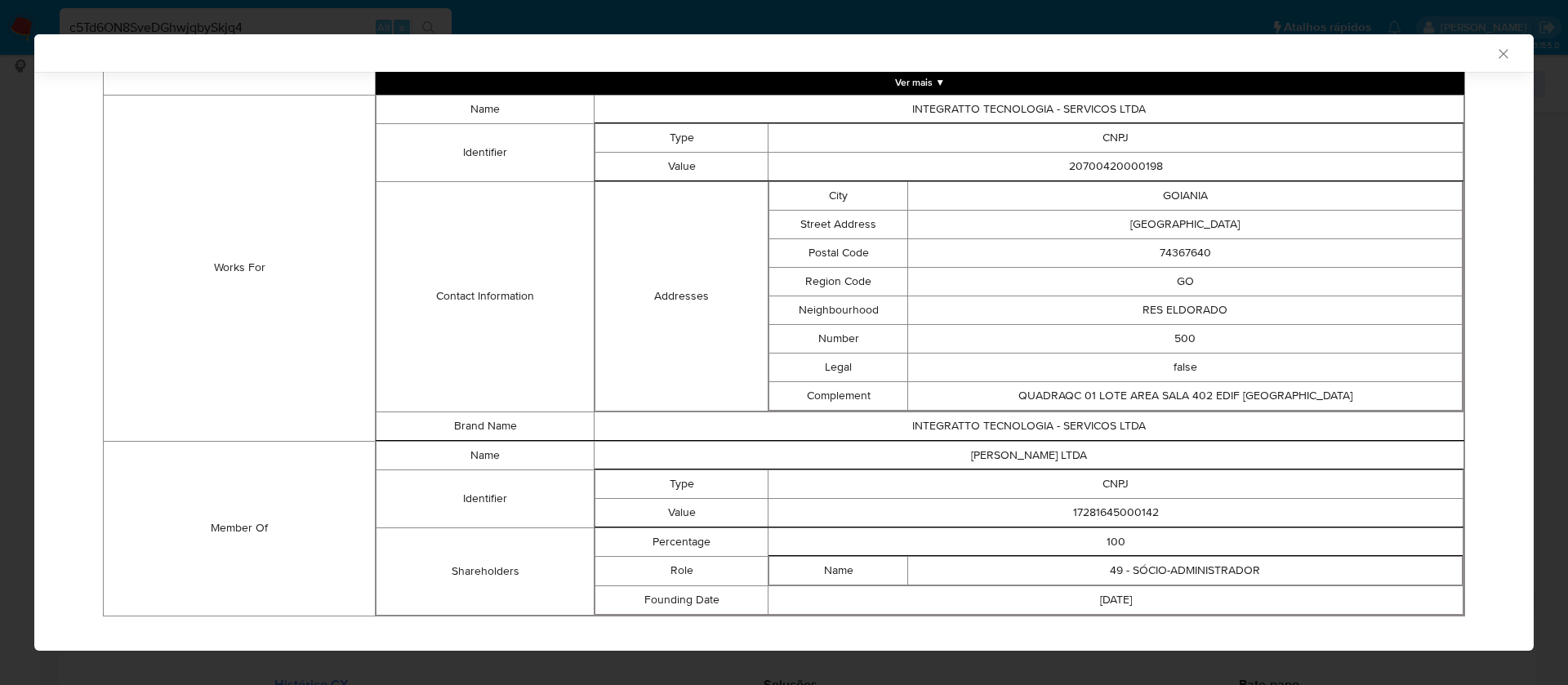
scroll to position [1168, 0]
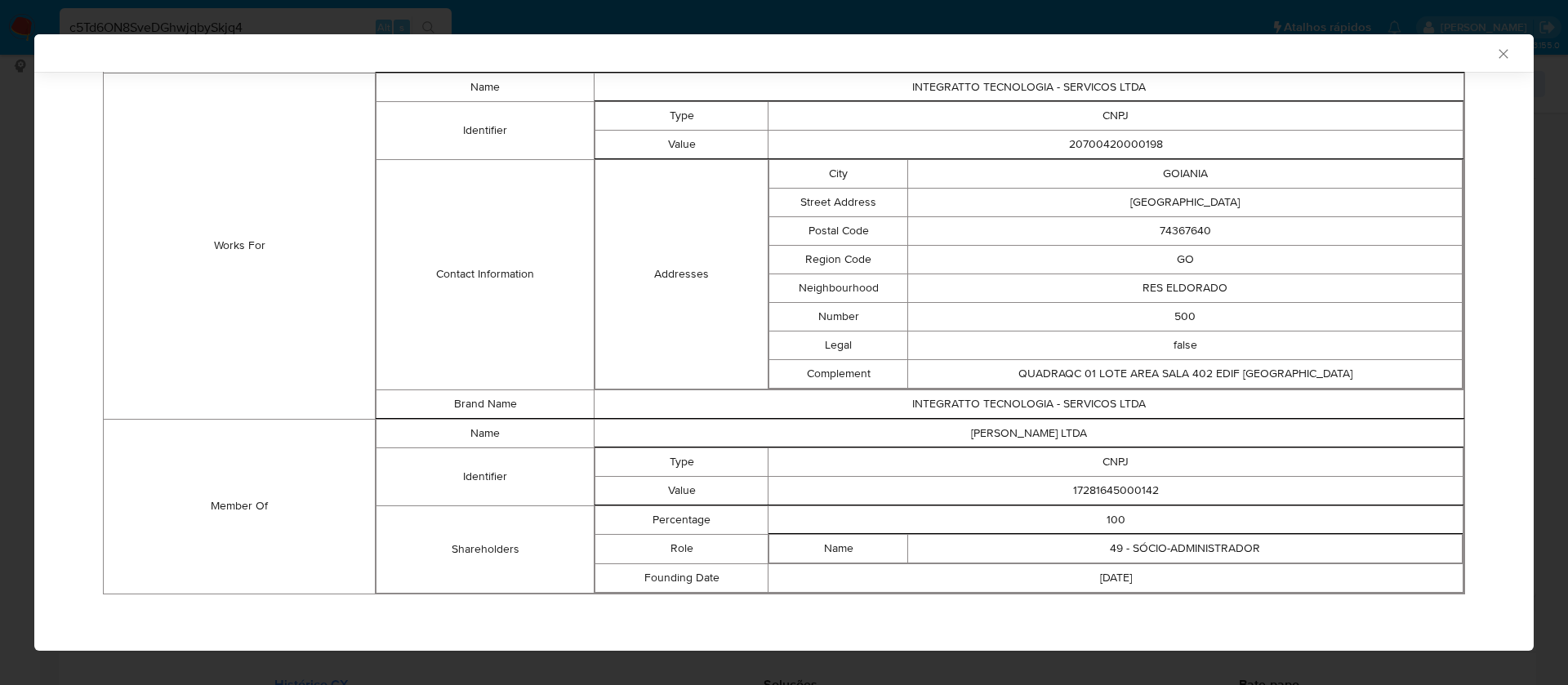
click at [1082, 482] on td "17281645000142" at bounding box center [1116, 489] width 695 height 28
copy td "17281645000142"
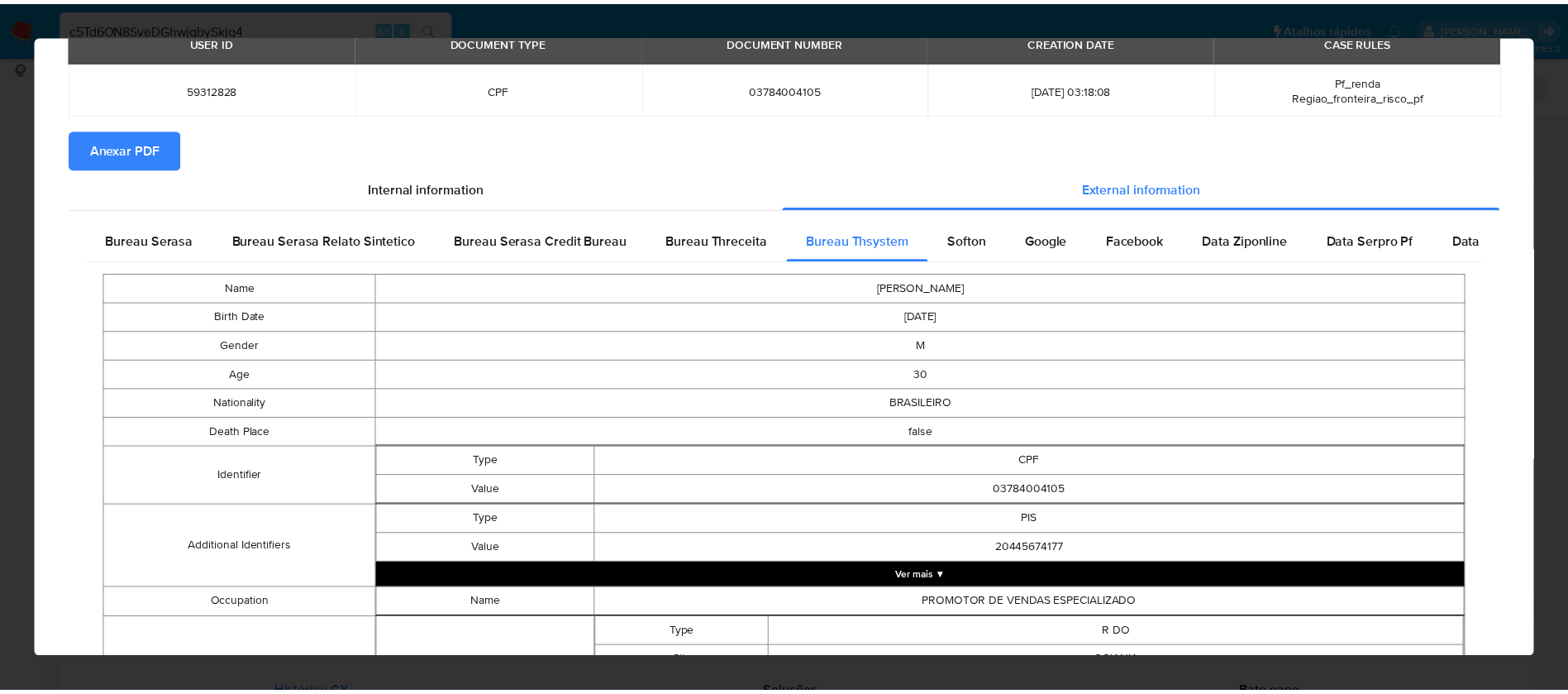
scroll to position [0, 0]
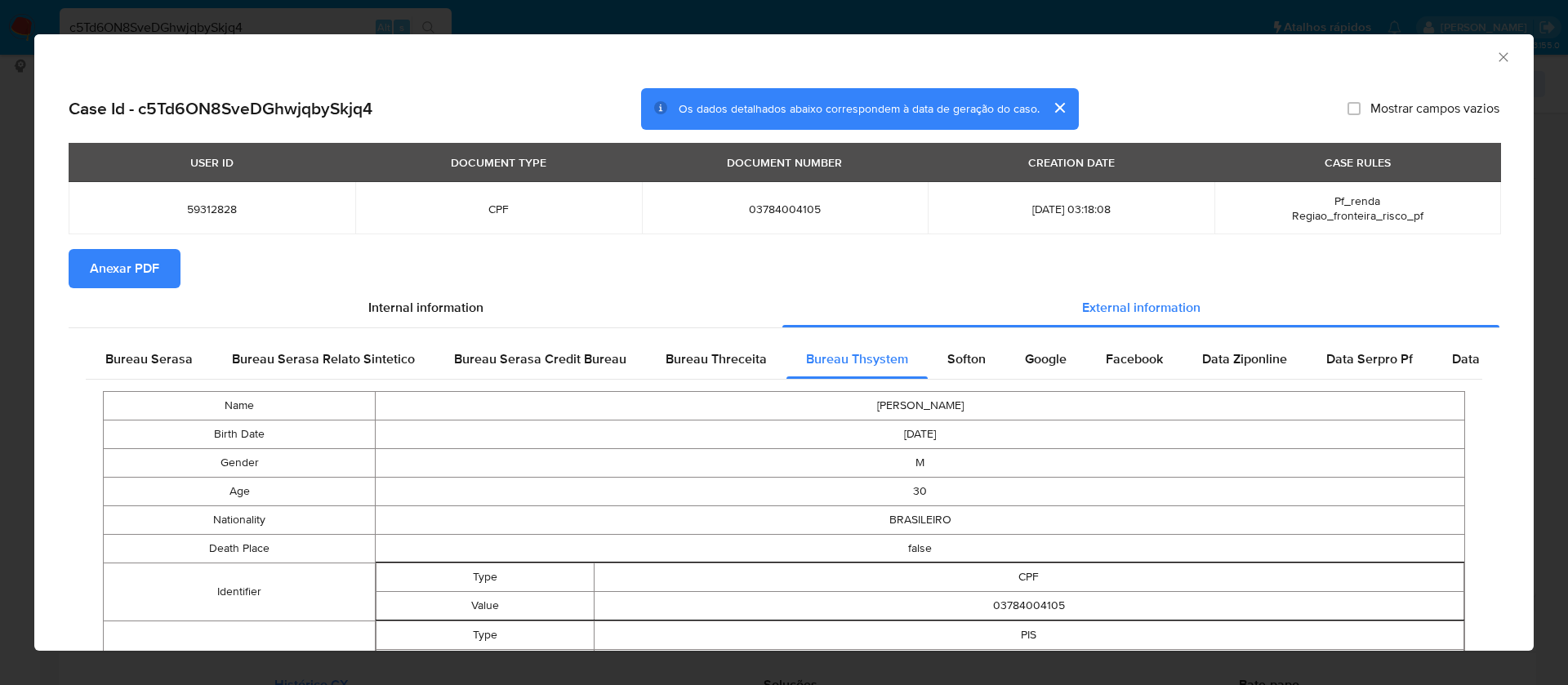
click at [155, 265] on span "Anexar PDF" at bounding box center [124, 269] width 69 height 36
click at [1495, 56] on icon "Fechar a janela" at bounding box center [1504, 57] width 16 height 16
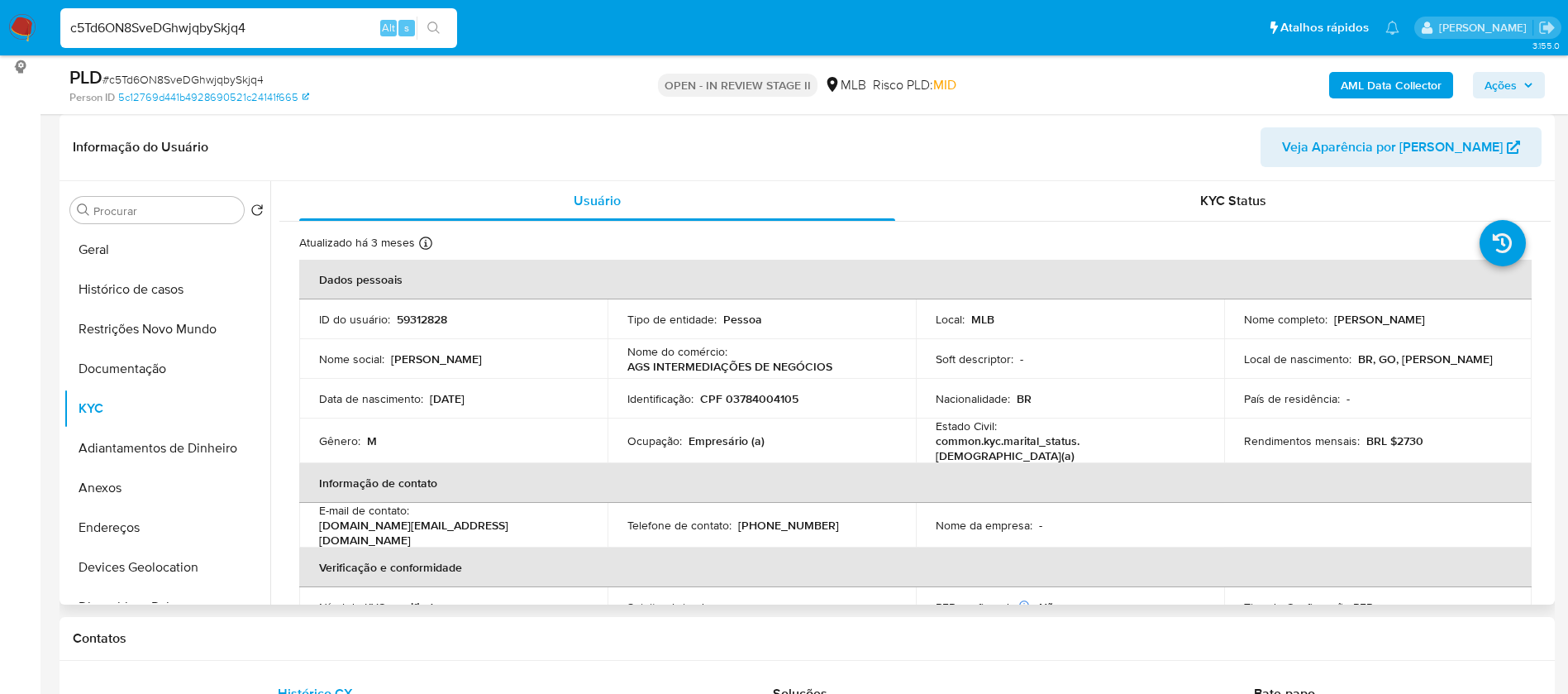
click at [1409, 325] on p "Arthur Guilarducci de Souza" at bounding box center [1380, 319] width 91 height 15
drag, startPoint x: 1476, startPoint y: 320, endPoint x: 1330, endPoint y: 322, distance: 146.0
click at [1330, 322] on div "Nome completo : Arthur Guilarducci de Souza" at bounding box center [1379, 319] width 268 height 15
copy p "Arthur Guilarducci de Souza"
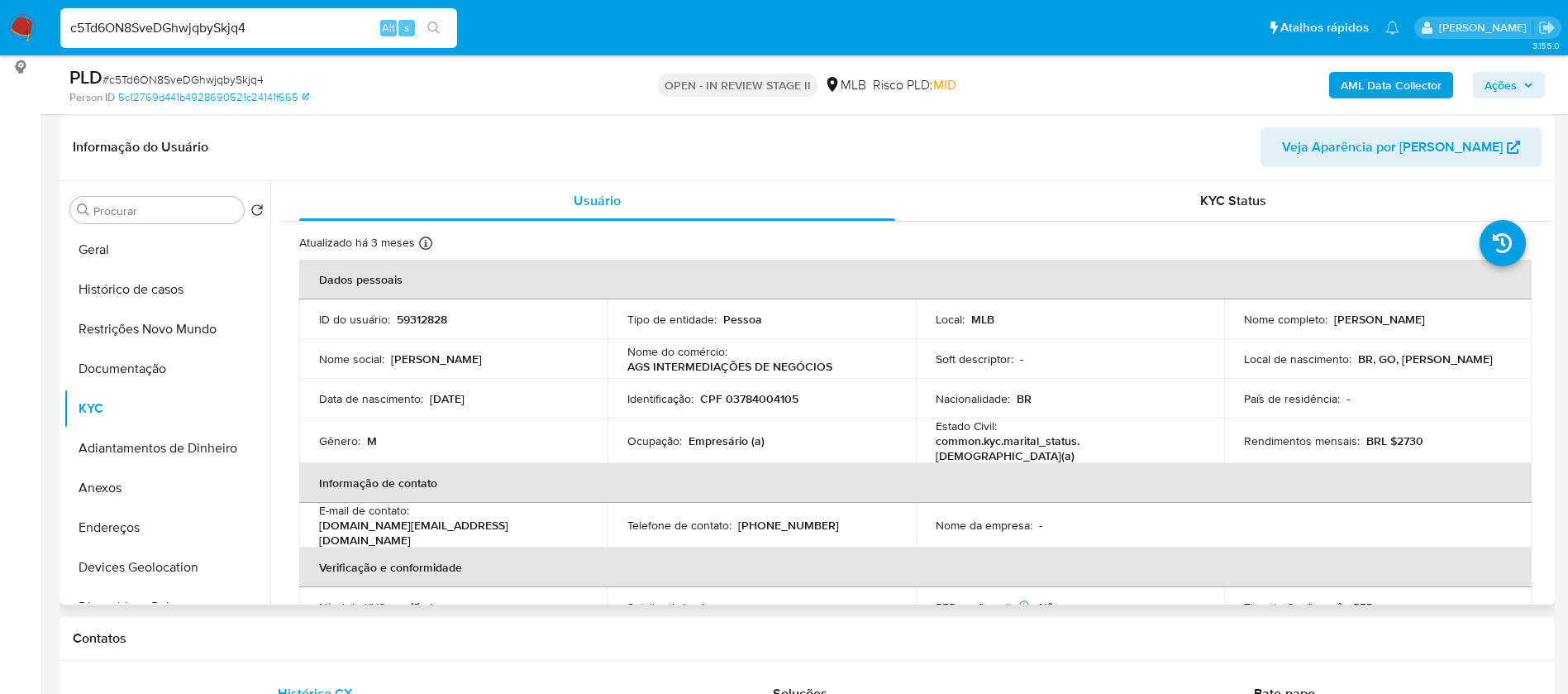
click at [437, 317] on p "59312828" at bounding box center [422, 319] width 51 height 15
click at [436, 317] on p "59312828" at bounding box center [422, 319] width 51 height 15
copy p "59312828"
click at [170, 242] on button "Geral" at bounding box center [160, 249] width 193 height 40
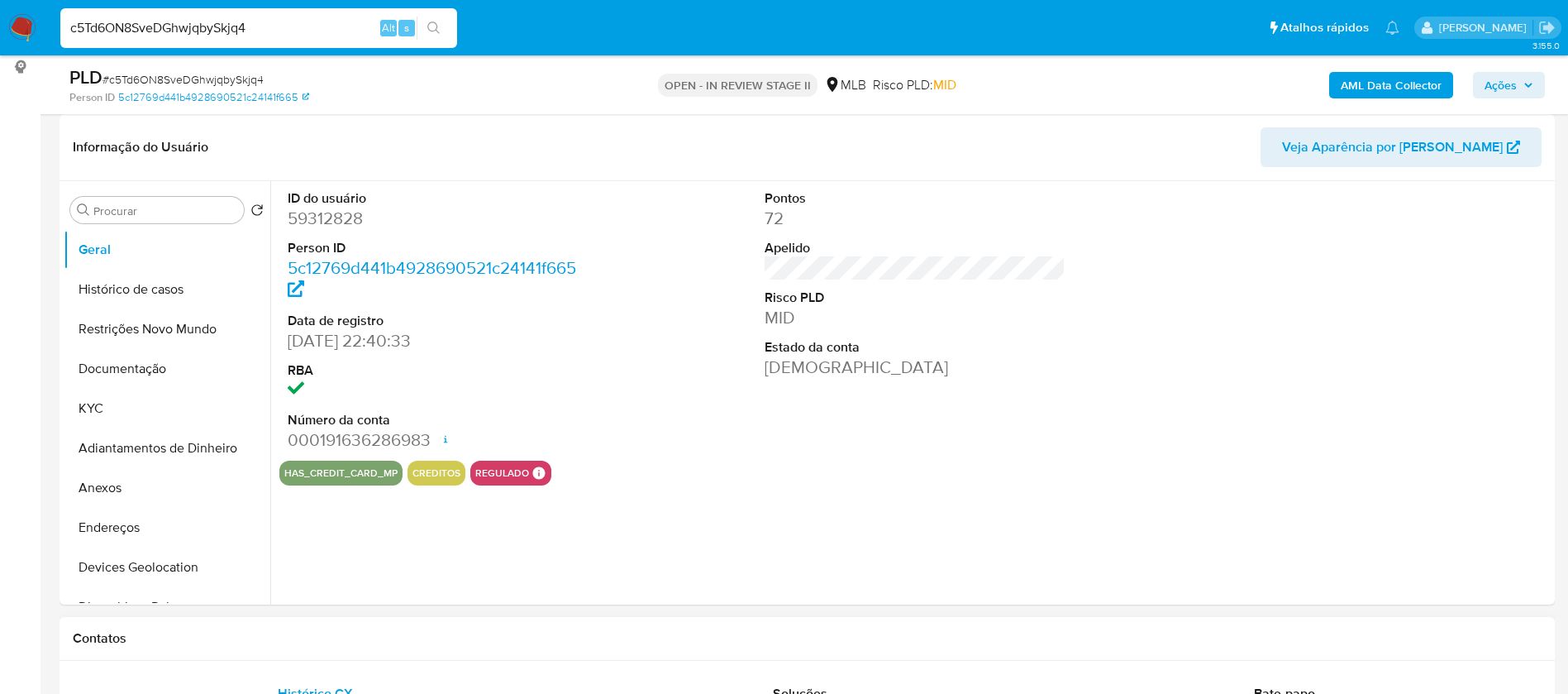
click at [877, 642] on h1 "Contatos" at bounding box center [807, 638] width 1470 height 17
click at [144, 412] on button "KYC" at bounding box center [160, 408] width 193 height 40
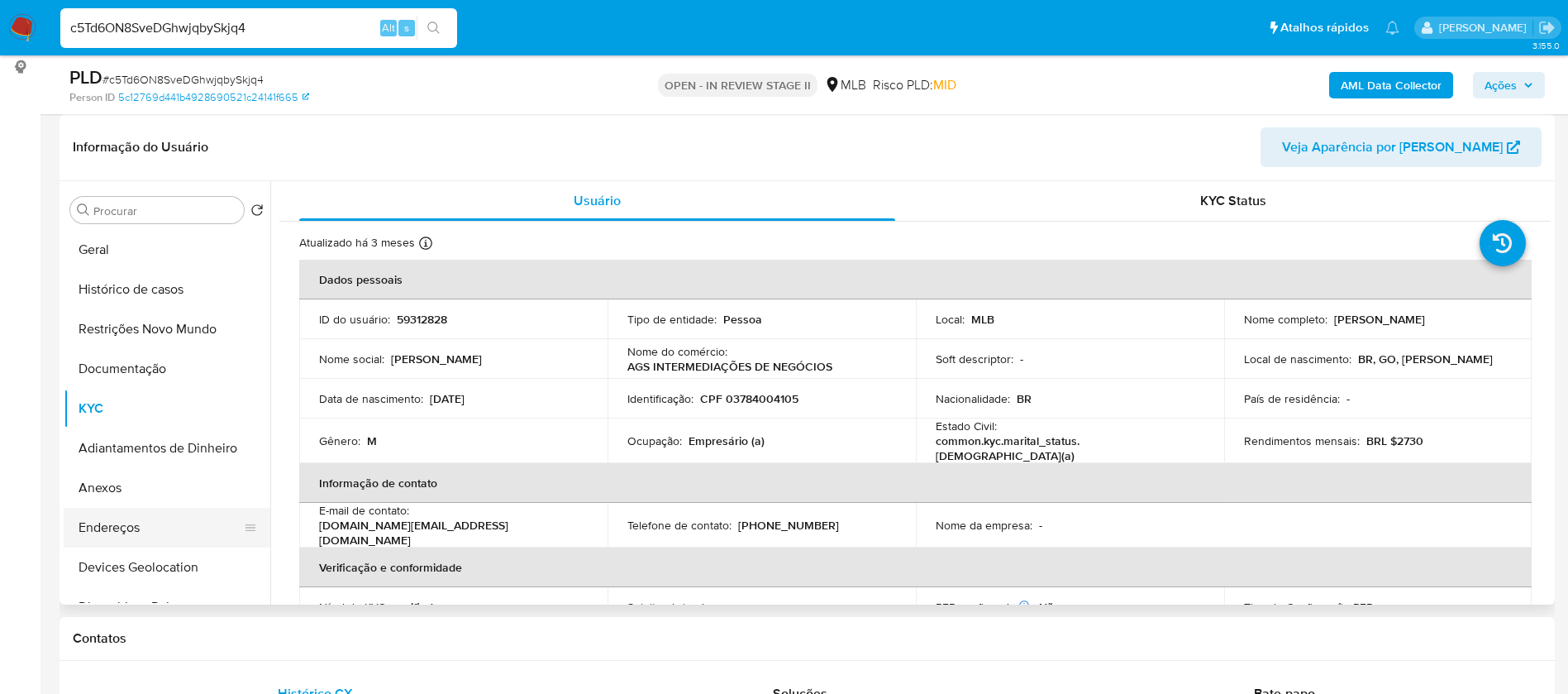
click at [175, 515] on button "Endereços" at bounding box center [160, 527] width 193 height 40
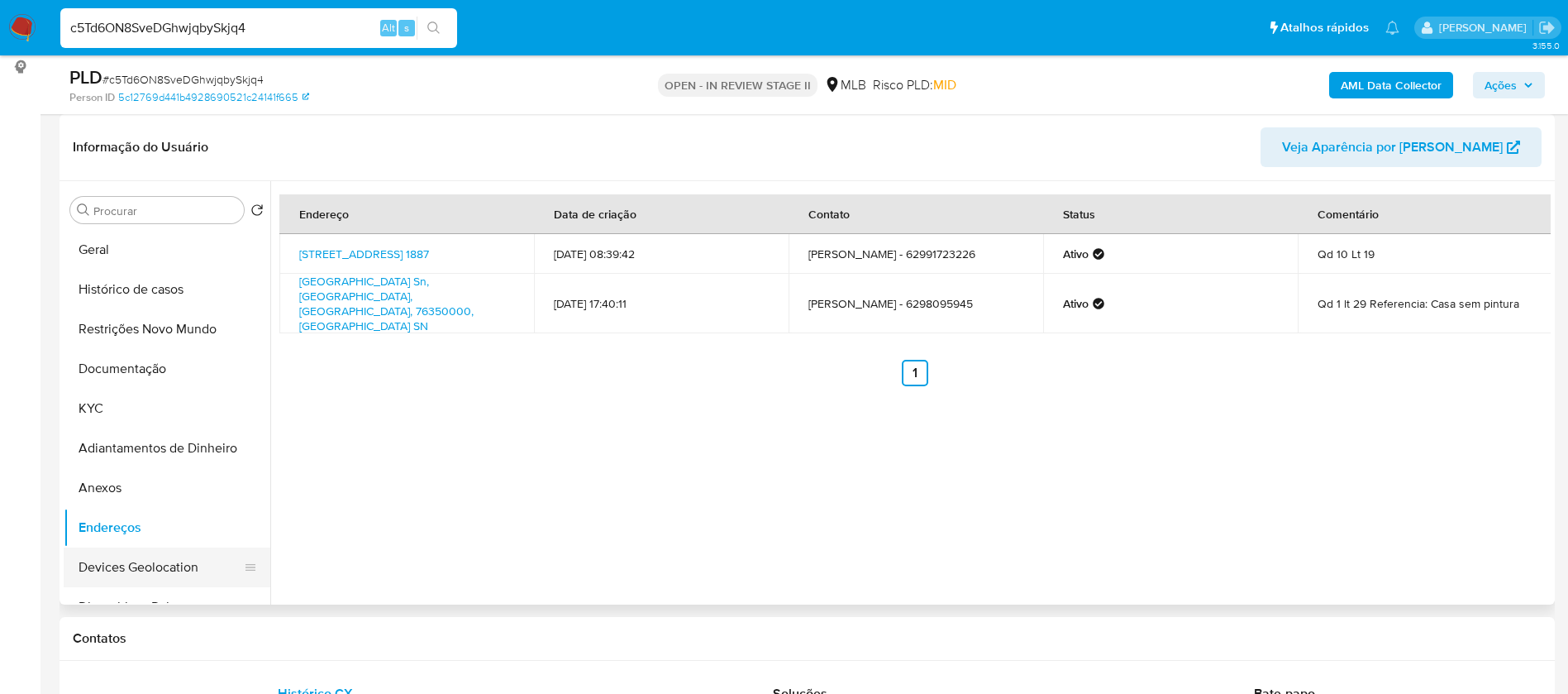
click at [170, 548] on button "Devices Geolocation" at bounding box center [160, 567] width 193 height 40
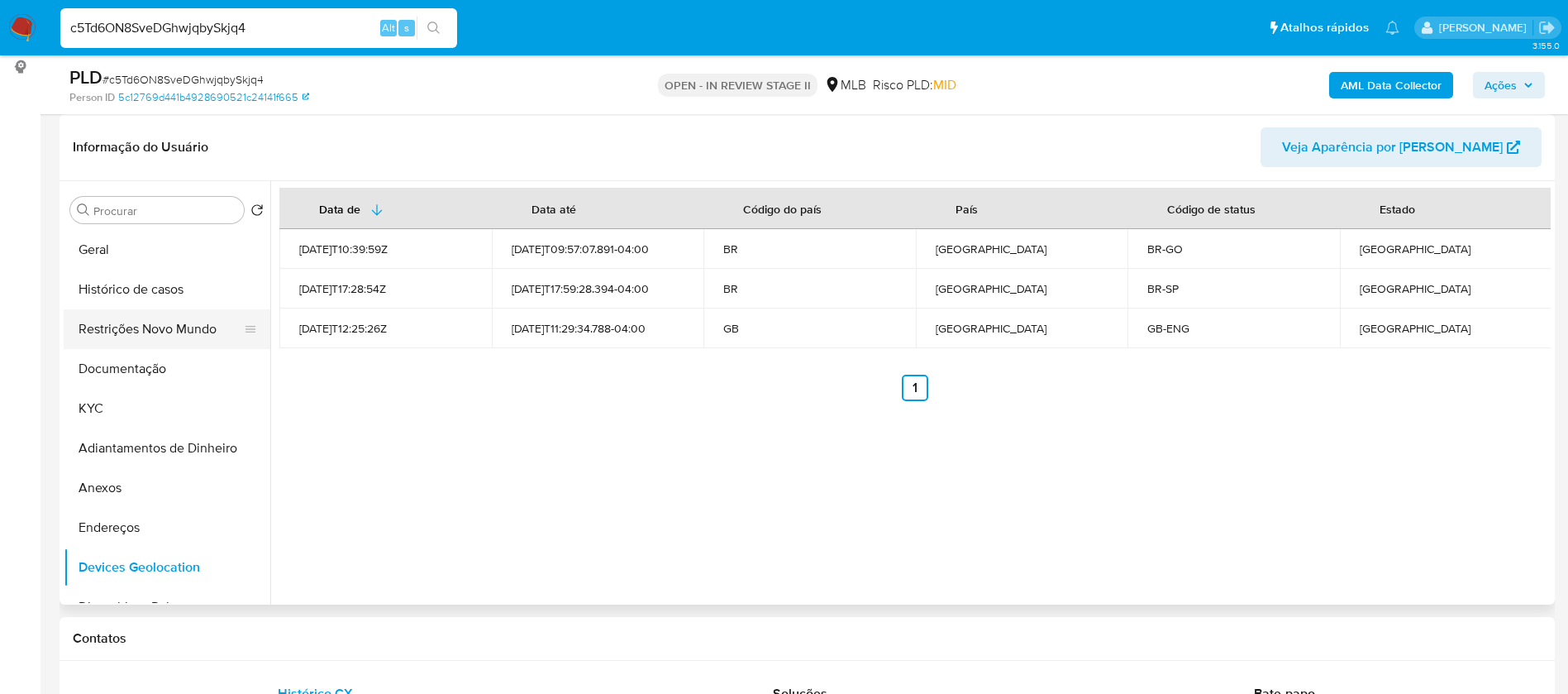
click at [195, 330] on button "Restrições Novo Mundo" at bounding box center [160, 328] width 193 height 40
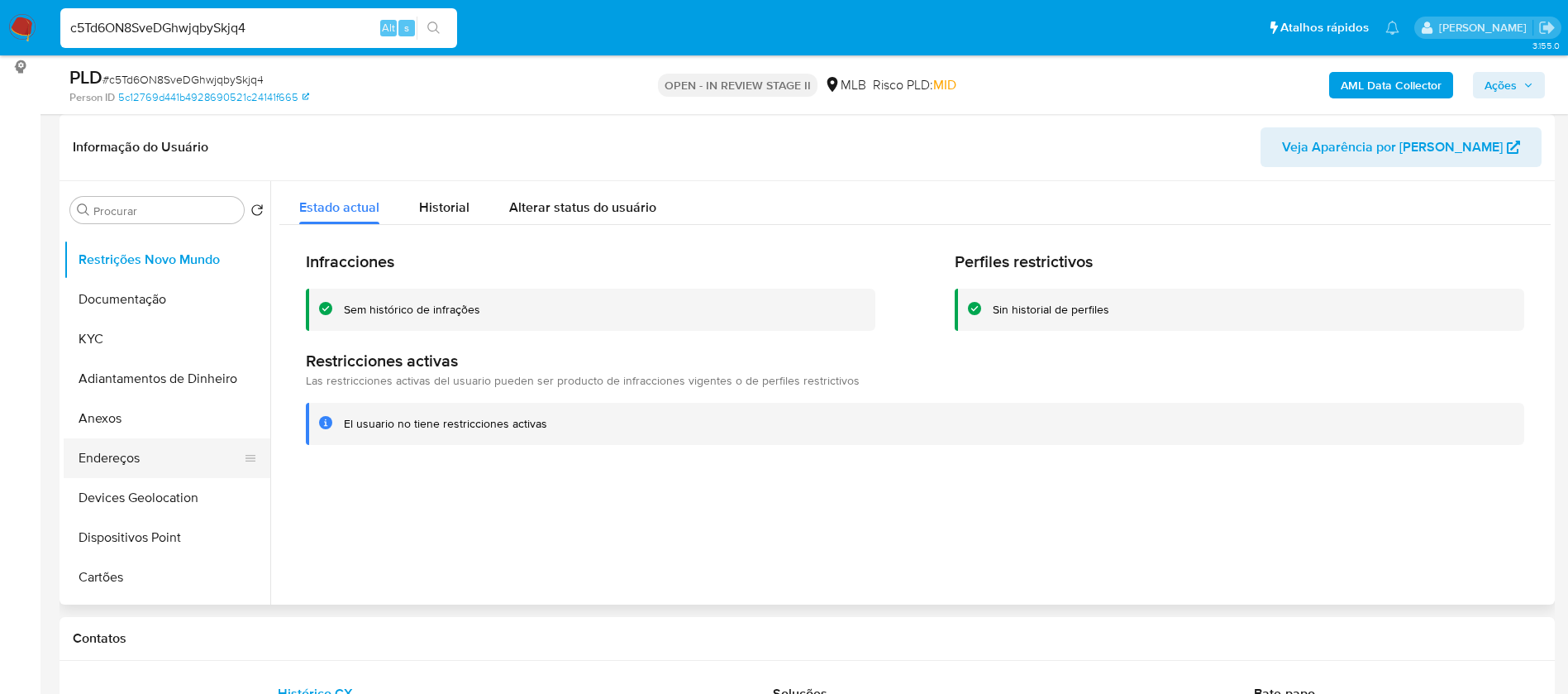
scroll to position [124, 0]
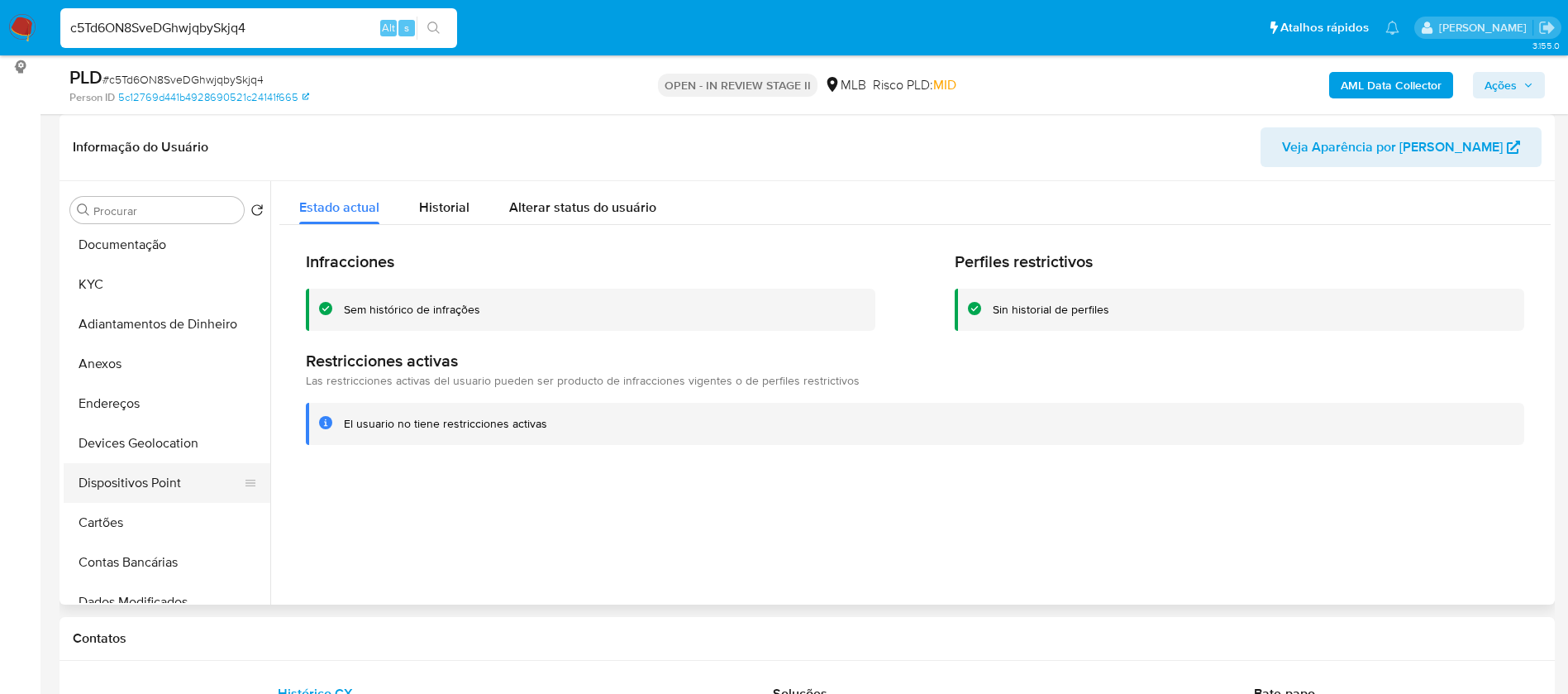
click at [192, 484] on button "Dispositivos Point" at bounding box center [160, 483] width 193 height 40
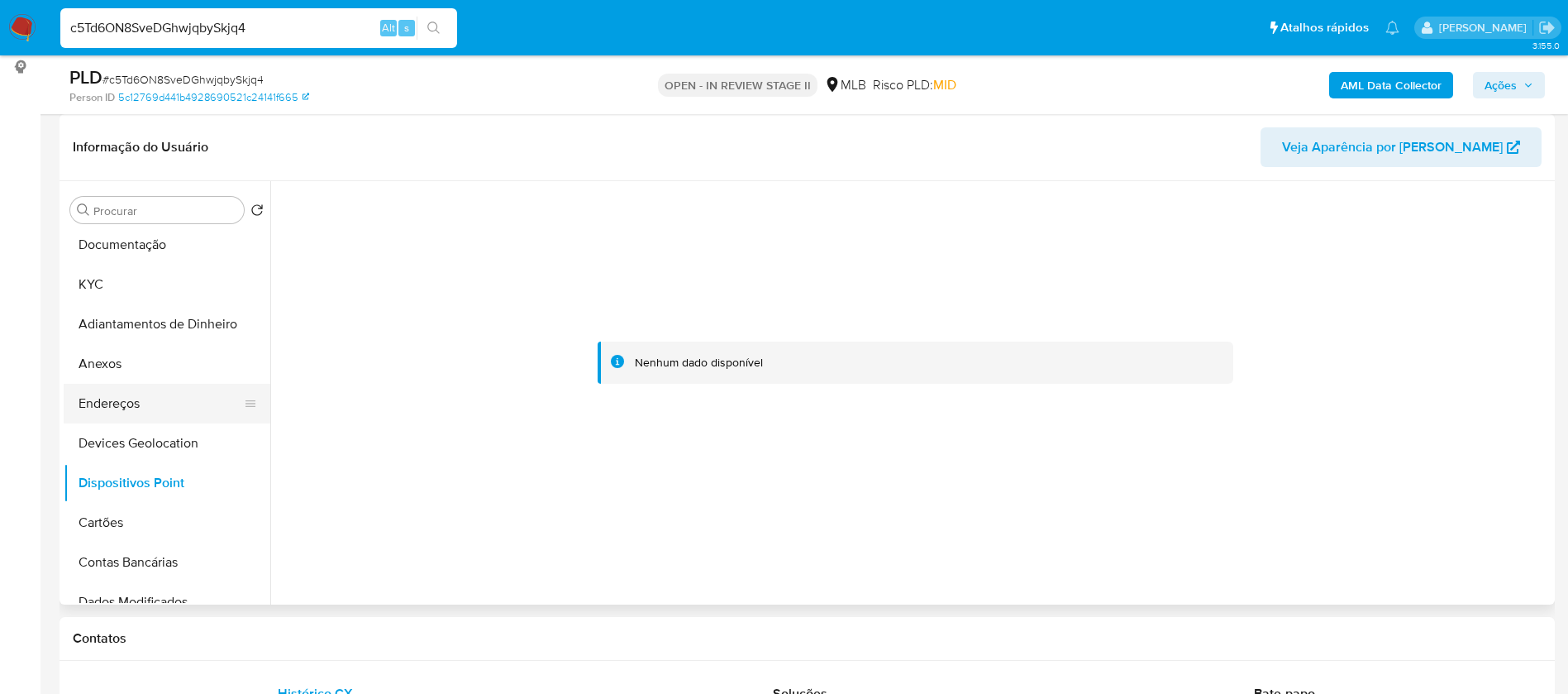
click at [117, 401] on button "Endereços" at bounding box center [160, 403] width 193 height 40
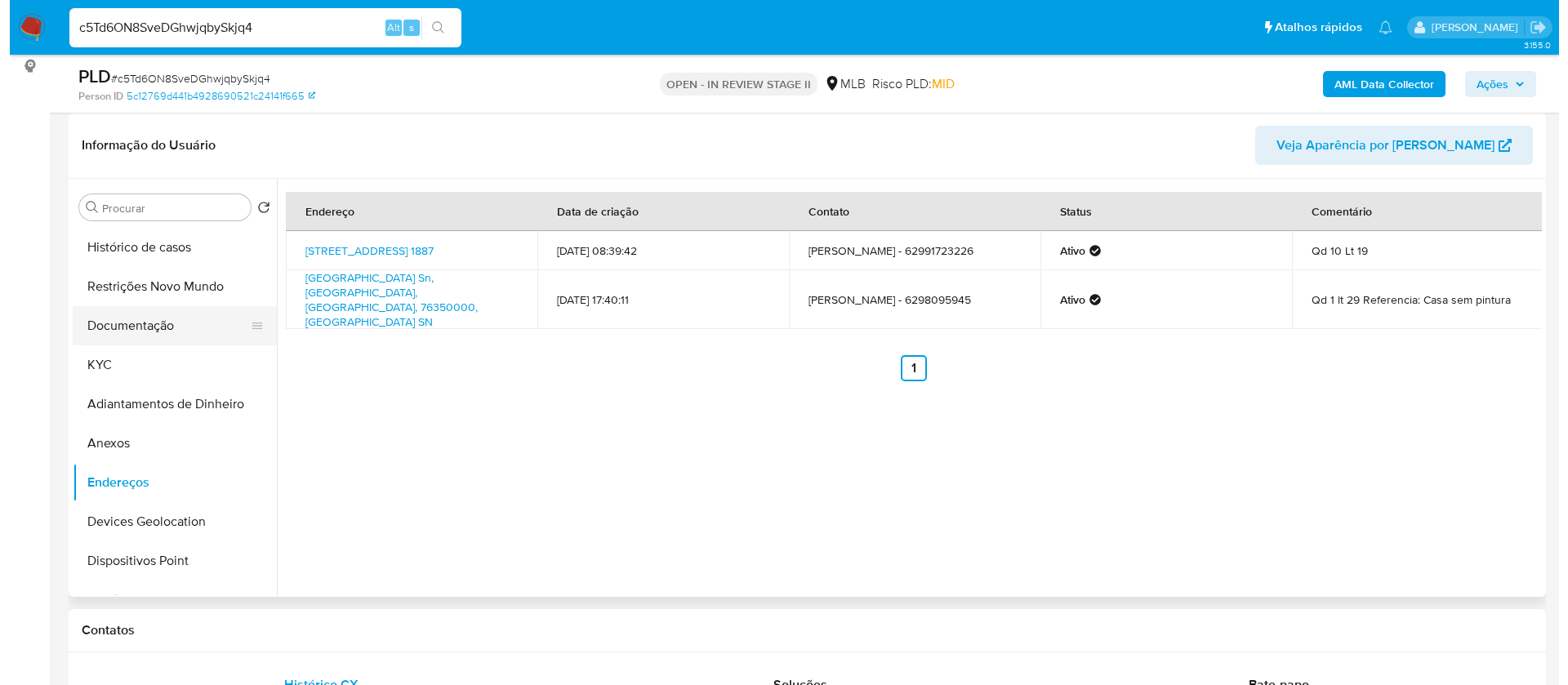
scroll to position [0, 0]
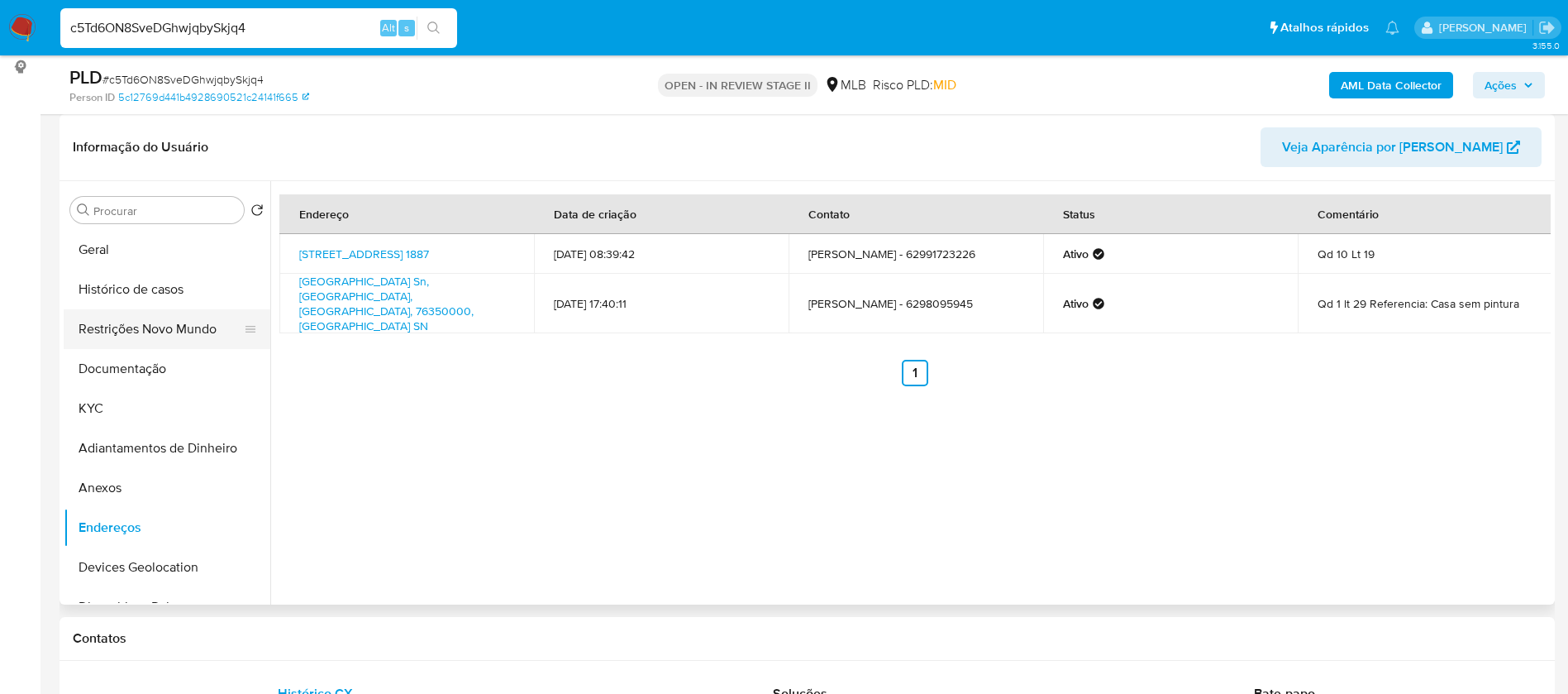
click at [145, 316] on button "Restrições Novo Mundo" at bounding box center [160, 328] width 193 height 40
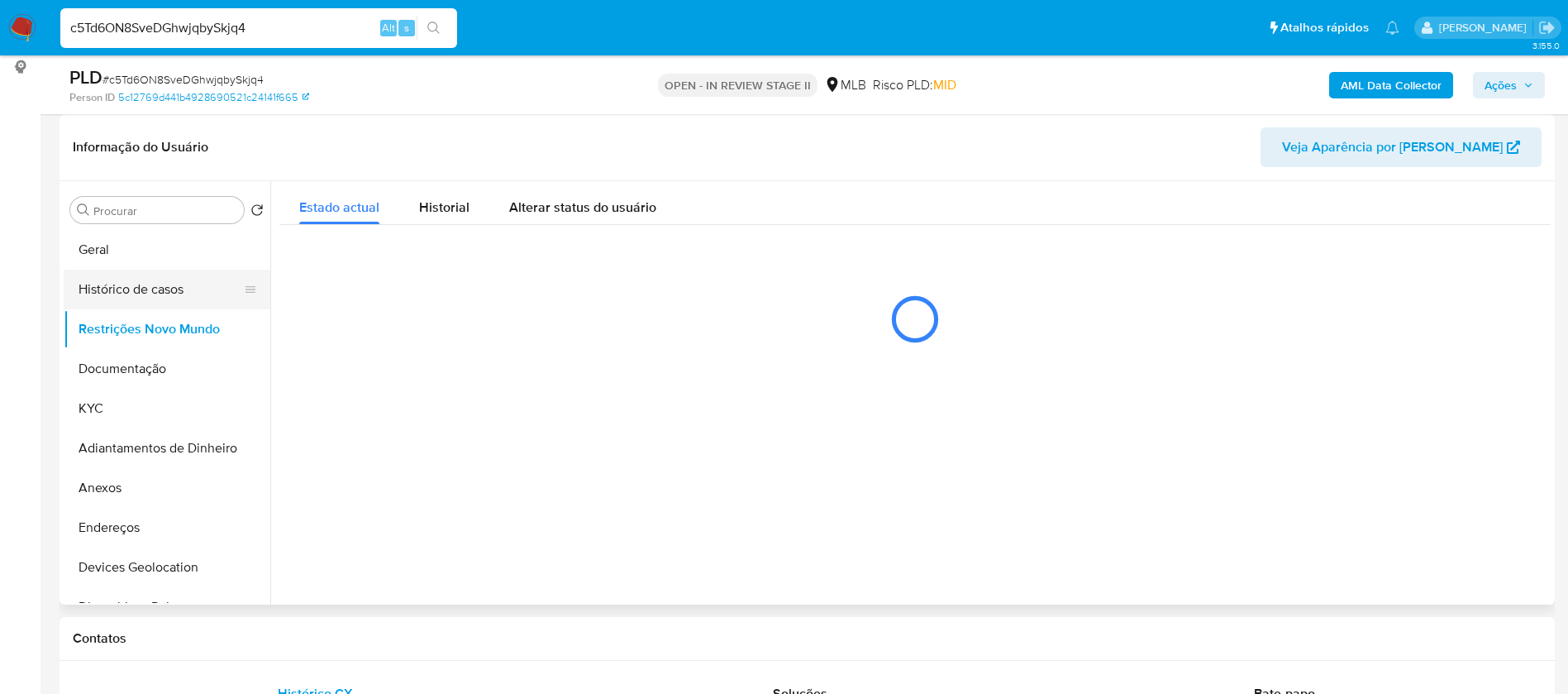
click at [159, 289] on button "Histórico de casos" at bounding box center [160, 289] width 193 height 40
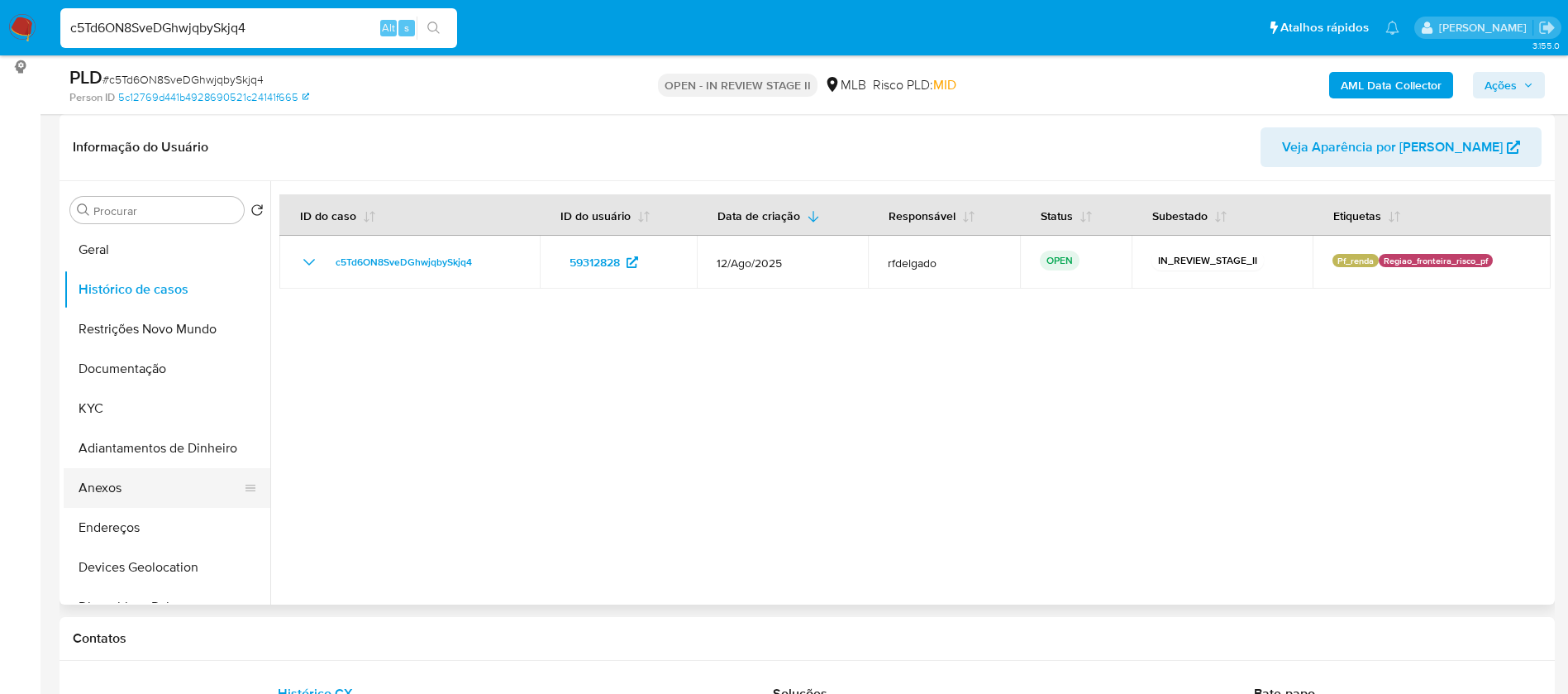
click at [174, 485] on button "Anexos" at bounding box center [160, 487] width 193 height 40
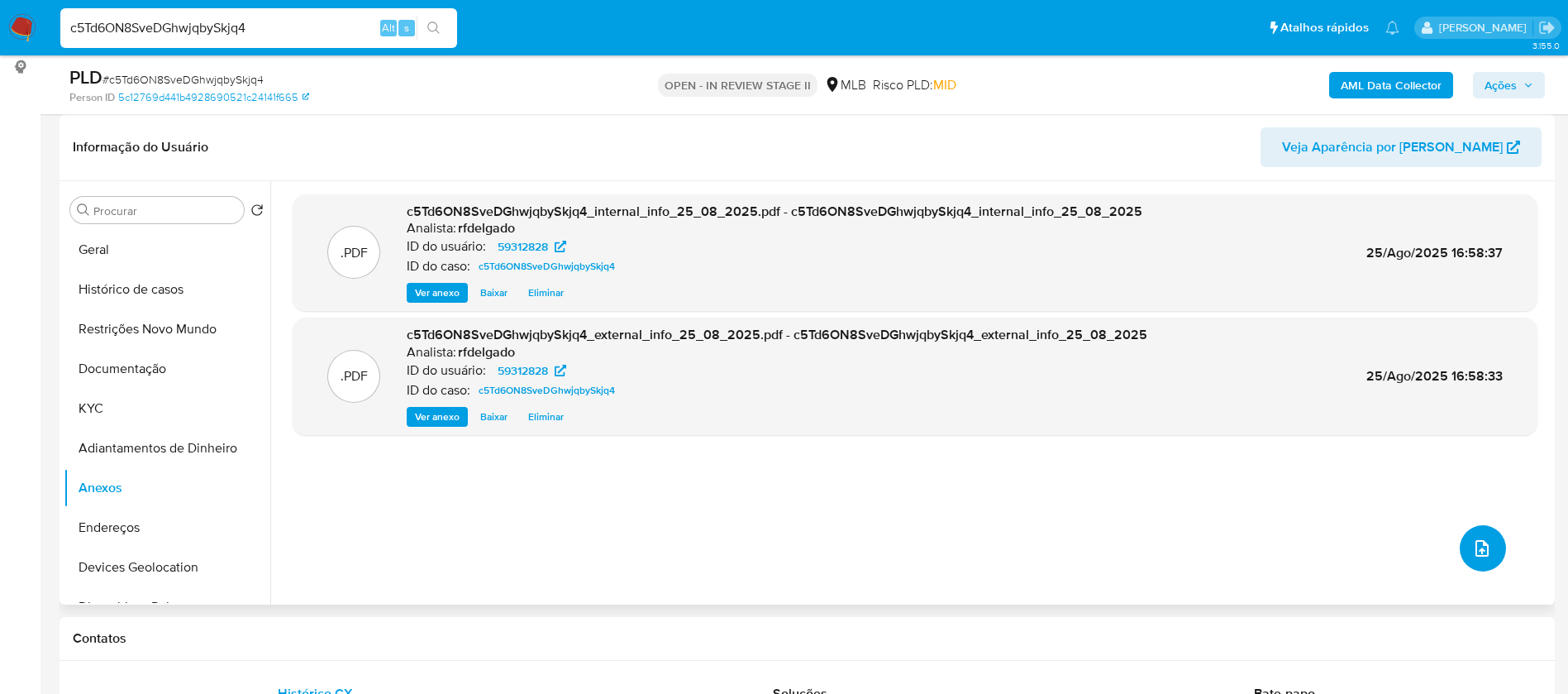
click at [1480, 560] on button "upload-file" at bounding box center [1483, 548] width 46 height 46
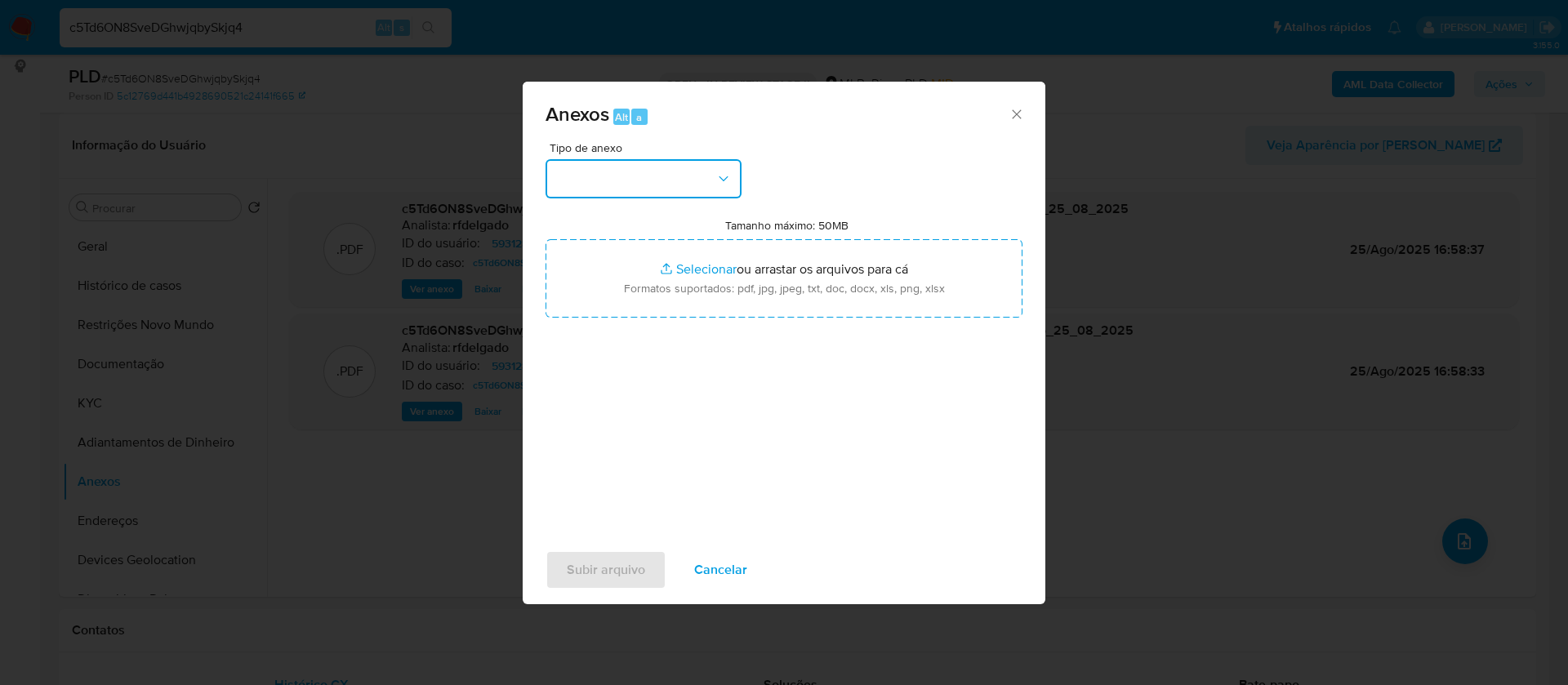
click at [709, 175] on button "button" at bounding box center [644, 178] width 196 height 39
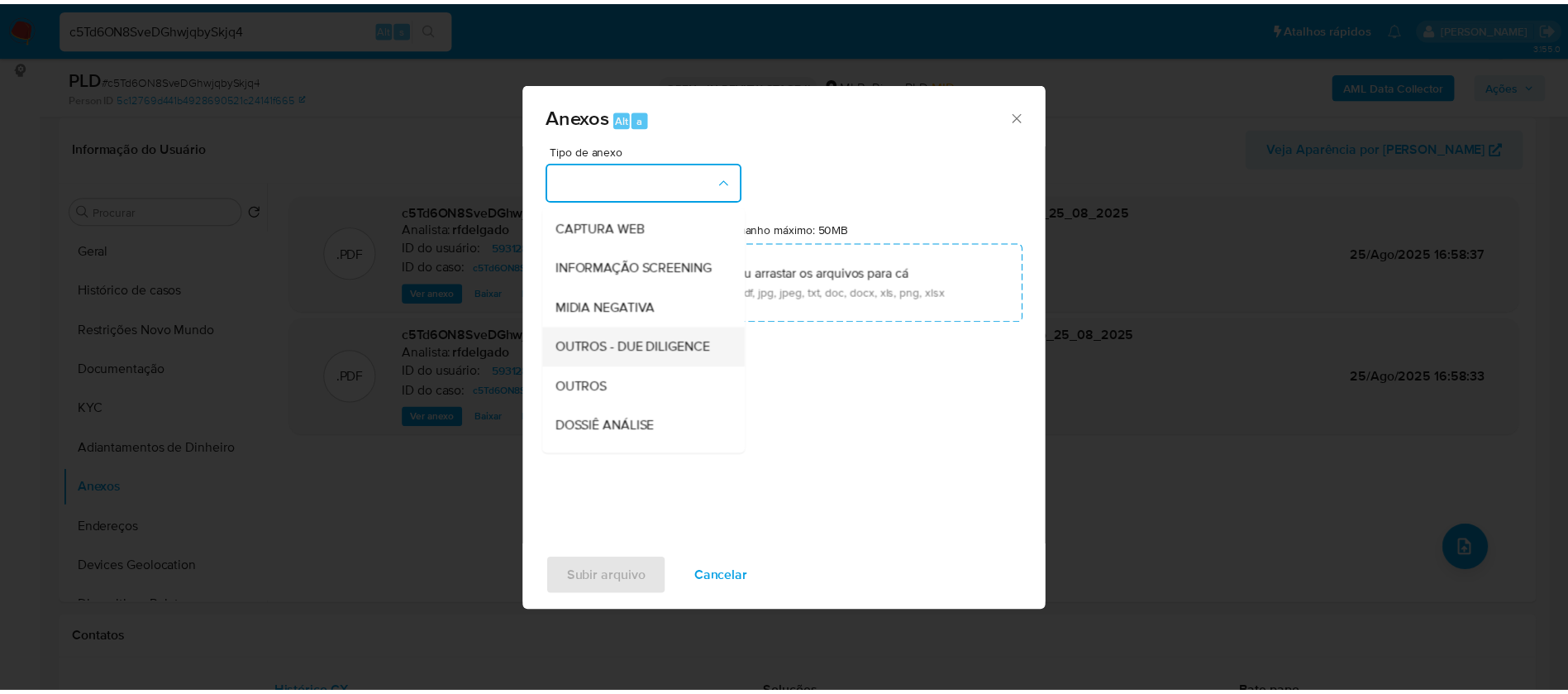
scroll to position [248, 0]
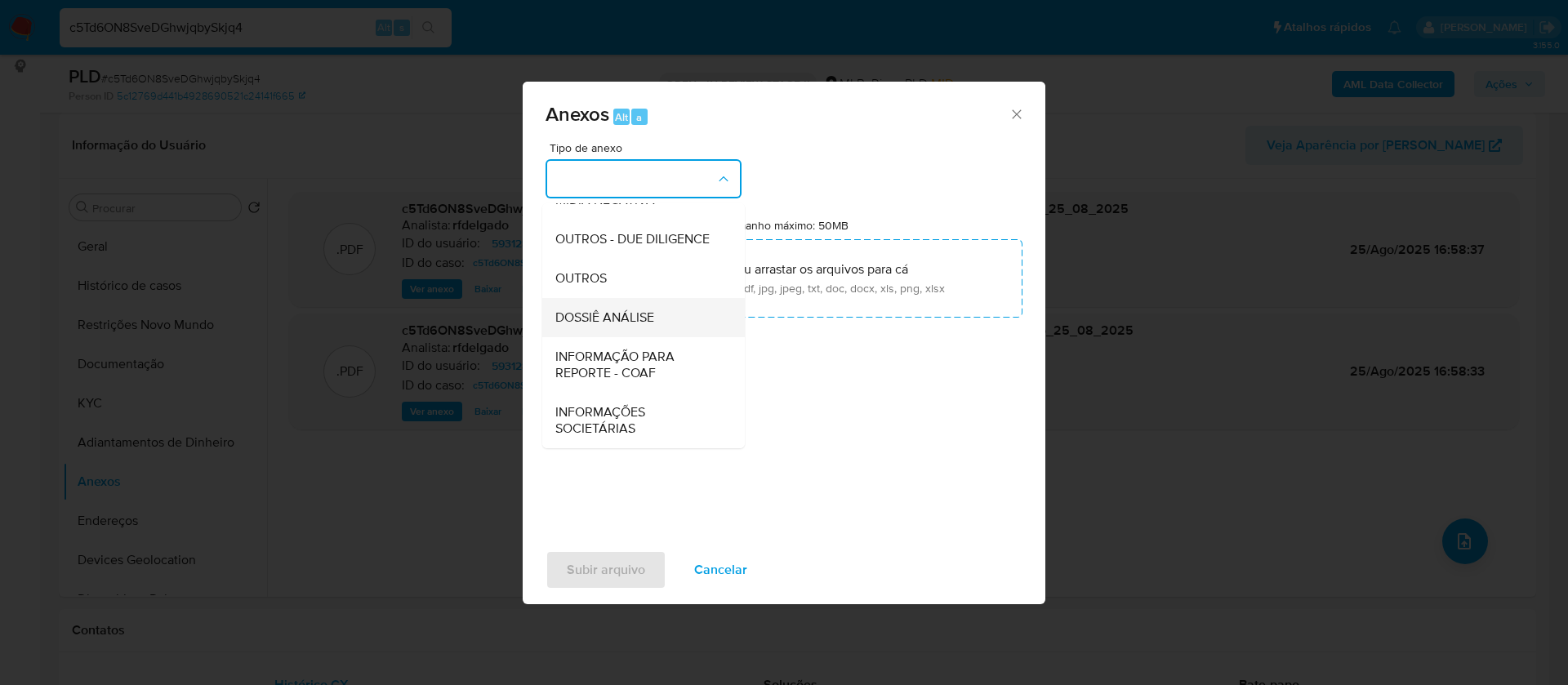
click at [634, 316] on span "DOSSIÊ ANÁLISE" at bounding box center [605, 318] width 99 height 16
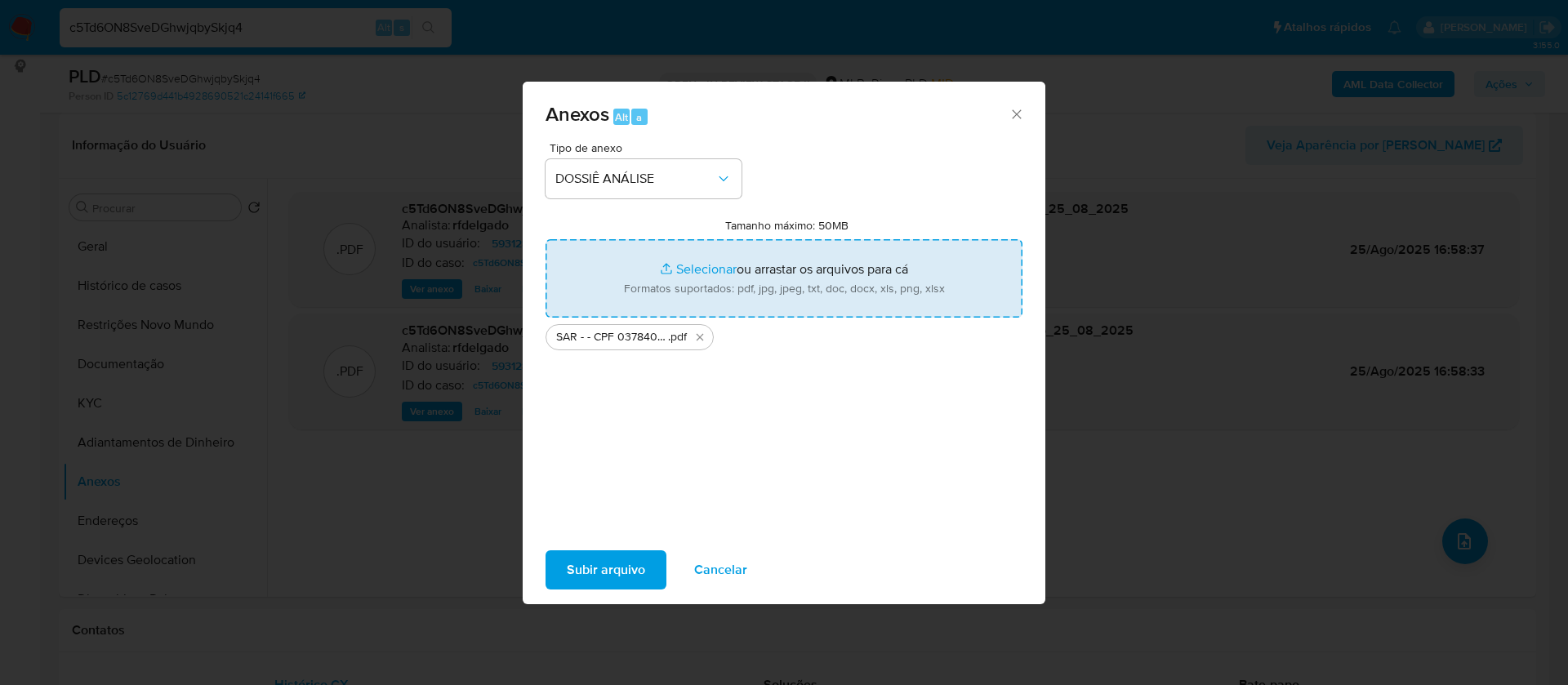
type input "C:\fakepath\Mulan 59312828_2025_08_25_07_38_35.xlsx"
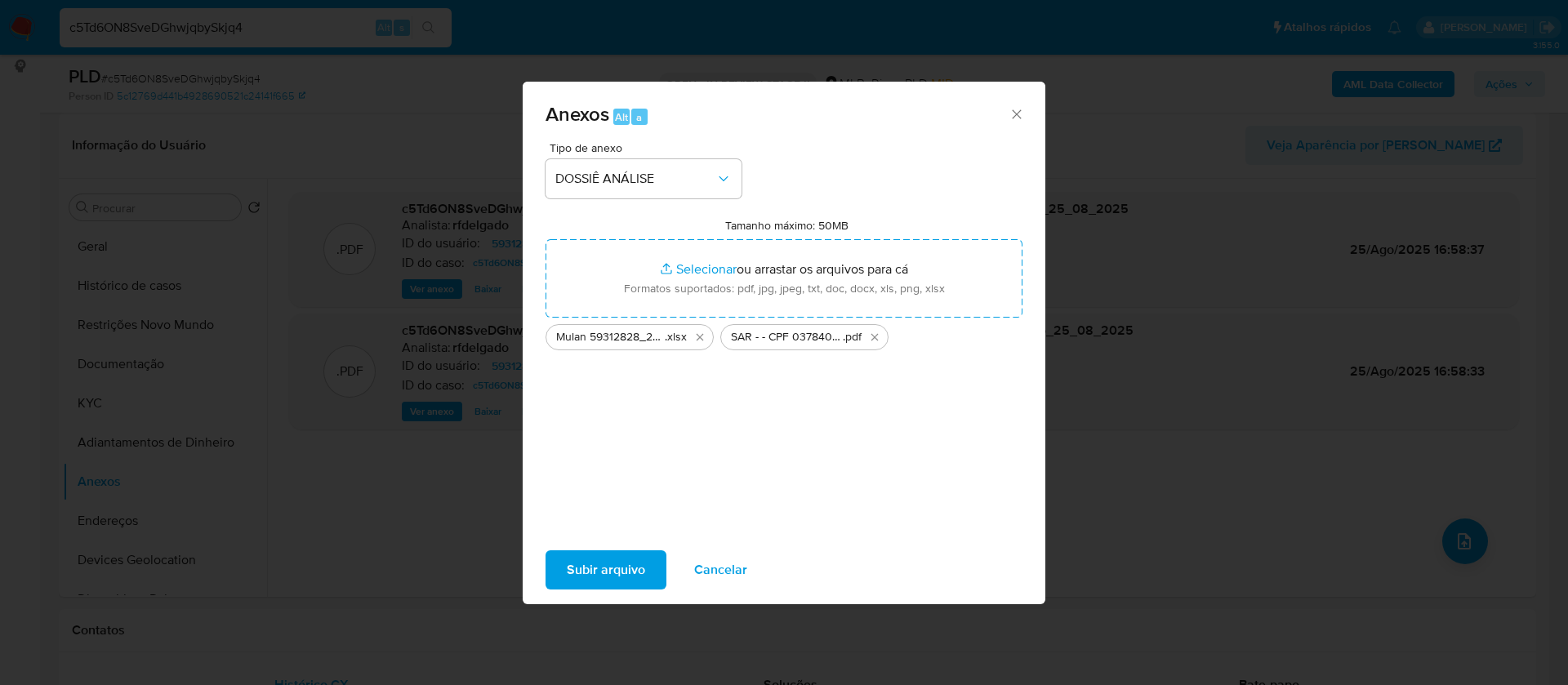
click at [636, 568] on span "Subir arquivo" at bounding box center [606, 570] width 78 height 36
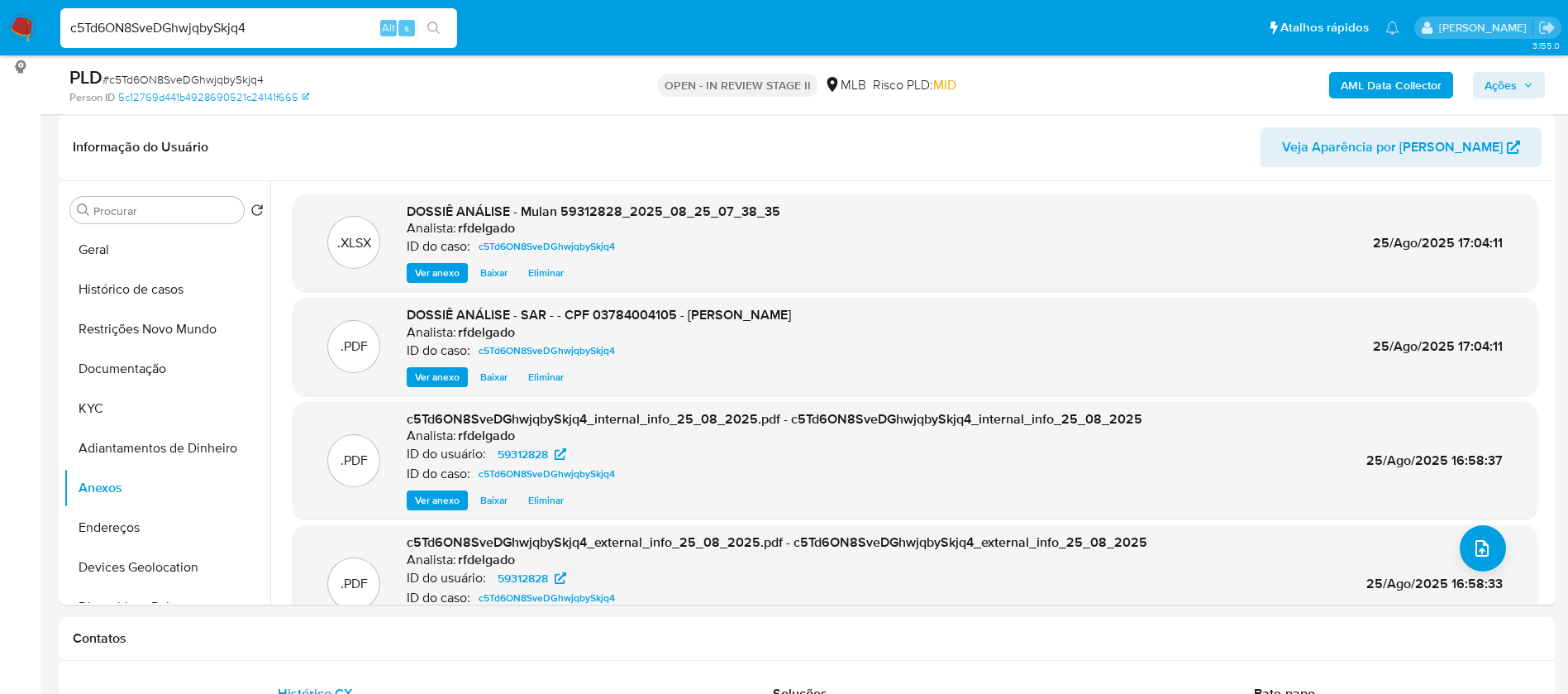
click at [1518, 87] on span "Ações" at bounding box center [1509, 85] width 49 height 23
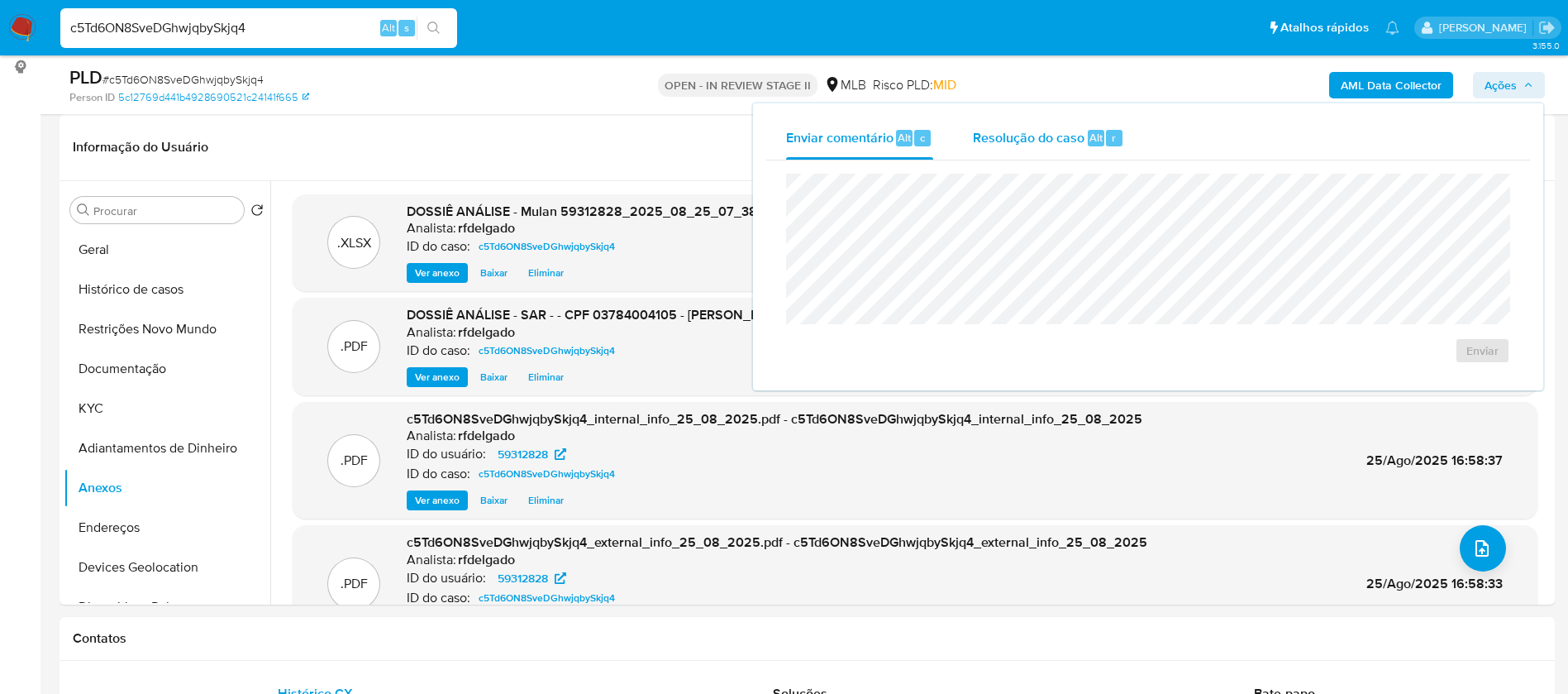
click at [1071, 139] on span "Resolução do caso" at bounding box center [1028, 137] width 111 height 19
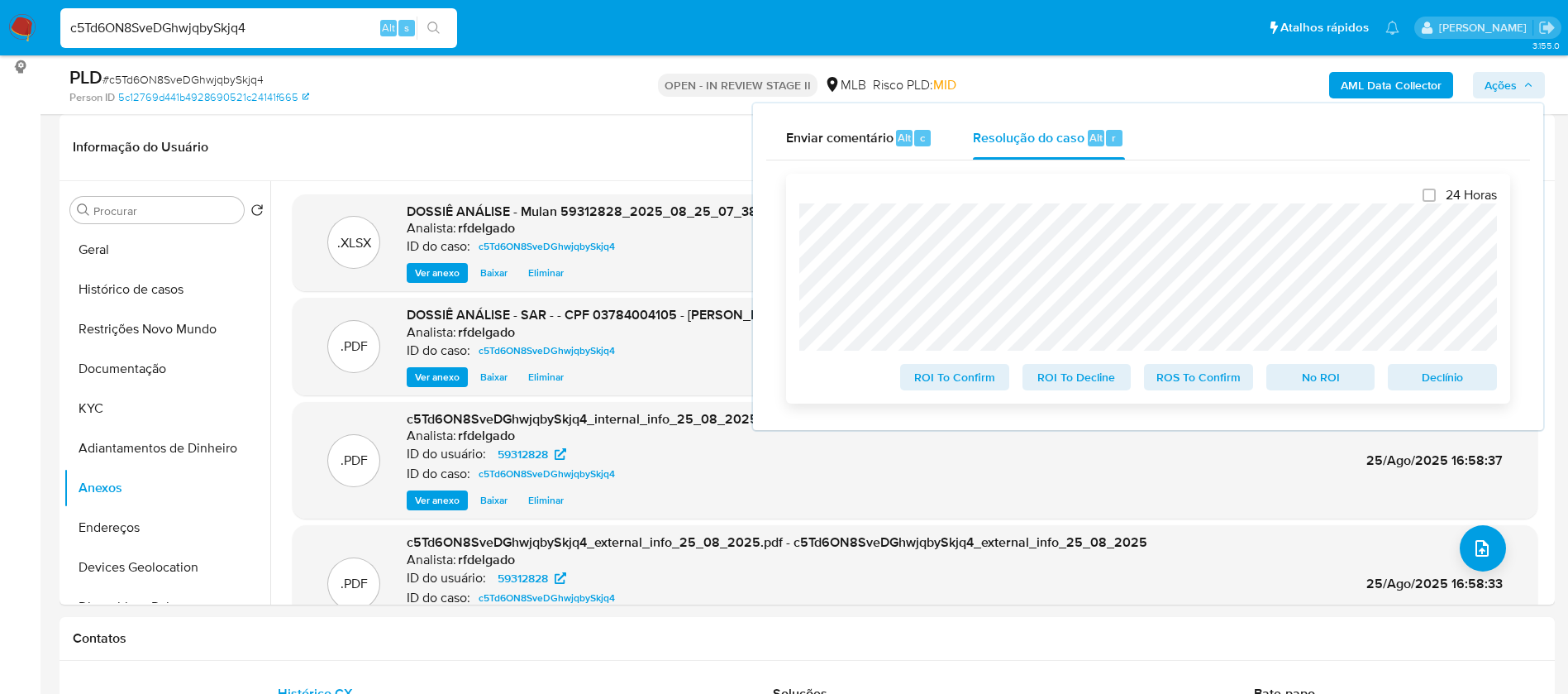
click at [1330, 380] on span "No ROI" at bounding box center [1322, 377] width 86 height 23
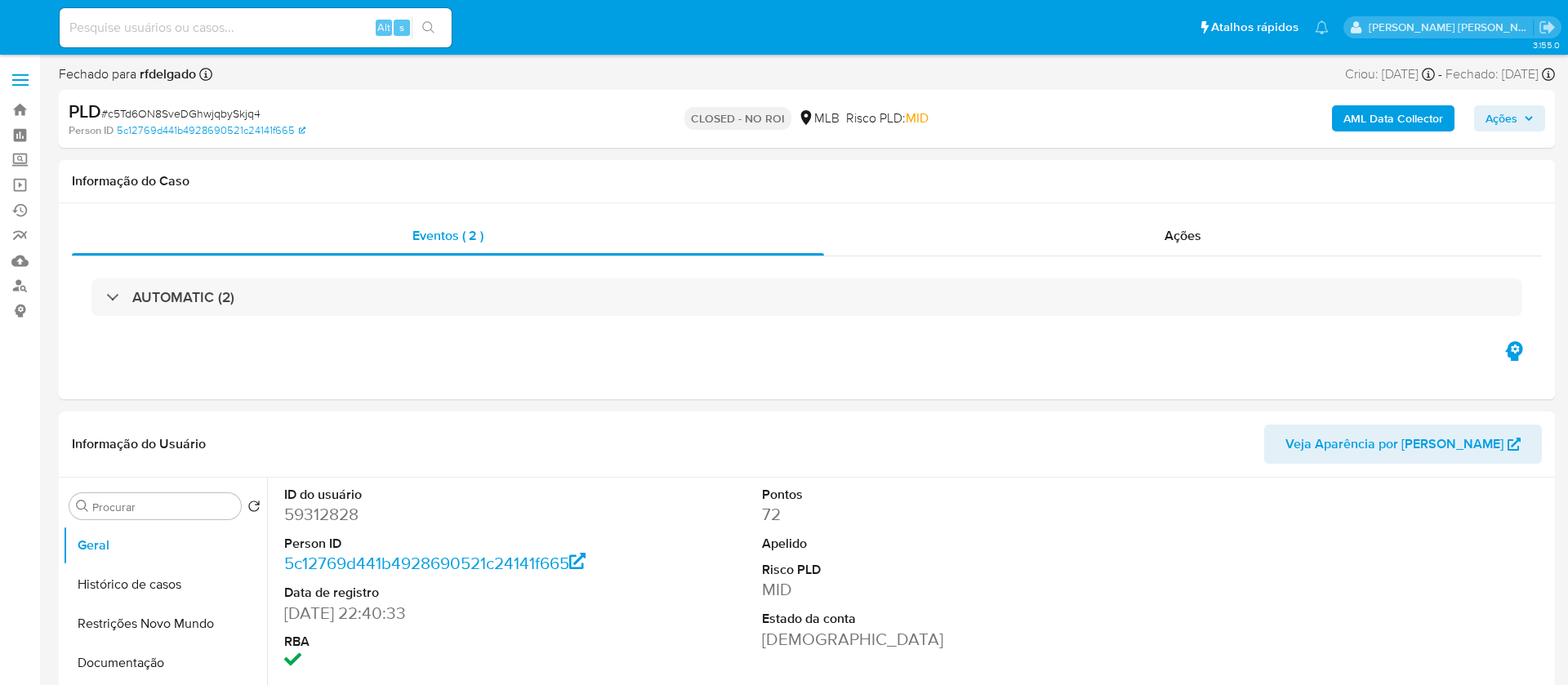
select select "10"
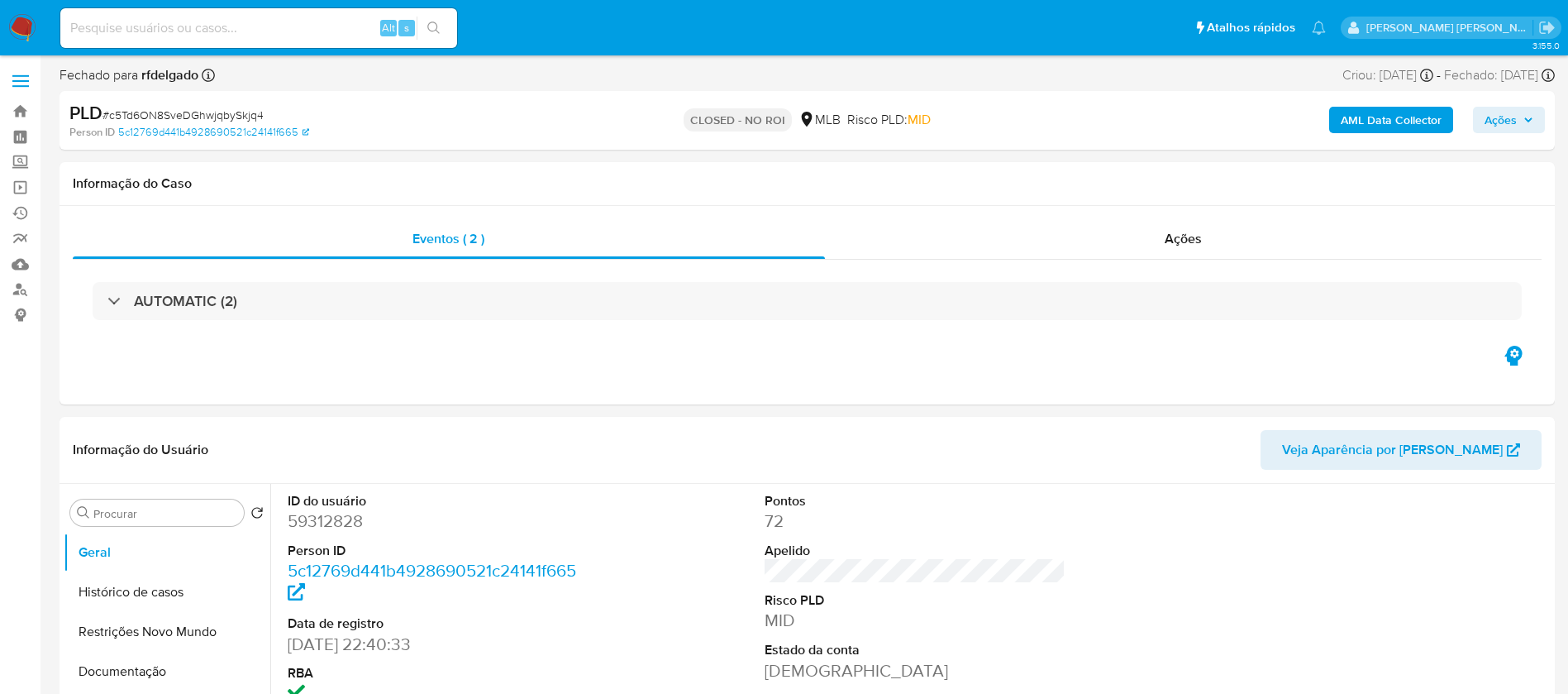
click at [25, 28] on img at bounding box center [22, 28] width 28 height 28
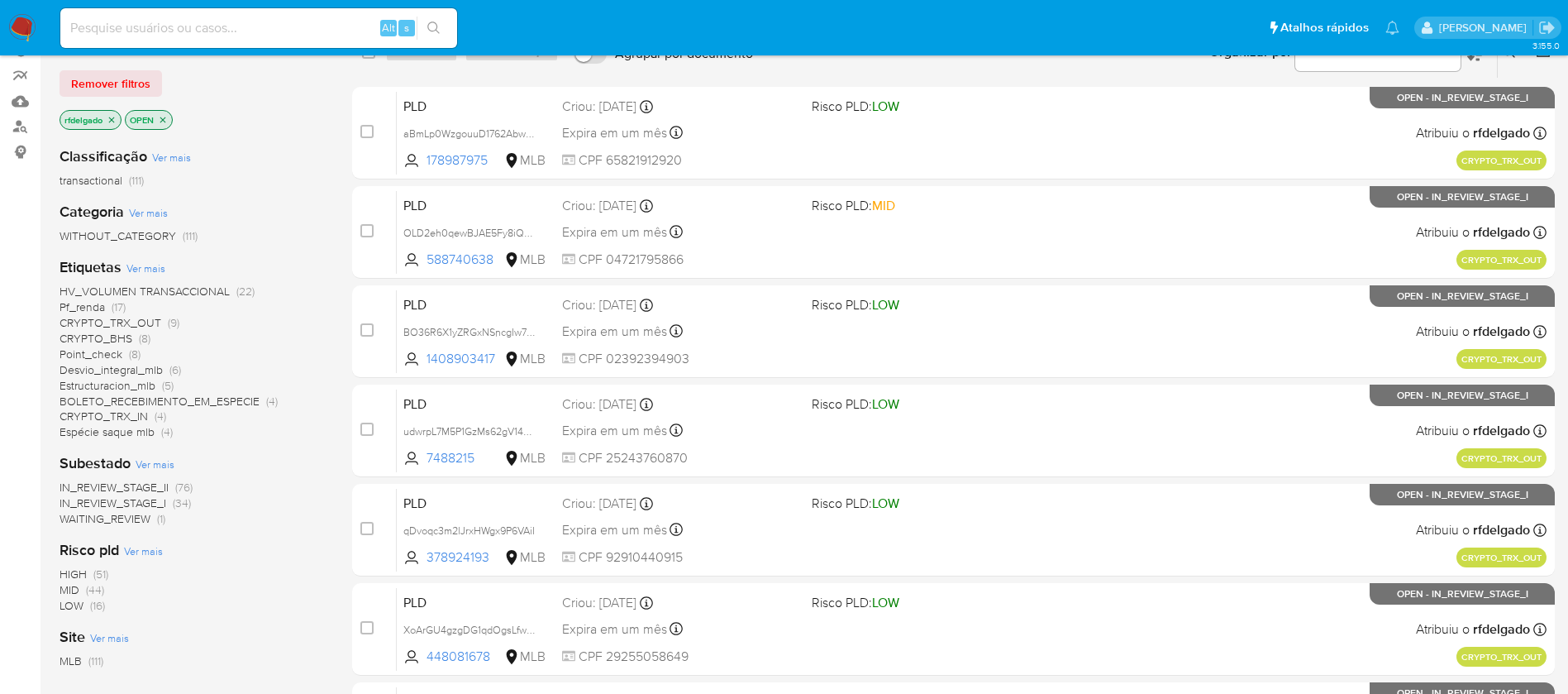
scroll to position [124, 0]
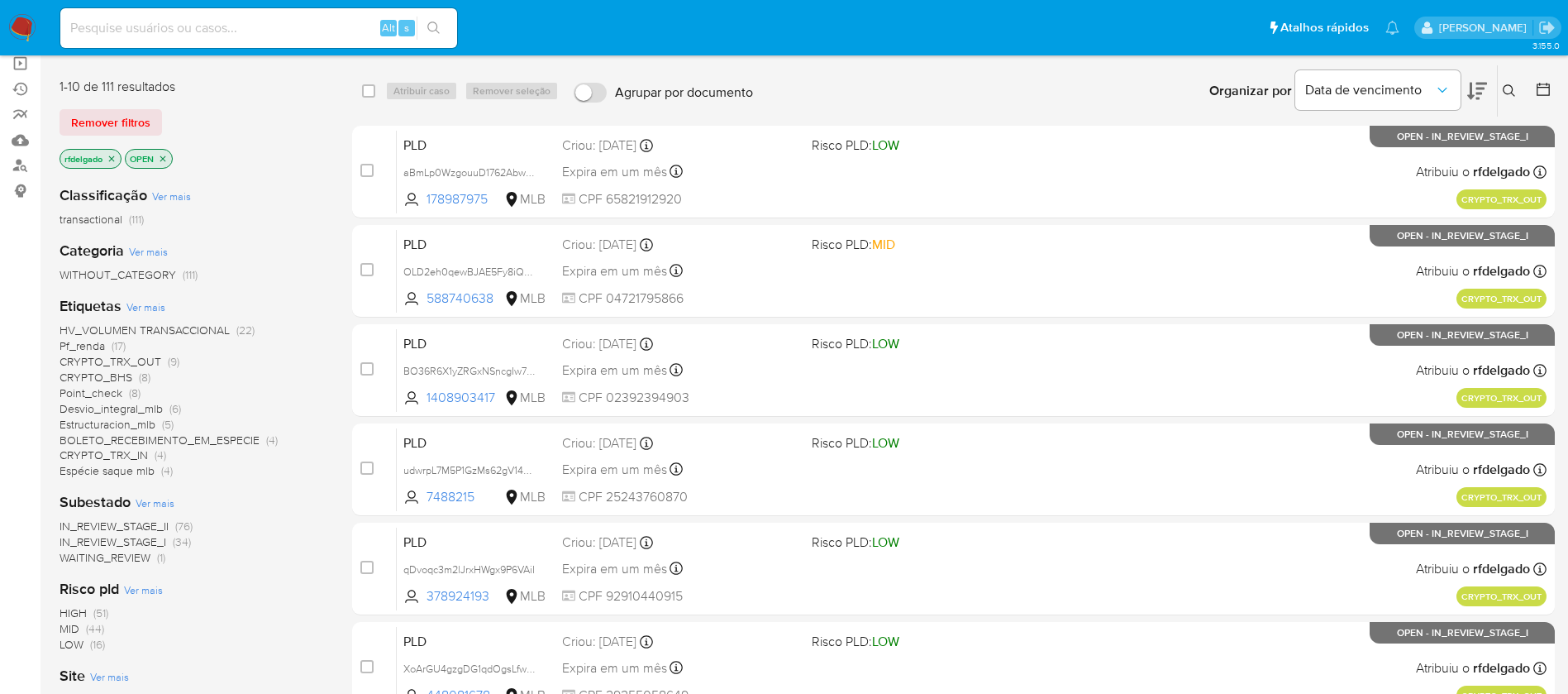
click at [218, 323] on span "HV_VOLUMEN TRANSACCIONAL" at bounding box center [144, 330] width 170 height 17
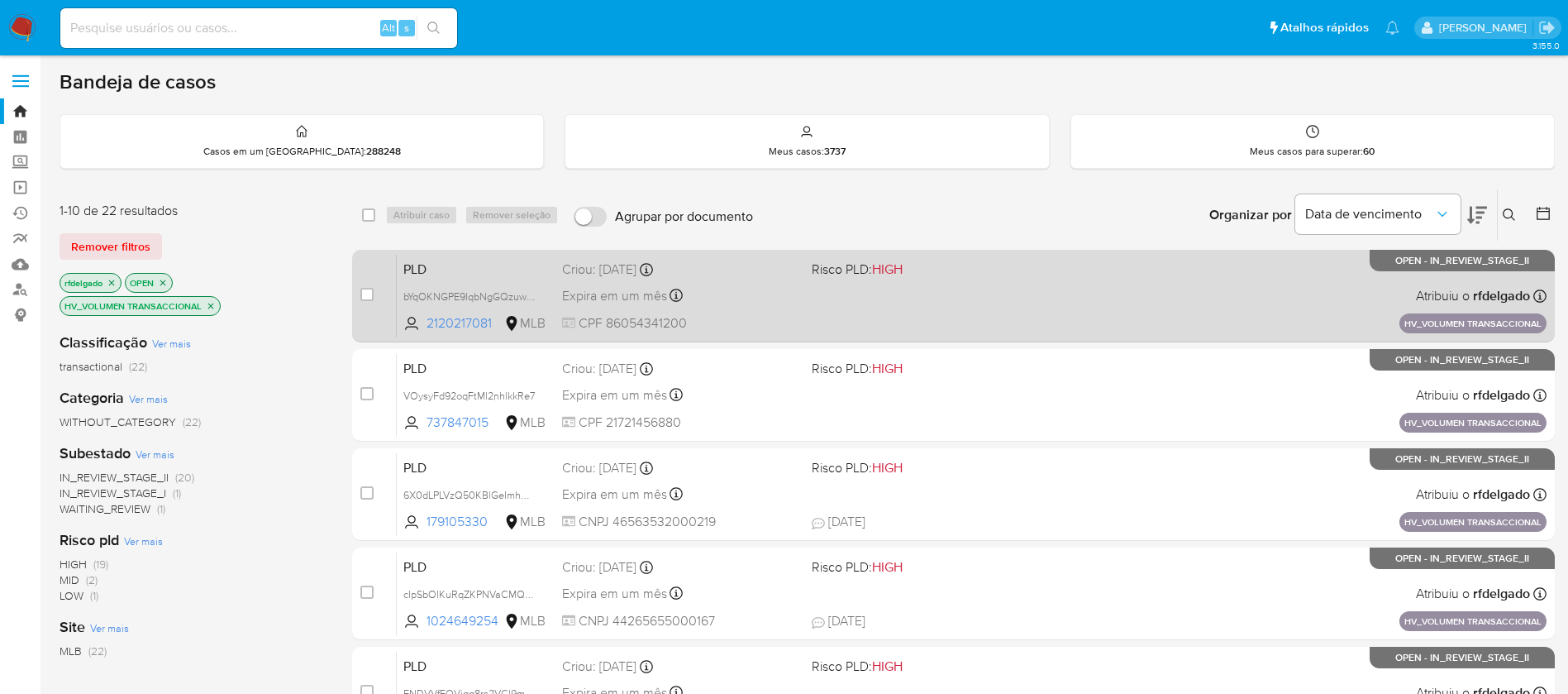
click at [936, 323] on div "PLD bYqOKNGPE9IqbNgGQzuwLzir 2120217081 MLB Risco PLD: HIGH Criou: [DATE] Criou…" at bounding box center [971, 295] width 1150 height 84
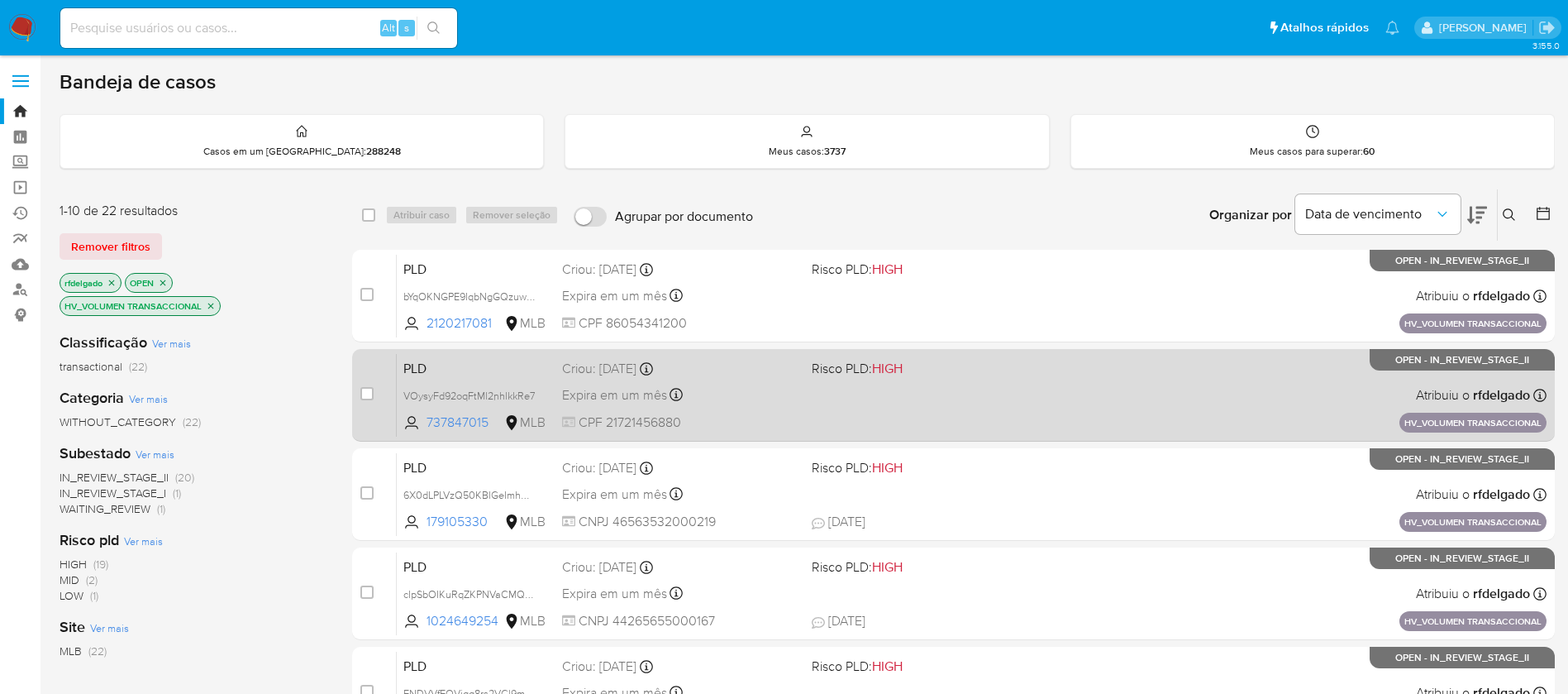
click at [788, 415] on span "CPF 21721456880" at bounding box center [680, 423] width 236 height 18
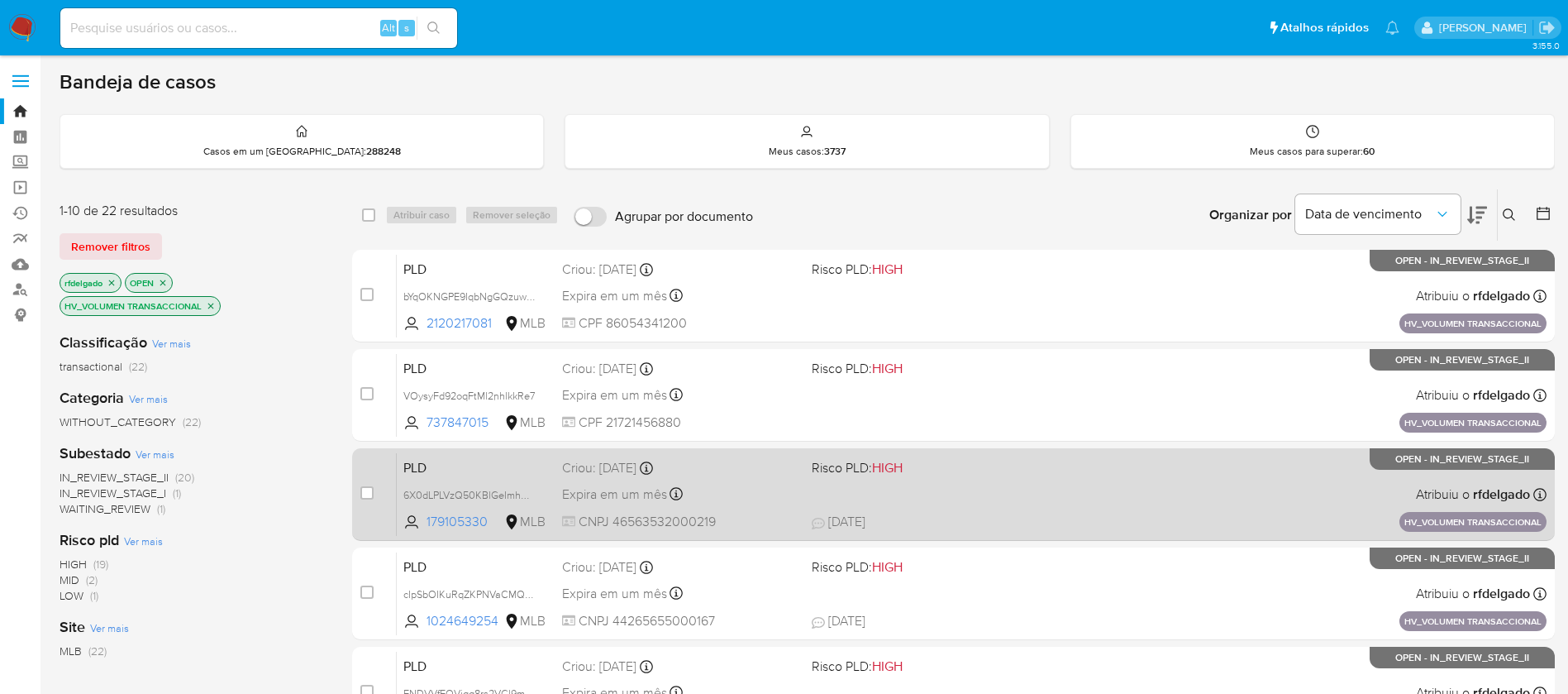
click at [753, 492] on div "Expira em um mês Expira em [DATE] 11:18:21" at bounding box center [680, 494] width 236 height 22
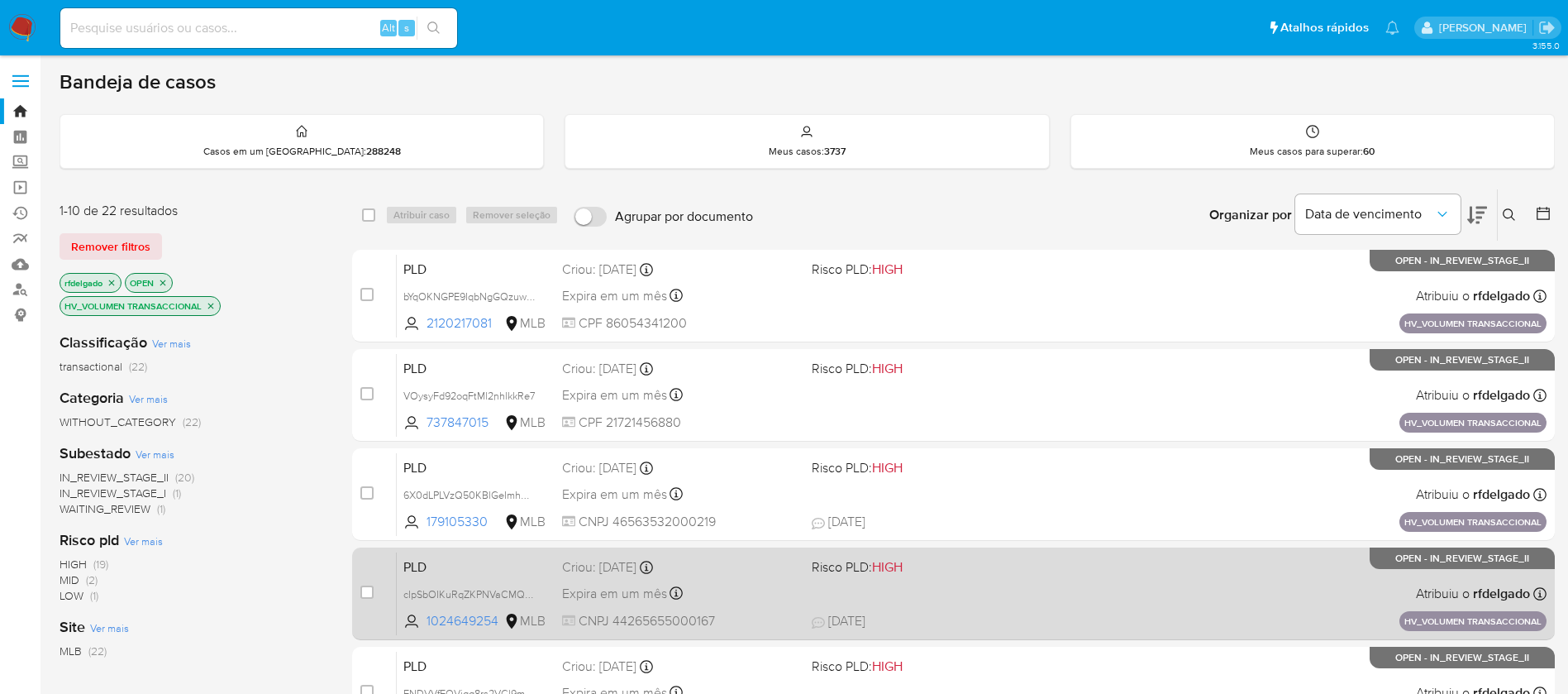
click at [786, 591] on div "Expira em um mês Expira em [DATE] 11:18:11" at bounding box center [680, 593] width 236 height 22
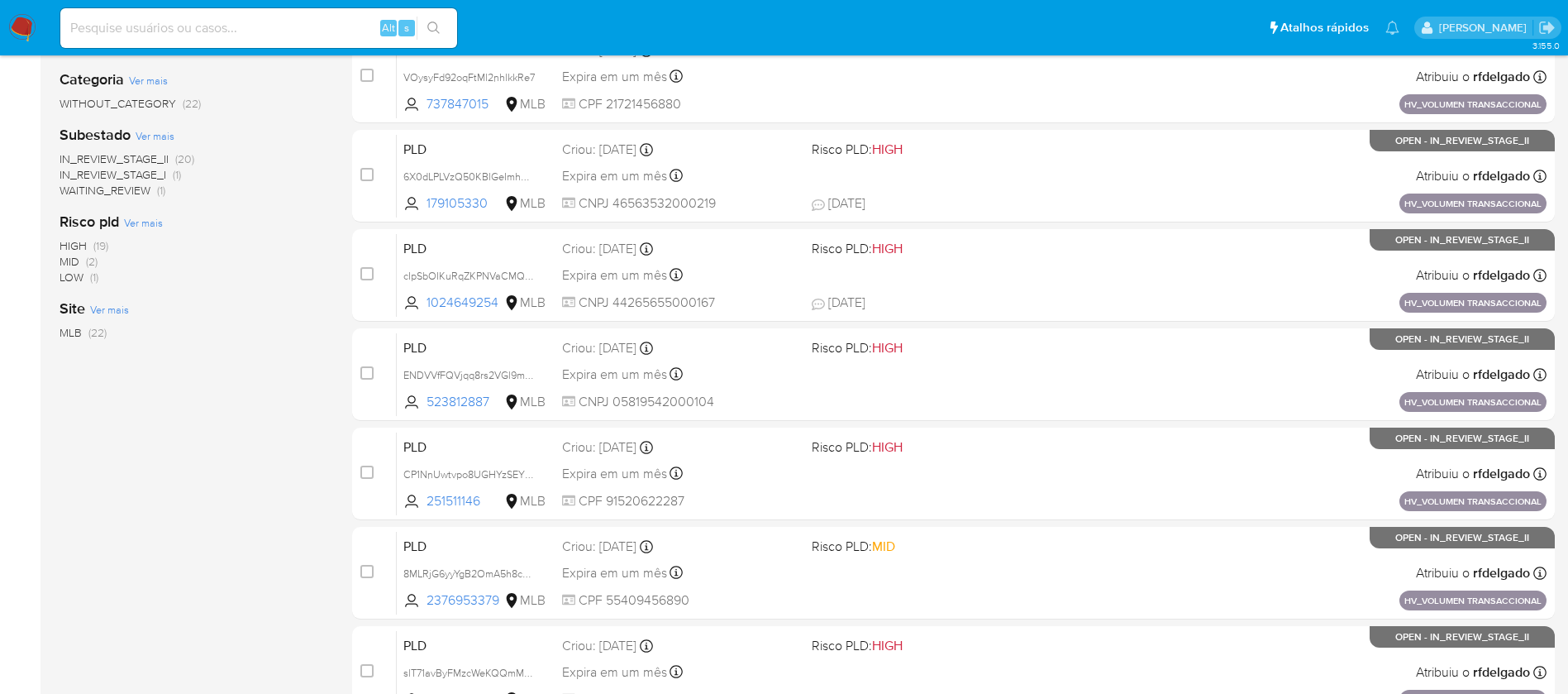
scroll to position [372, 0]
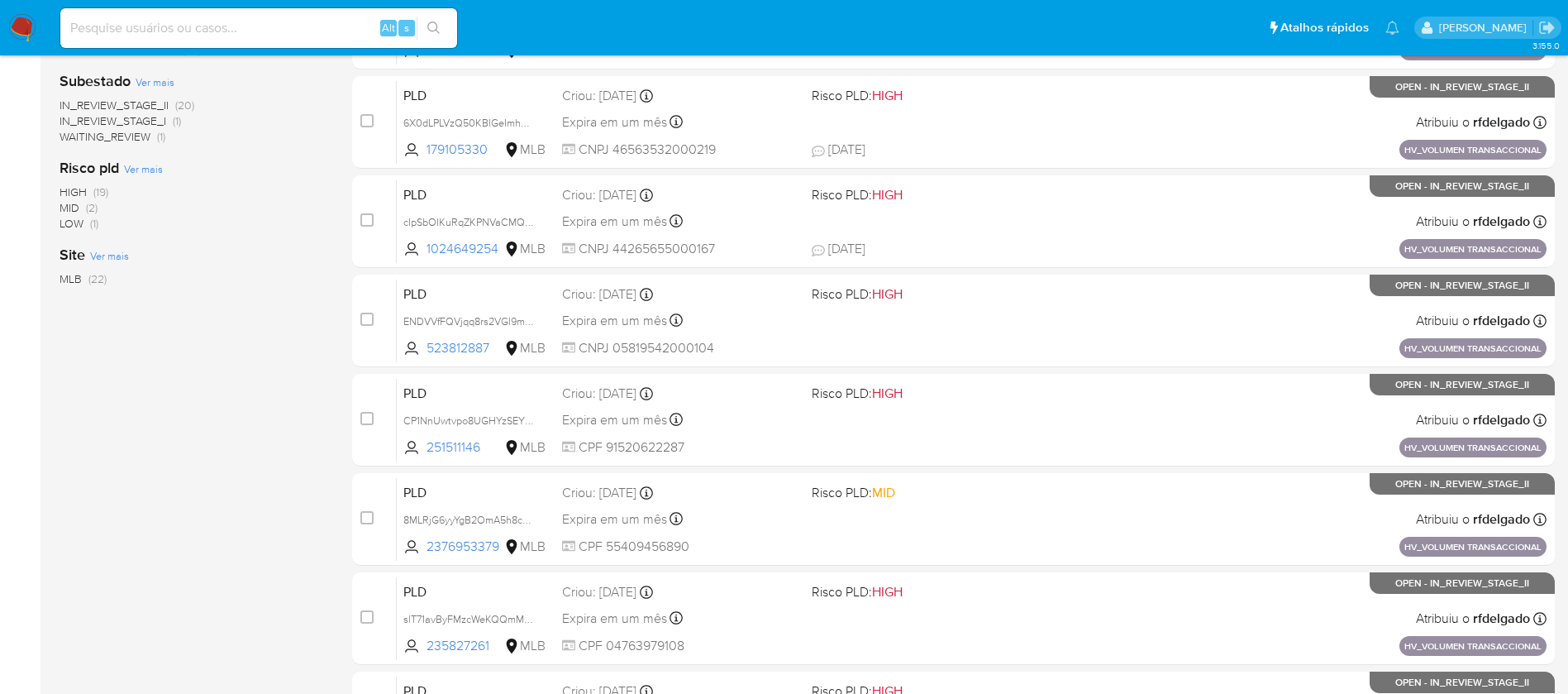
click at [734, 304] on div "PLD ENDVVfFQVjqq8rs2VGl9msPL 523812887 MLB Risco PLD: HIGH Criou: [DATE] Criou:…" at bounding box center [971, 320] width 1150 height 84
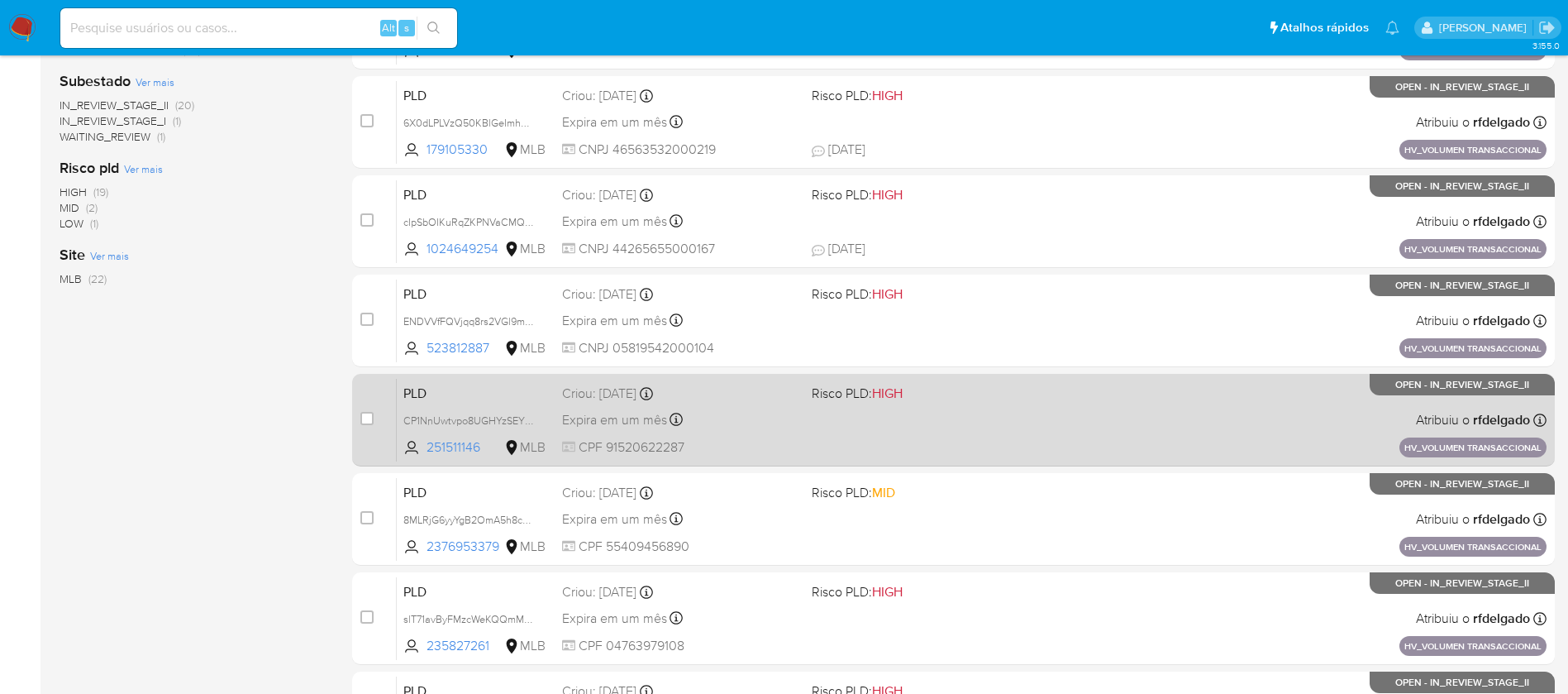
click at [766, 432] on div "PLD CP1NnUwtvpo8UGHYzSEY5GQU 251511146 MLB Risco PLD: HIGH Criou: [DATE] Criou:…" at bounding box center [971, 419] width 1150 height 84
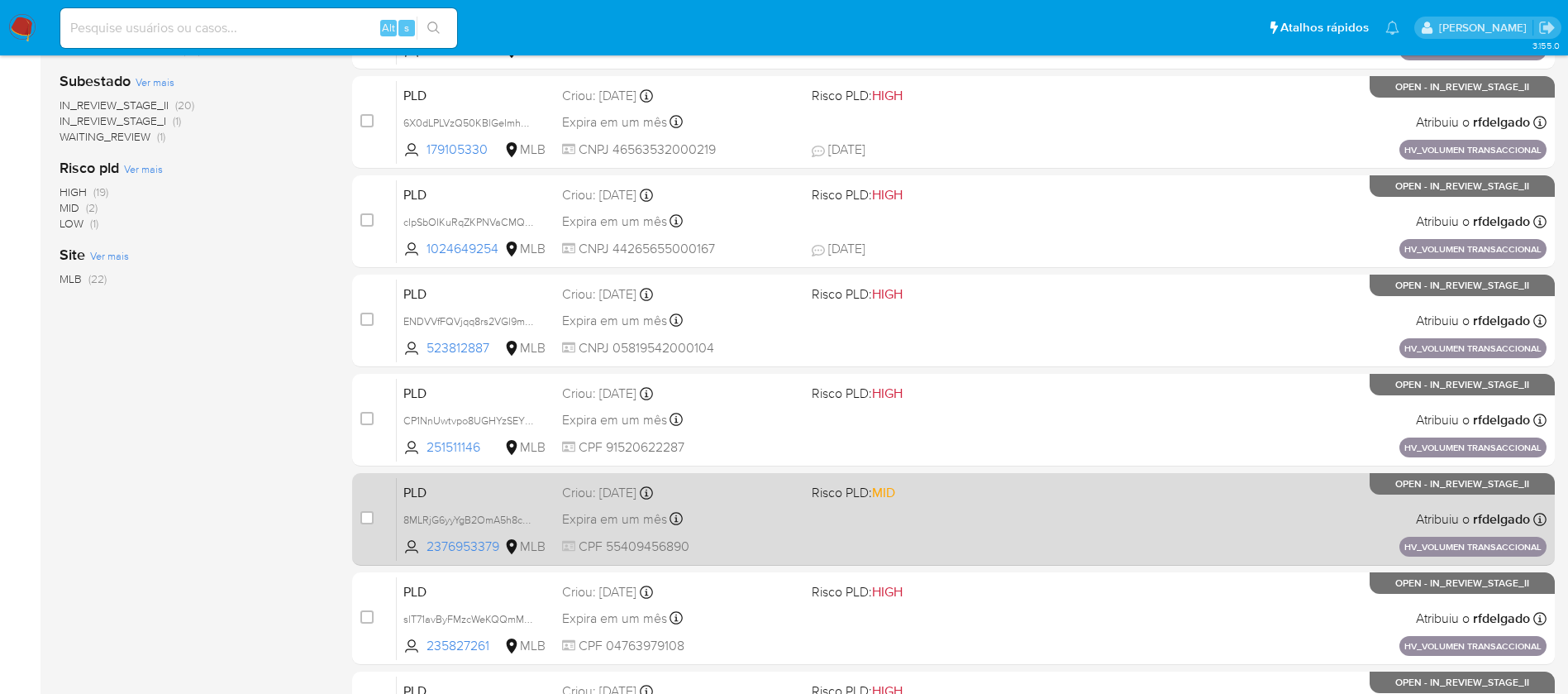
click at [790, 506] on div "PLD 8MLRjG6yyYgB2OmA5h8cQVGp 2376953379 MLB Risco PLD: MID Criou: [DATE] Criou:…" at bounding box center [971, 518] width 1150 height 84
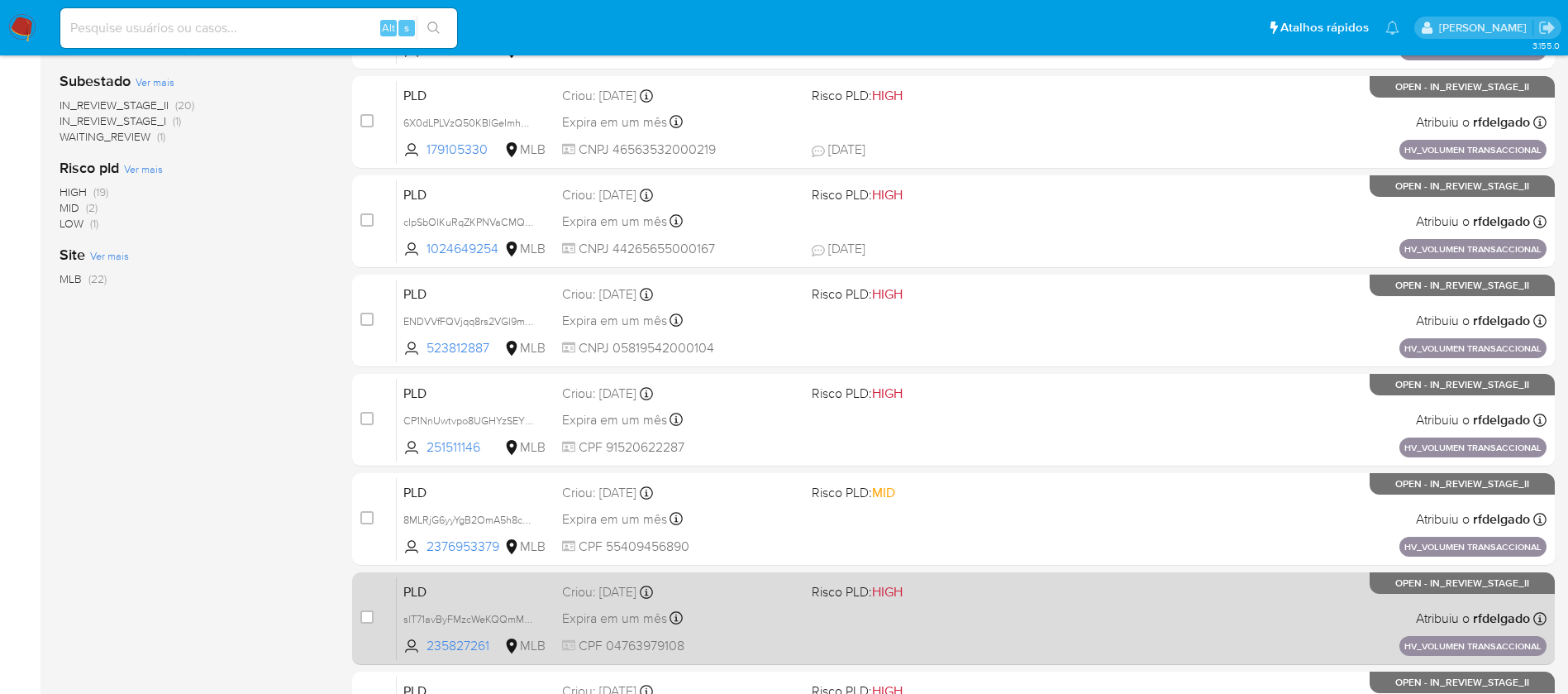
click at [786, 617] on div "Expira em um mês Expira em [DATE] 11:17:32" at bounding box center [680, 618] width 236 height 22
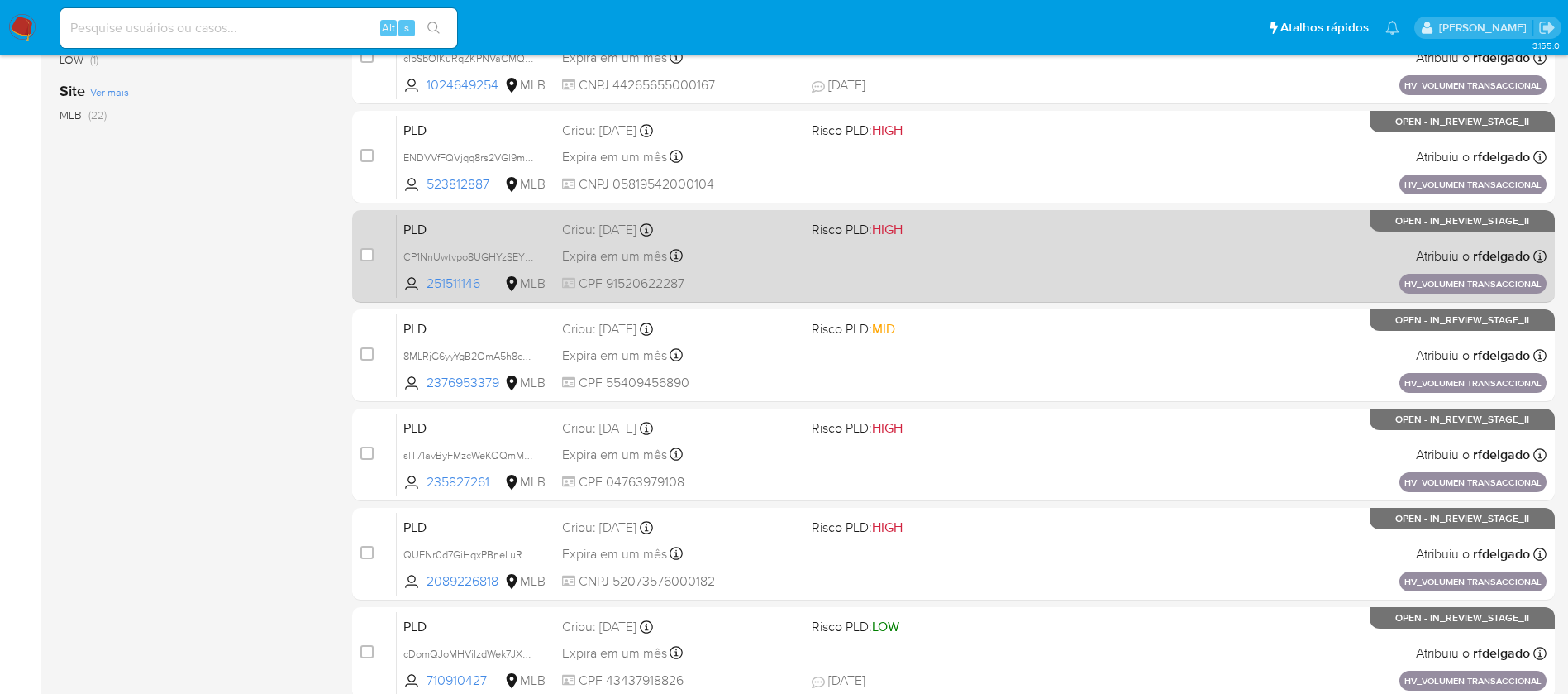
scroll to position [612, 0]
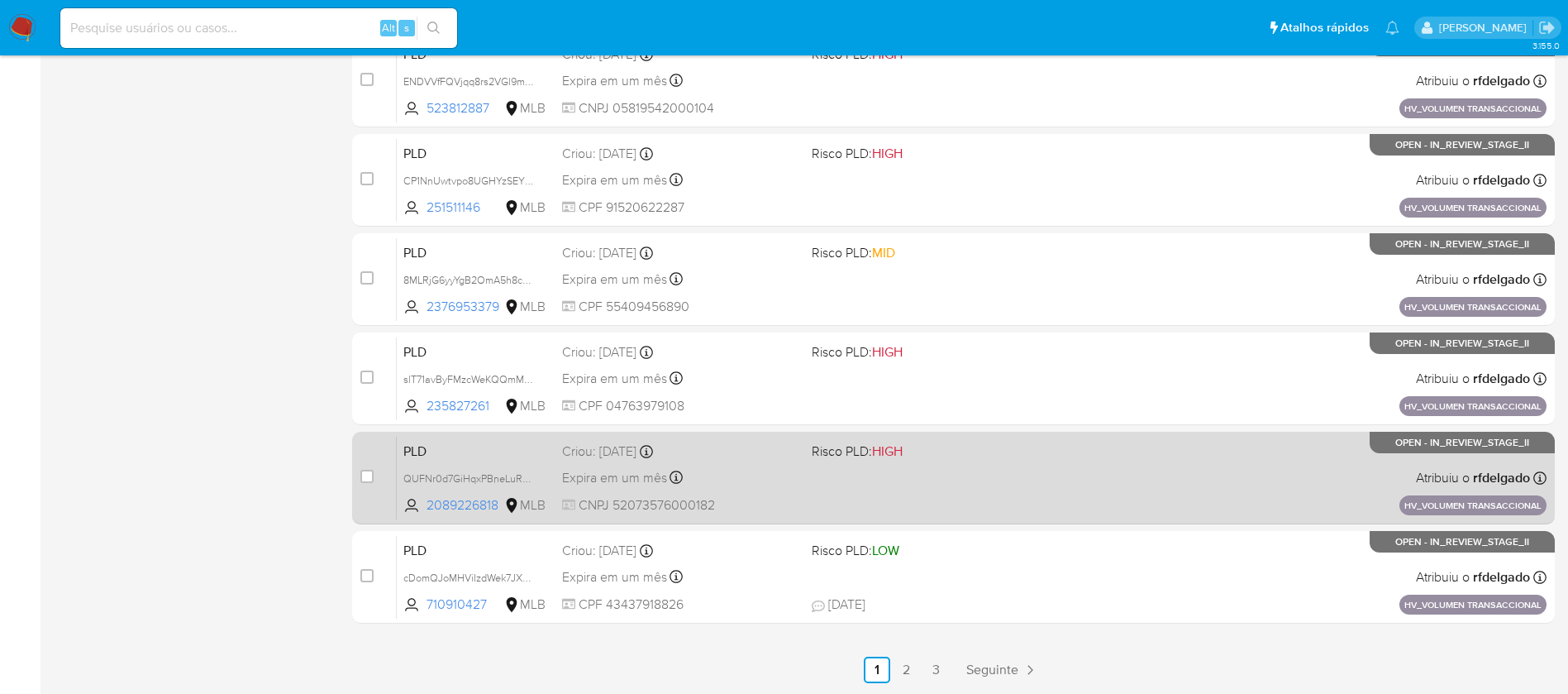
click at [760, 482] on div "Expira em um mês Expira em [DATE] 11:17:28" at bounding box center [680, 477] width 236 height 22
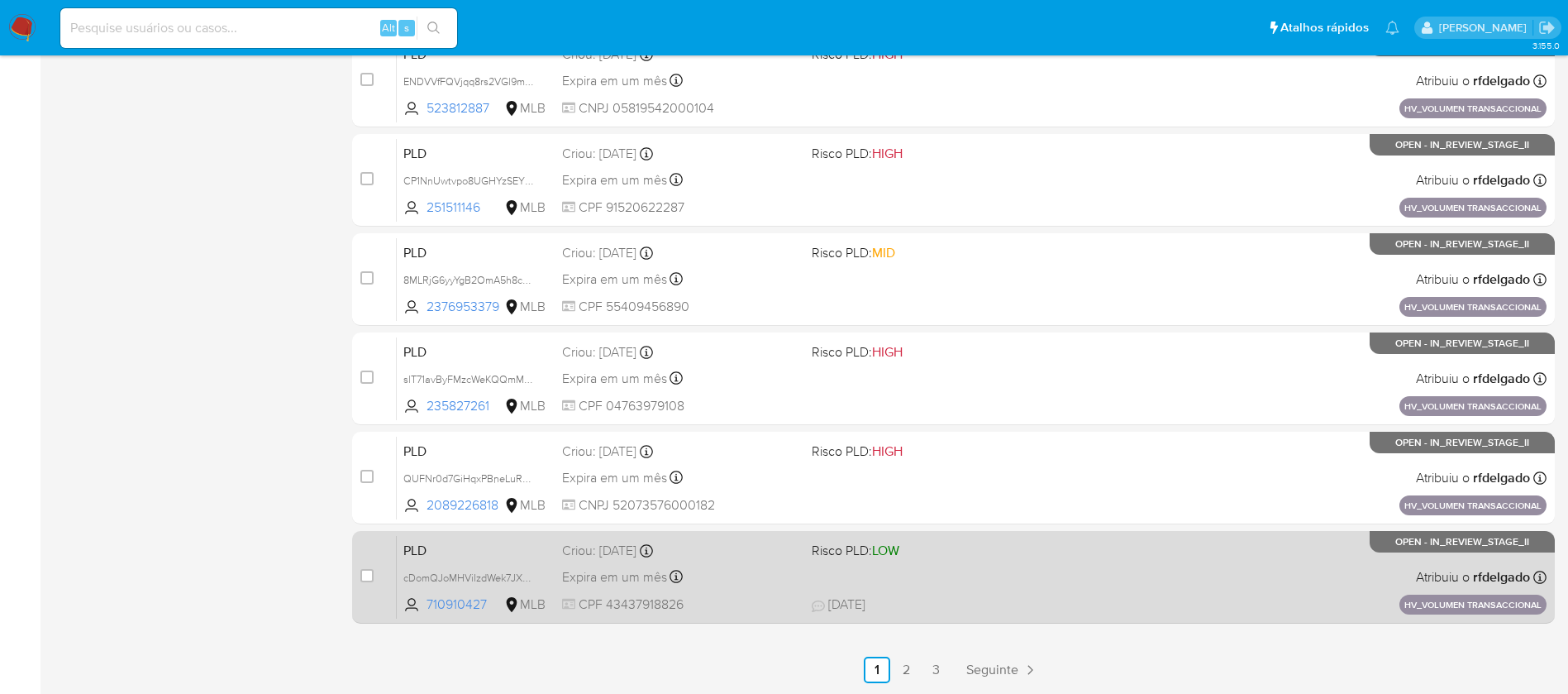
click at [796, 576] on div "Expira em um mês Expira em [DATE] 11:17:19" at bounding box center [680, 576] width 236 height 22
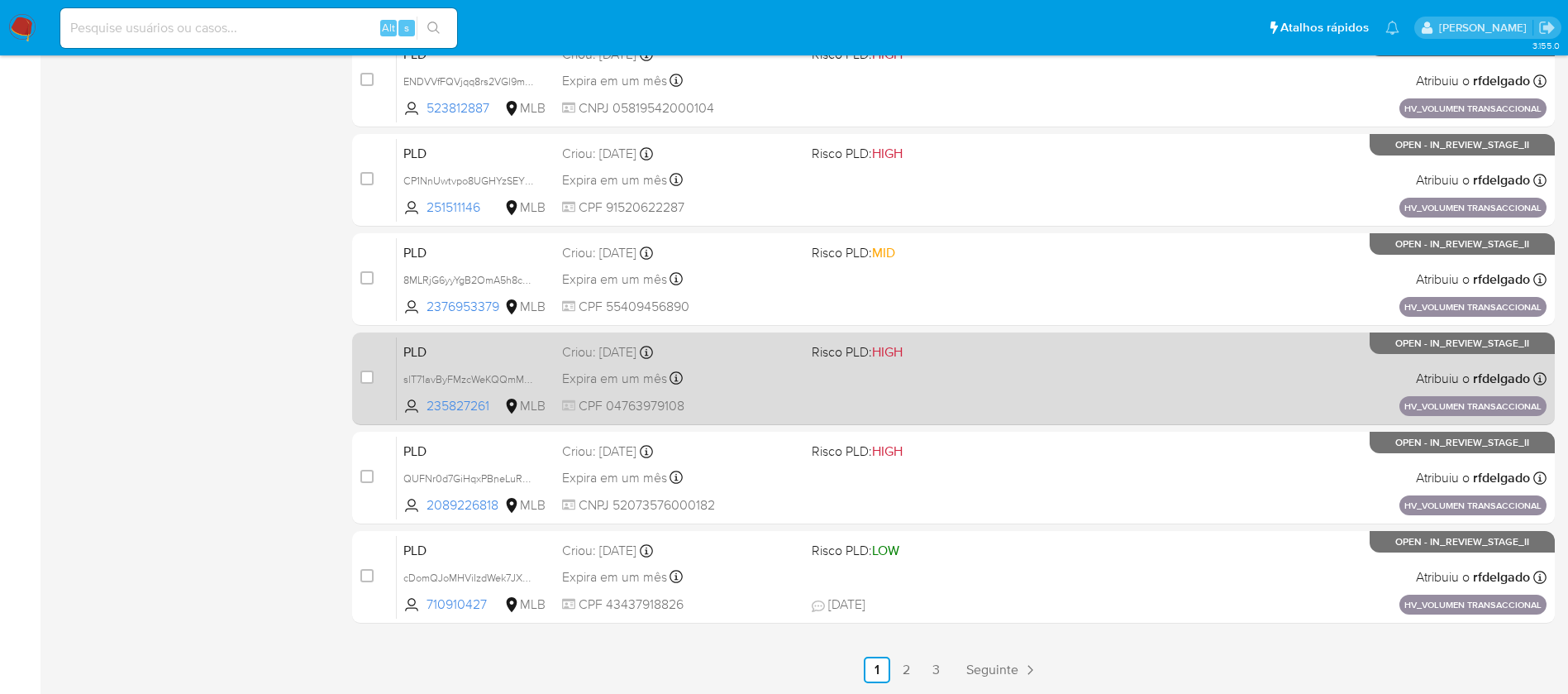
scroll to position [0, 0]
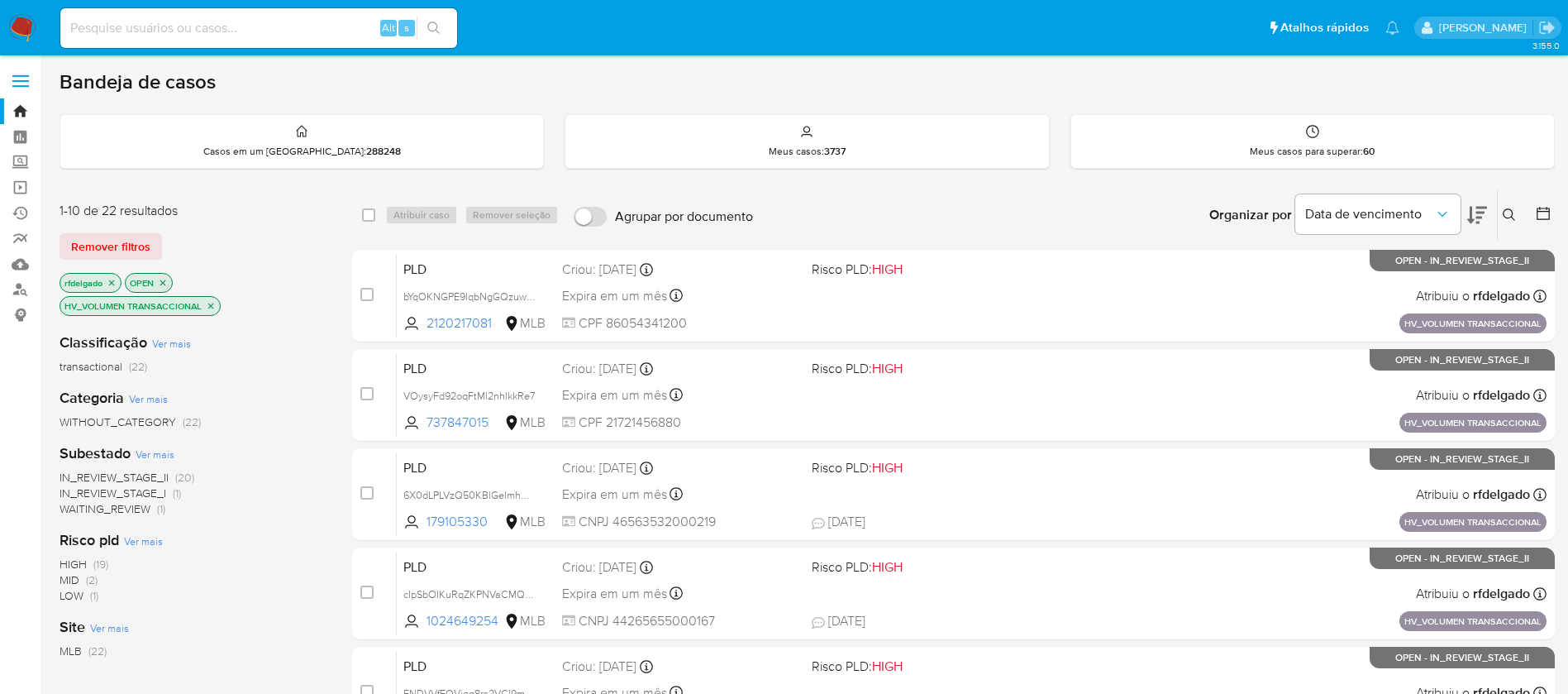
click at [6, 24] on nav "Pausado Ver notificaciones Alt s Atalhos rápidos Presiona las siguientes teclas…" at bounding box center [784, 28] width 1568 height 55
click at [17, 25] on img at bounding box center [22, 28] width 28 height 28
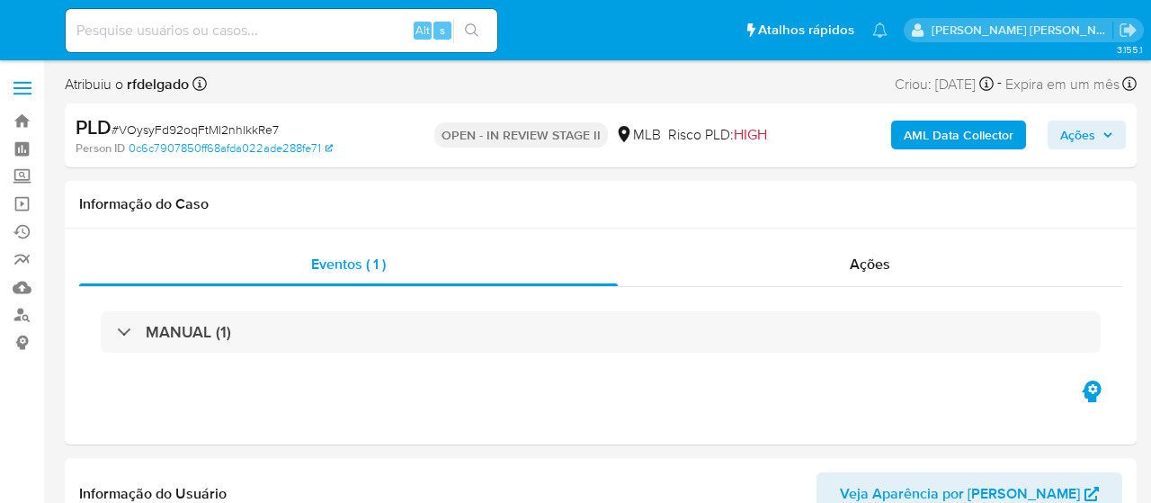
select select "10"
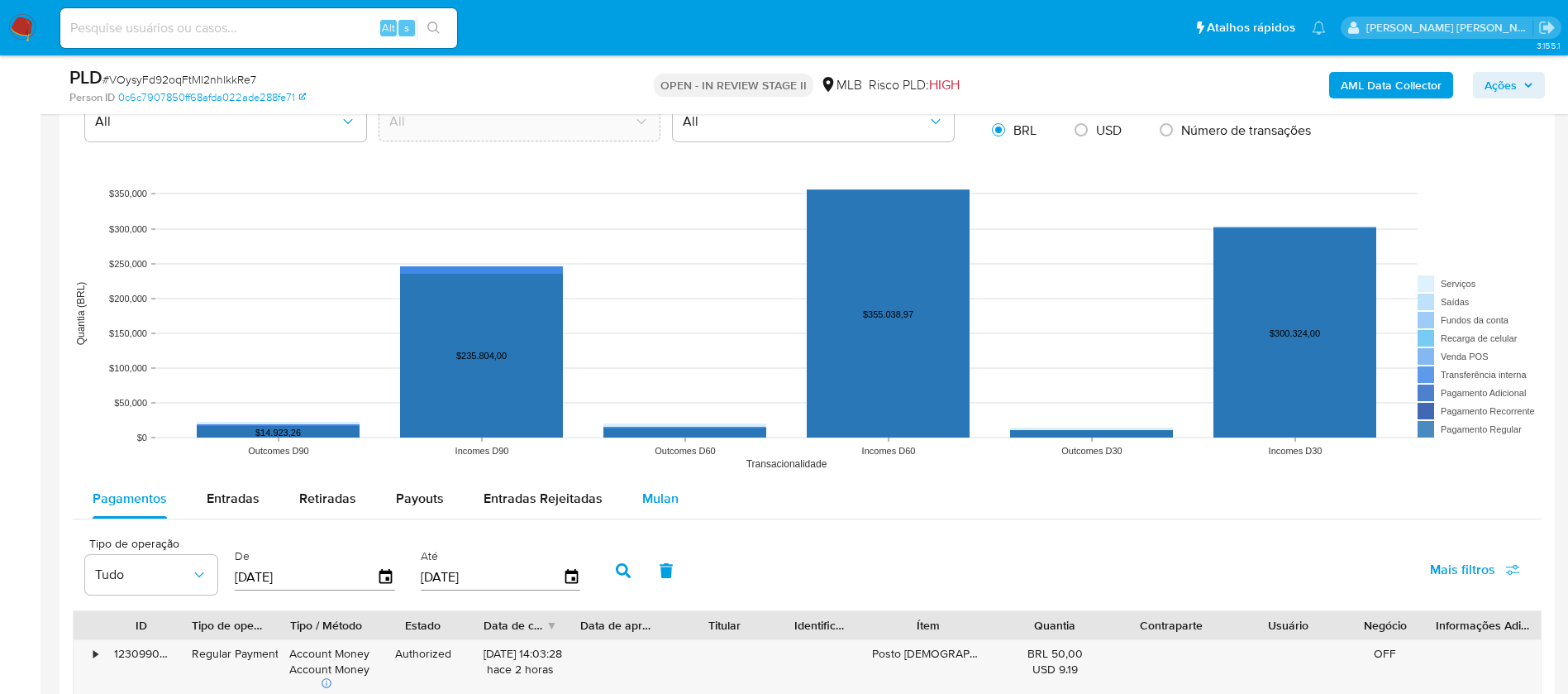
click at [651, 461] on span "Mulan" at bounding box center [661, 498] width 37 height 19
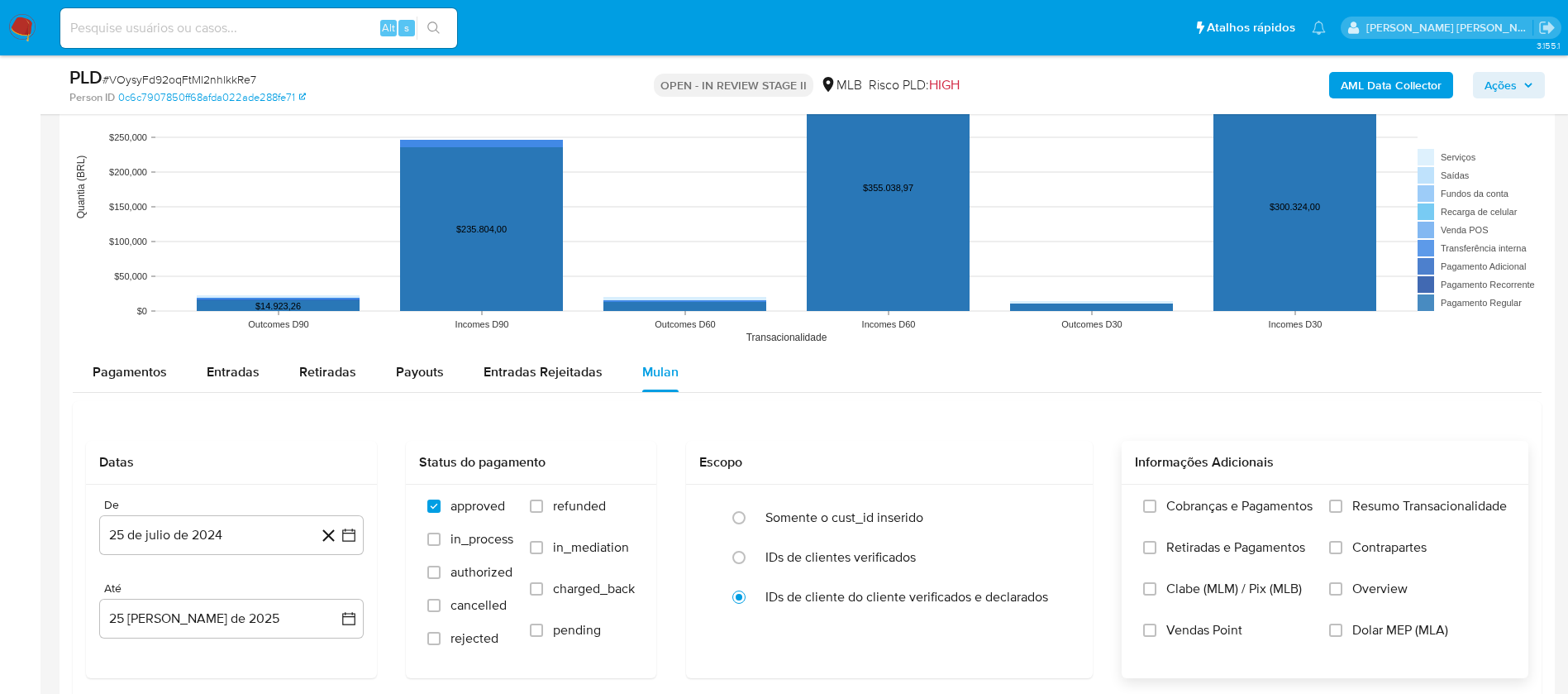
scroll to position [1612, 0]
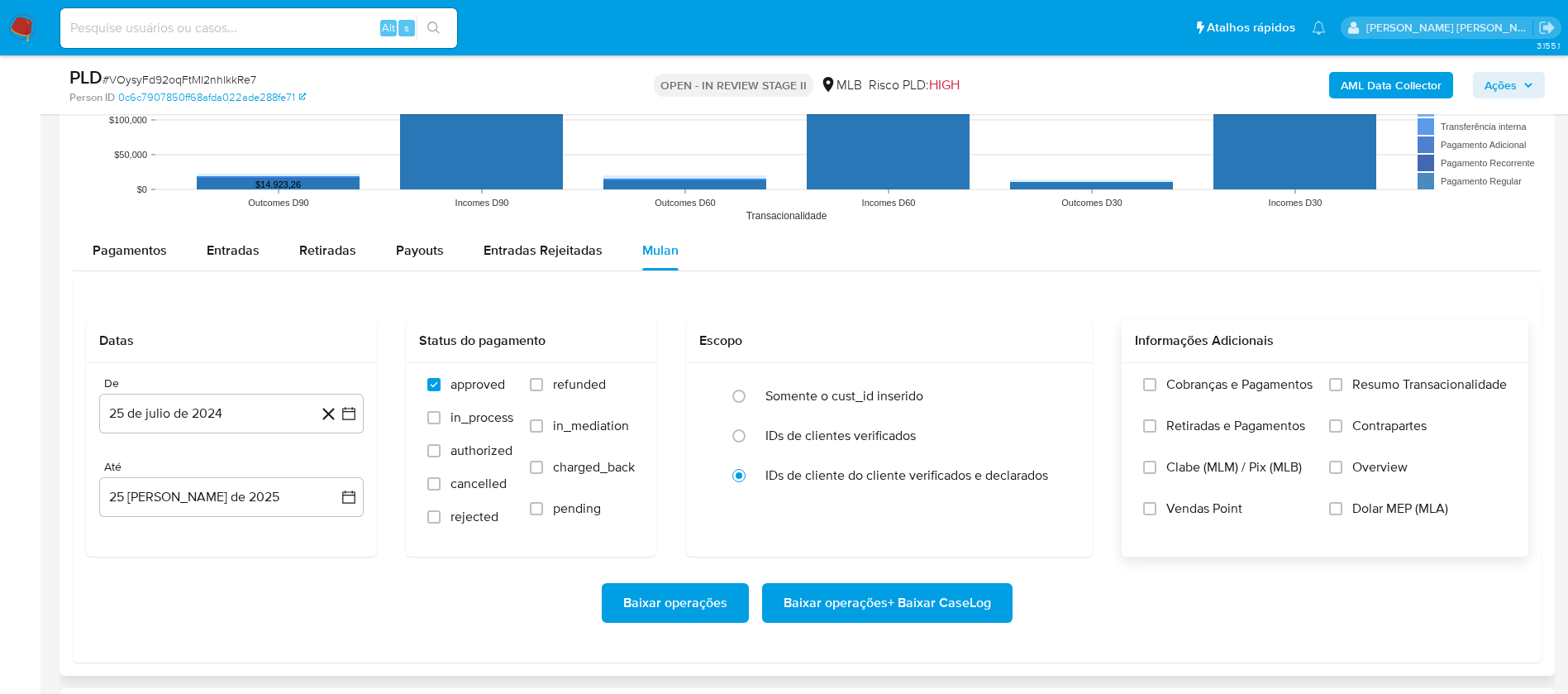
click at [1058, 386] on span "Resumo Transacionalidade" at bounding box center [1430, 384] width 154 height 17
click at [1058, 386] on input "Resumo Transacionalidade" at bounding box center [1336, 384] width 13 height 13
click at [1058, 461] on span "Vendas Point" at bounding box center [1204, 508] width 76 height 17
click at [1058, 461] on input "Vendas Point" at bounding box center [1150, 508] width 13 height 13
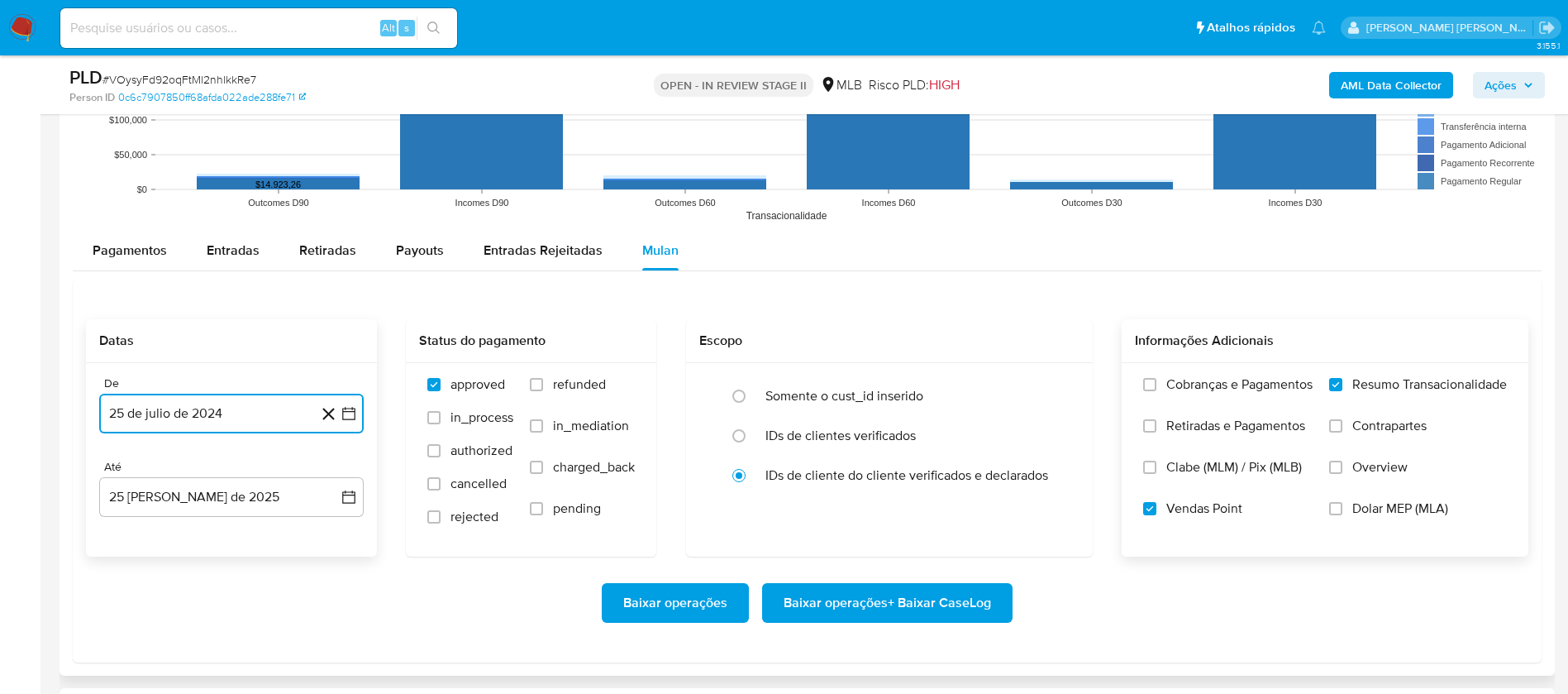
drag, startPoint x: 229, startPoint y: 410, endPoint x: 236, endPoint y: 399, distance: 13.0
click at [229, 410] on button "25 de julio de 2024" at bounding box center [232, 413] width 265 height 40
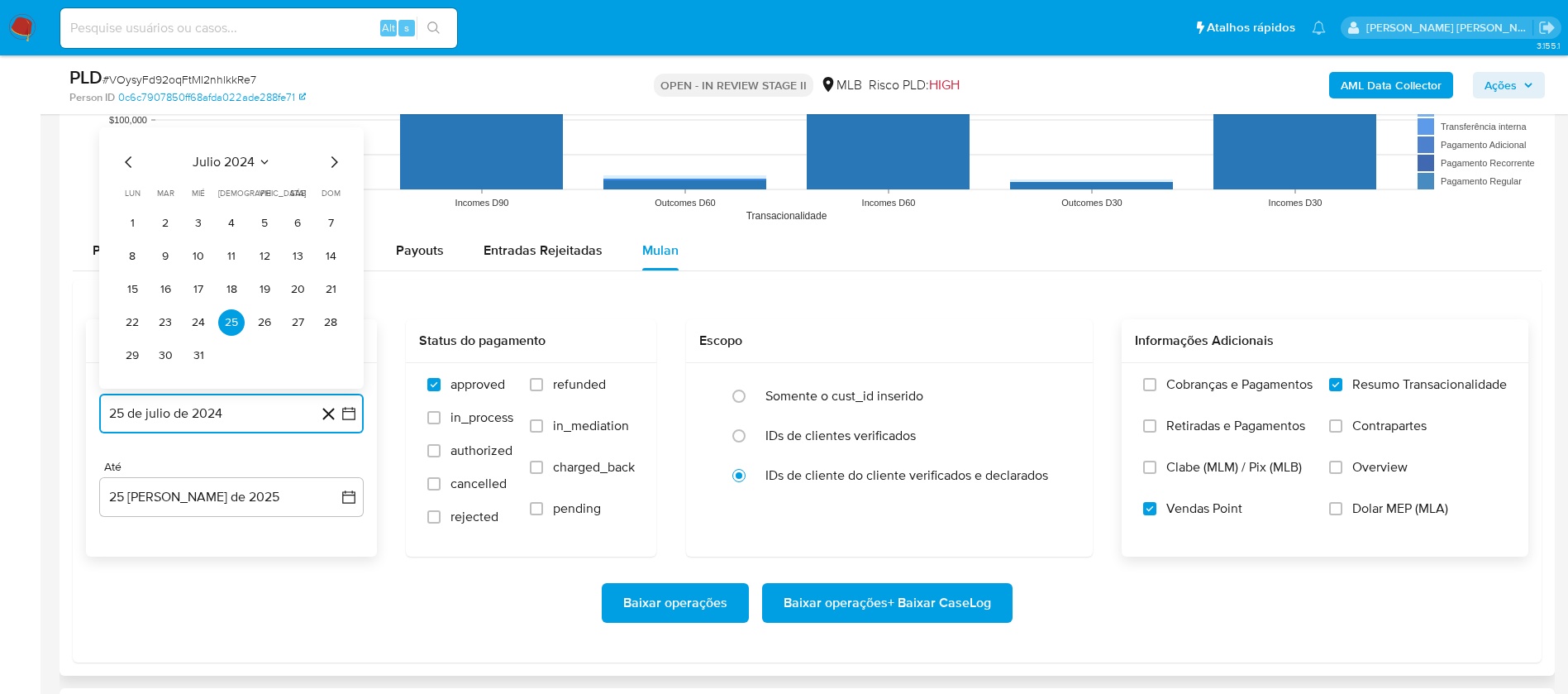
click at [239, 161] on span "julio 2024" at bounding box center [223, 162] width 62 height 17
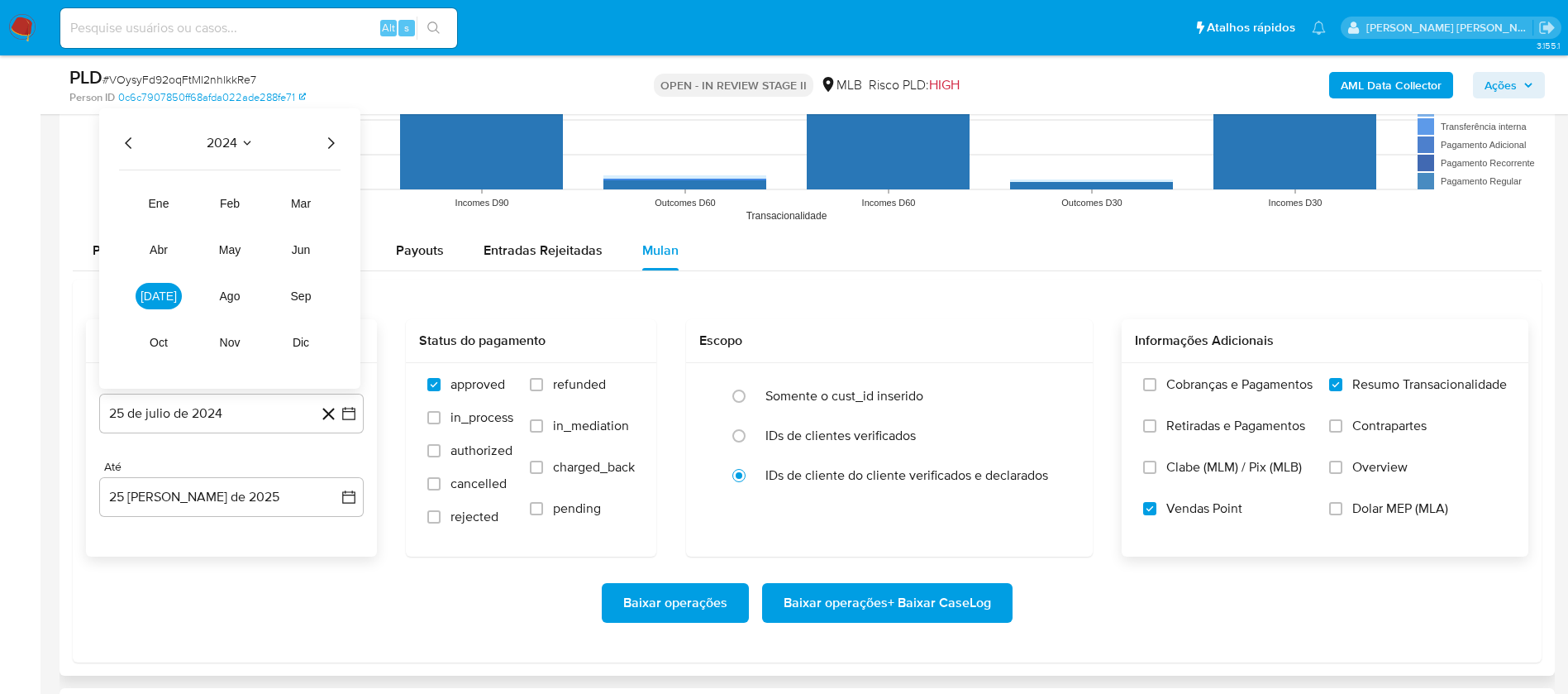
click at [329, 136] on icon "Año siguiente" at bounding box center [331, 143] width 20 height 20
click at [153, 296] on span "[DATE]" at bounding box center [159, 296] width 37 height 13
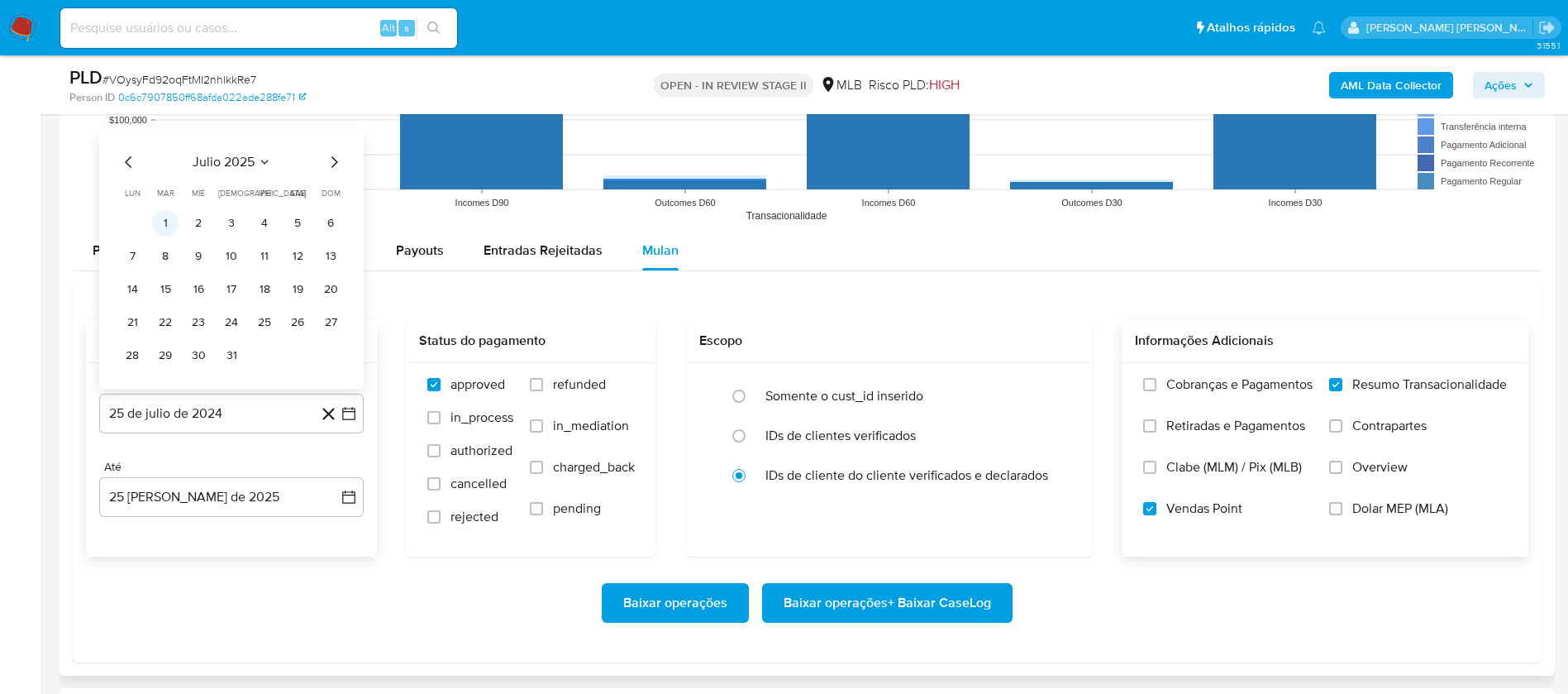
click at [170, 226] on button "1" at bounding box center [165, 222] width 27 height 27
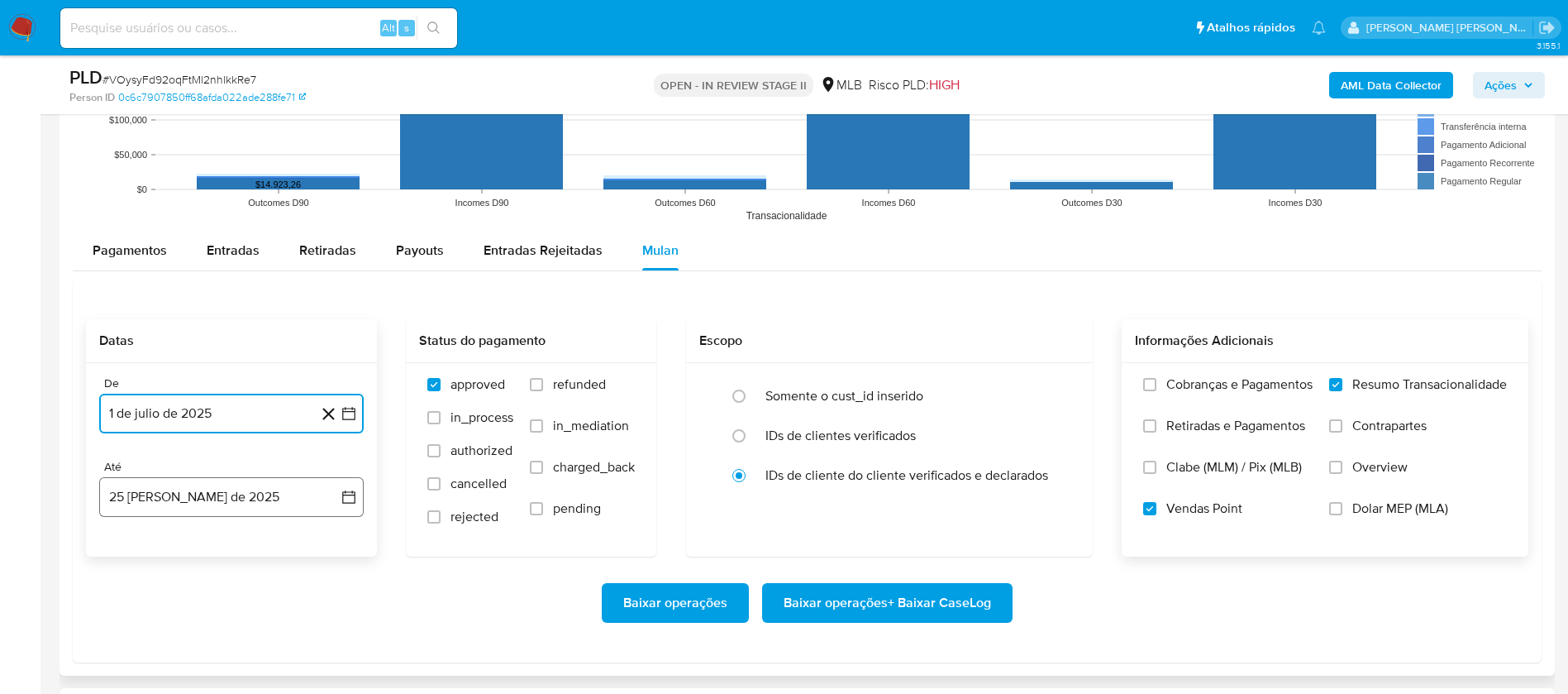
click at [277, 461] on button "25 [PERSON_NAME] de 2025" at bounding box center [232, 496] width 265 height 40
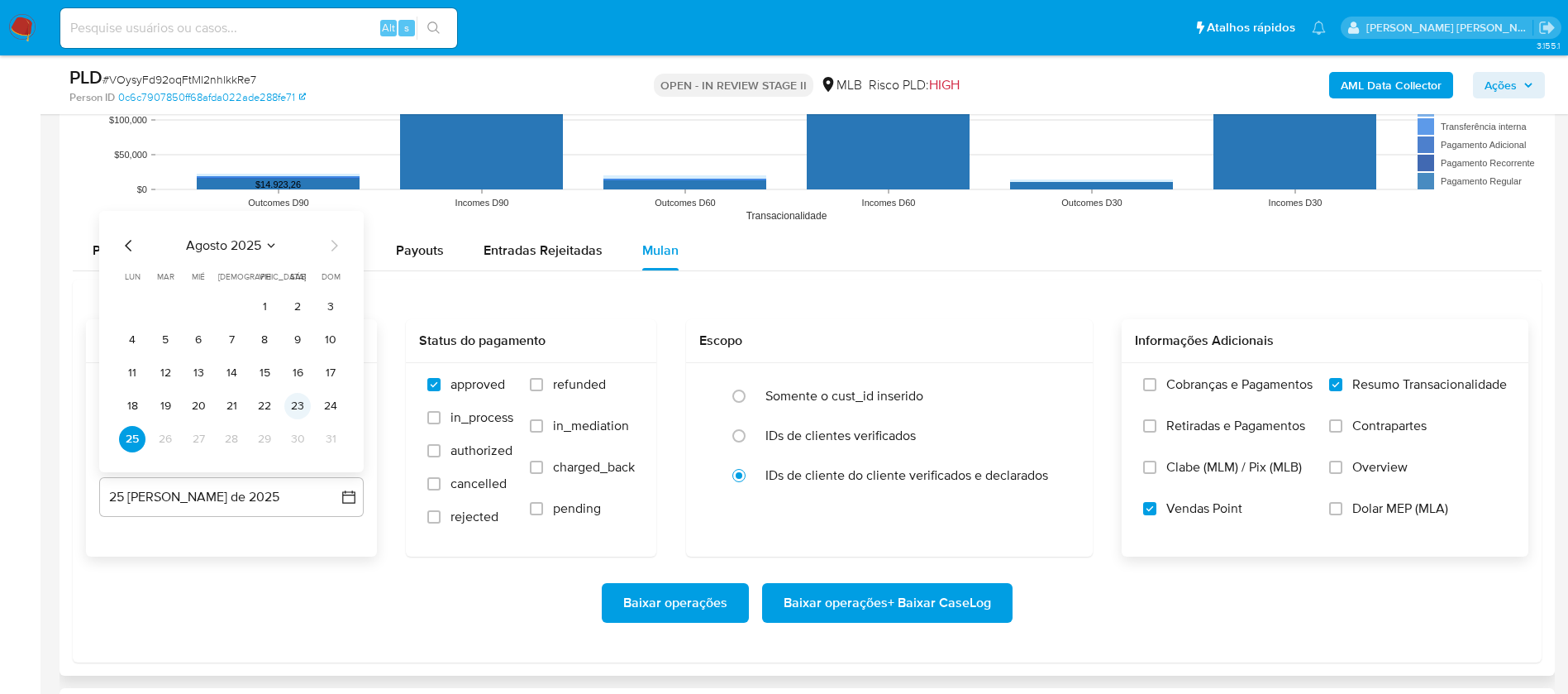
click at [292, 403] on button "23" at bounding box center [297, 405] width 27 height 27
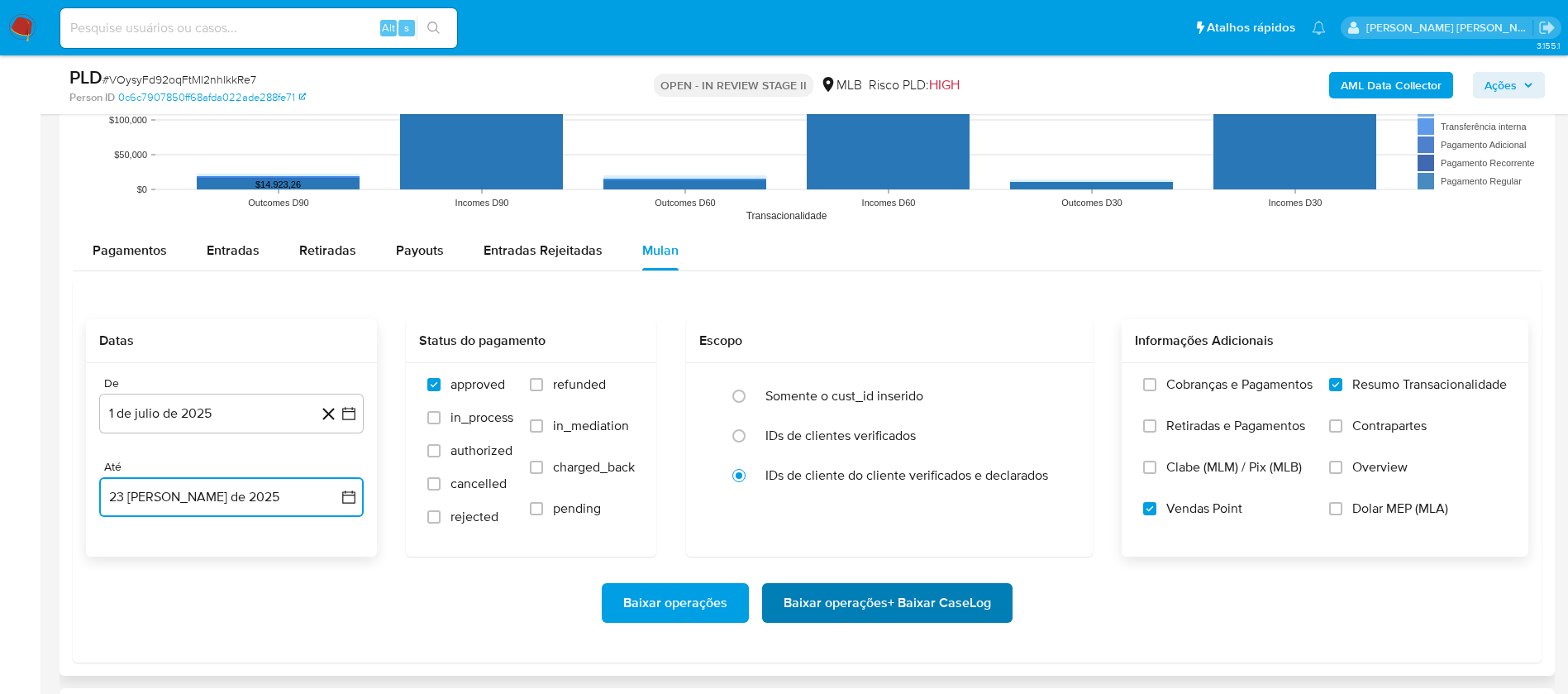
click at [915, 461] on span "Baixar operações + Baixar CaseLog" at bounding box center [888, 603] width 208 height 37
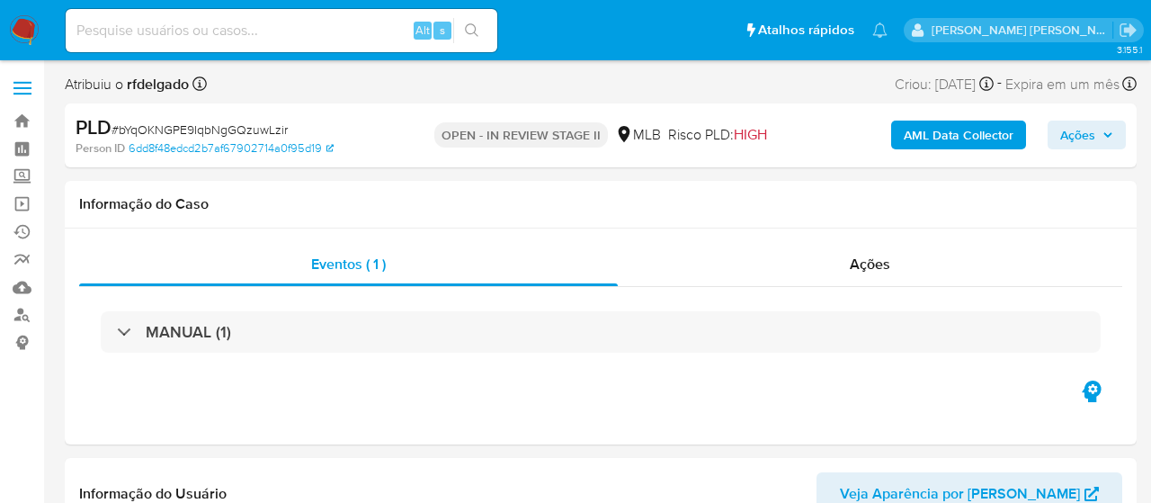
select select "10"
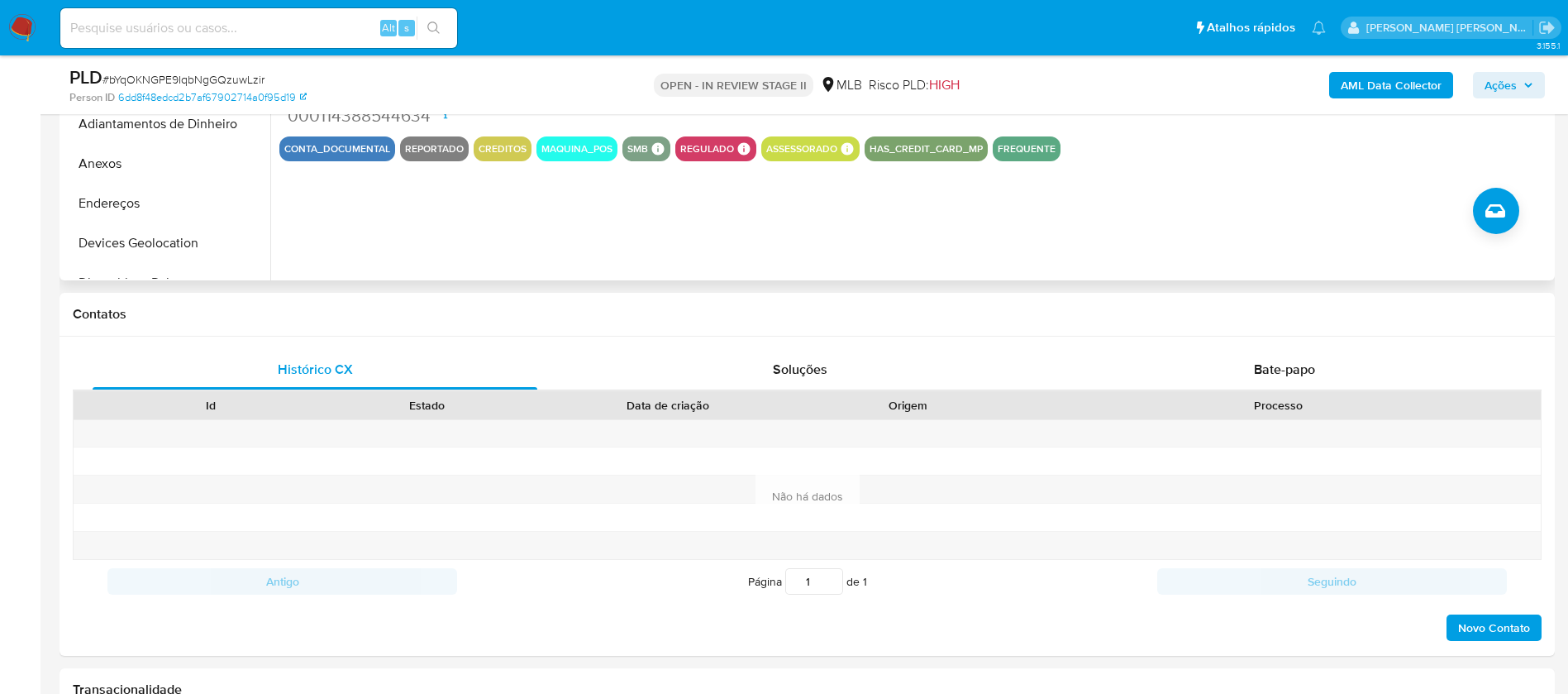
scroll to position [620, 0]
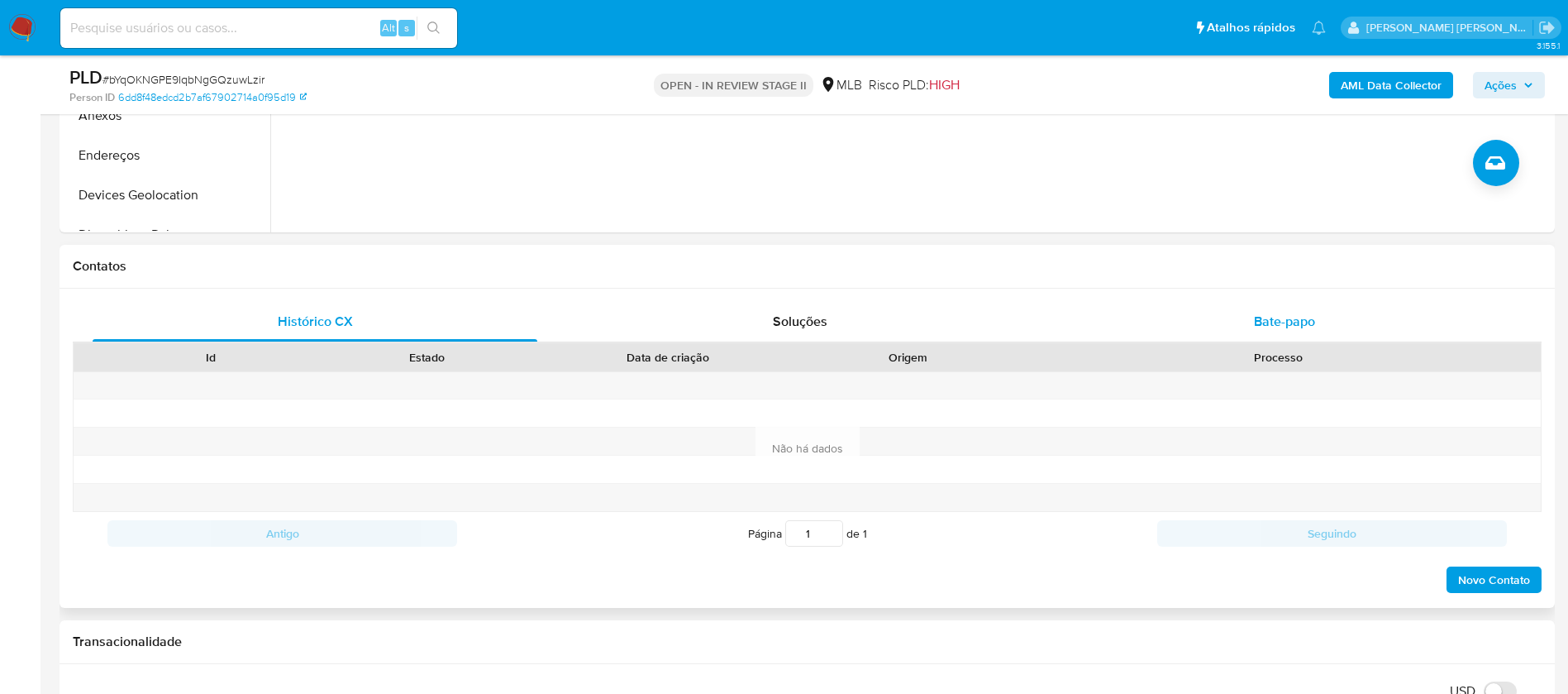
click at [1058, 324] on span "Bate-papo" at bounding box center [1285, 321] width 62 height 19
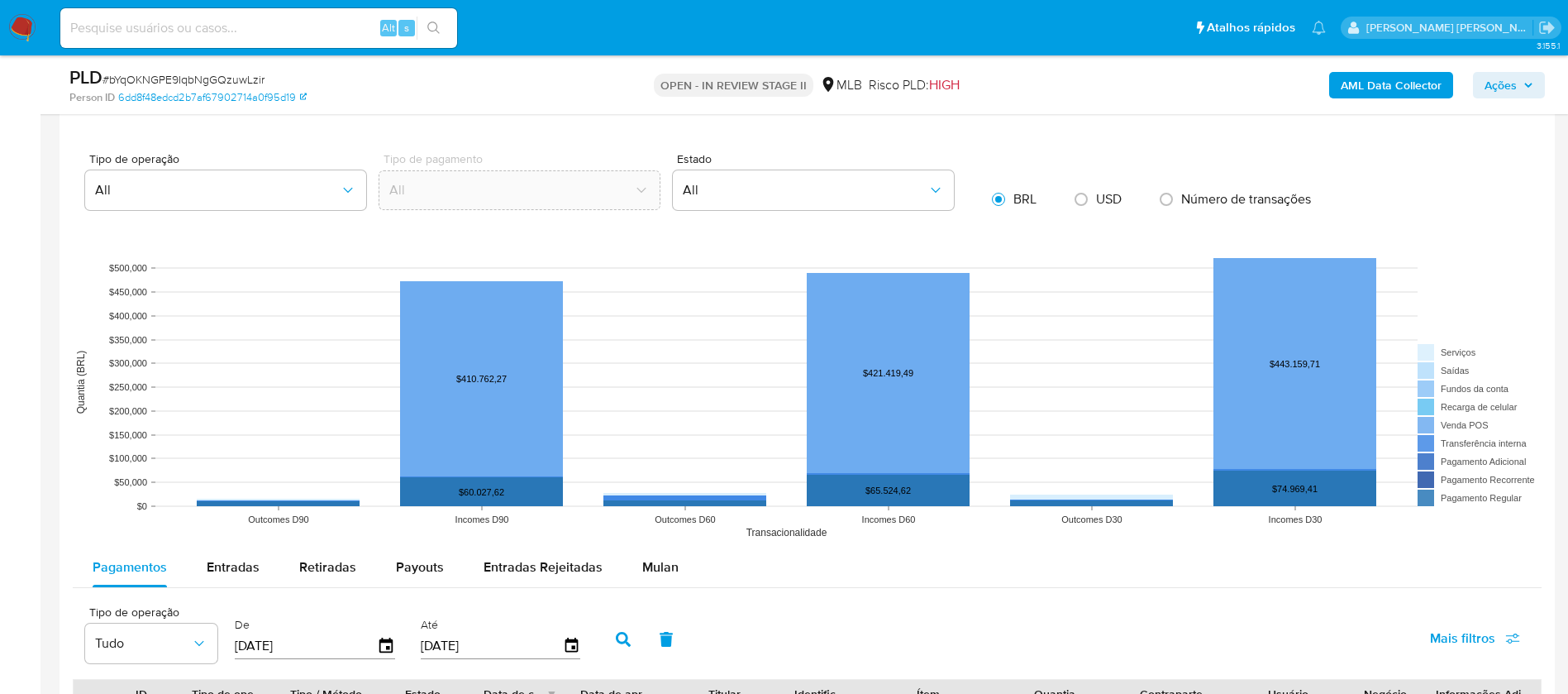
scroll to position [1736, 0]
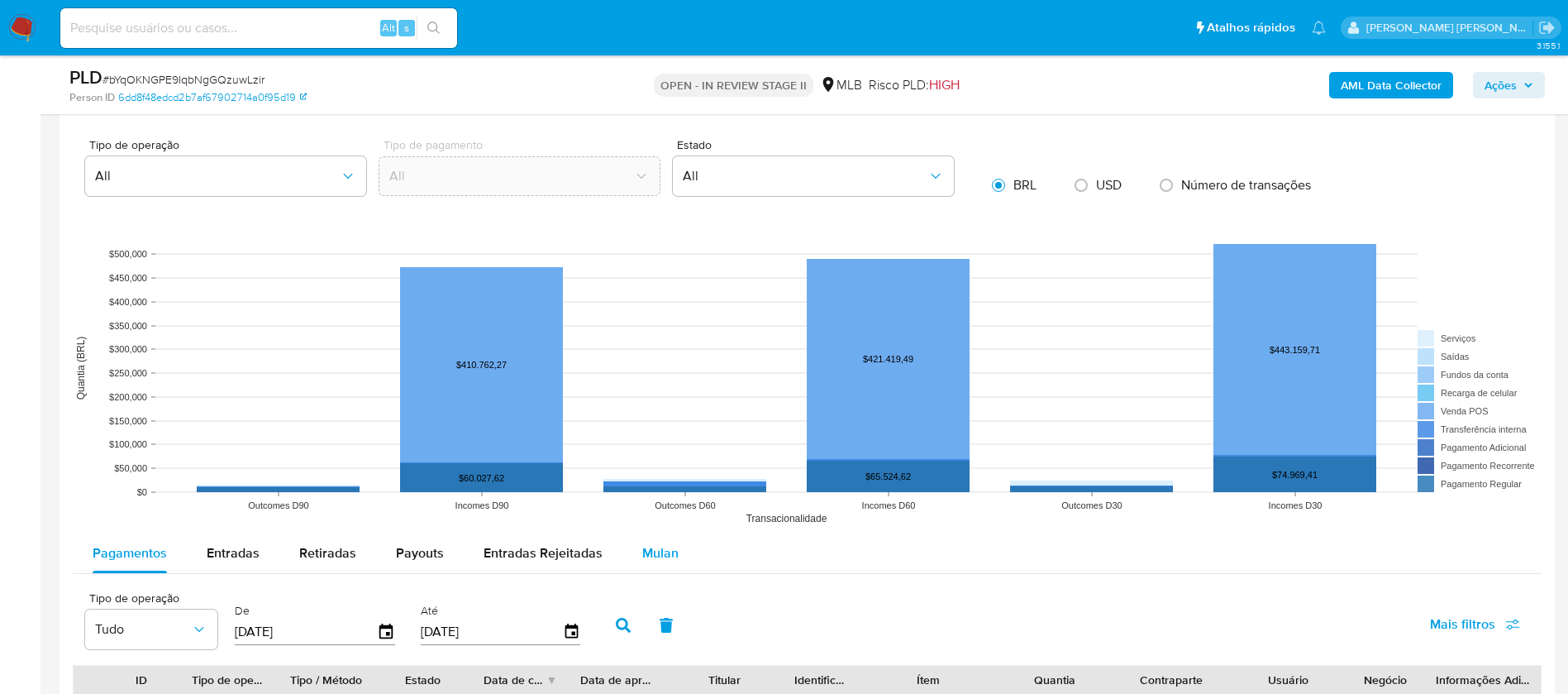
click at [642, 461] on span "Mulan" at bounding box center [661, 552] width 37 height 19
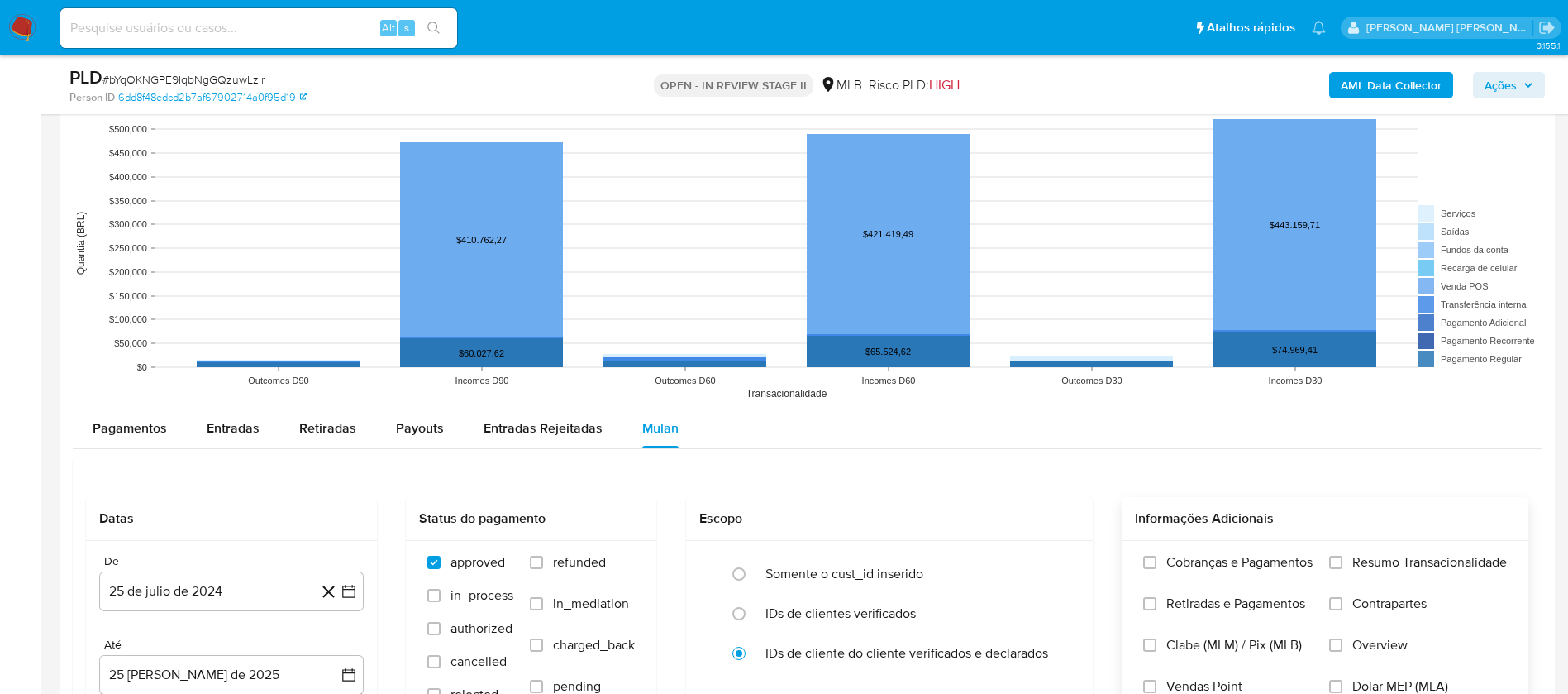
scroll to position [1985, 0]
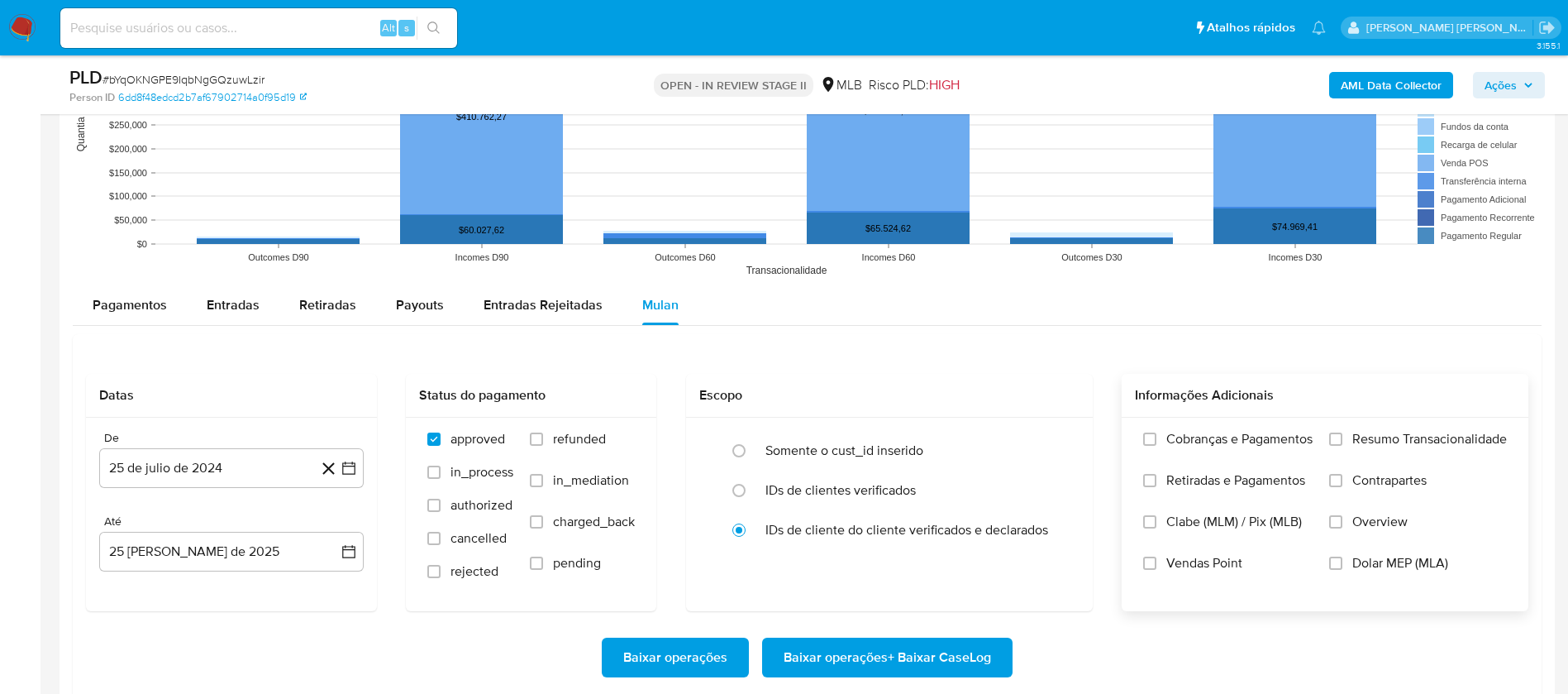
click at [1058, 438] on span "Resumo Transacionalidade" at bounding box center [1430, 439] width 154 height 17
click at [1058, 438] on input "Resumo Transacionalidade" at bounding box center [1336, 438] width 13 height 13
click at [1058, 461] on span "Vendas Point" at bounding box center [1204, 563] width 76 height 17
click at [1058, 461] on input "Vendas Point" at bounding box center [1150, 563] width 13 height 13
click at [269, 461] on button "25 de julio de 2024" at bounding box center [232, 468] width 265 height 40
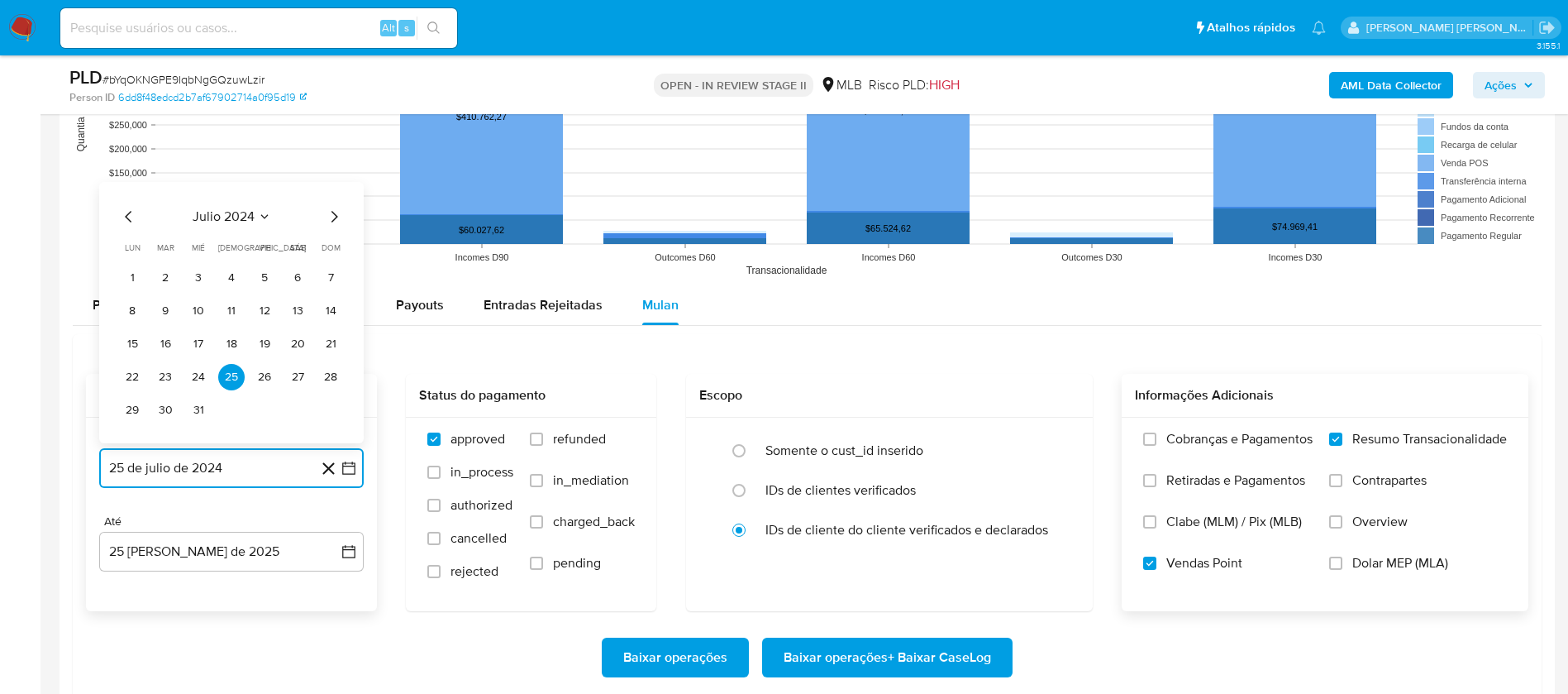
click at [241, 212] on span "julio 2024" at bounding box center [223, 217] width 62 height 17
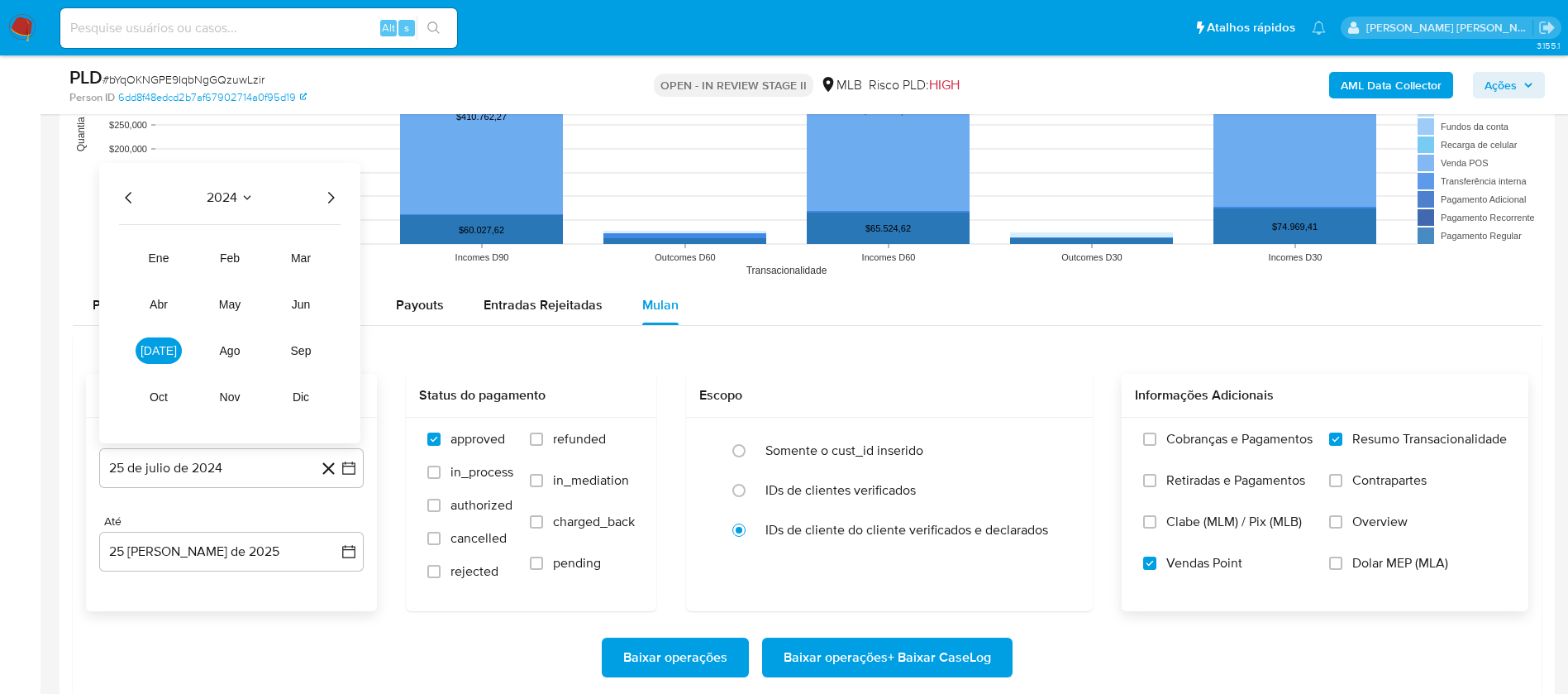
click at [326, 195] on icon "Año siguiente" at bounding box center [331, 198] width 20 height 20
click at [165, 352] on span "[DATE]" at bounding box center [159, 350] width 37 height 13
click at [166, 276] on button "1" at bounding box center [165, 278] width 27 height 27
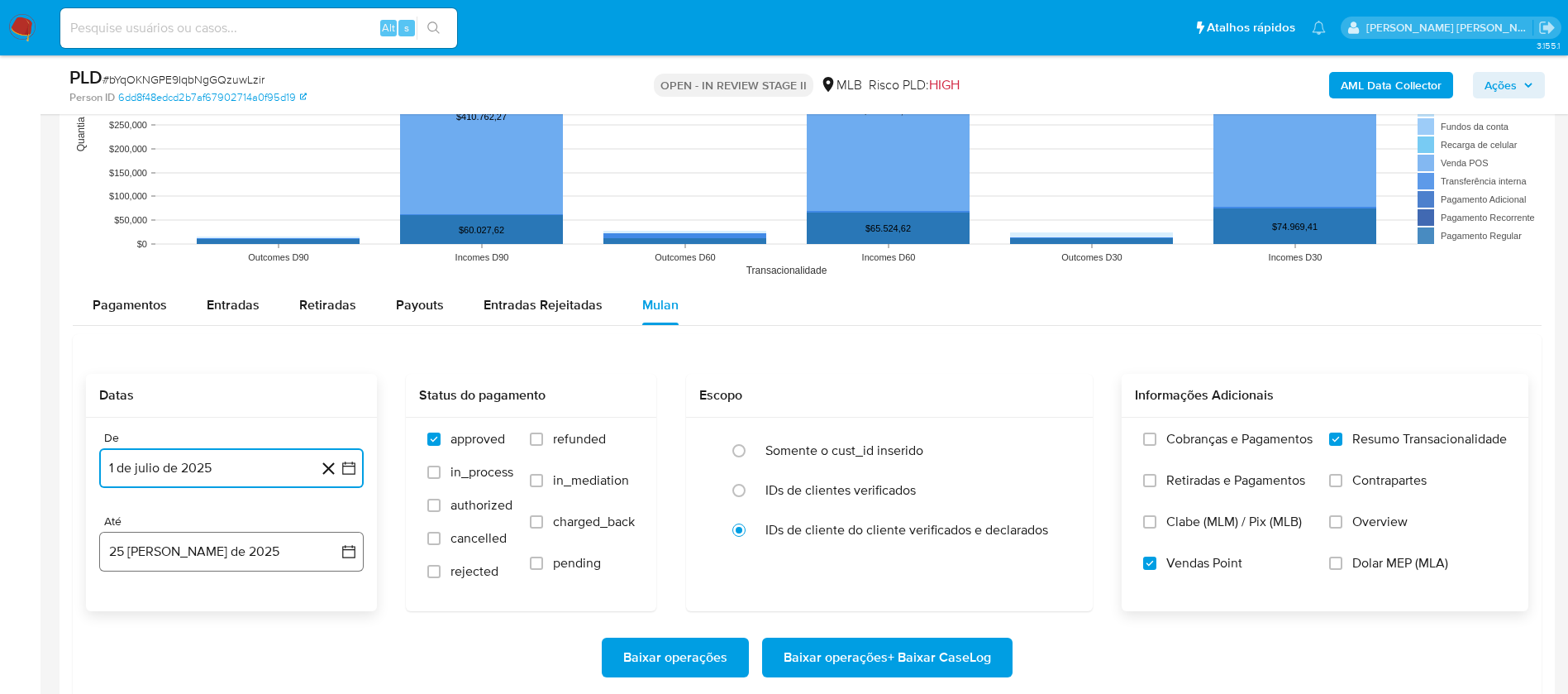
click at [265, 461] on button "25 [PERSON_NAME] de 2025" at bounding box center [232, 551] width 265 height 40
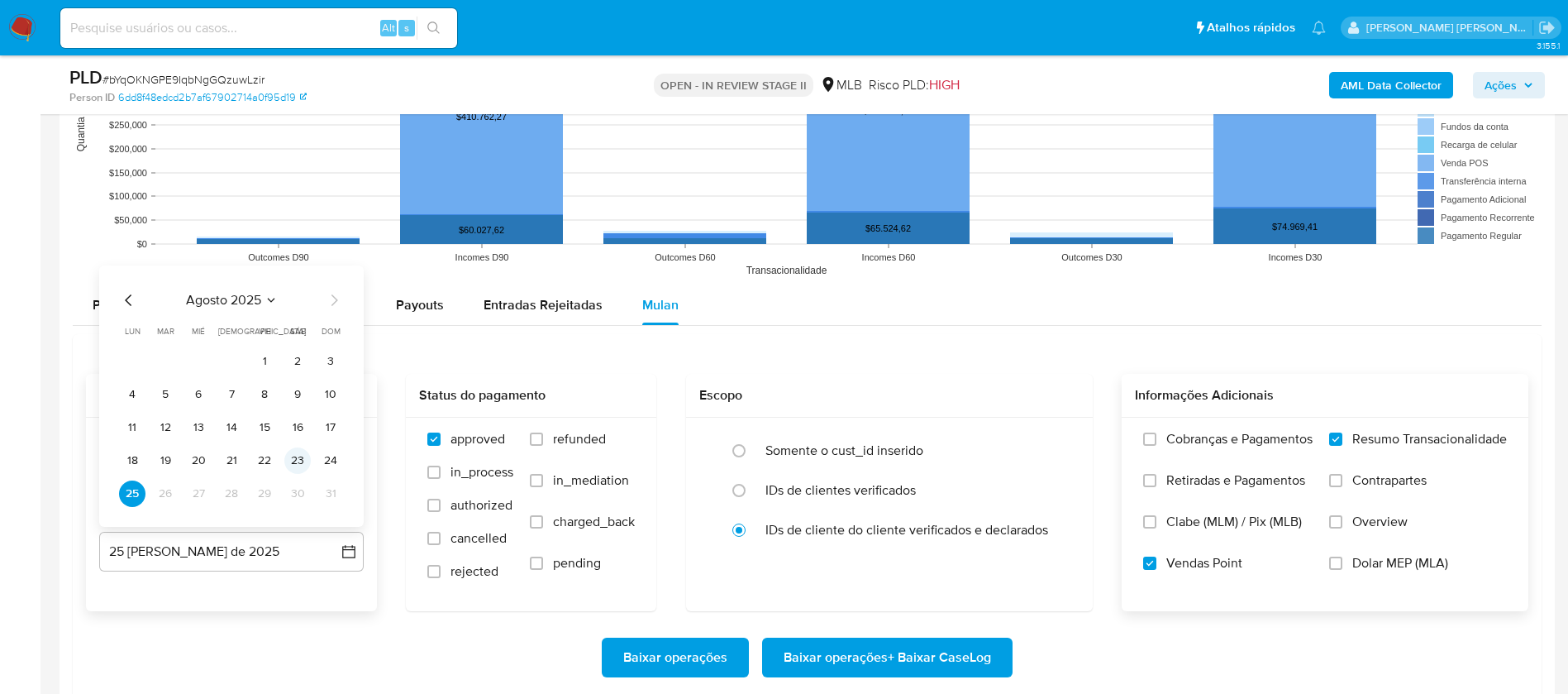
click at [302, 460] on button "23" at bounding box center [297, 461] width 27 height 27
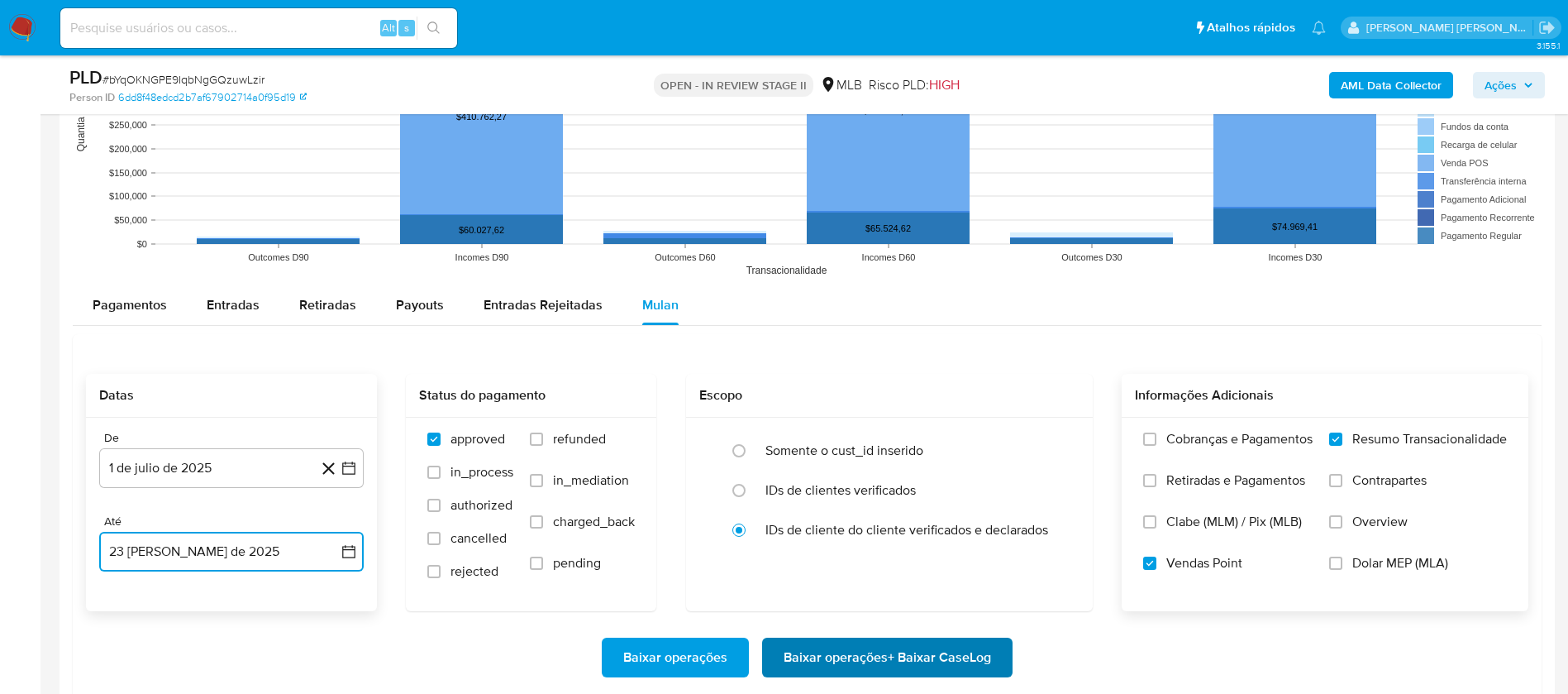
click at [818, 461] on span "Baixar operações + Baixar CaseLog" at bounding box center [888, 657] width 208 height 37
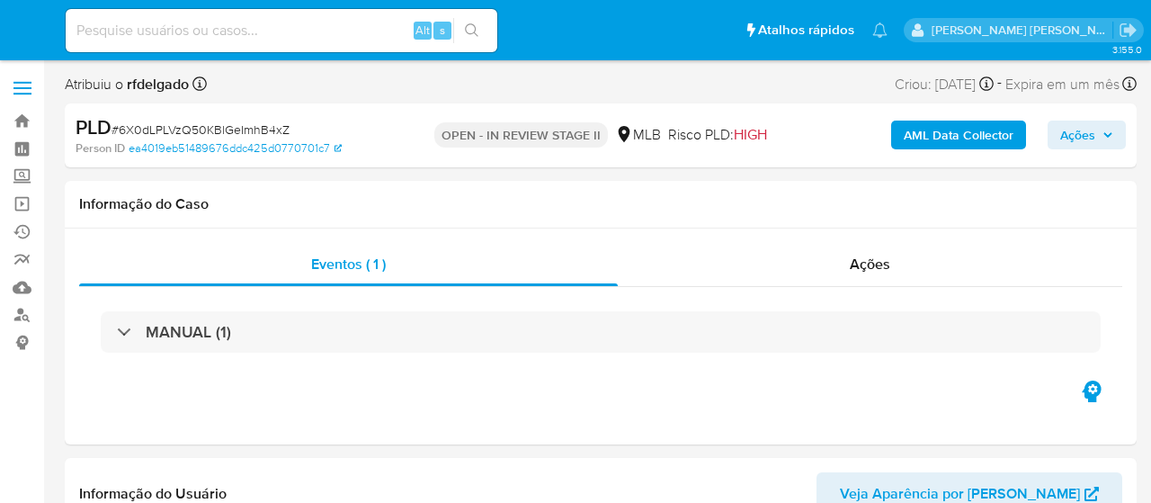
select select "10"
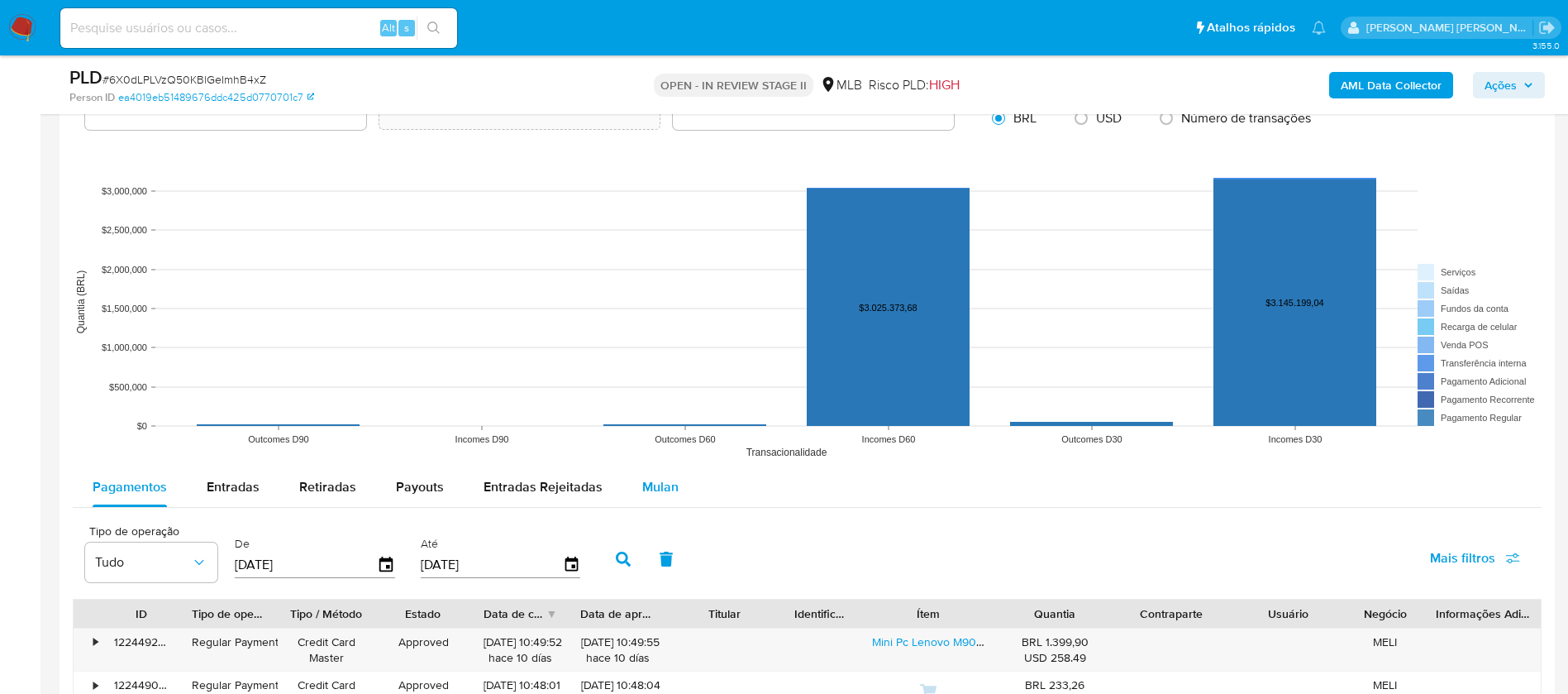
click at [653, 461] on span "Mulan" at bounding box center [661, 486] width 37 height 19
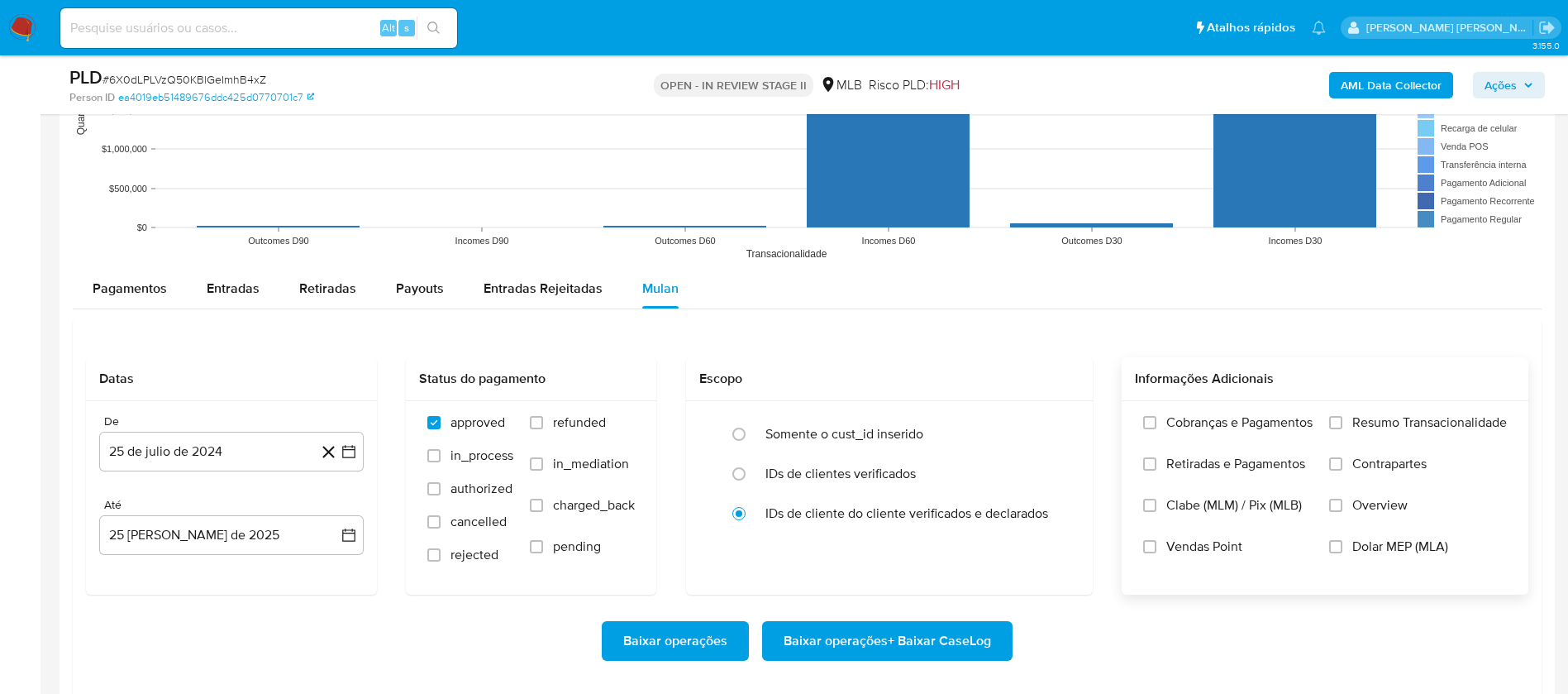
scroll to position [1736, 0]
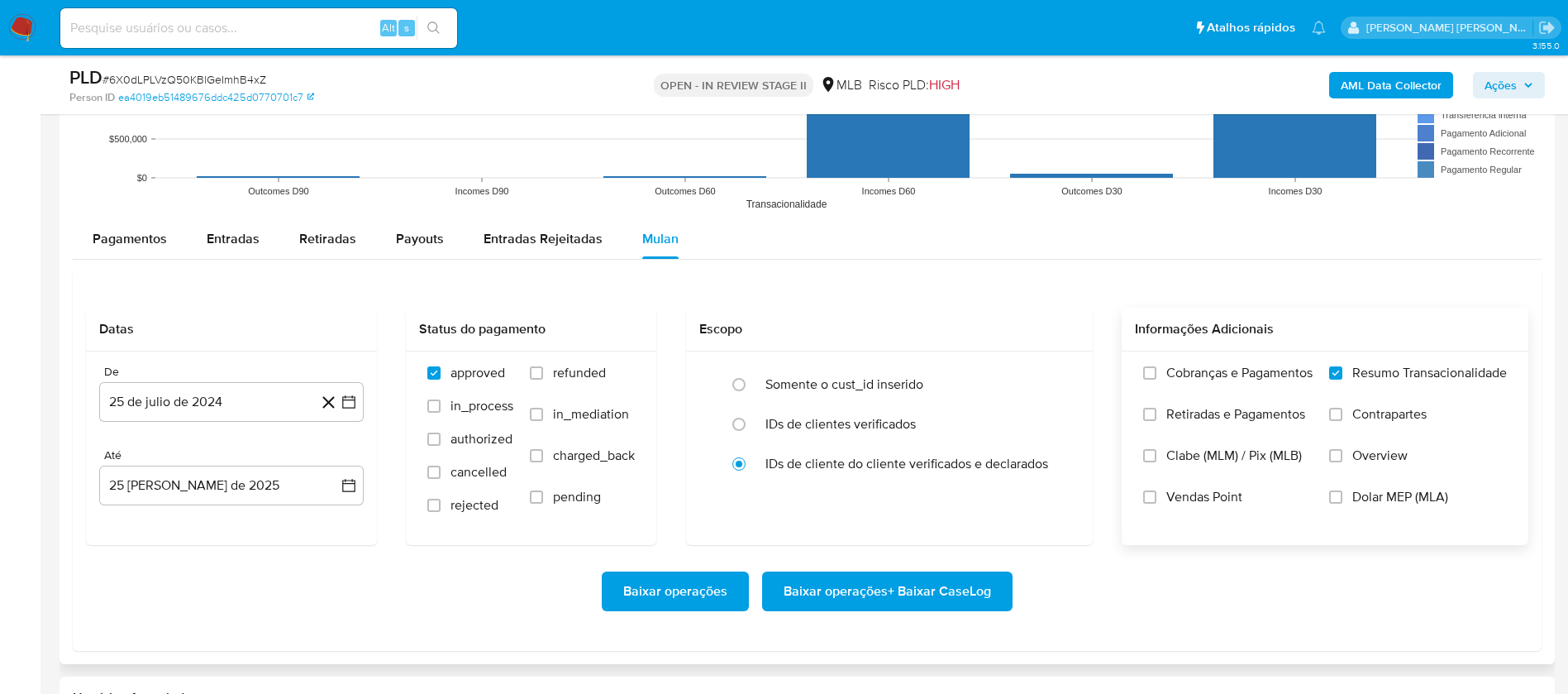
click at [1058, 461] on span "Vendas Point" at bounding box center [1204, 497] width 76 height 17
click at [1058, 461] on input "Vendas Point" at bounding box center [1150, 496] width 13 height 13
click at [236, 411] on button "25 de julio de 2024" at bounding box center [232, 402] width 265 height 40
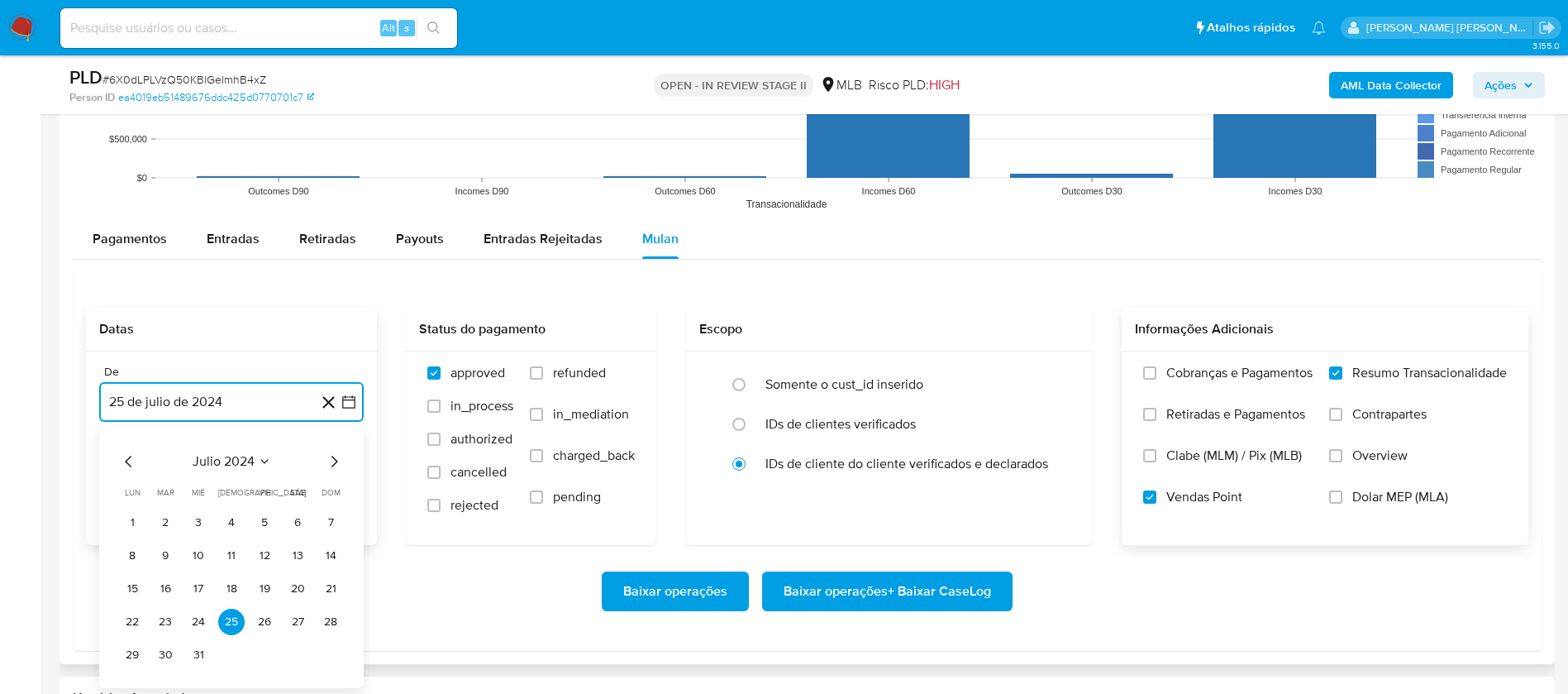
click at [241, 461] on span "julio 2024" at bounding box center [223, 461] width 62 height 17
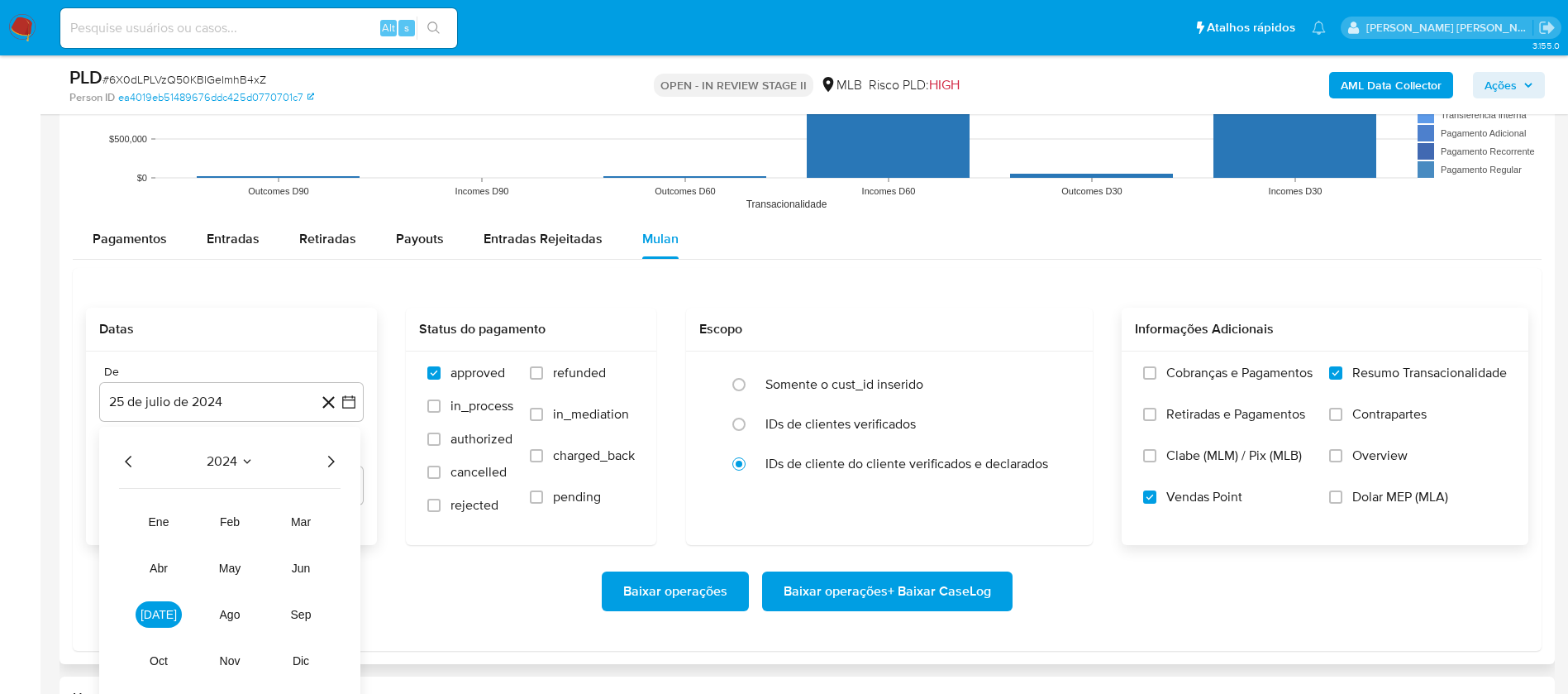
click at [341, 461] on div "2024 2024 ene feb mar abr may jun [DATE] ago sep oct nov dic" at bounding box center [230, 566] width 261 height 280
click at [333, 457] on icon "Año siguiente" at bounding box center [331, 461] width 20 height 20
click at [139, 461] on button "[DATE]" at bounding box center [159, 614] width 46 height 27
click at [162, 461] on button "1" at bounding box center [165, 522] width 27 height 27
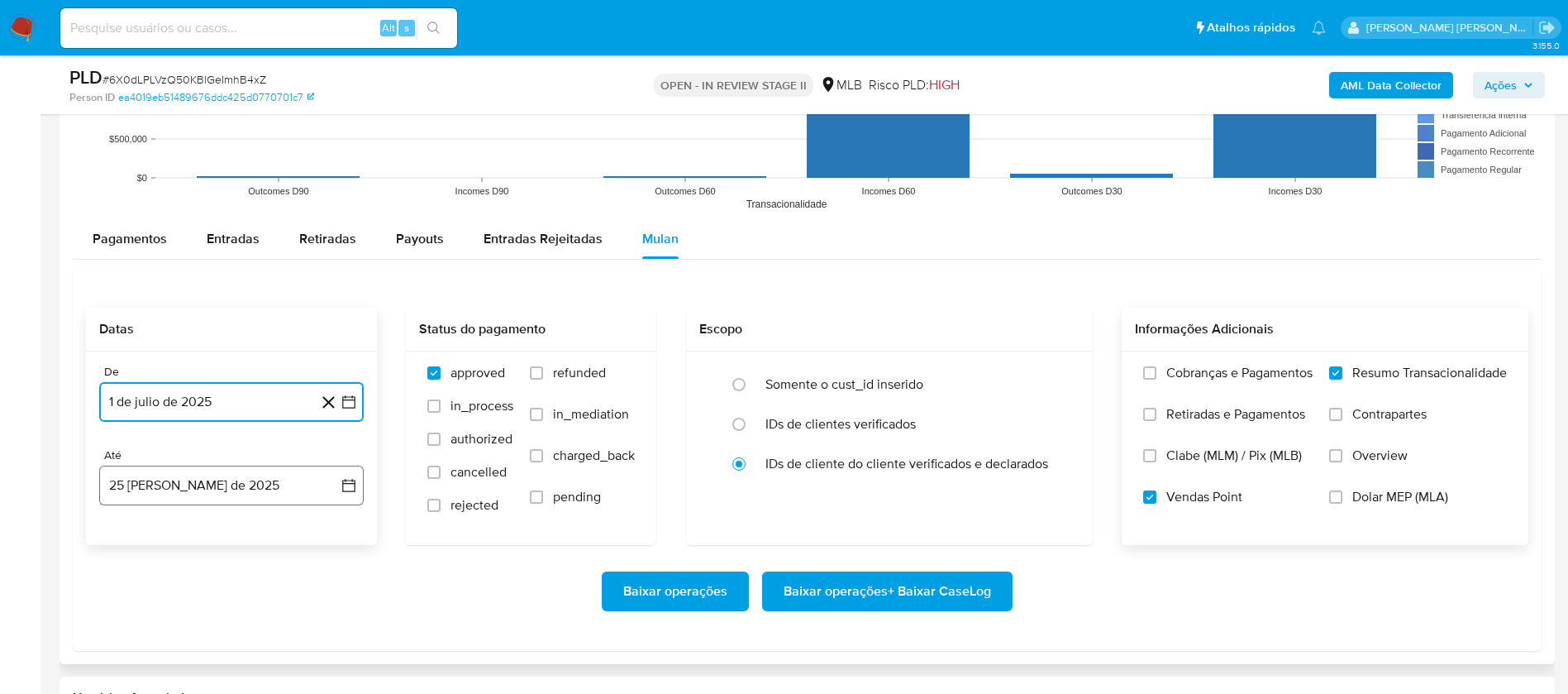
click at [215, 461] on button "25 [PERSON_NAME] de 2025" at bounding box center [232, 484] width 265 height 40
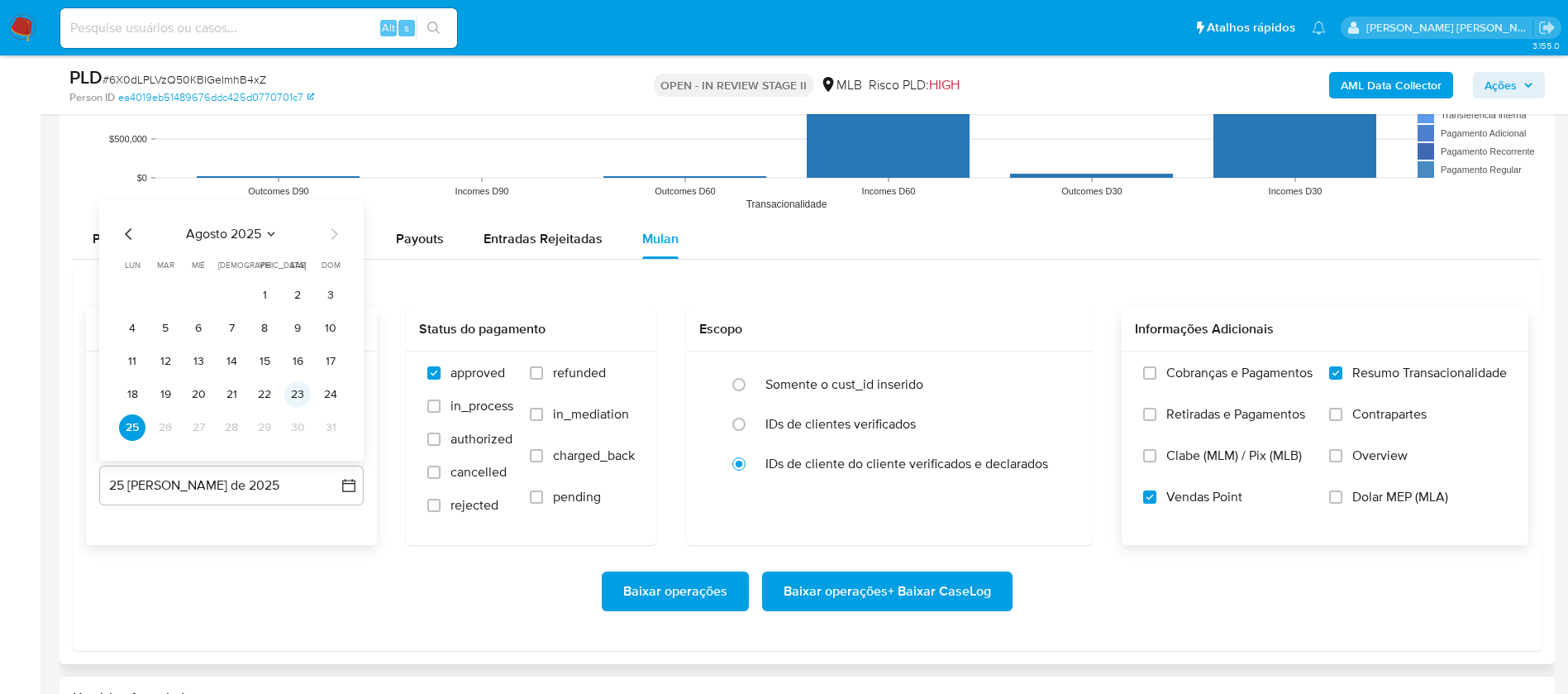
click at [293, 389] on button "23" at bounding box center [297, 394] width 27 height 27
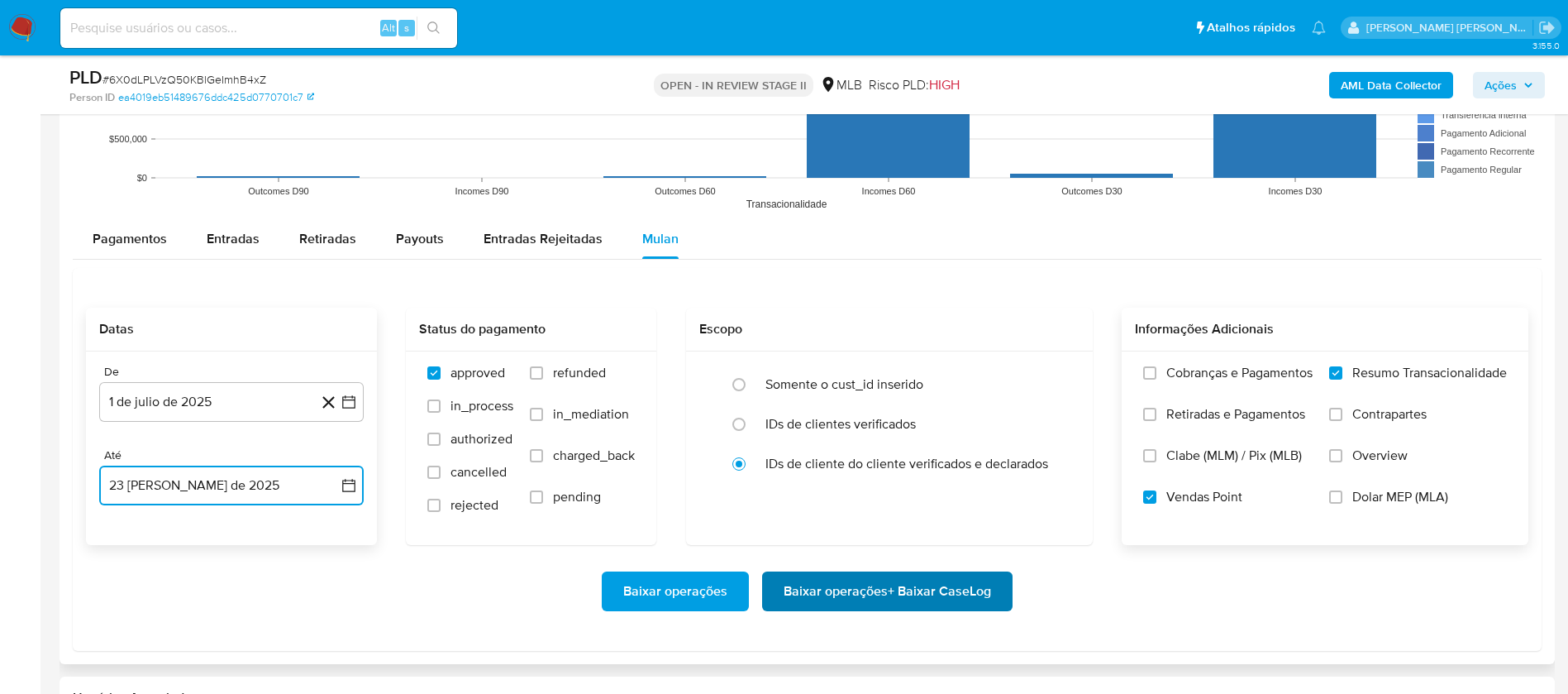
click at [852, 461] on span "Baixar operações + Baixar CaseLog" at bounding box center [888, 591] width 208 height 37
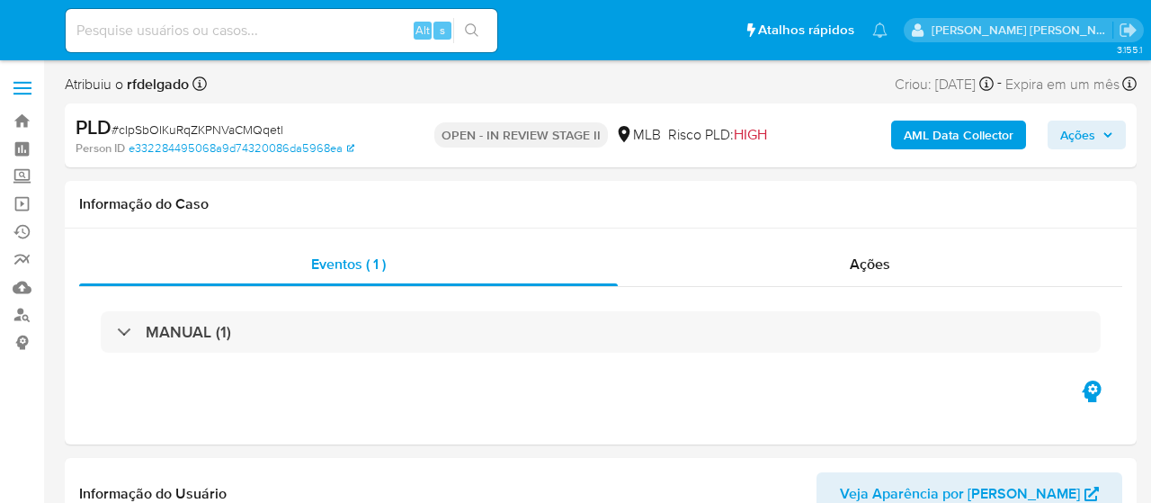
select select "10"
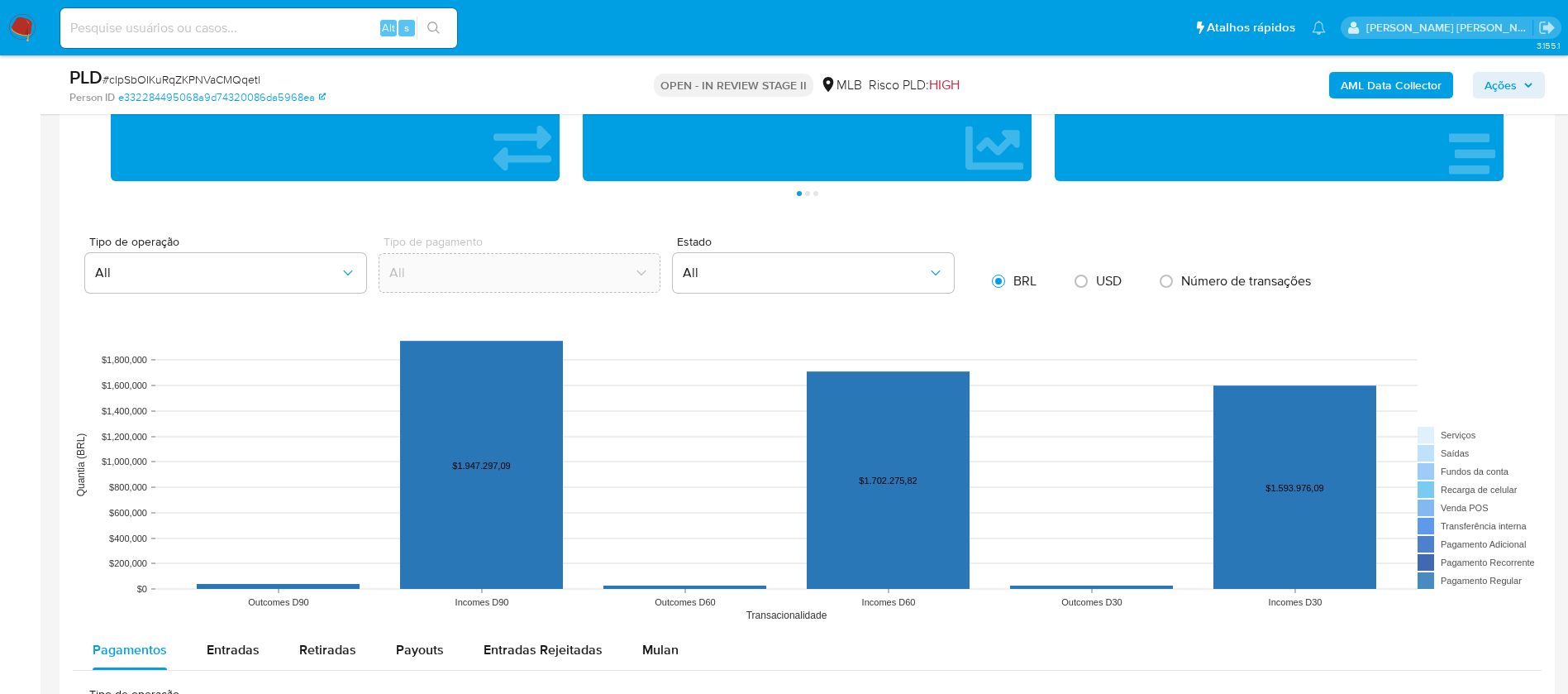
scroll to position [1364, 0]
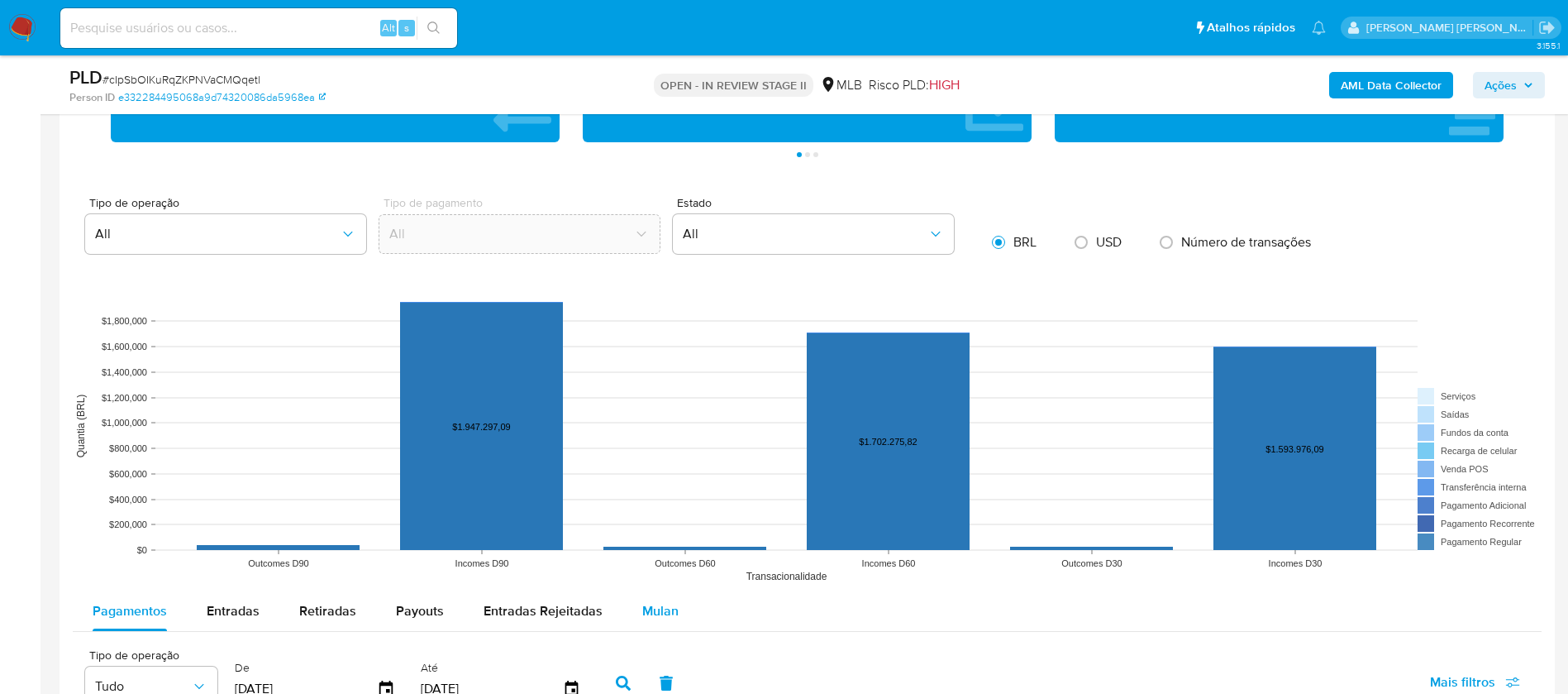
click at [644, 461] on div "Mulan" at bounding box center [661, 610] width 37 height 40
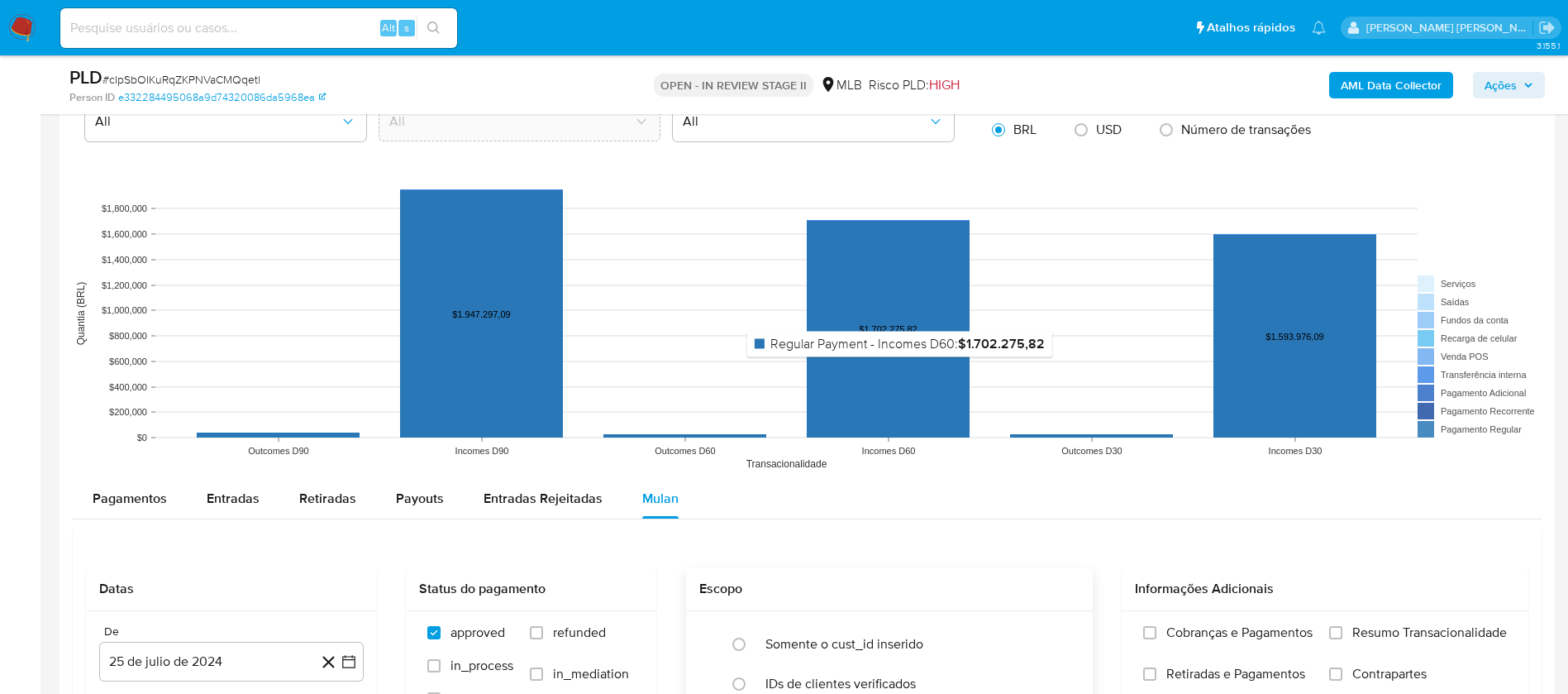
scroll to position [1612, 0]
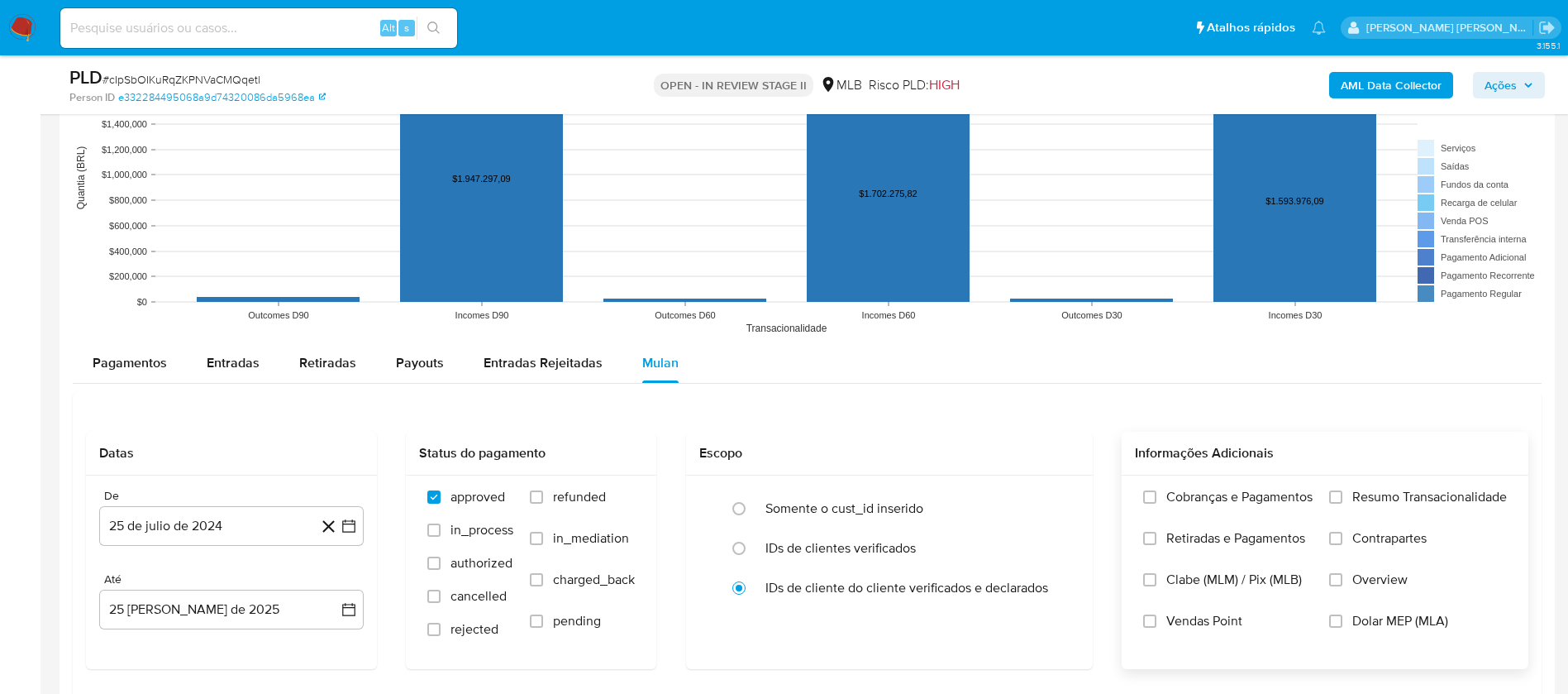
click at [1058, 461] on span "Resumo Transacionalidade" at bounding box center [1430, 497] width 154 height 17
click at [1058, 461] on input "Resumo Transacionalidade" at bounding box center [1336, 496] width 13 height 13
click at [1058, 461] on div "Cobranças e Pagamentos Retiradas e Pagamentos [PERSON_NAME] (MLM) / Pix (MLB) V…" at bounding box center [1228, 572] width 169 height 165
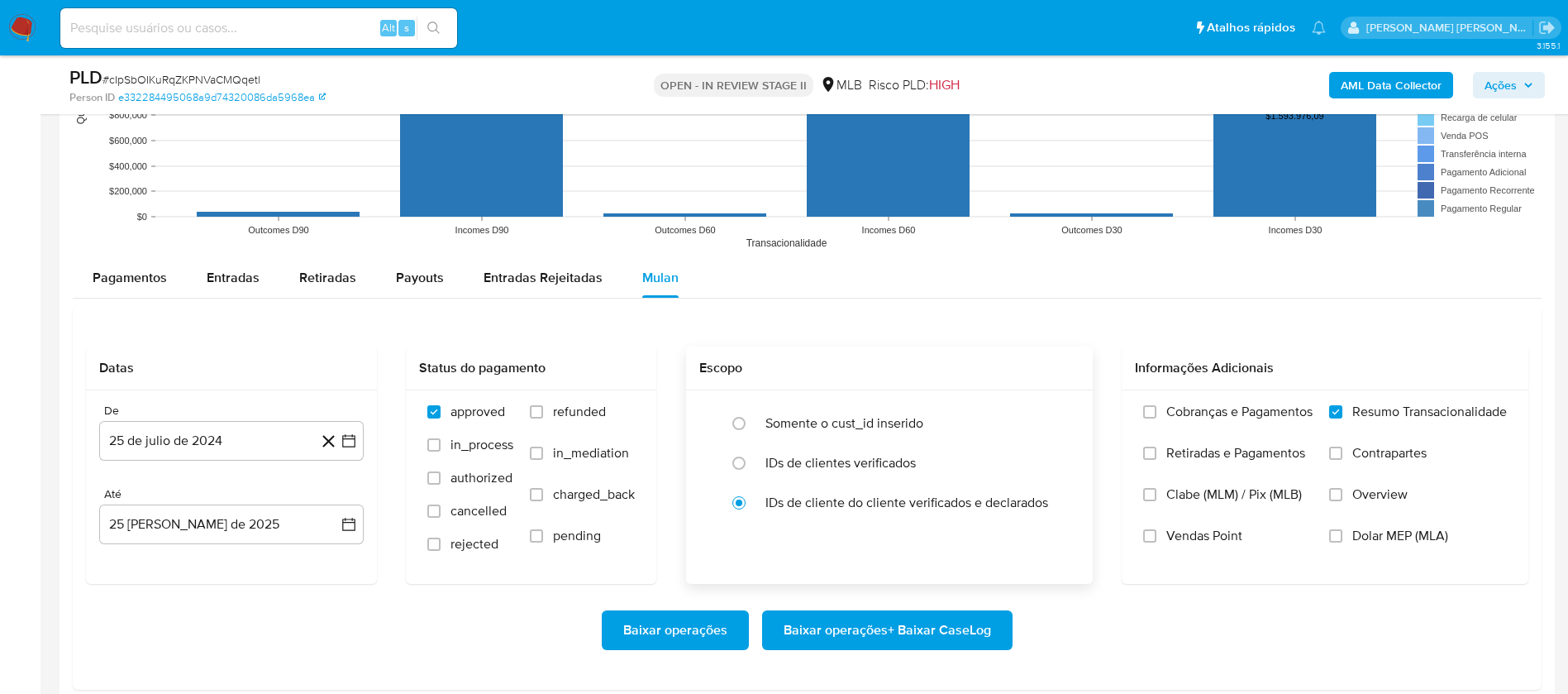
scroll to position [1736, 0]
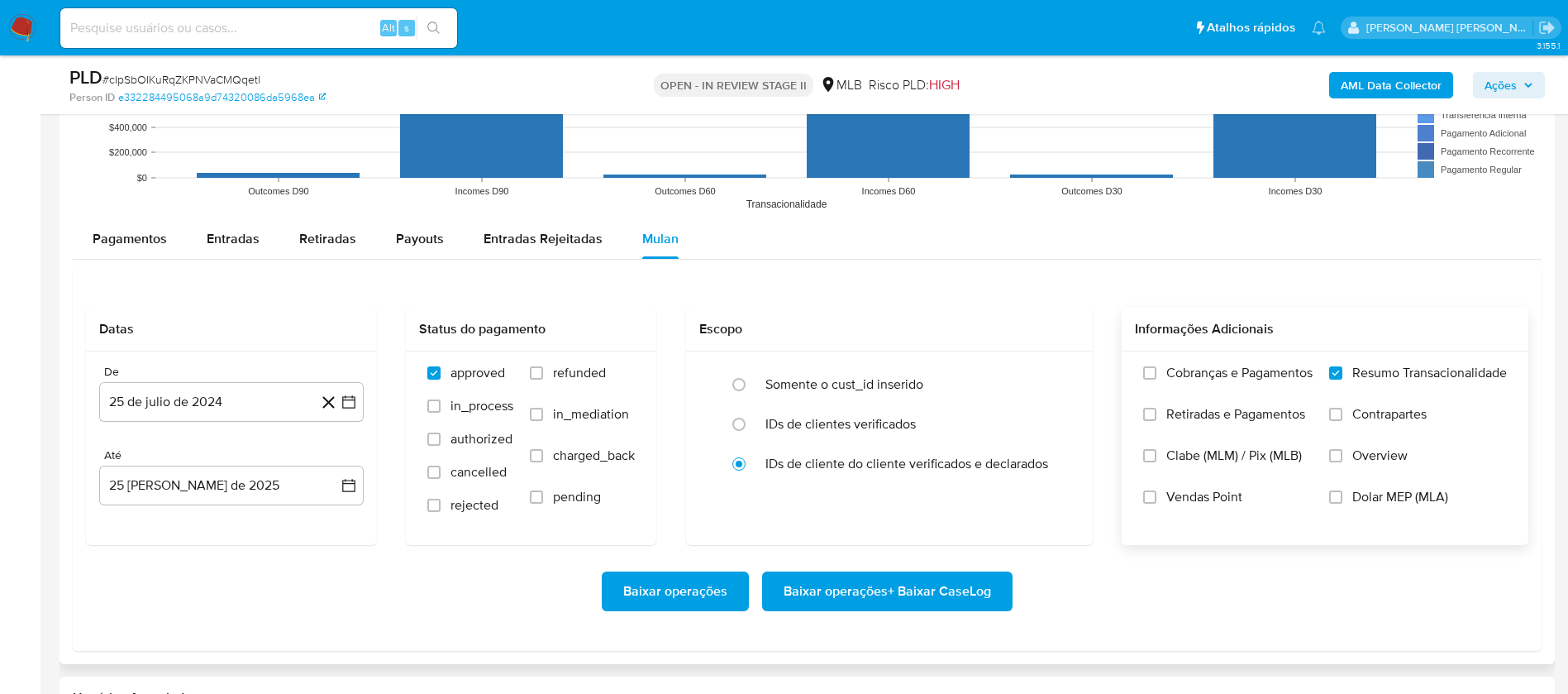
click at [1058, 461] on span "Vendas Point" at bounding box center [1204, 497] width 76 height 17
click at [1058, 461] on input "Vendas Point" at bounding box center [1150, 496] width 13 height 13
click at [186, 421] on button "25 de julio de 2024" at bounding box center [232, 402] width 265 height 40
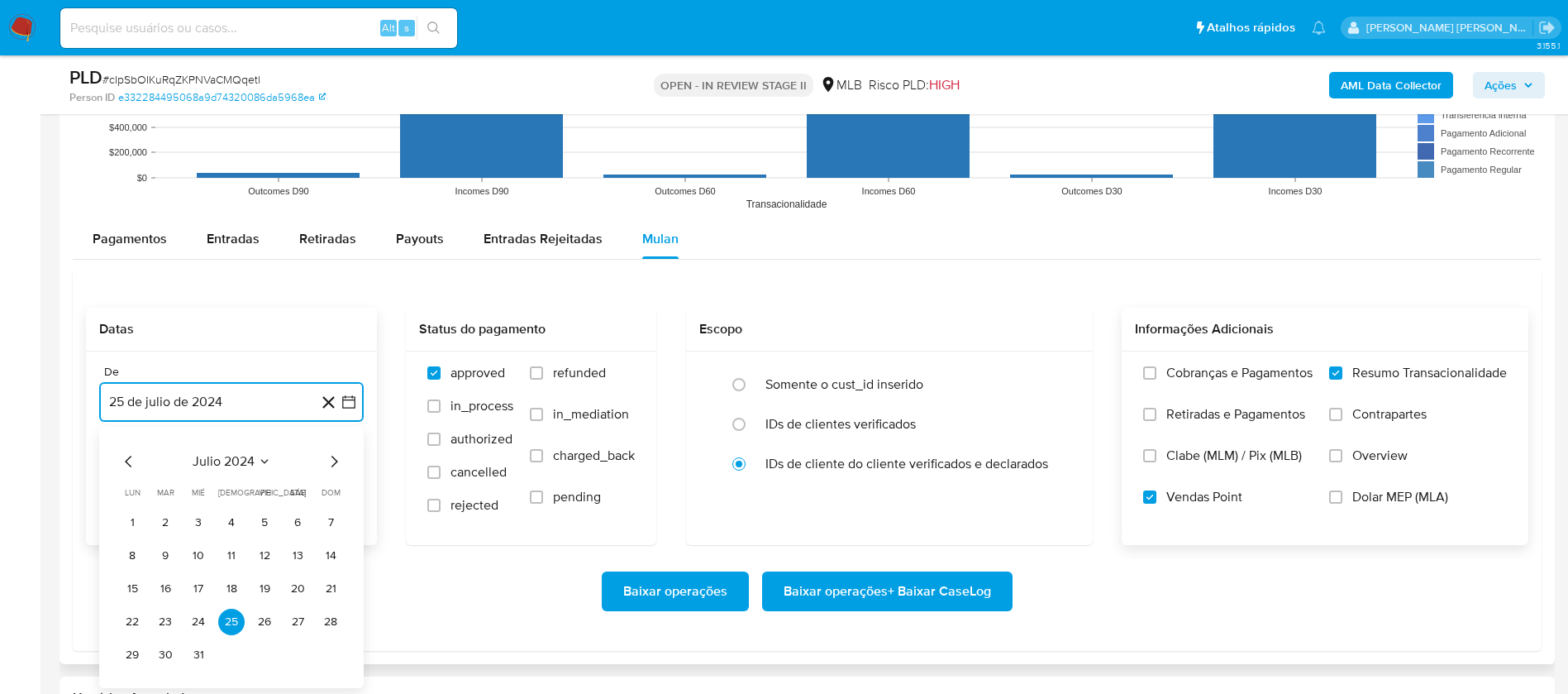
click at [234, 453] on span "julio 2024" at bounding box center [223, 461] width 62 height 17
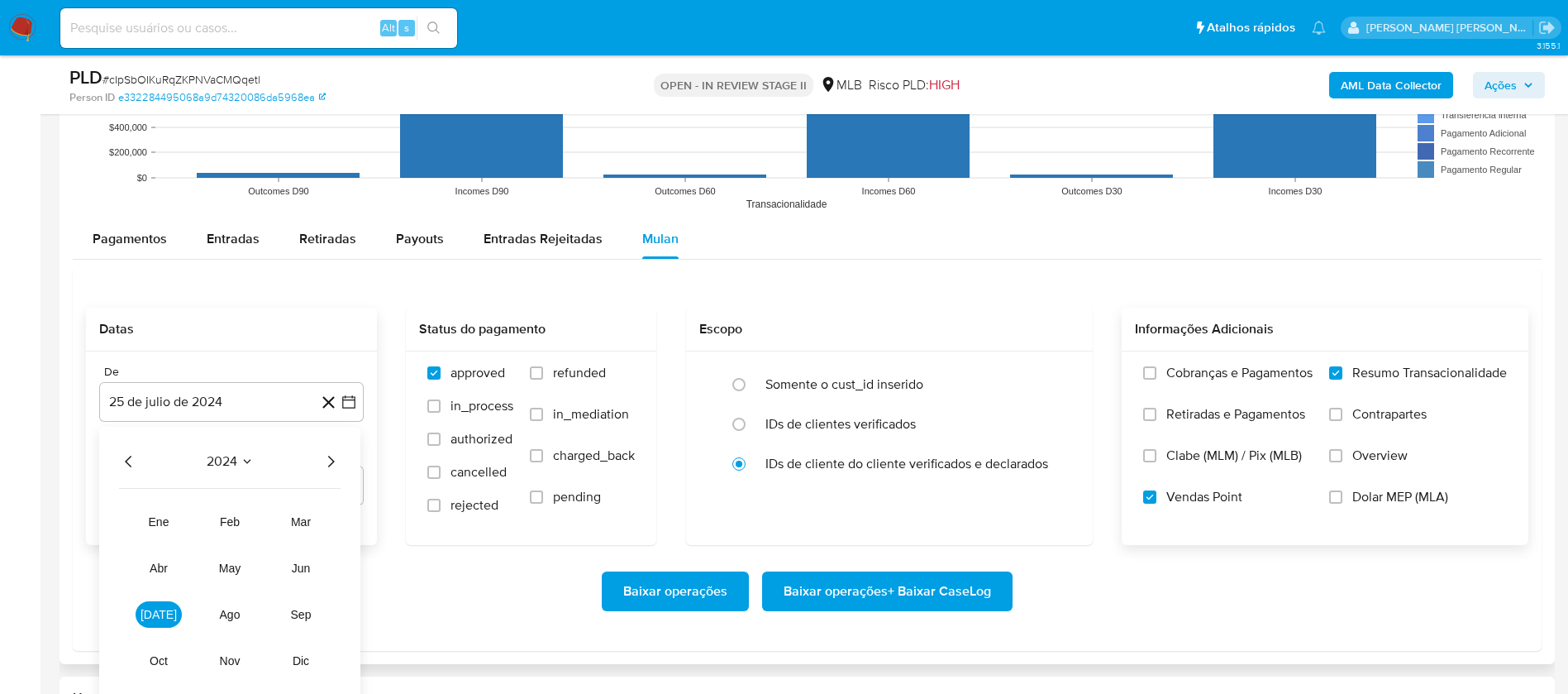
click at [334, 461] on icon "Año siguiente" at bounding box center [331, 461] width 20 height 20
click at [153, 461] on button "[DATE]" at bounding box center [159, 614] width 46 height 27
click at [159, 461] on button "1" at bounding box center [165, 522] width 27 height 27
click at [243, 461] on div "Até" at bounding box center [232, 456] width 265 height 15
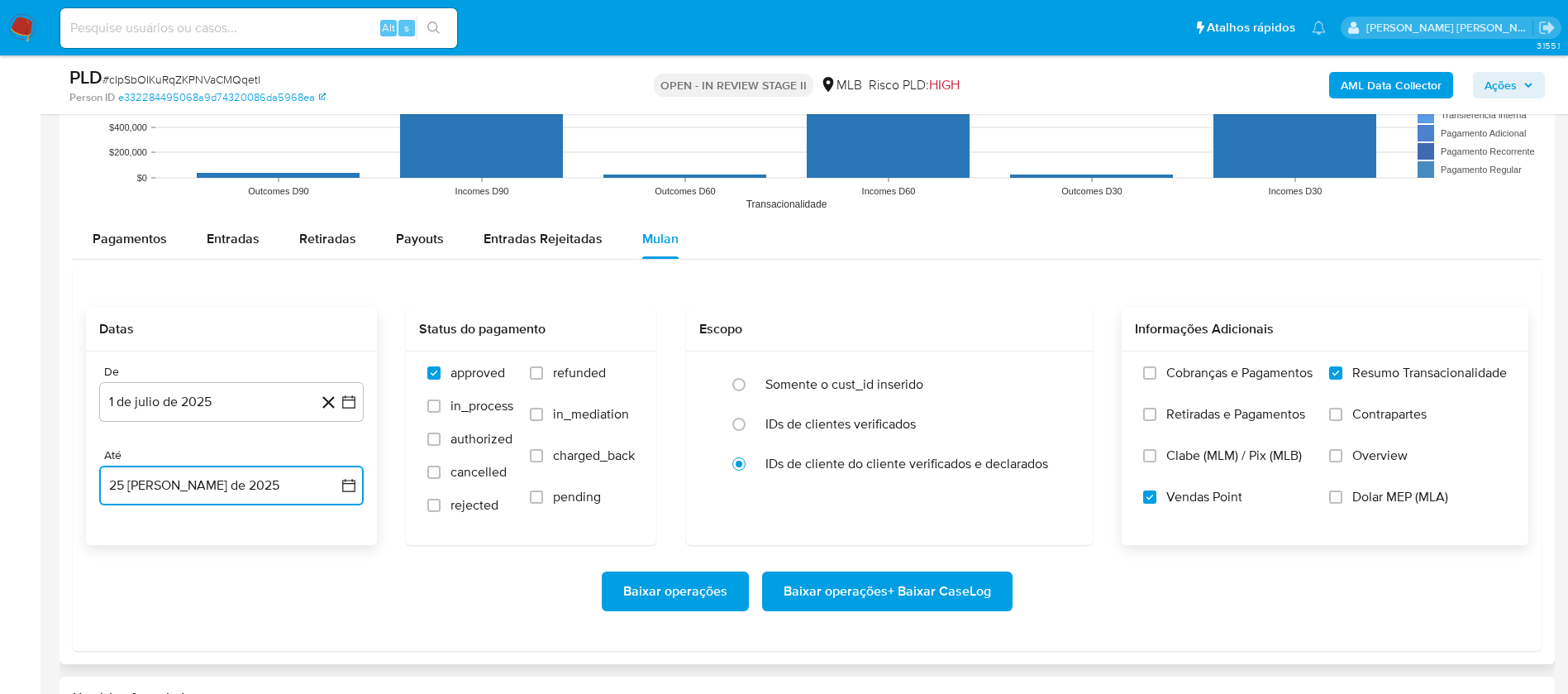
click at [245, 461] on button "25 [PERSON_NAME] de 2025" at bounding box center [232, 484] width 265 height 40
click at [289, 396] on button "23" at bounding box center [297, 394] width 27 height 27
click at [859, 461] on span "Baixar operações + Baixar CaseLog" at bounding box center [888, 591] width 208 height 37
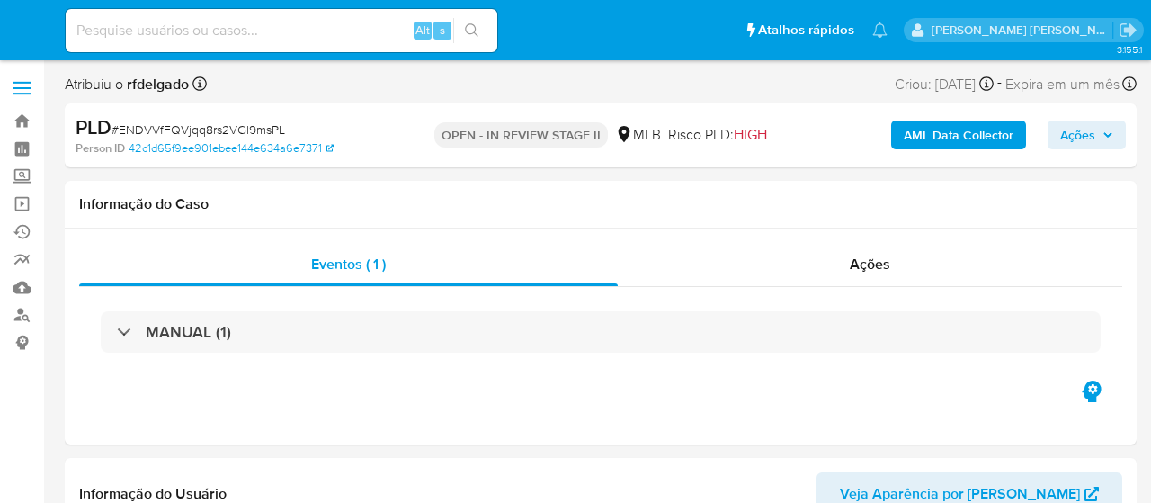
select select "10"
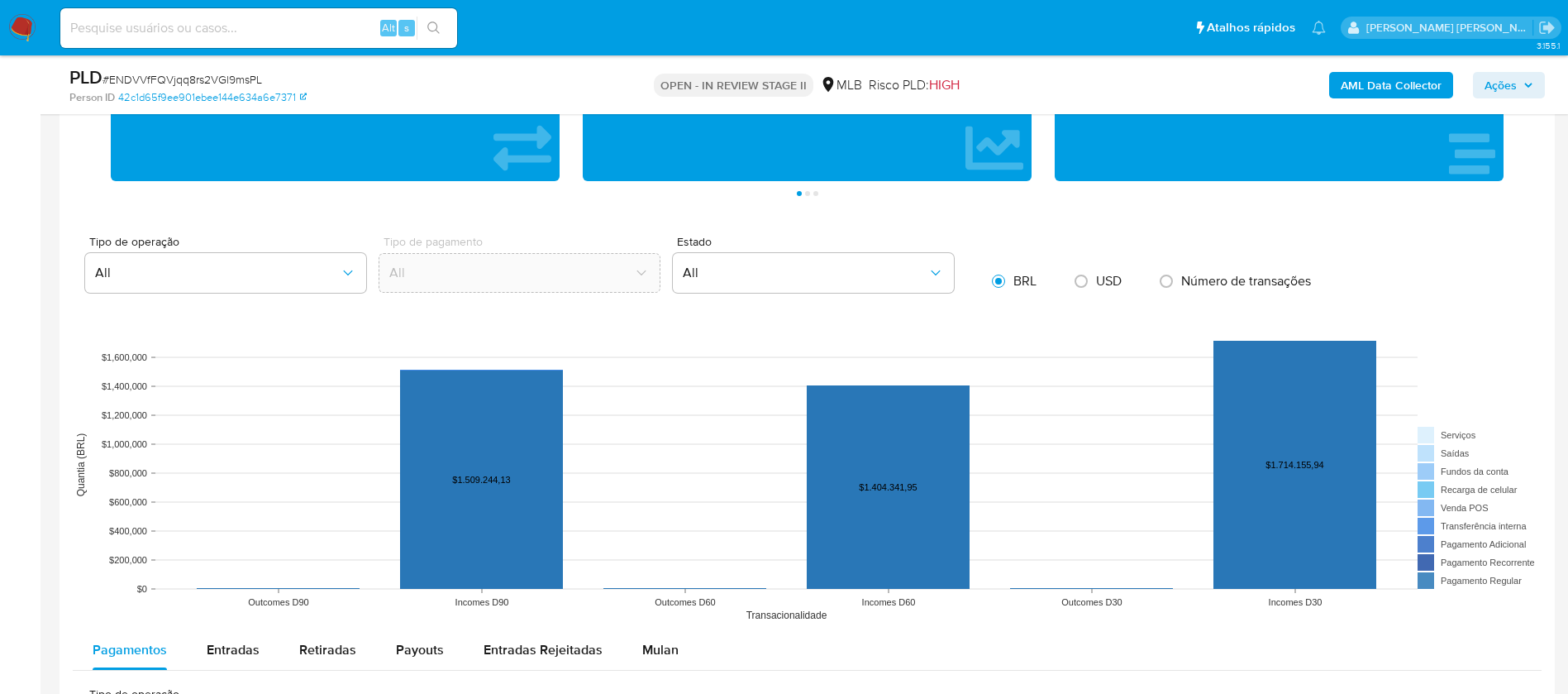
scroll to position [1364, 0]
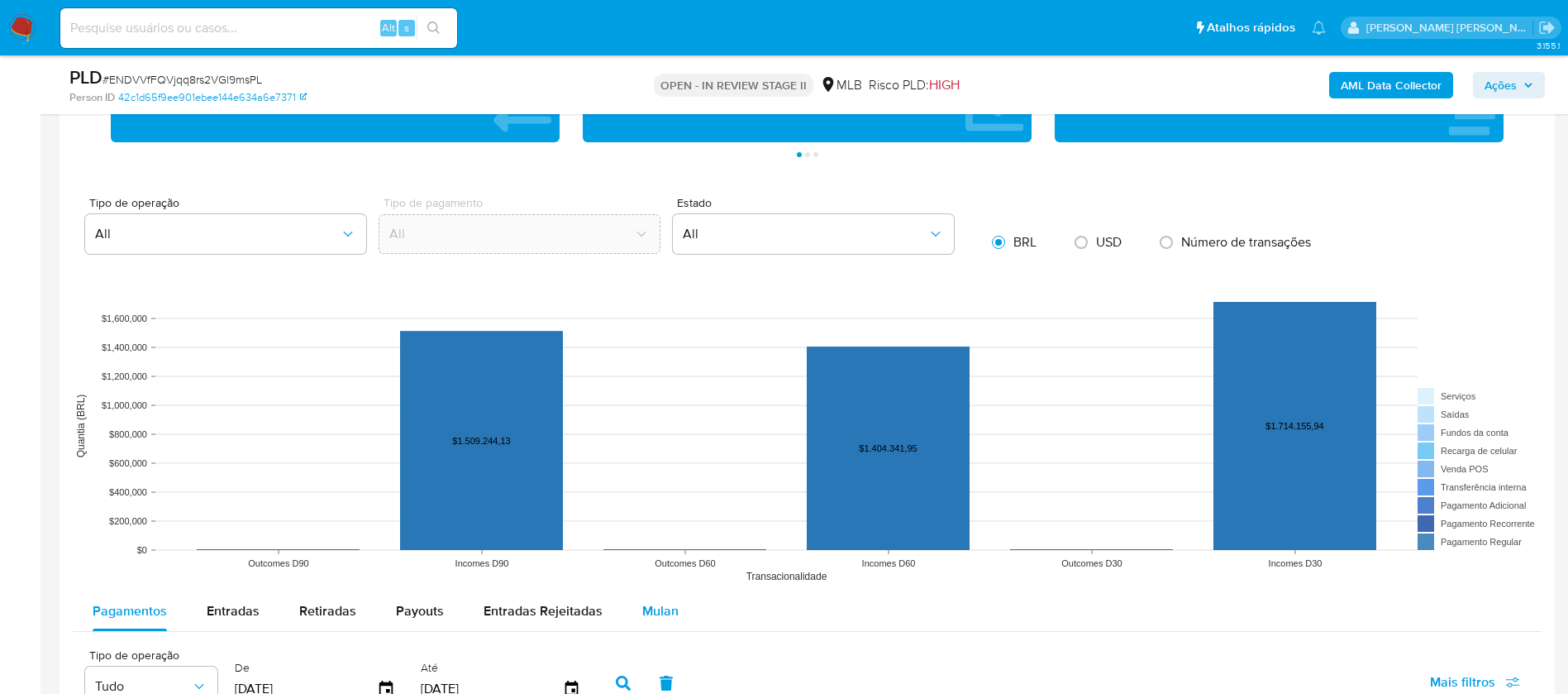
click at [655, 461] on span "Mulan" at bounding box center [661, 610] width 37 height 19
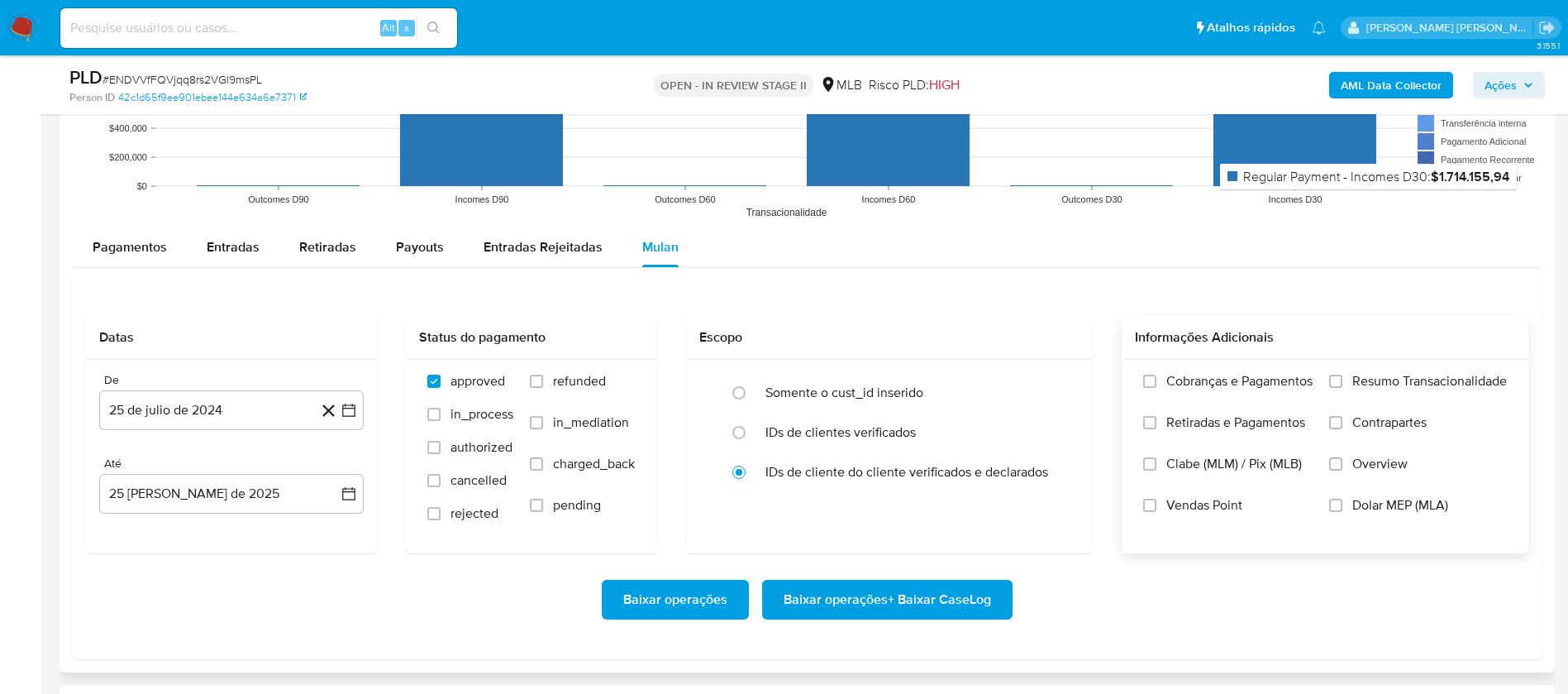
scroll to position [1736, 0]
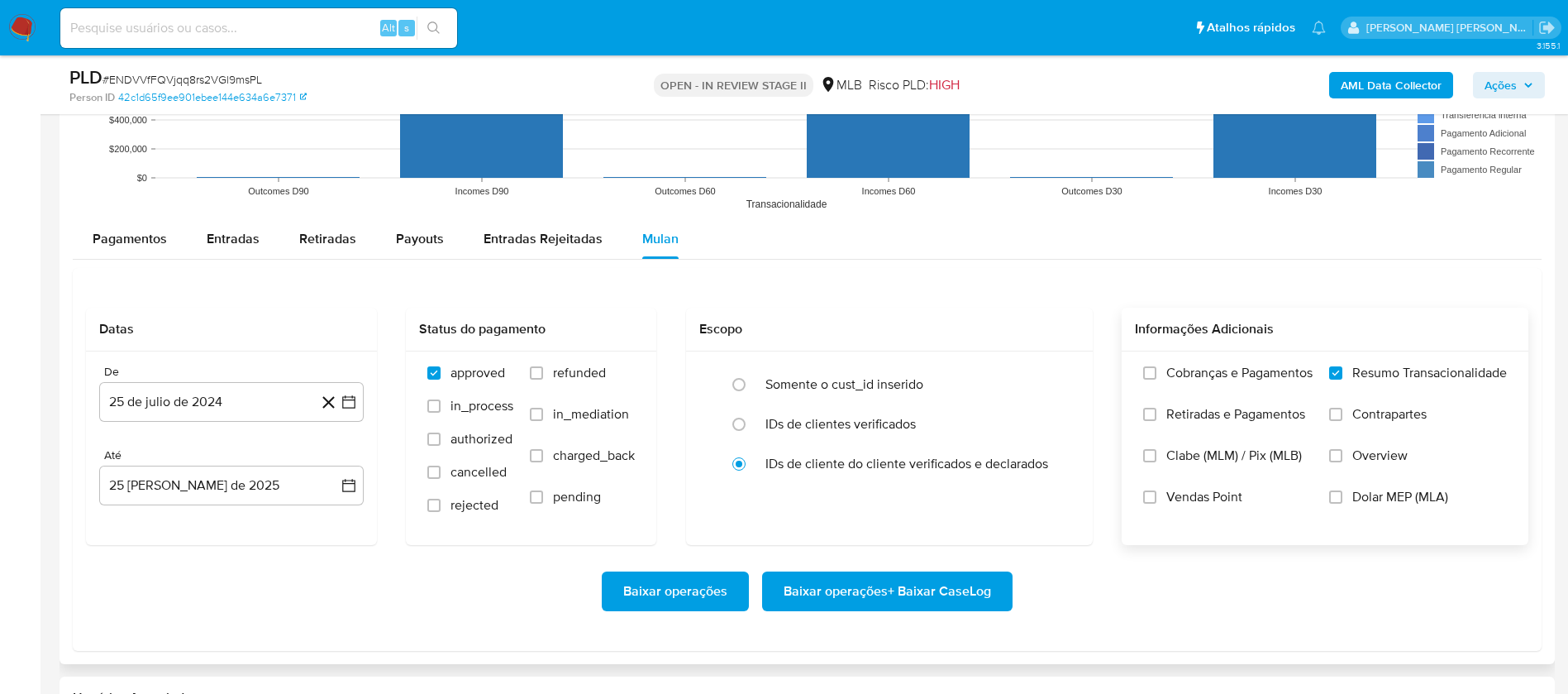
click at [1058, 461] on span "Vendas Point" at bounding box center [1204, 497] width 76 height 17
click at [1058, 461] on input "Vendas Point" at bounding box center [1150, 496] width 13 height 13
click at [167, 390] on button "25 de julio de 2024" at bounding box center [232, 402] width 265 height 40
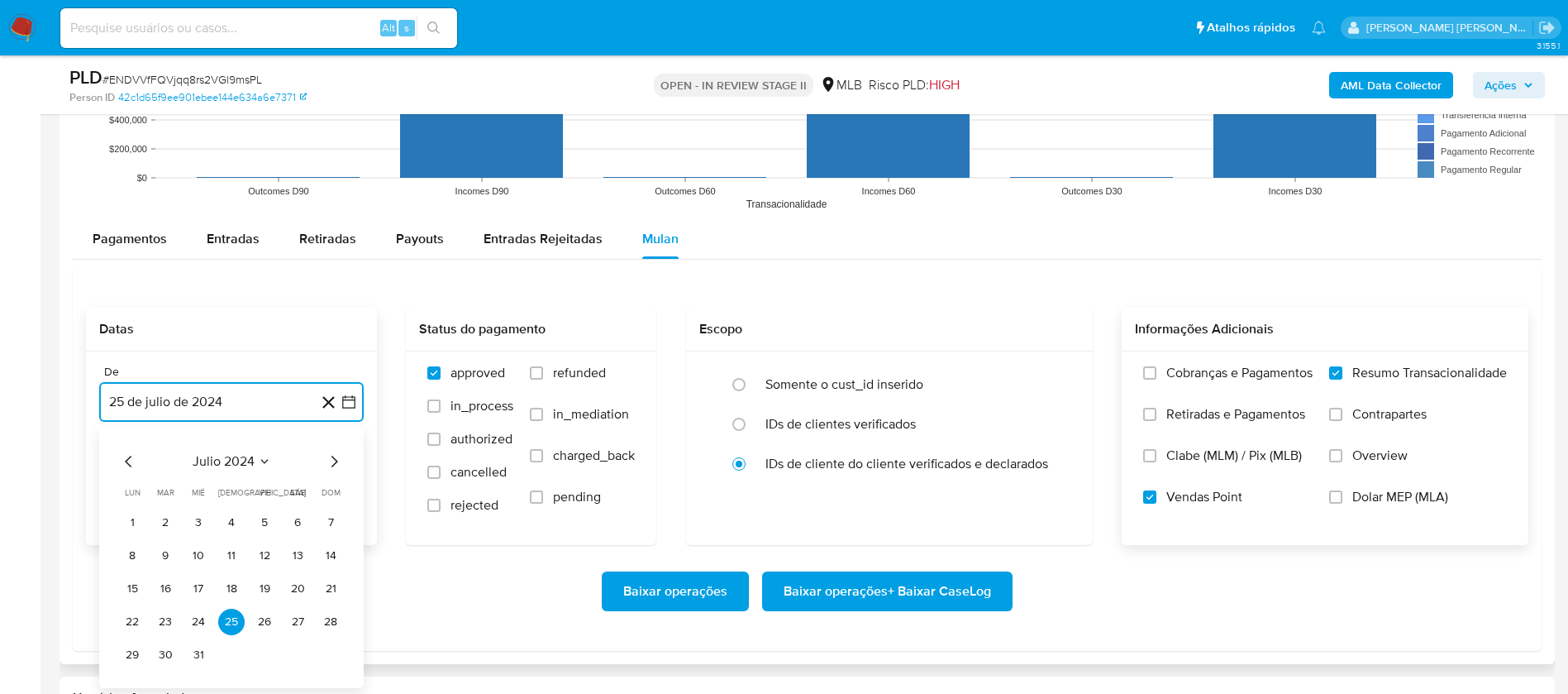
click at [254, 458] on span "julio 2024" at bounding box center [223, 461] width 62 height 17
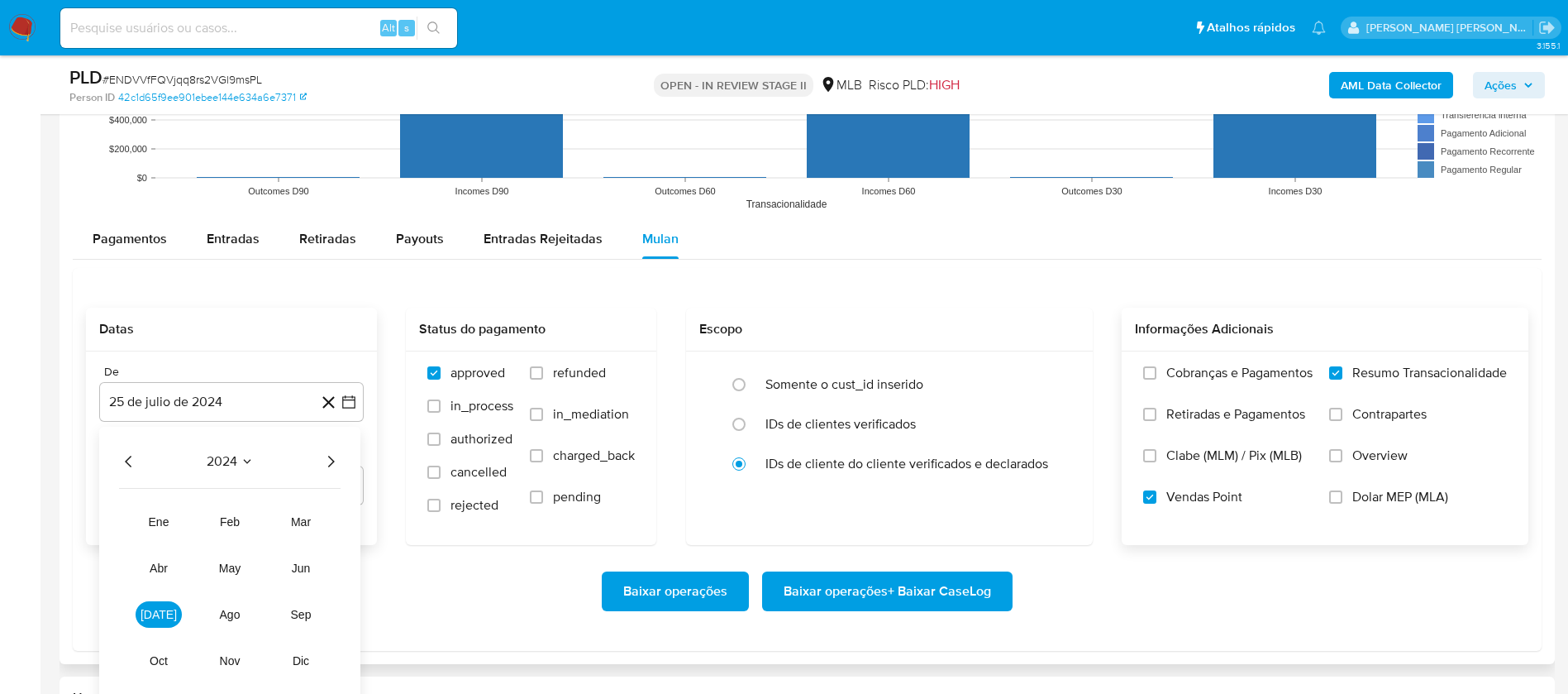
click at [325, 456] on icon "Año siguiente" at bounding box center [331, 461] width 20 height 20
click at [169, 461] on button "[DATE]" at bounding box center [159, 614] width 46 height 27
click at [165, 461] on button "1" at bounding box center [165, 522] width 27 height 27
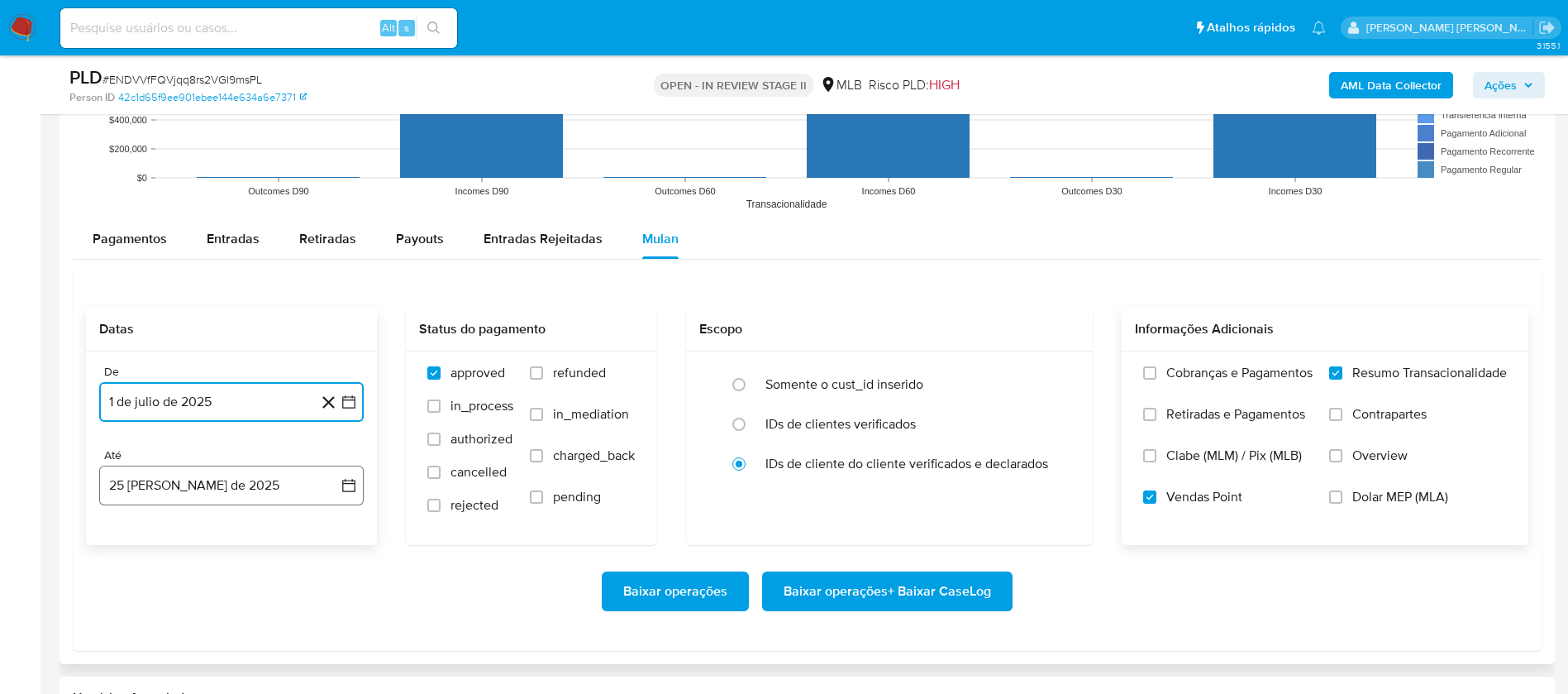
click at [226, 461] on button "25 [PERSON_NAME] de 2025" at bounding box center [232, 484] width 265 height 40
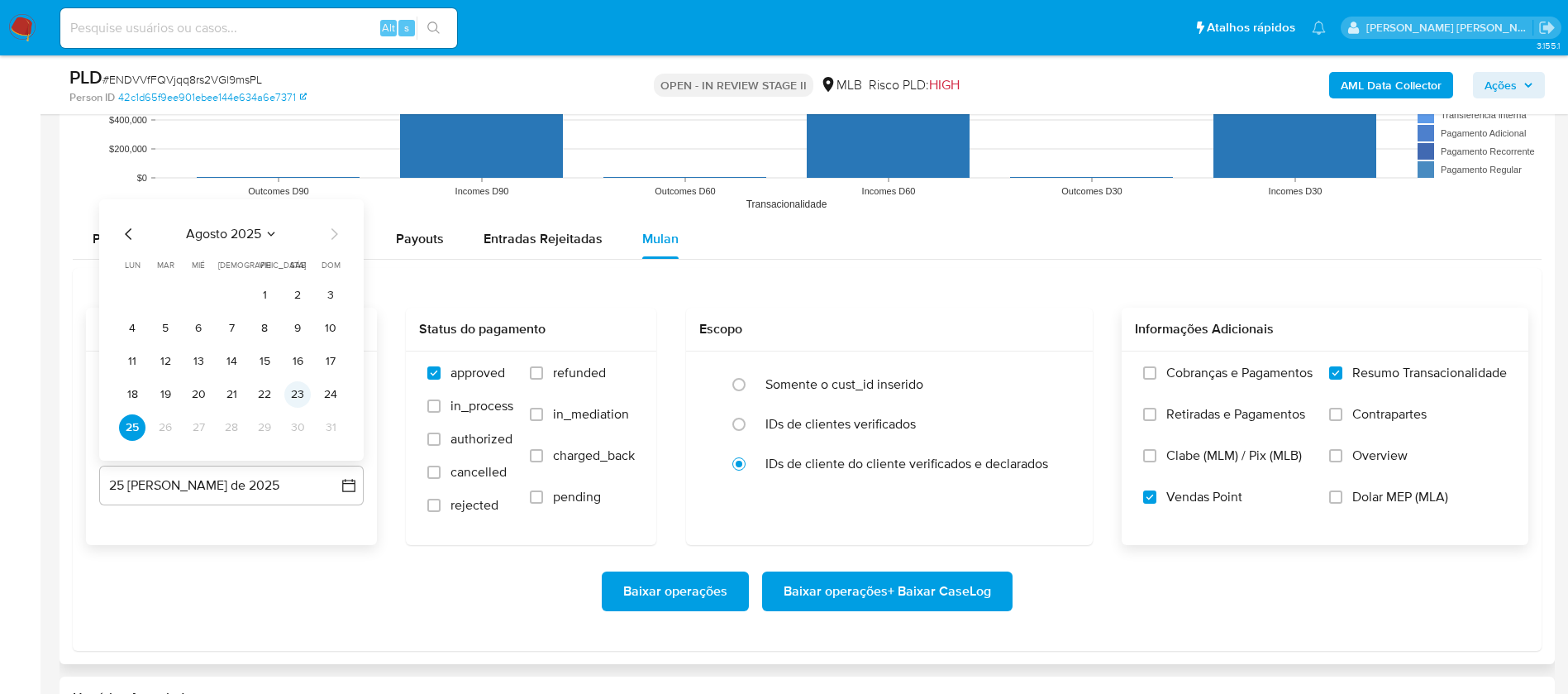
click at [300, 400] on button "23" at bounding box center [297, 394] width 27 height 27
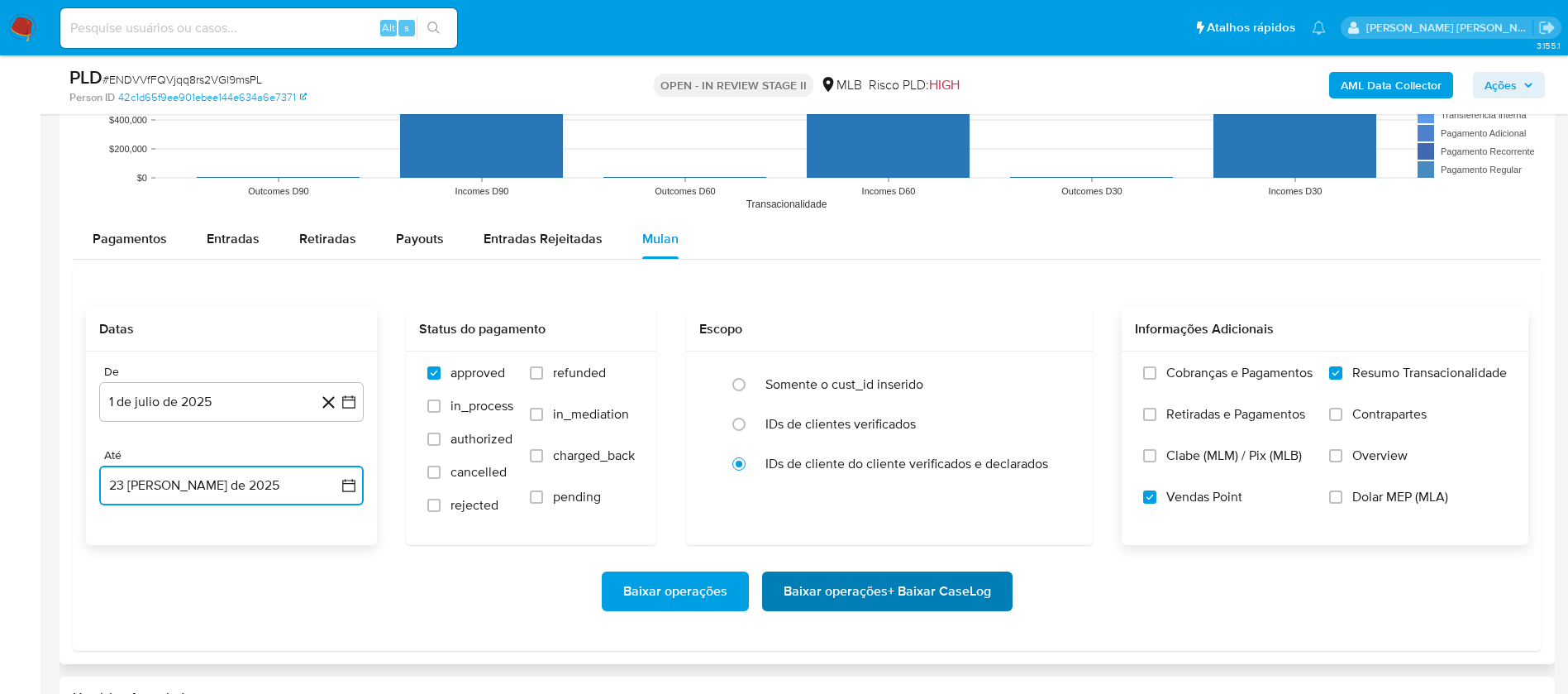
click at [941, 461] on span "Baixar operações + Baixar CaseLog" at bounding box center [888, 591] width 208 height 37
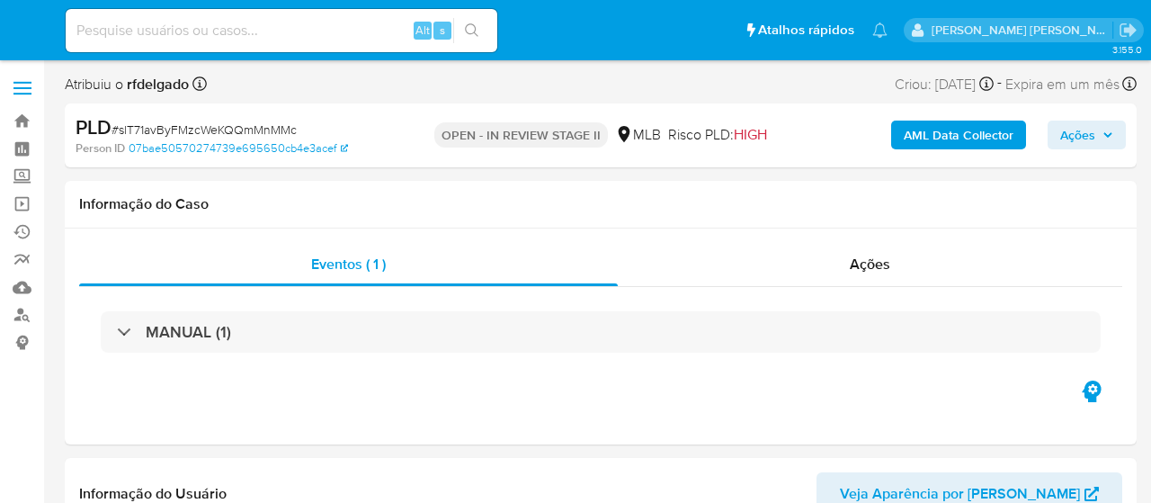
select select "10"
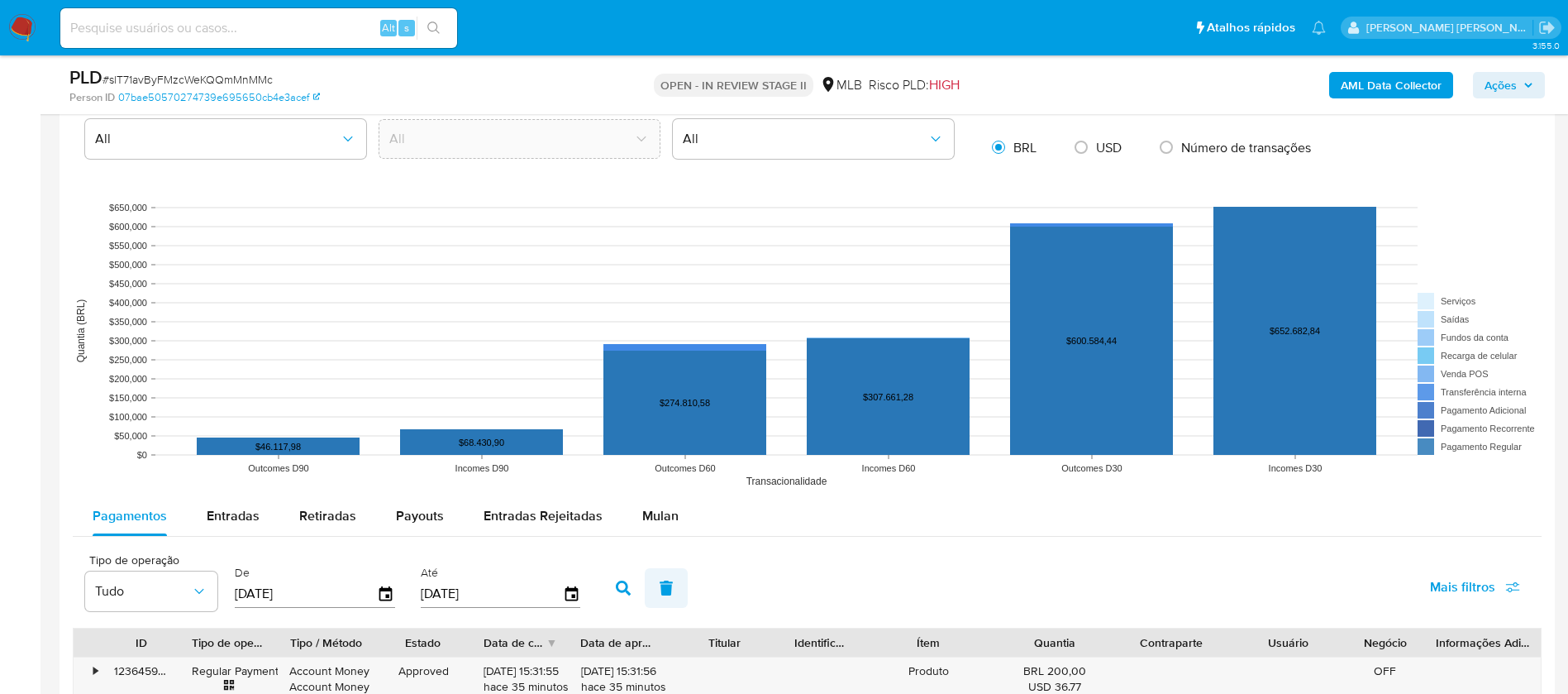
scroll to position [1488, 0]
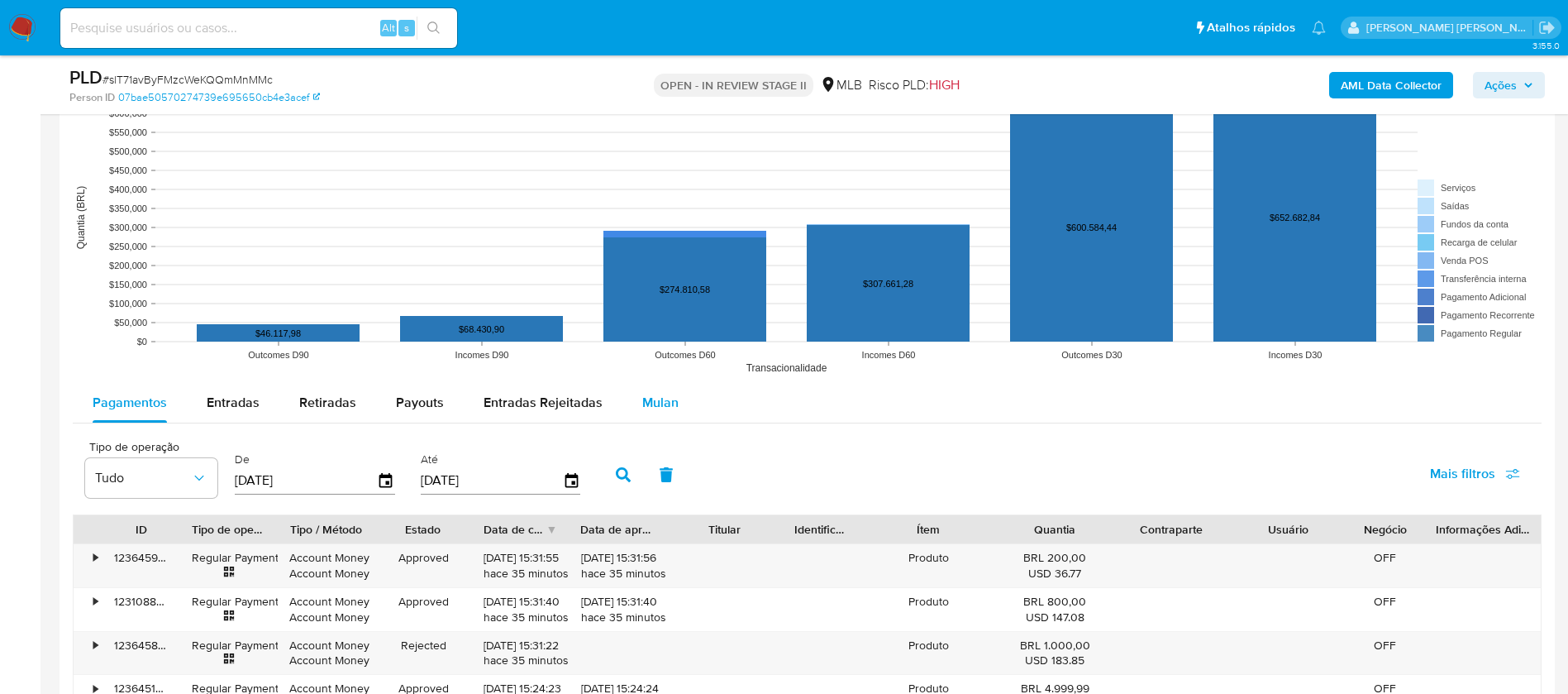
click at [657, 396] on span "Mulan" at bounding box center [661, 402] width 37 height 19
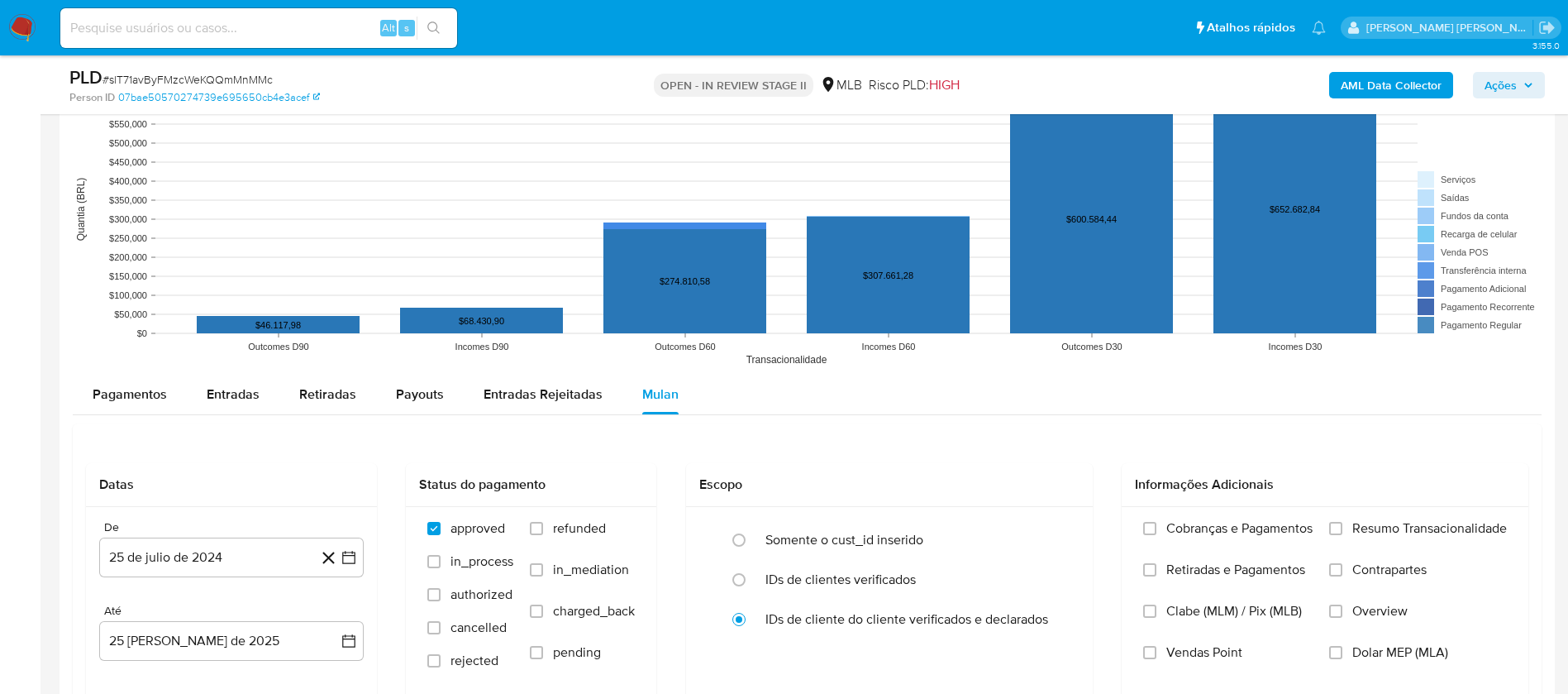
scroll to position [1736, 0]
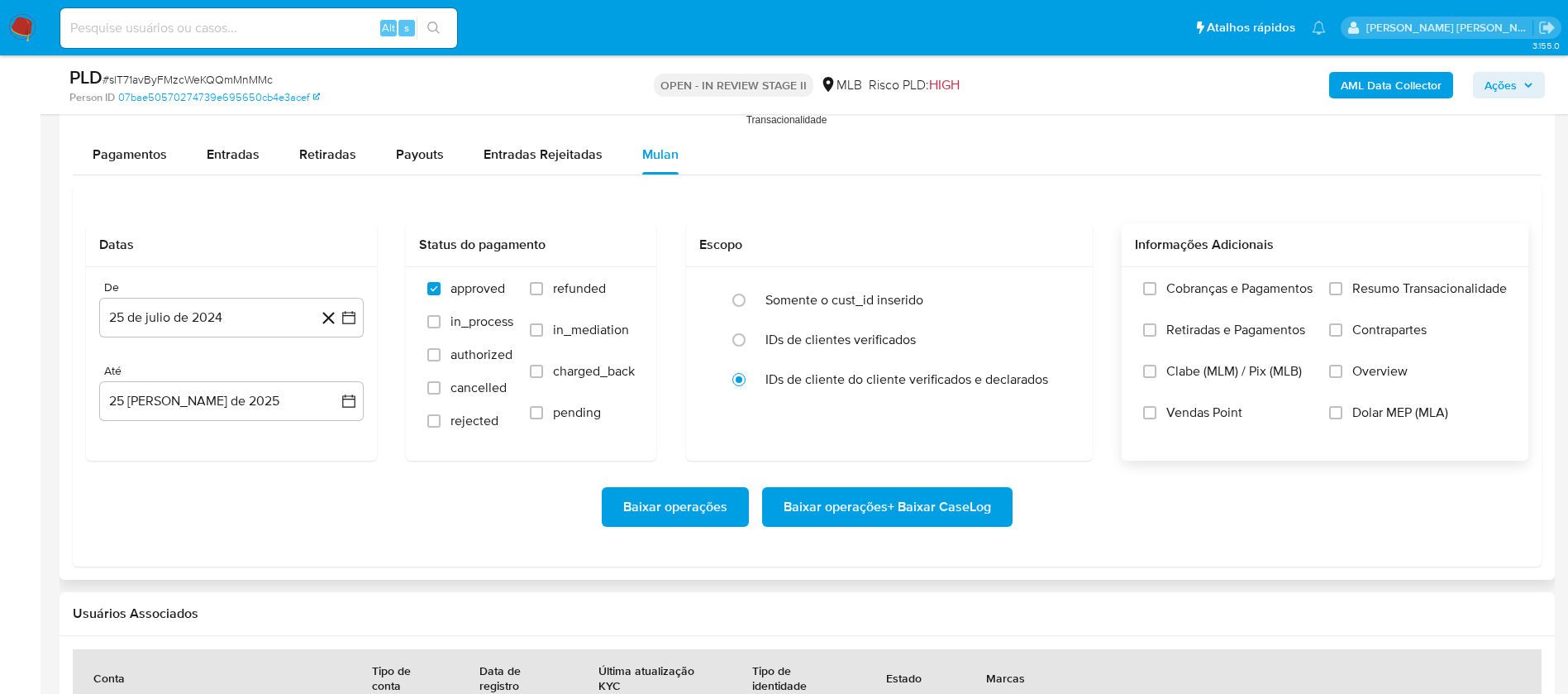
click at [1058, 287] on span "Resumo Transacionalidade" at bounding box center [1430, 289] width 154 height 17
click at [1058, 287] on input "Resumo Transacionalidade" at bounding box center [1336, 289] width 13 height 13
click at [1058, 411] on span "Vendas Point" at bounding box center [1204, 413] width 76 height 17
click at [1058, 411] on input "Vendas Point" at bounding box center [1150, 413] width 13 height 13
click at [266, 321] on button "25 de julio de 2024" at bounding box center [232, 317] width 265 height 40
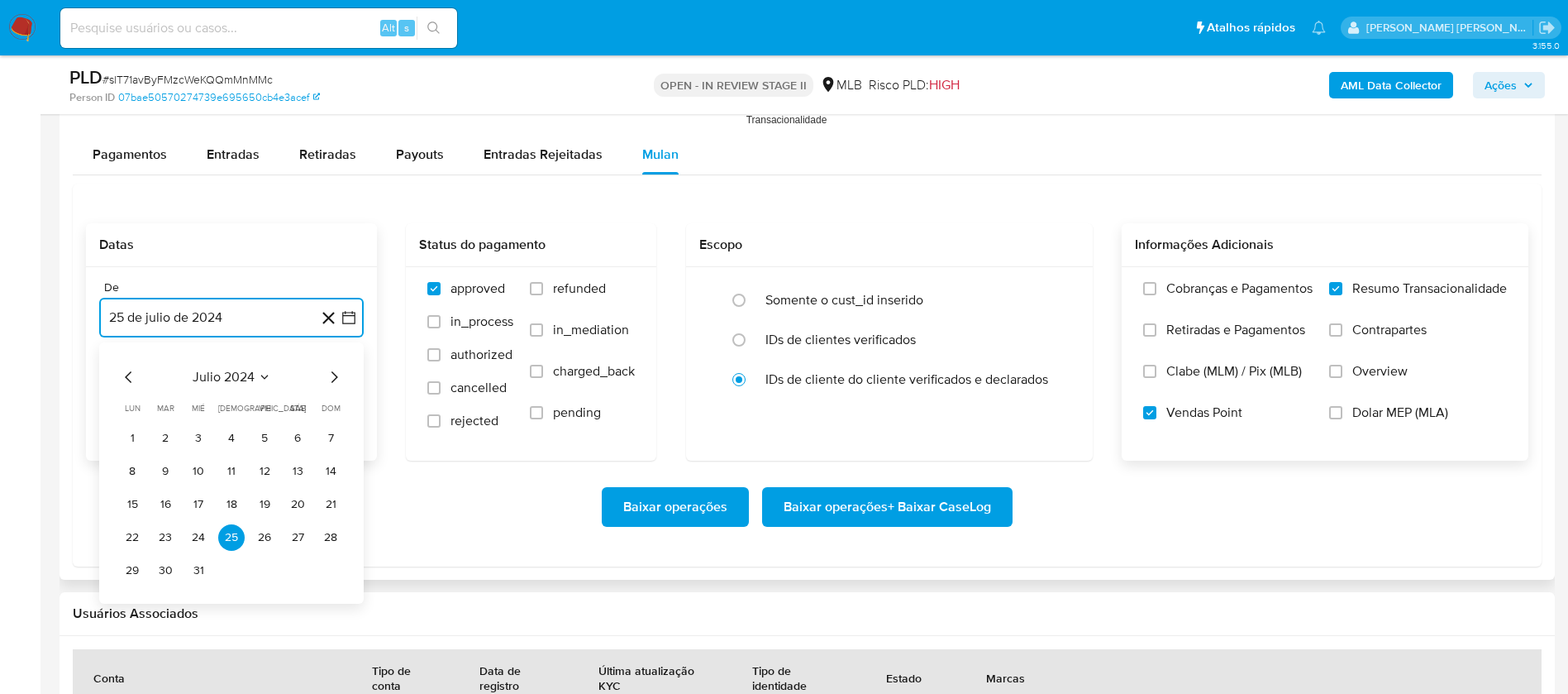
click at [250, 377] on span "julio 2024" at bounding box center [223, 377] width 62 height 17
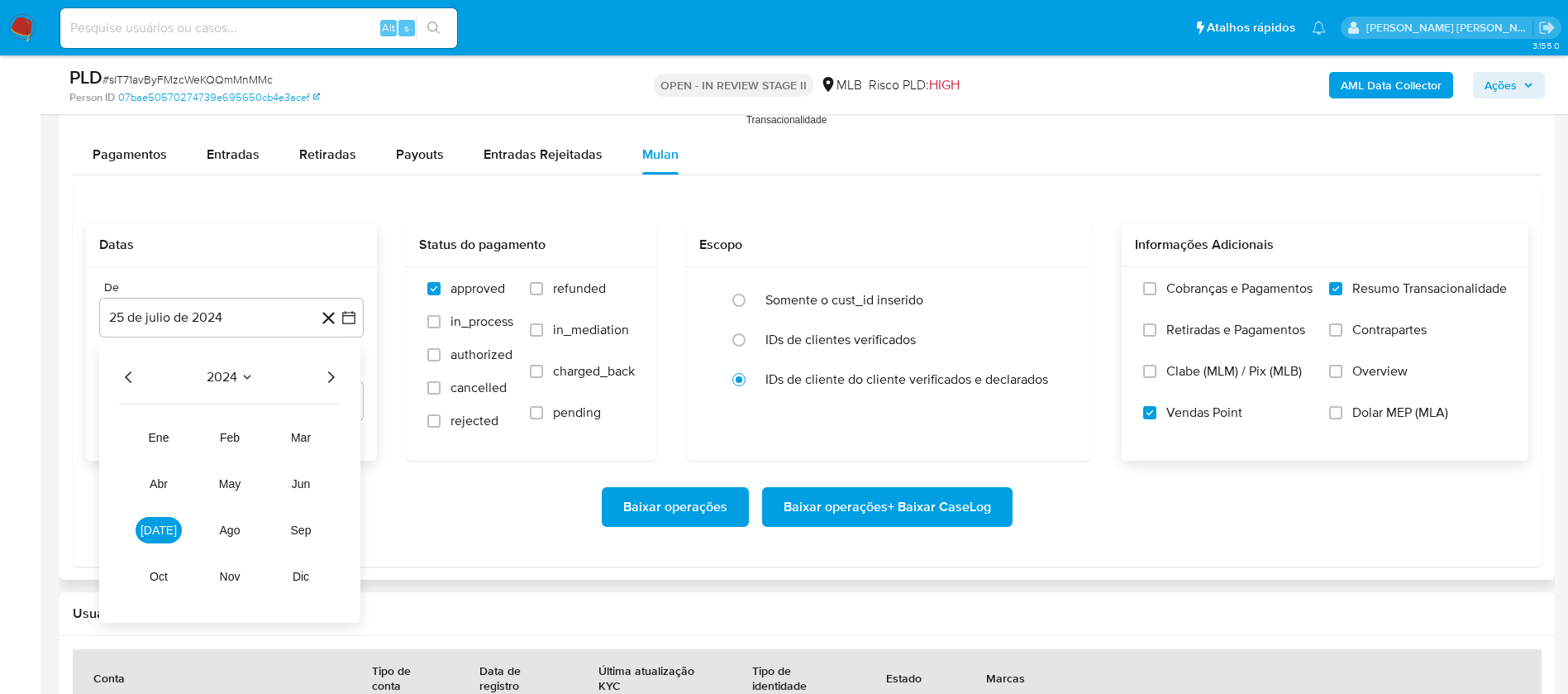
click at [330, 375] on icon "Año siguiente" at bounding box center [331, 377] width 20 height 20
click at [151, 461] on button "[DATE]" at bounding box center [159, 529] width 46 height 27
click at [169, 440] on button "1" at bounding box center [165, 438] width 27 height 27
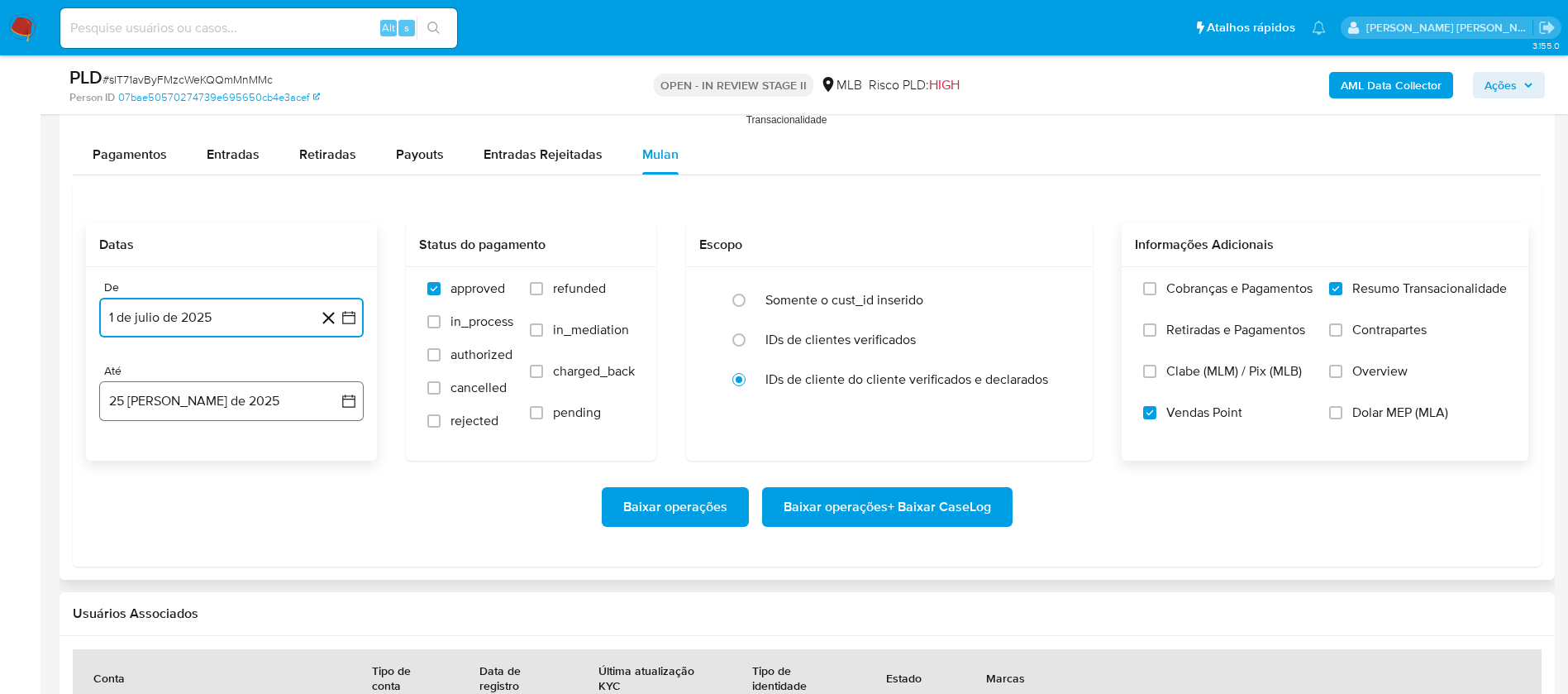
click at [221, 398] on button "25 [PERSON_NAME] de 2025" at bounding box center [232, 401] width 265 height 40
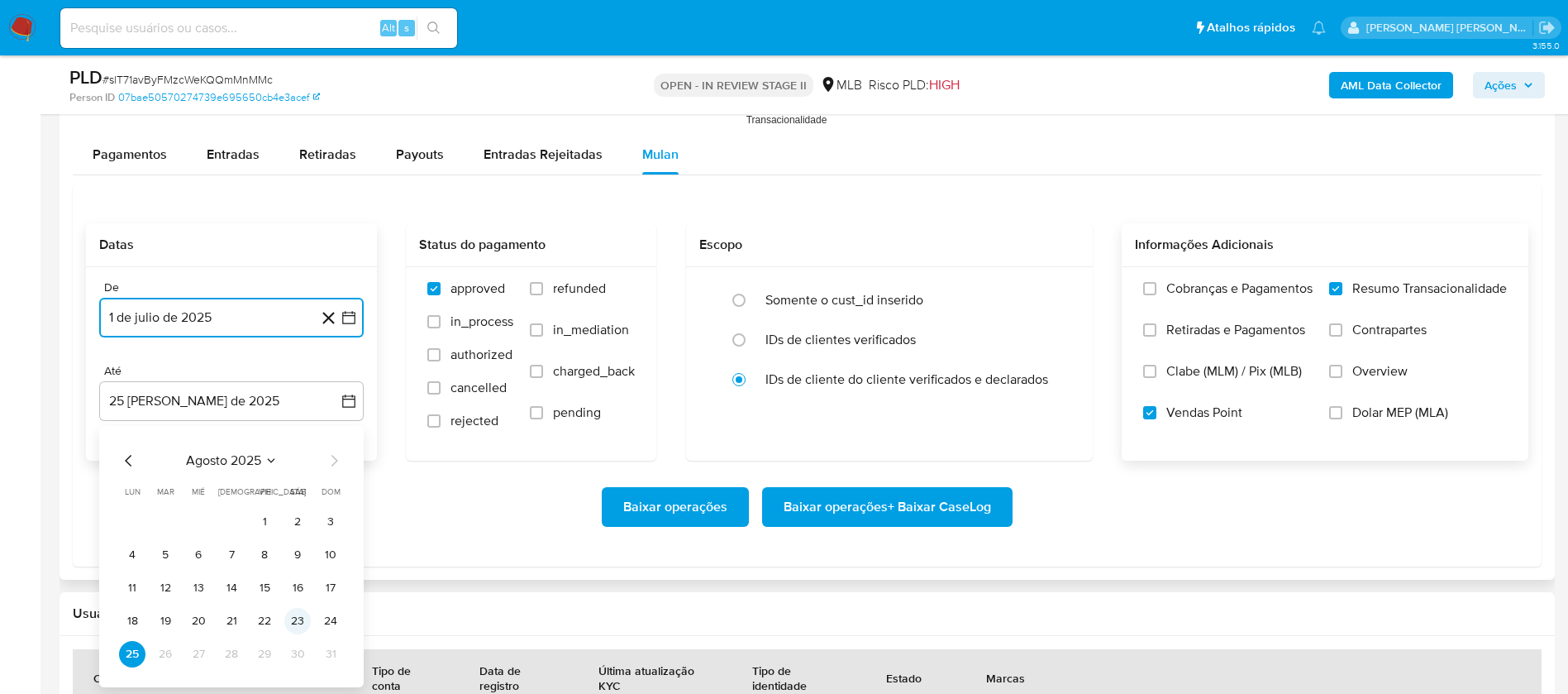
click at [297, 461] on button "23" at bounding box center [297, 620] width 27 height 27
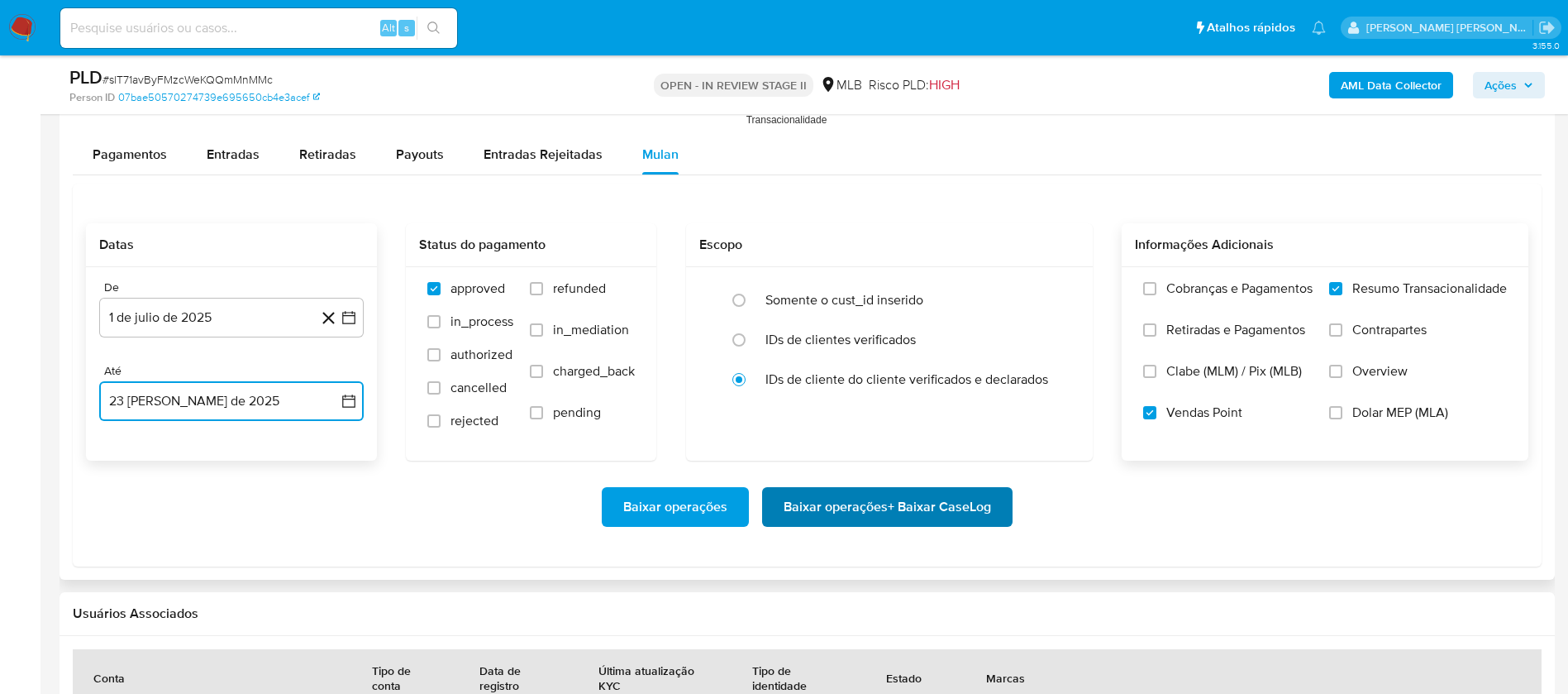
click at [797, 461] on span "Baixar operações + Baixar CaseLog" at bounding box center [888, 507] width 208 height 37
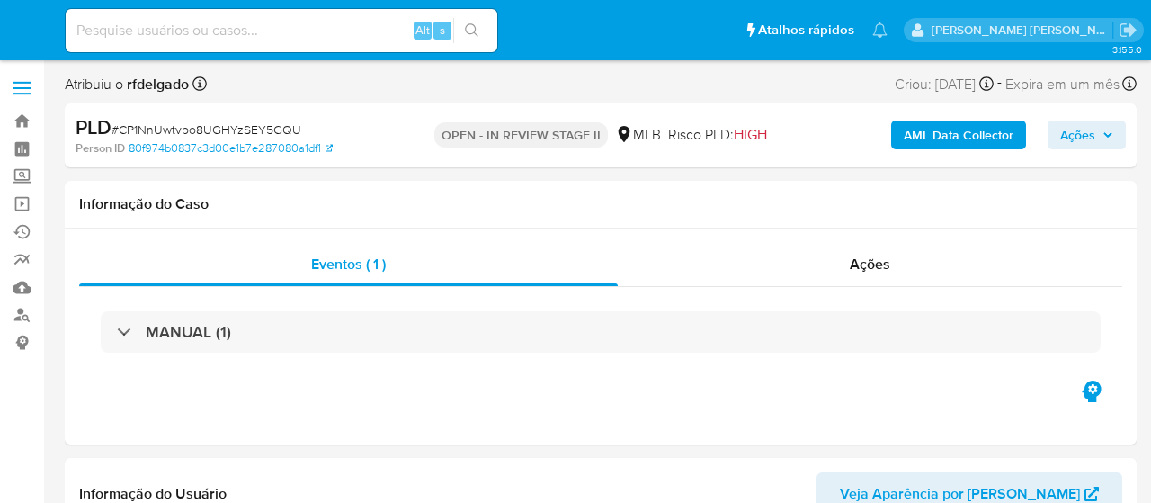
select select "10"
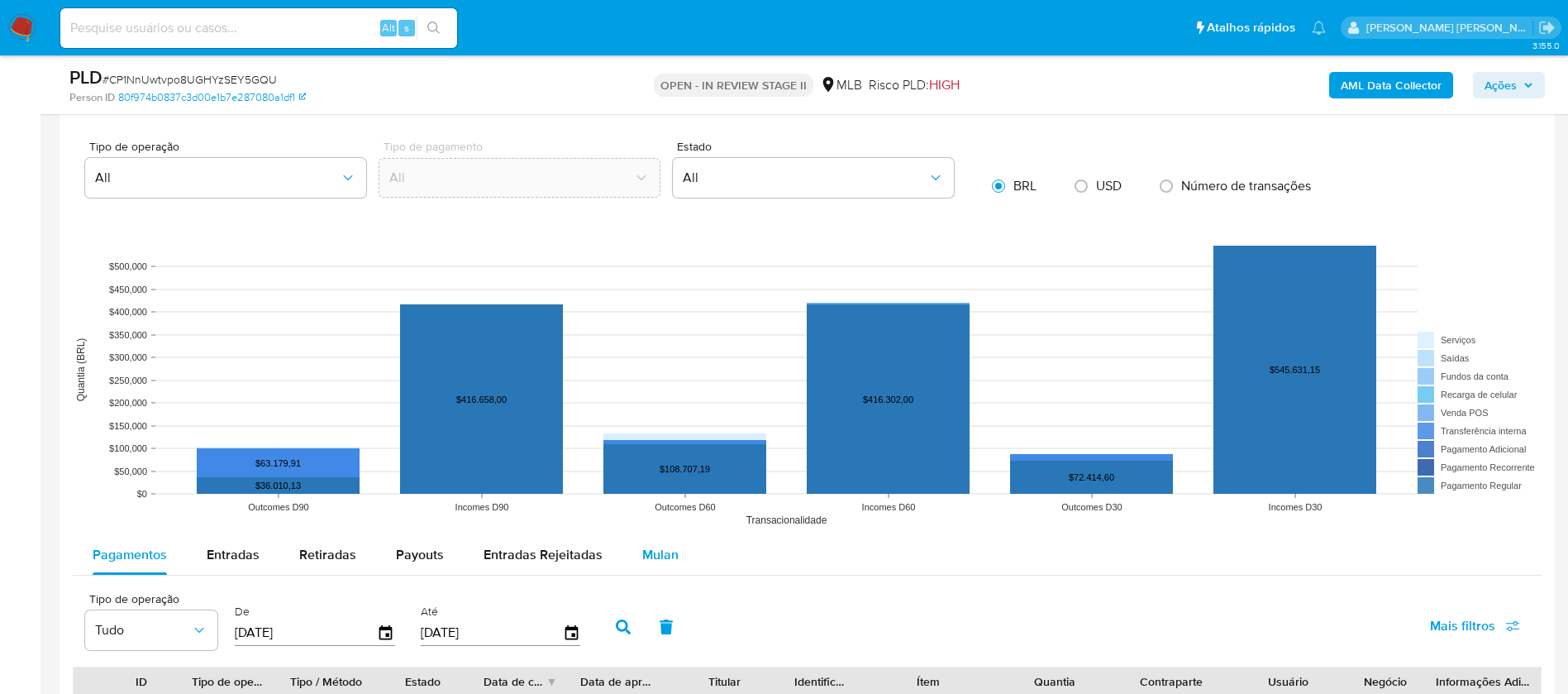
click at [661, 461] on span "Mulan" at bounding box center [661, 554] width 37 height 19
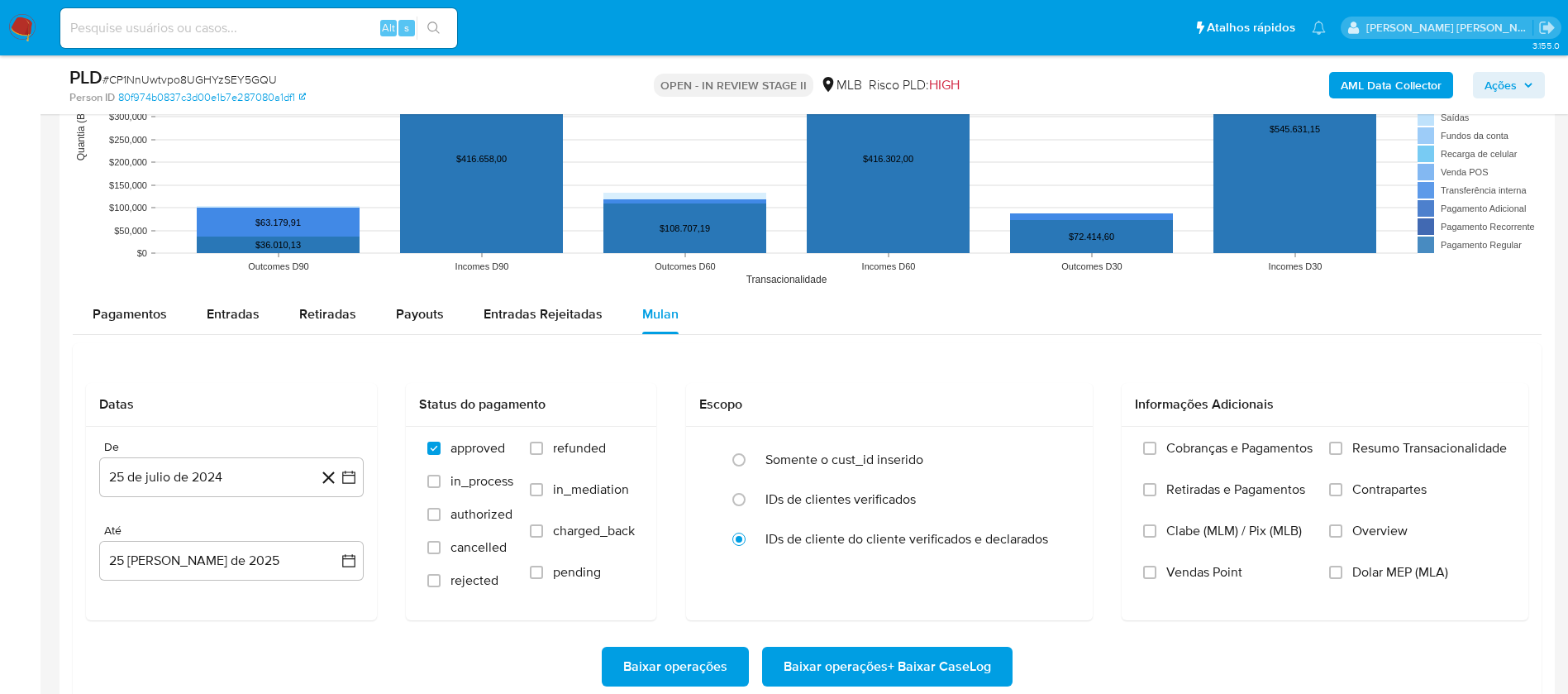
scroll to position [1612, 0]
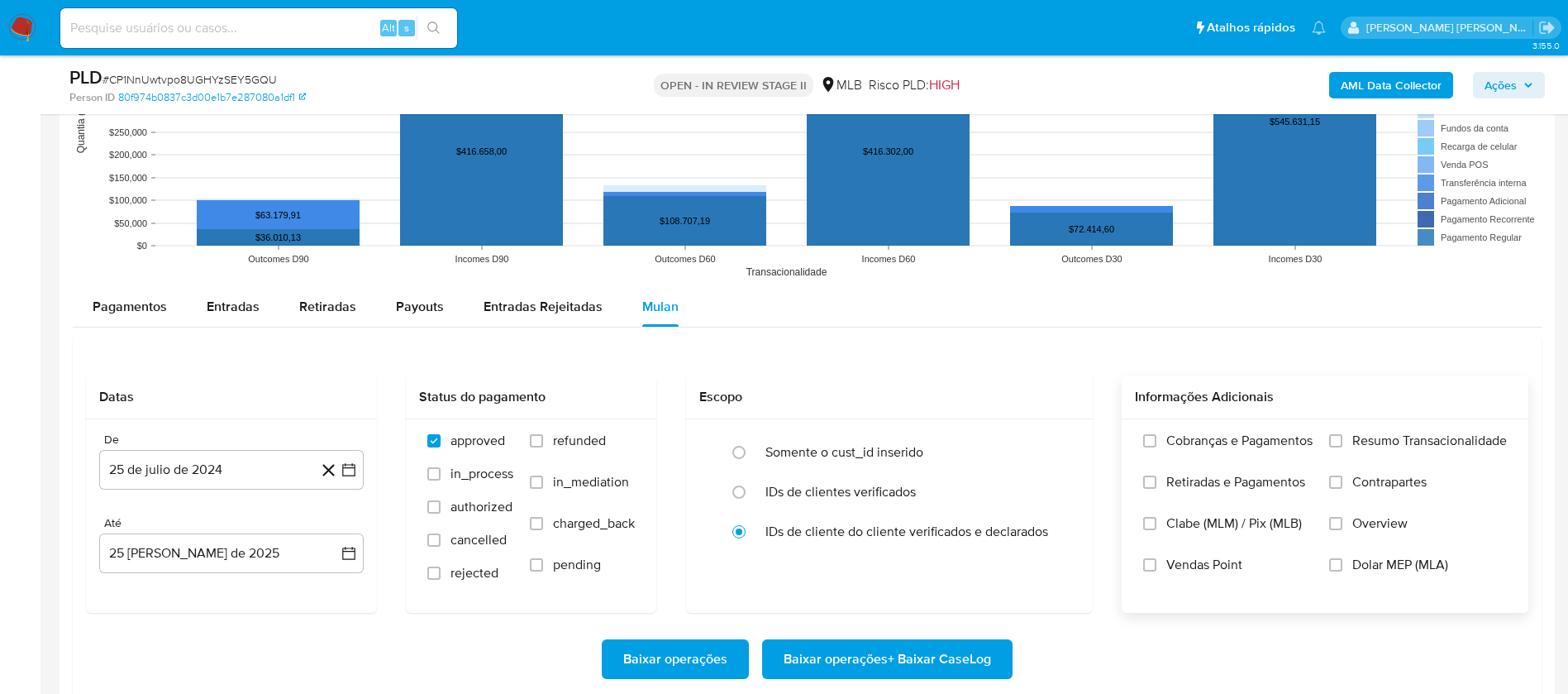
click at [1058, 442] on span "Resumo Transacionalidade" at bounding box center [1430, 440] width 154 height 17
click at [1058, 442] on input "Resumo Transacionalidade" at bounding box center [1336, 440] width 13 height 13
click at [1058, 461] on span "Vendas Point" at bounding box center [1204, 564] width 76 height 17
click at [1058, 461] on input "Vendas Point" at bounding box center [1150, 564] width 13 height 13
click at [273, 461] on button "25 de julio de 2024" at bounding box center [232, 469] width 265 height 40
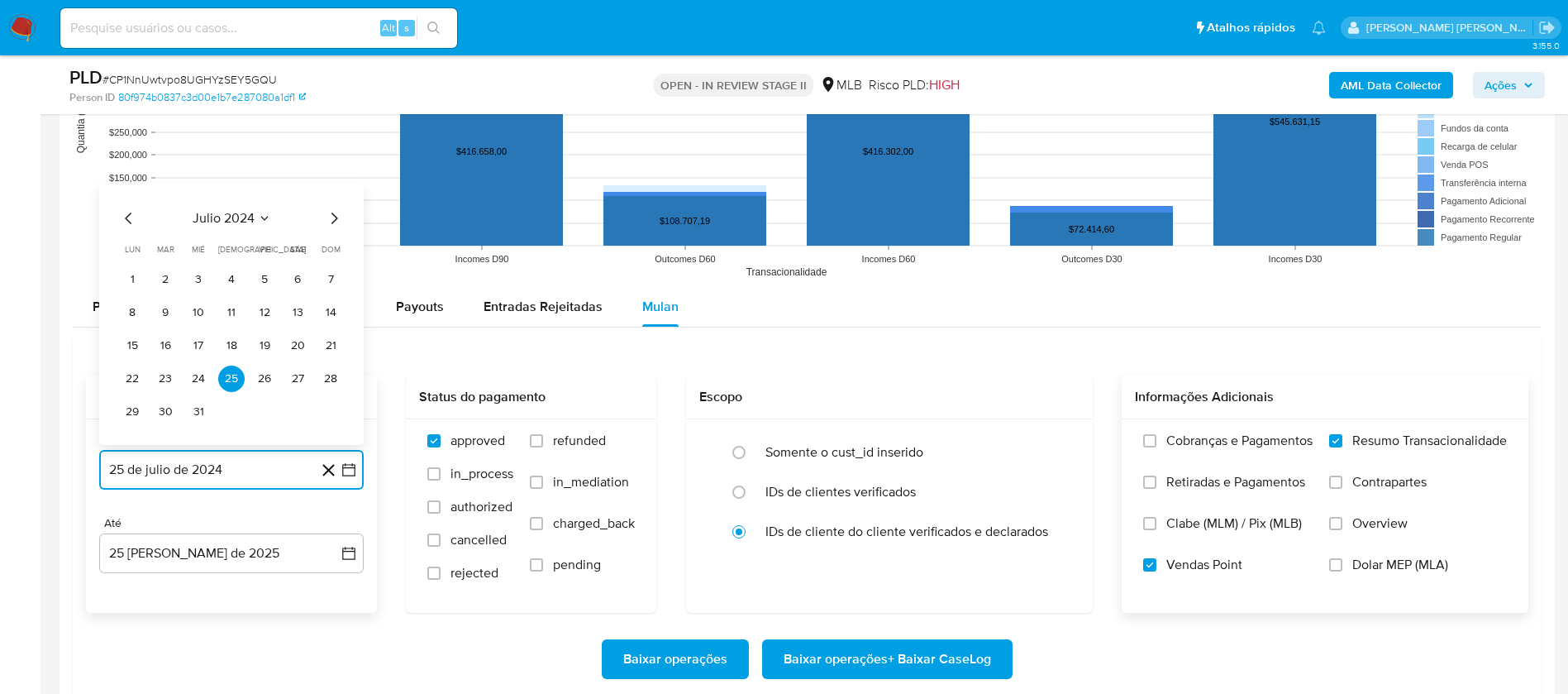
click at [256, 221] on button "julio 2024" at bounding box center [232, 218] width 78 height 17
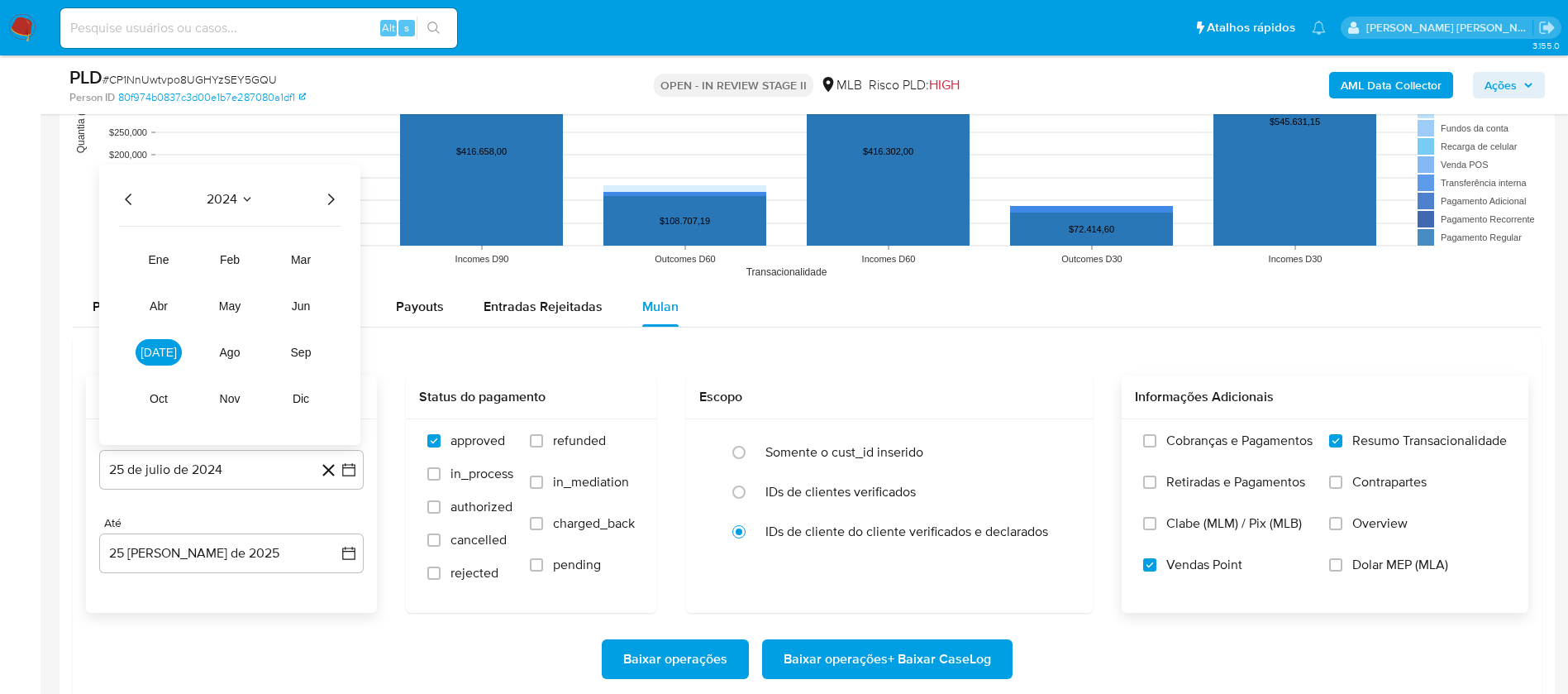
click at [325, 200] on icon "Año siguiente" at bounding box center [331, 199] width 20 height 20
click at [164, 356] on span "[DATE]" at bounding box center [159, 352] width 37 height 13
click at [172, 275] on button "1" at bounding box center [165, 279] width 27 height 27
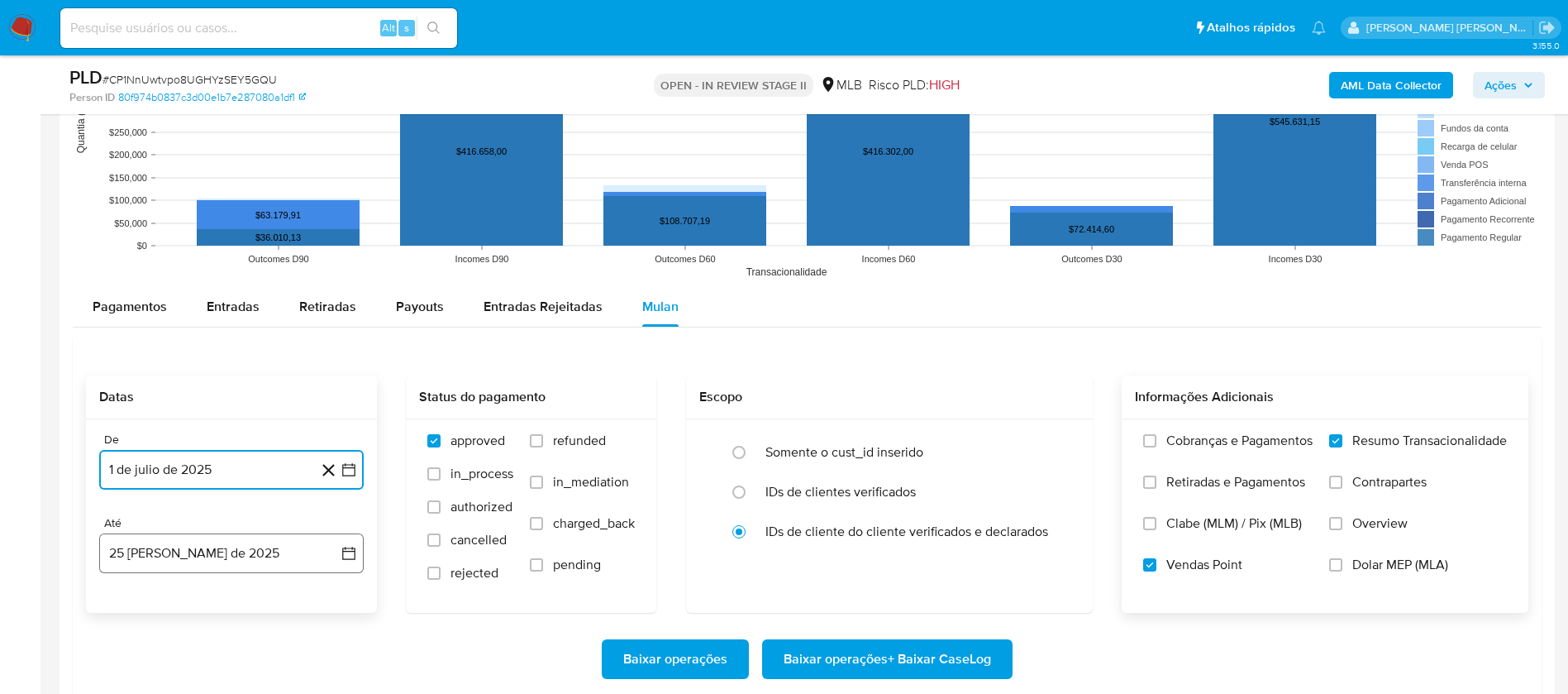
click at [292, 461] on button "25 de agosto de 2025" at bounding box center [232, 552] width 265 height 40
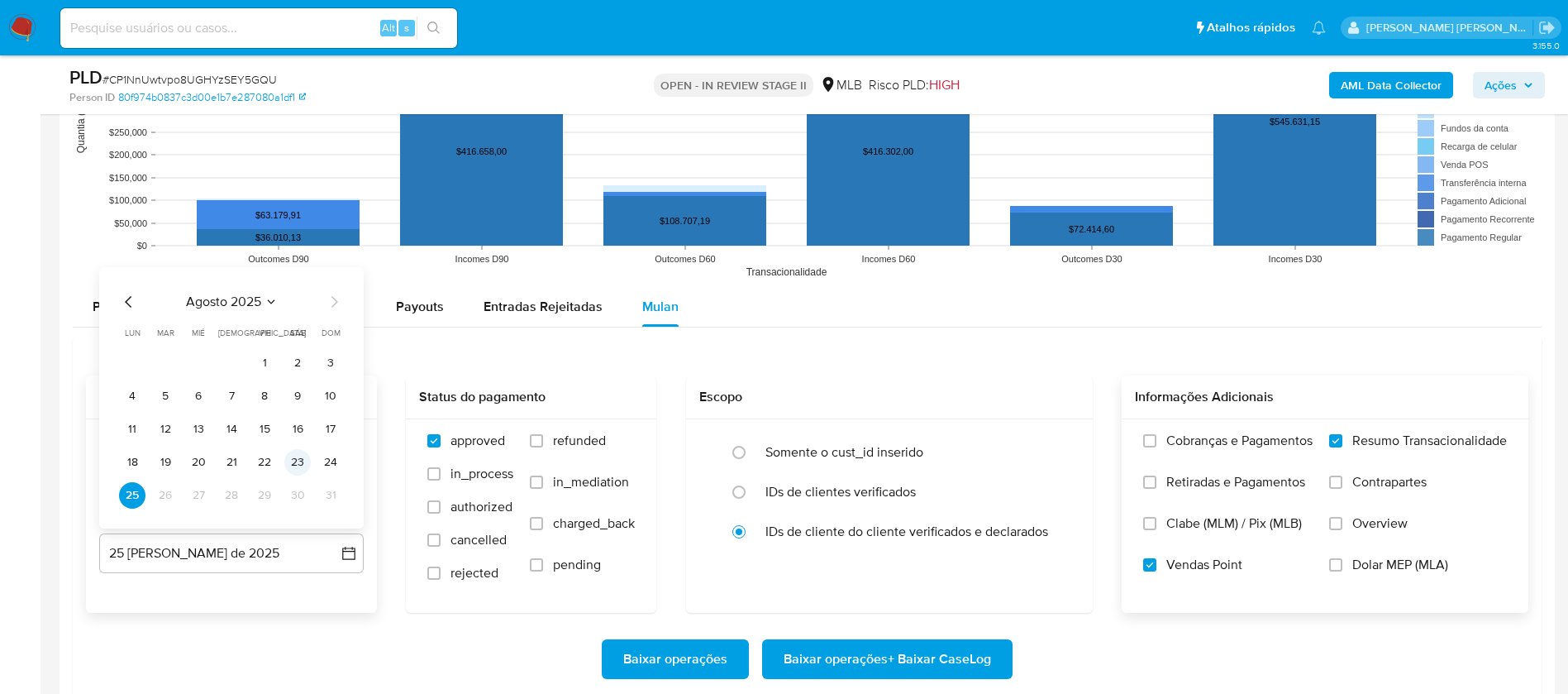
click at [292, 461] on button "23" at bounding box center [297, 461] width 27 height 27
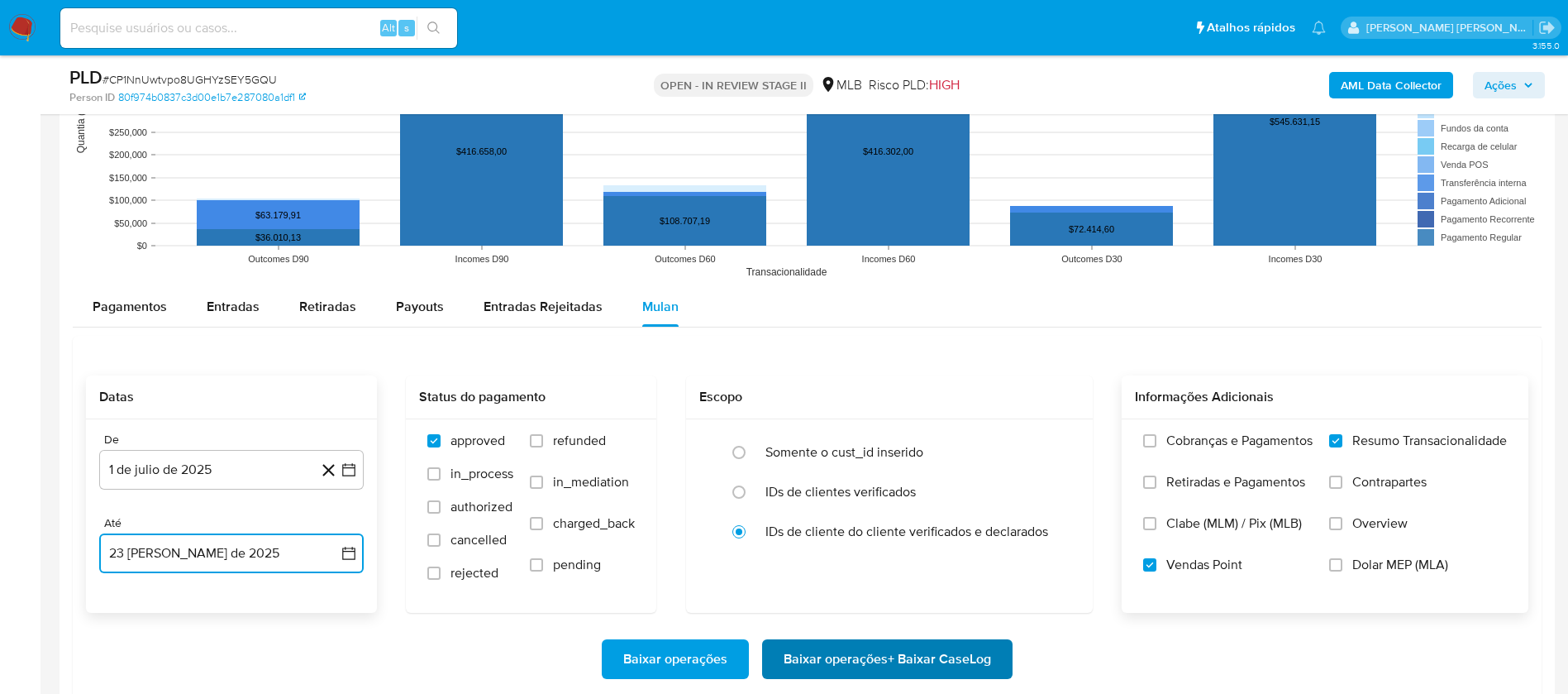
click at [820, 461] on span "Baixar operações + Baixar CaseLog" at bounding box center [888, 659] width 208 height 37
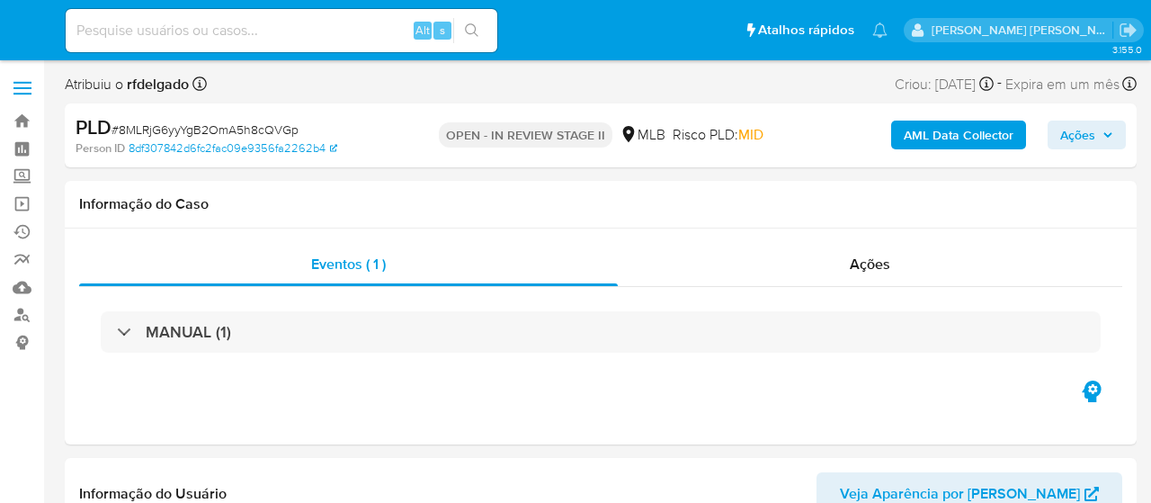
select select "10"
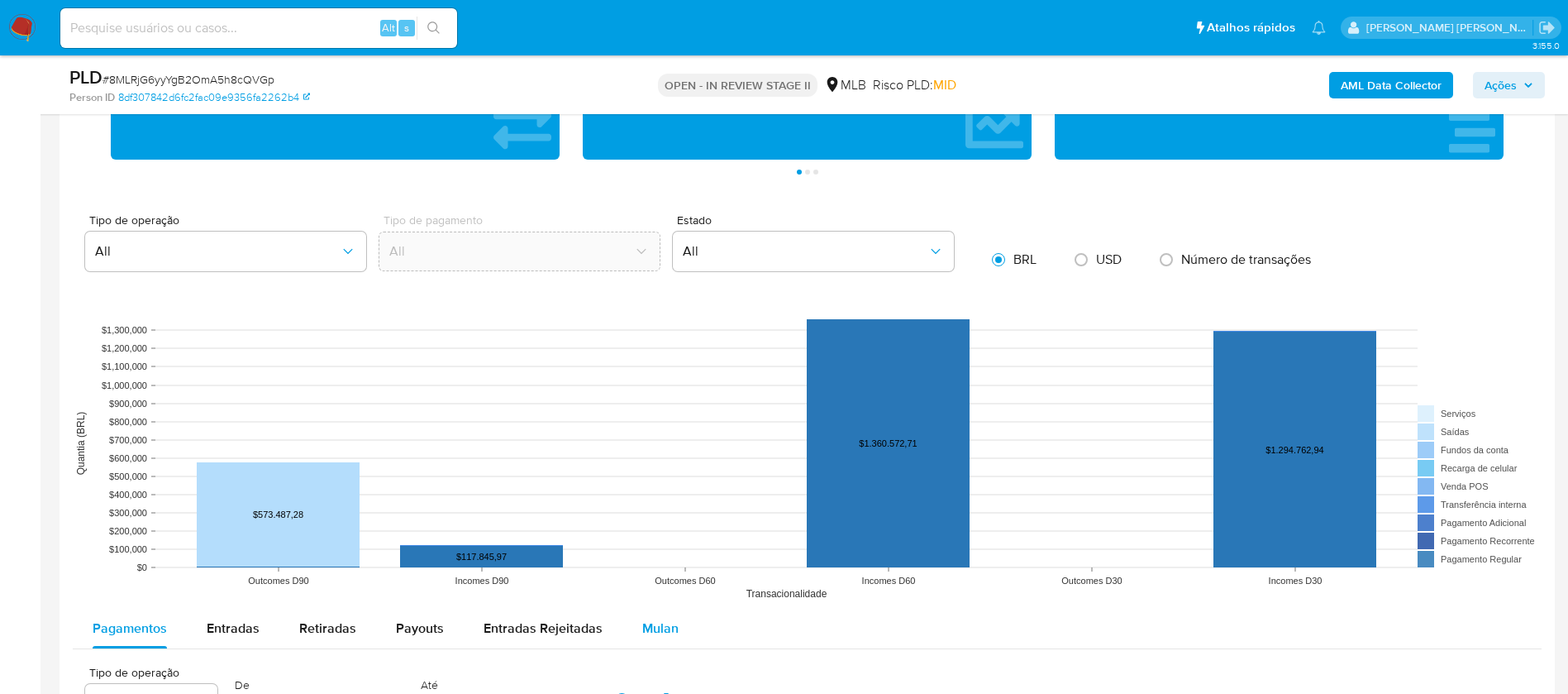
scroll to position [1488, 0]
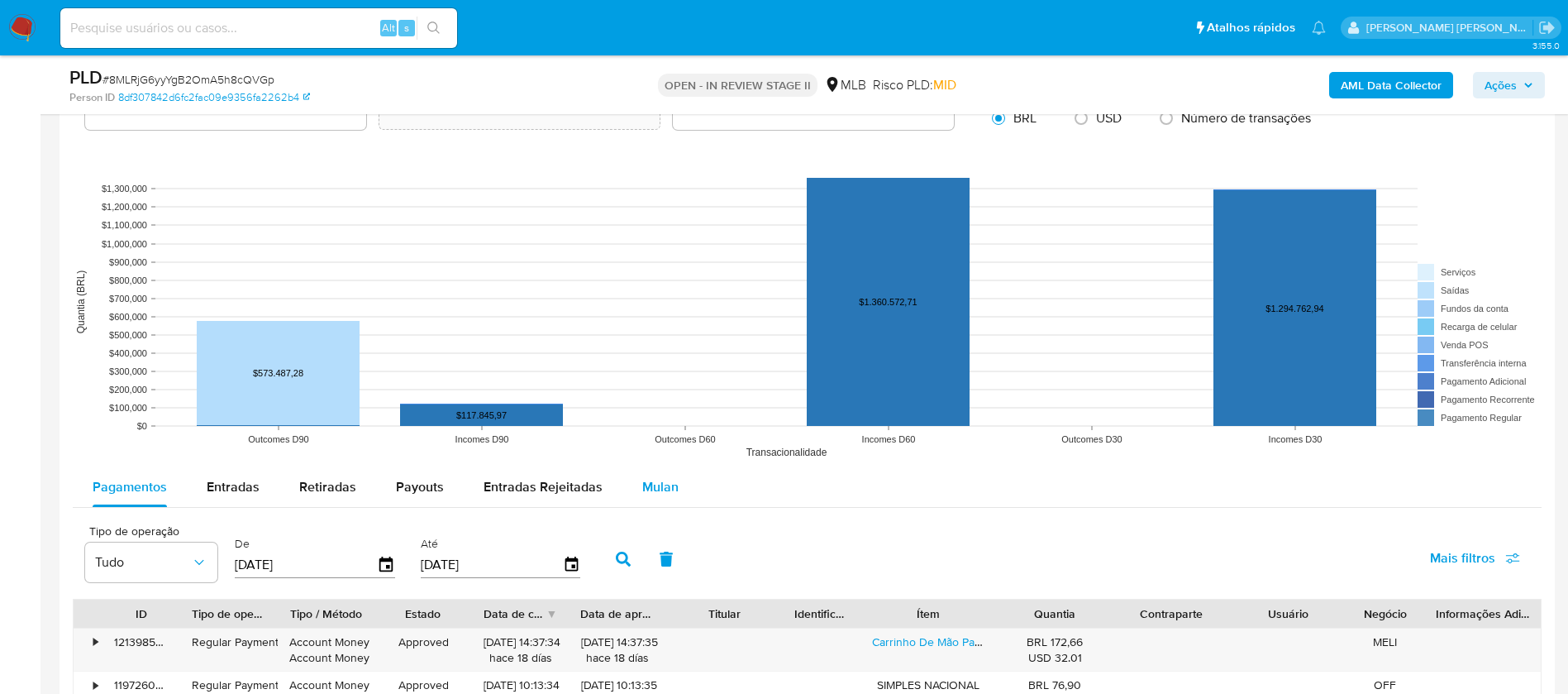
click at [660, 461] on span "Mulan" at bounding box center [661, 486] width 37 height 19
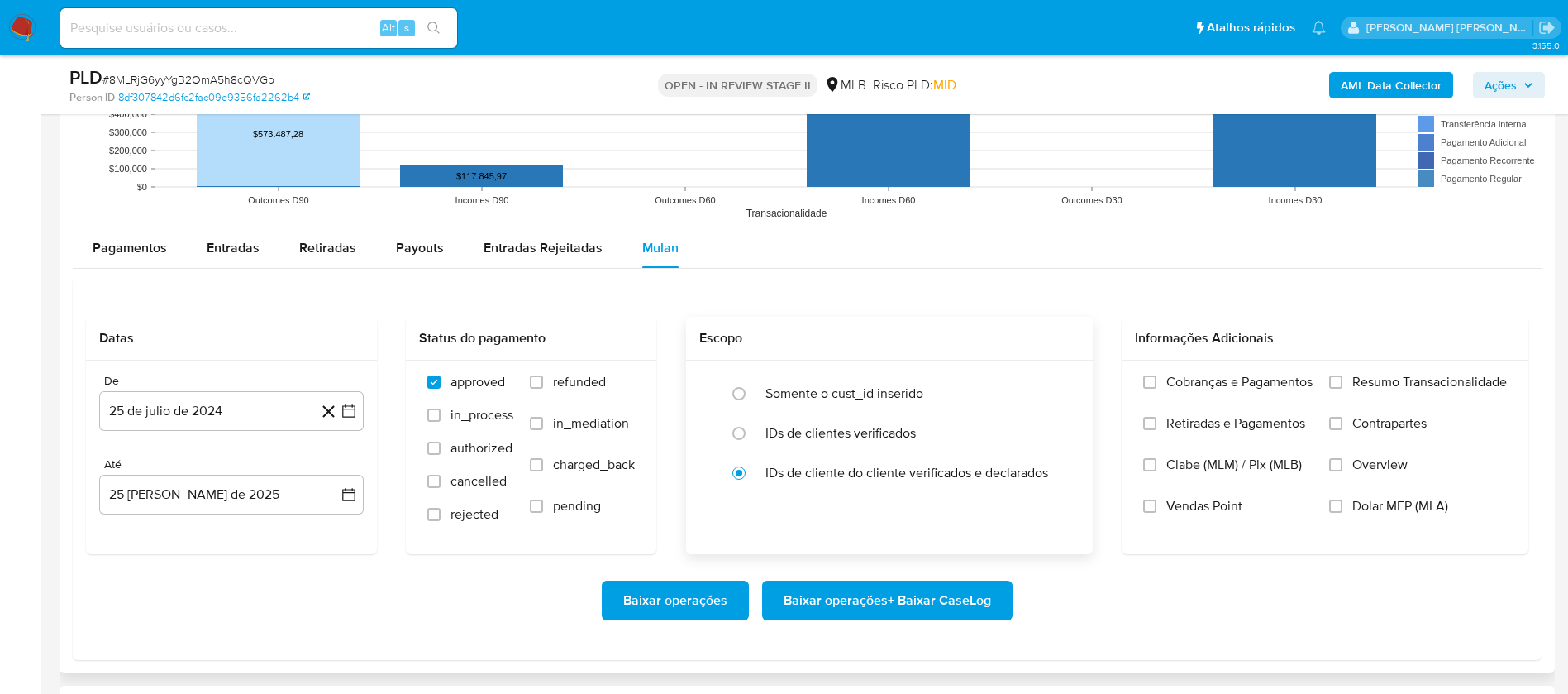
scroll to position [1736, 0]
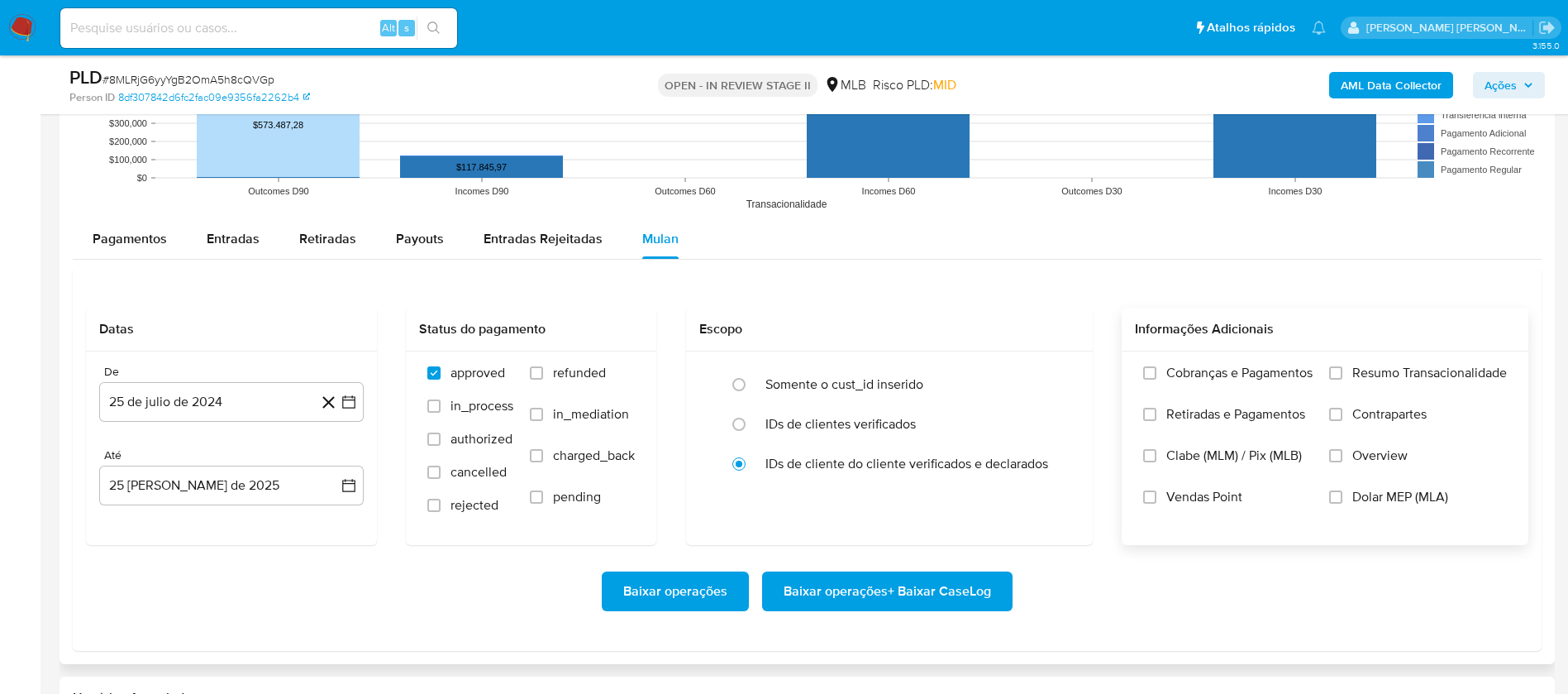
click at [1058, 372] on span "Resumo Transacionalidade" at bounding box center [1430, 373] width 154 height 17
click at [1058, 372] on input "Resumo Transacionalidade" at bounding box center [1336, 373] width 13 height 13
click at [1058, 461] on span "Vendas Point" at bounding box center [1204, 497] width 76 height 17
click at [1058, 461] on input "Vendas Point" at bounding box center [1150, 496] width 13 height 13
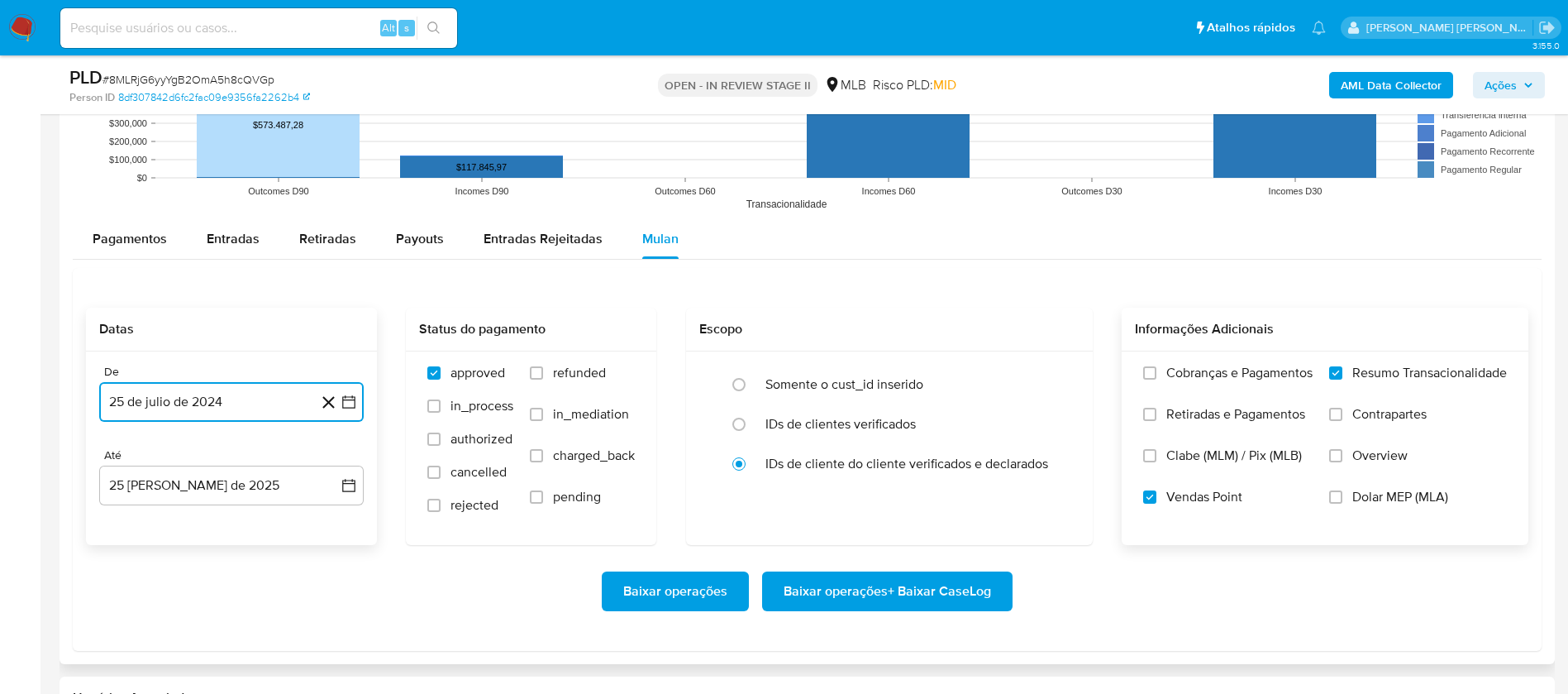
click at [221, 405] on button "25 de julio de 2024" at bounding box center [232, 402] width 265 height 40
click at [224, 461] on span "julio 2024" at bounding box center [223, 461] width 62 height 17
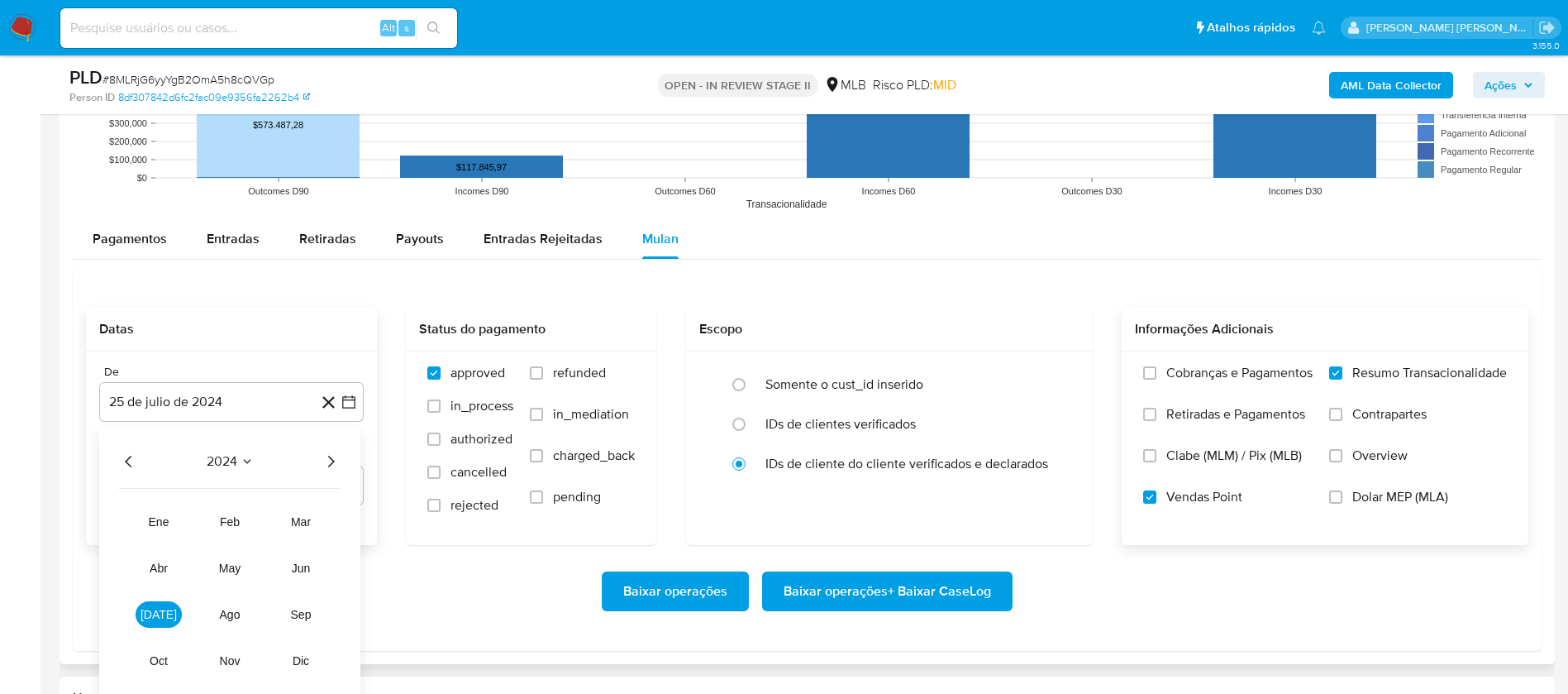
click at [326, 461] on icon "Año siguiente" at bounding box center [331, 461] width 20 height 20
click at [158, 461] on span "[DATE]" at bounding box center [159, 614] width 37 height 13
click at [169, 461] on button "1" at bounding box center [165, 522] width 27 height 27
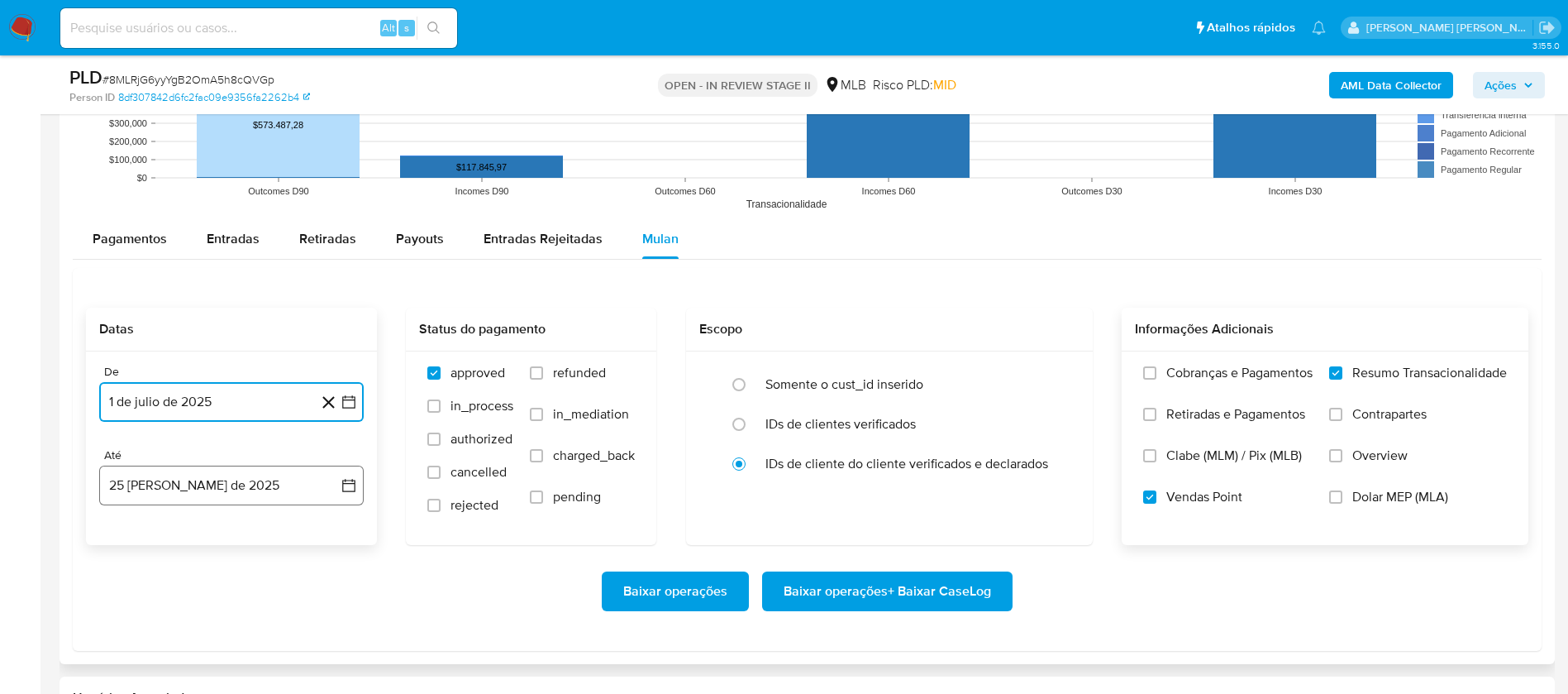
click at [204, 461] on button "25 [PERSON_NAME] de 2025" at bounding box center [232, 484] width 265 height 40
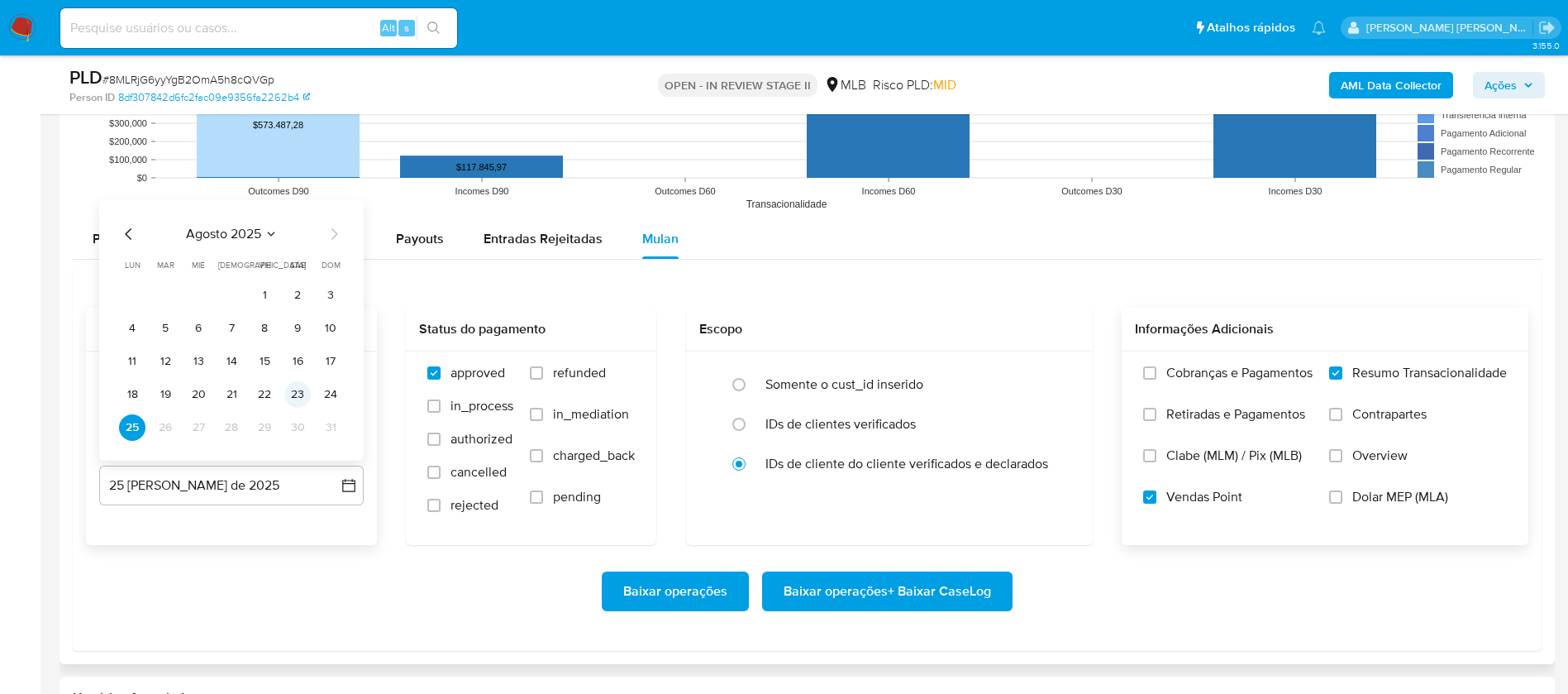
click at [299, 393] on button "23" at bounding box center [297, 394] width 27 height 27
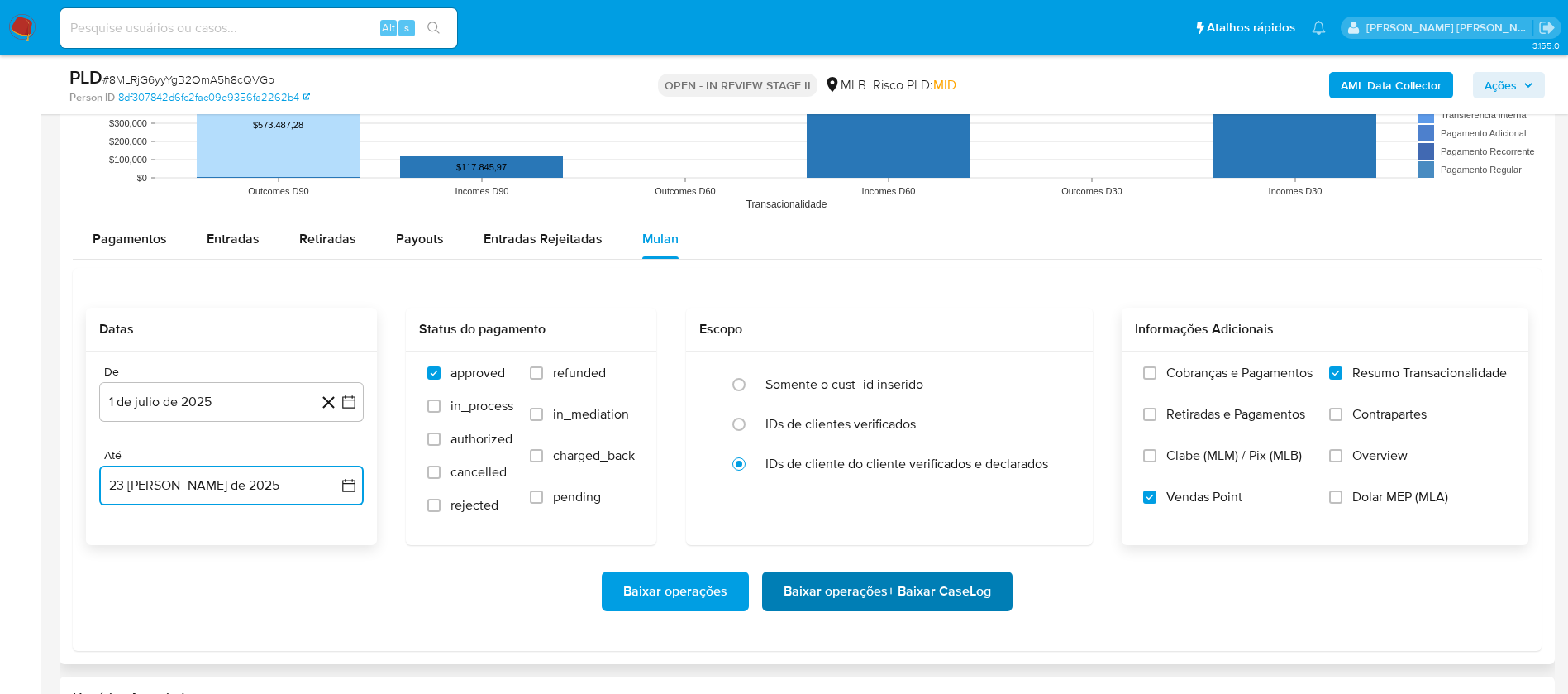
click at [867, 461] on span "Baixar operações + Baixar CaseLog" at bounding box center [888, 591] width 208 height 37
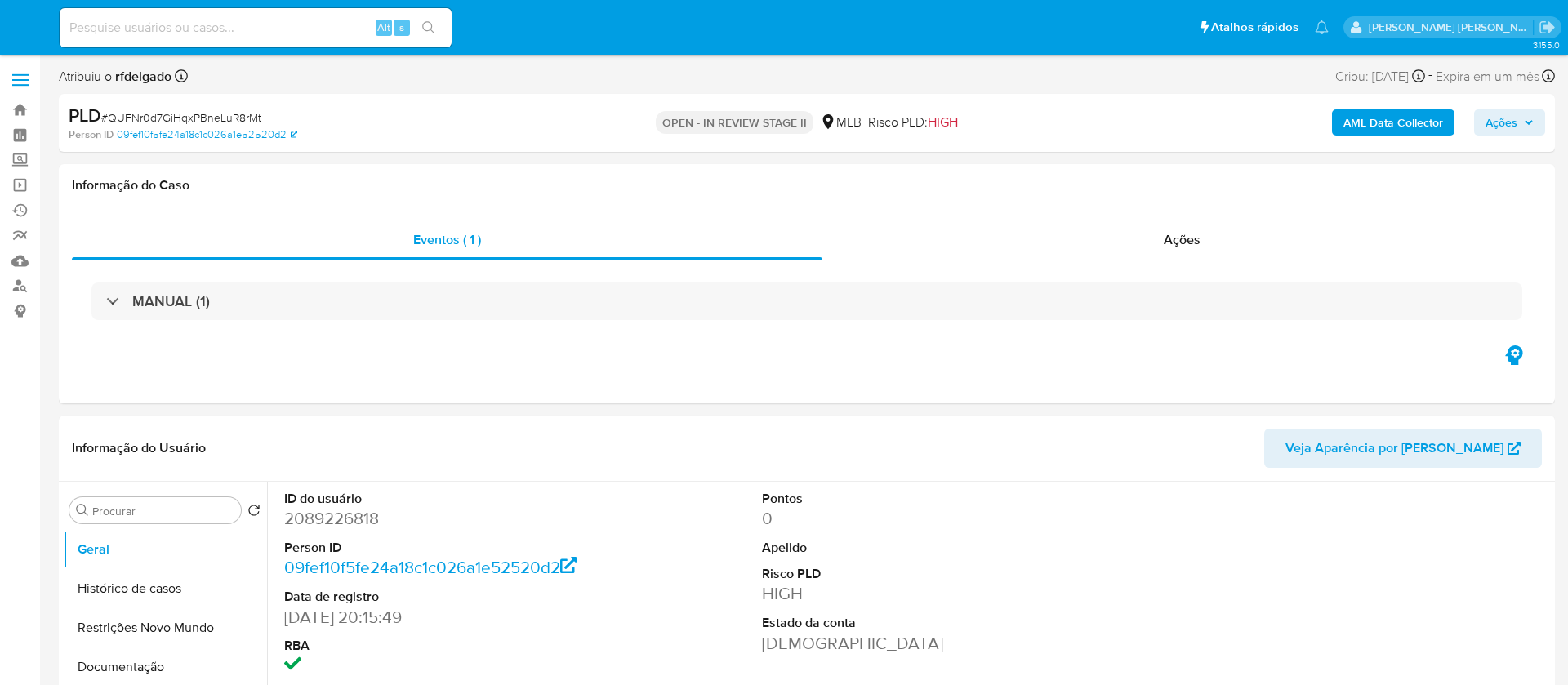
select select "10"
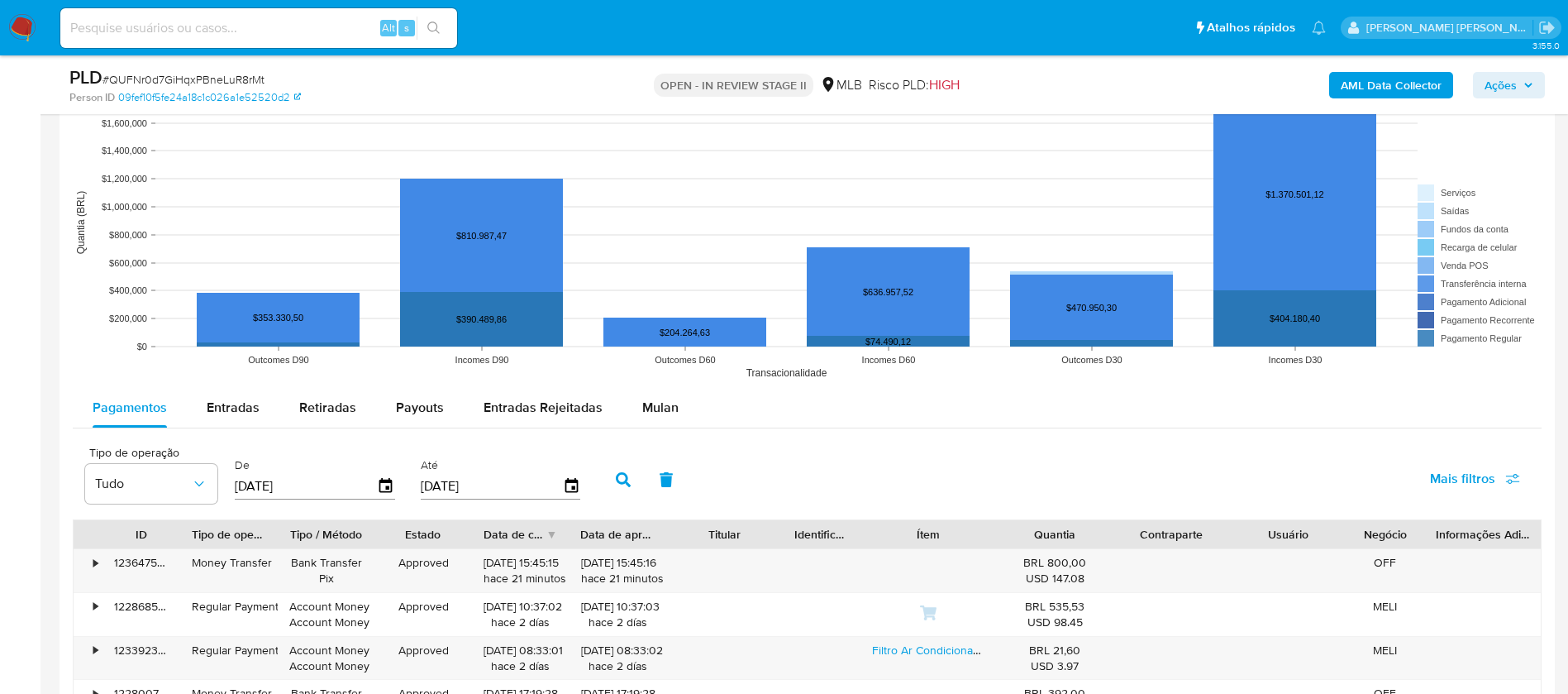
scroll to position [1488, 0]
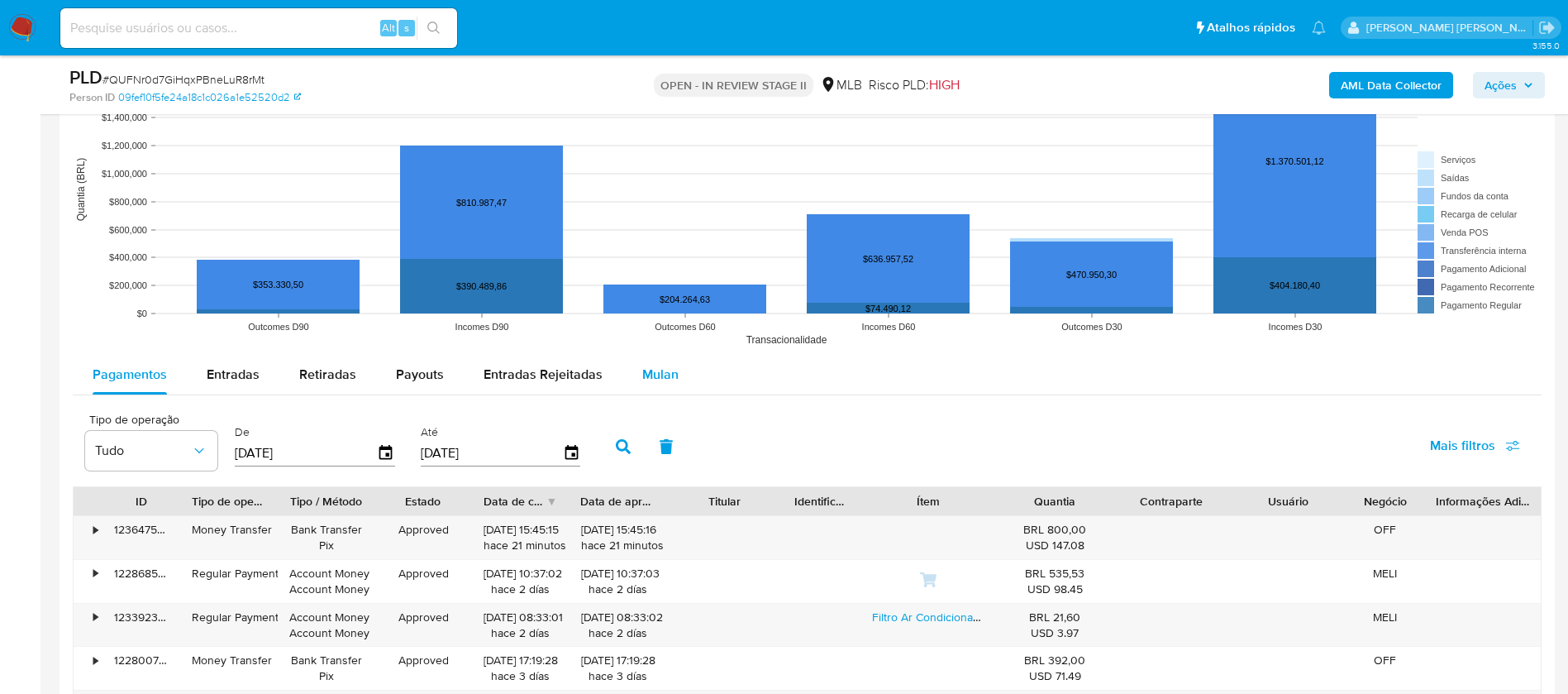
drag, startPoint x: 661, startPoint y: 371, endPoint x: 678, endPoint y: 367, distance: 17.5
click at [660, 371] on span "Mulan" at bounding box center [661, 374] width 37 height 19
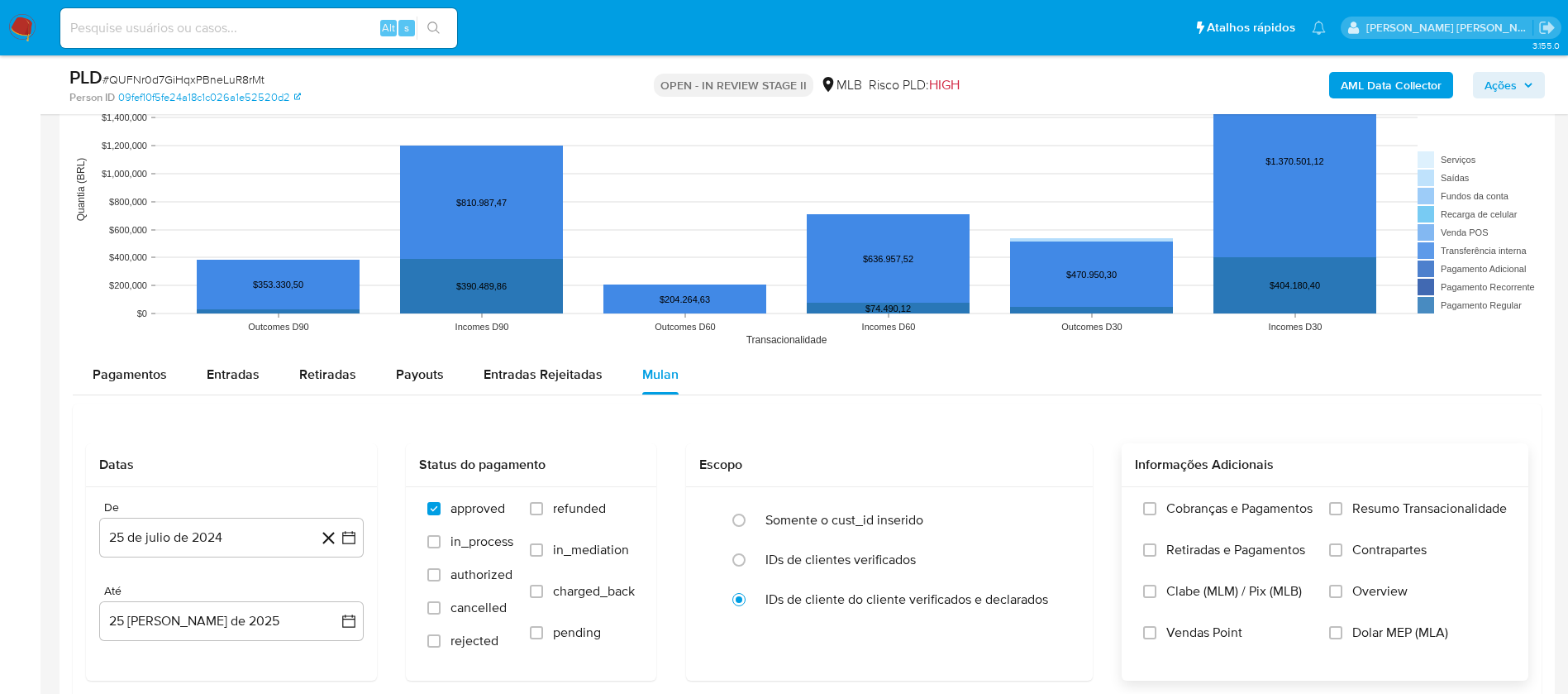
click at [1391, 505] on span "Resumo Transacionalidade" at bounding box center [1430, 508] width 154 height 17
click at [1343, 505] on input "Resumo Transacionalidade" at bounding box center [1336, 508] width 13 height 13
drag, startPoint x: 1204, startPoint y: 637, endPoint x: 1099, endPoint y: 583, distance: 118.1
click at [1204, 635] on span "Vendas Point" at bounding box center [1204, 632] width 76 height 17
click at [1156, 635] on input "Vendas Point" at bounding box center [1150, 632] width 13 height 13
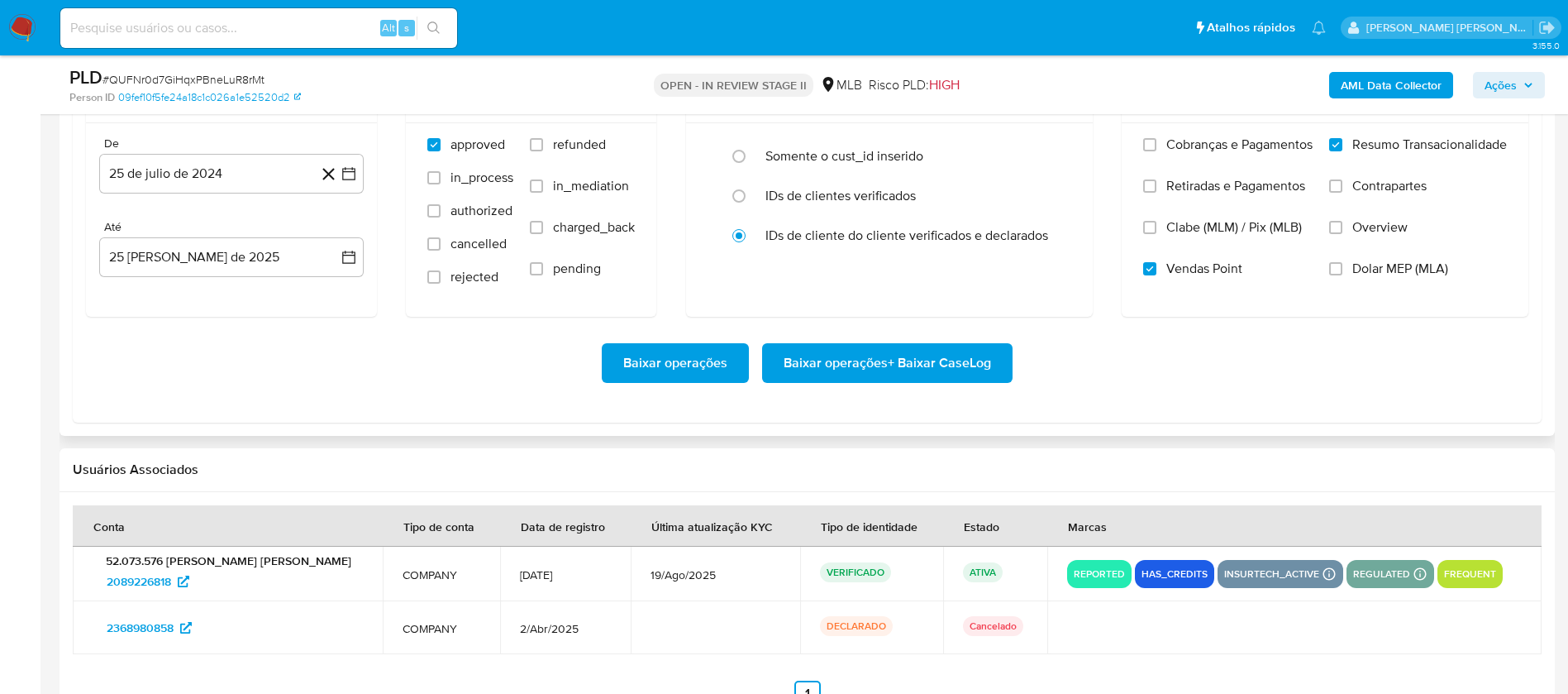
scroll to position [1736, 0]
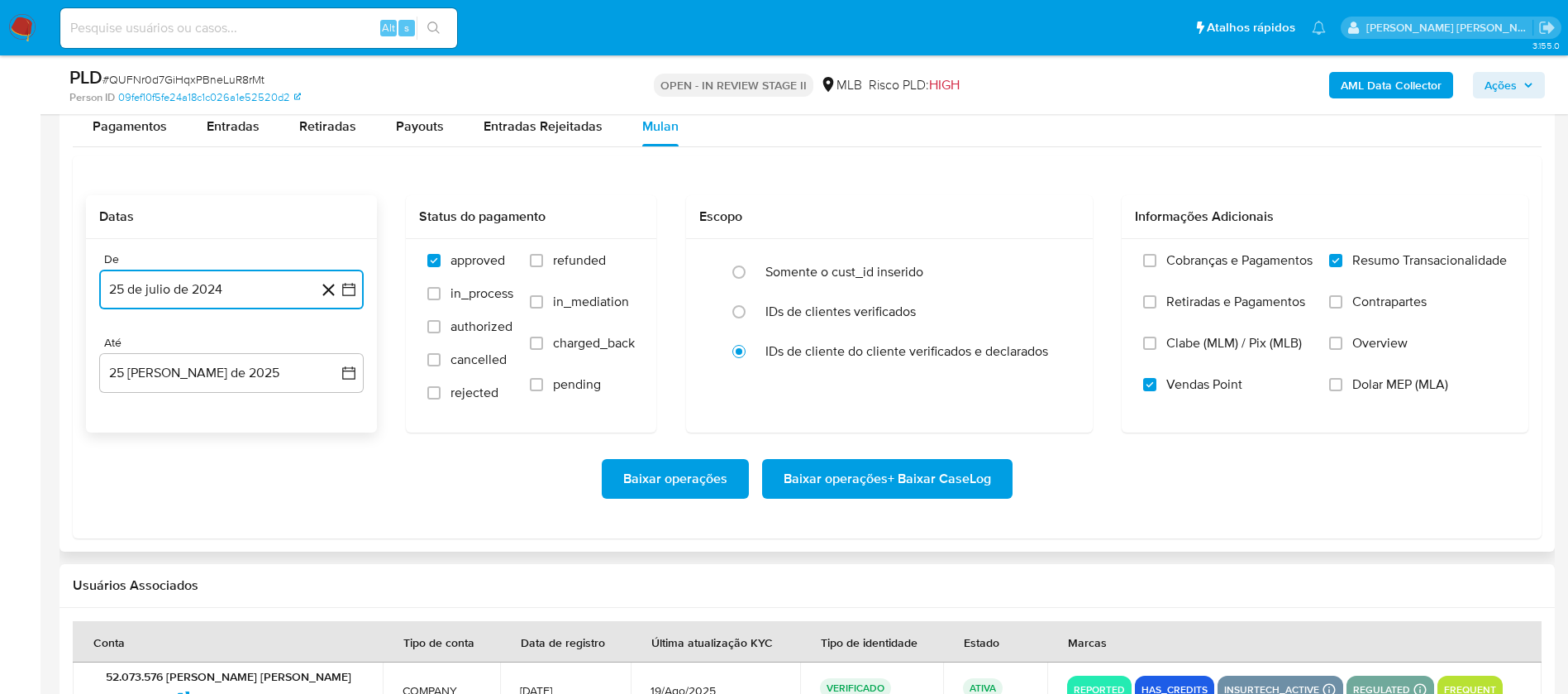
click at [221, 293] on button "25 de julio de 2024" at bounding box center [232, 289] width 265 height 40
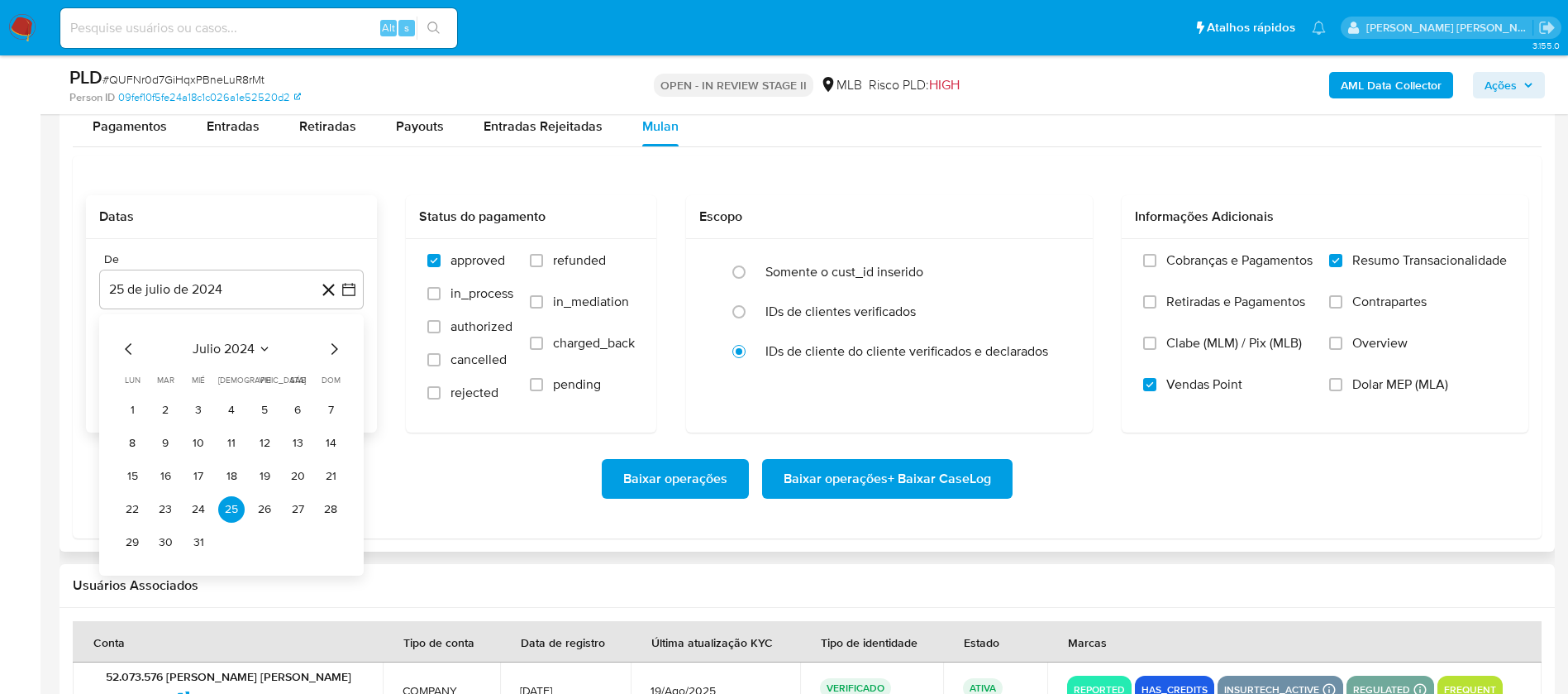
click at [250, 359] on div "julio 2024 julio 2024 lun lunes mar martes mié miércoles jue jueves vie viernes…" at bounding box center [232, 448] width 225 height 217
click at [238, 345] on span "julio 2024" at bounding box center [223, 349] width 62 height 17
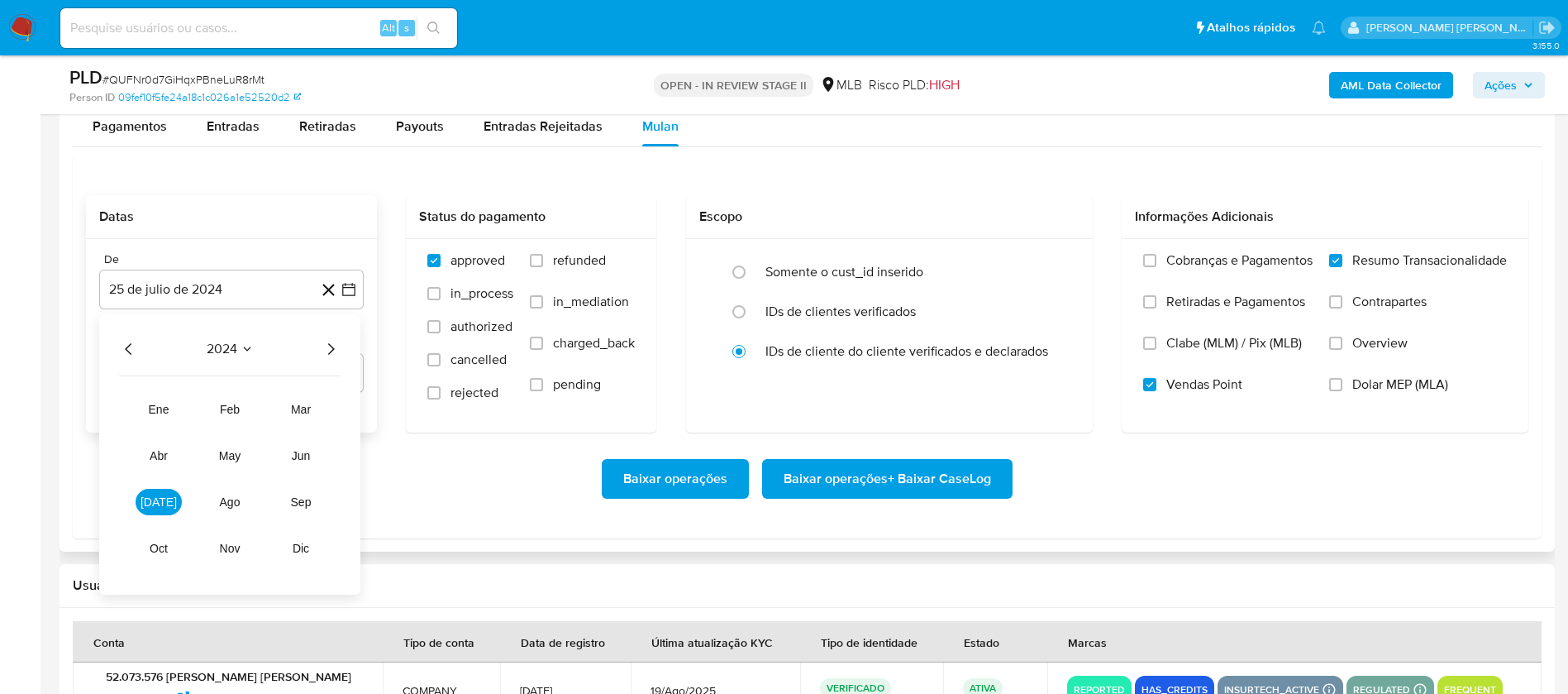
click at [330, 344] on icon "Año siguiente" at bounding box center [331, 348] width 6 height 12
click at [169, 496] on button "[DATE]" at bounding box center [159, 502] width 46 height 27
click at [161, 412] on button "1" at bounding box center [165, 410] width 27 height 27
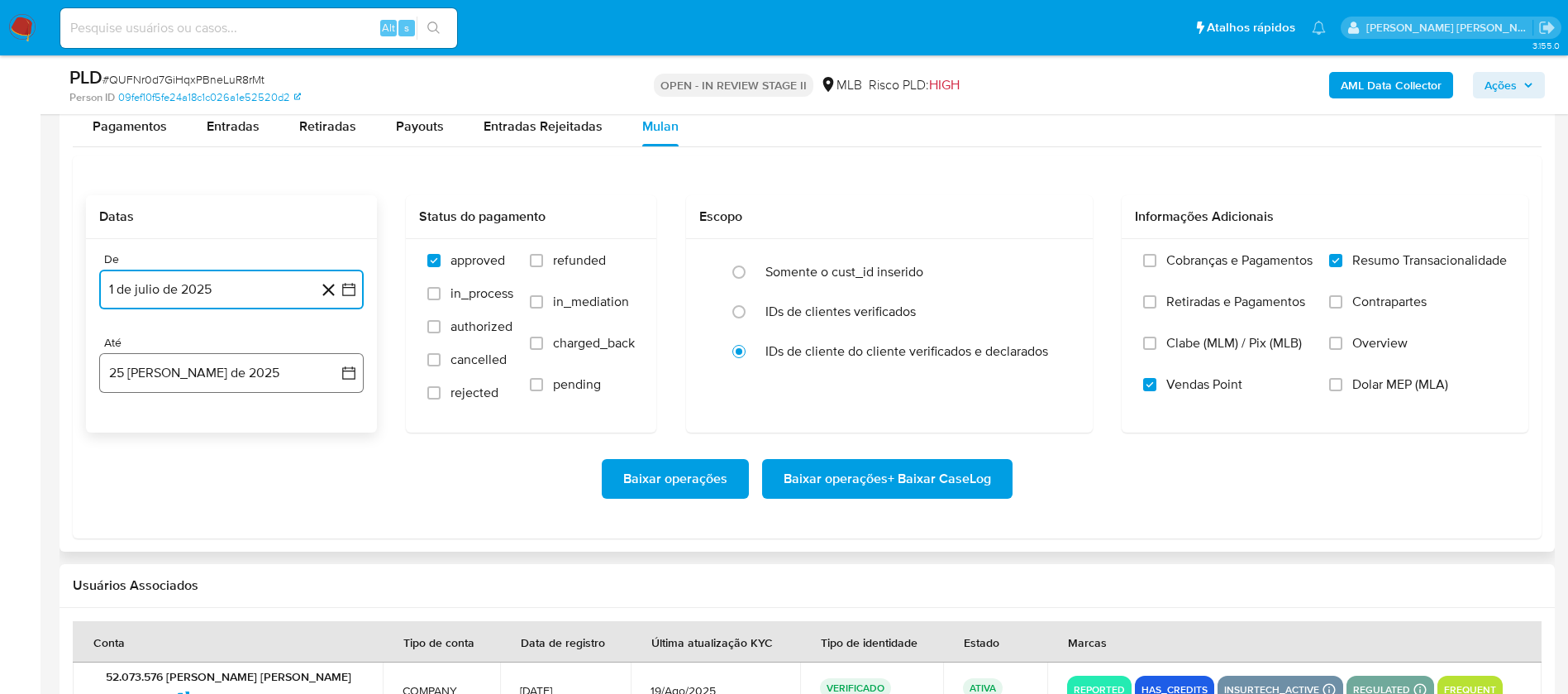
click at [179, 370] on button "25 [PERSON_NAME] de 2025" at bounding box center [232, 372] width 265 height 40
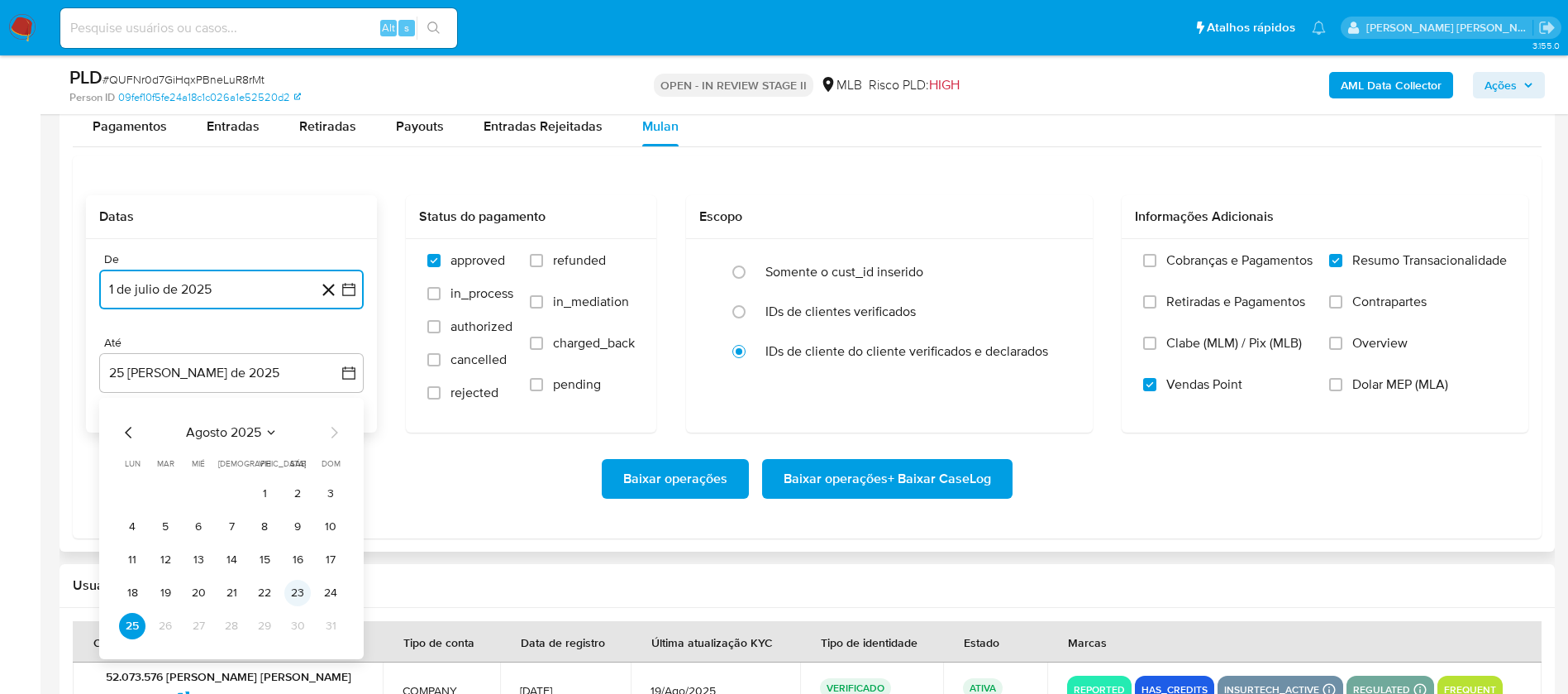
click at [299, 586] on button "23" at bounding box center [297, 593] width 27 height 27
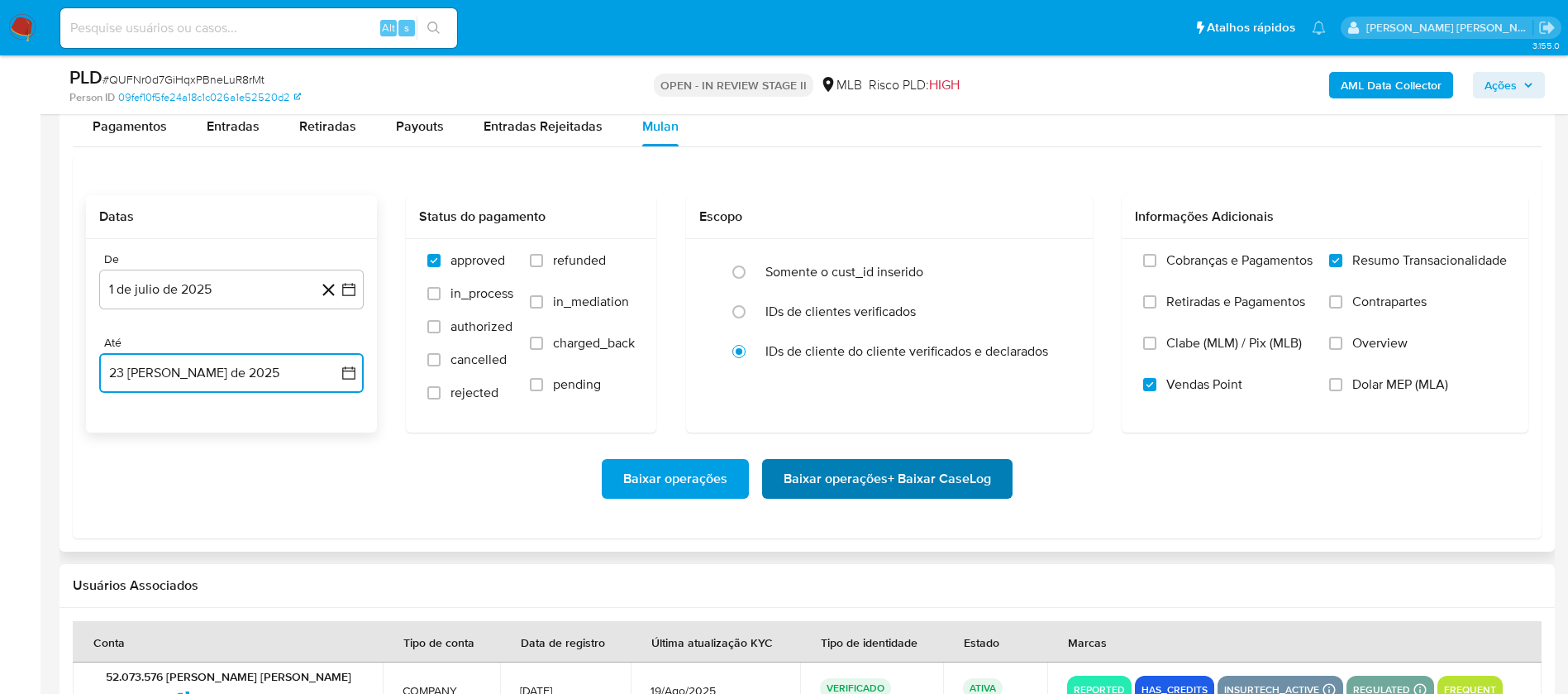
click at [819, 469] on span "Baixar operações + Baixar CaseLog" at bounding box center [888, 479] width 208 height 37
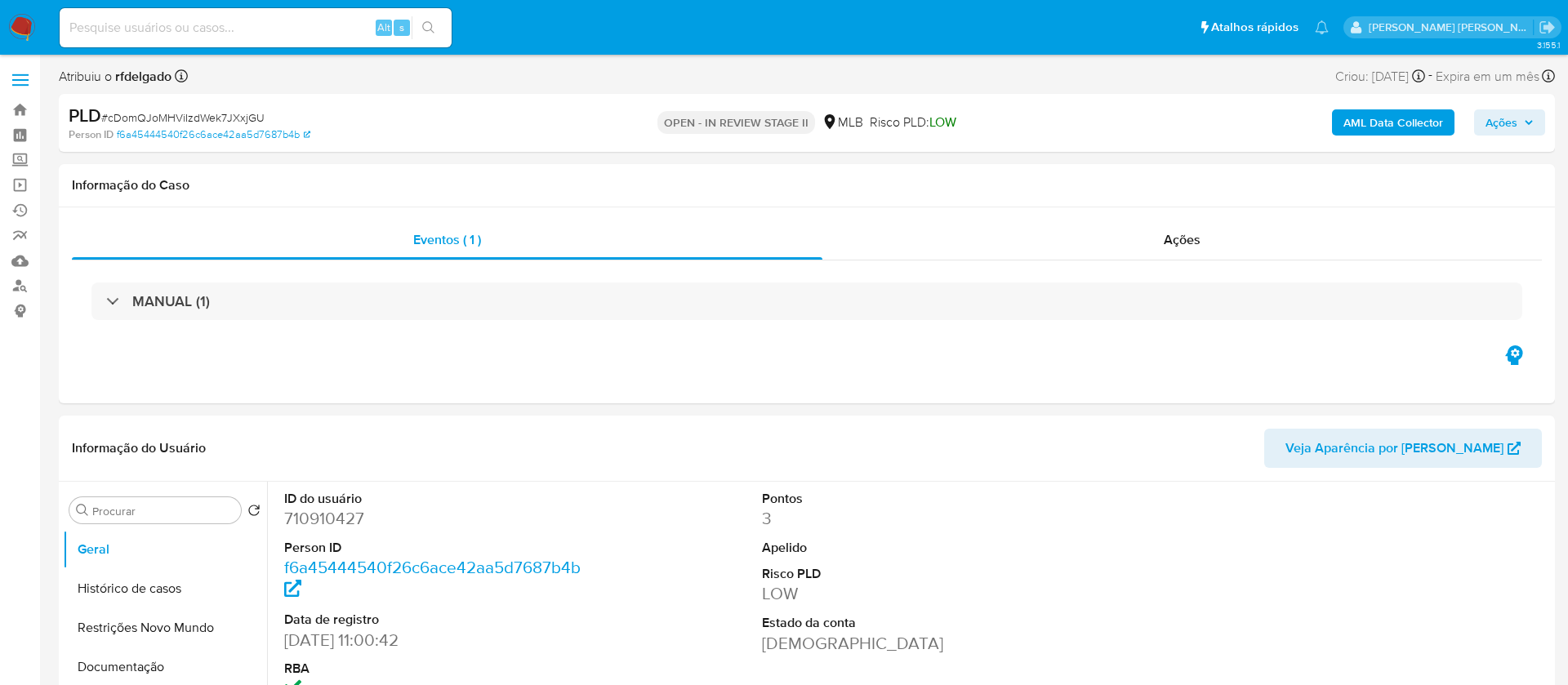
select select "10"
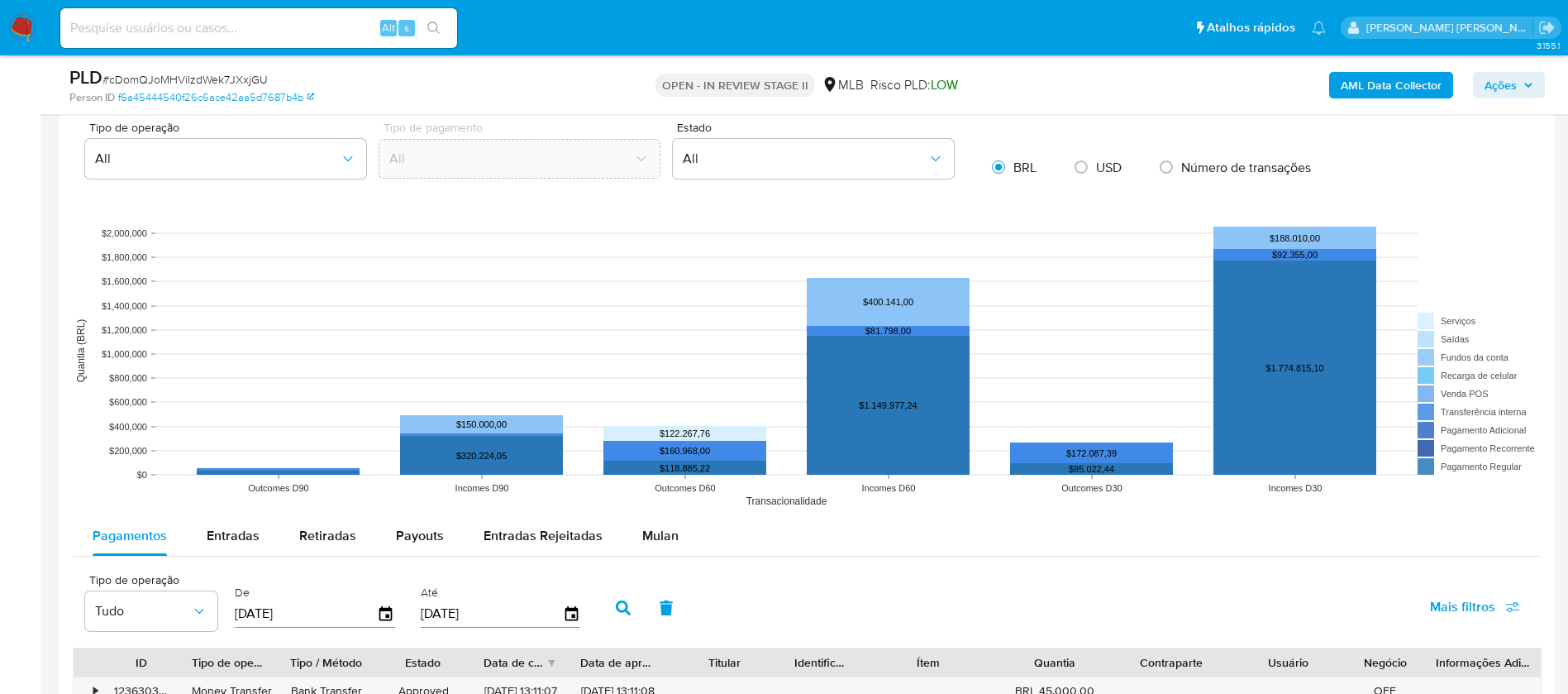
scroll to position [1364, 0]
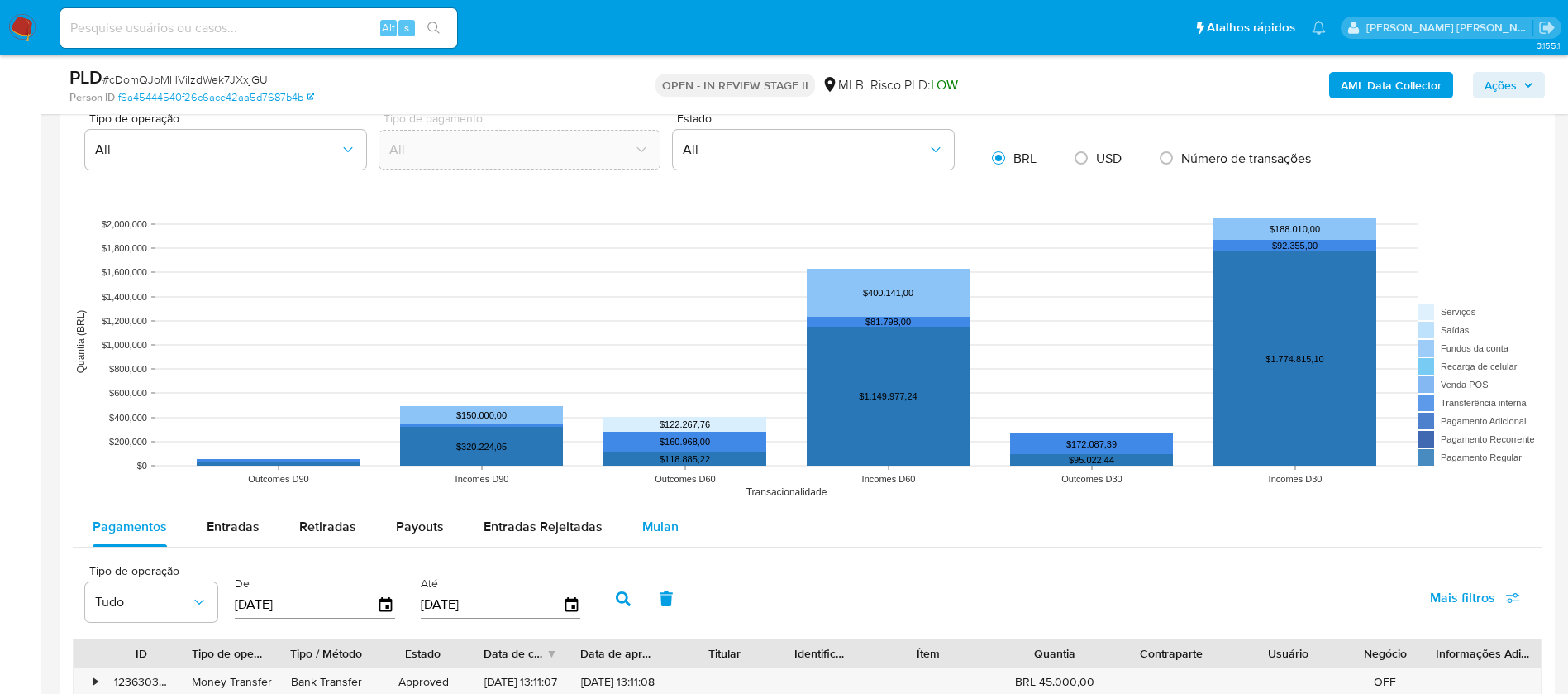
click at [665, 525] on span "Mulan" at bounding box center [661, 526] width 37 height 19
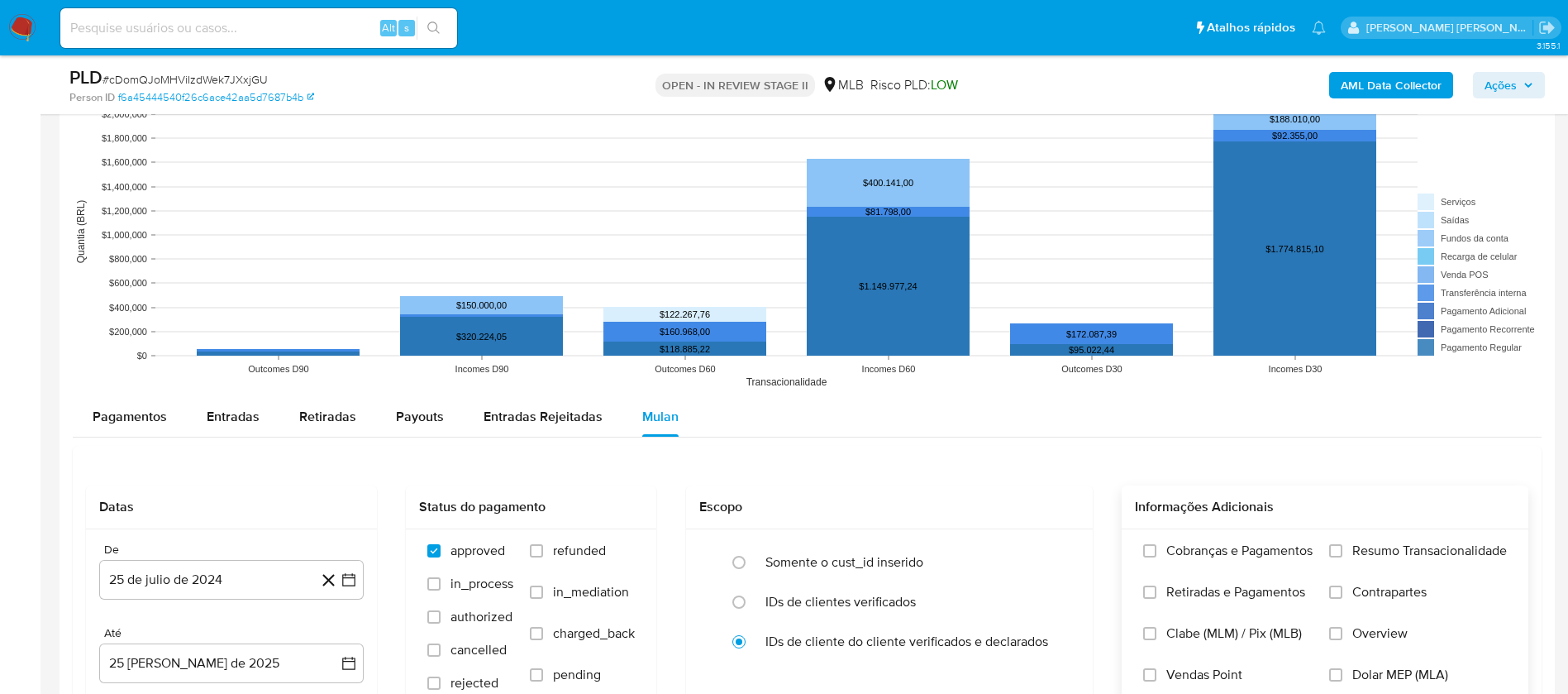
scroll to position [1612, 0]
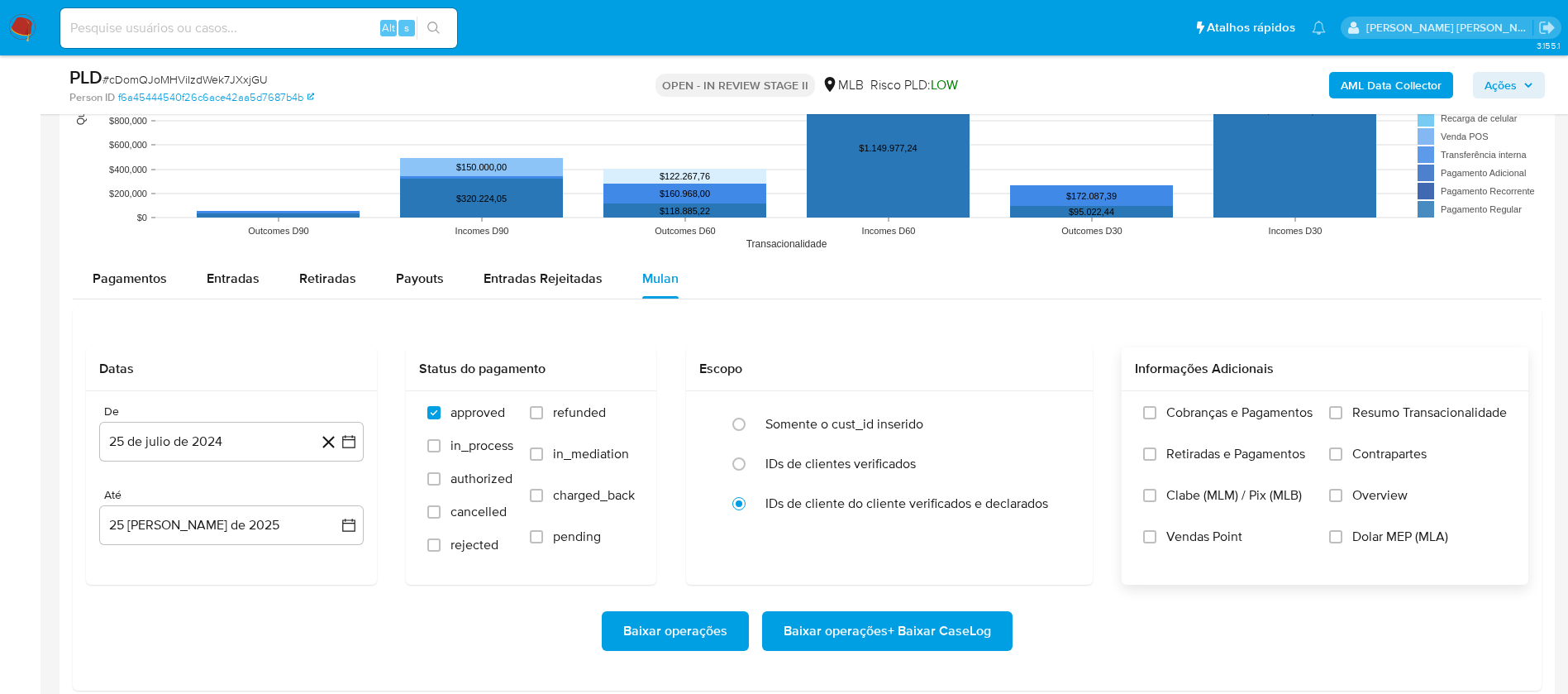
click at [1438, 418] on span "Resumo Transacionalidade" at bounding box center [1430, 413] width 154 height 17
click at [1343, 418] on input "Resumo Transacionalidade" at bounding box center [1336, 413] width 13 height 13
click at [1166, 530] on span "Vendas Point" at bounding box center [1204, 537] width 76 height 17
click at [1156, 530] on input "Vendas Point" at bounding box center [1150, 537] width 13 height 13
click at [236, 440] on button "25 de julio de 2024" at bounding box center [232, 441] width 265 height 40
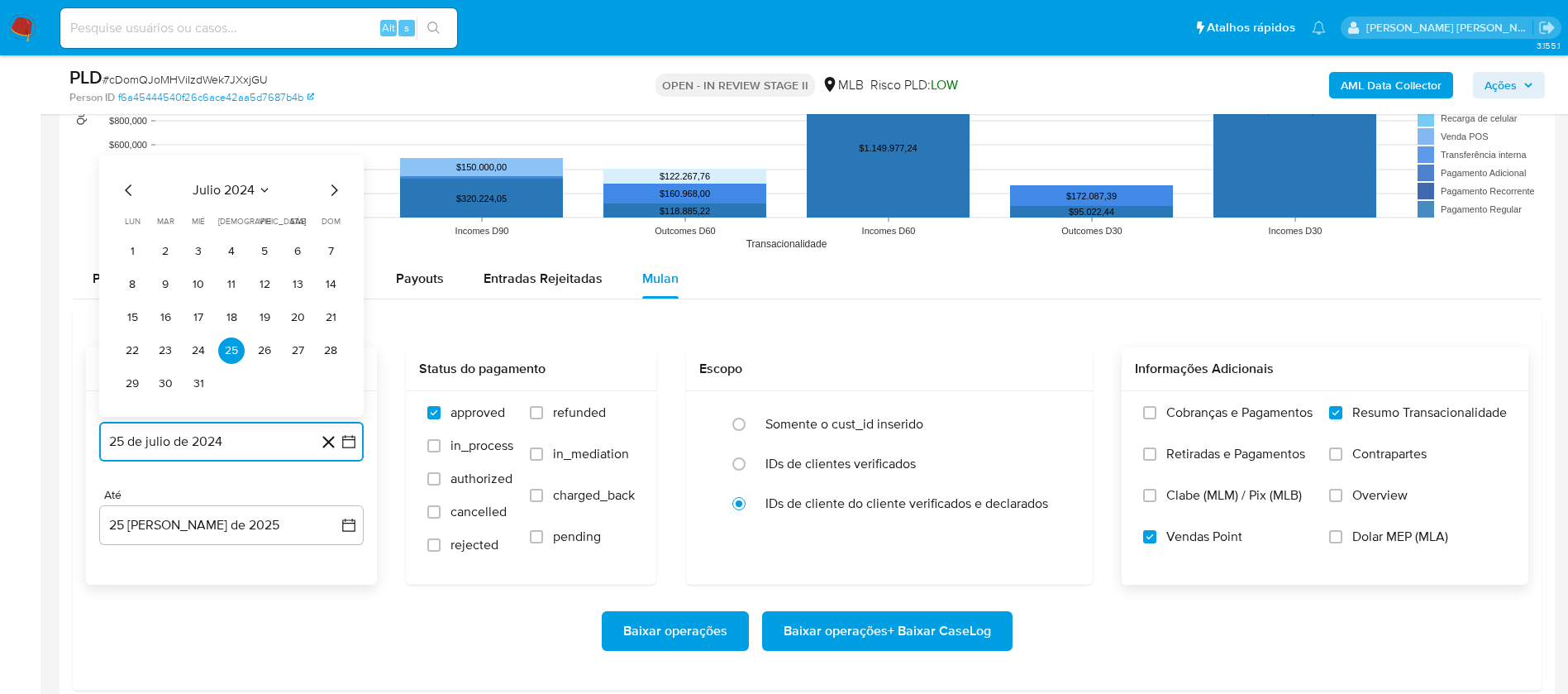
click at [258, 197] on button "julio 2024" at bounding box center [232, 190] width 78 height 17
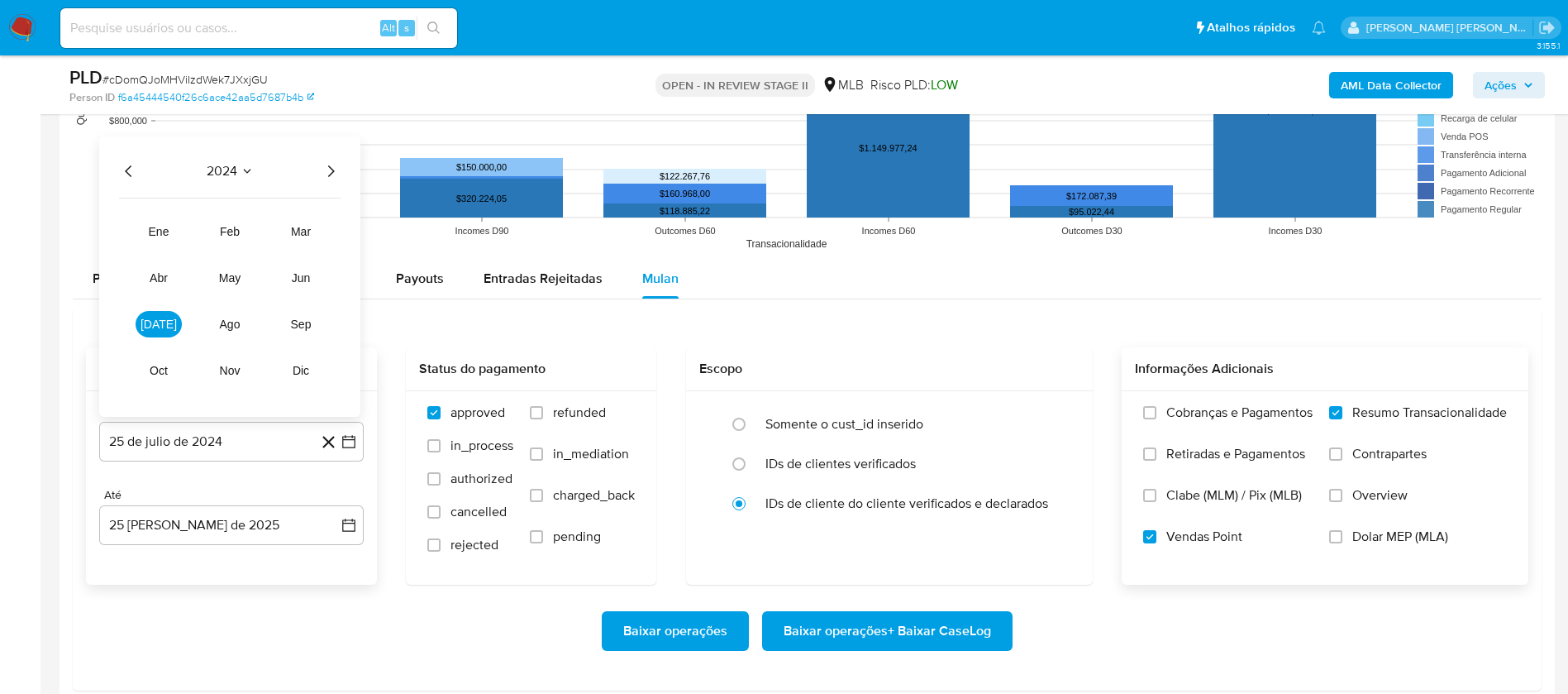
click at [322, 168] on icon "Año siguiente" at bounding box center [331, 171] width 20 height 20
click at [168, 320] on button "[DATE]" at bounding box center [159, 324] width 46 height 27
click at [169, 254] on button "1" at bounding box center [165, 251] width 27 height 27
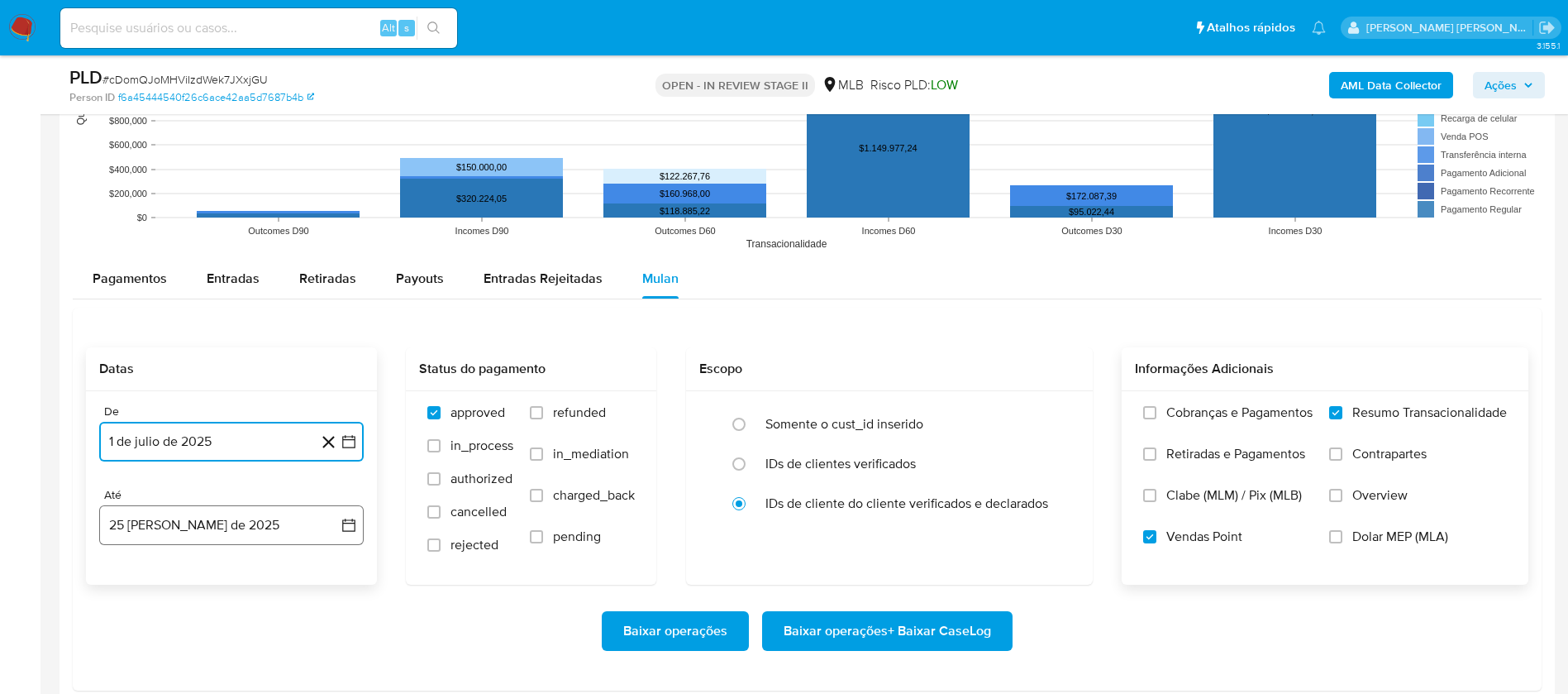
click at [273, 519] on button "25 [PERSON_NAME] de 2025" at bounding box center [232, 525] width 265 height 40
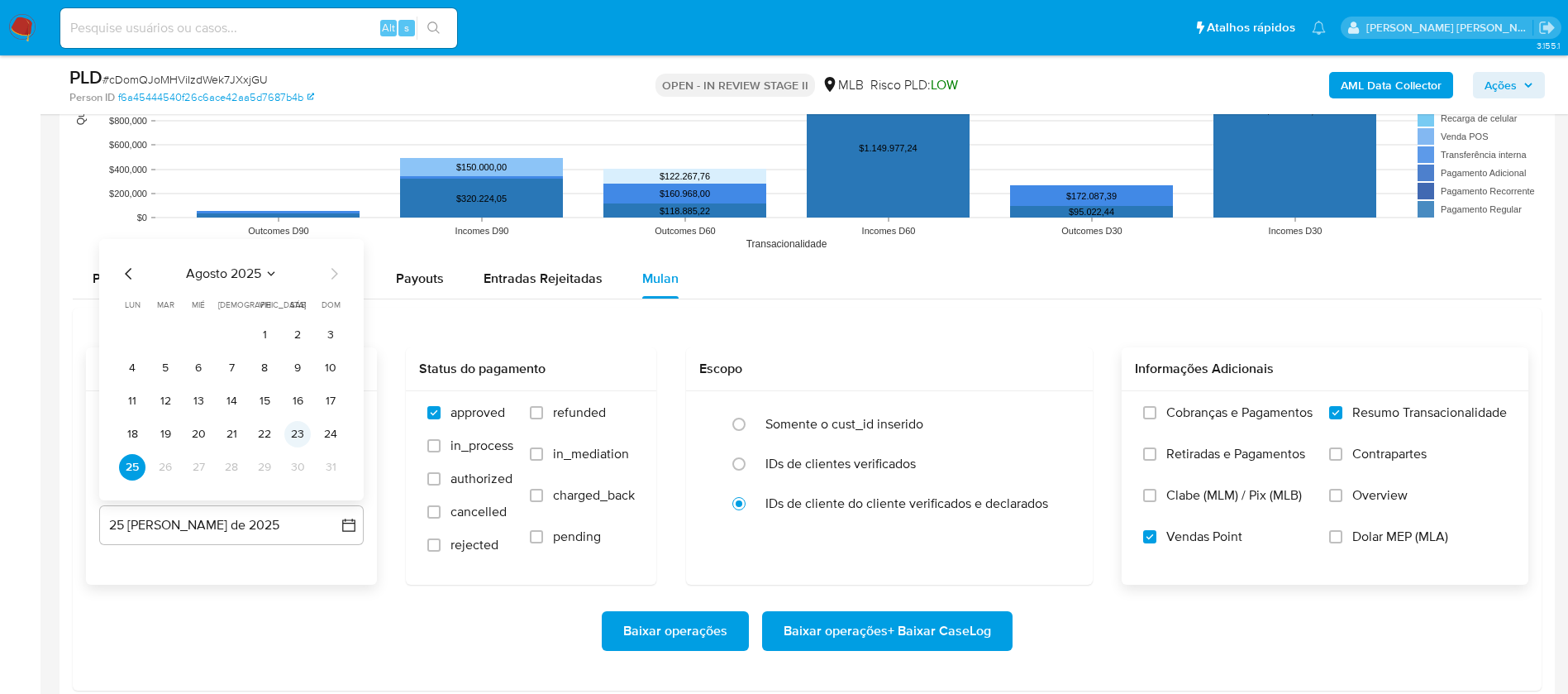
click at [301, 432] on button "23" at bounding box center [297, 434] width 27 height 27
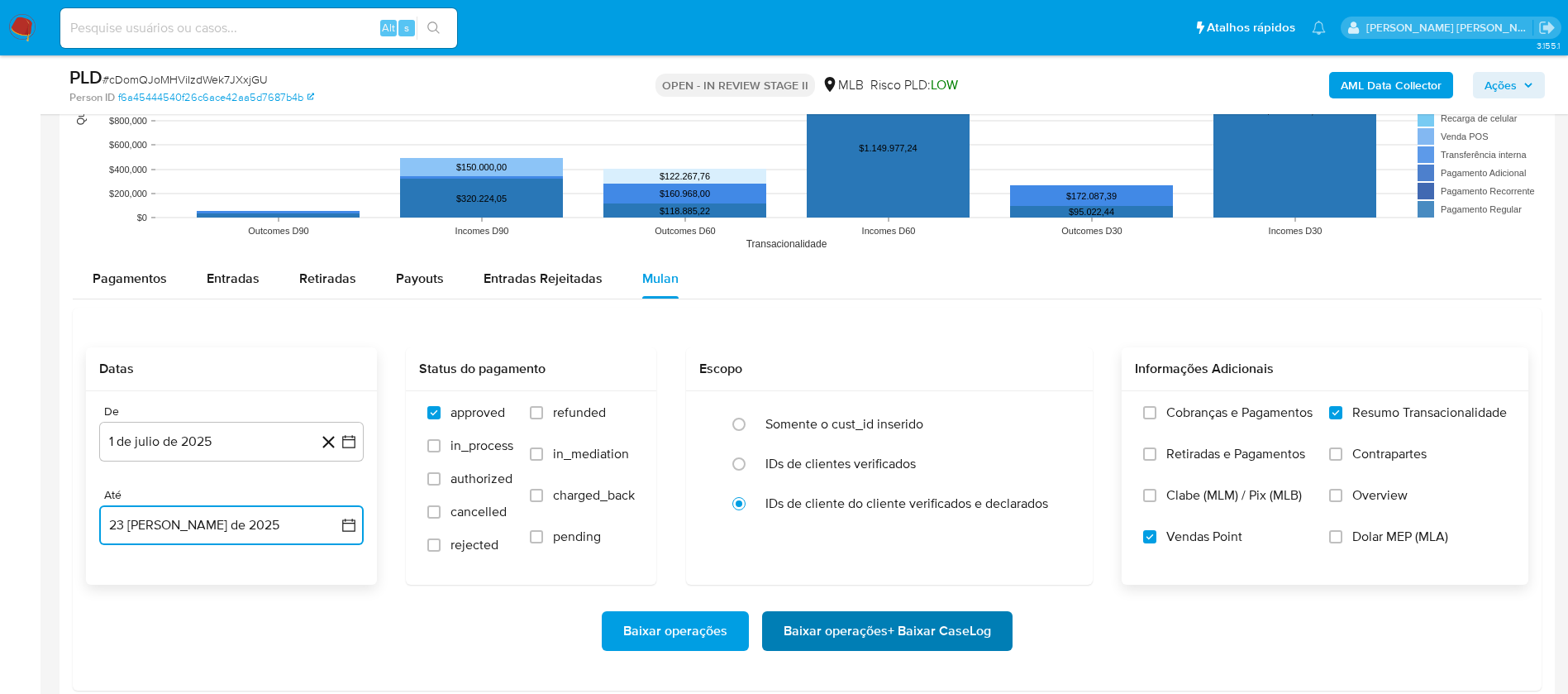
click at [877, 643] on span "Baixar operações + Baixar CaseLog" at bounding box center [888, 631] width 208 height 37
